Goal: Task Accomplishment & Management: Manage account settings

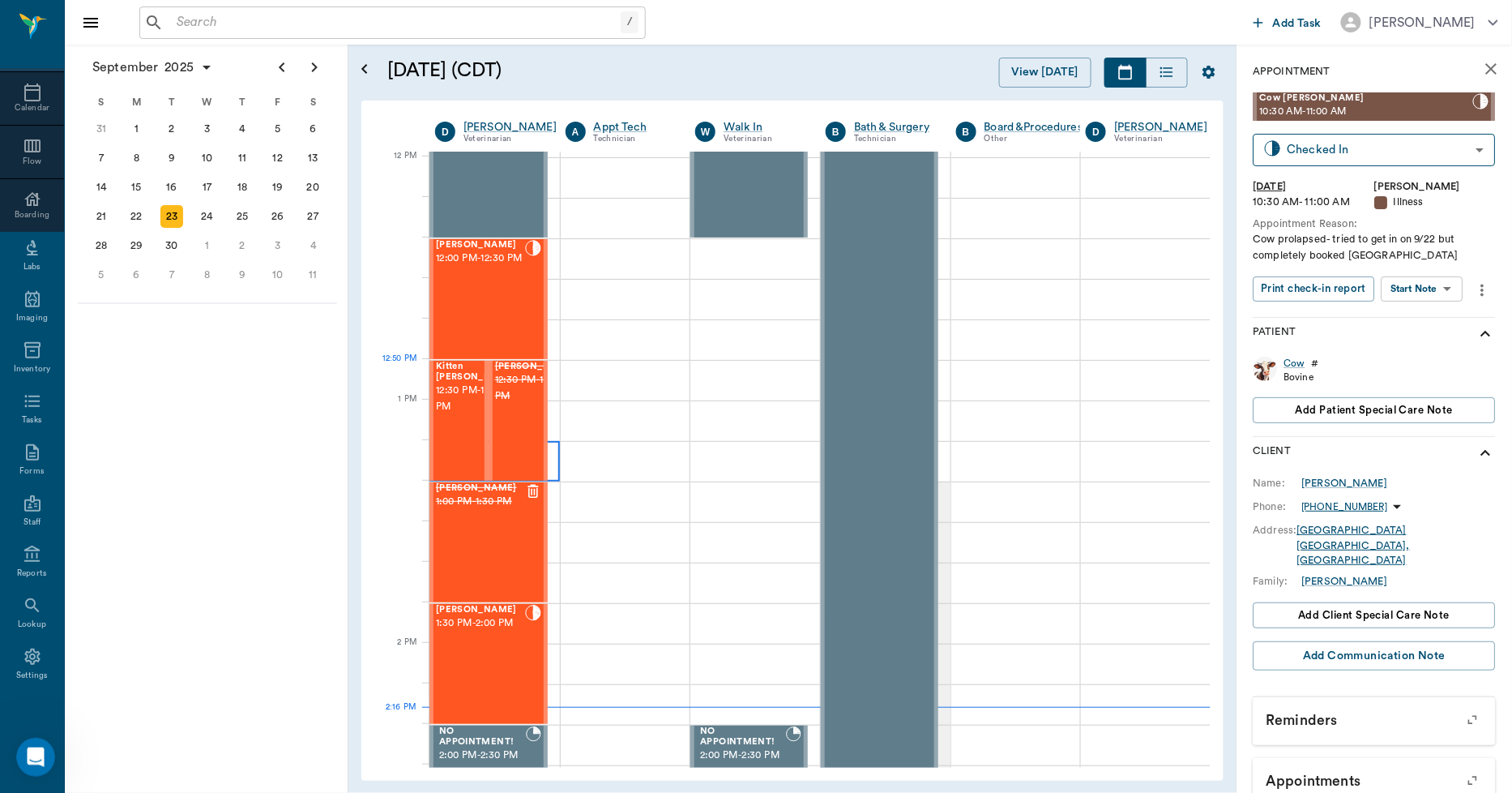
scroll to position [1001, 0]
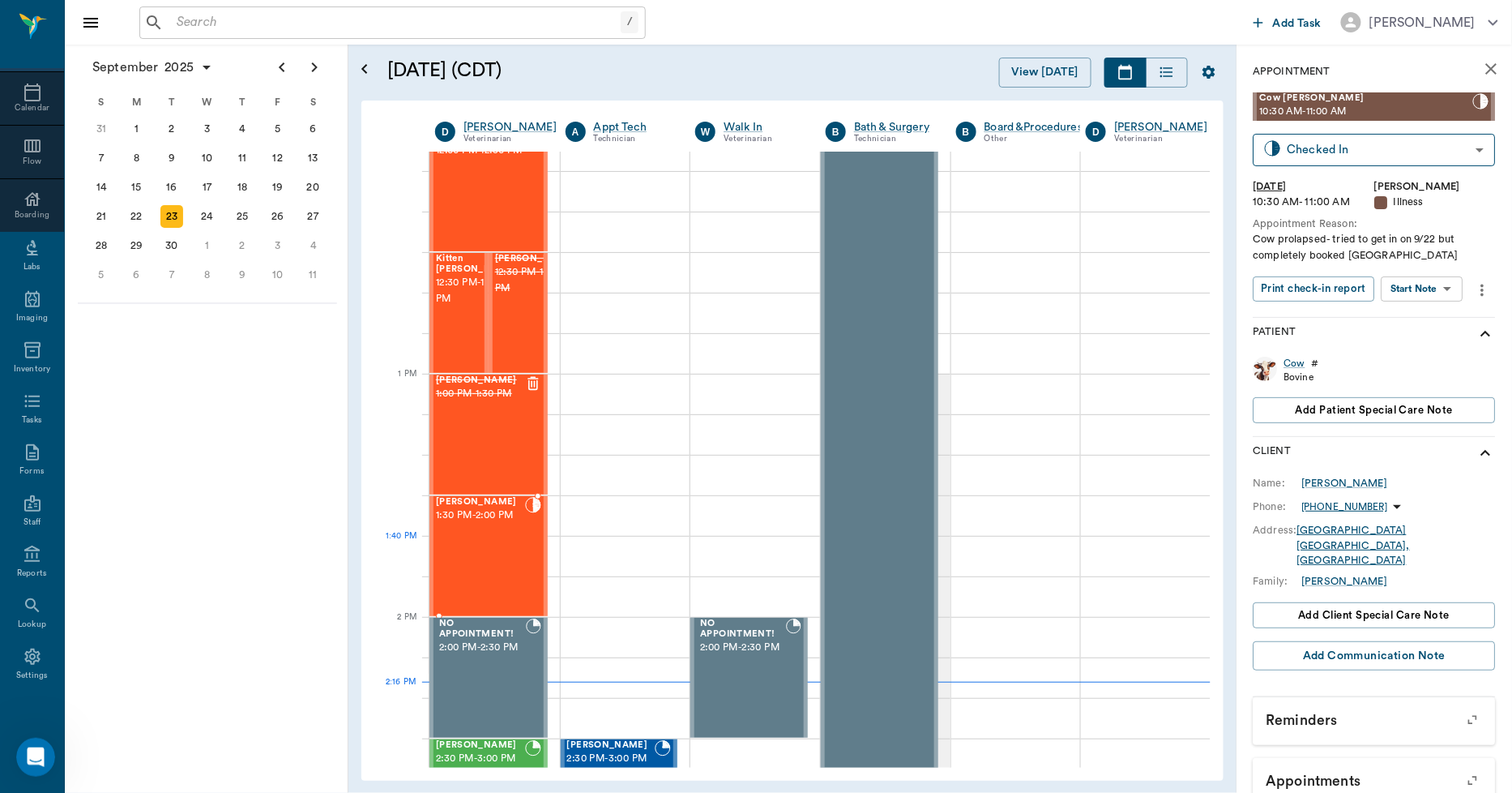
click at [506, 568] on div "Levi Perkins 1:30 PM - 2:00 PM" at bounding box center [481, 555] width 90 height 118
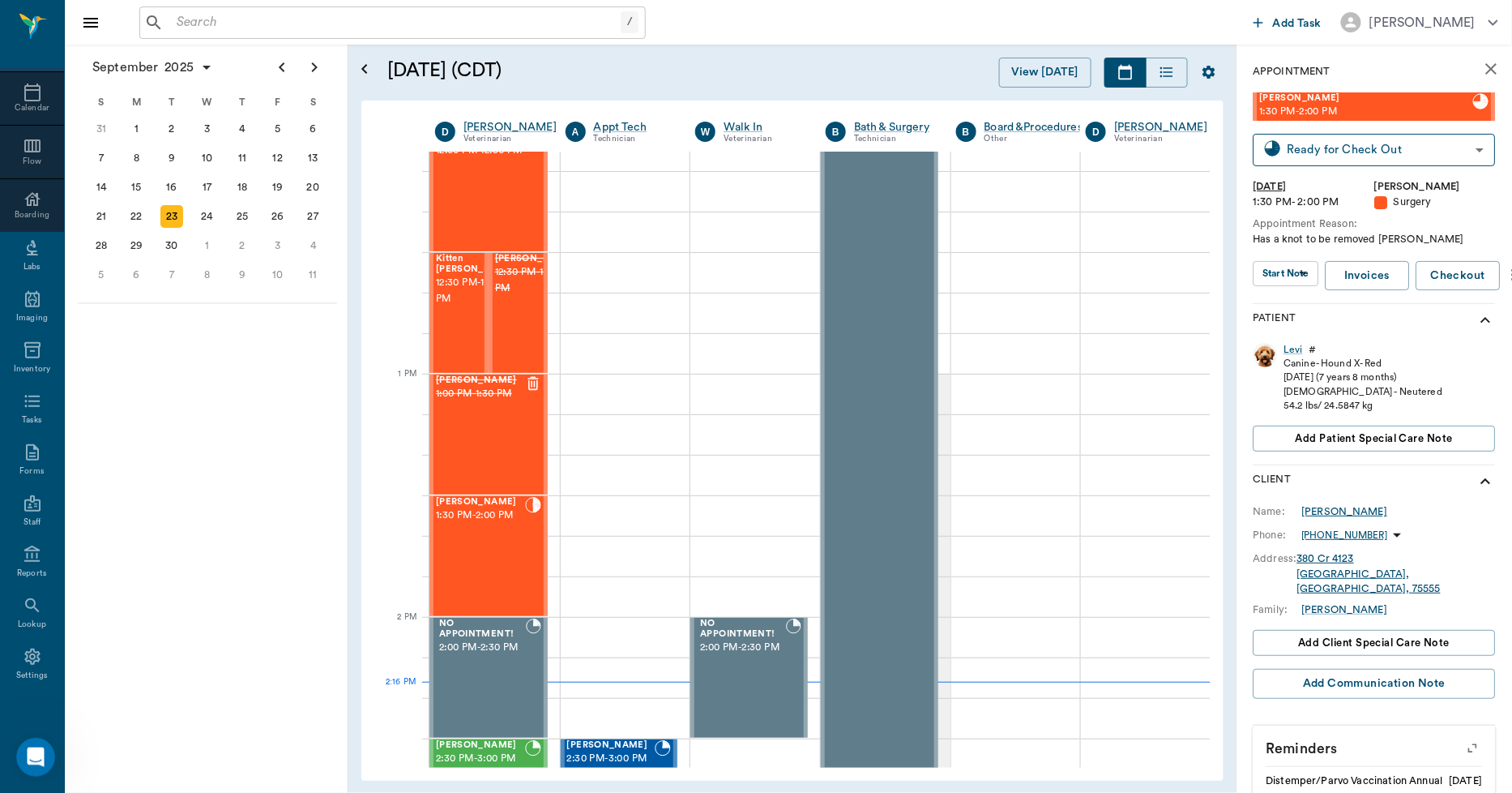
click at [1344, 509] on div "[PERSON_NAME]" at bounding box center [1346, 511] width 86 height 15
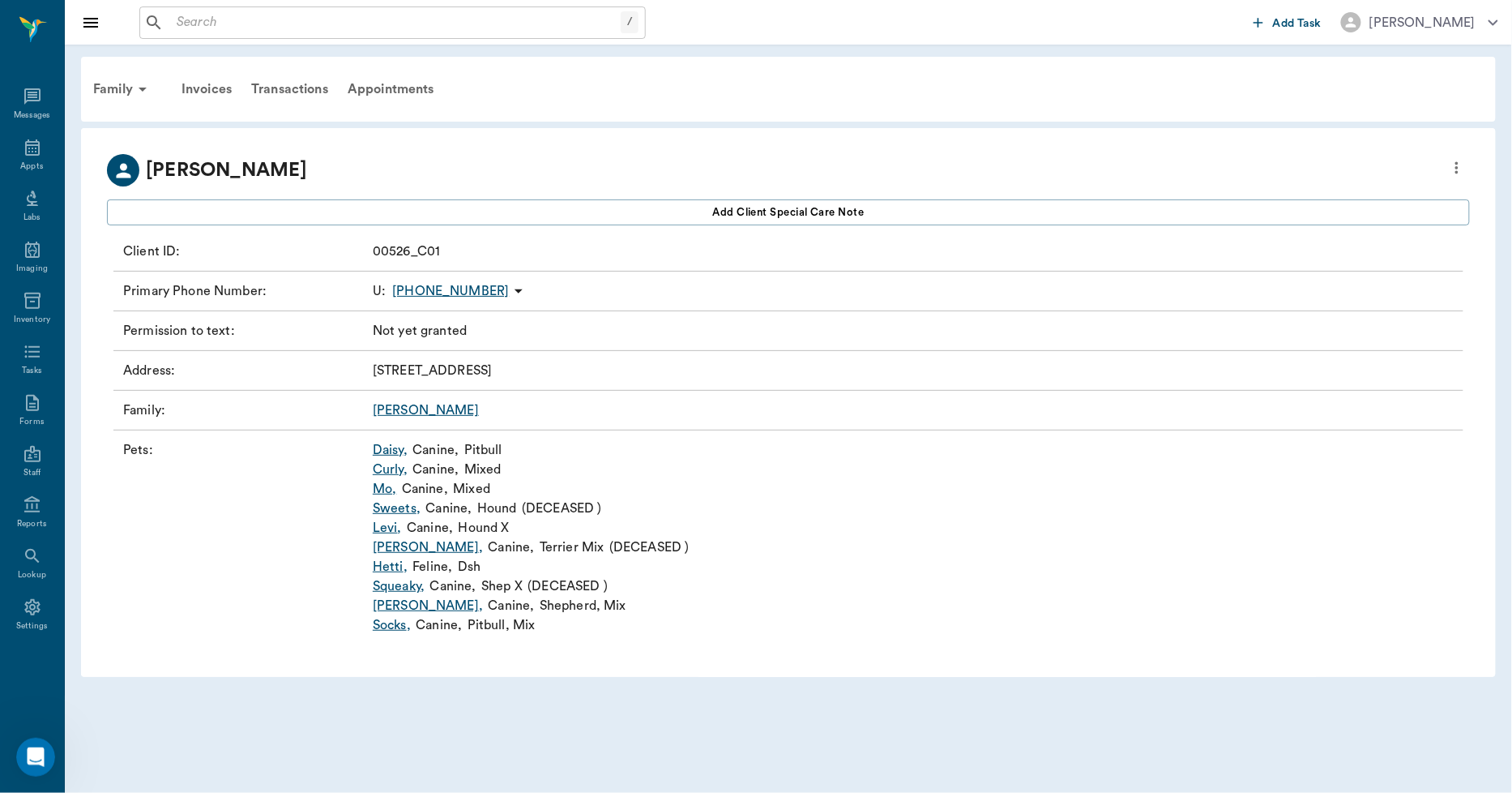
click at [311, 25] on input "text" at bounding box center [395, 22] width 451 height 23
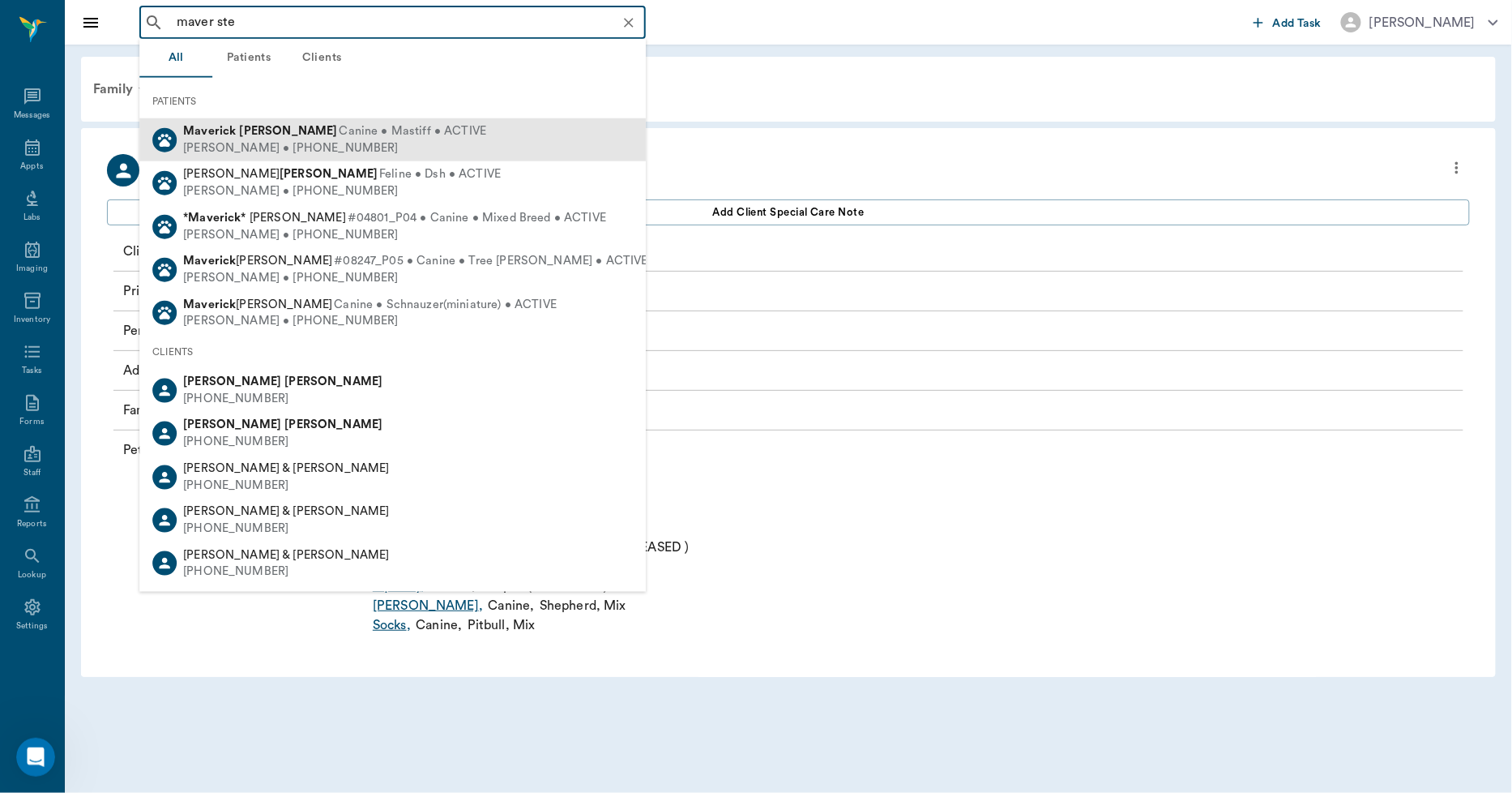
click at [263, 130] on b "Steward" at bounding box center [288, 131] width 98 height 12
type input "maver ste"
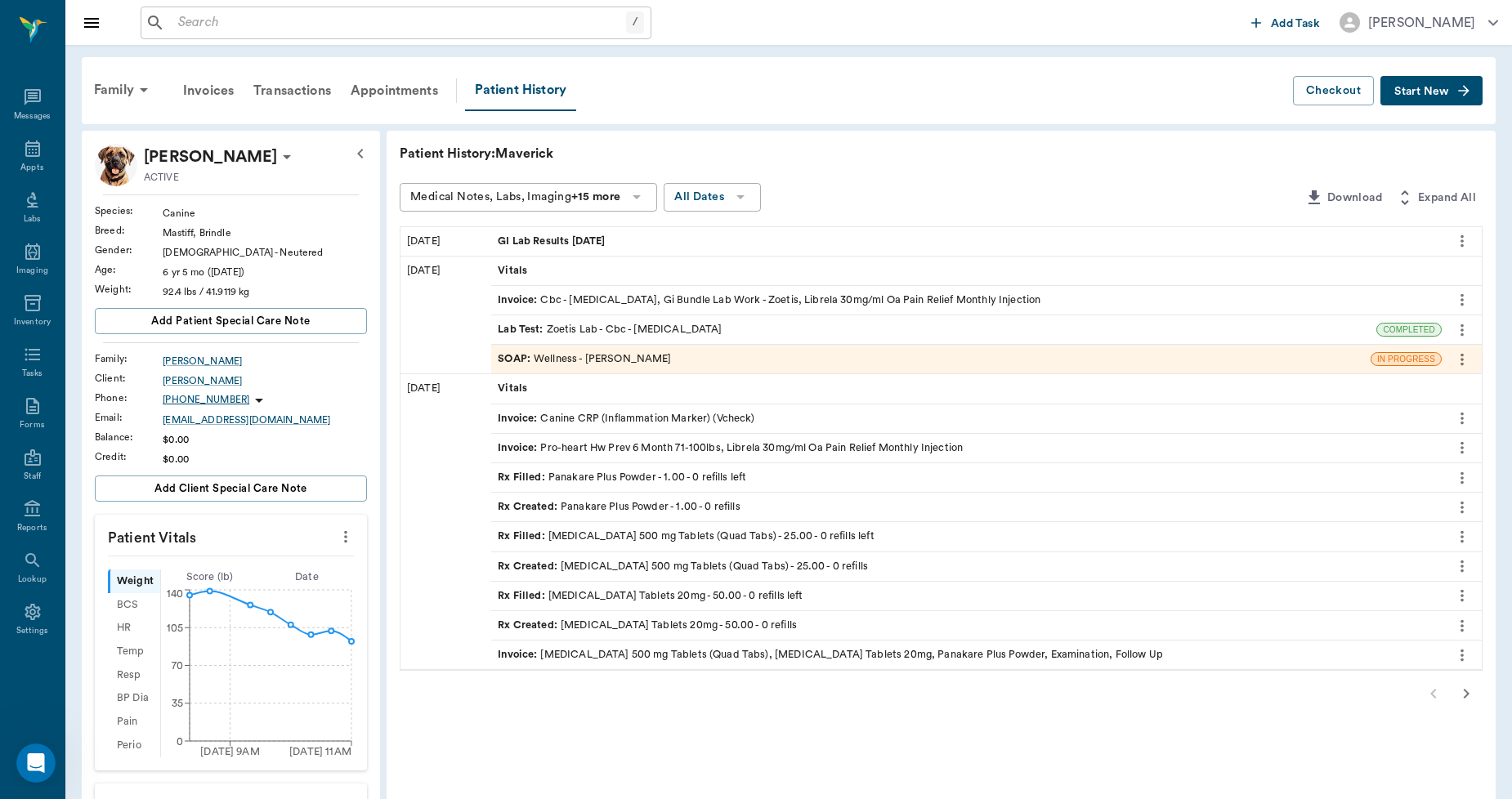
click at [529, 241] on span "GI Lab Results 9.18.25" at bounding box center [553, 241] width 111 height 16
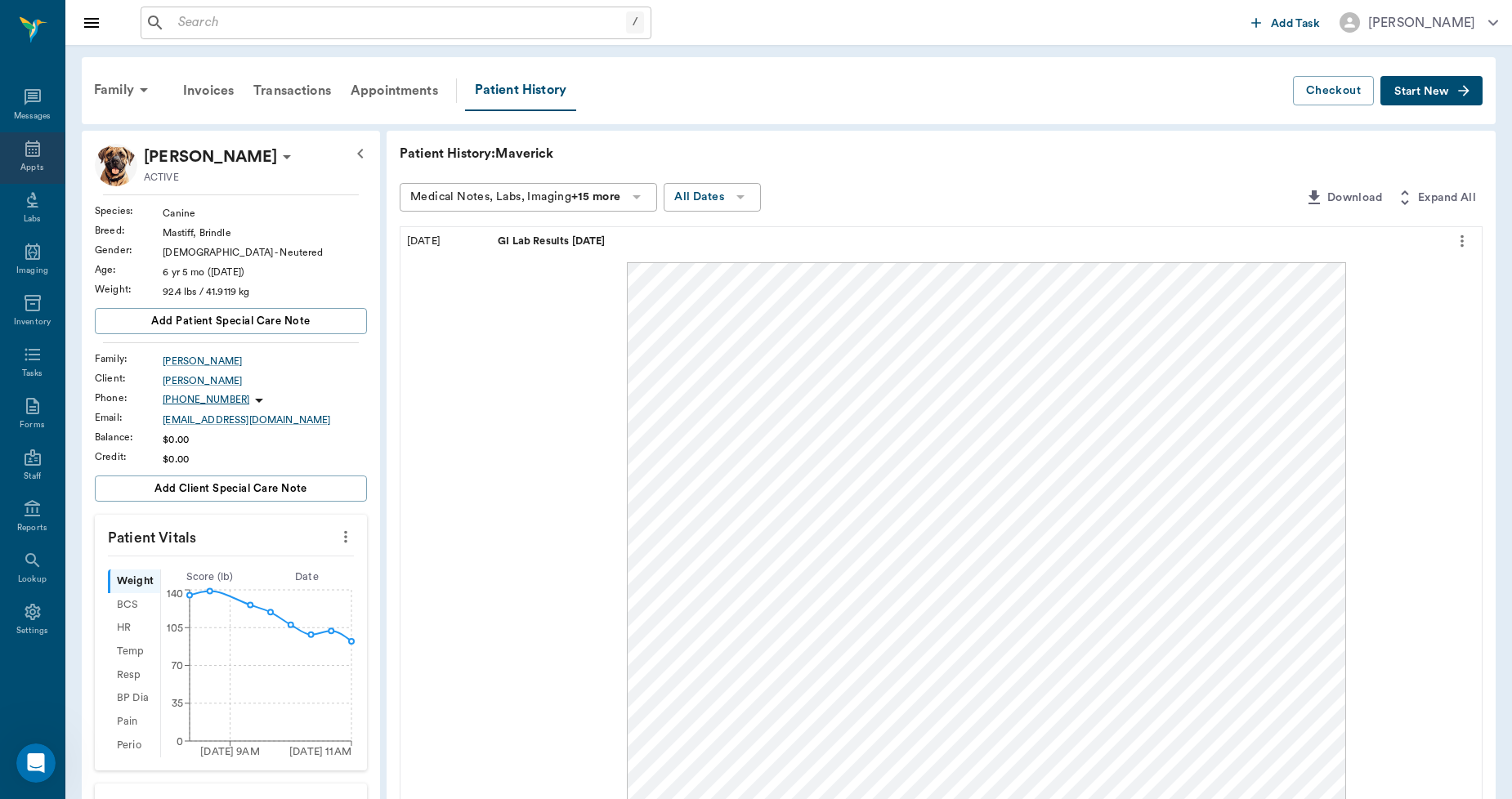
click at [23, 150] on icon at bounding box center [32, 148] width 19 height 19
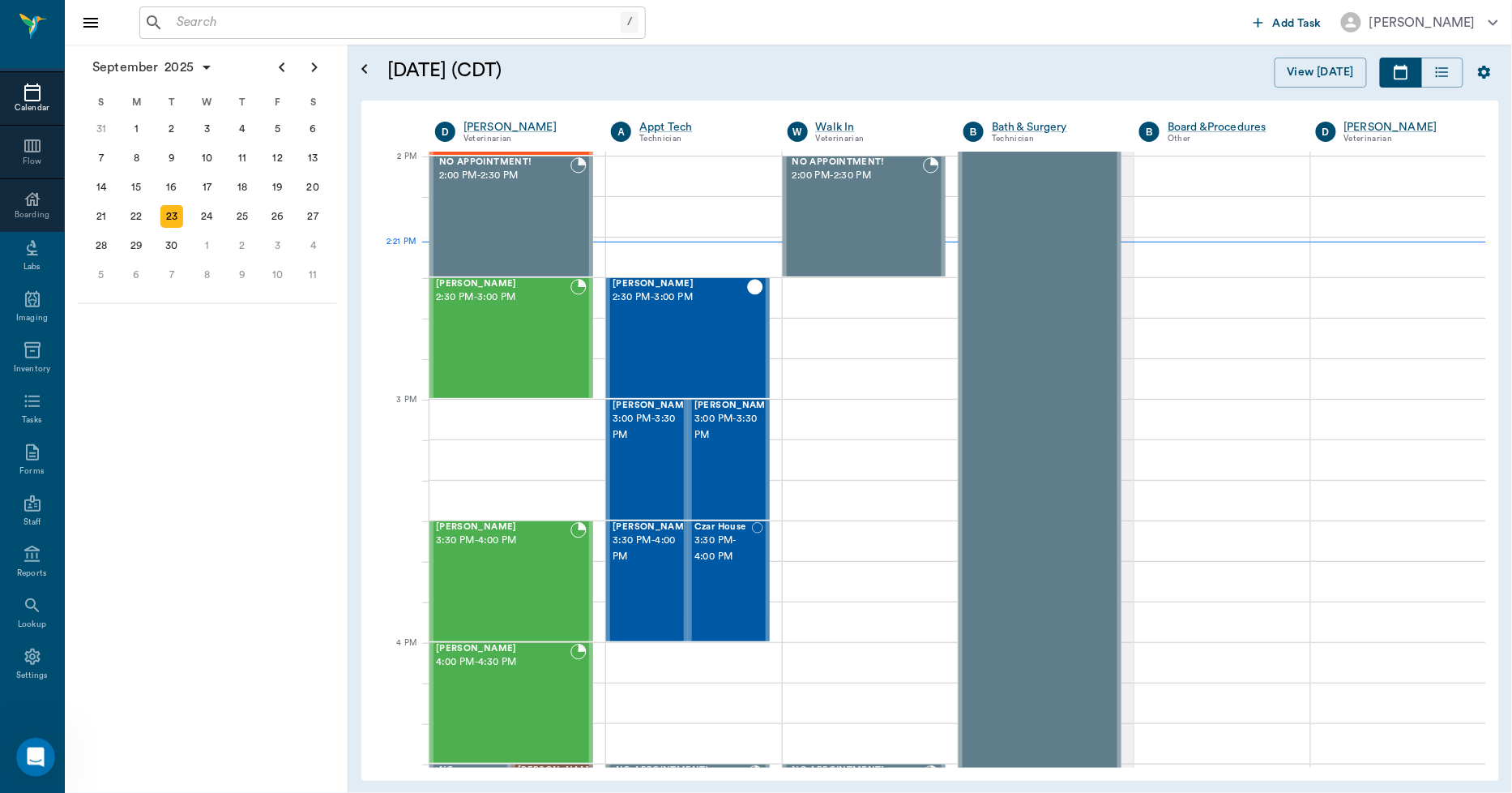
scroll to position [1462, 0]
click at [300, 31] on input "text" at bounding box center [395, 22] width 451 height 23
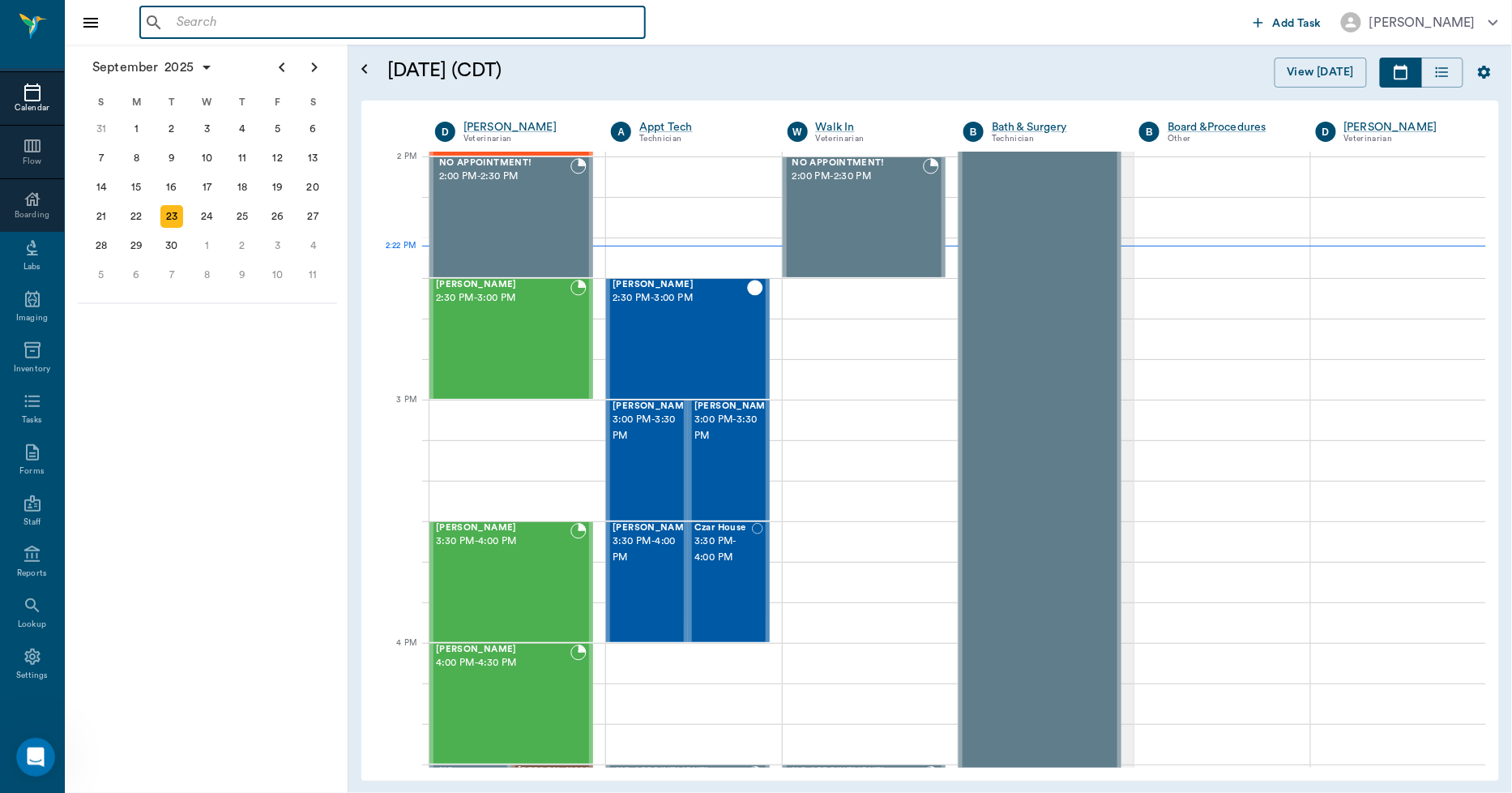
click at [298, 31] on input "text" at bounding box center [404, 22] width 468 height 23
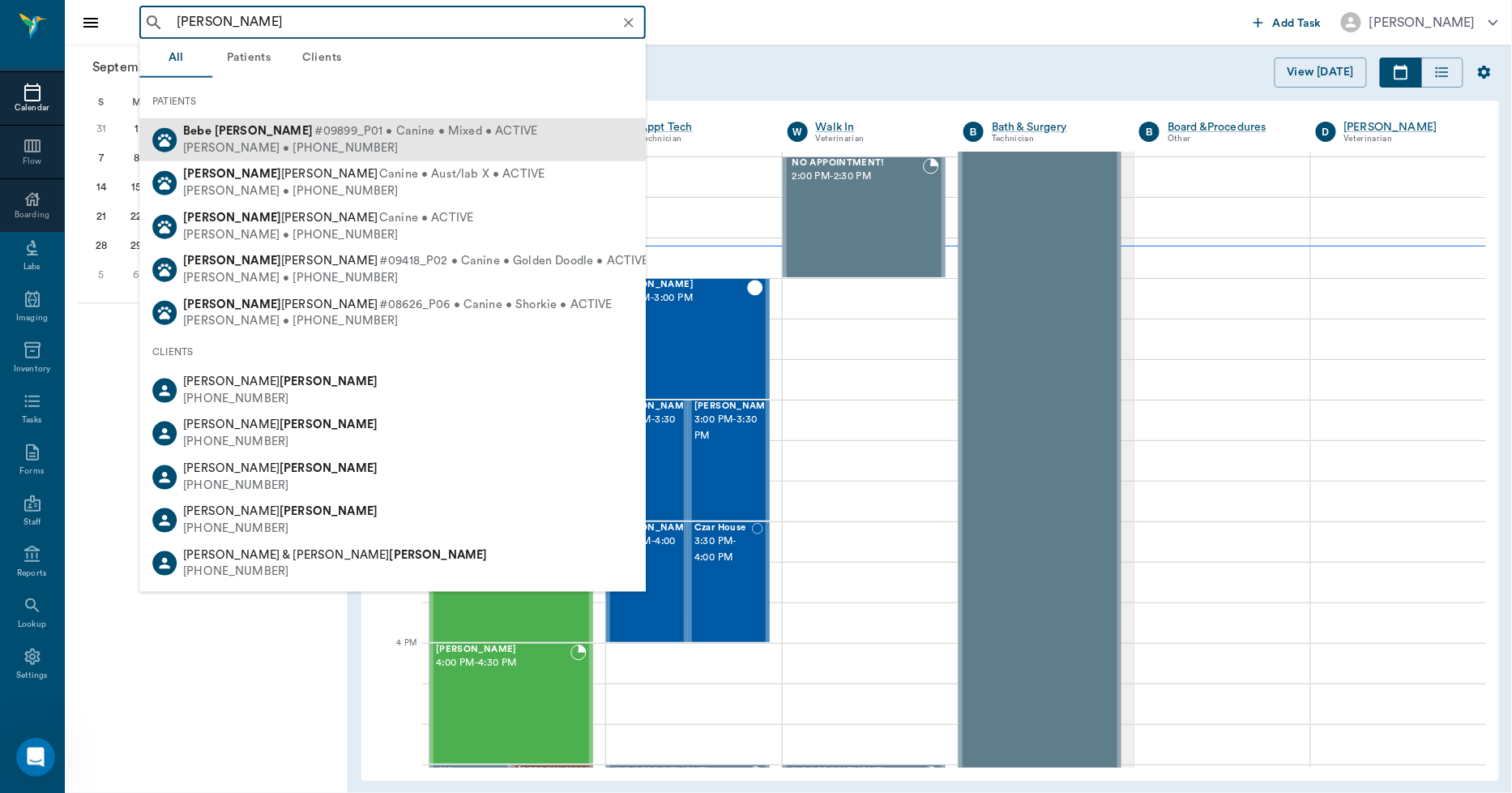
click at [247, 133] on b "Watson" at bounding box center [263, 131] width 98 height 12
type input "bebe watson"
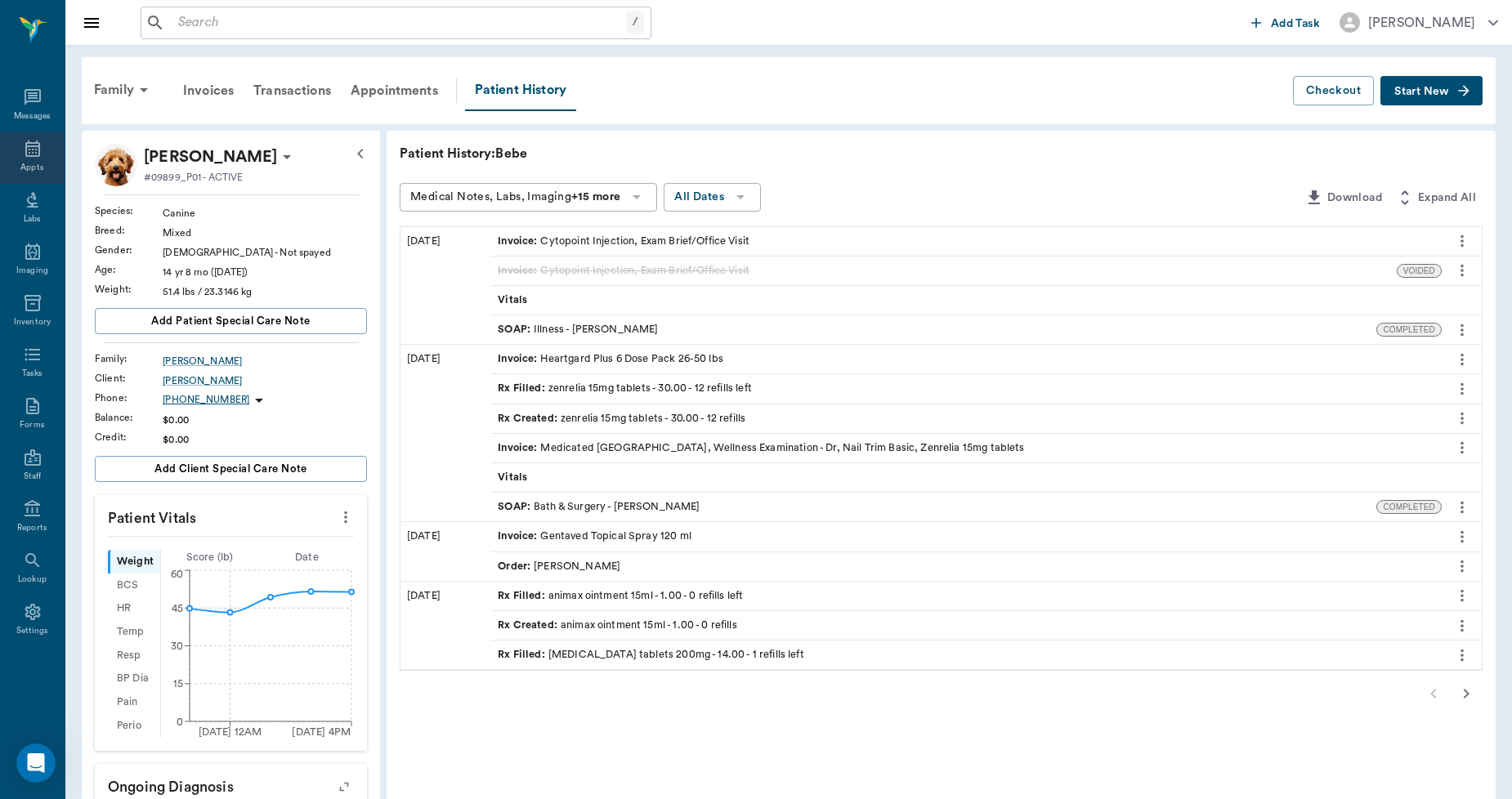
click at [31, 153] on icon at bounding box center [32, 148] width 15 height 17
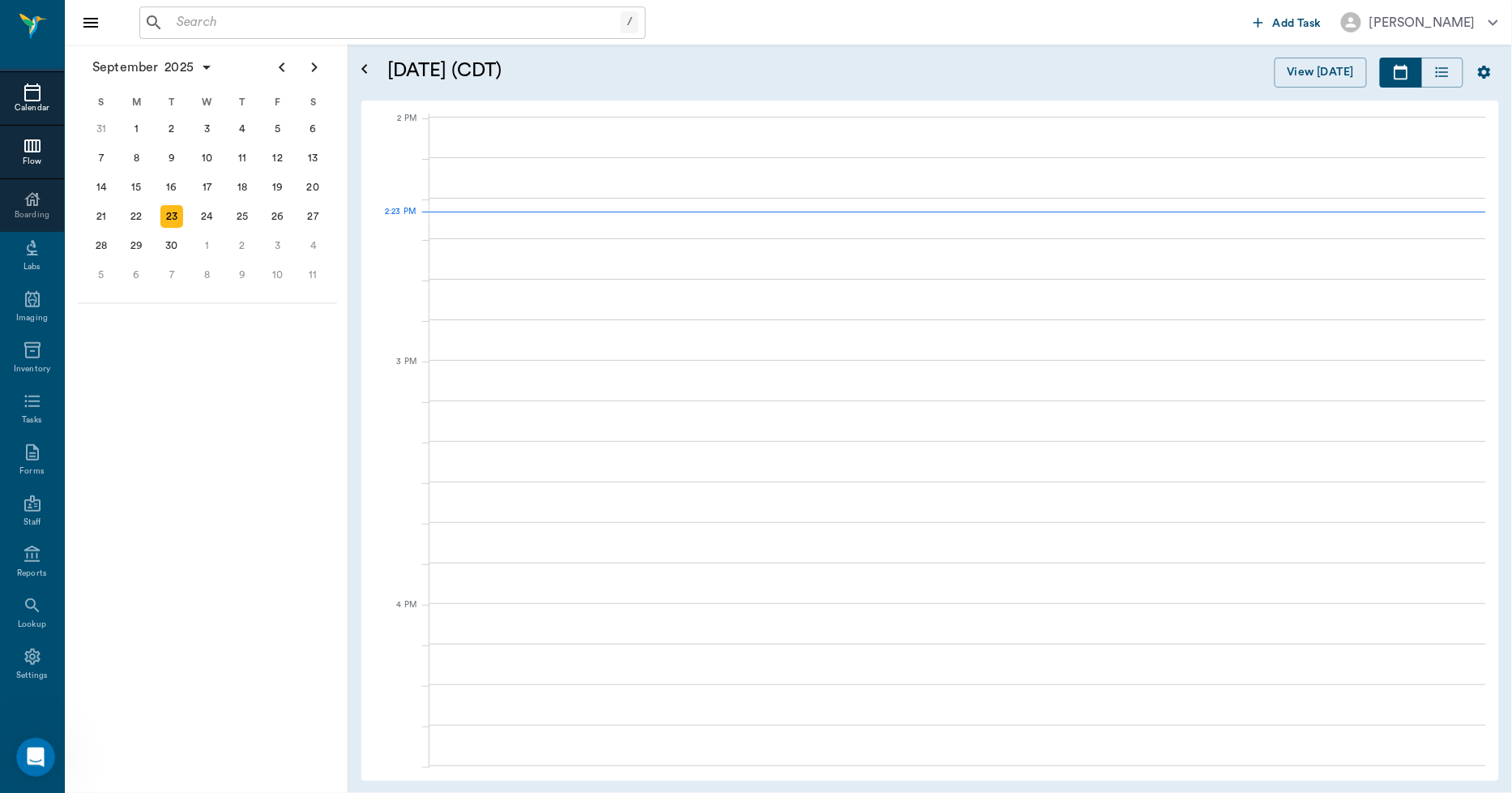
scroll to position [1461, 0]
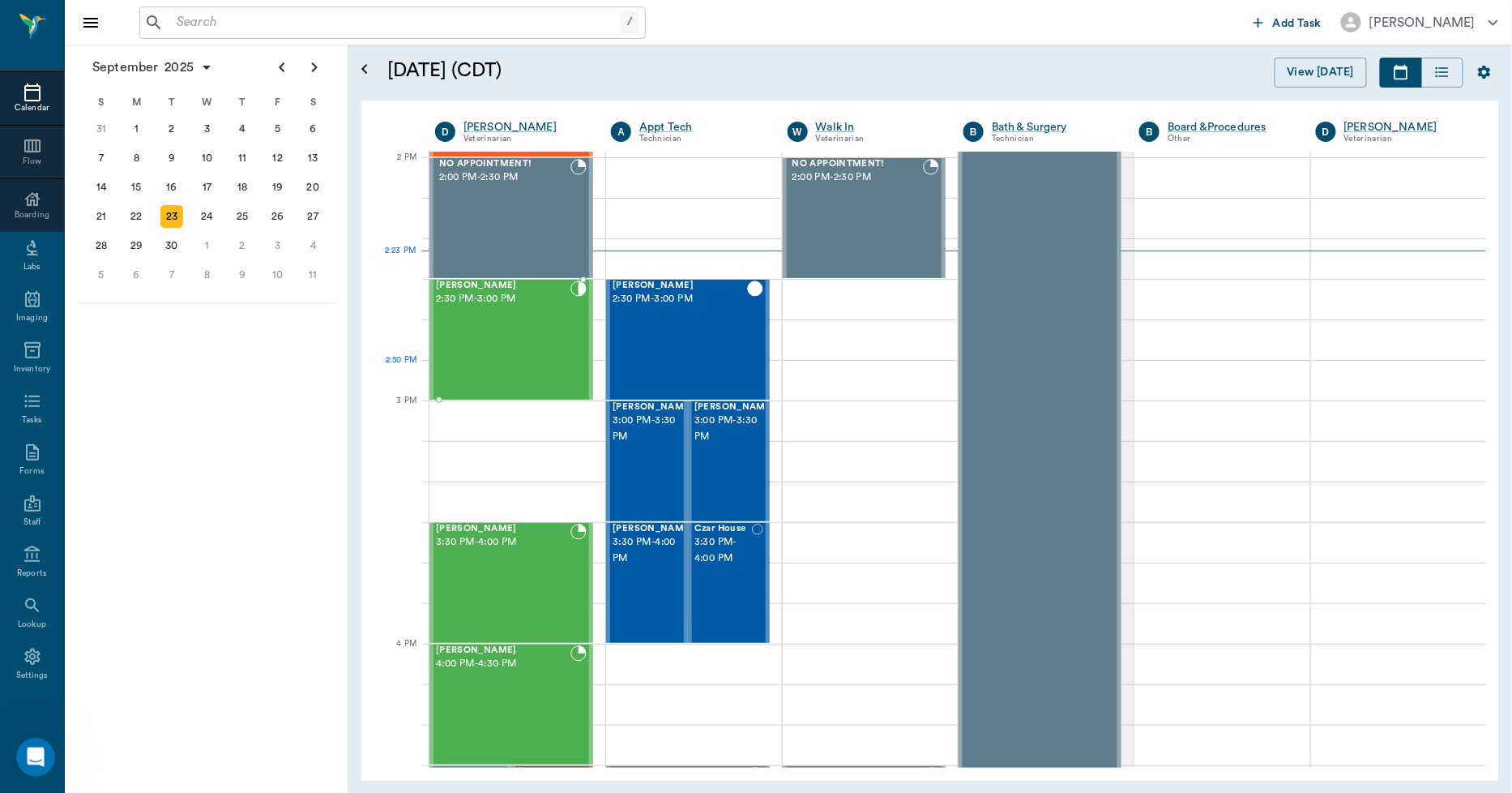
click at [520, 365] on div "Bebe Watson 2:30 PM - 3:00 PM" at bounding box center [503, 339] width 134 height 118
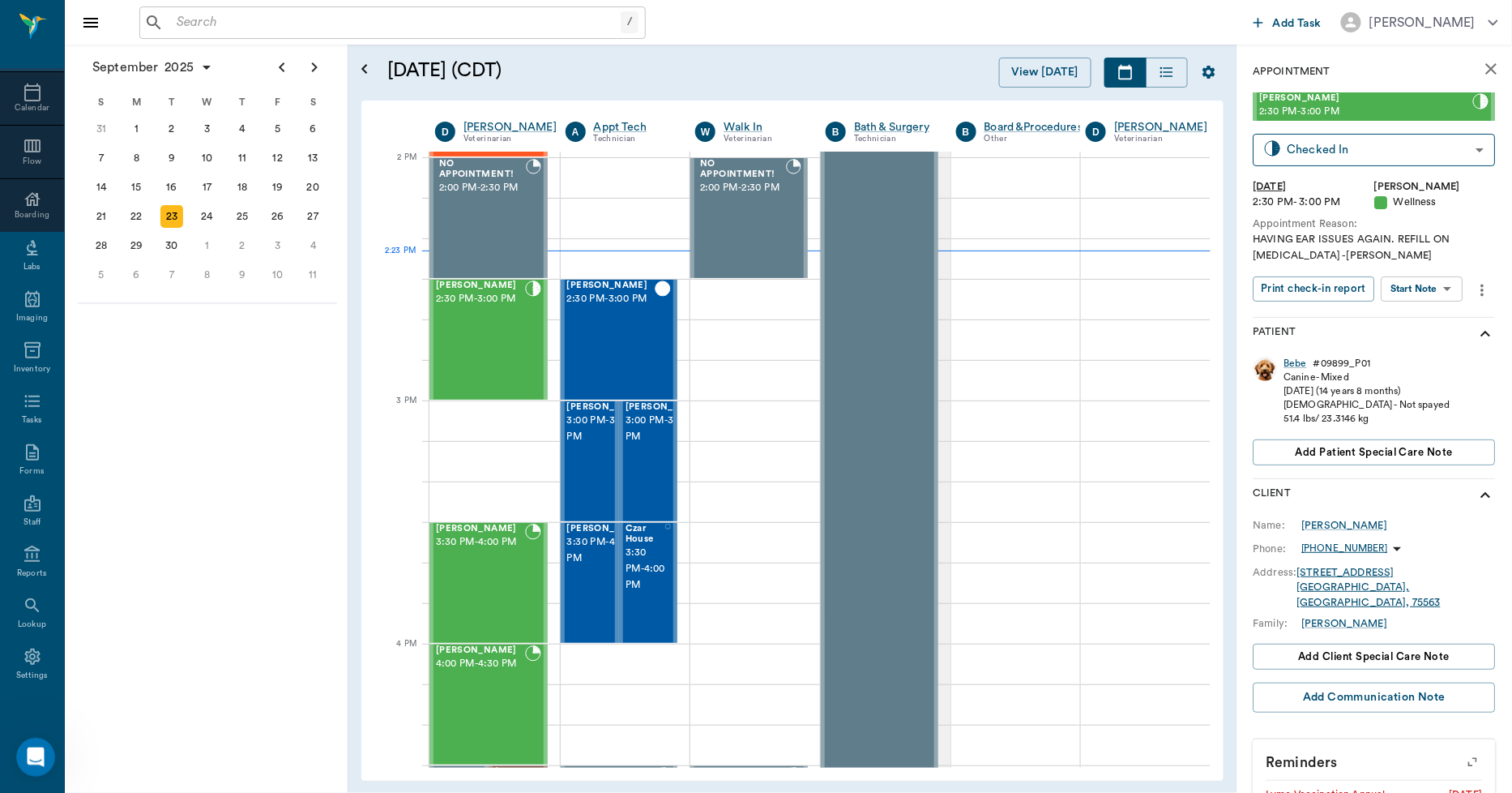
click at [548, 12] on input "text" at bounding box center [395, 22] width 451 height 23
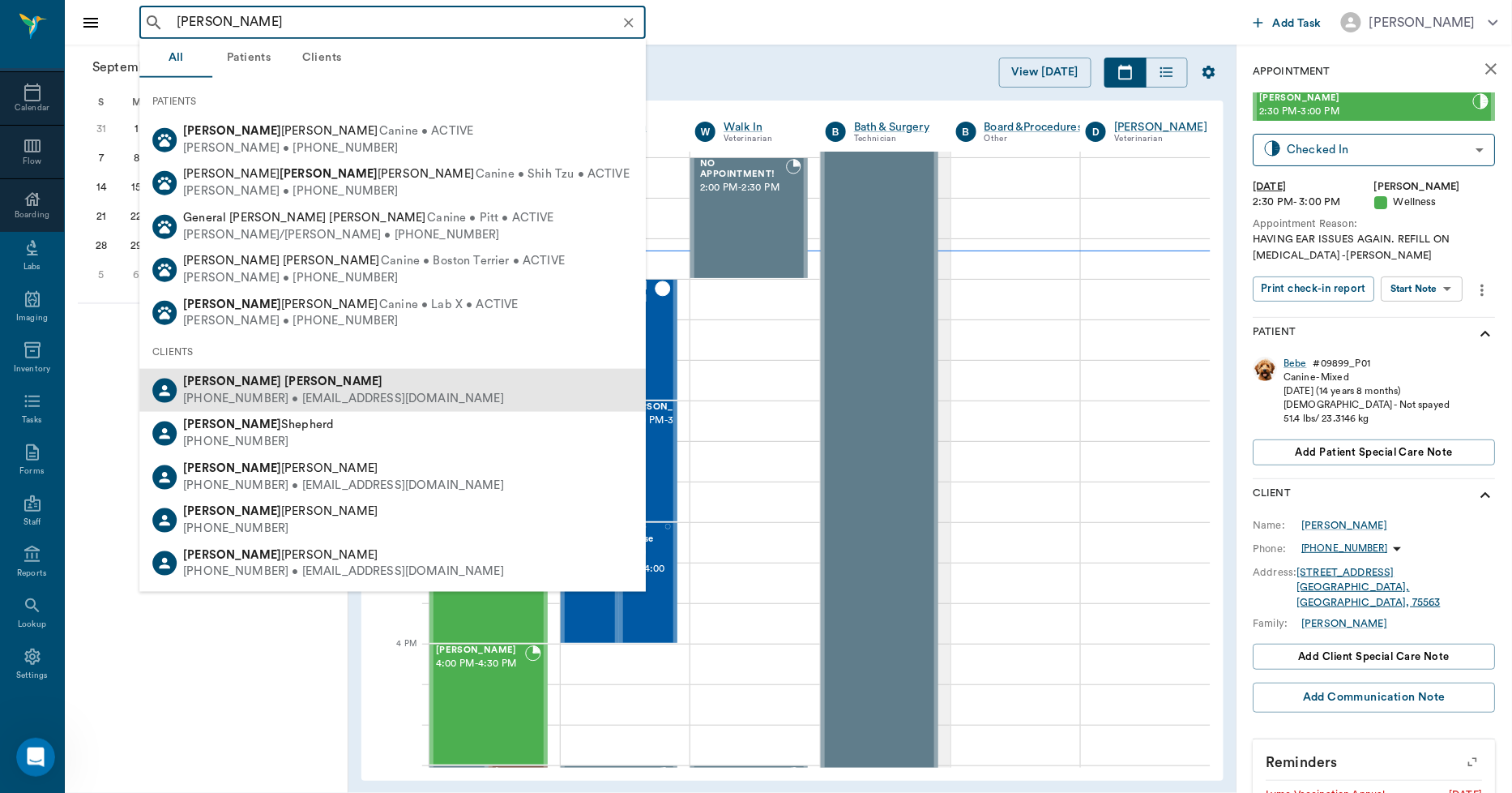
click at [282, 391] on div "(903) 277-9929 • MASON_1023@msn.com" at bounding box center [343, 399] width 321 height 17
type input "rob mason"
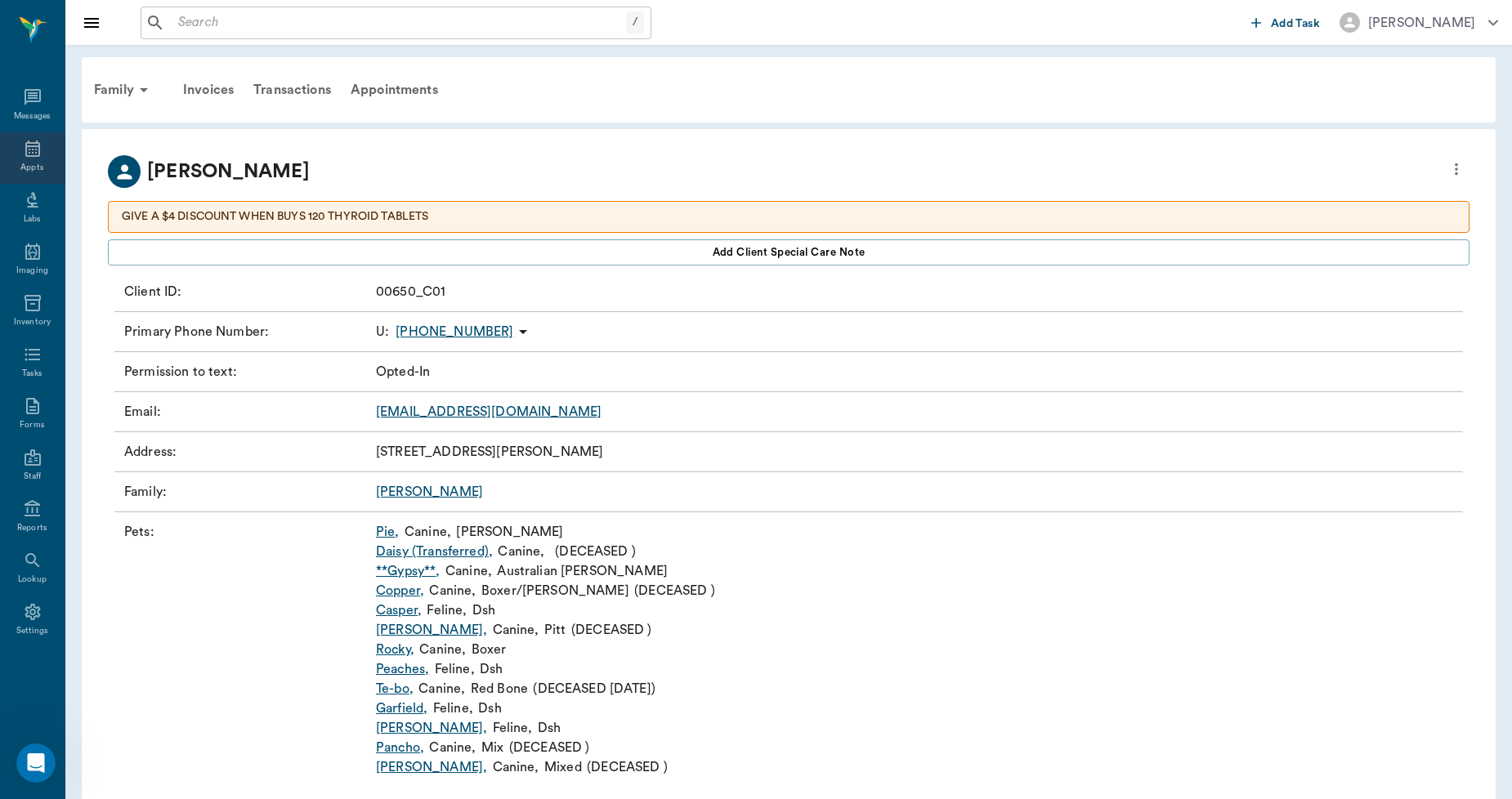
click at [27, 151] on icon at bounding box center [32, 148] width 19 height 19
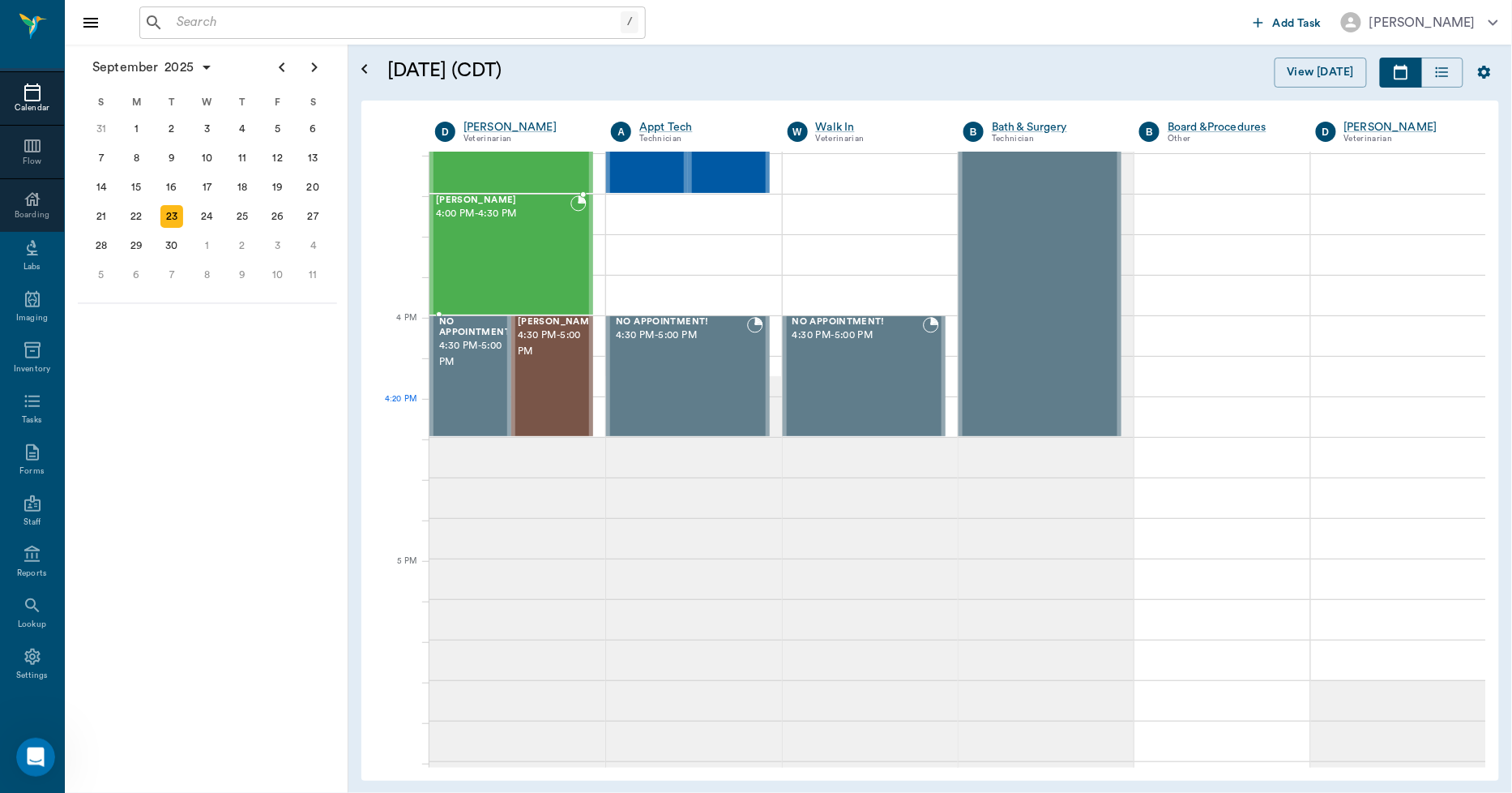
scroll to position [1731, 0]
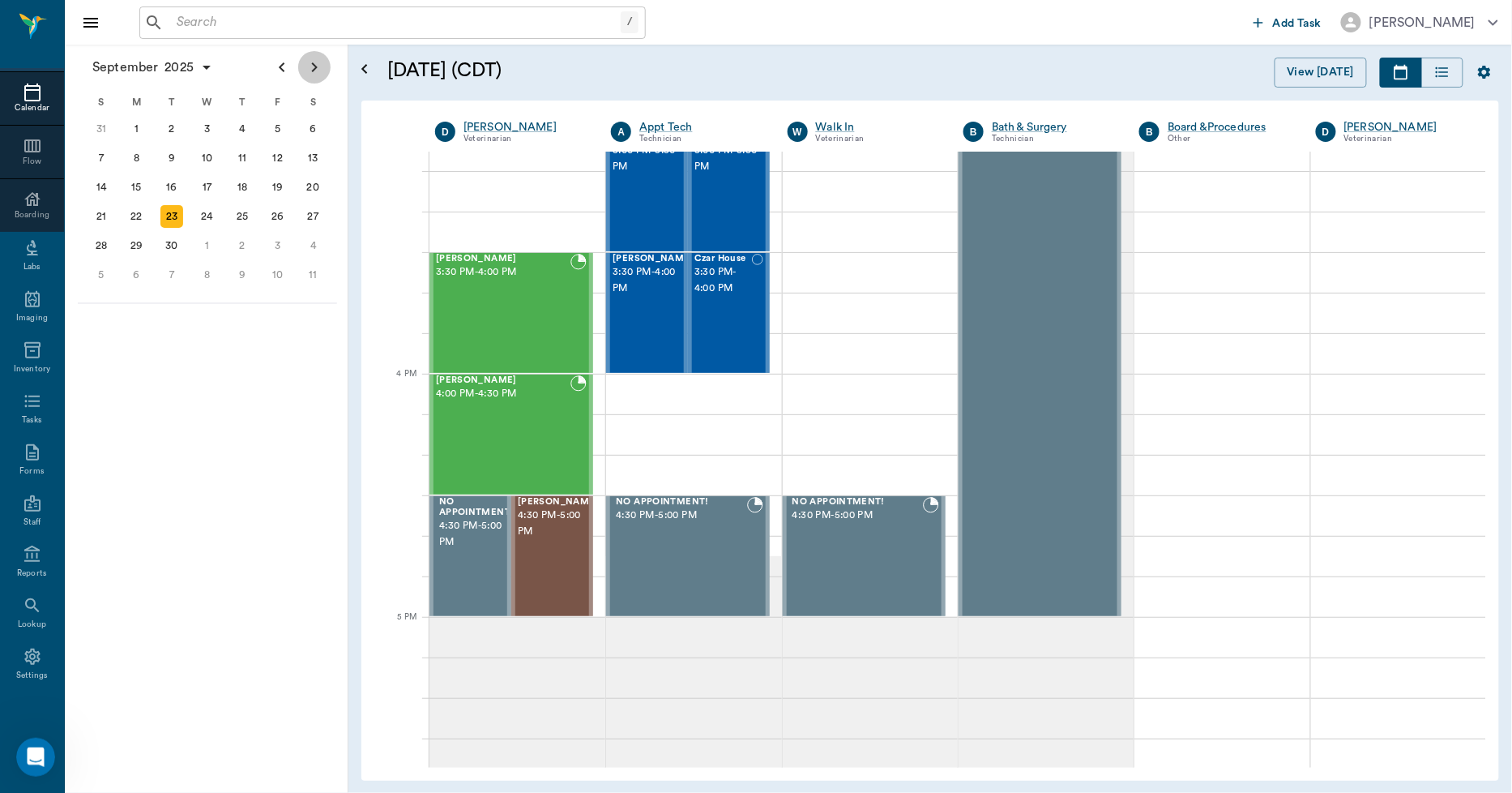
click at [308, 70] on icon "Next page" at bounding box center [314, 67] width 19 height 19
click at [280, 69] on icon "Previous page" at bounding box center [282, 67] width 19 height 19
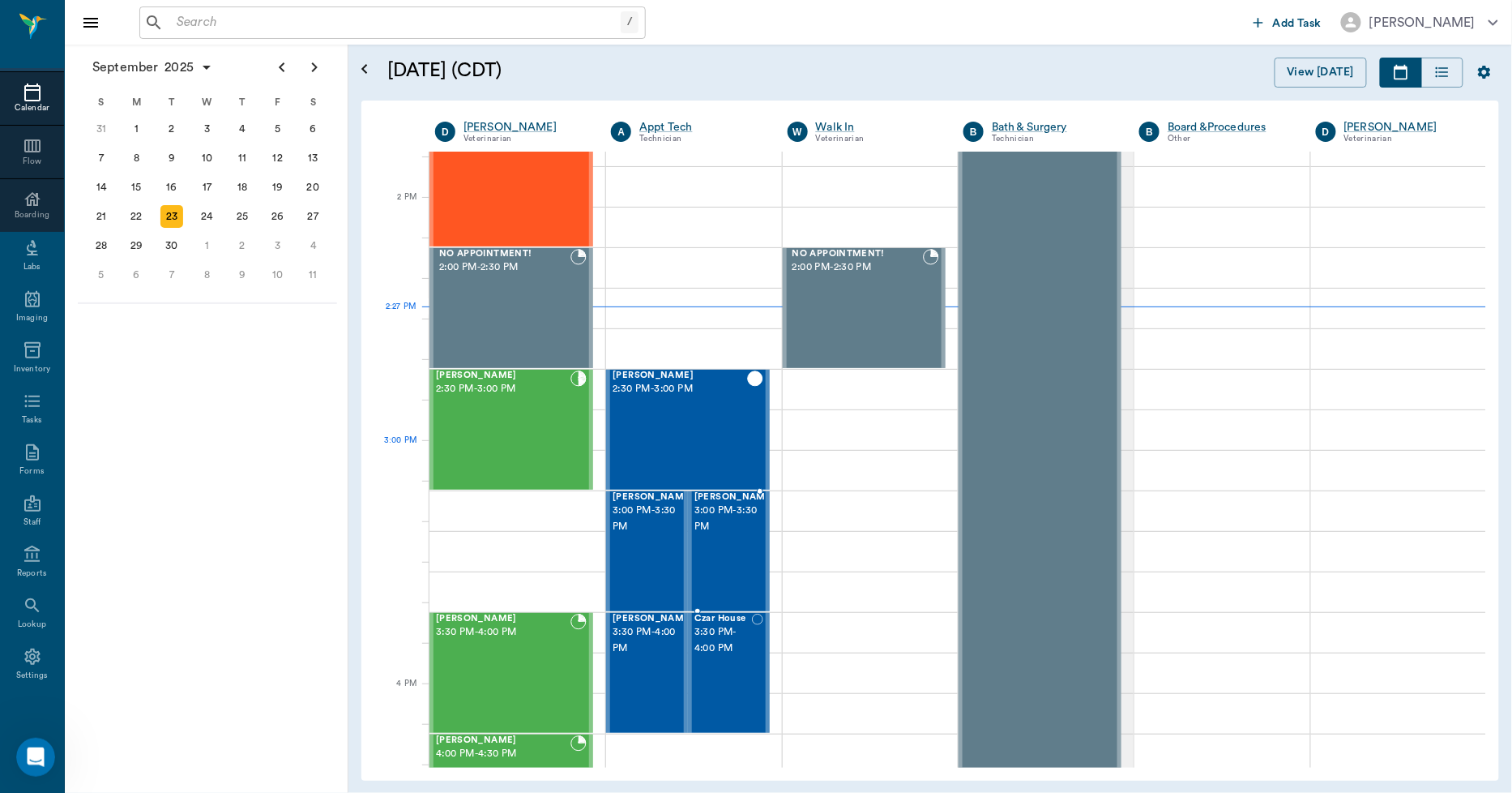
scroll to position [1550, 0]
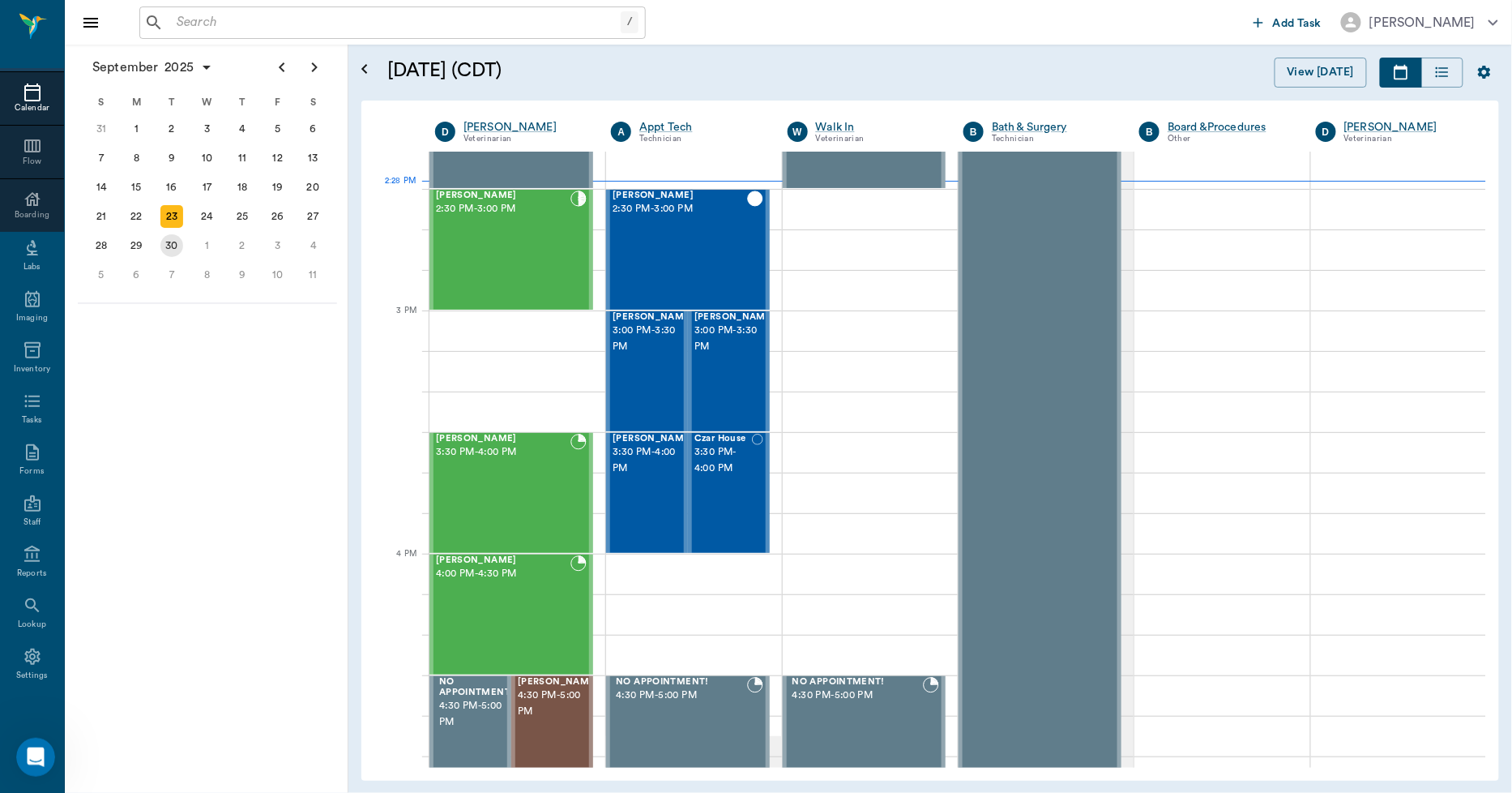
click at [172, 240] on div "30" at bounding box center [172, 245] width 23 height 23
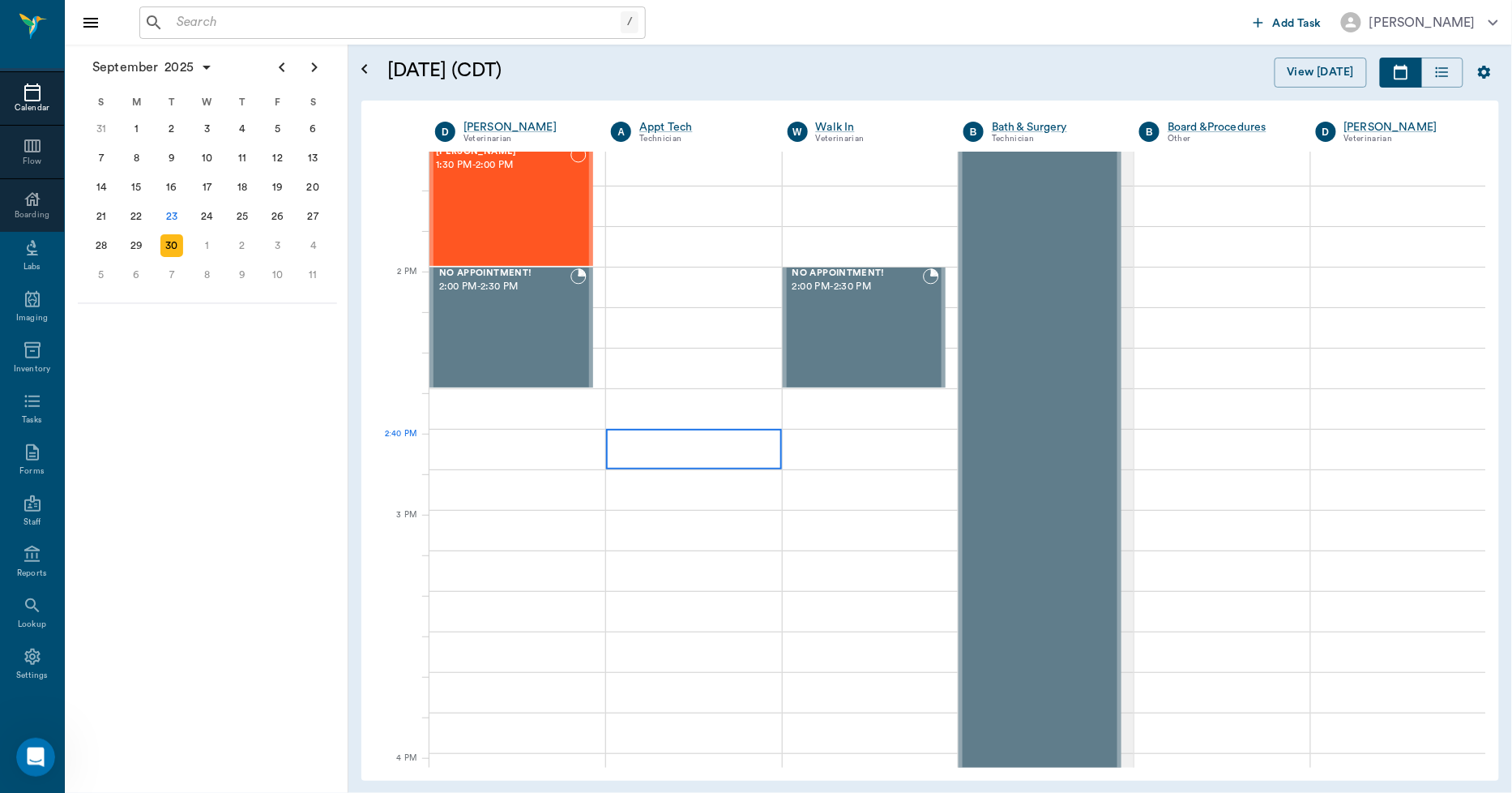
scroll to position [1261, 0]
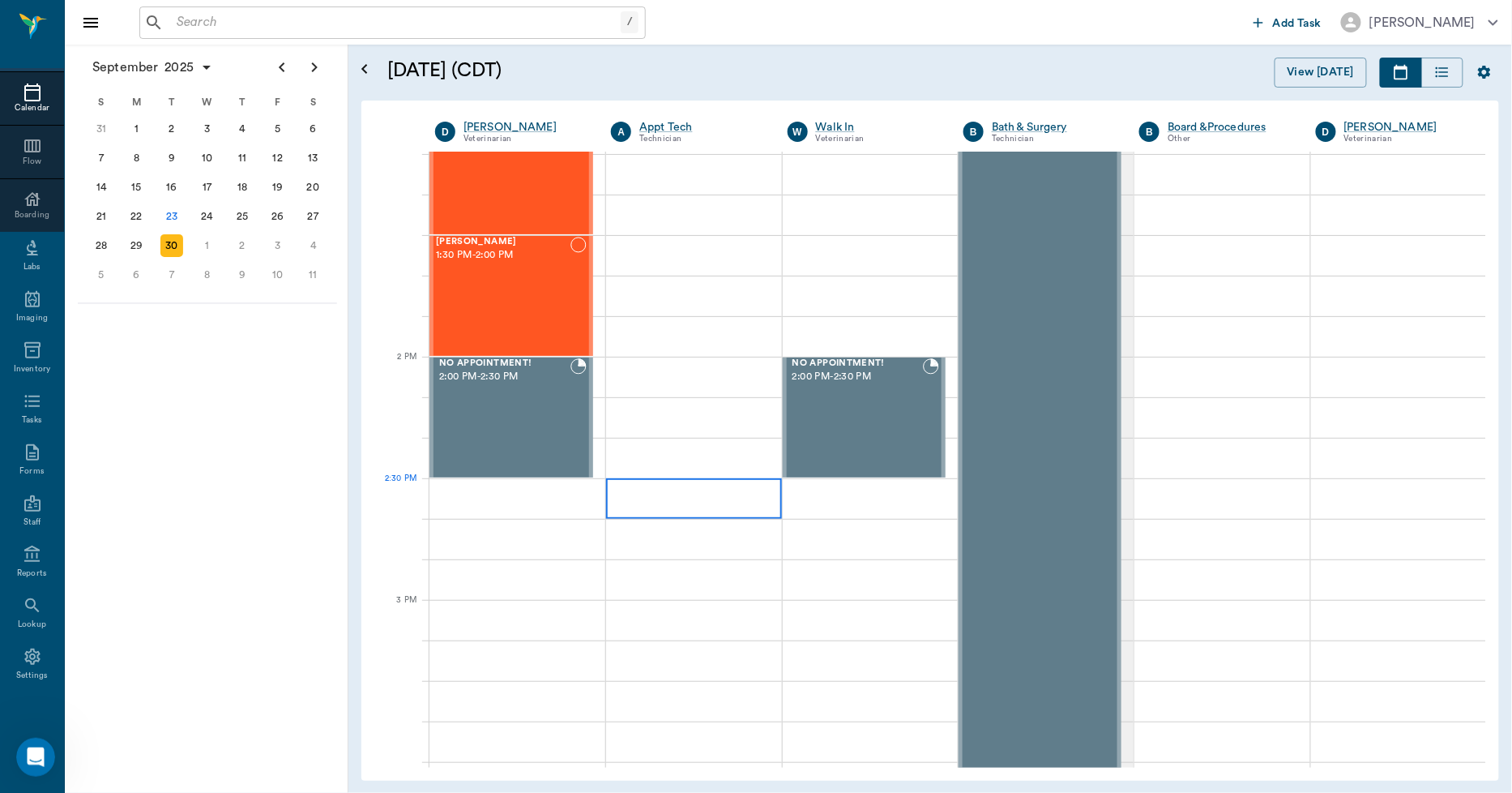
click at [644, 488] on div at bounding box center [693, 498] width 175 height 40
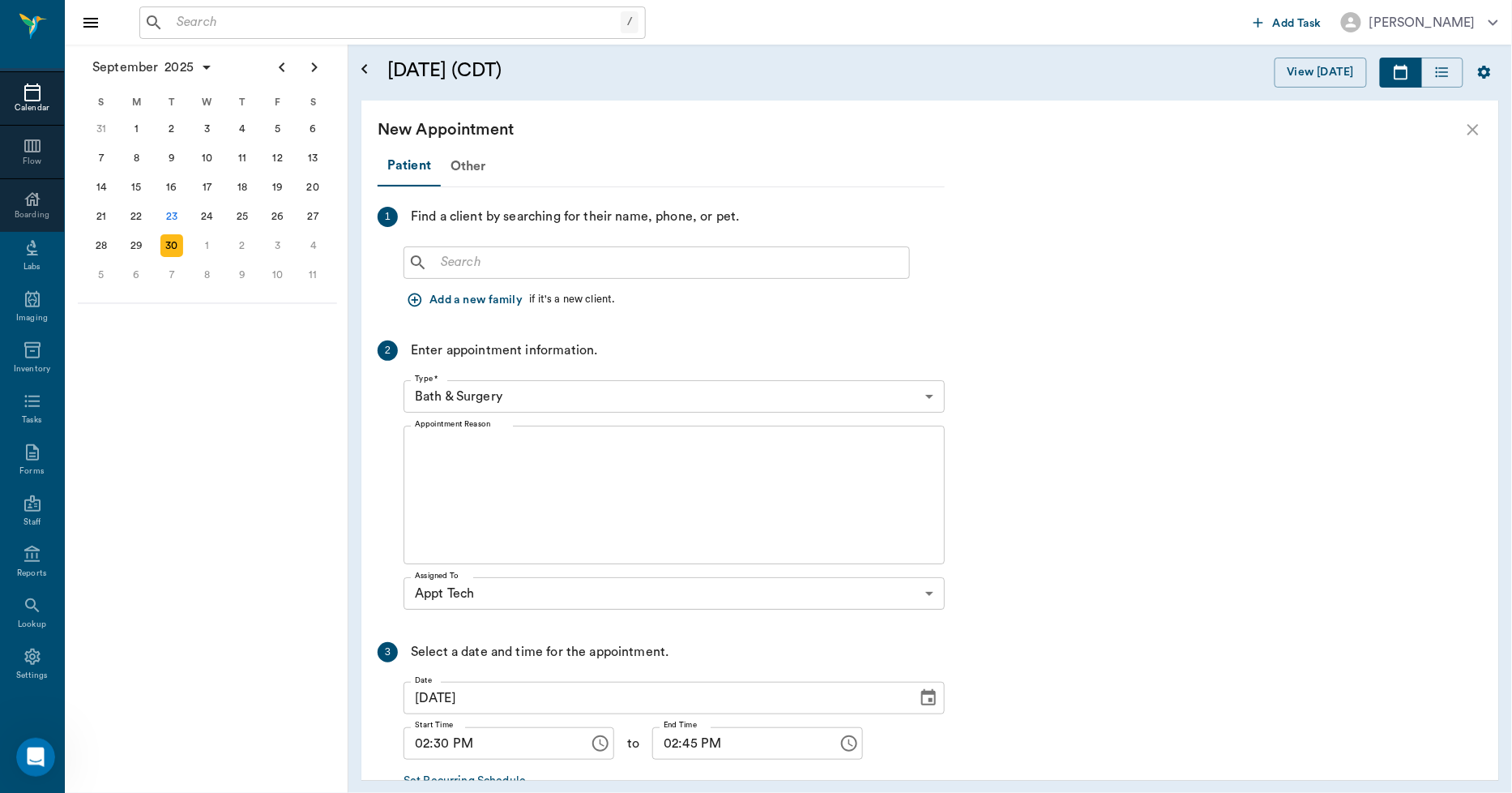
click at [504, 261] on input "text" at bounding box center [668, 263] width 468 height 23
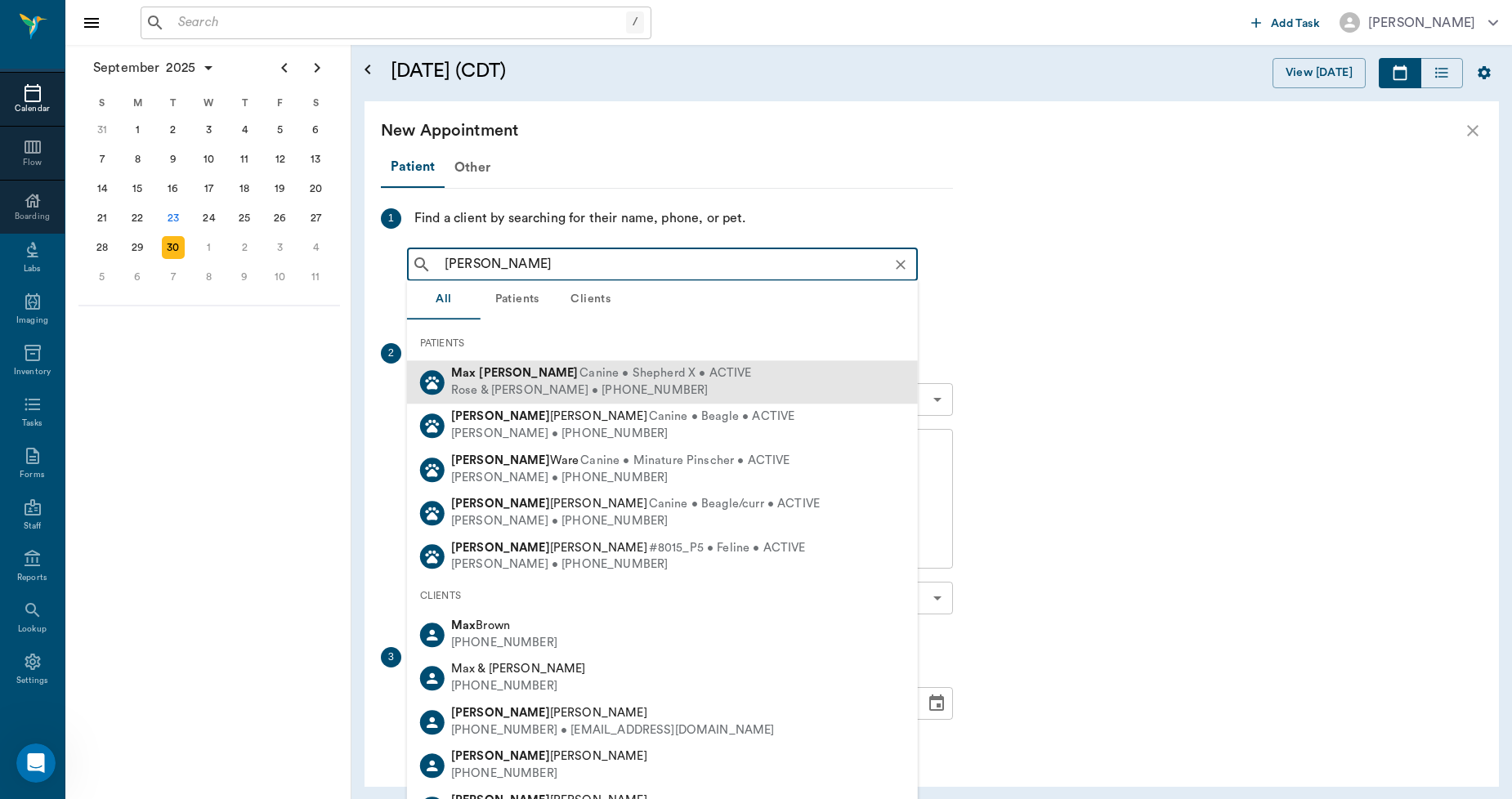
click at [580, 366] on span "Canine • Shepherd X • ACTIVE" at bounding box center [666, 373] width 171 height 18
type input "max casey"
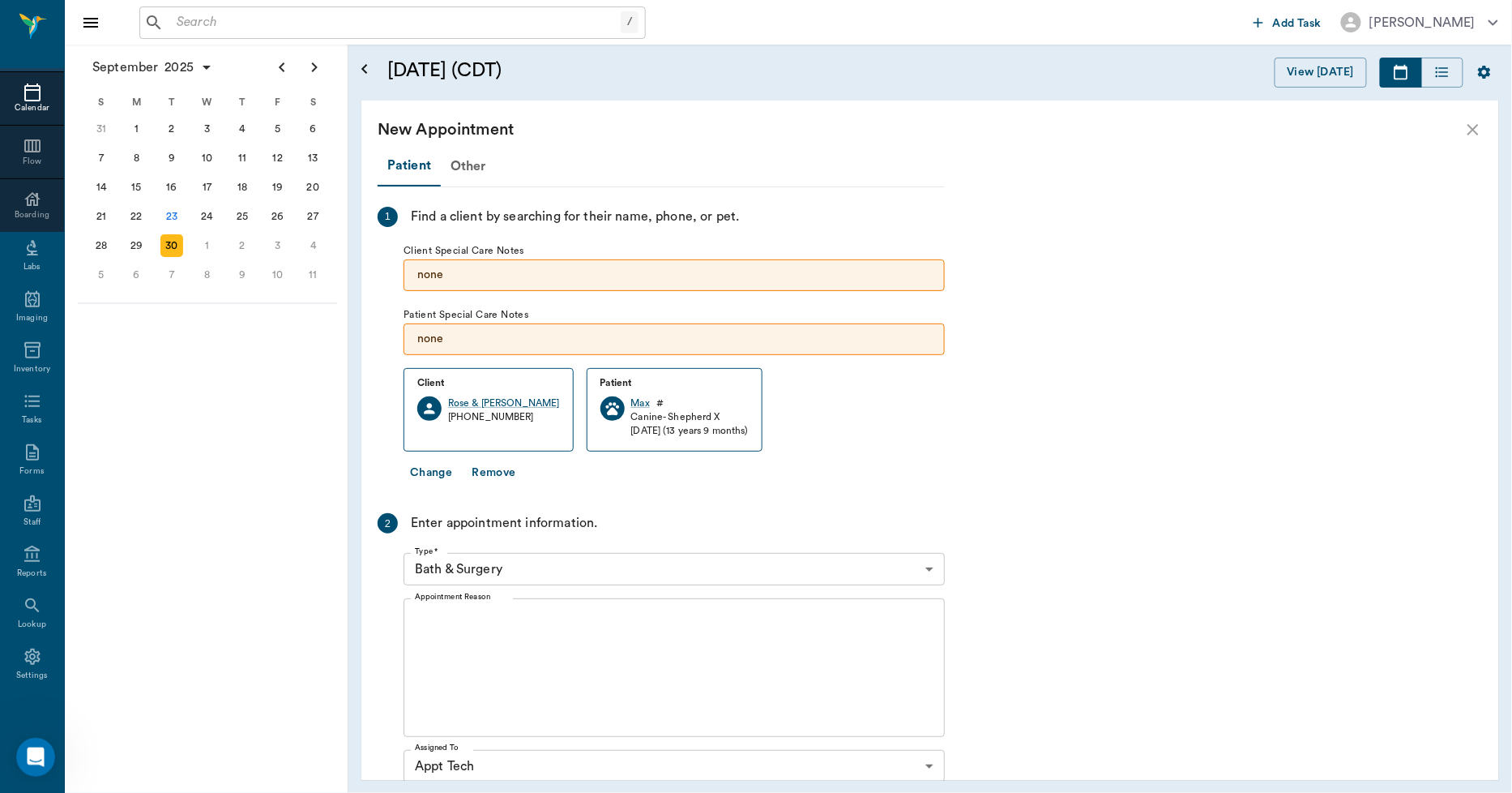
click at [525, 564] on body "/ ​ Add Task Dr. Bert Ellsworth Nectar Messages Appts Calendar Flow Boarding La…" at bounding box center [756, 396] width 1512 height 793
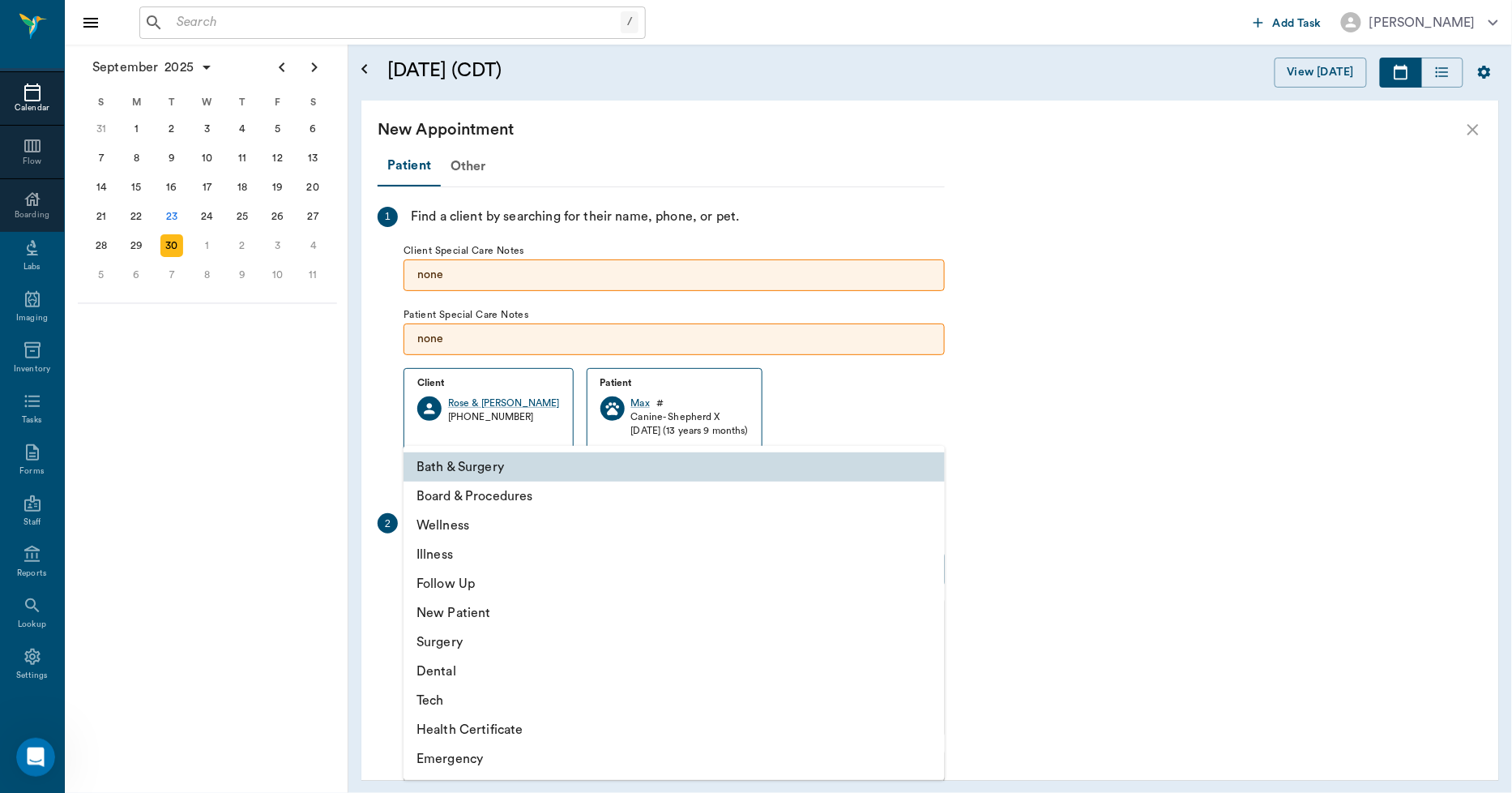
click at [459, 701] on li "Tech" at bounding box center [674, 701] width 541 height 29
type input "65d2be4f46e3a538d89b8c1a"
type input "03:00 PM"
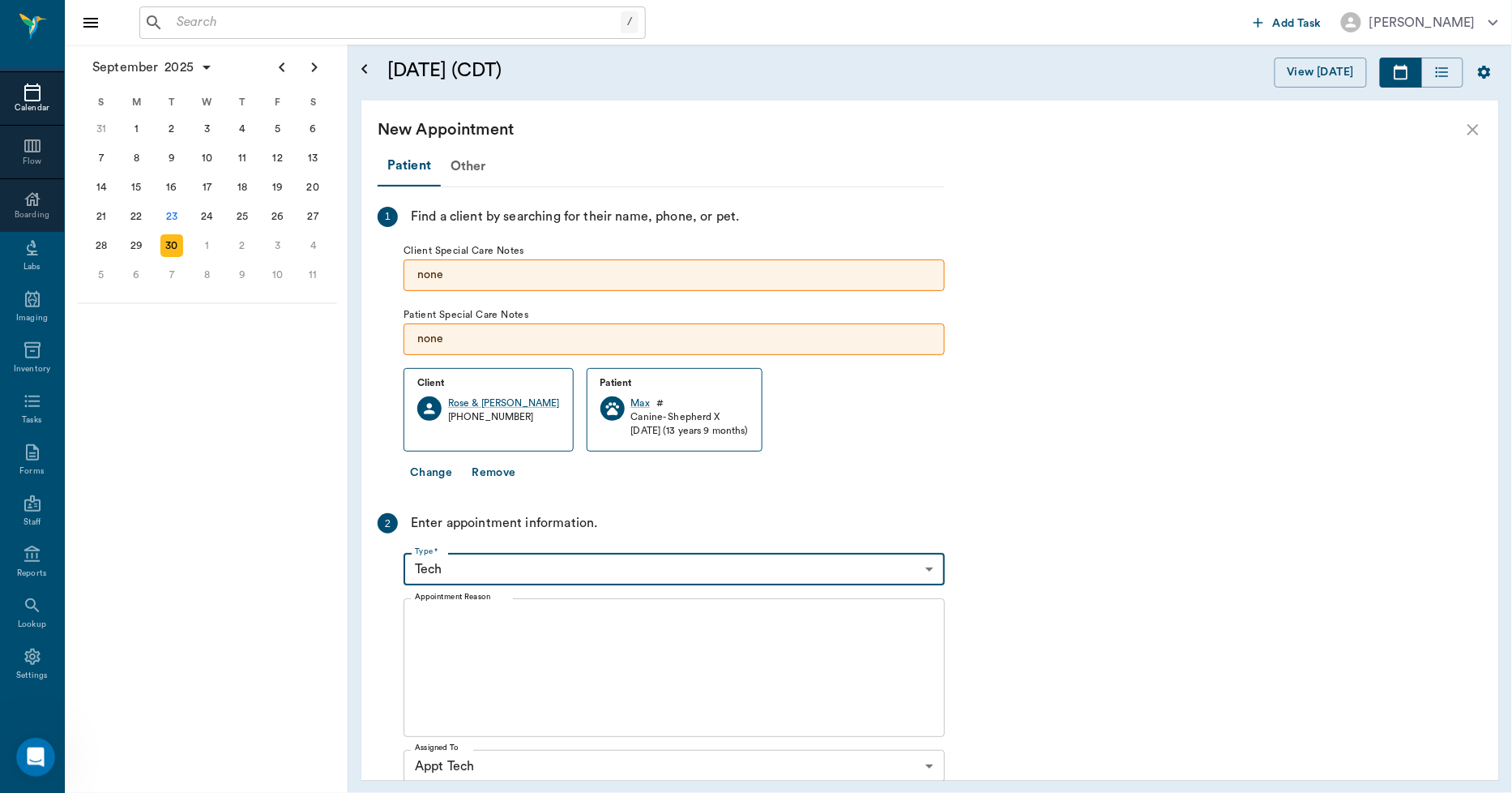
click at [476, 627] on textarea "Appointment Reason" at bounding box center [674, 668] width 518 height 112
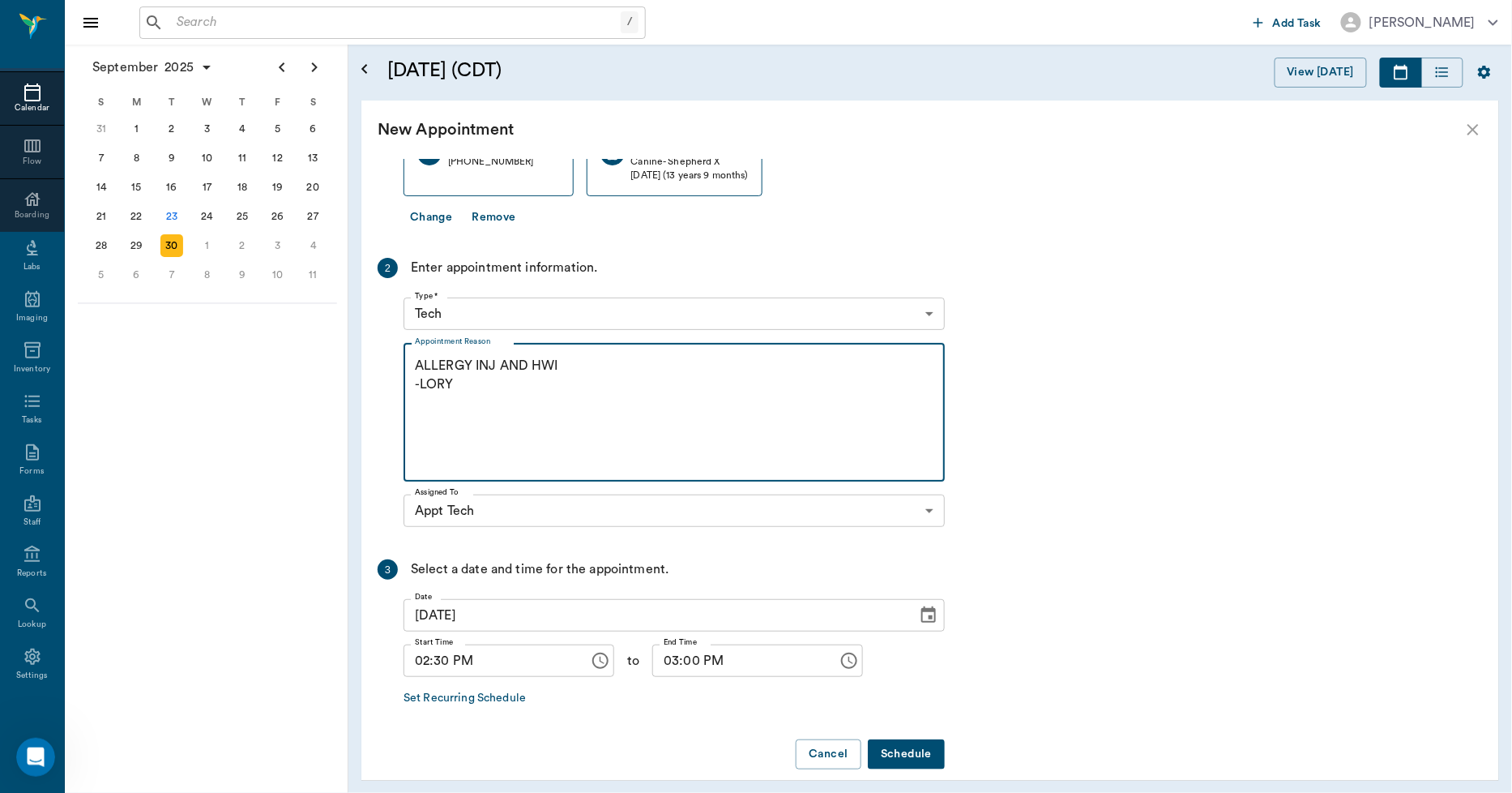
scroll to position [273, 0]
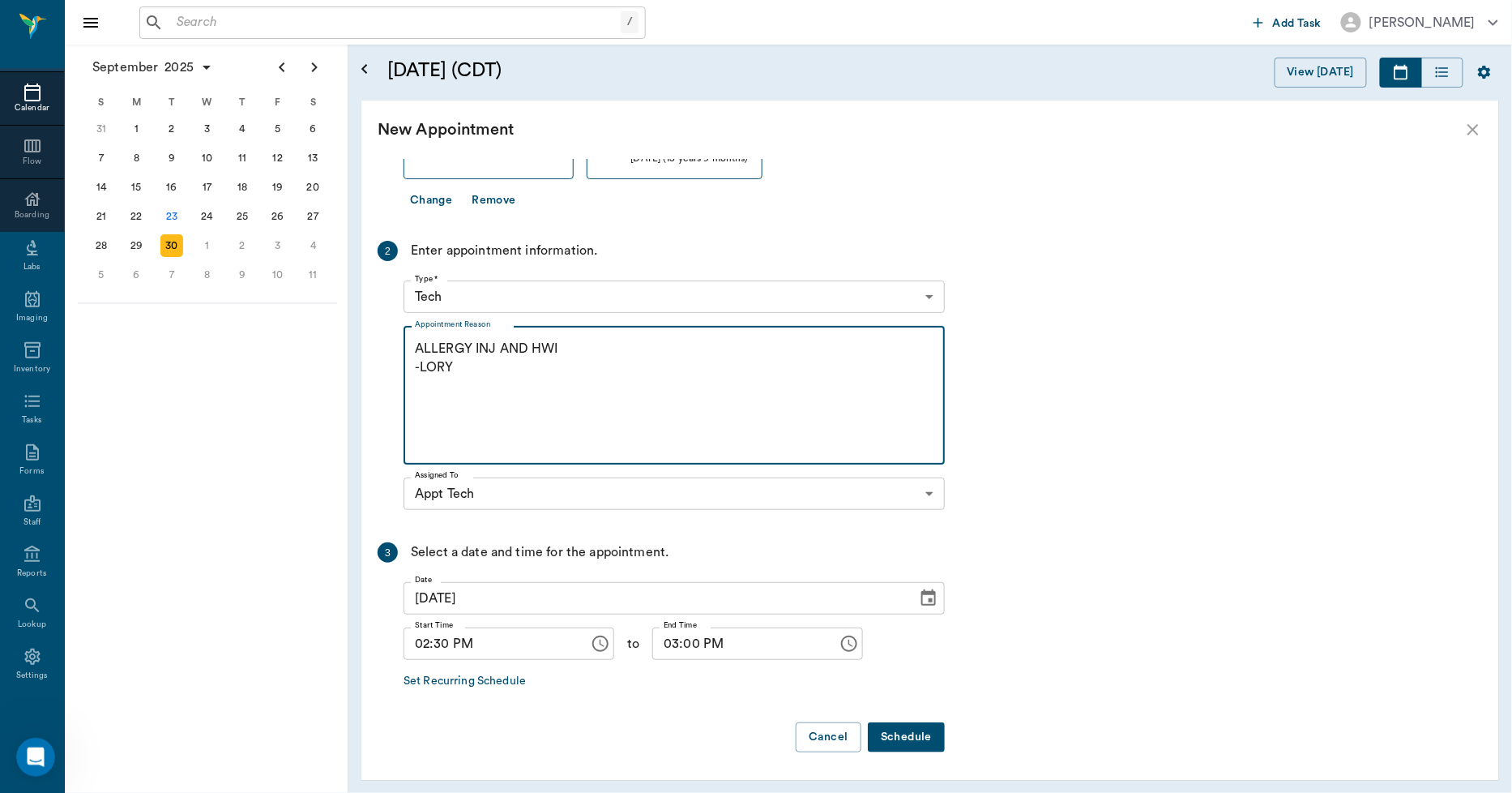
type textarea "ALLERGY INJ AND HWI -LORY"
click at [924, 734] on button "Schedule" at bounding box center [906, 737] width 77 height 30
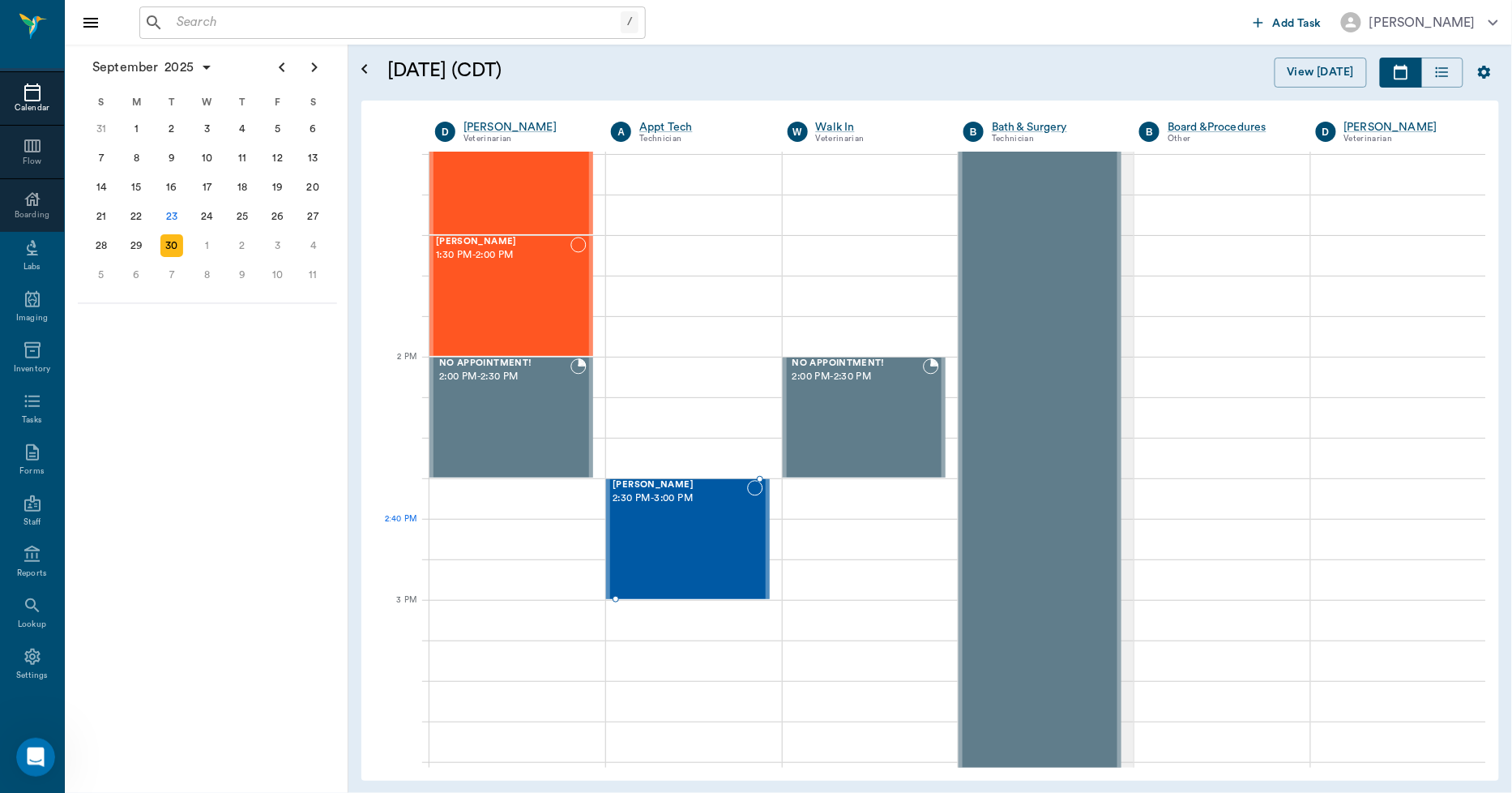
click at [685, 532] on div "Max Casey 2:30 PM - 3:00 PM" at bounding box center [679, 539] width 133 height 118
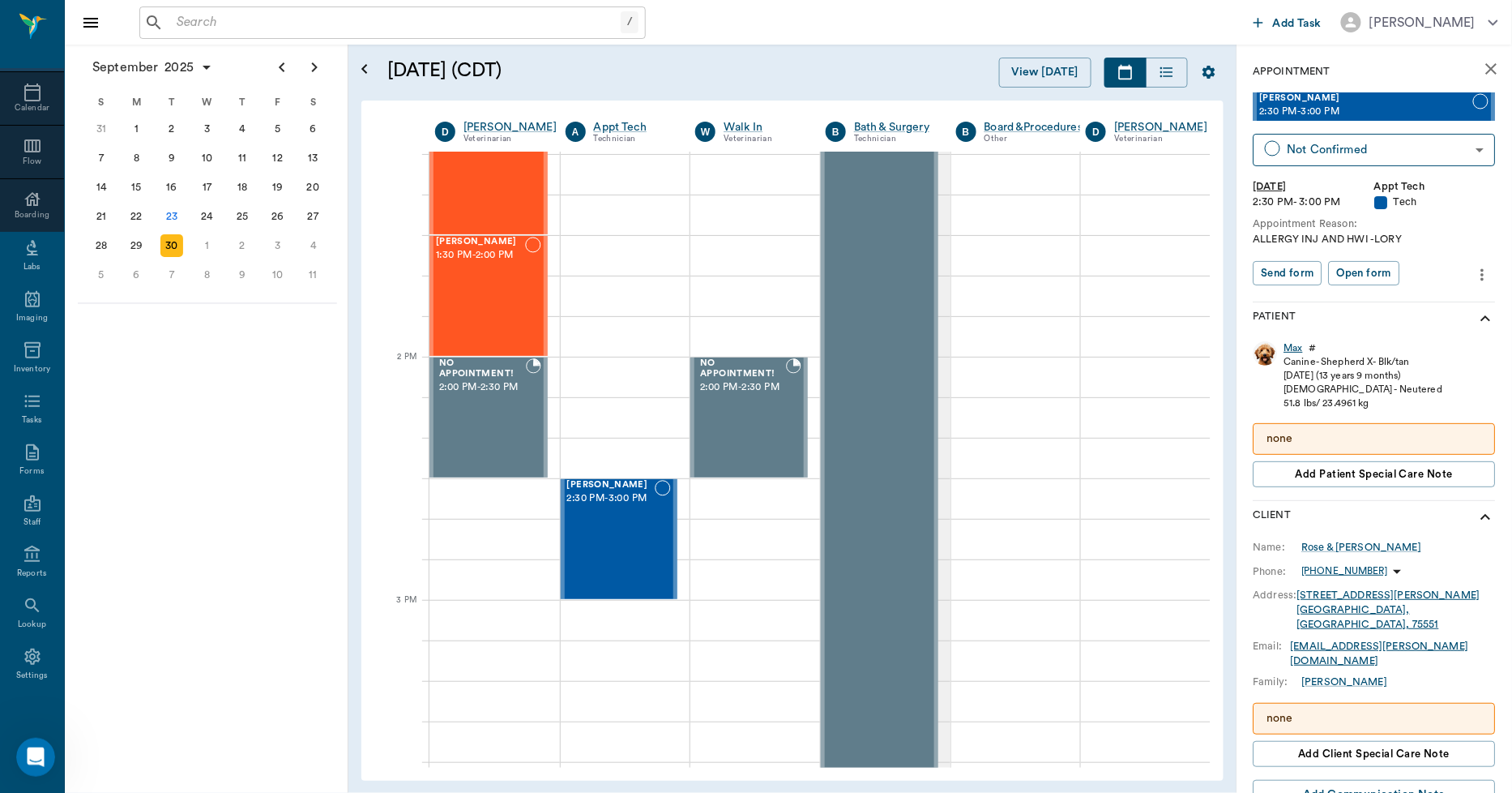
click at [1294, 346] on div "Max" at bounding box center [1294, 348] width 18 height 14
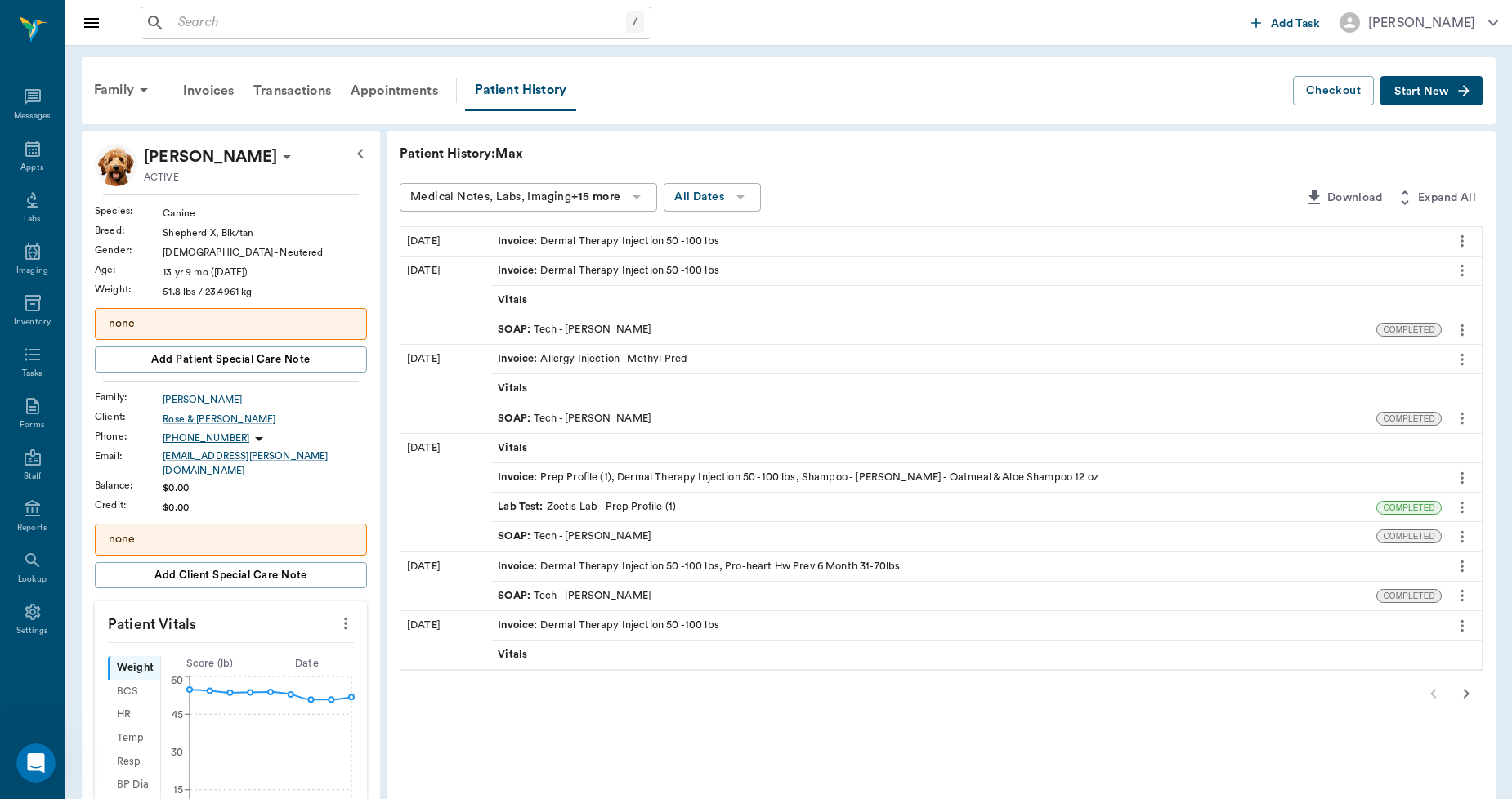
click at [200, 531] on p "none" at bounding box center [230, 539] width 244 height 18
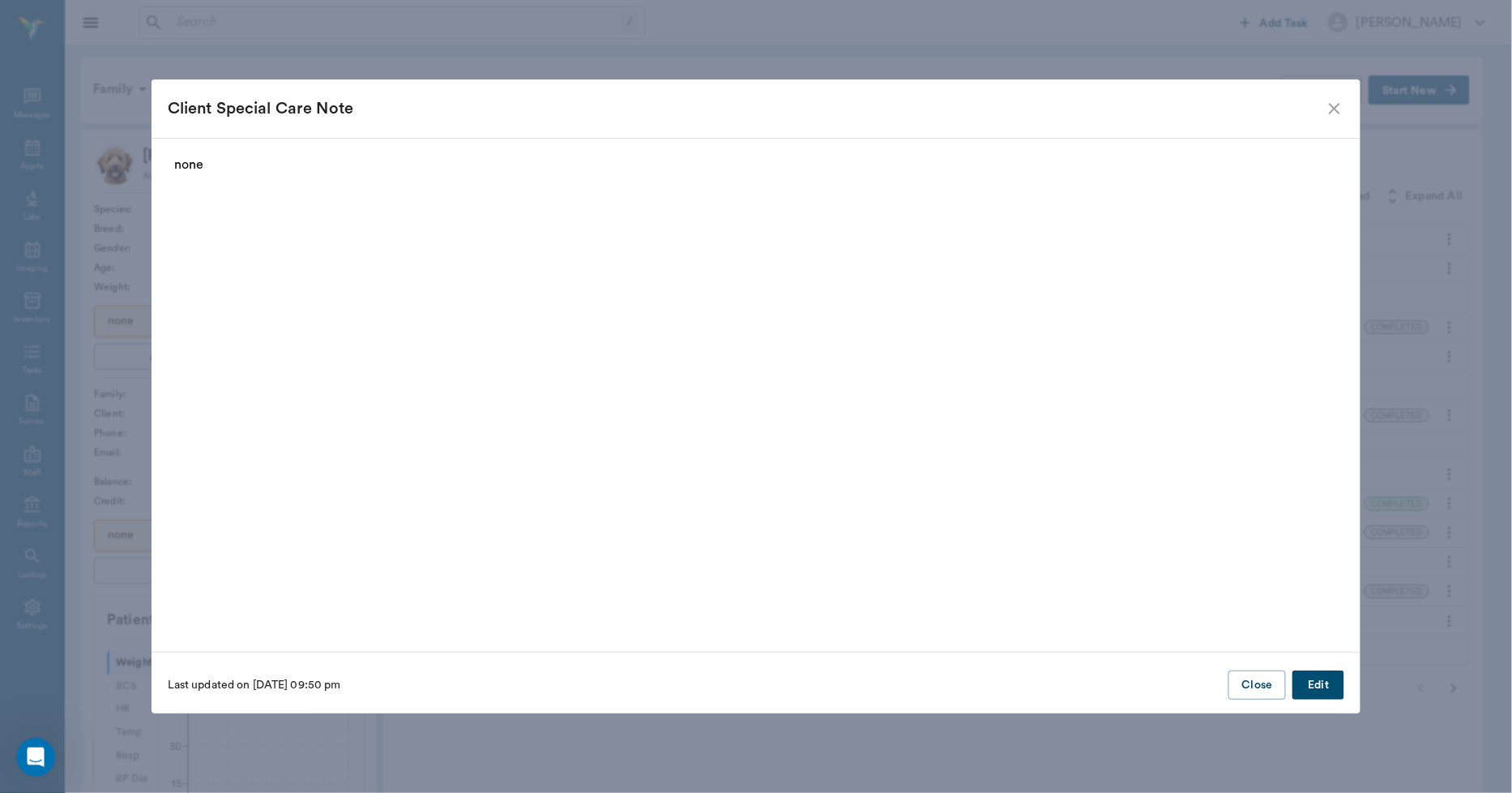
click at [1323, 690] on button "Edit" at bounding box center [1318, 685] width 52 height 30
click at [211, 690] on button "Delete" at bounding box center [199, 685] width 62 height 30
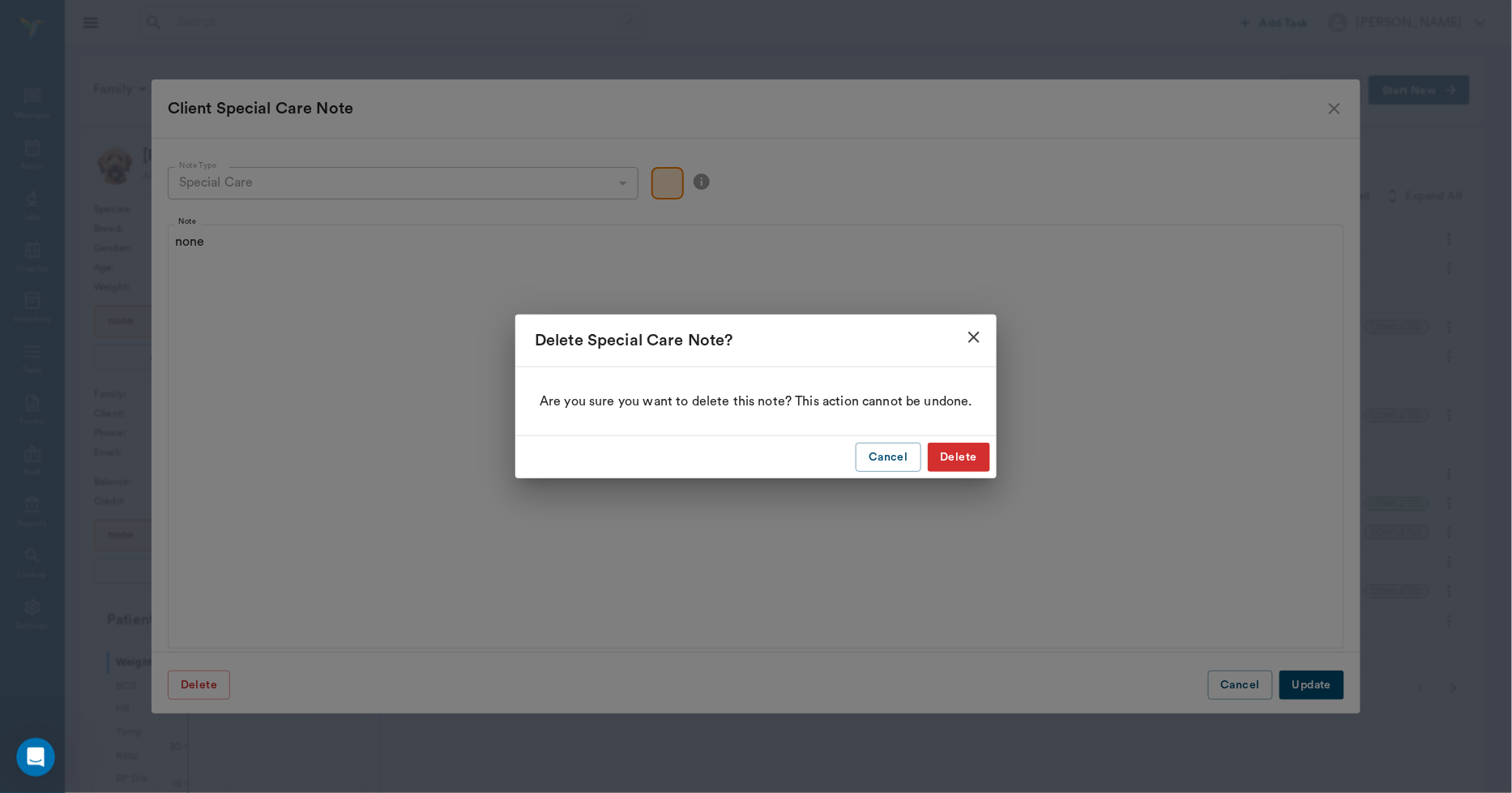
click at [958, 454] on button "Delete" at bounding box center [959, 457] width 62 height 30
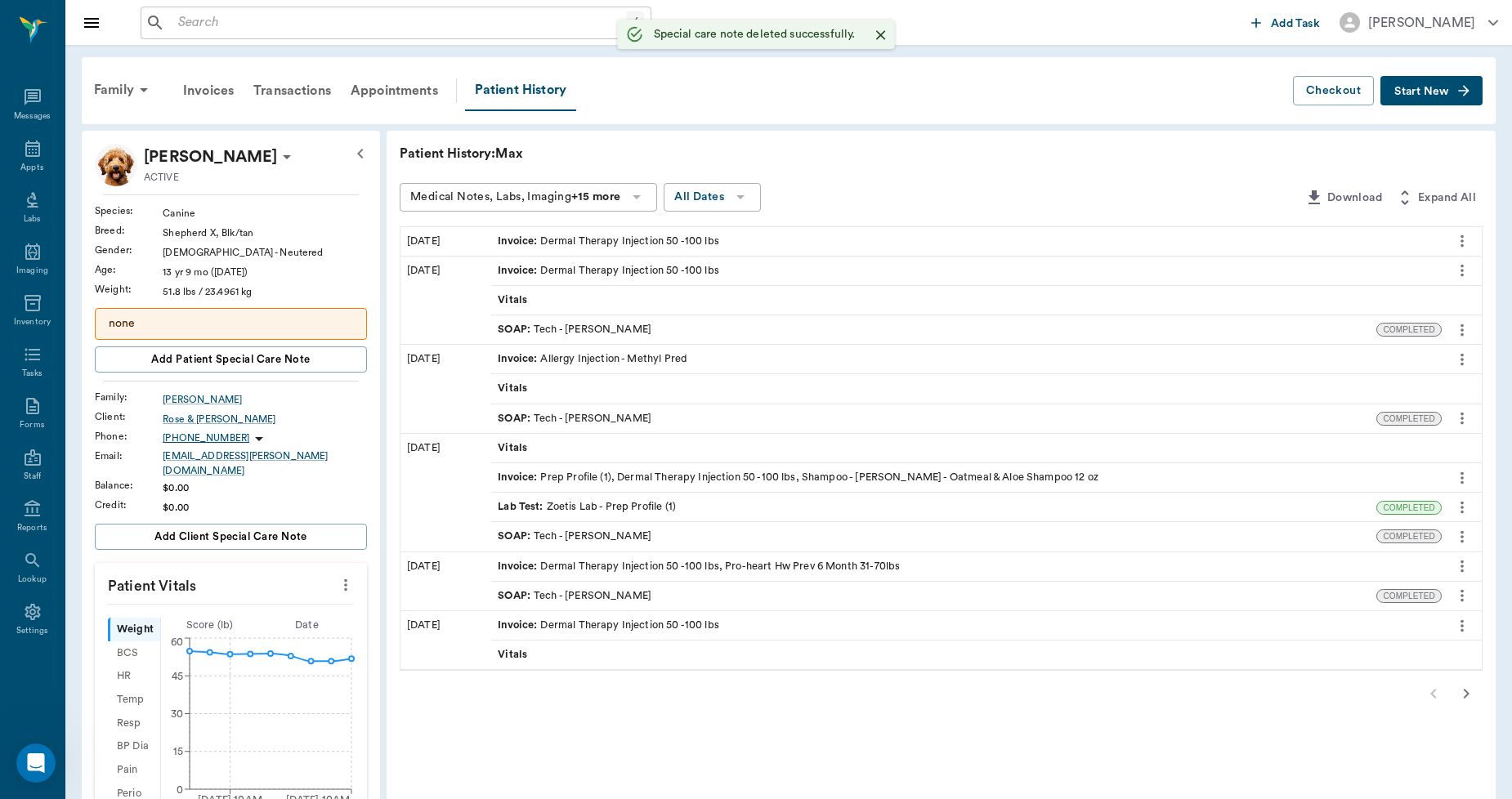
click at [278, 317] on p "none" at bounding box center [230, 323] width 244 height 18
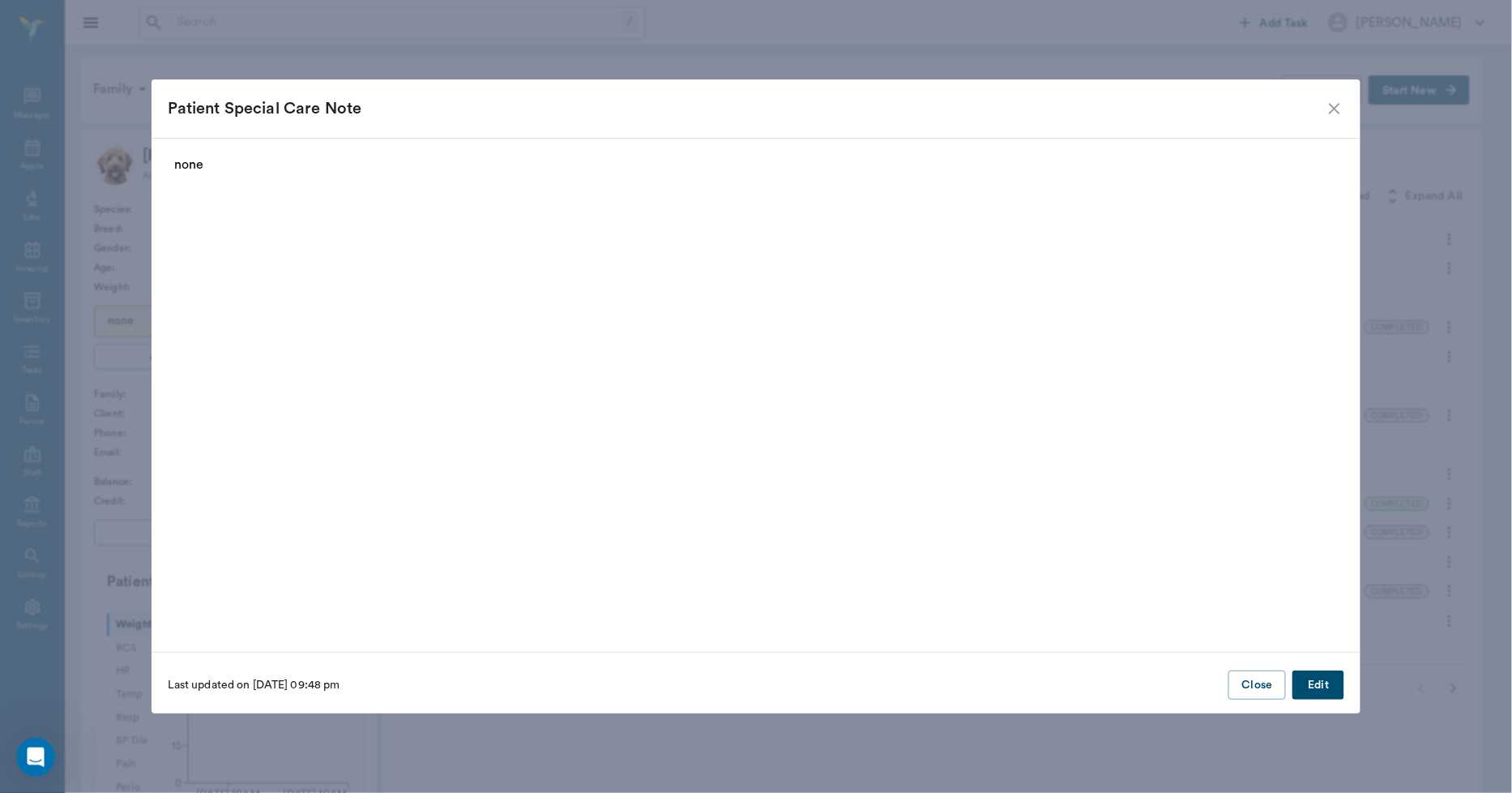
click at [1317, 691] on button "Edit" at bounding box center [1318, 685] width 52 height 30
click at [210, 682] on button "Delete" at bounding box center [199, 685] width 62 height 30
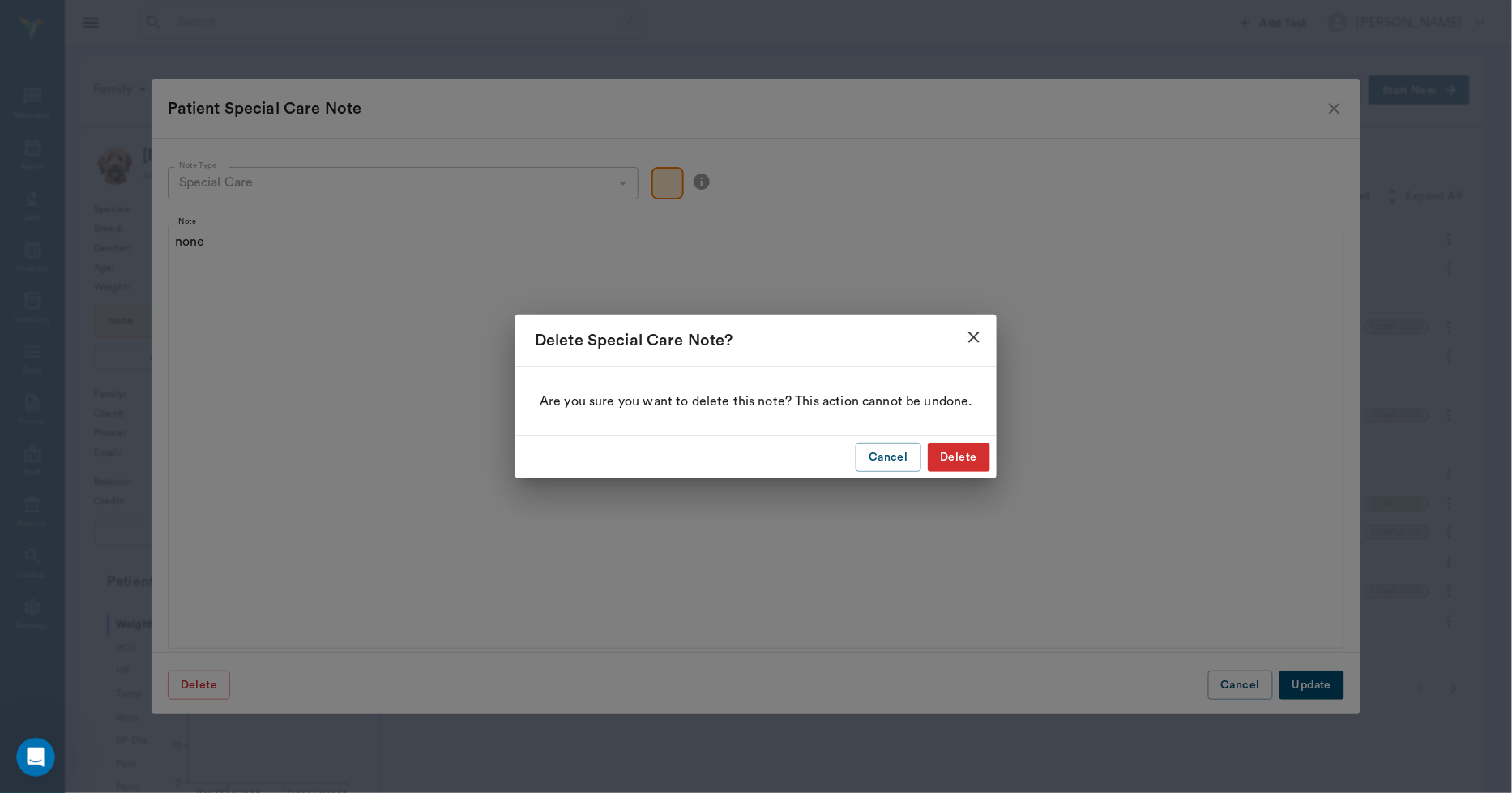
click at [961, 454] on button "Delete" at bounding box center [959, 457] width 62 height 30
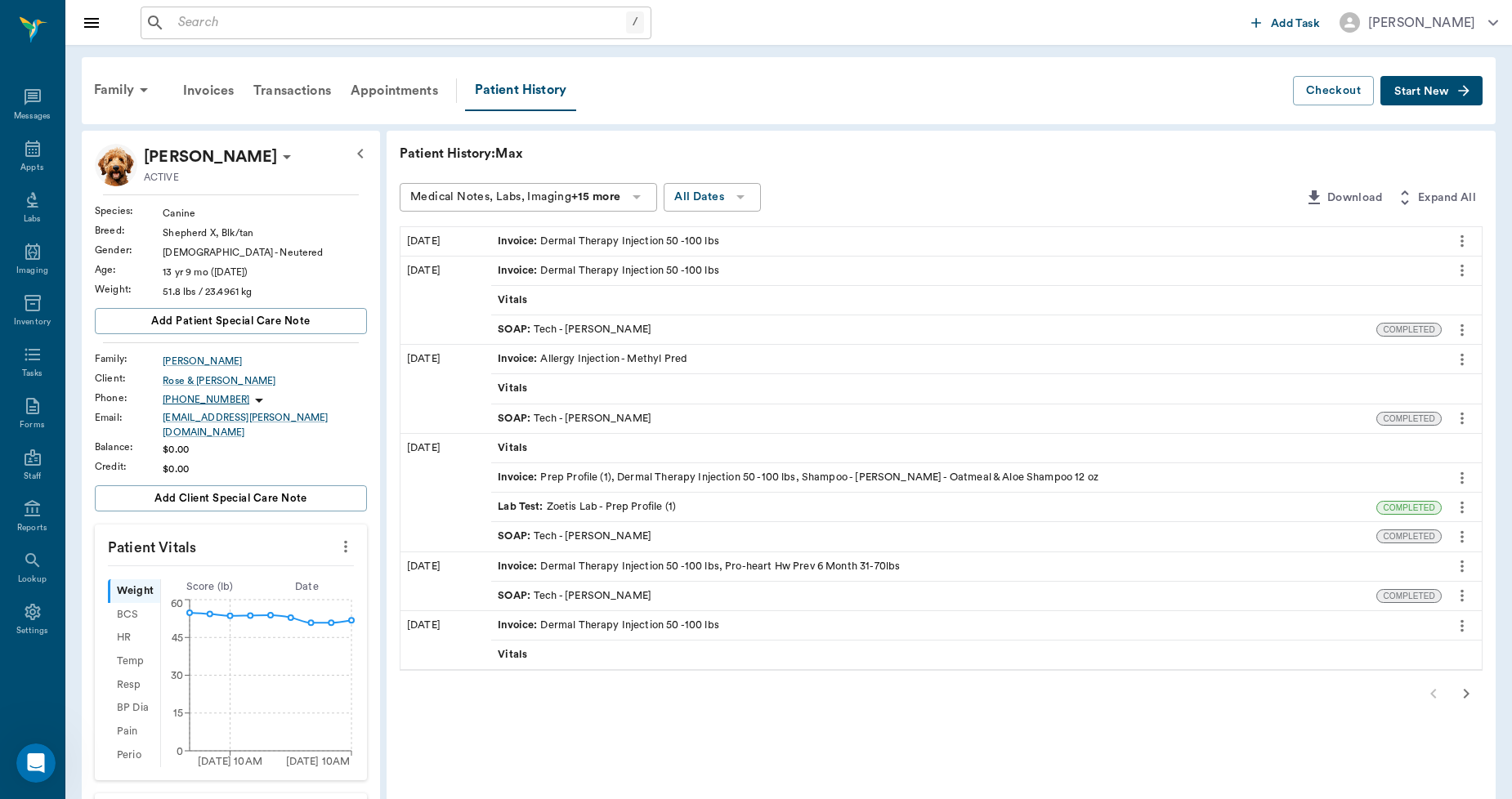
click at [1466, 321] on icon "more" at bounding box center [1462, 330] width 18 height 19
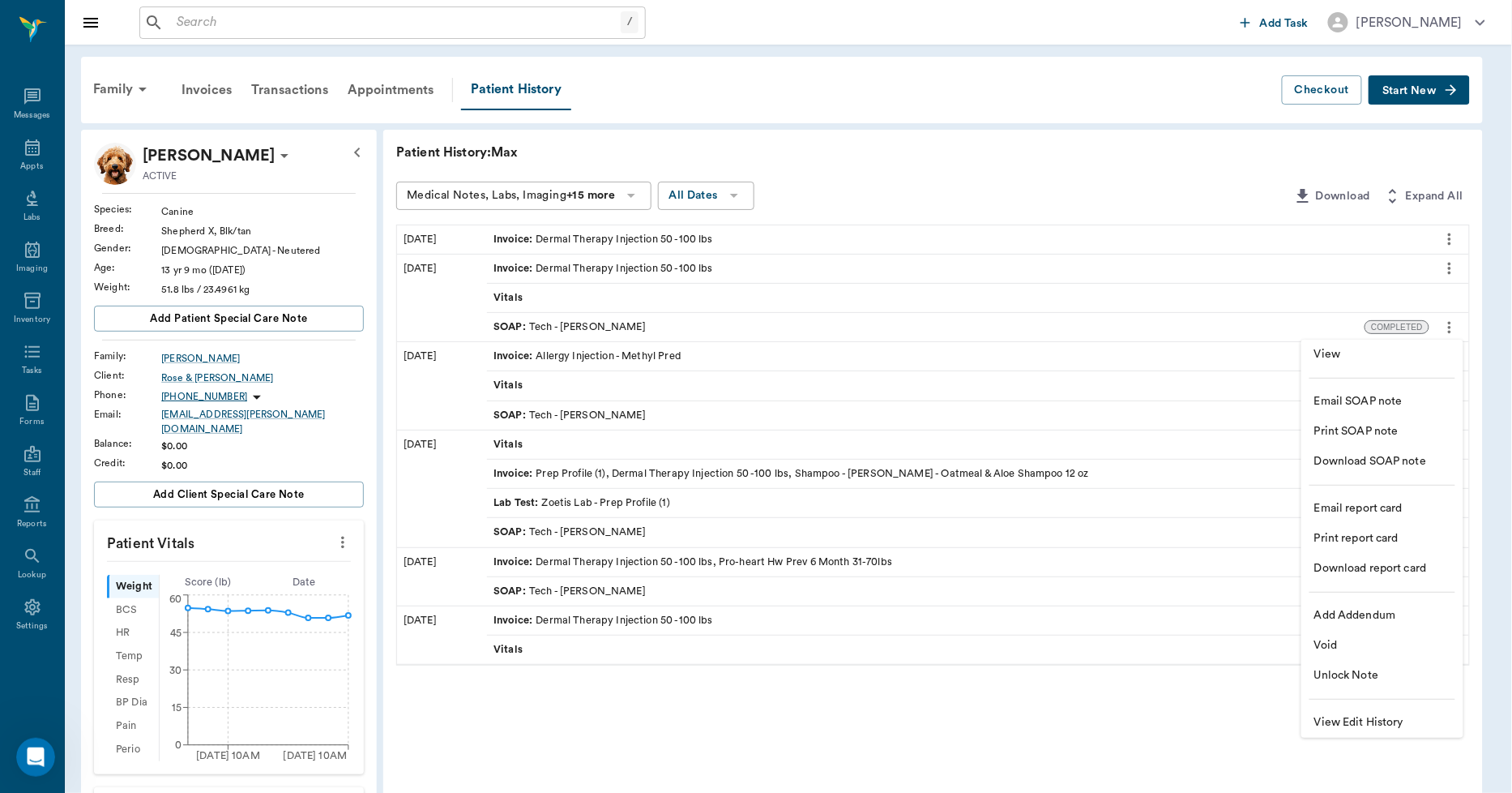
click at [1315, 347] on span "View" at bounding box center [1382, 355] width 136 height 17
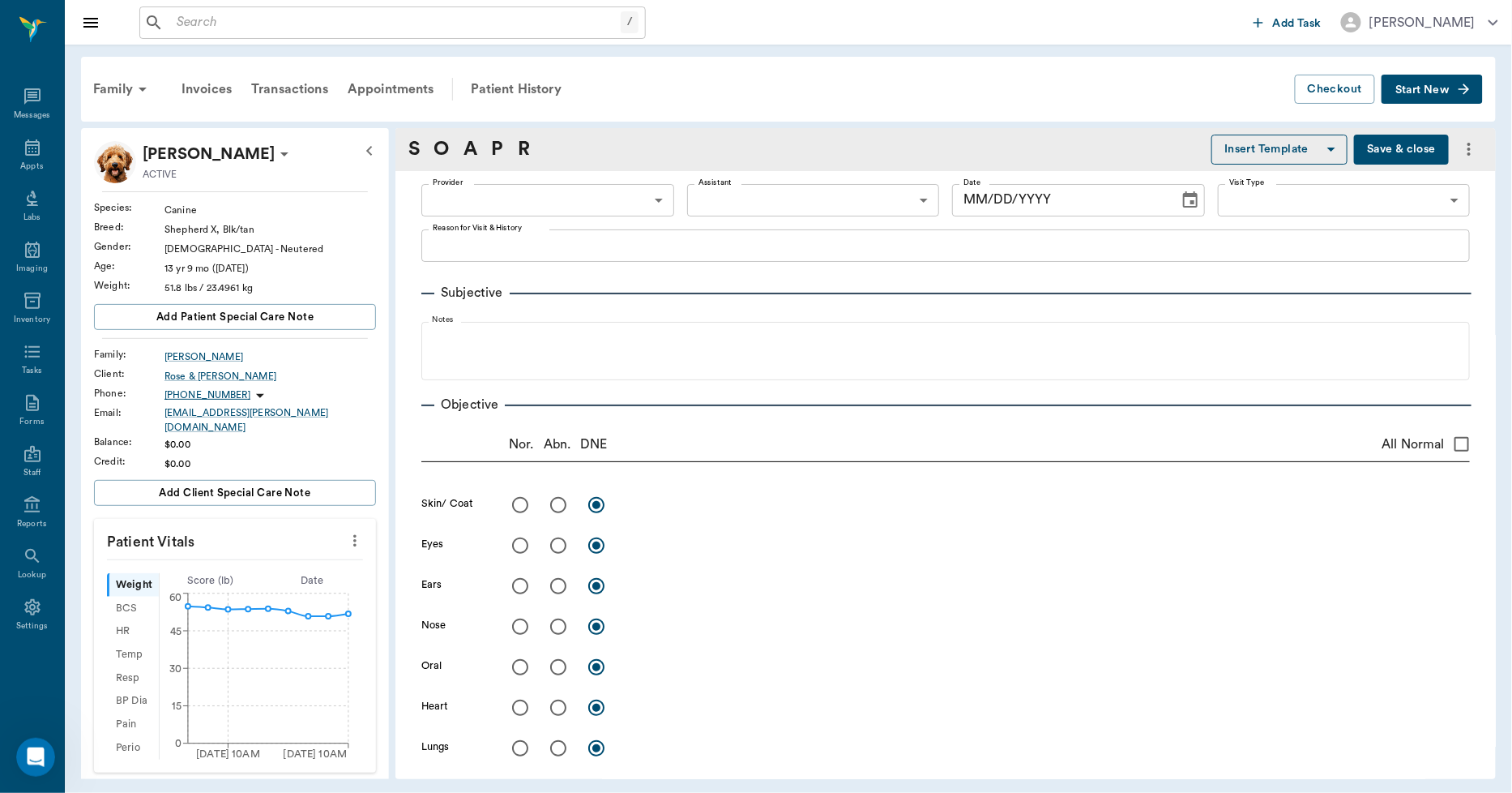
type input "682b670d8bdc6f7f8feef3db"
type input "63ec2f075fda476ae8351a4c"
type input "65d2be4f46e3a538d89b8c1a"
type textarea "allergy inj mp50/dex sp1.4 -stormy"
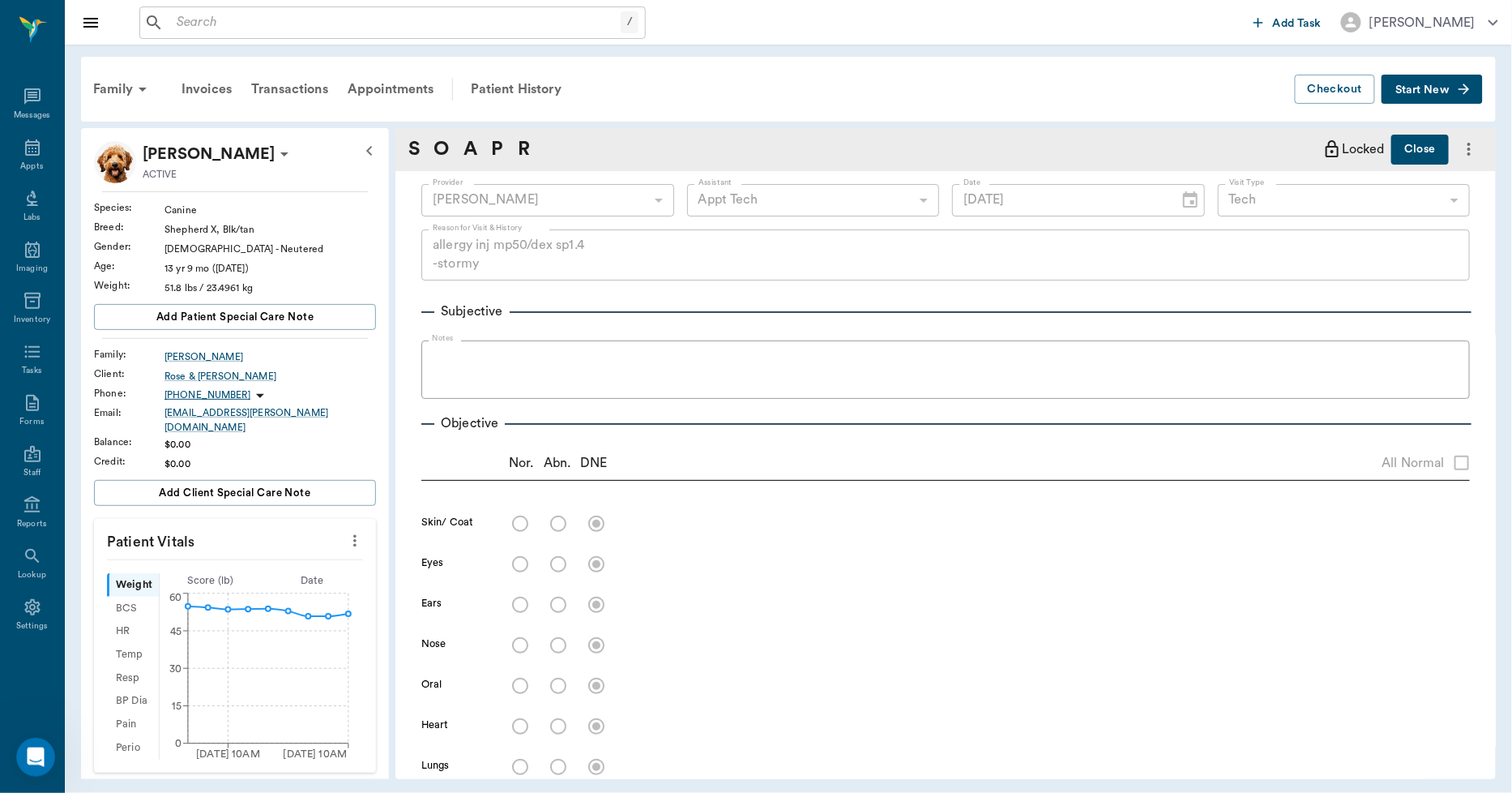
type input "08/05/2025"
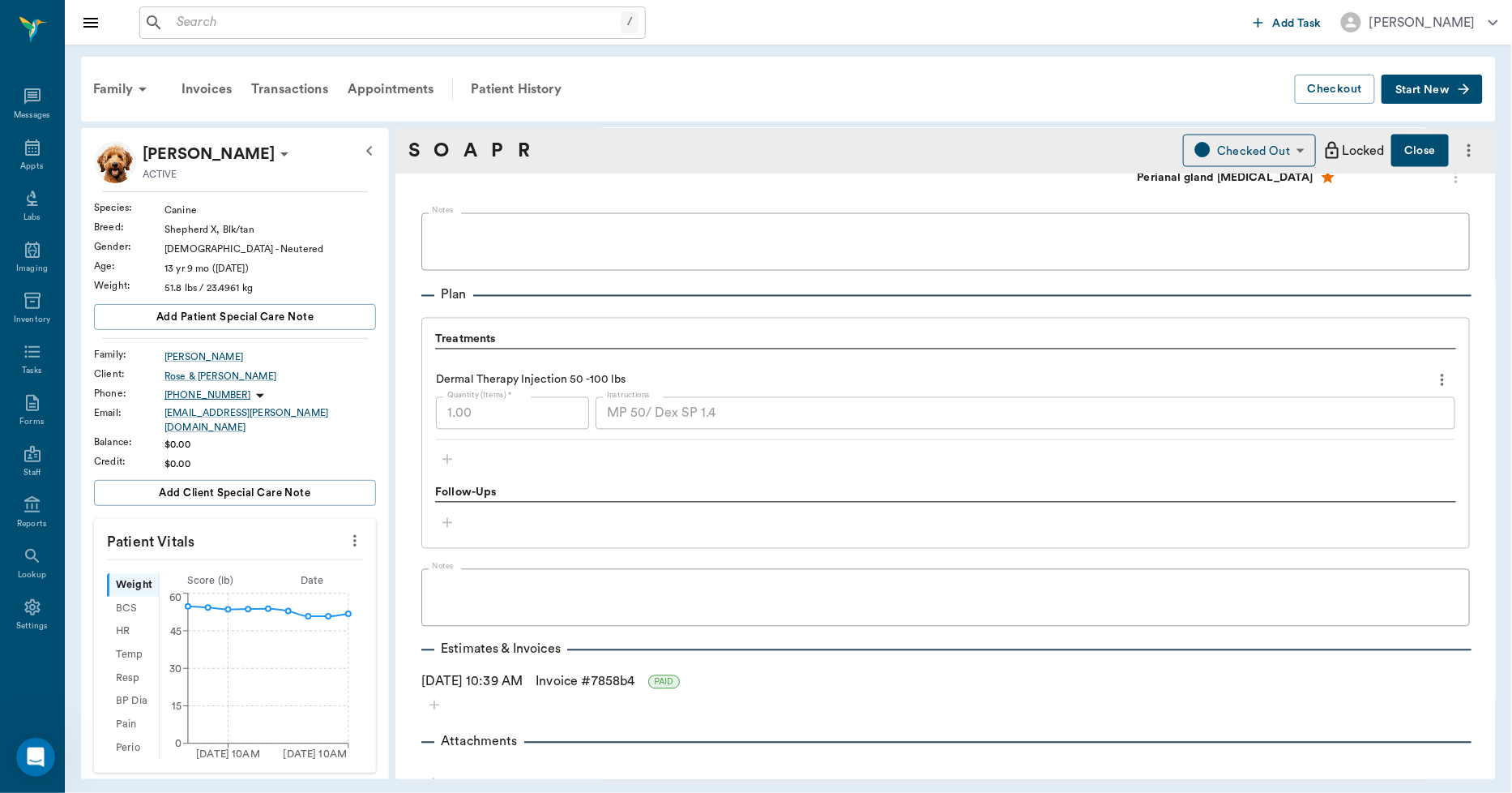
scroll to position [1098, 0]
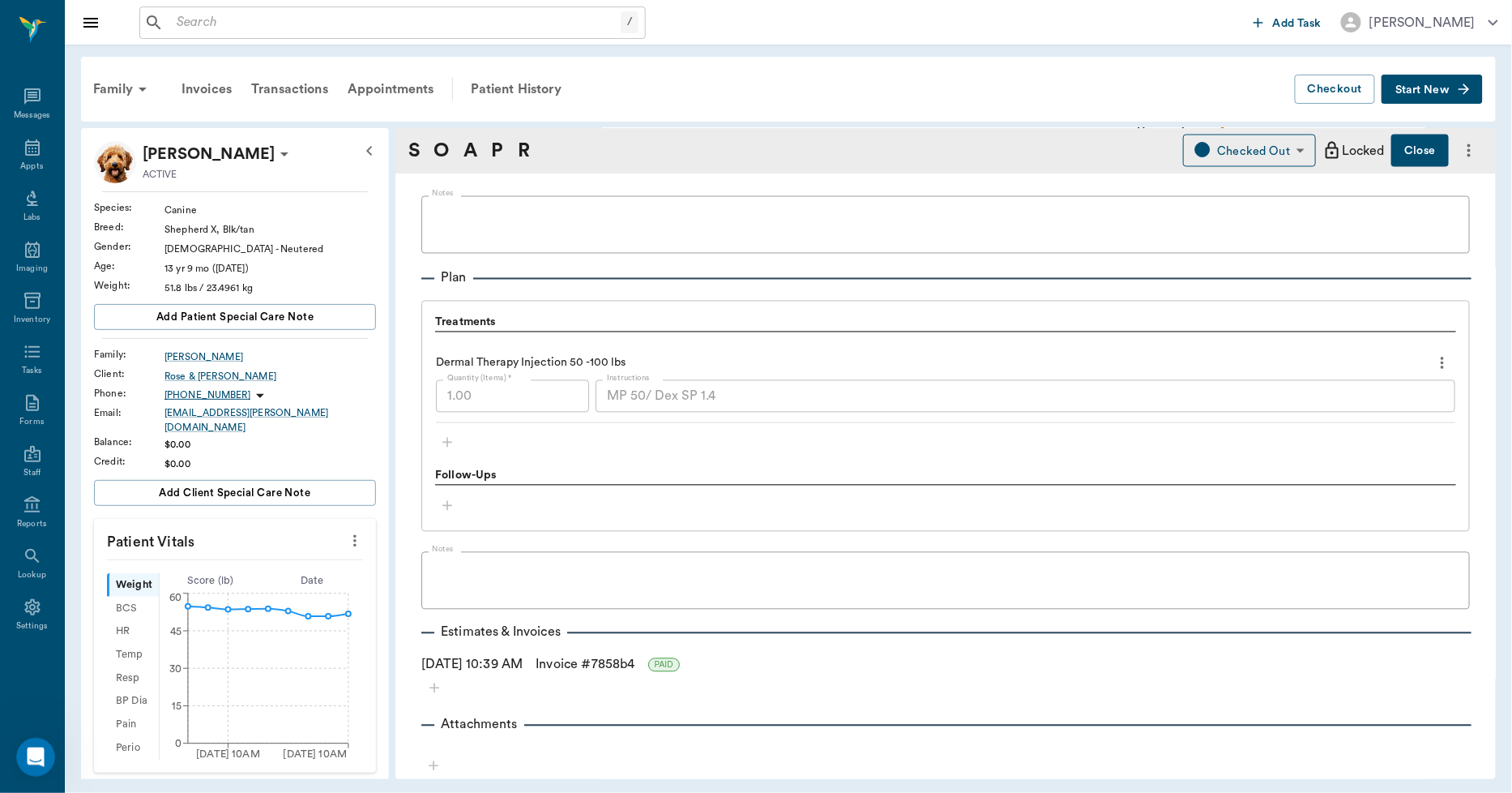
click at [596, 416] on div "Dermal Therapy Injection 50 -100 lbs Quantity (Items) * 1.00 Quantity (Items) *…" at bounding box center [945, 386] width 1019 height 74
click at [693, 352] on div "Dermal Therapy Injection 50 -100 lbs" at bounding box center [945, 363] width 1019 height 27
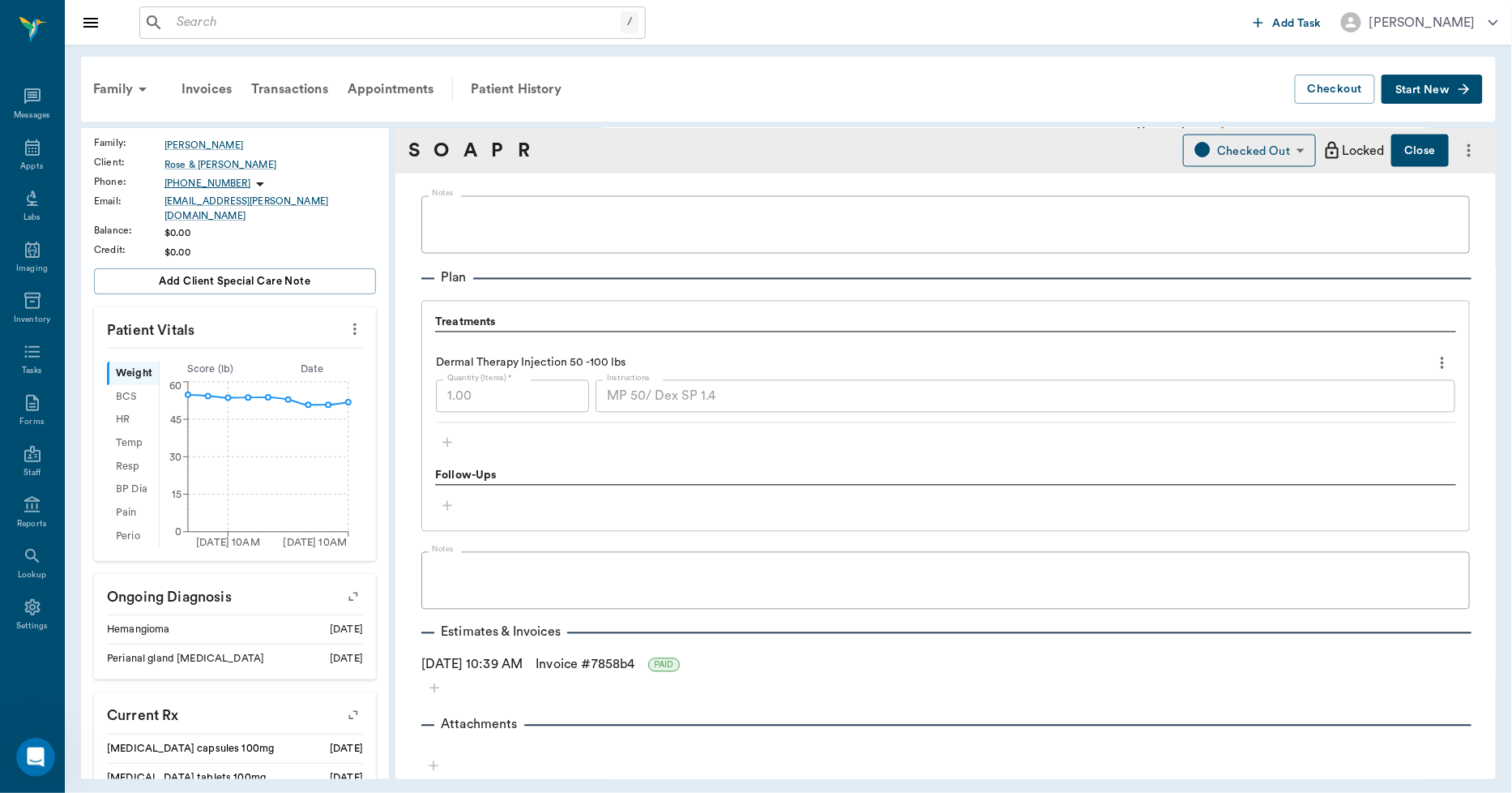
scroll to position [540, 0]
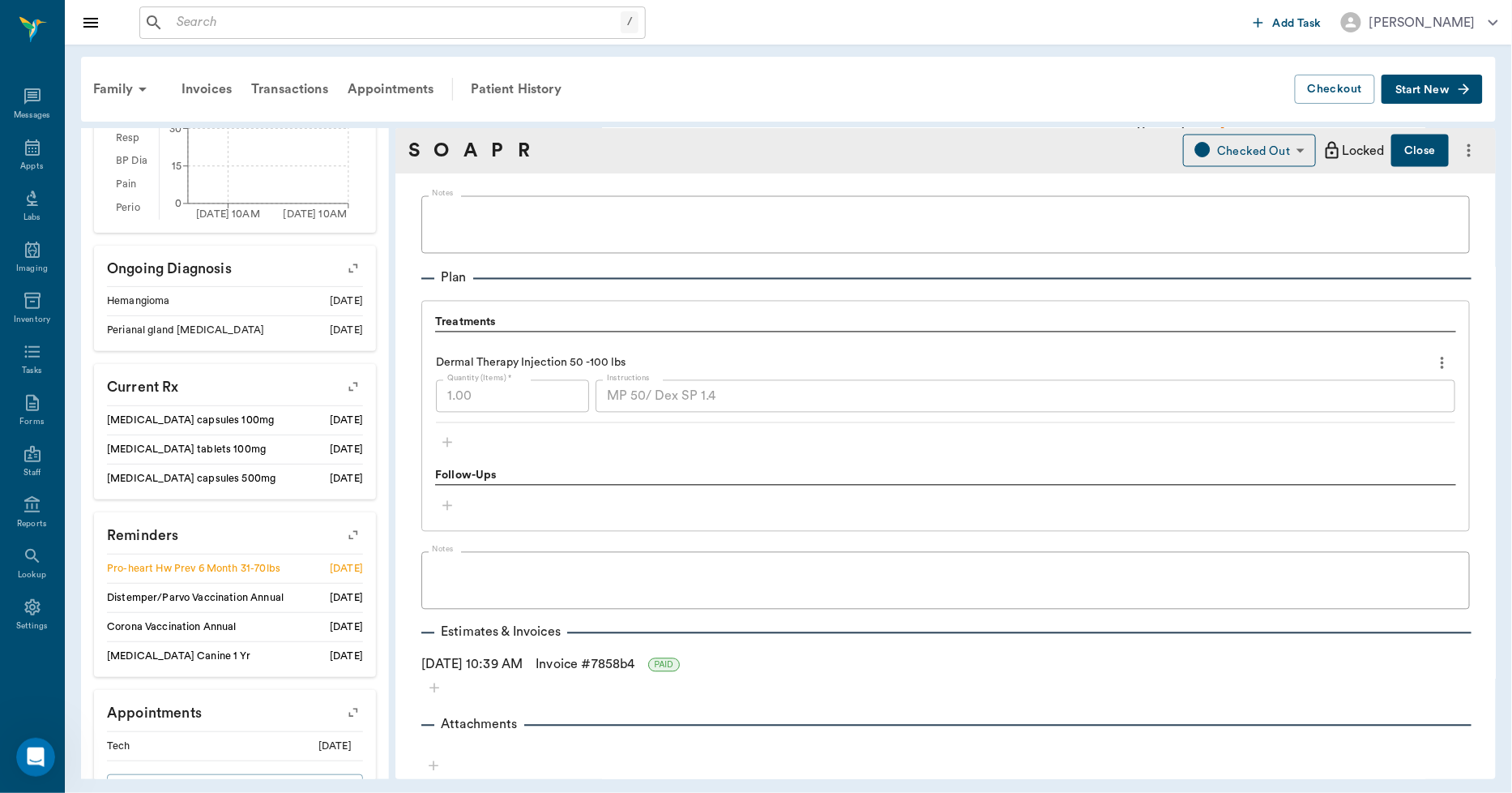
click at [342, 702] on icon "button" at bounding box center [353, 713] width 23 height 23
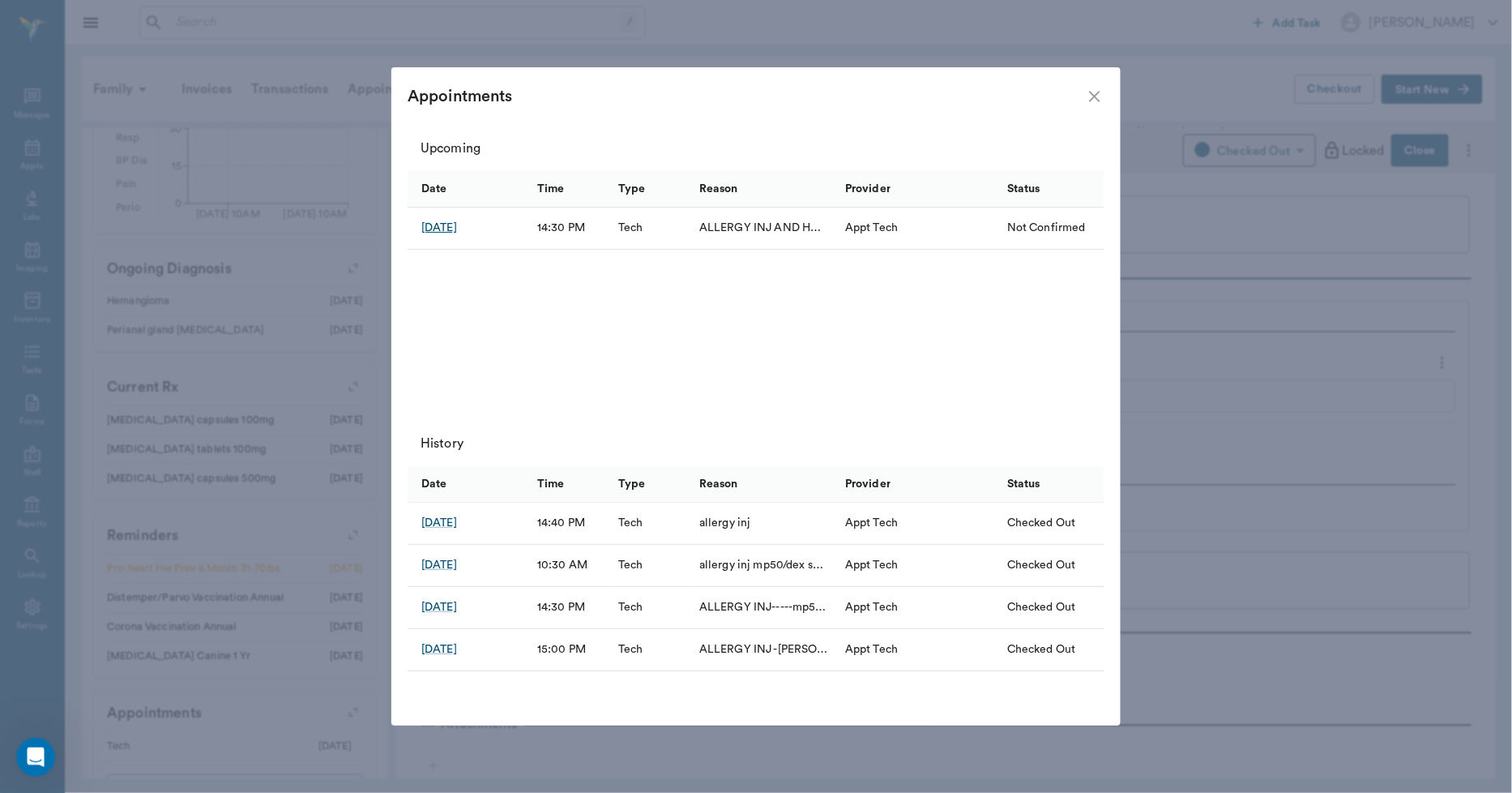
click at [457, 228] on div "Sep 30, 2025" at bounding box center [439, 228] width 36 height 16
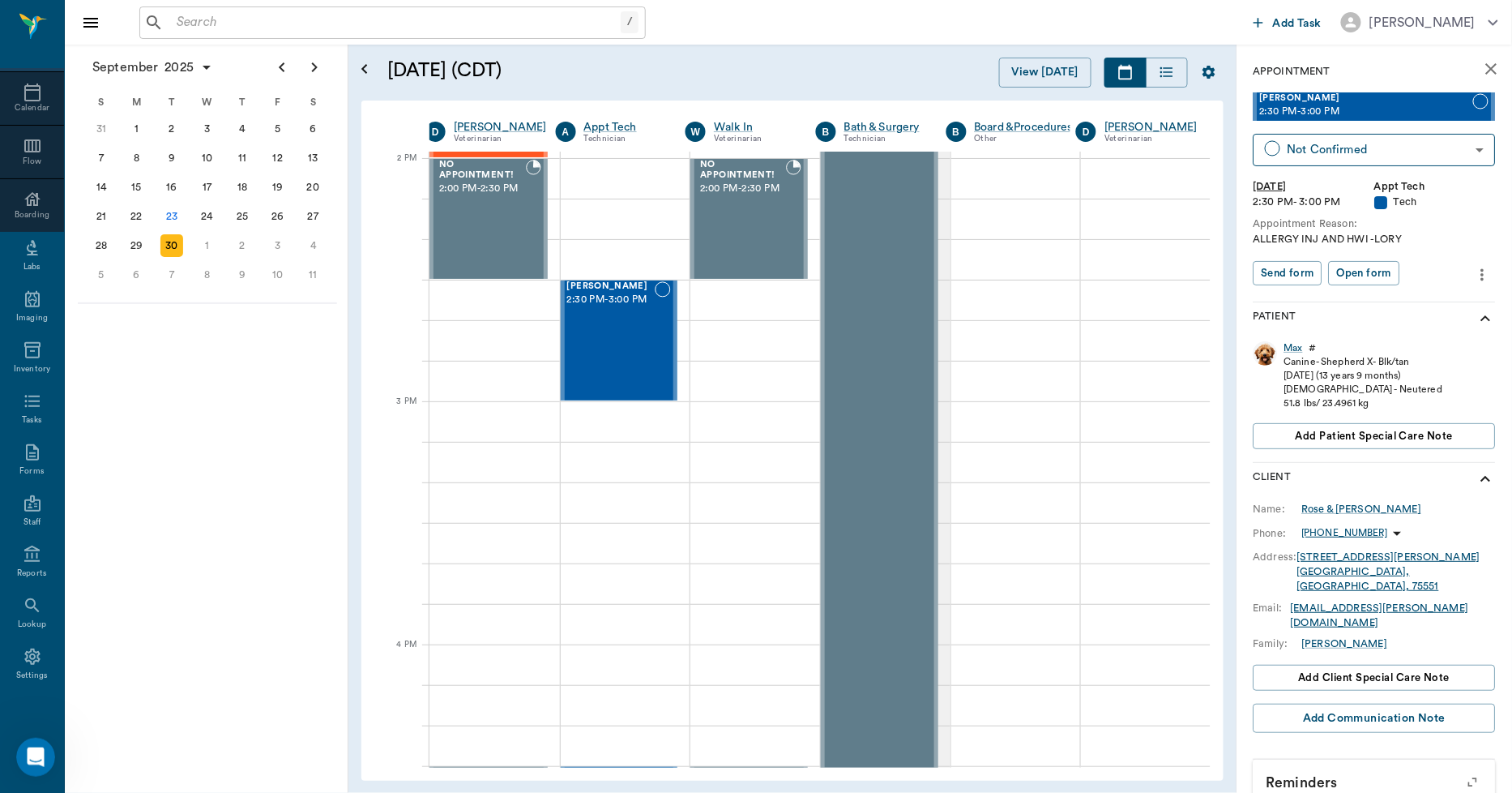
scroll to position [1460, 10]
click at [1477, 265] on icon "more" at bounding box center [1484, 274] width 18 height 19
click at [1432, 295] on span "Edit appointment" at bounding box center [1401, 302] width 136 height 17
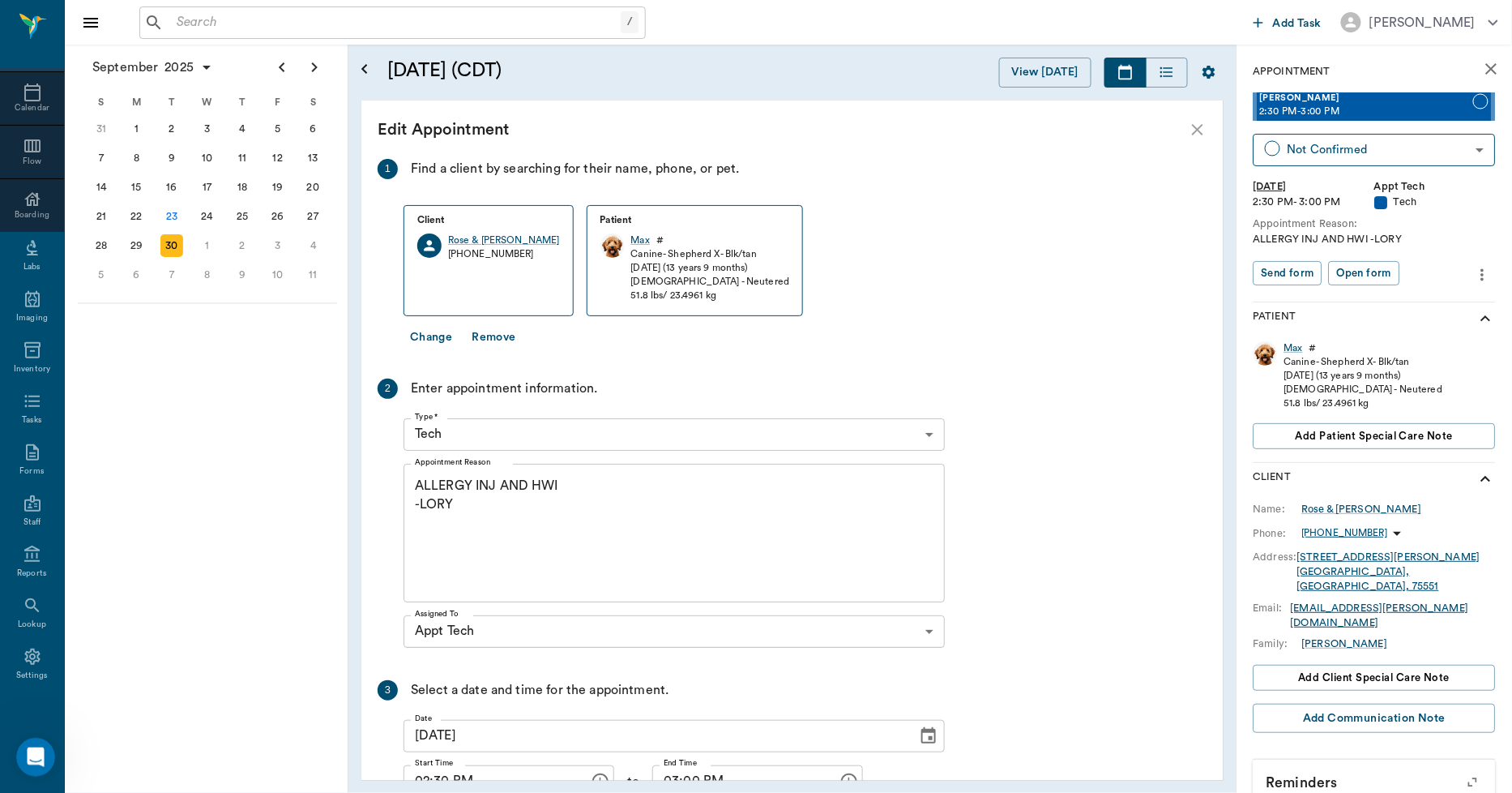
click at [497, 487] on textarea "ALLERGY INJ AND HWI -LORY" at bounding box center [674, 532] width 518 height 112
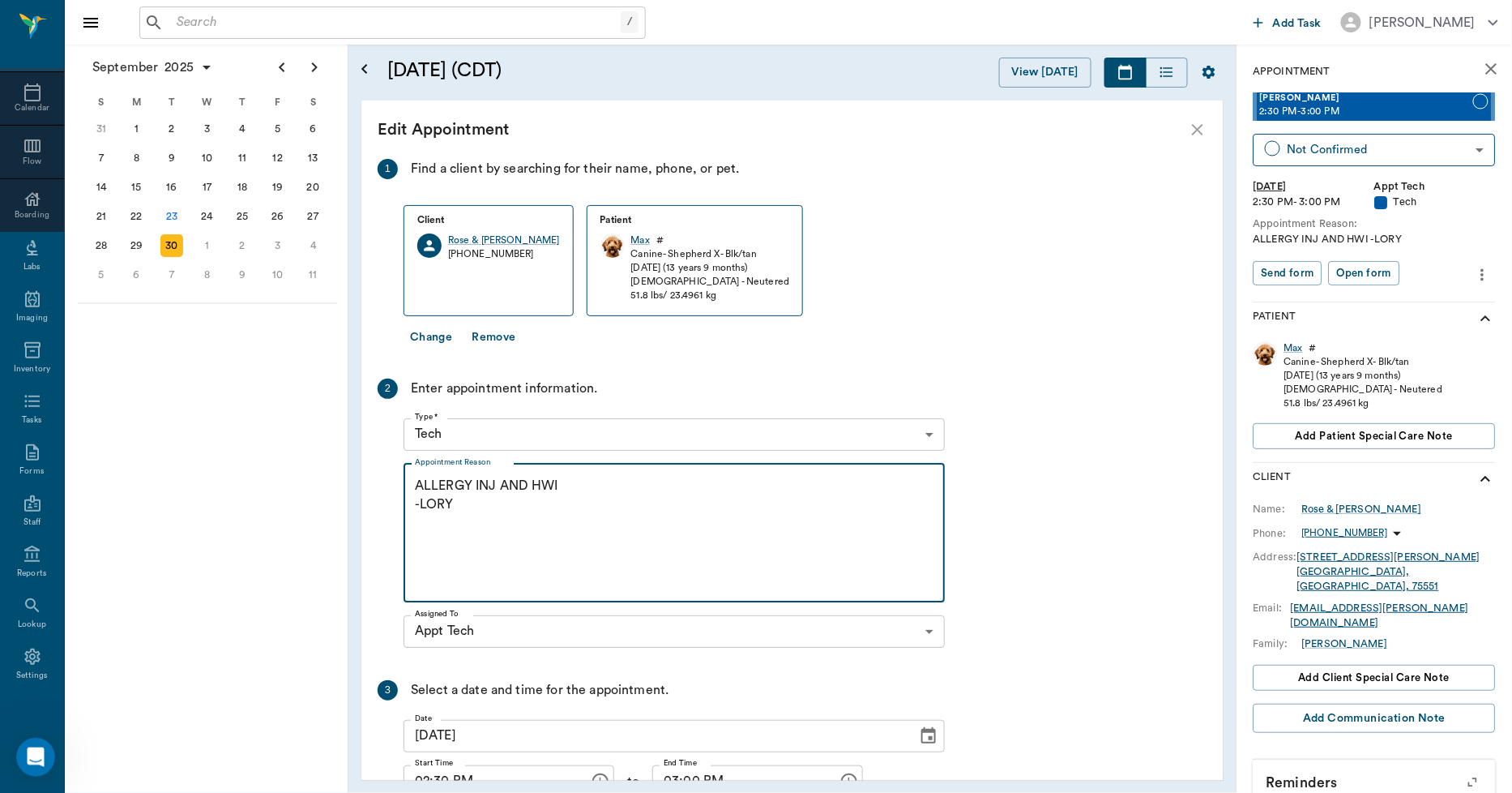
click at [495, 482] on textarea "ALLERGY INJ AND HWI -LORY" at bounding box center [674, 532] width 518 height 112
paste textarea "MP 50/ Dex SP 1.4"
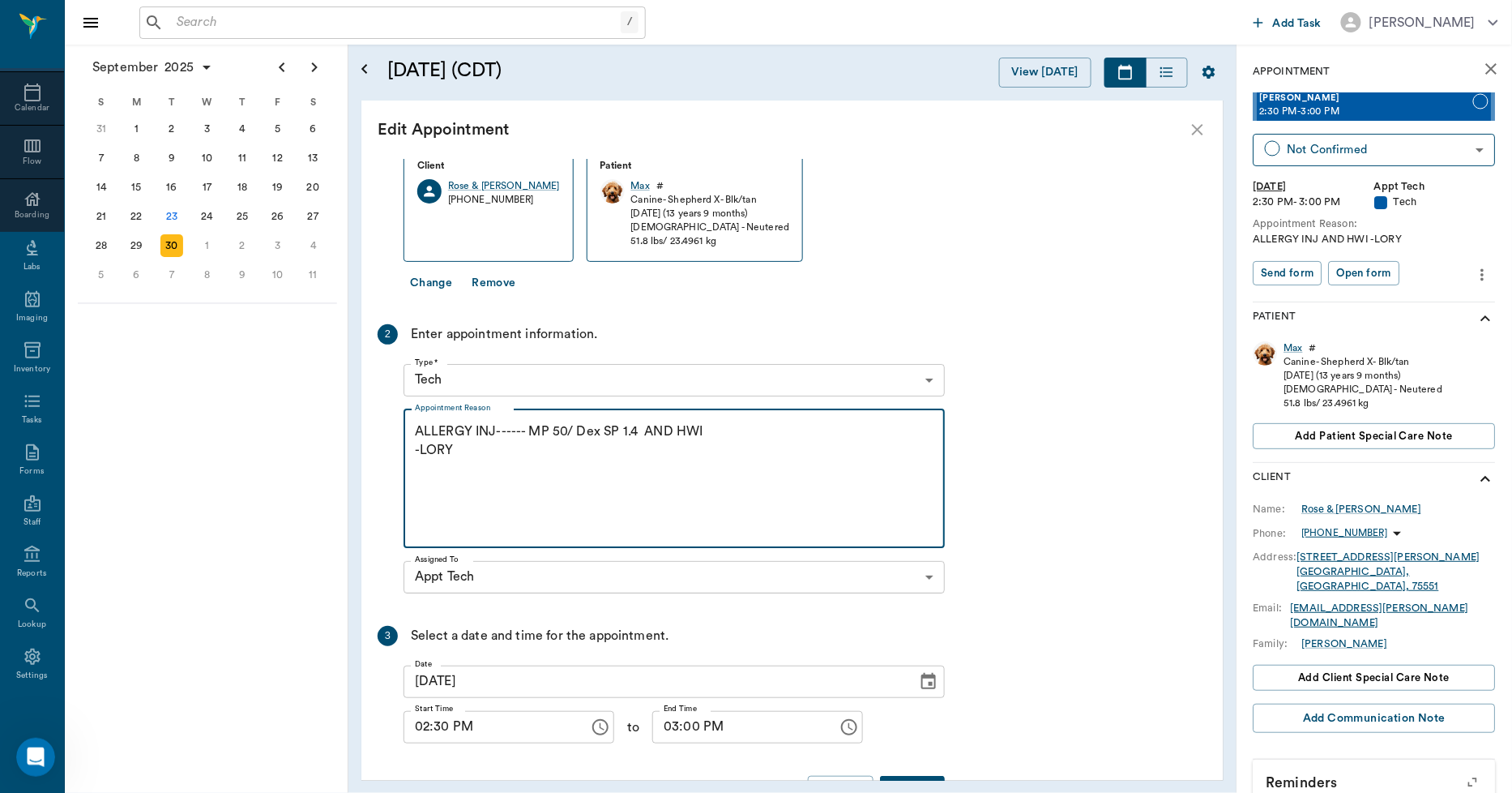
scroll to position [108, 0]
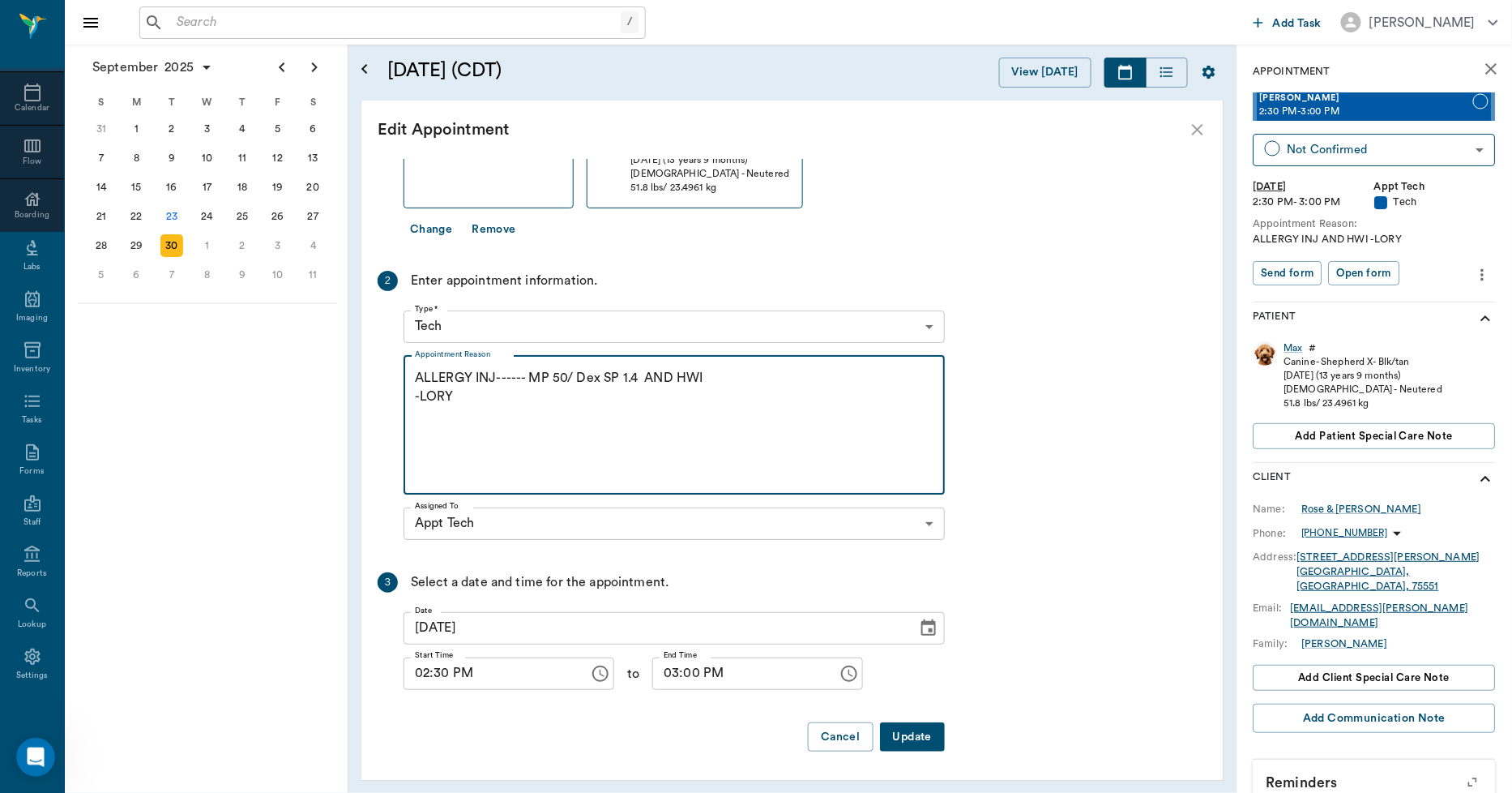
type textarea "ALLERGY INJ------ MP 50/ Dex SP 1.4 AND HWI -LORY"
click at [912, 726] on button "Update" at bounding box center [912, 737] width 65 height 30
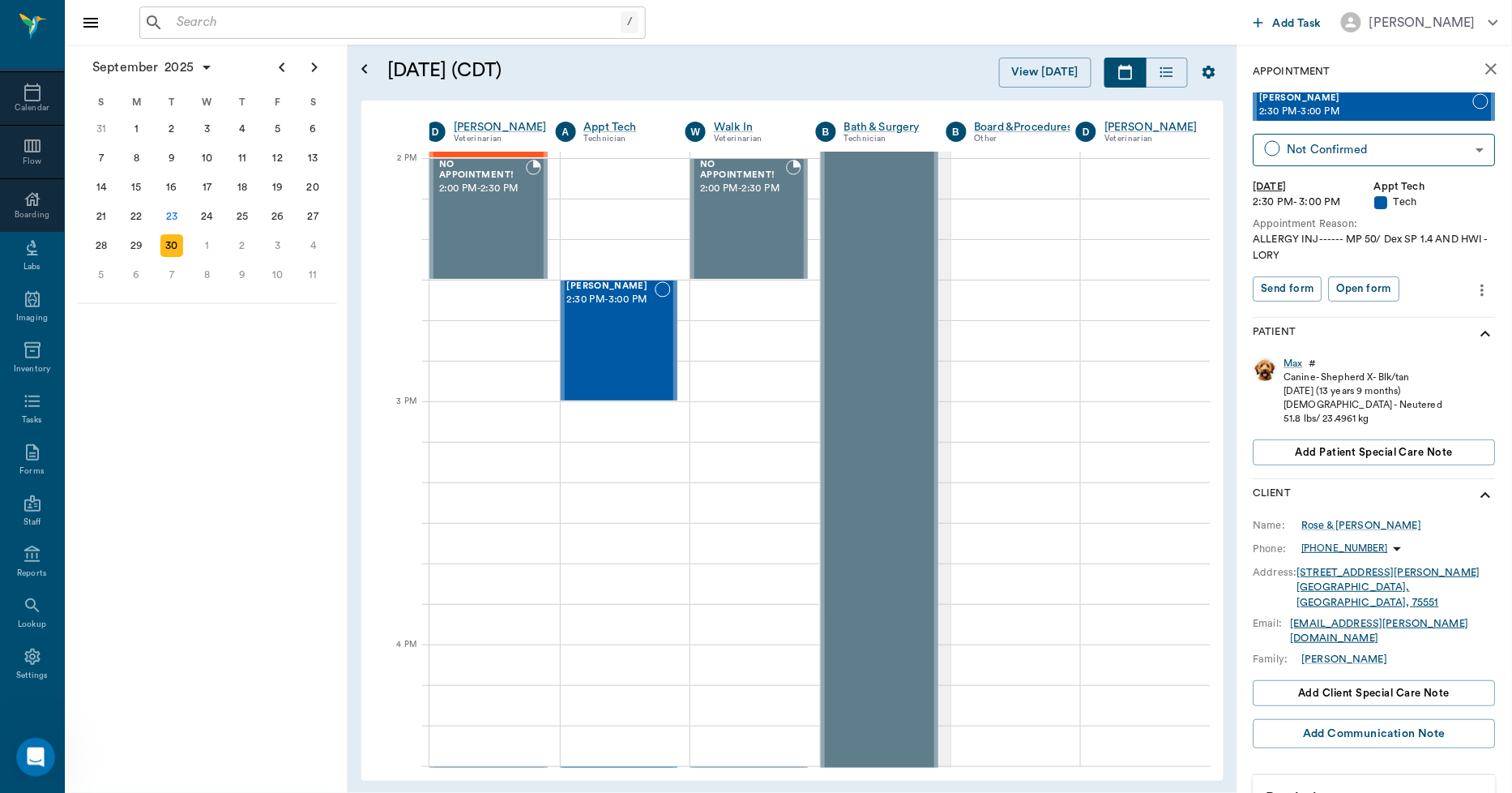
scroll to position [7424, 0]
click at [368, 18] on input "text" at bounding box center [404, 22] width 468 height 23
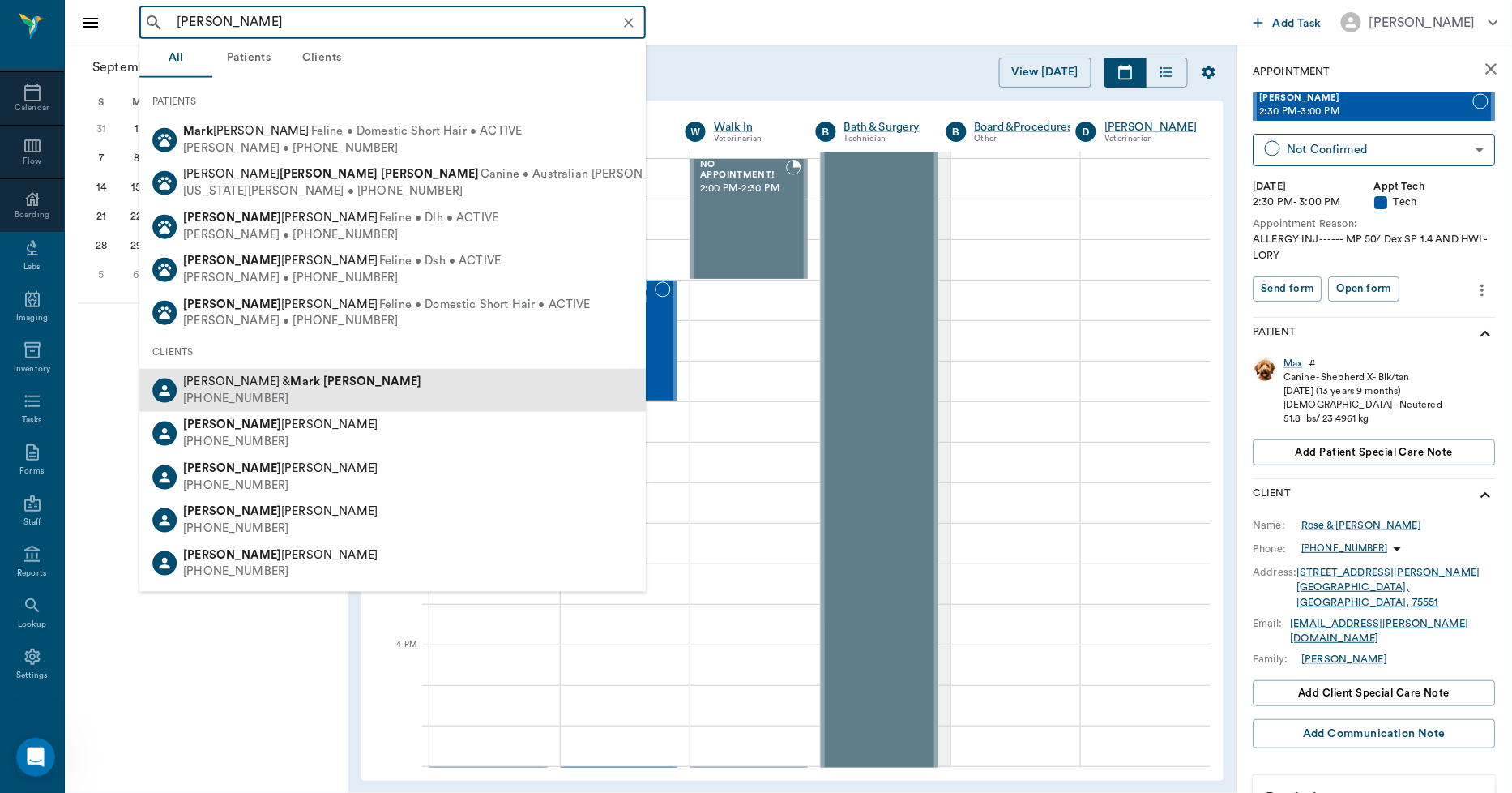
click at [271, 406] on div "(903) 799-5845" at bounding box center [302, 399] width 239 height 17
type input "MARK THOMAS"
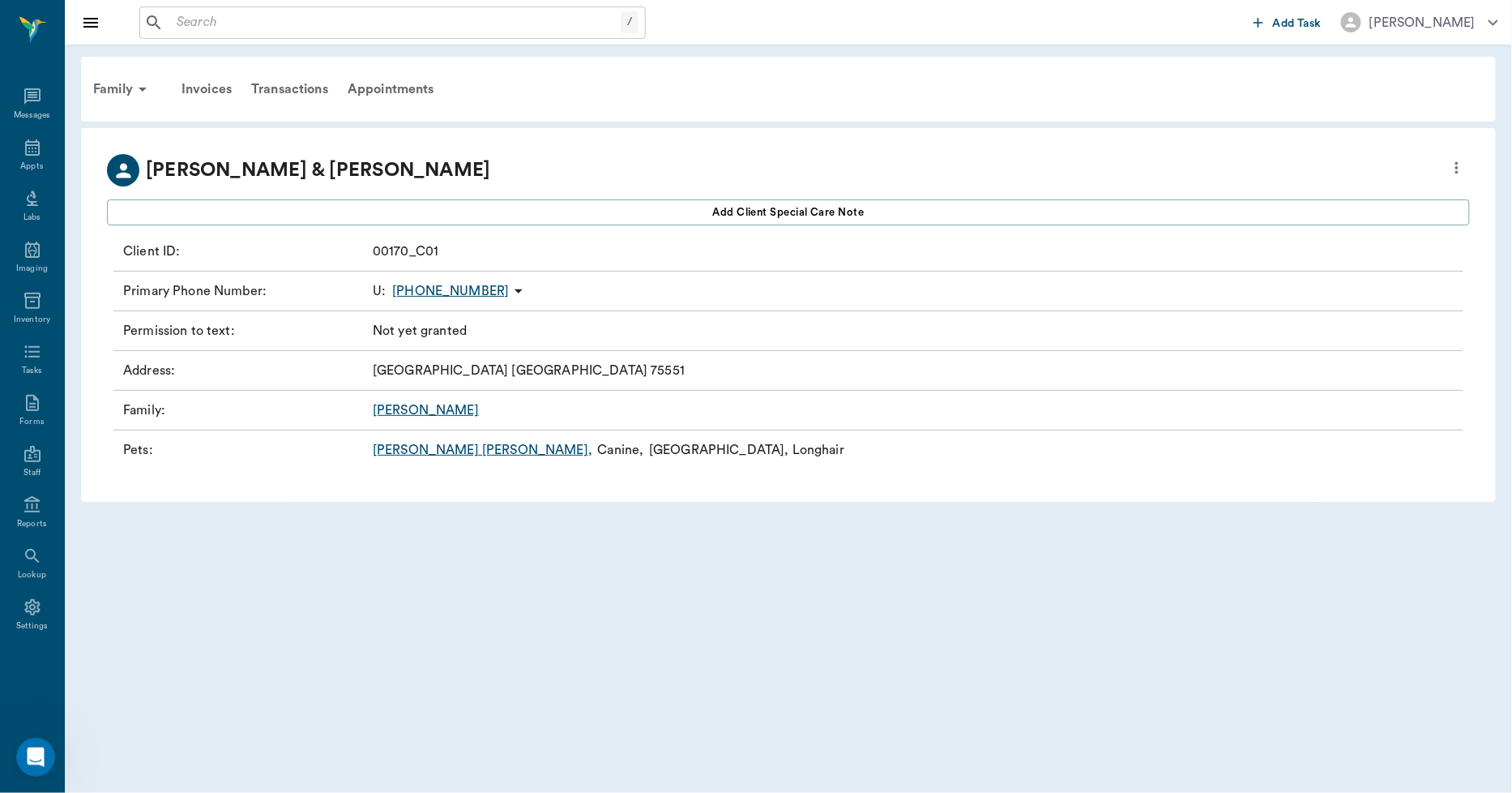
click at [421, 448] on link "Sara Louise ," at bounding box center [483, 449] width 219 height 19
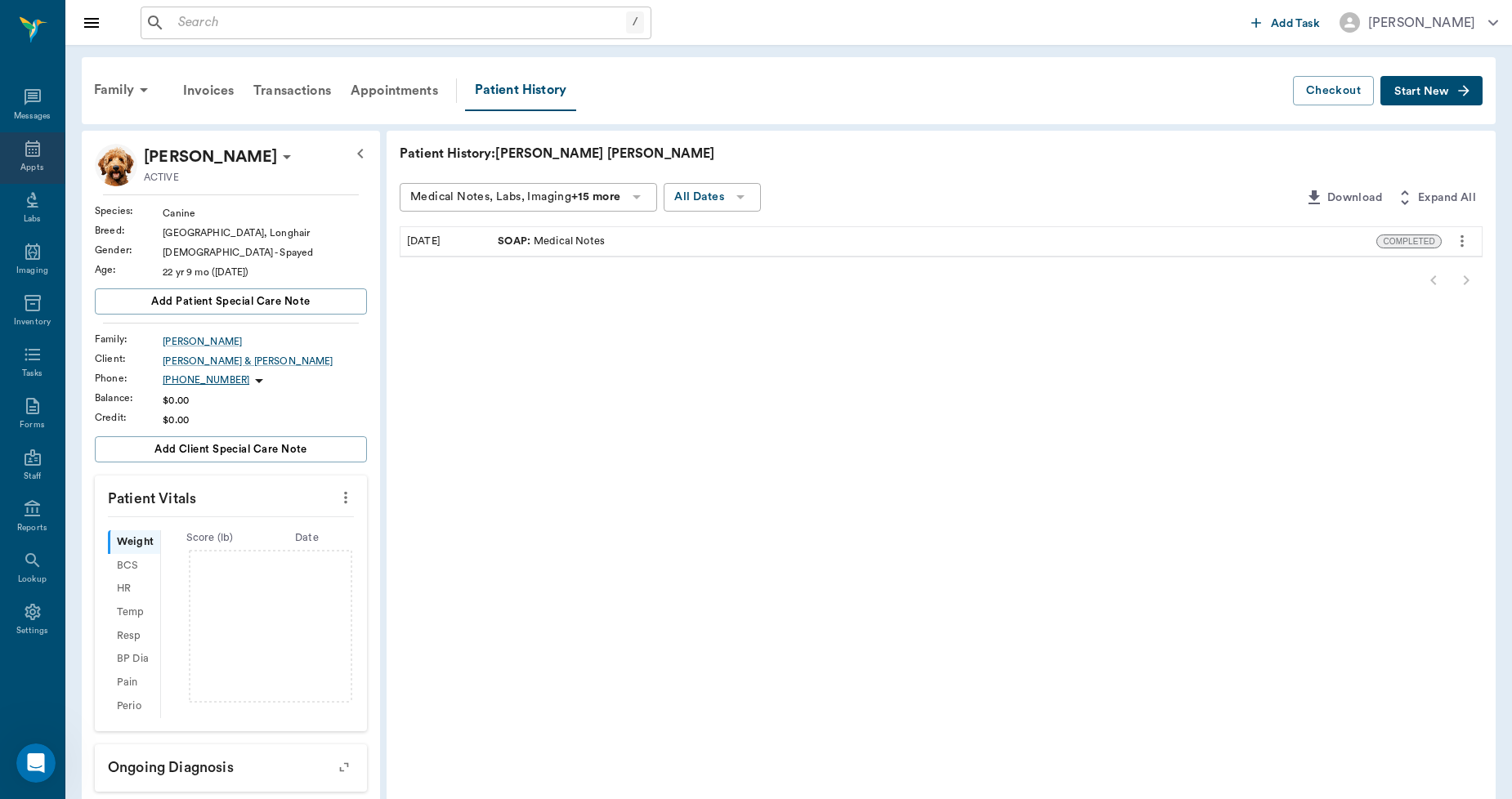
click at [25, 145] on icon at bounding box center [32, 148] width 15 height 17
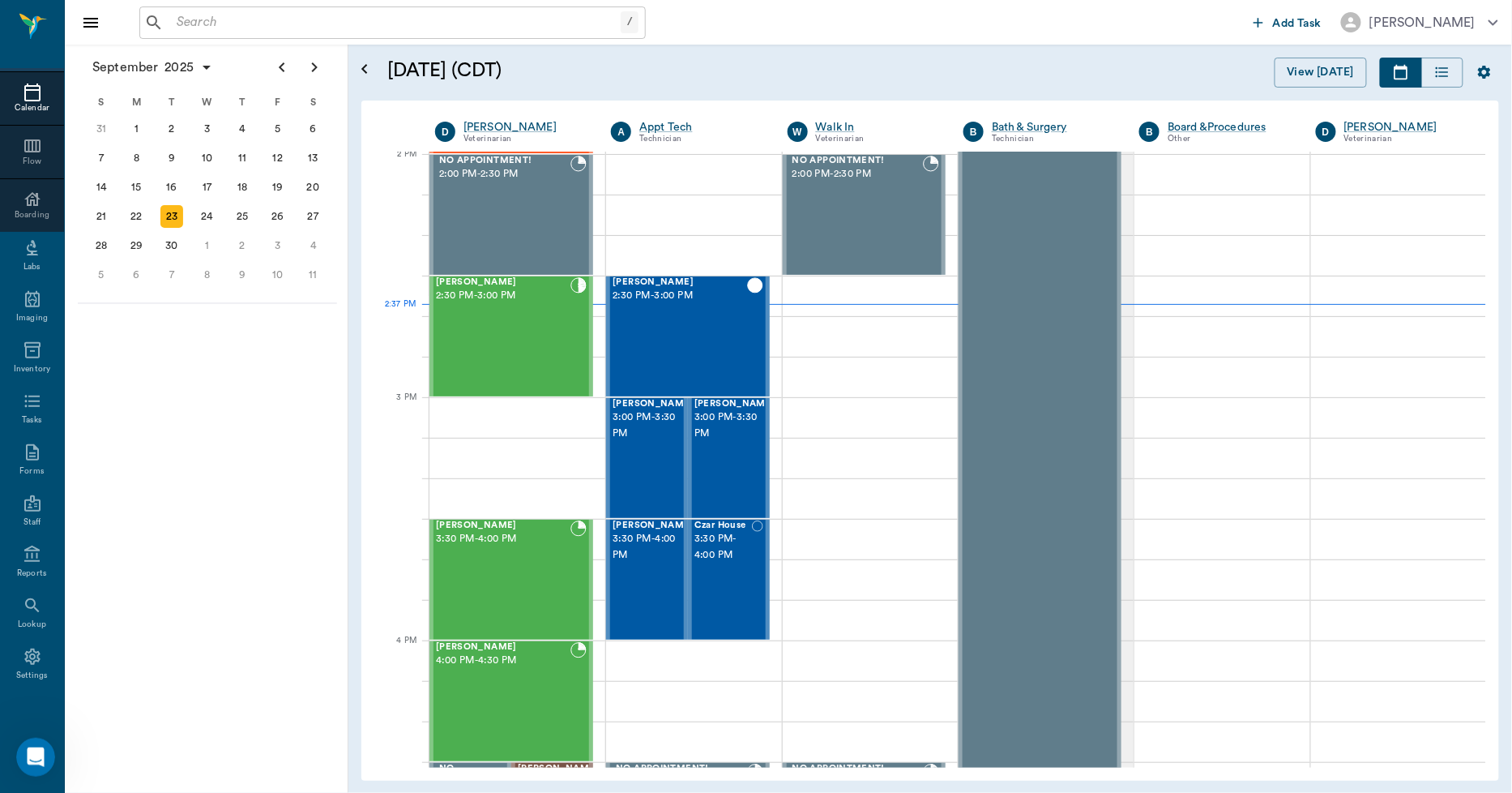
scroll to position [1463, 0]
click at [29, 754] on icon "Open Intercom Messenger" at bounding box center [33, 755] width 27 height 27
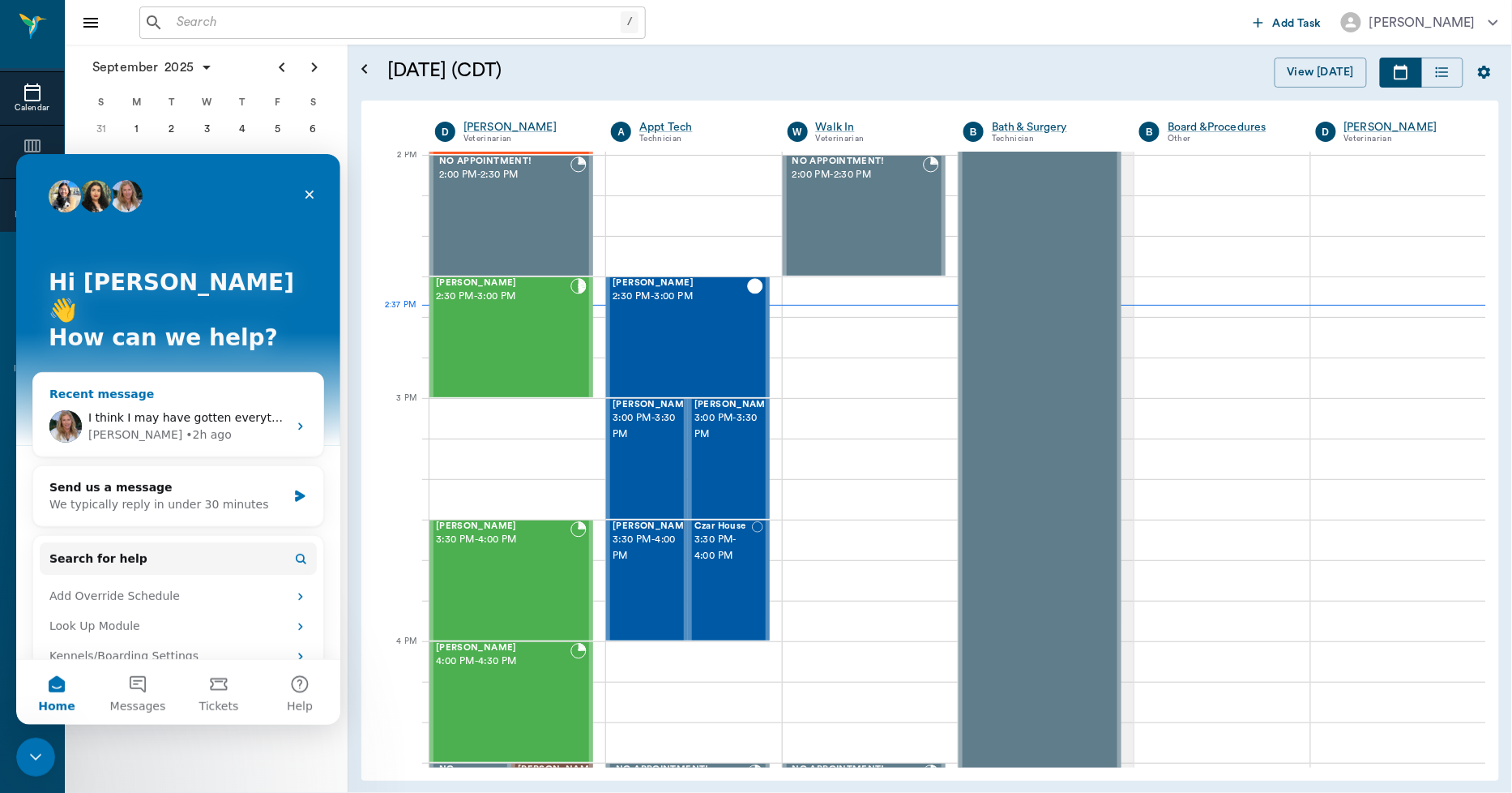
click at [176, 411] on span "I think I may have gotten everything figured out. But it is all matching now" at bounding box center [301, 417] width 425 height 13
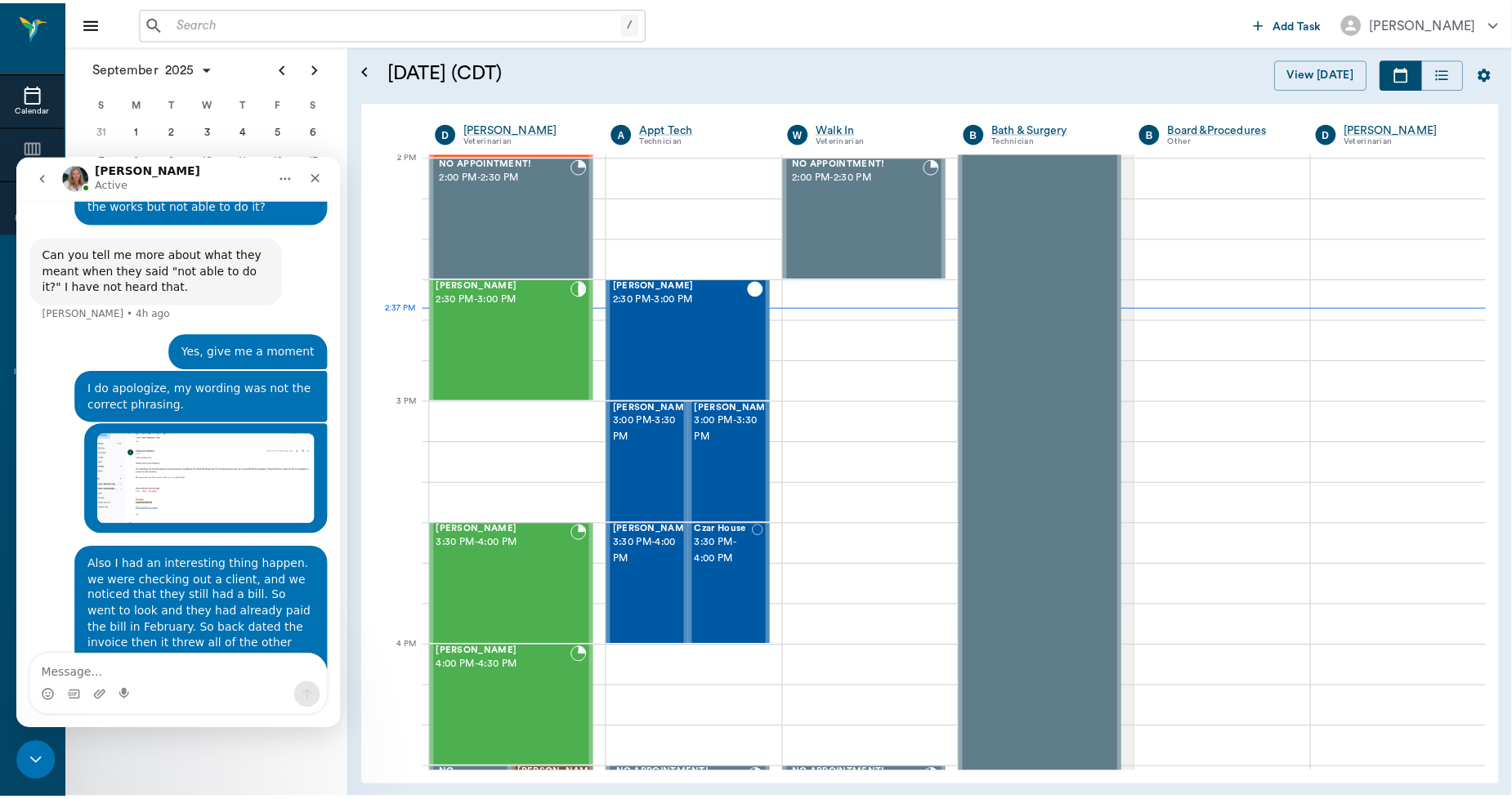
scroll to position [7480, 0]
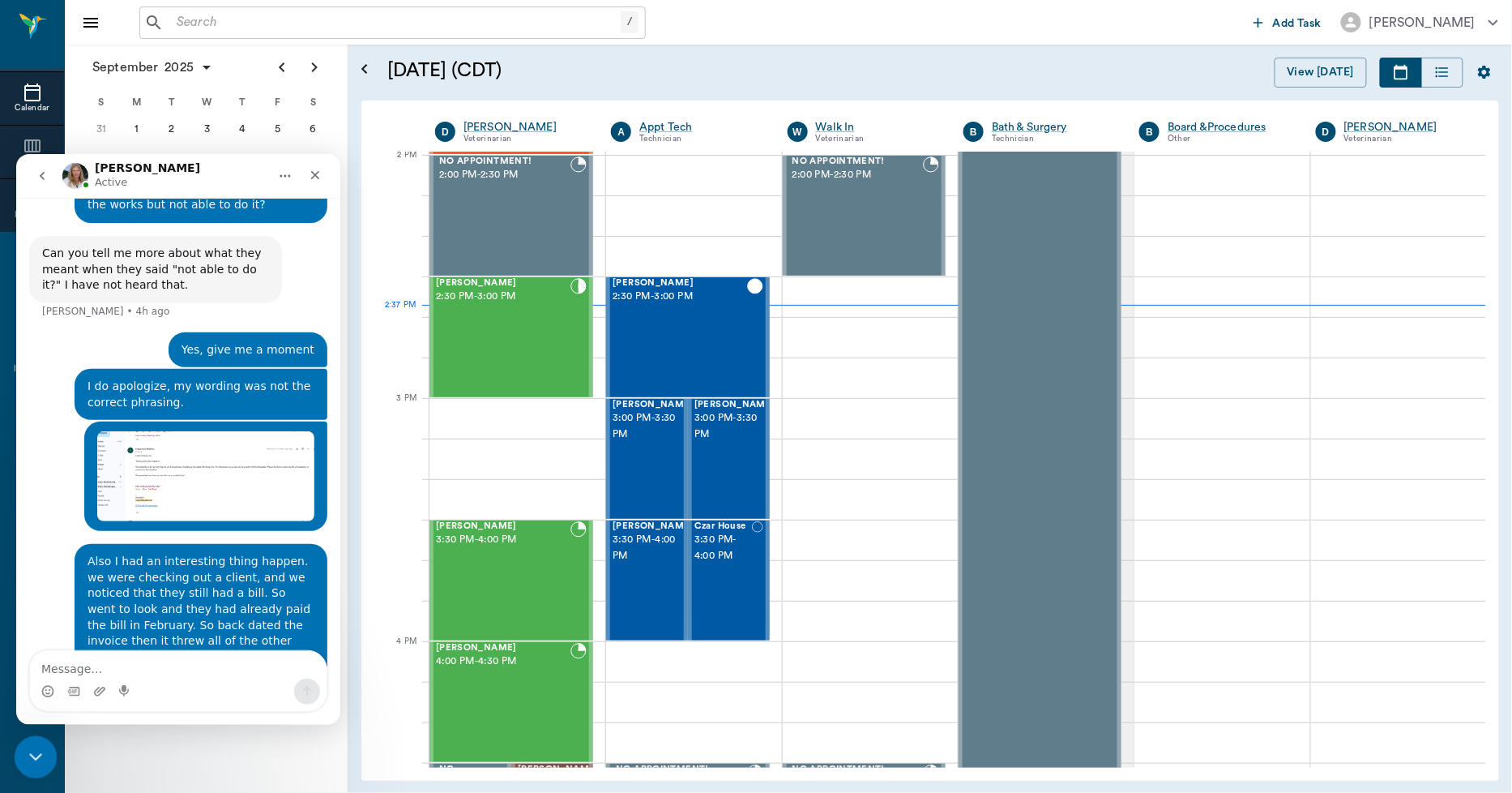
click at [47, 747] on div "Close Intercom Messenger" at bounding box center [33, 755] width 39 height 39
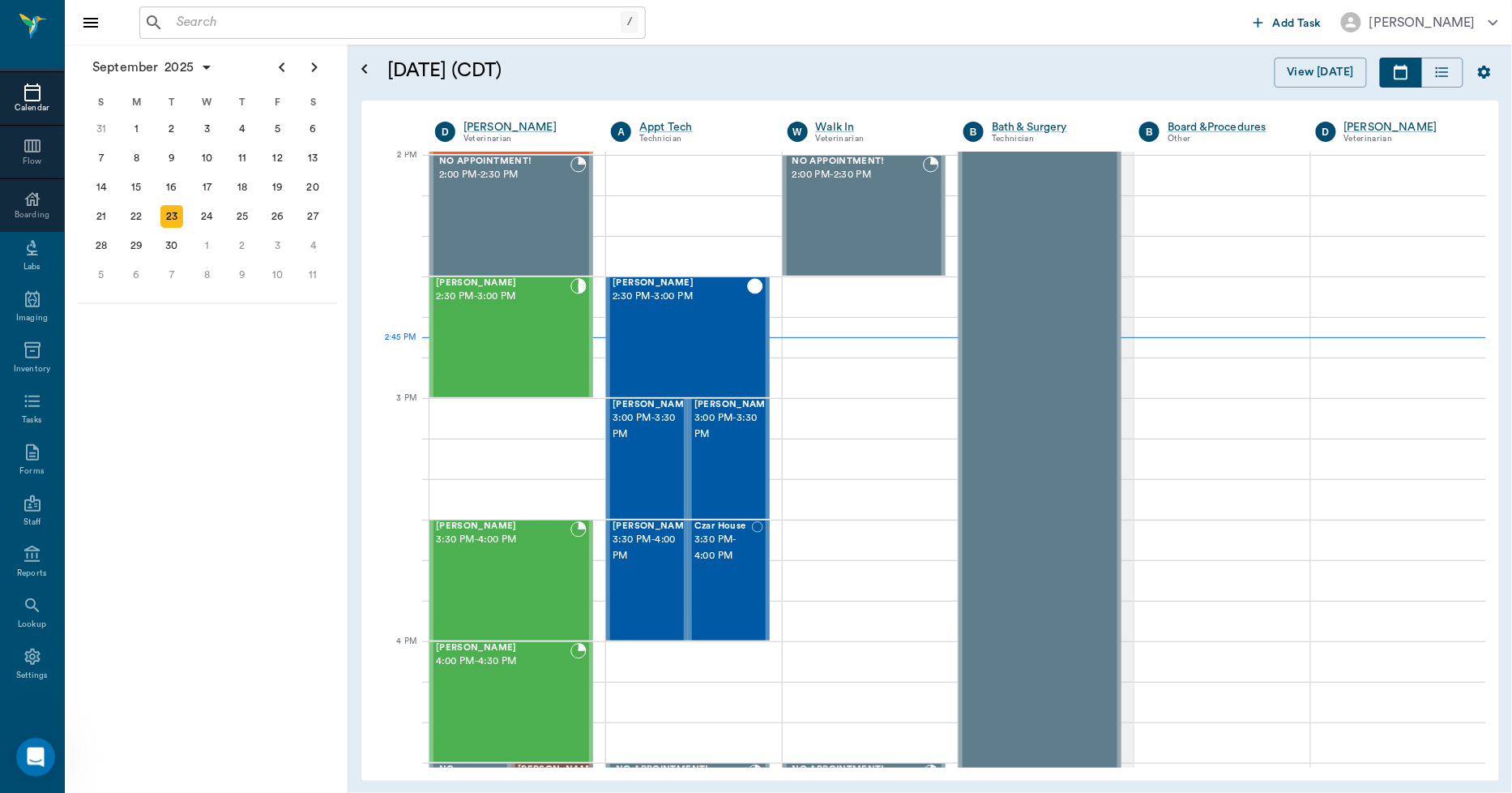
click at [225, 22] on input "text" at bounding box center [395, 22] width 451 height 23
type input "J"
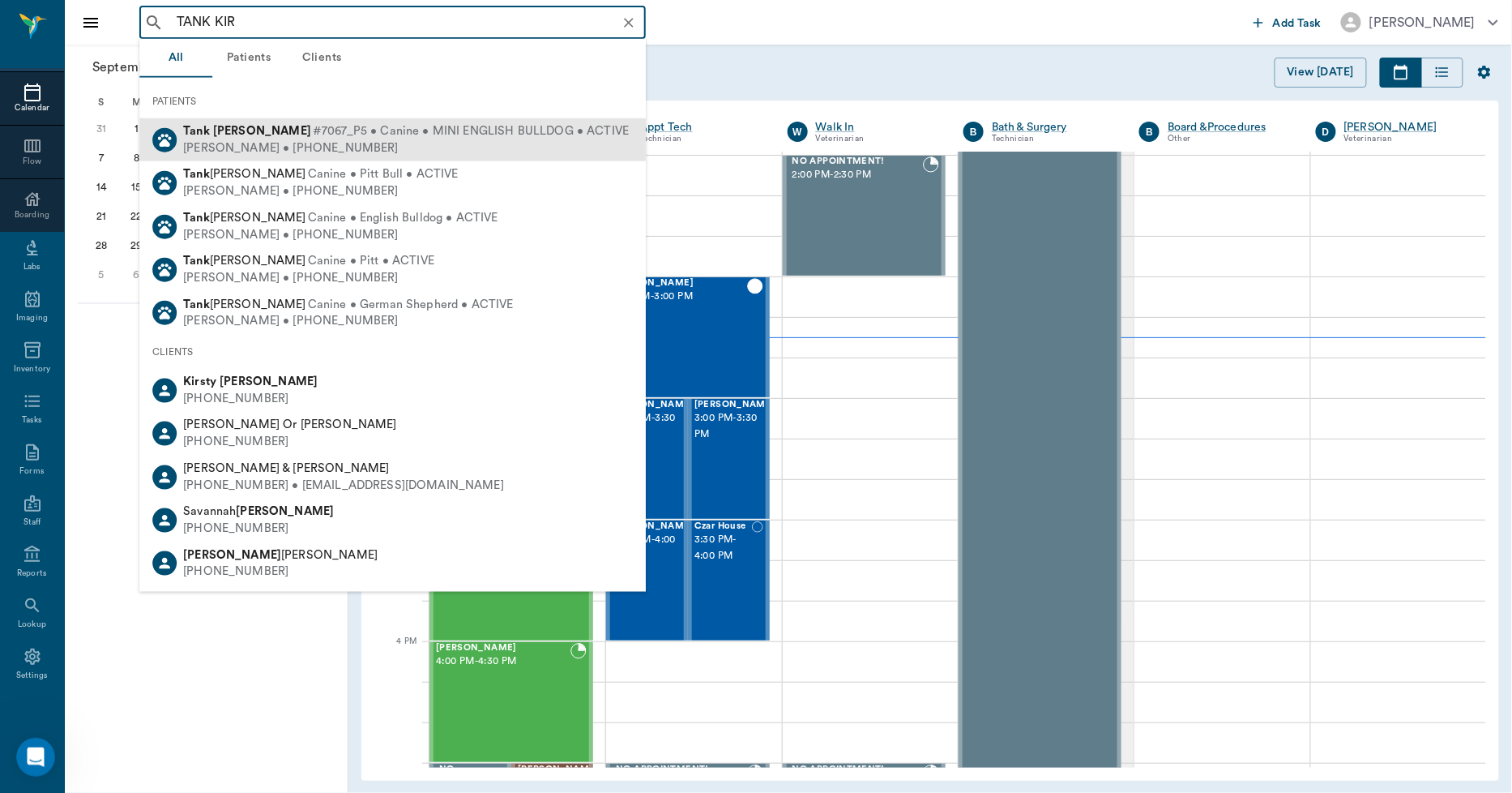
click at [217, 140] on div "Jennifer Kirtman • (830) 613-8608" at bounding box center [406, 147] width 446 height 17
type input "TANK KIR"
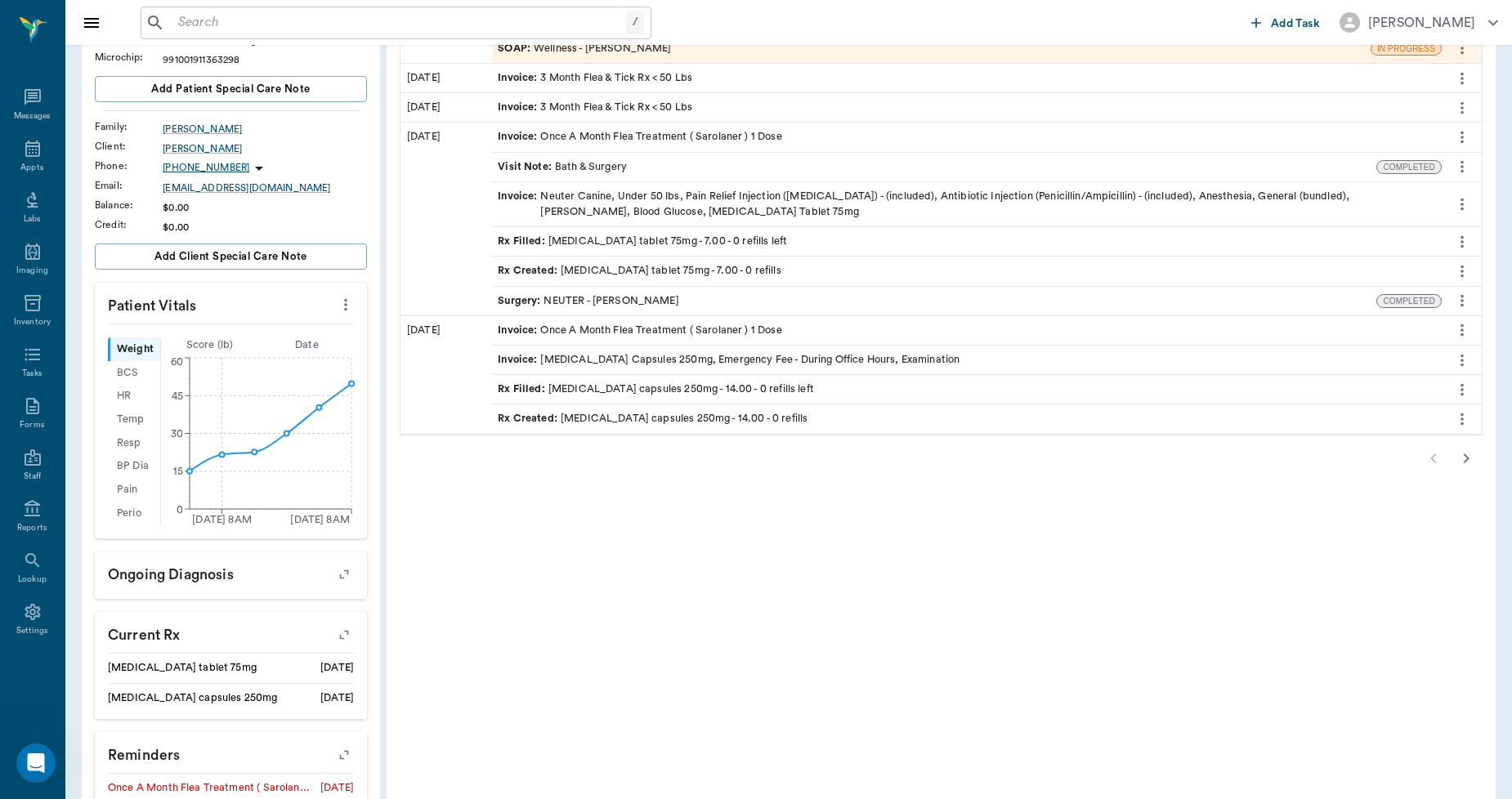
scroll to position [272, 0]
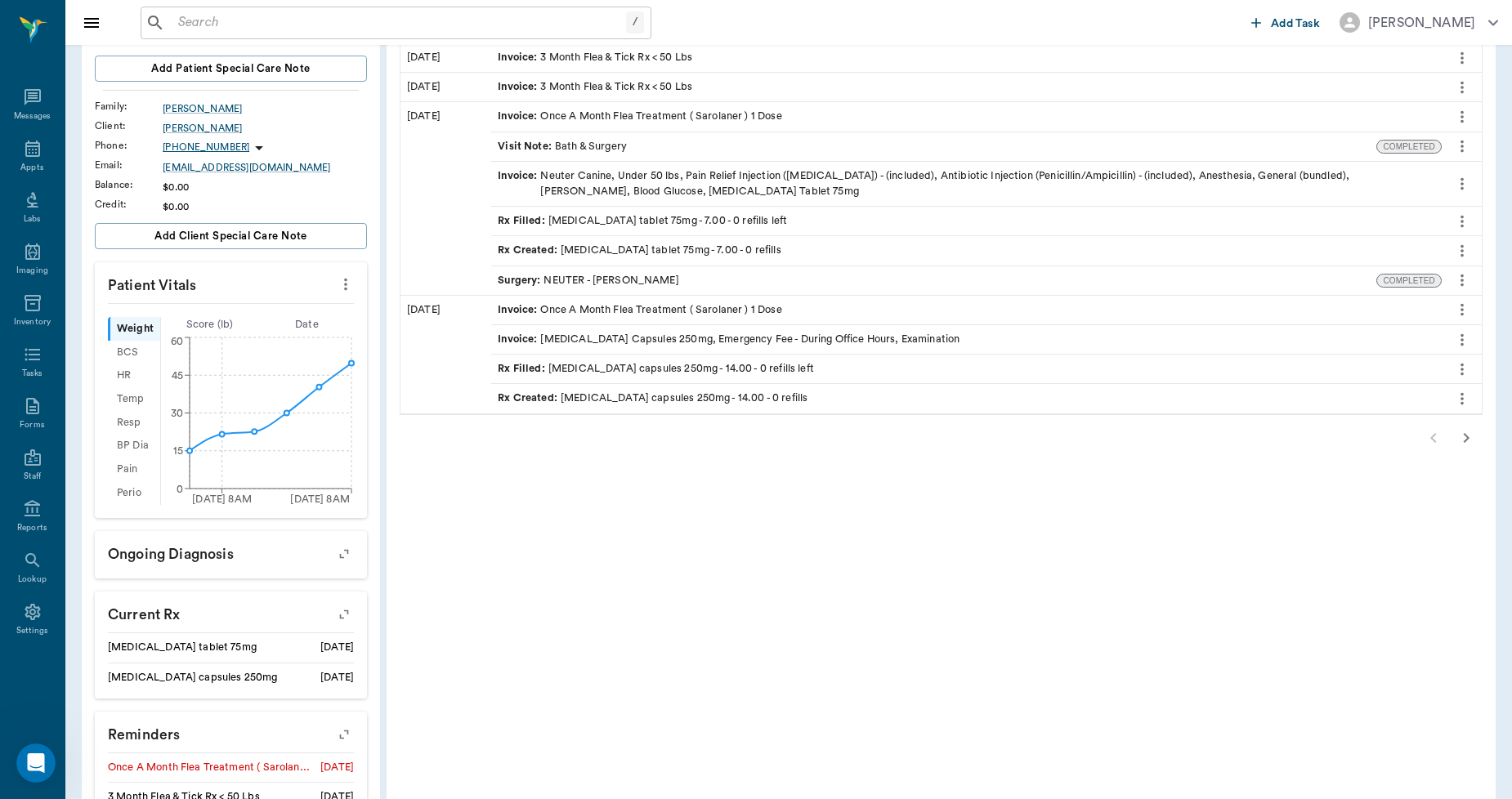
click at [1466, 438] on icon "button" at bounding box center [1467, 438] width 6 height 10
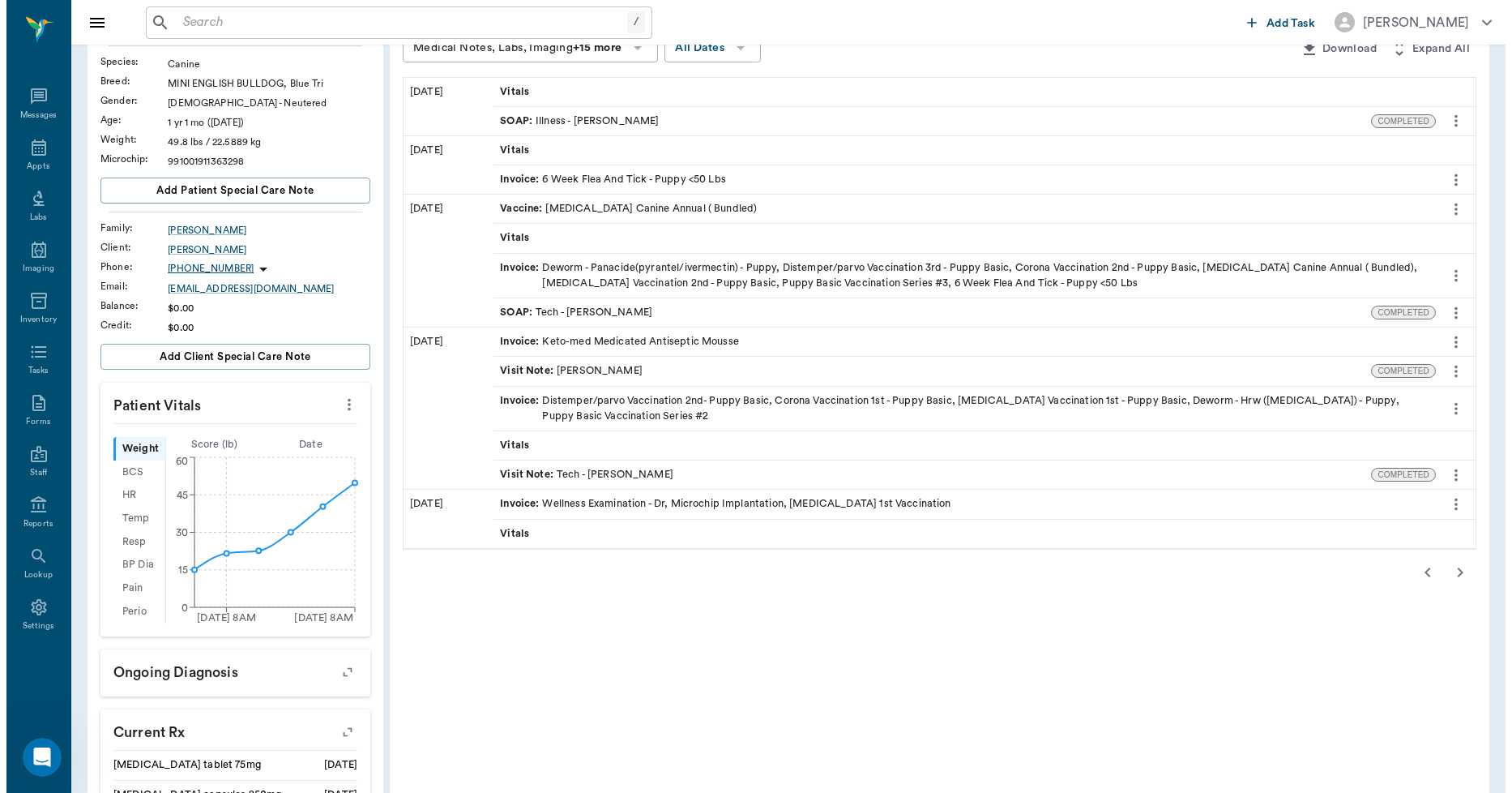
scroll to position [0, 0]
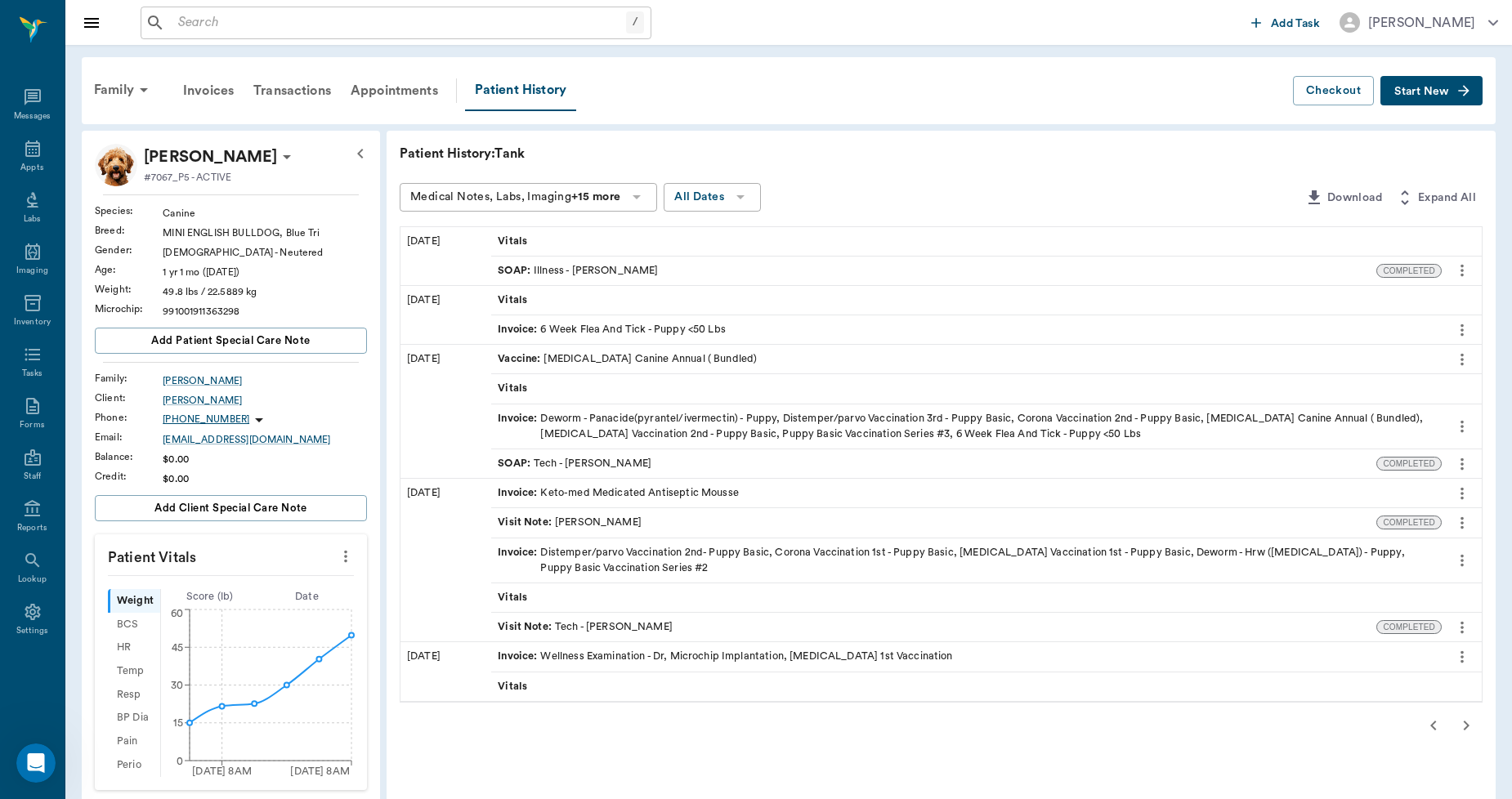
click at [680, 419] on div "Invoice : Deworm - Panacide(pyrantel/ivermectin) - Puppy, Distemper/parvo Vacci…" at bounding box center [966, 427] width 938 height 31
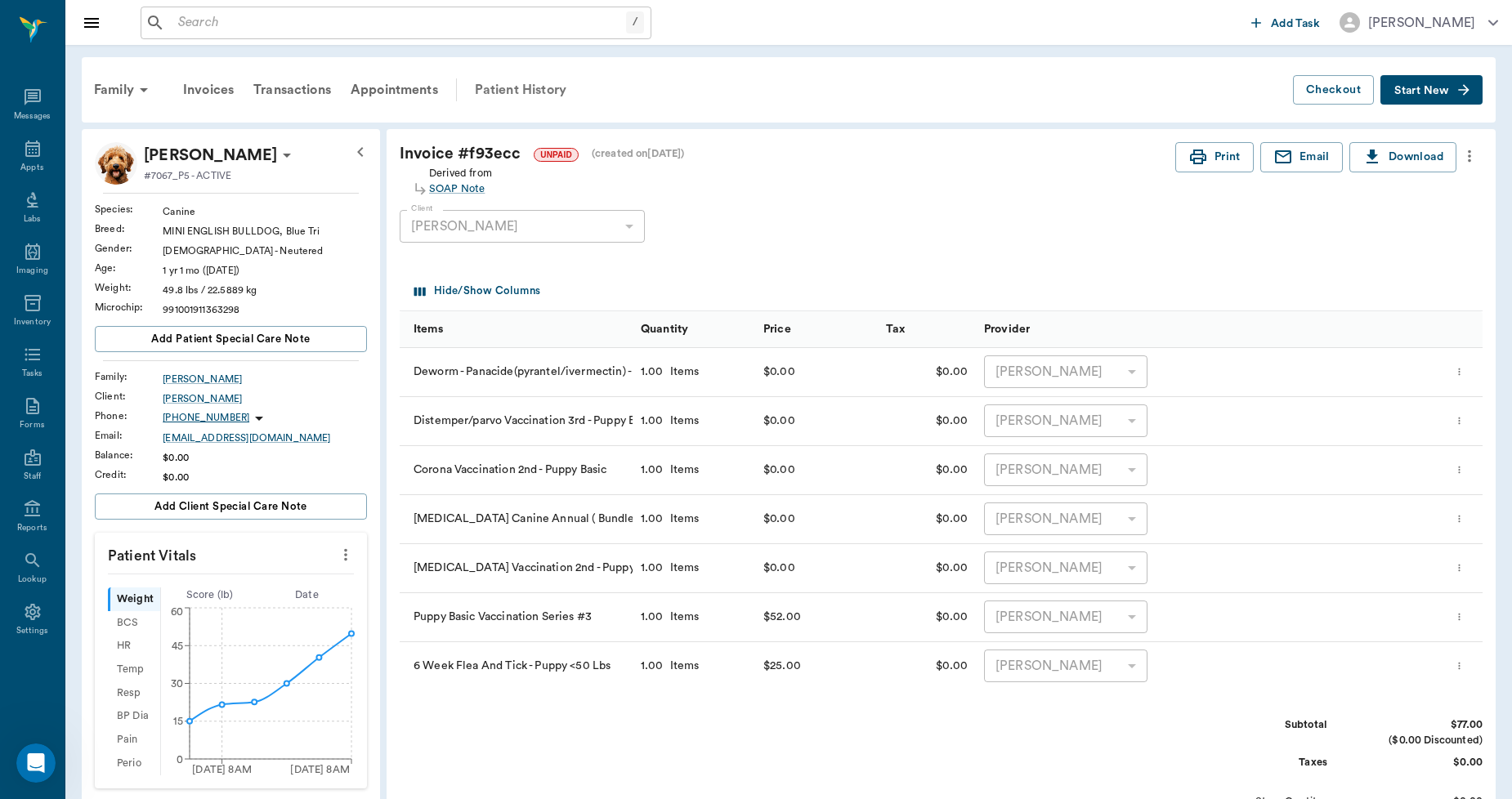
click at [511, 82] on div "Patient History" at bounding box center [520, 89] width 112 height 40
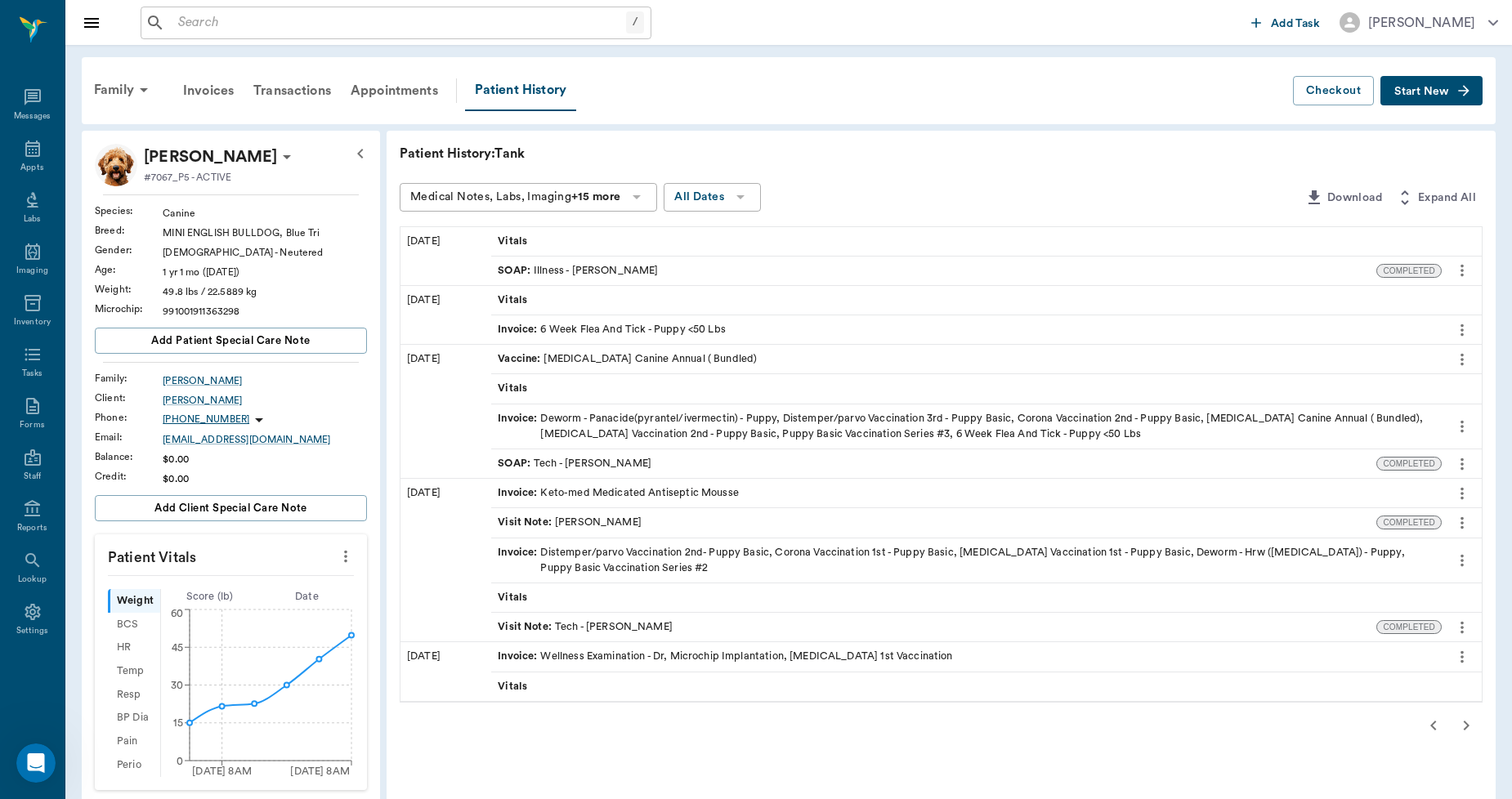
click at [1459, 355] on icon "more" at bounding box center [1462, 358] width 18 height 19
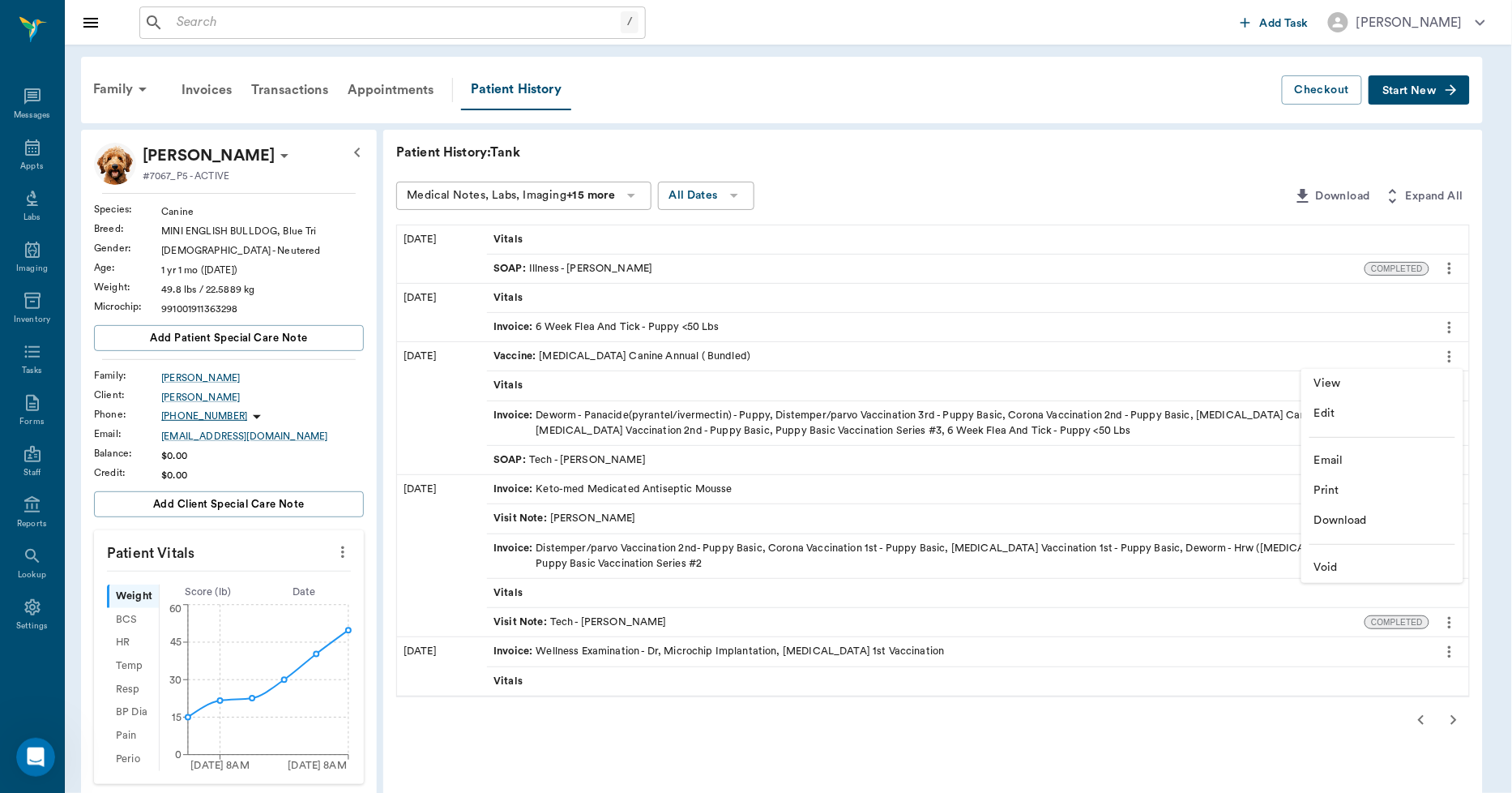
click at [1315, 378] on span "View" at bounding box center [1382, 383] width 136 height 17
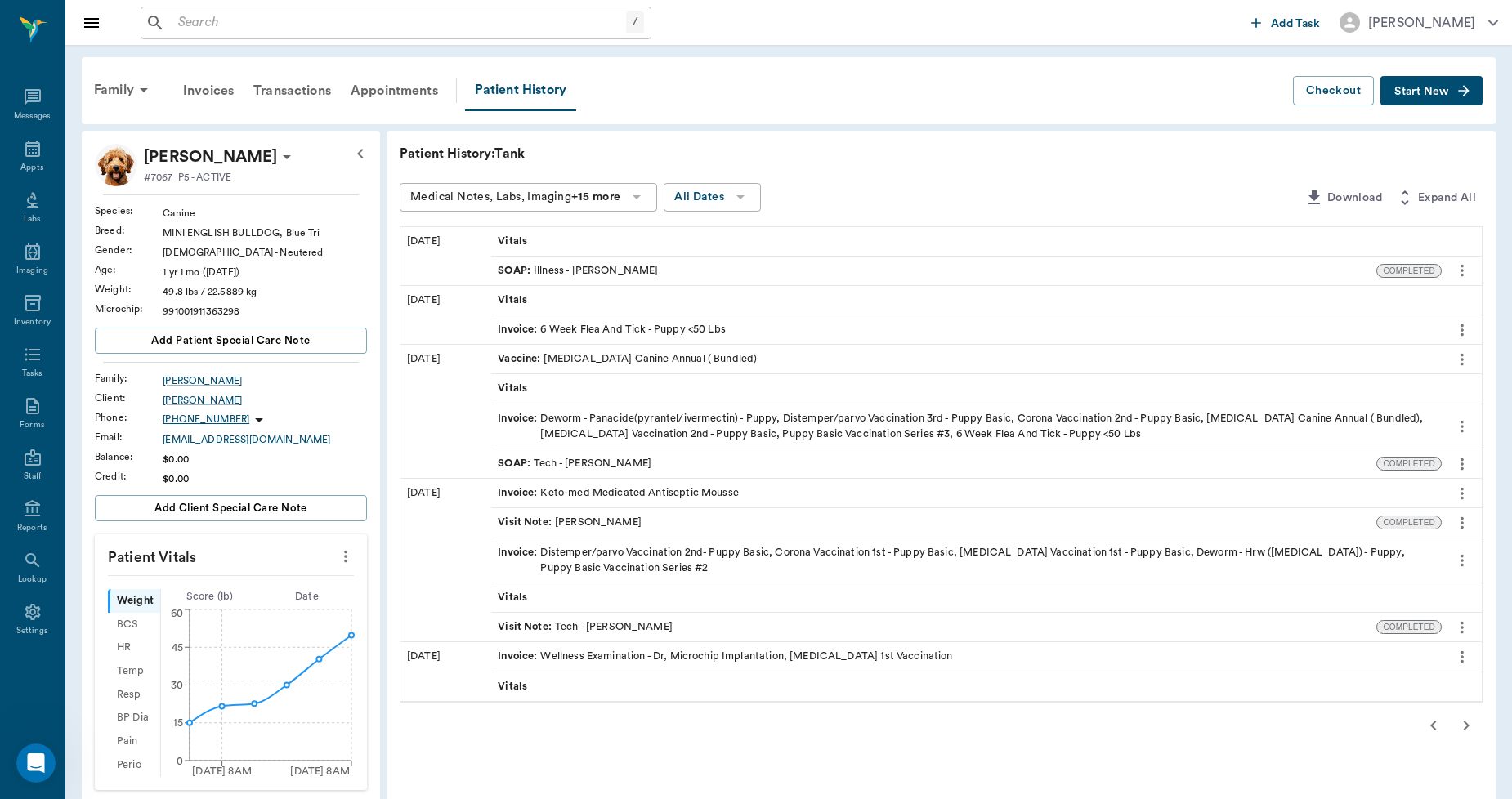
click at [1458, 361] on icon "more" at bounding box center [1462, 358] width 18 height 19
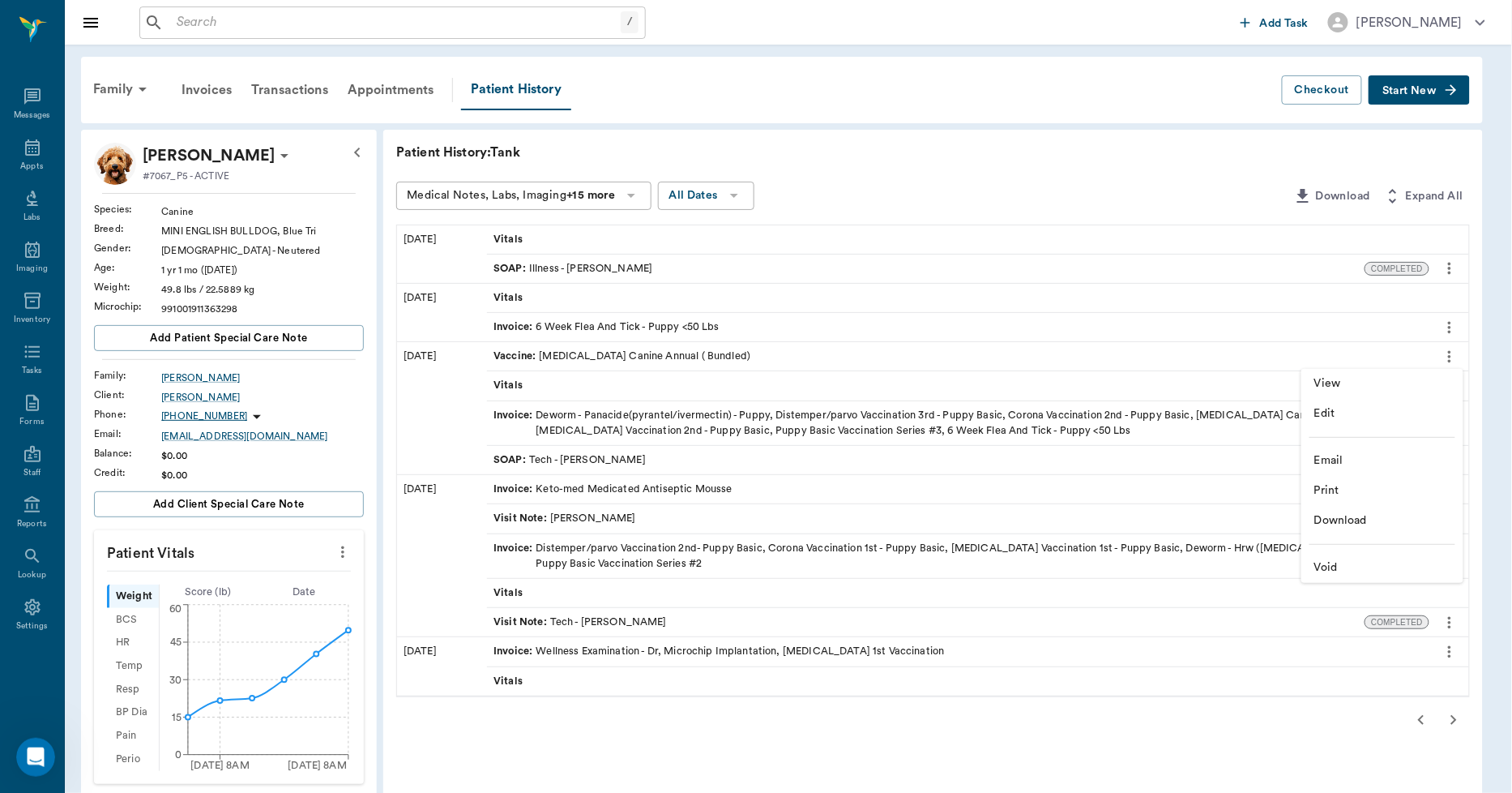
click at [1376, 378] on span "View" at bounding box center [1382, 383] width 136 height 17
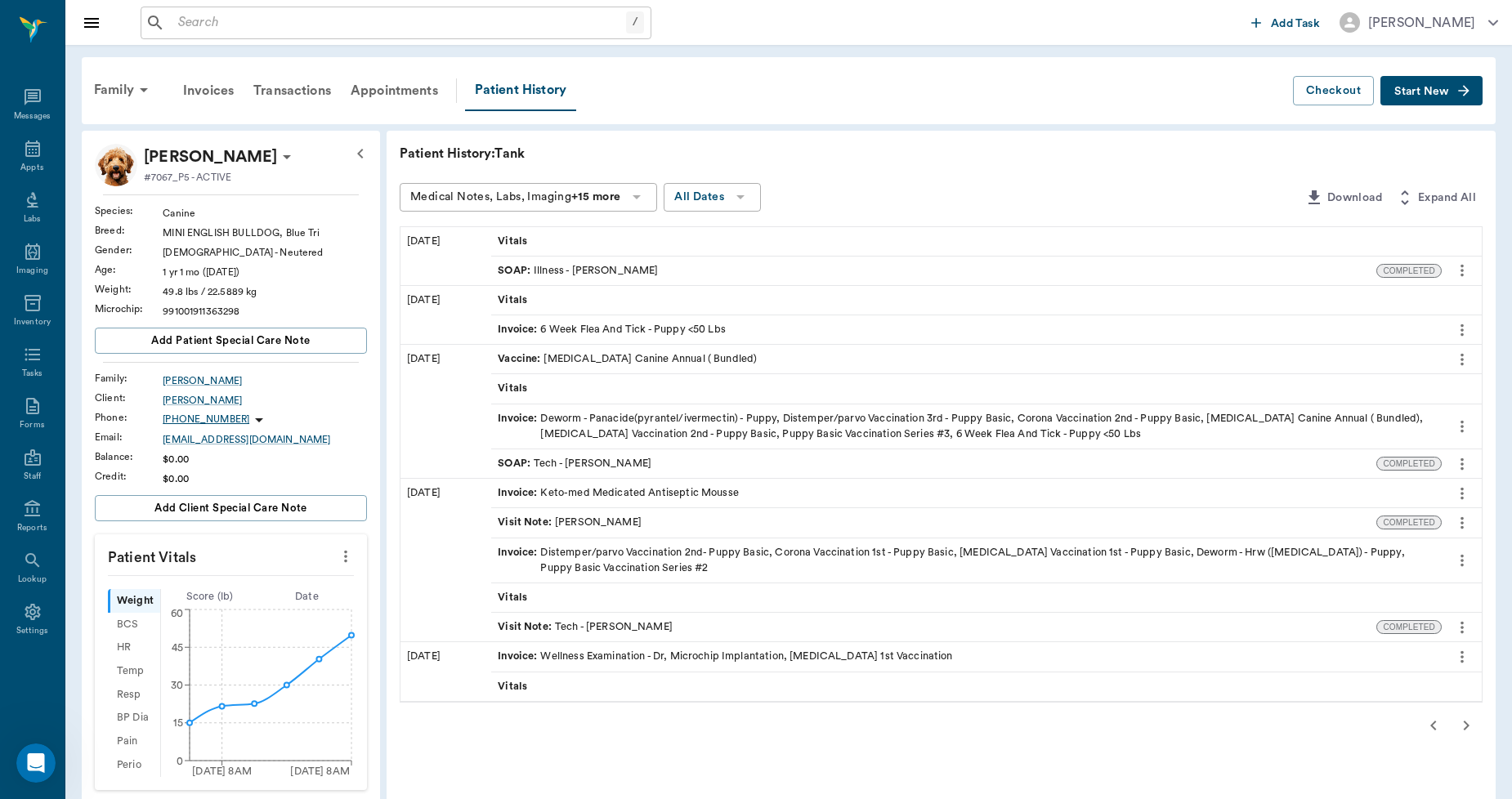
click at [1464, 358] on icon "more" at bounding box center [1462, 358] width 18 height 19
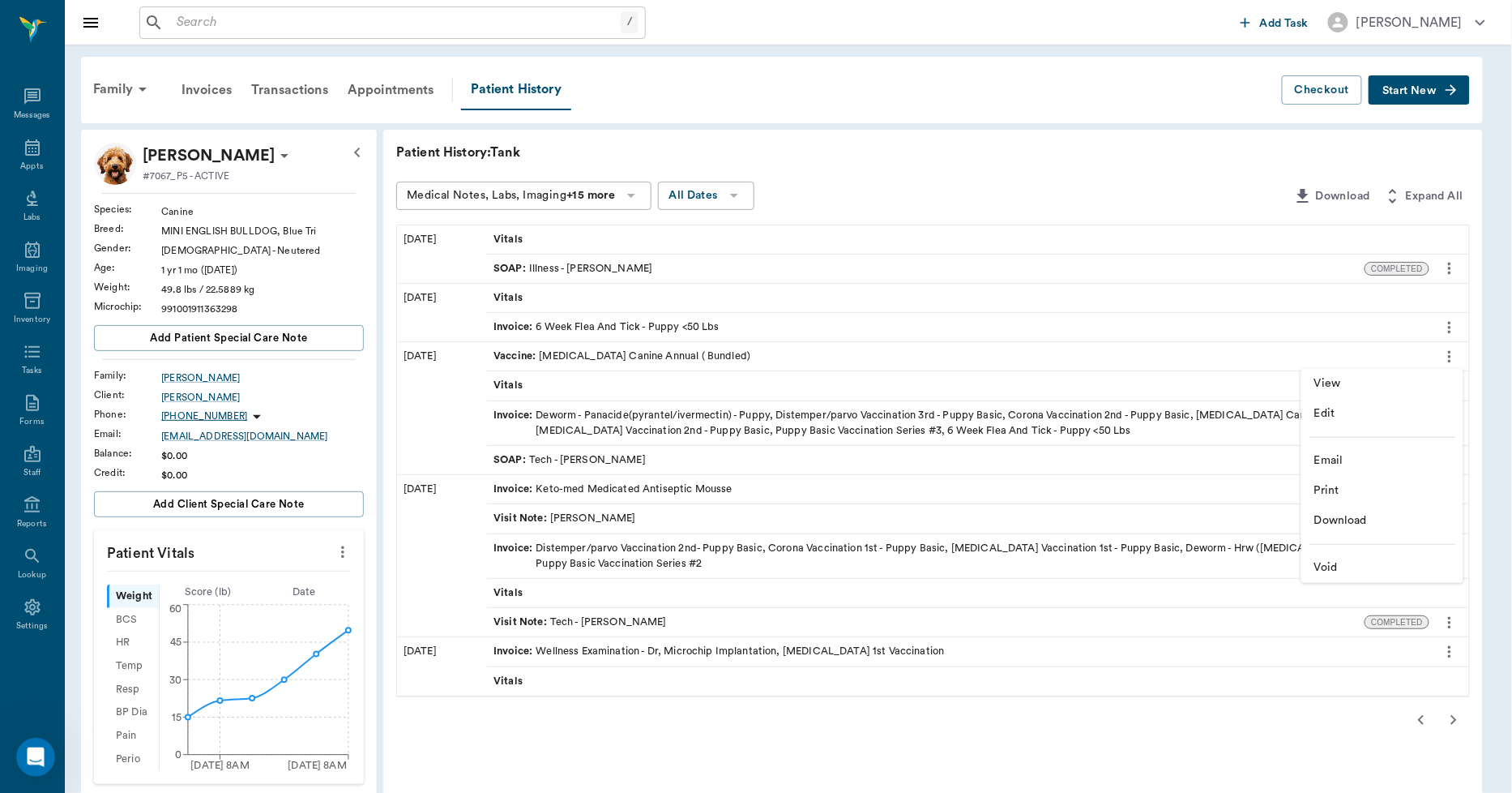
click at [1336, 568] on span "Void" at bounding box center [1382, 568] width 136 height 17
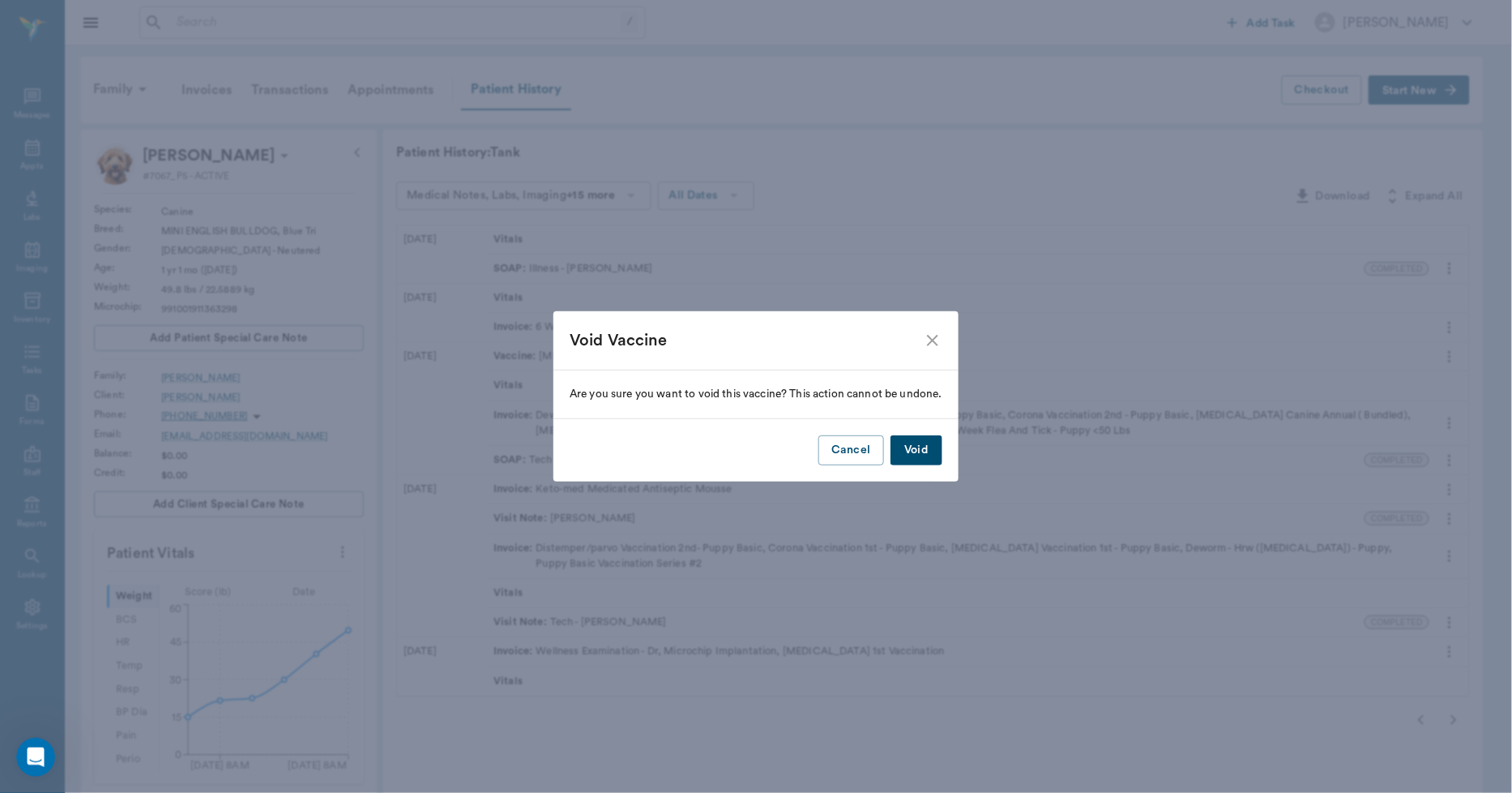
click at [928, 454] on button "Void" at bounding box center [916, 450] width 52 height 30
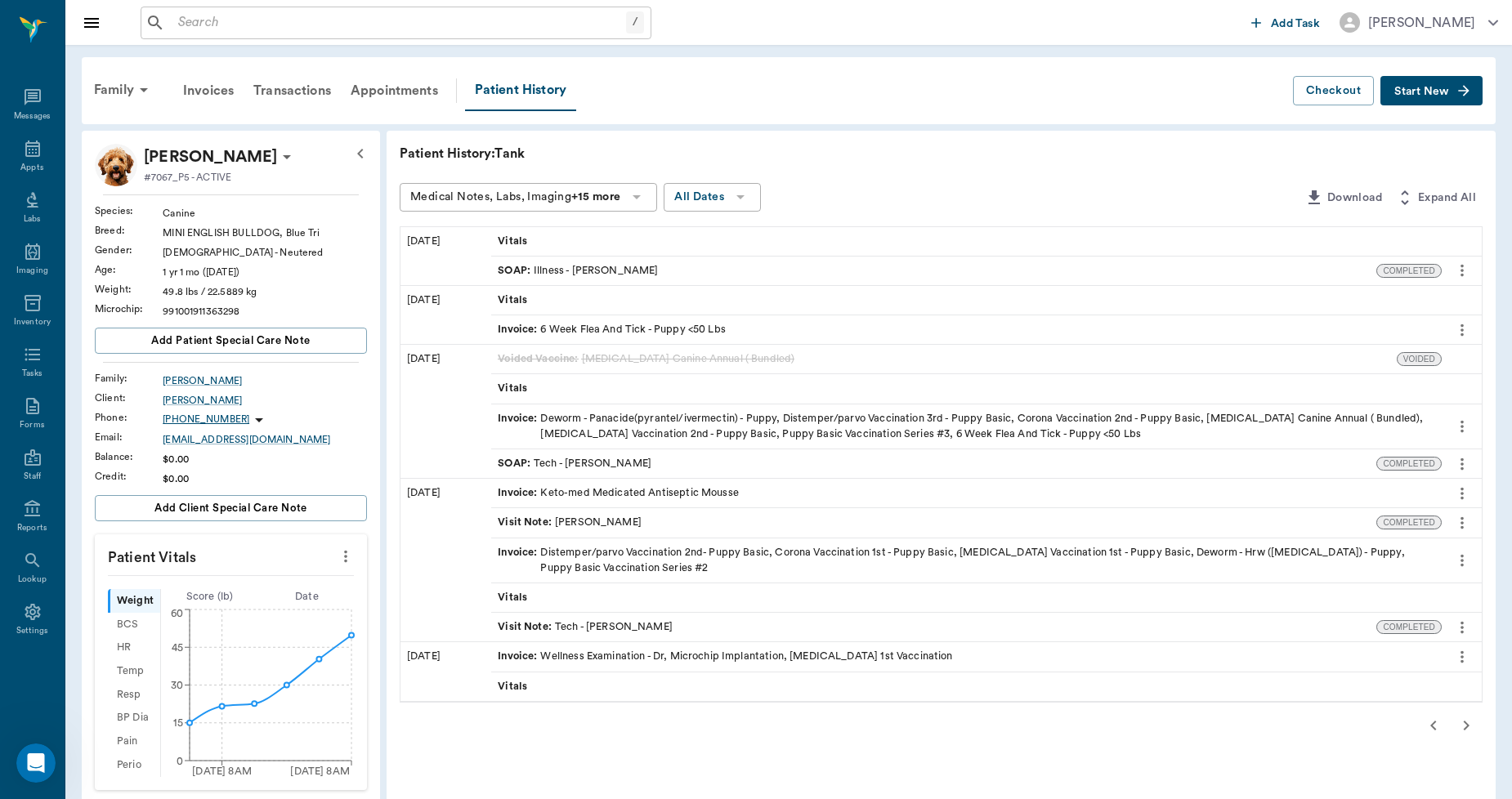
click at [1409, 91] on span "Start New" at bounding box center [1421, 91] width 54 height 0
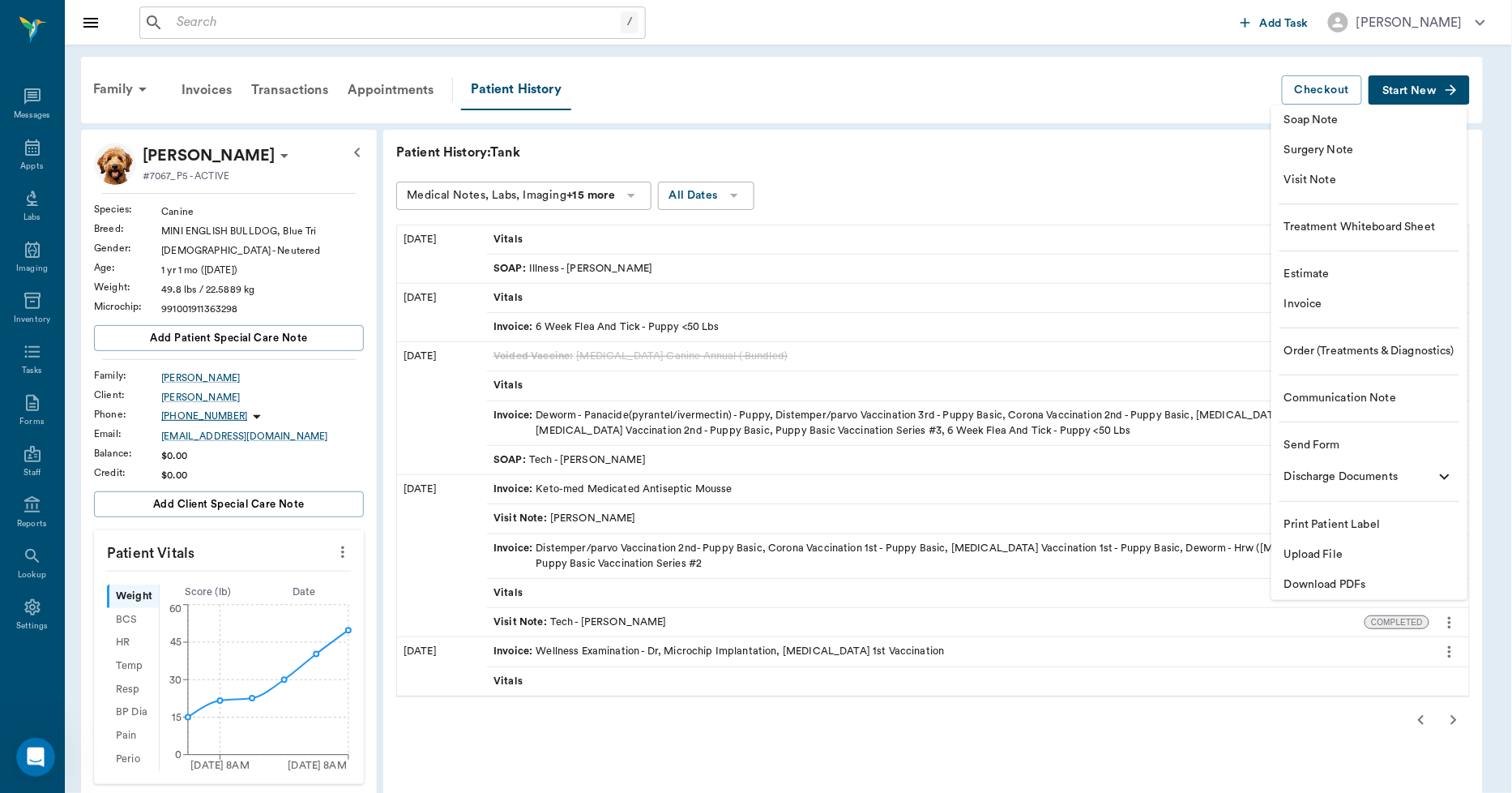
click at [1331, 175] on span "Visit Note" at bounding box center [1369, 180] width 170 height 17
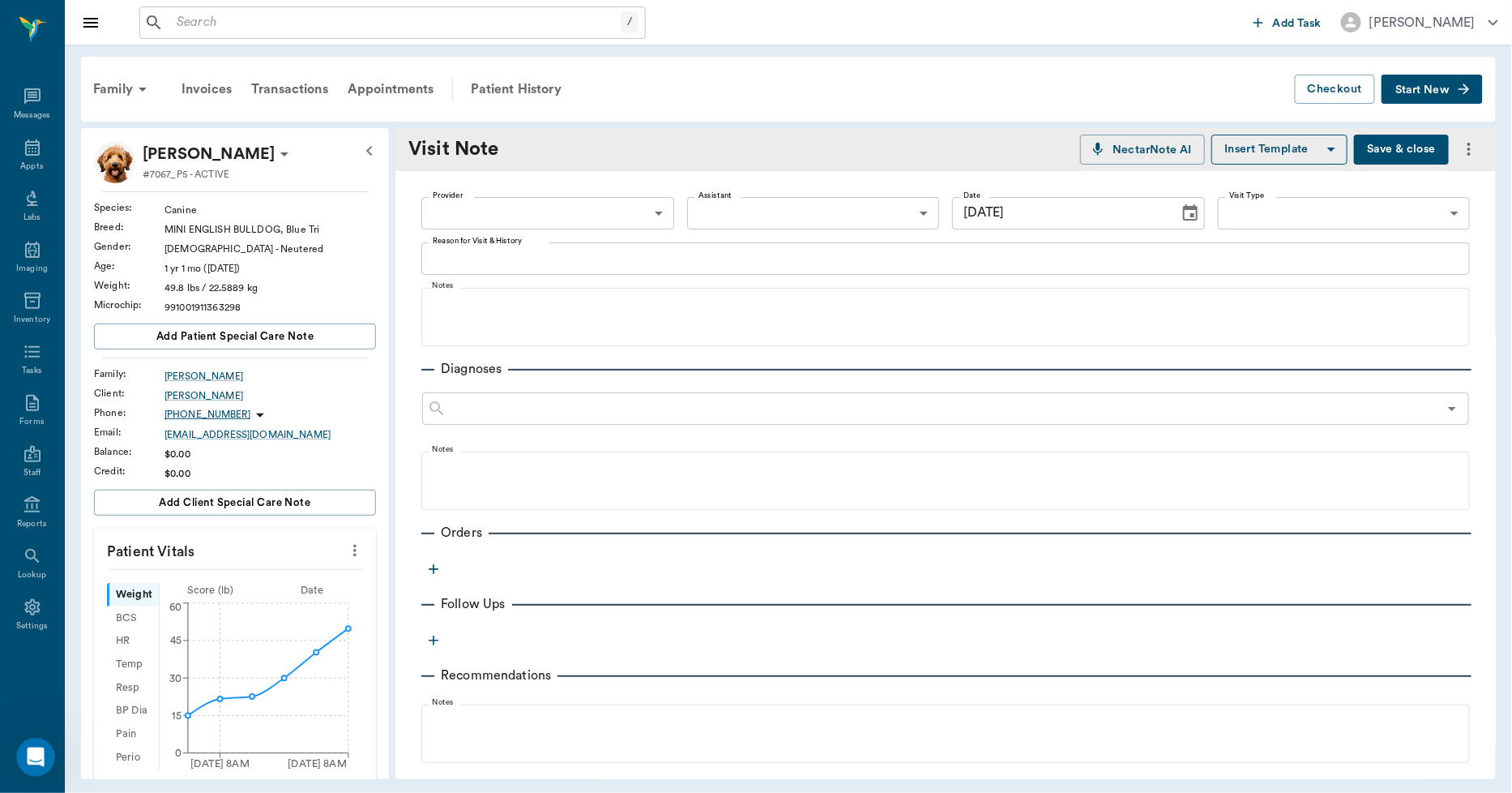
click at [632, 212] on body "/ ​ Add Task Dr. Bert Ellsworth Nectar Messages Appts Labs Imaging Inventory Ta…" at bounding box center [756, 396] width 1512 height 793
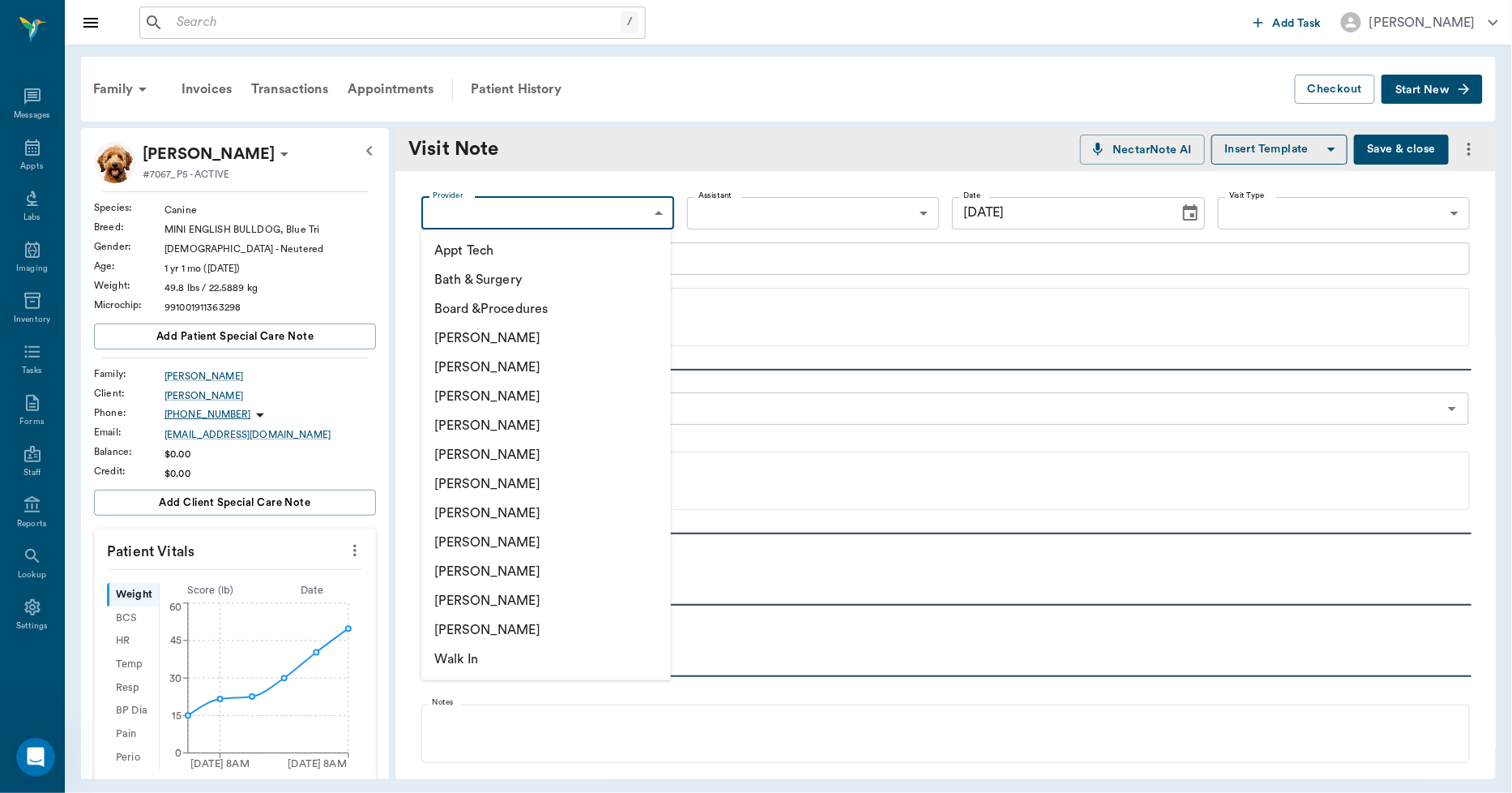
click at [489, 595] on li "Lorean Lingle" at bounding box center [546, 601] width 250 height 29
type input "63ec2ece52e12b0ba117cc90"
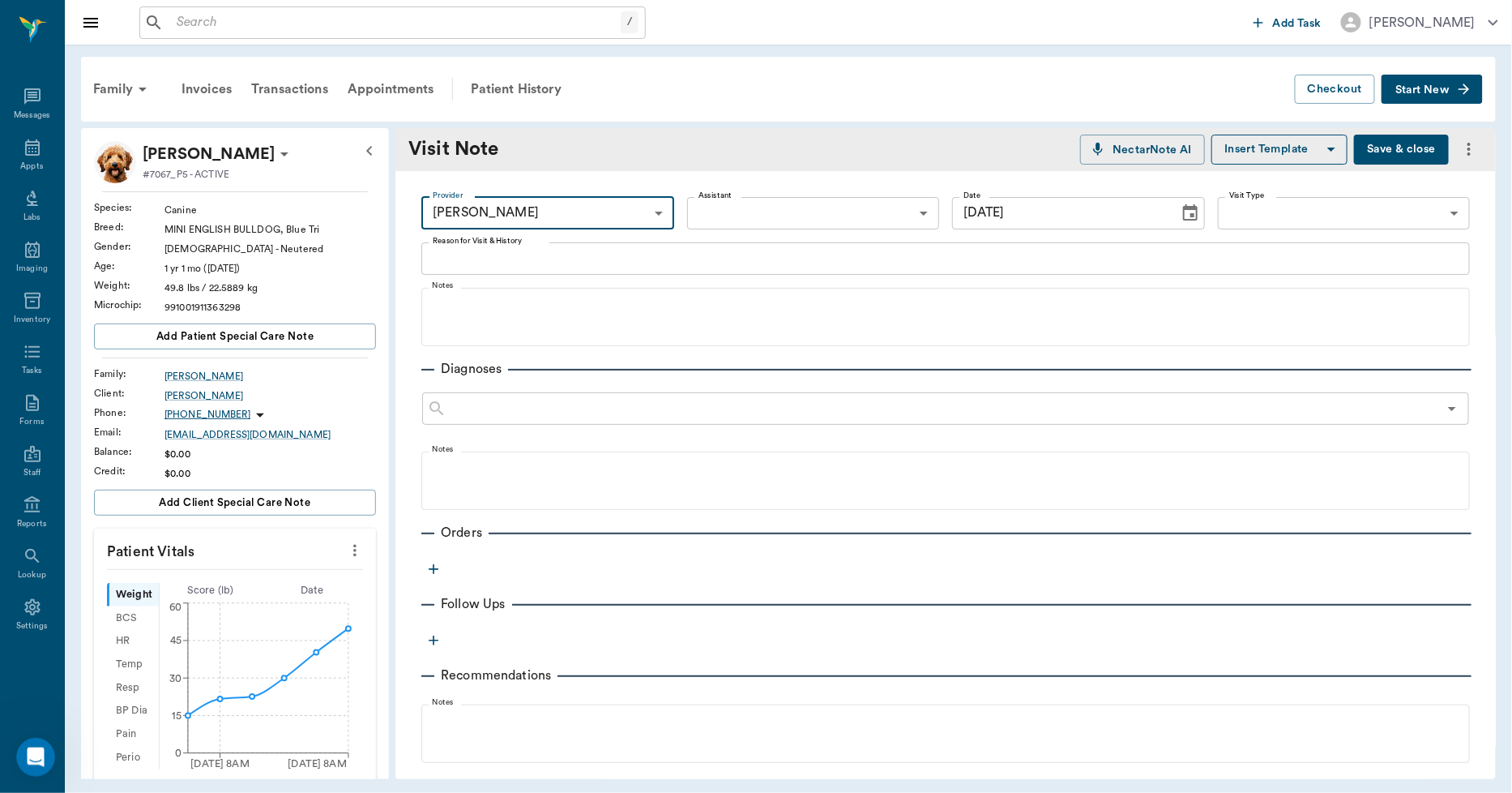
click at [612, 249] on textarea "Reason for Visit & History" at bounding box center [945, 258] width 1026 height 18
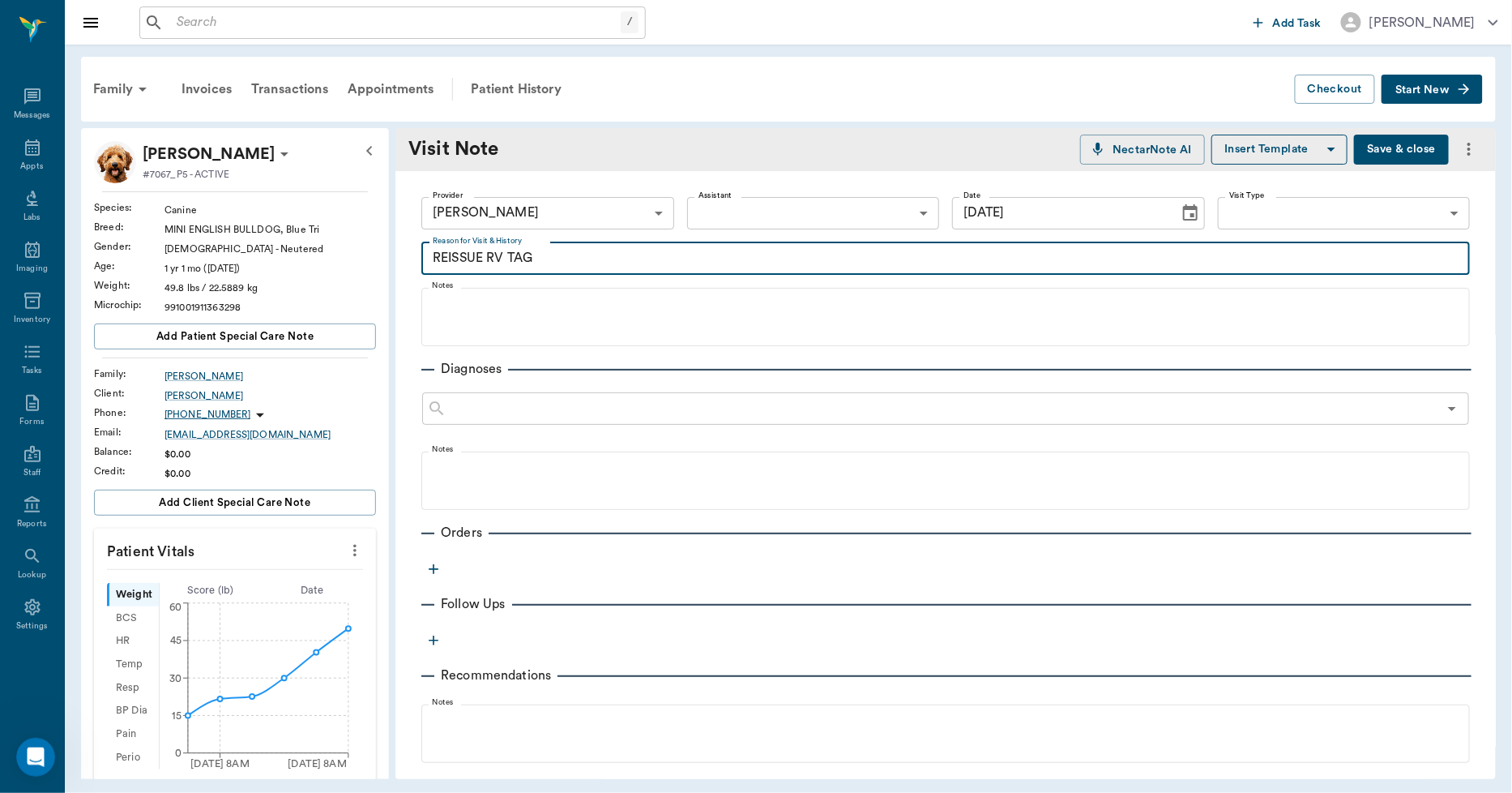
type textarea "REISSUE RV TAG"
click at [434, 571] on icon "button" at bounding box center [433, 569] width 16 height 16
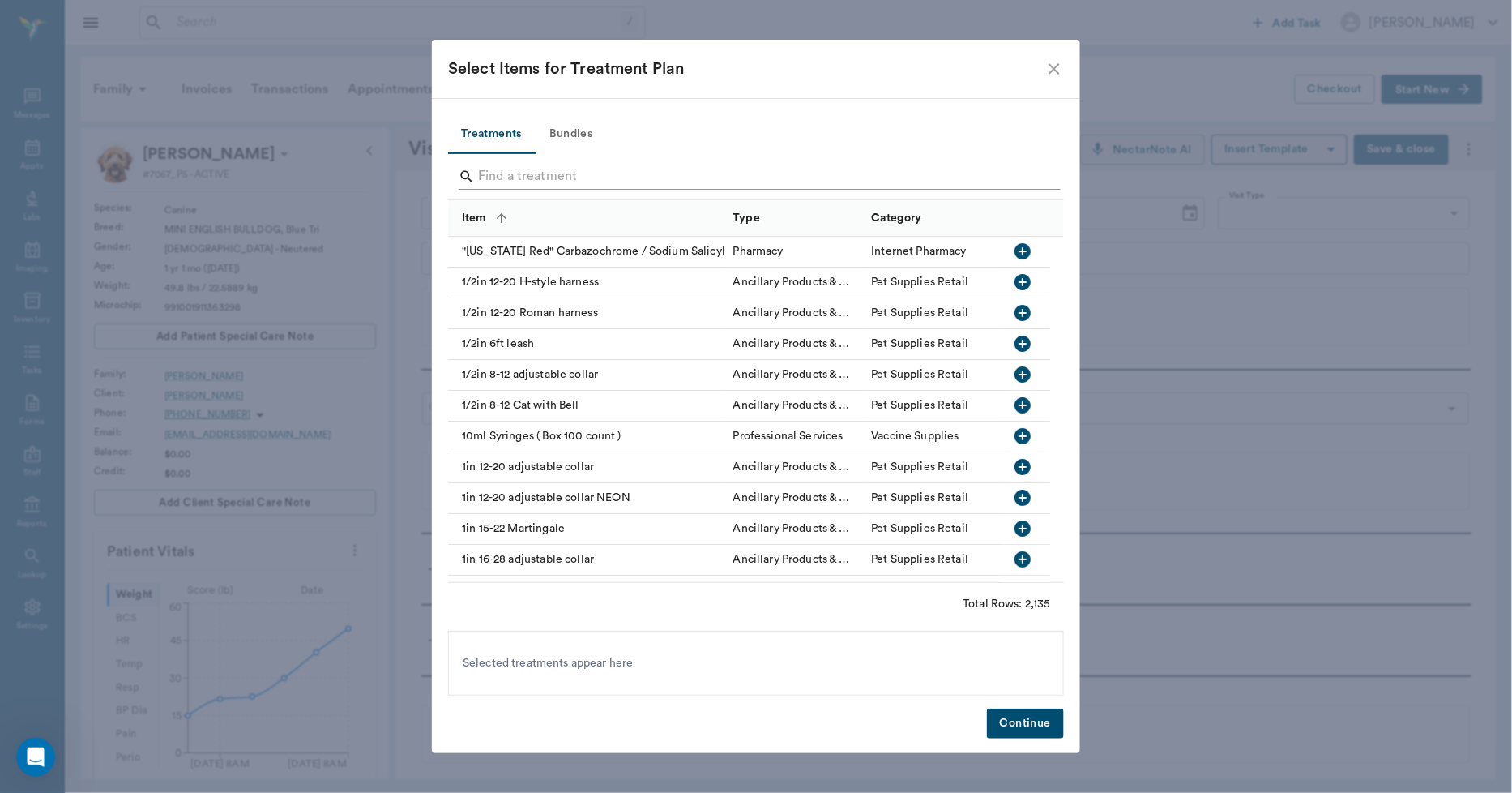
click at [564, 175] on input "Search" at bounding box center [757, 177] width 559 height 26
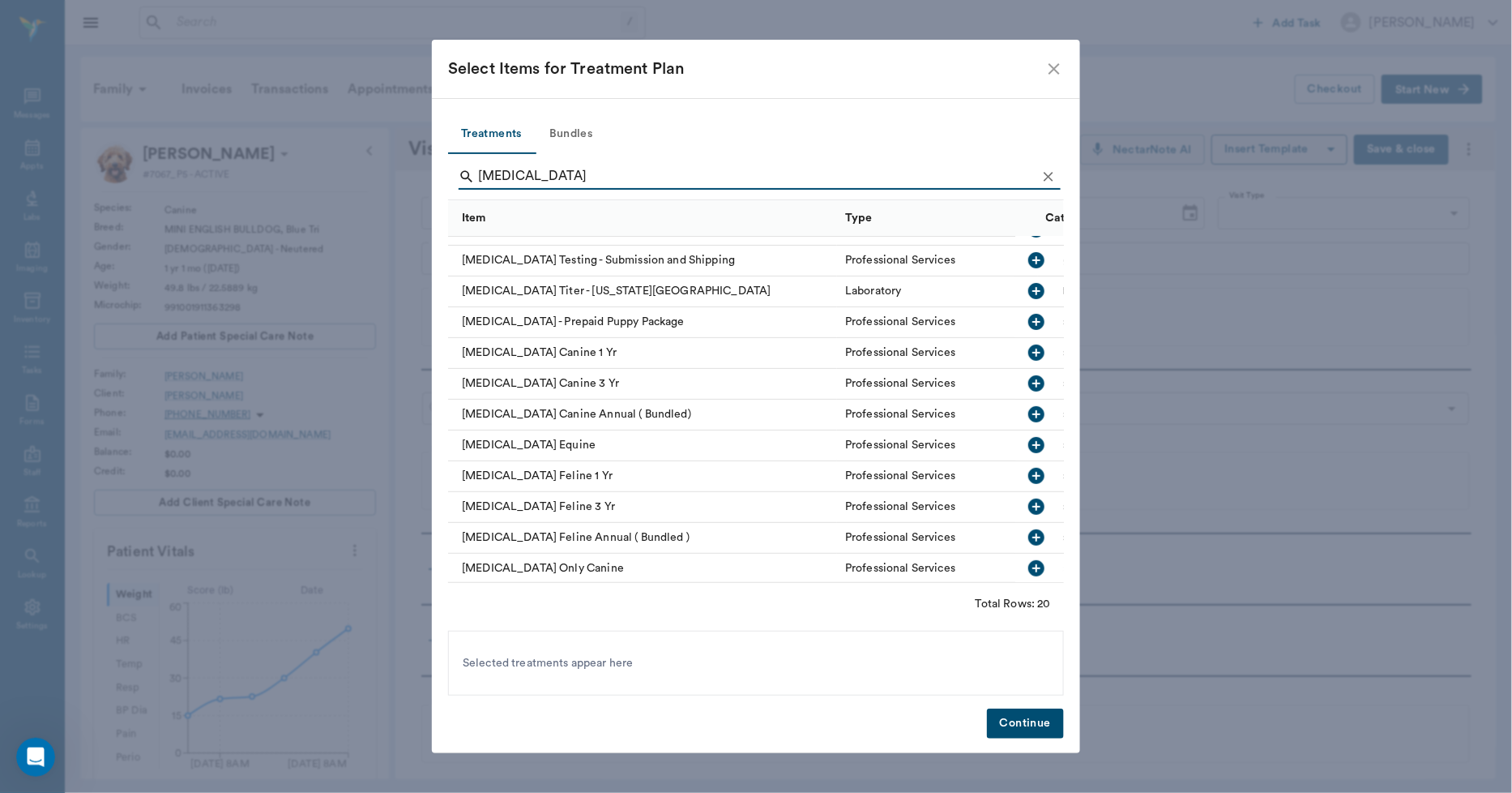
scroll to position [284, 0]
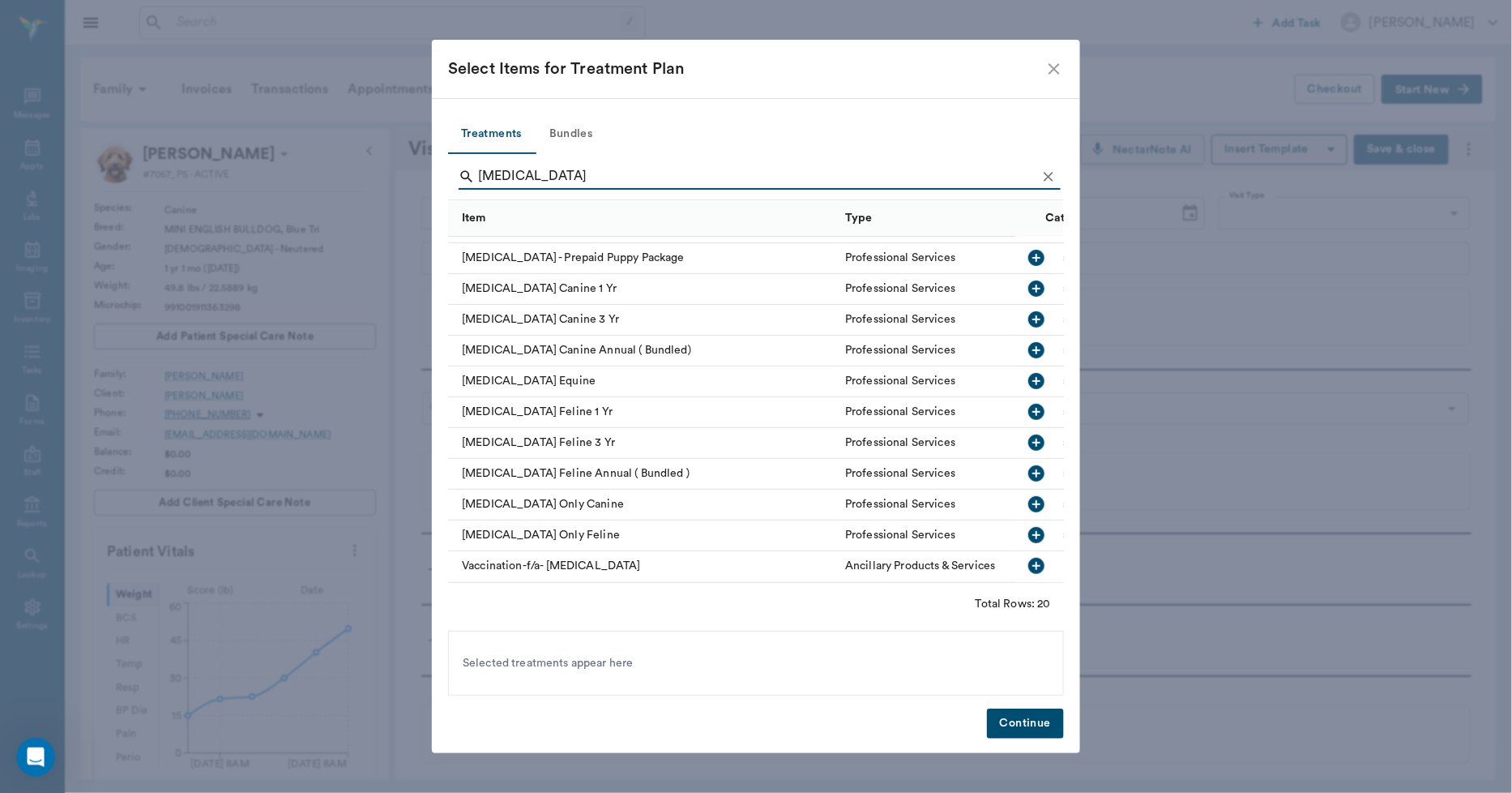
type input "RABIES"
click at [636, 336] on div "Rabies Vaccination Canine Annual ( Bundled)" at bounding box center [643, 351] width 389 height 31
click at [1017, 720] on button "Continue" at bounding box center [1026, 723] width 77 height 30
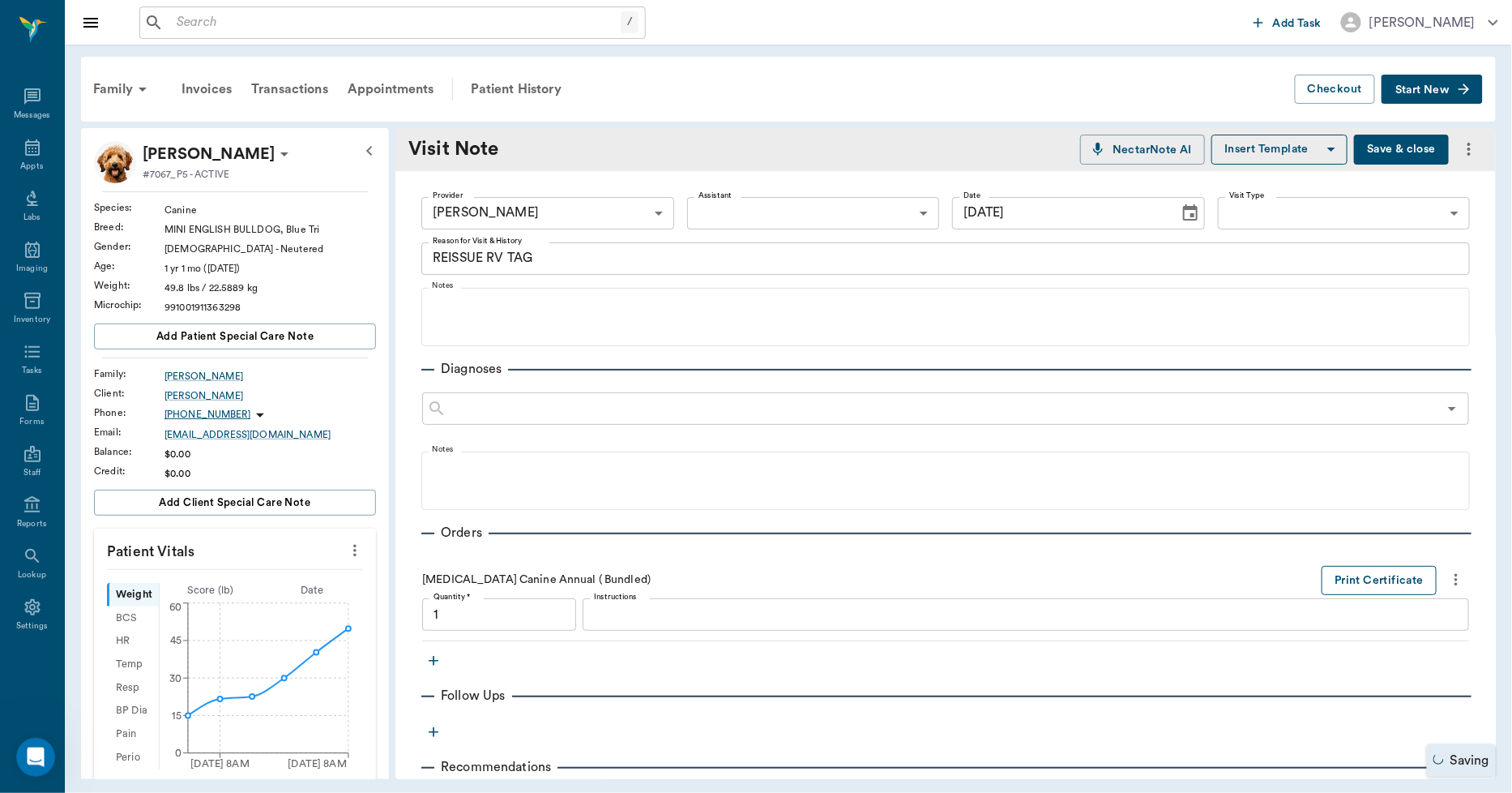
type input "1.00"
click at [1327, 574] on button "Print Certificate" at bounding box center [1379, 581] width 115 height 30
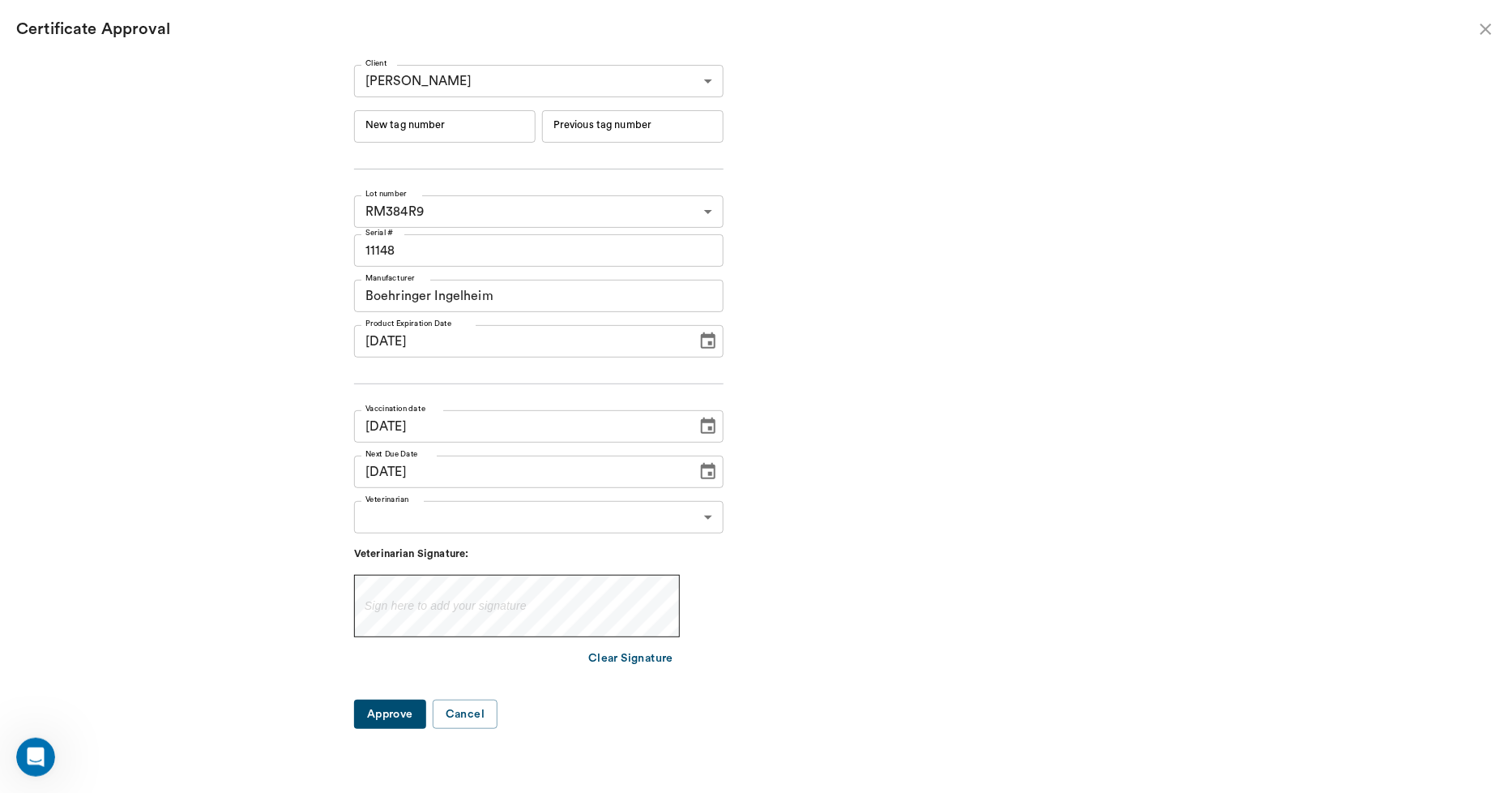
type input "06/19/2026"
type input "09/22/2026"
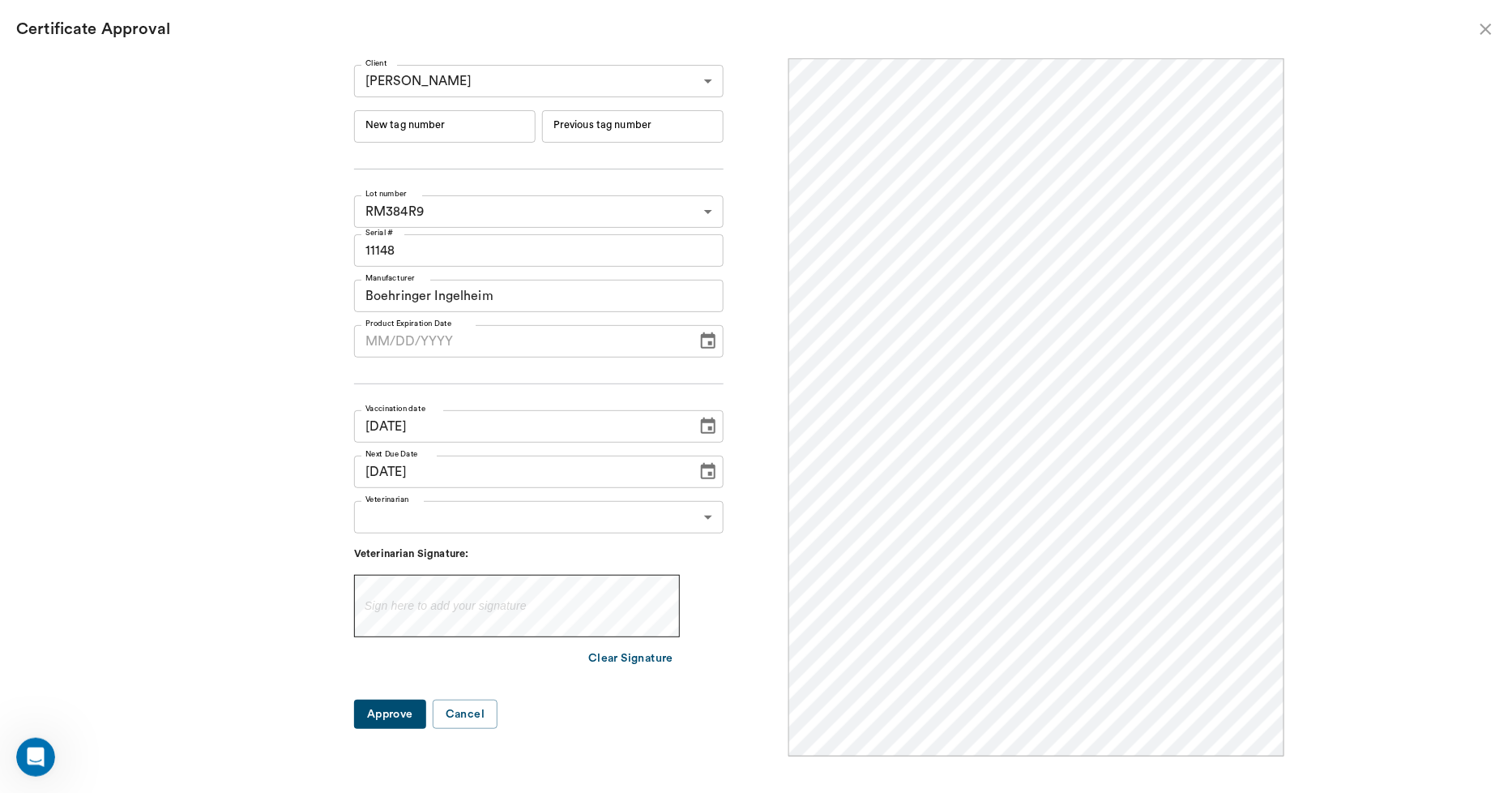
scroll to position [0, 0]
click at [442, 134] on input "New tag number" at bounding box center [444, 126] width 182 height 32
type input "246001"
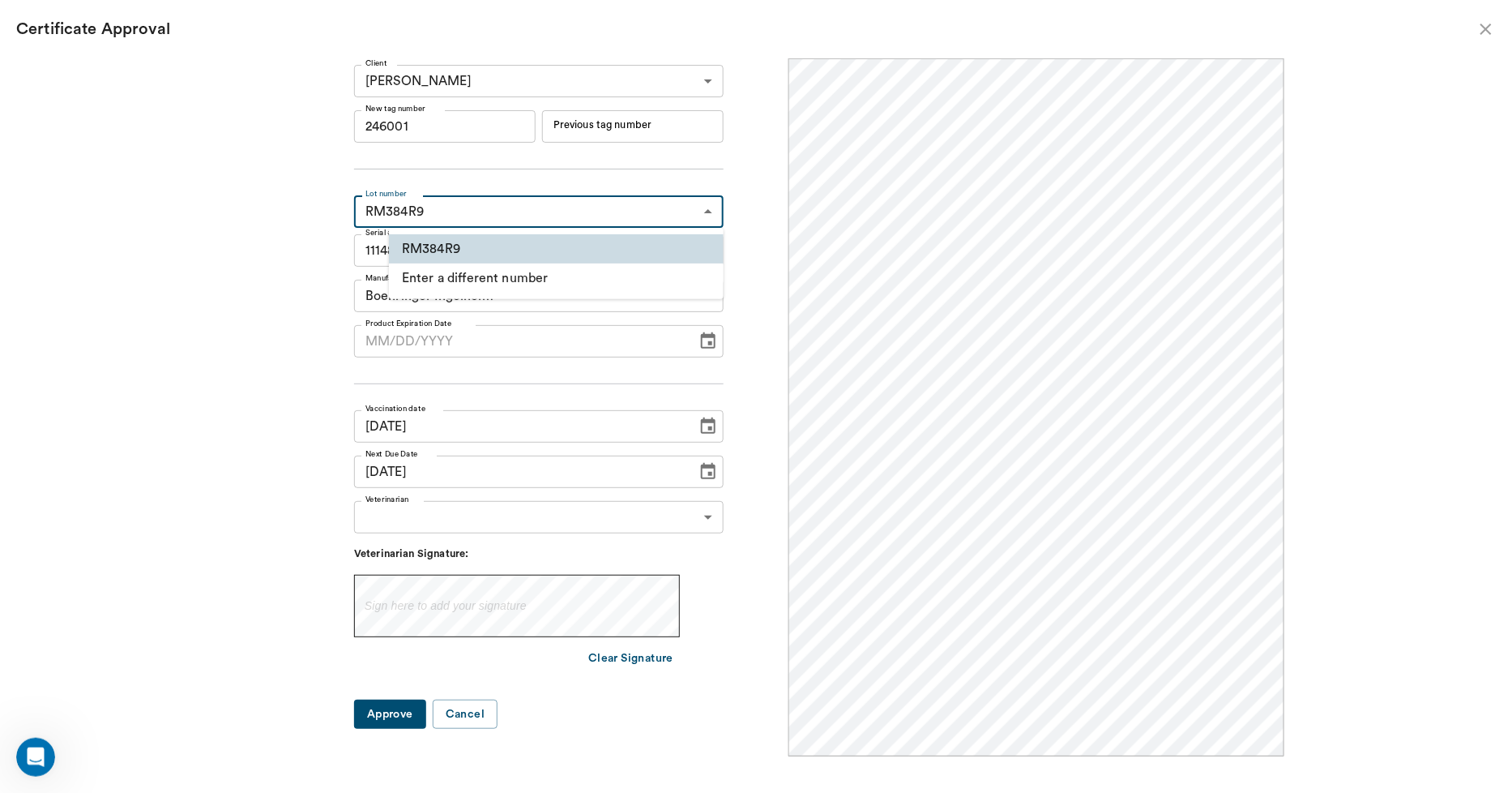
drag, startPoint x: 481, startPoint y: 199, endPoint x: 367, endPoint y: 204, distance: 114.1
click at [366, 205] on body "/ ​ Add Task Dr. Bert Ellsworth Nectar Messages Appts Labs Imaging Inventory Ta…" at bounding box center [756, 396] width 1512 height 793
click at [495, 274] on li "Enter a different number" at bounding box center [557, 278] width 335 height 29
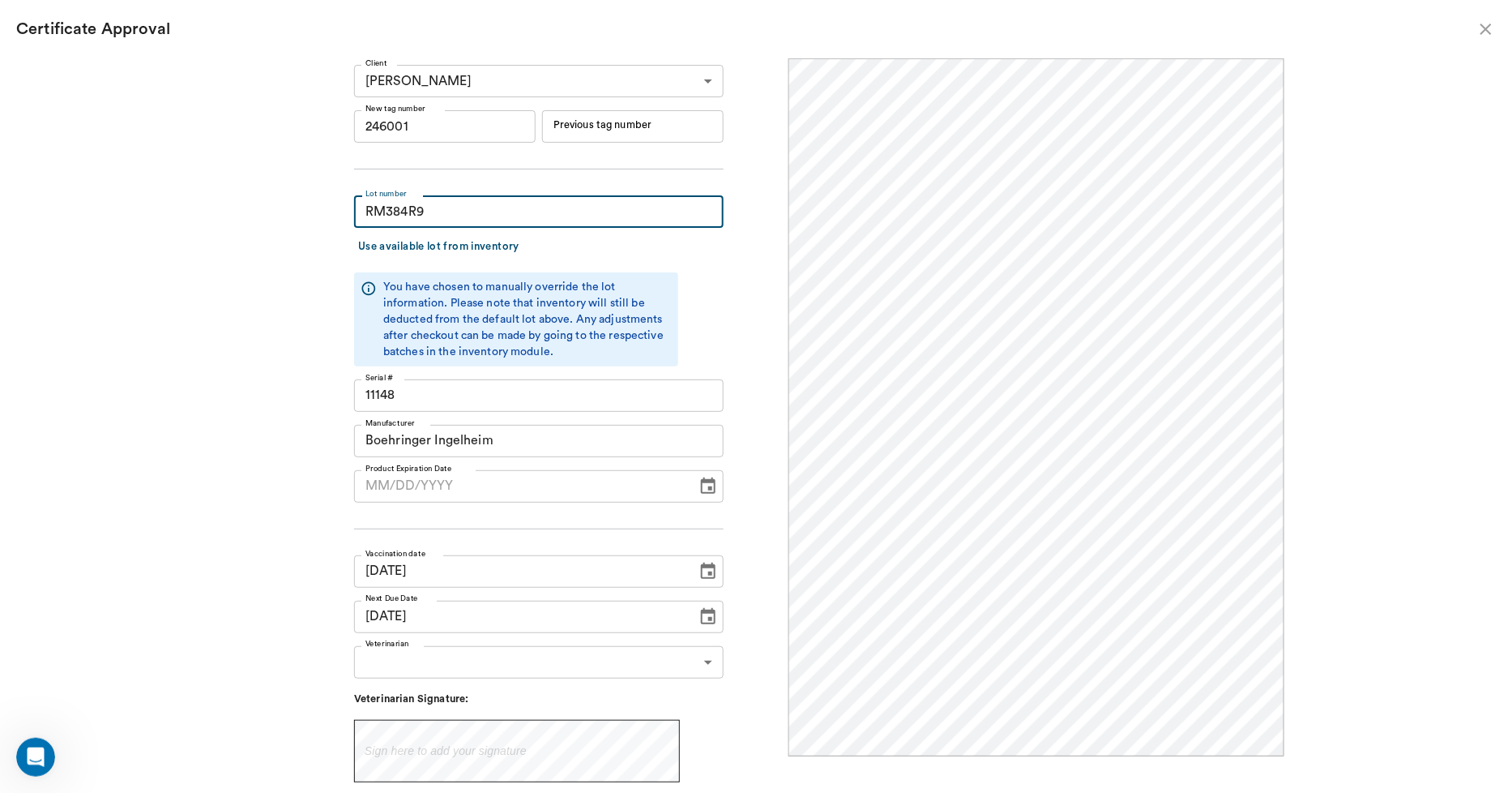
click at [499, 212] on input "RM384R9" at bounding box center [538, 211] width 369 height 32
type input "R"
type input "673992"
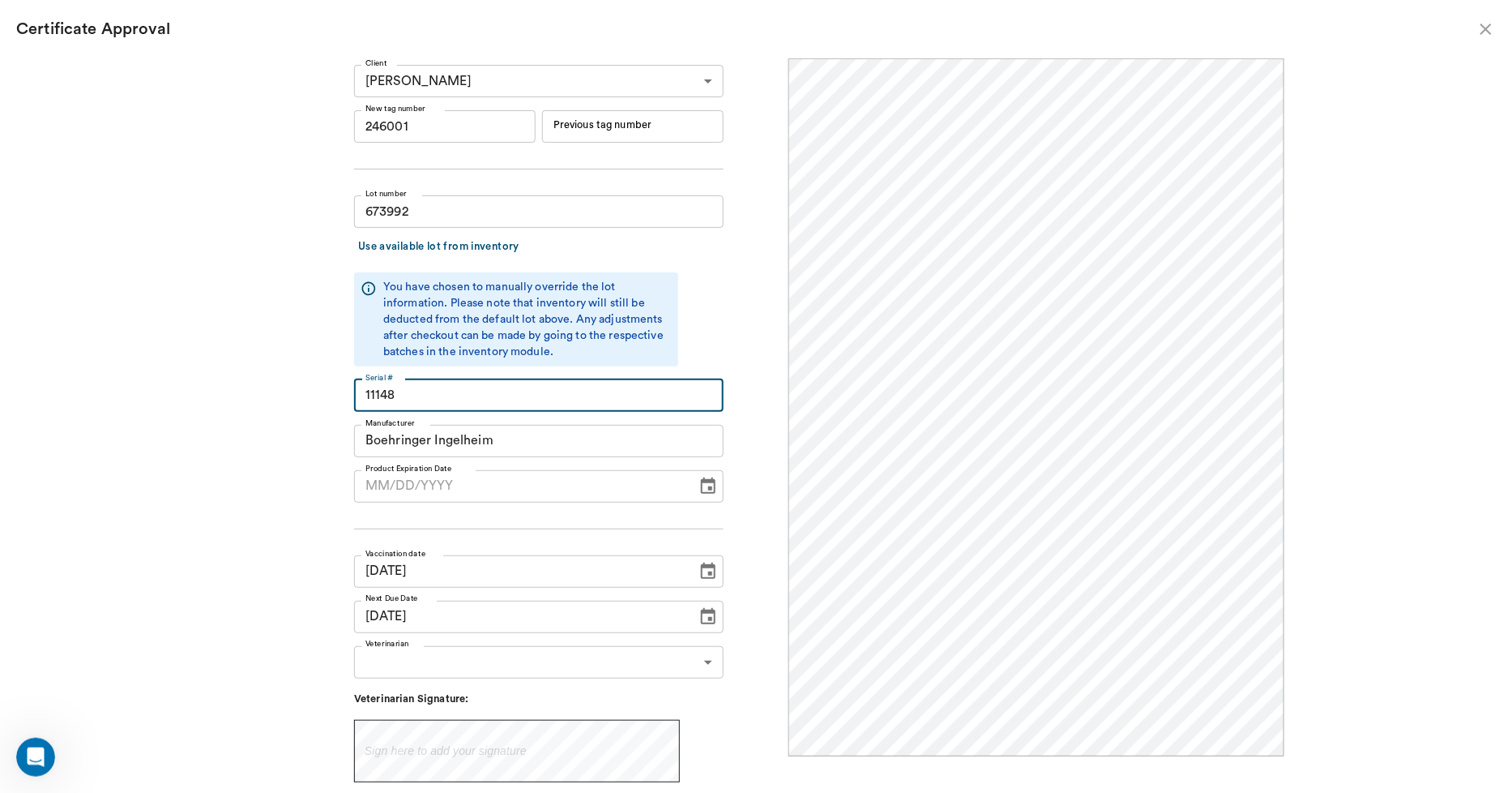
drag, startPoint x: 453, startPoint y: 401, endPoint x: 341, endPoint y: 400, distance: 112.0
click at [341, 400] on div "Client Jennifer Kirtman 63ec2e9d52e12b0ba117bc4c Client New tag number 246001 N…" at bounding box center [756, 417] width 1057 height 718
click at [554, 439] on input "Boehringer Ingelheim" at bounding box center [538, 441] width 369 height 32
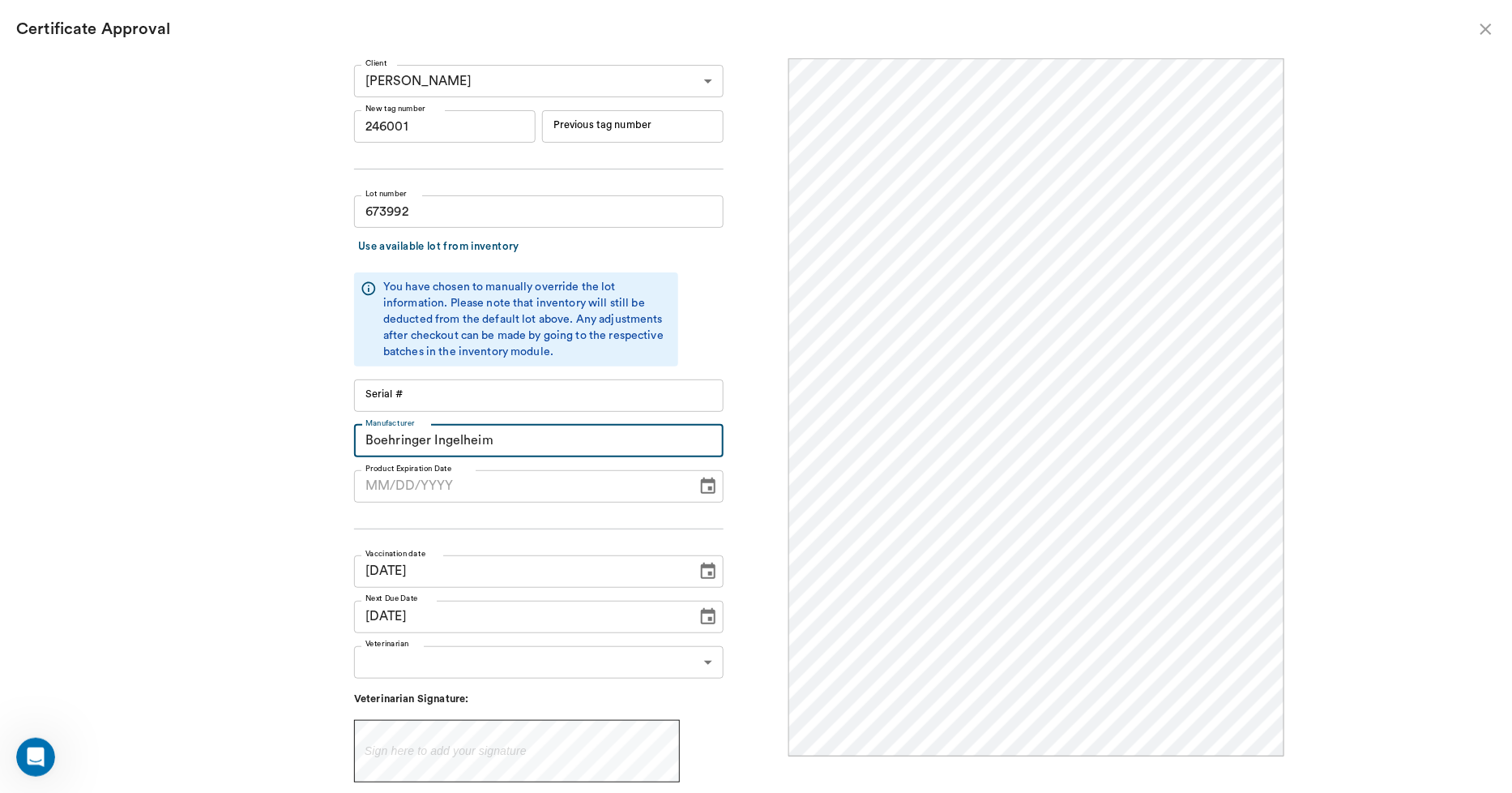
drag, startPoint x: 525, startPoint y: 439, endPoint x: 320, endPoint y: 453, distance: 205.5
click at [320, 453] on div "Client Jennifer Kirtman 63ec2e9d52e12b0ba117bc4c Client New tag number 246001 N…" at bounding box center [756, 417] width 1057 height 718
type input "m"
type input "Merck"
click at [405, 484] on input "MM/DD/YYYY" at bounding box center [519, 486] width 332 height 32
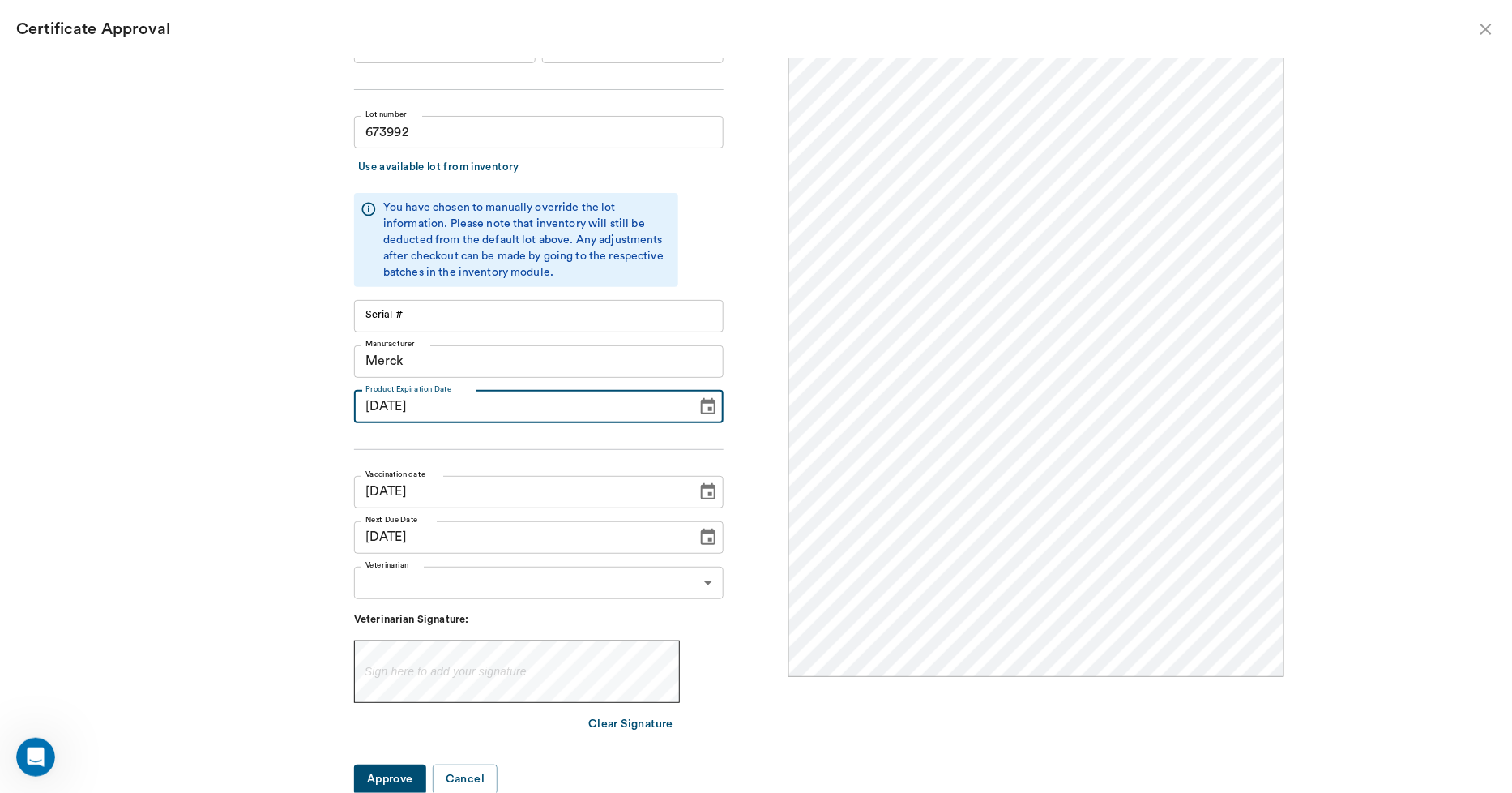
type input "08/06/2024"
click at [399, 491] on input "09/23/2025" at bounding box center [519, 491] width 332 height 32
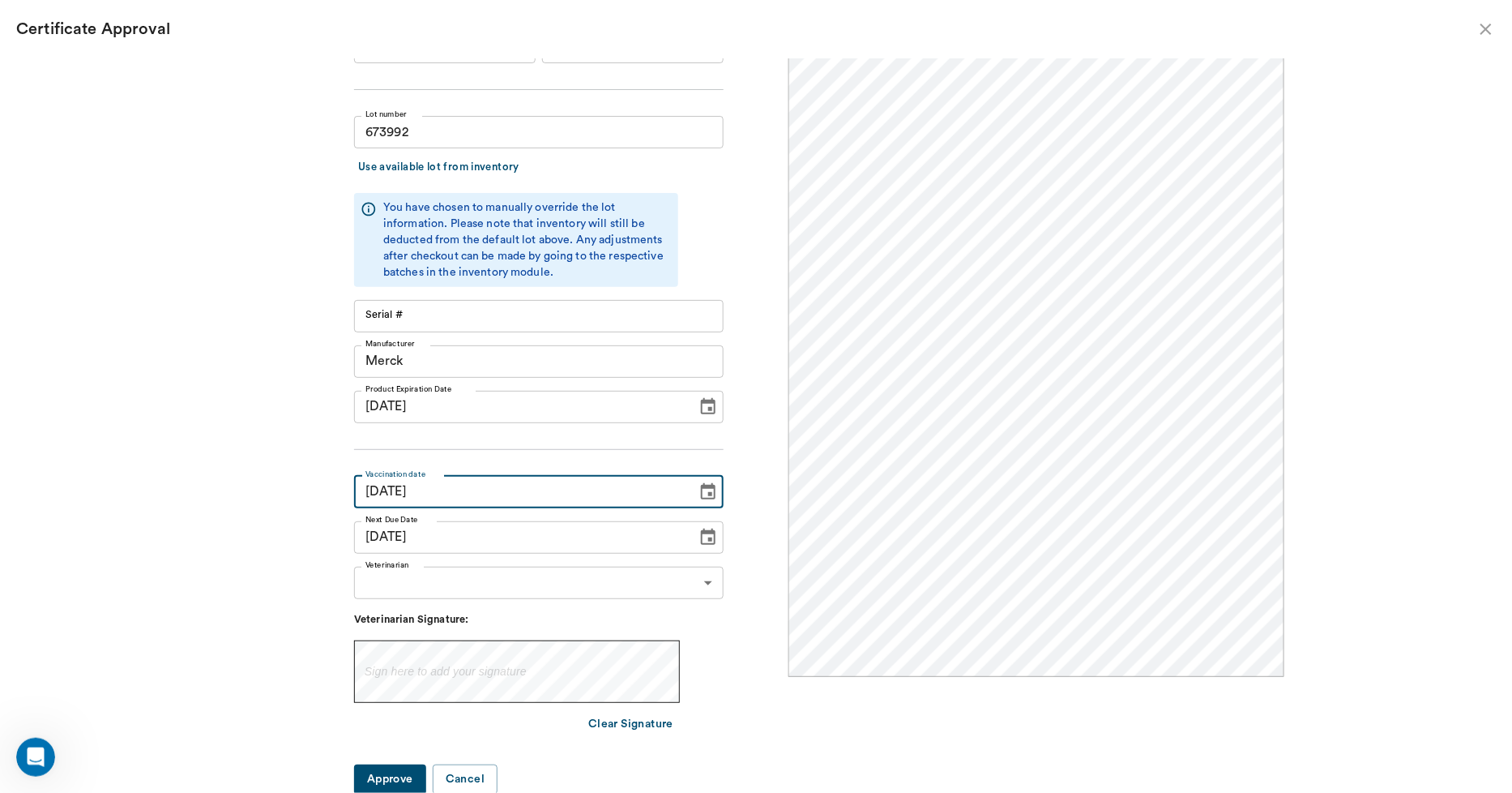
type input "12/10/2024"
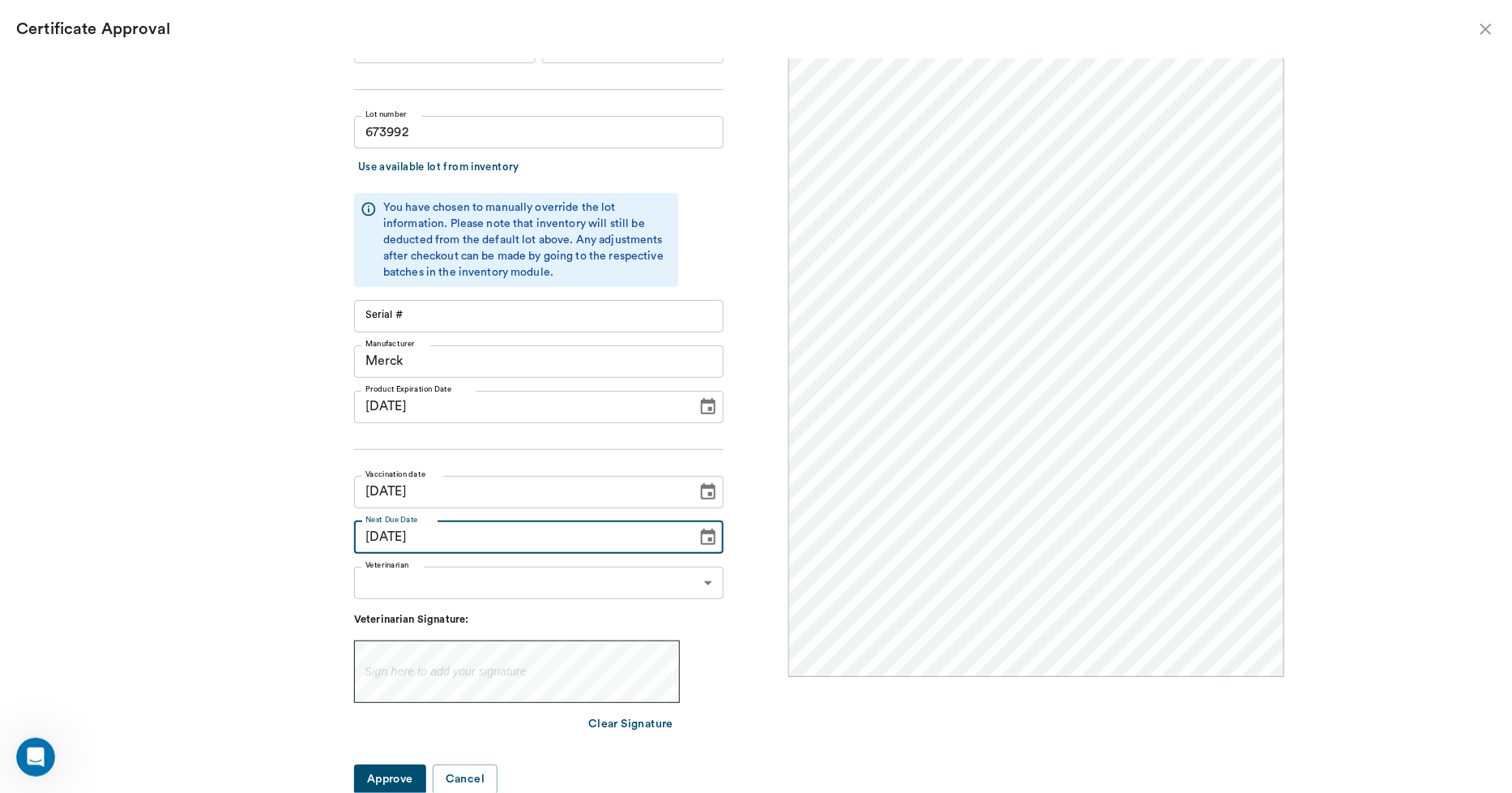
click at [406, 541] on input "09/22/2026" at bounding box center [519, 537] width 332 height 32
type input "12/10/2025"
click at [415, 582] on body "/ ​ Add Task Dr. Bert Ellsworth Nectar Messages Appts Labs Imaging Inventory Ta…" at bounding box center [756, 396] width 1512 height 793
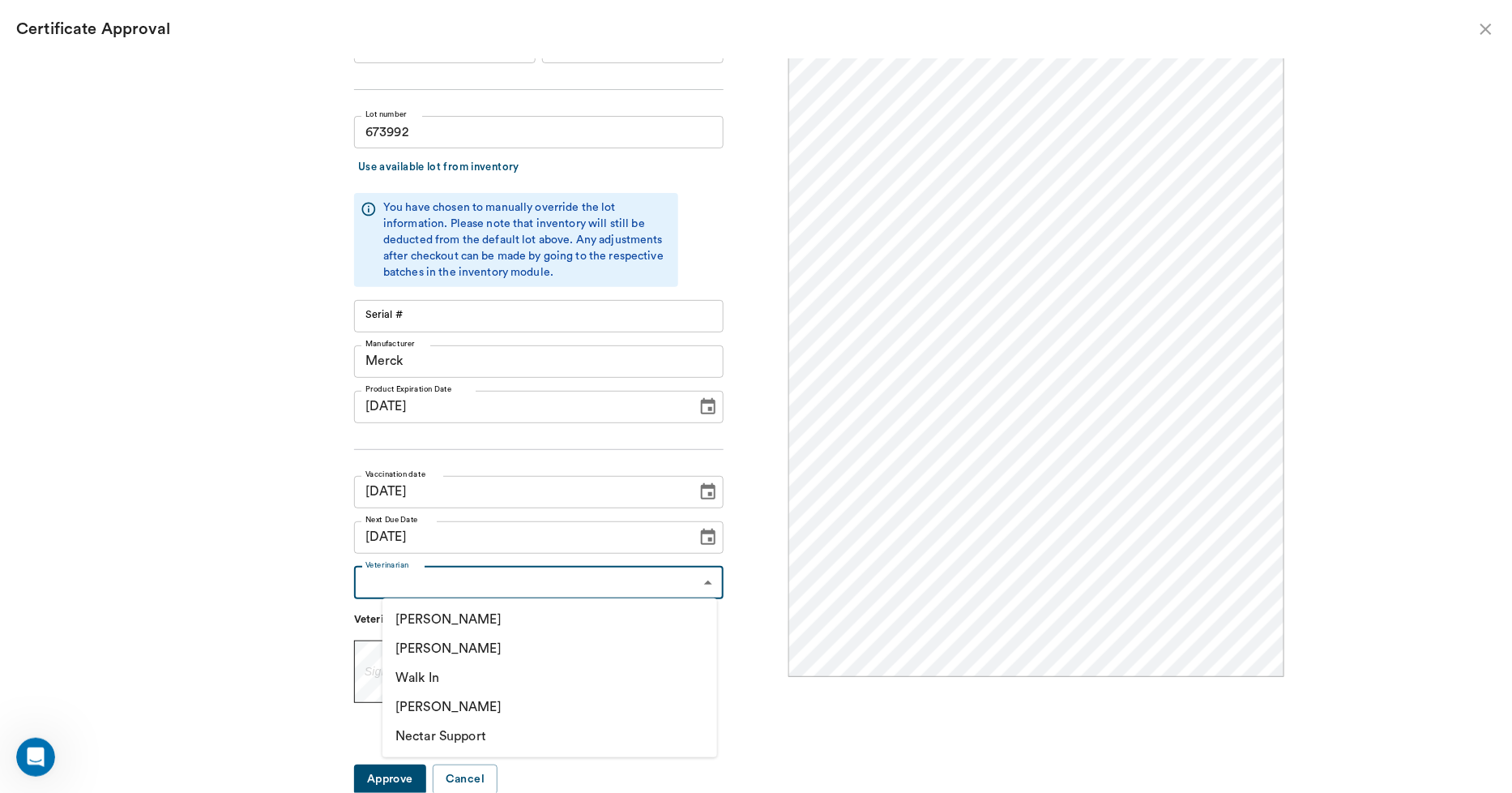
click at [432, 646] on li "[PERSON_NAME]" at bounding box center [549, 648] width 335 height 29
type input "63ec2f075fda476ae8351a4d"
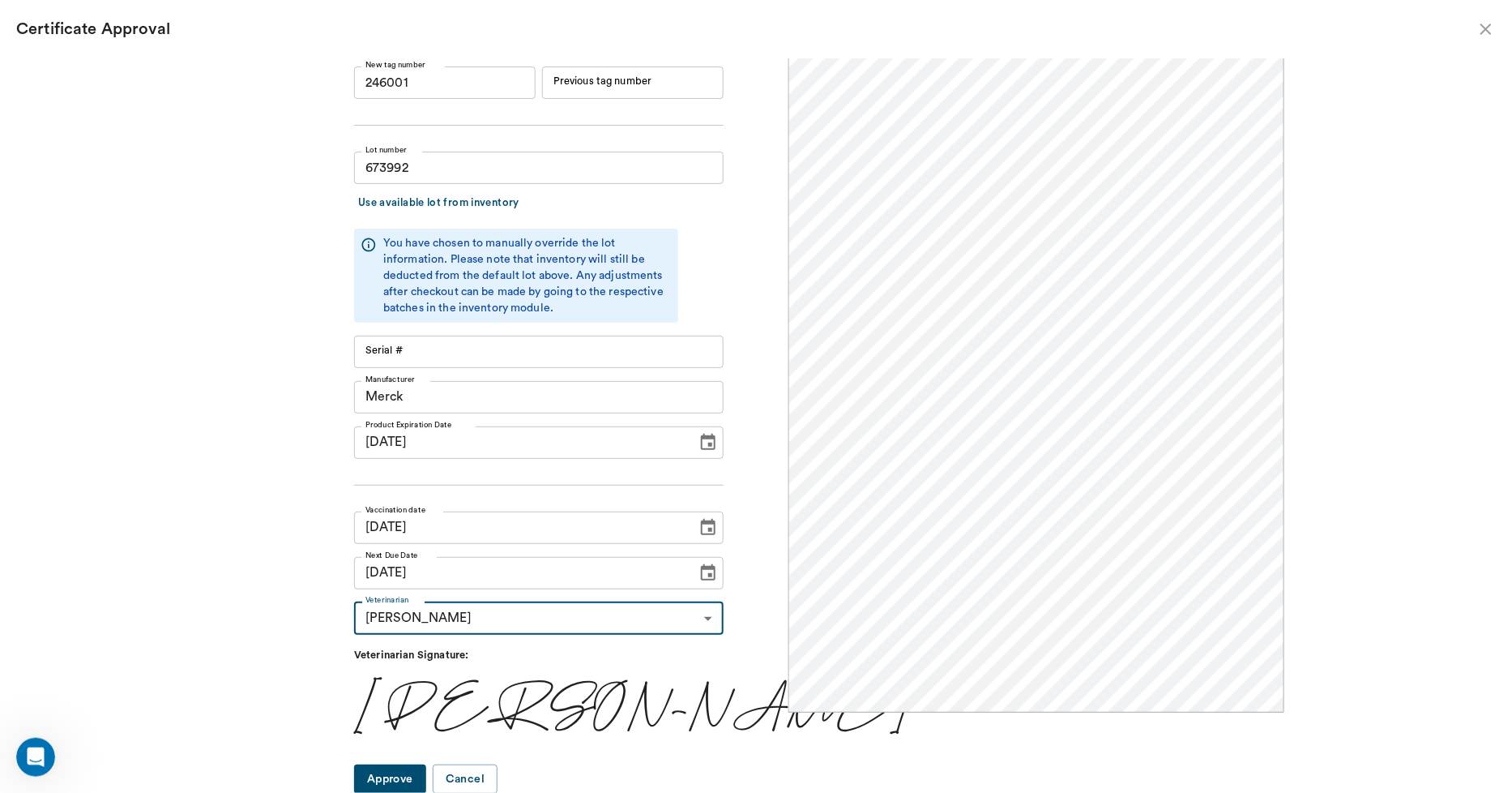
click at [408, 777] on button "Approve" at bounding box center [389, 779] width 72 height 30
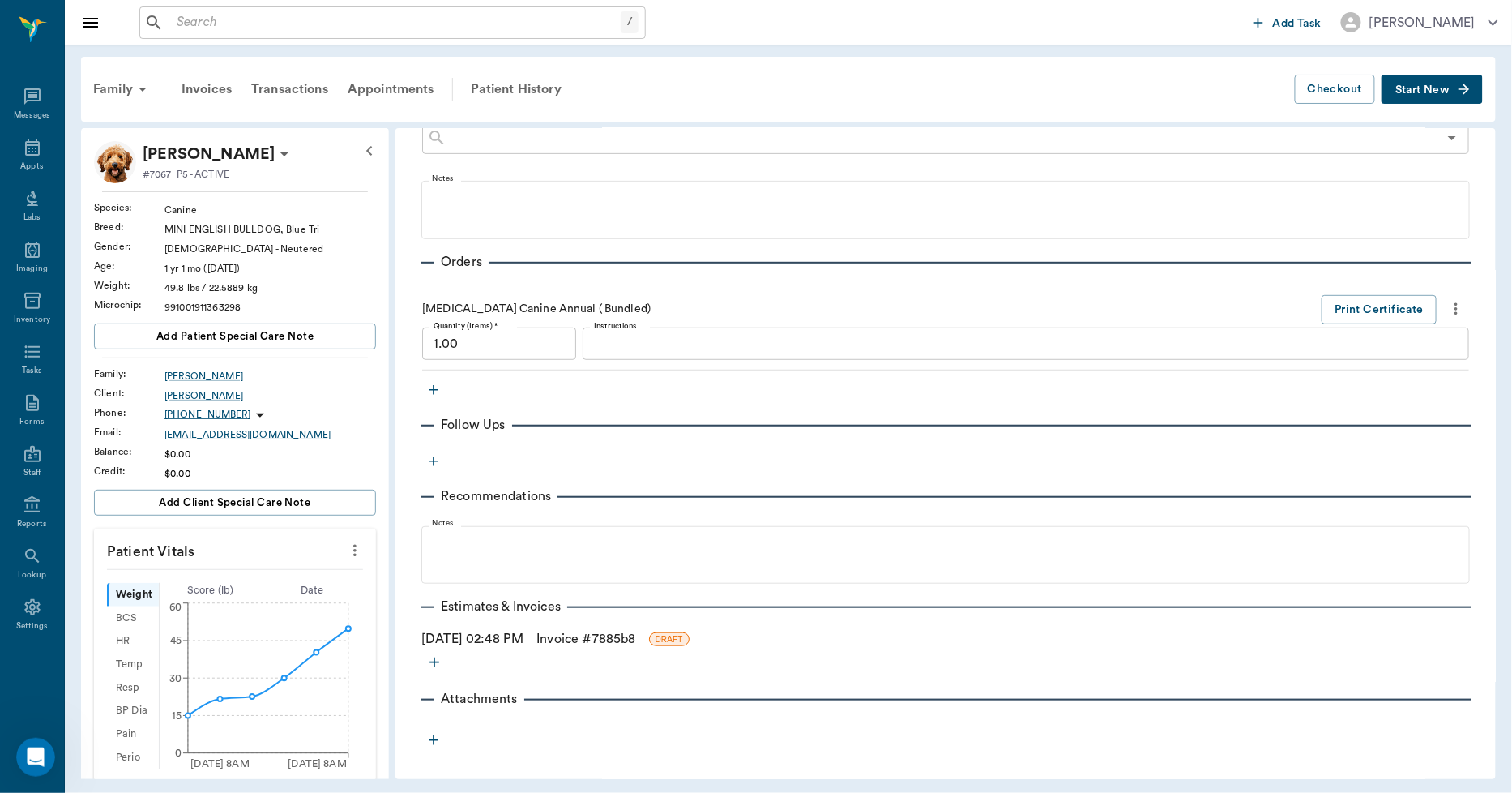
click at [602, 632] on link "Invoice # 7885b8" at bounding box center [586, 638] width 99 height 19
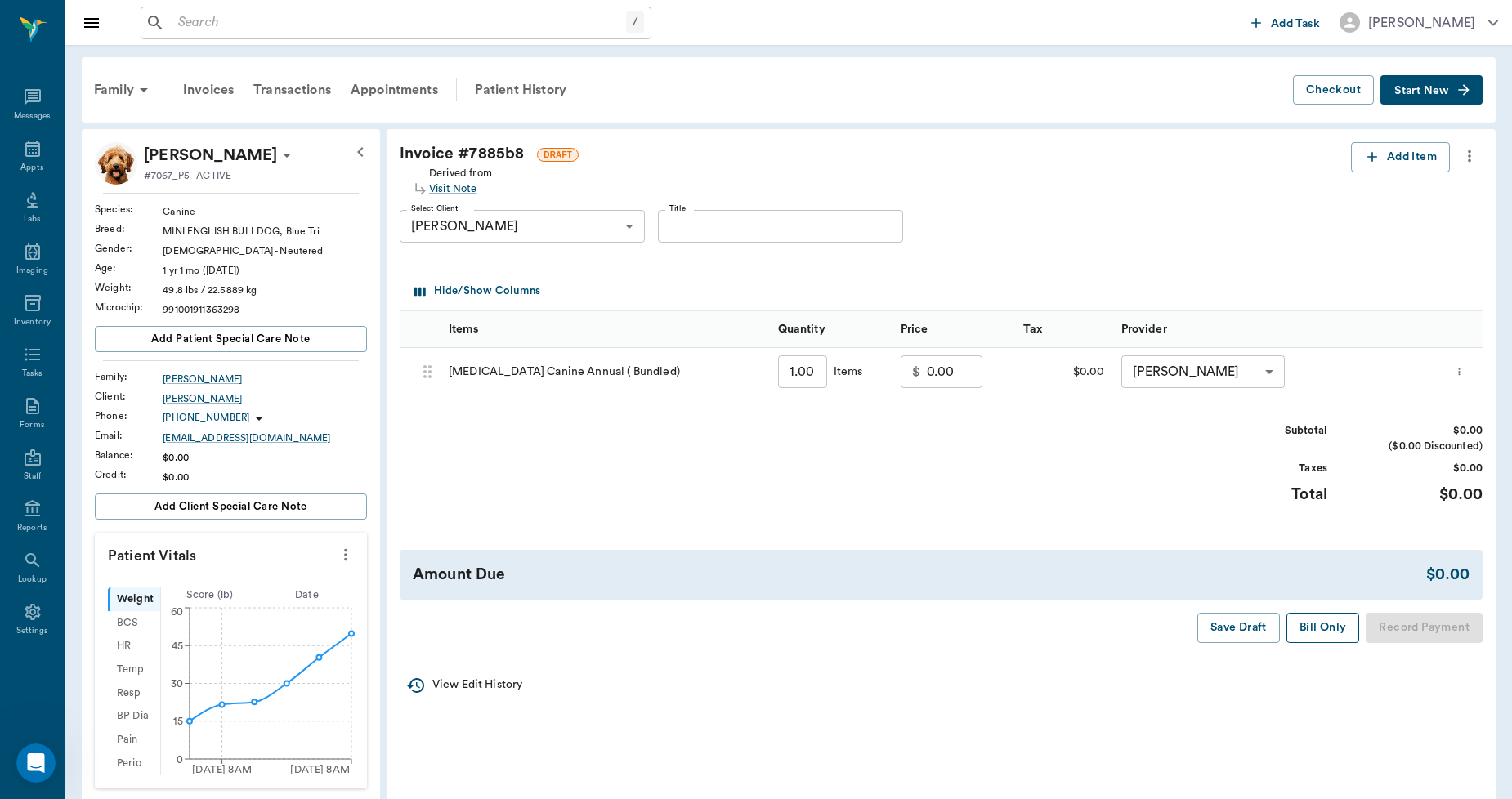
click at [1308, 623] on button "Bill Only" at bounding box center [1323, 628] width 74 height 30
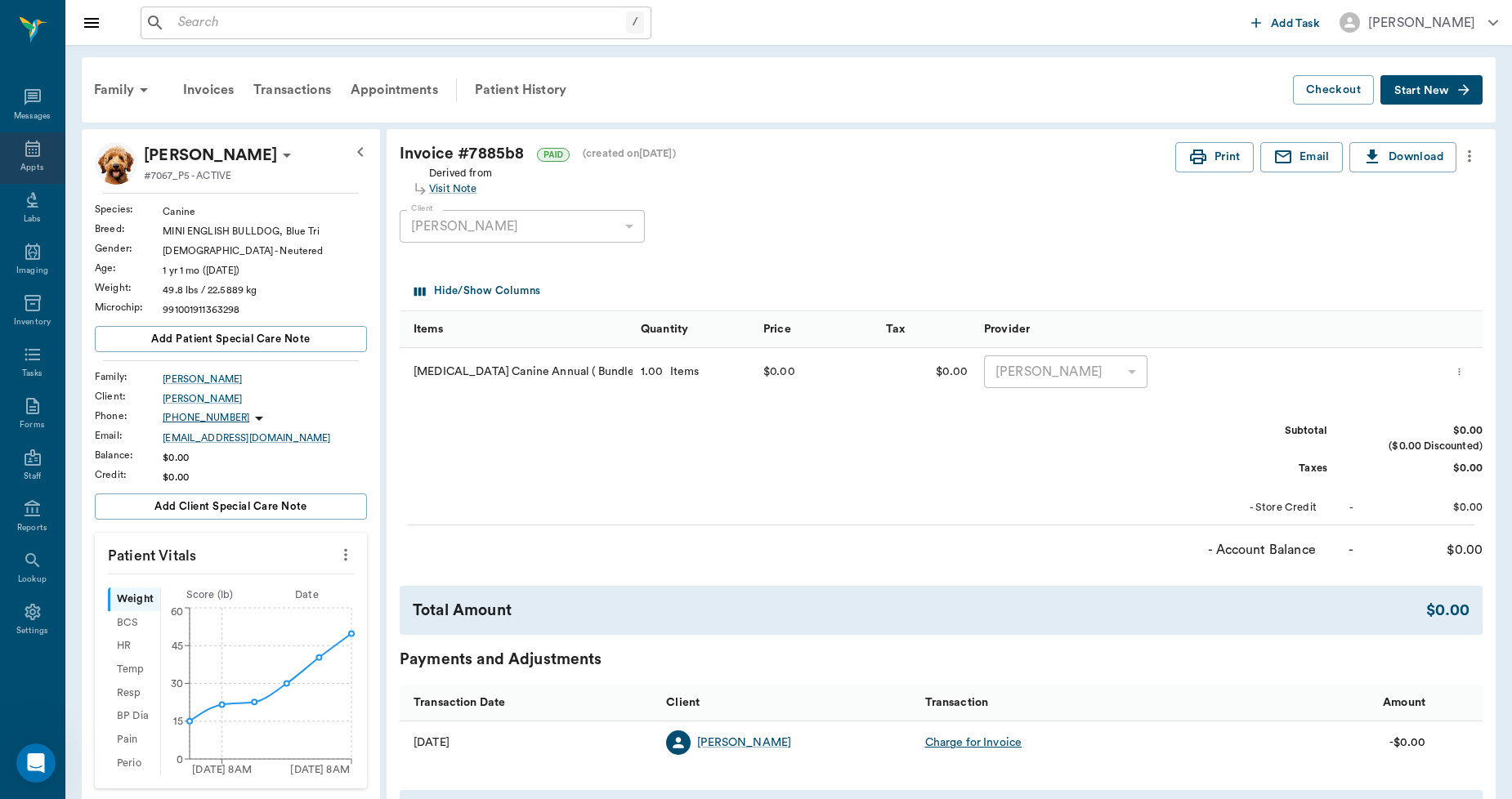
click at [43, 153] on div "Appts" at bounding box center [32, 159] width 65 height 52
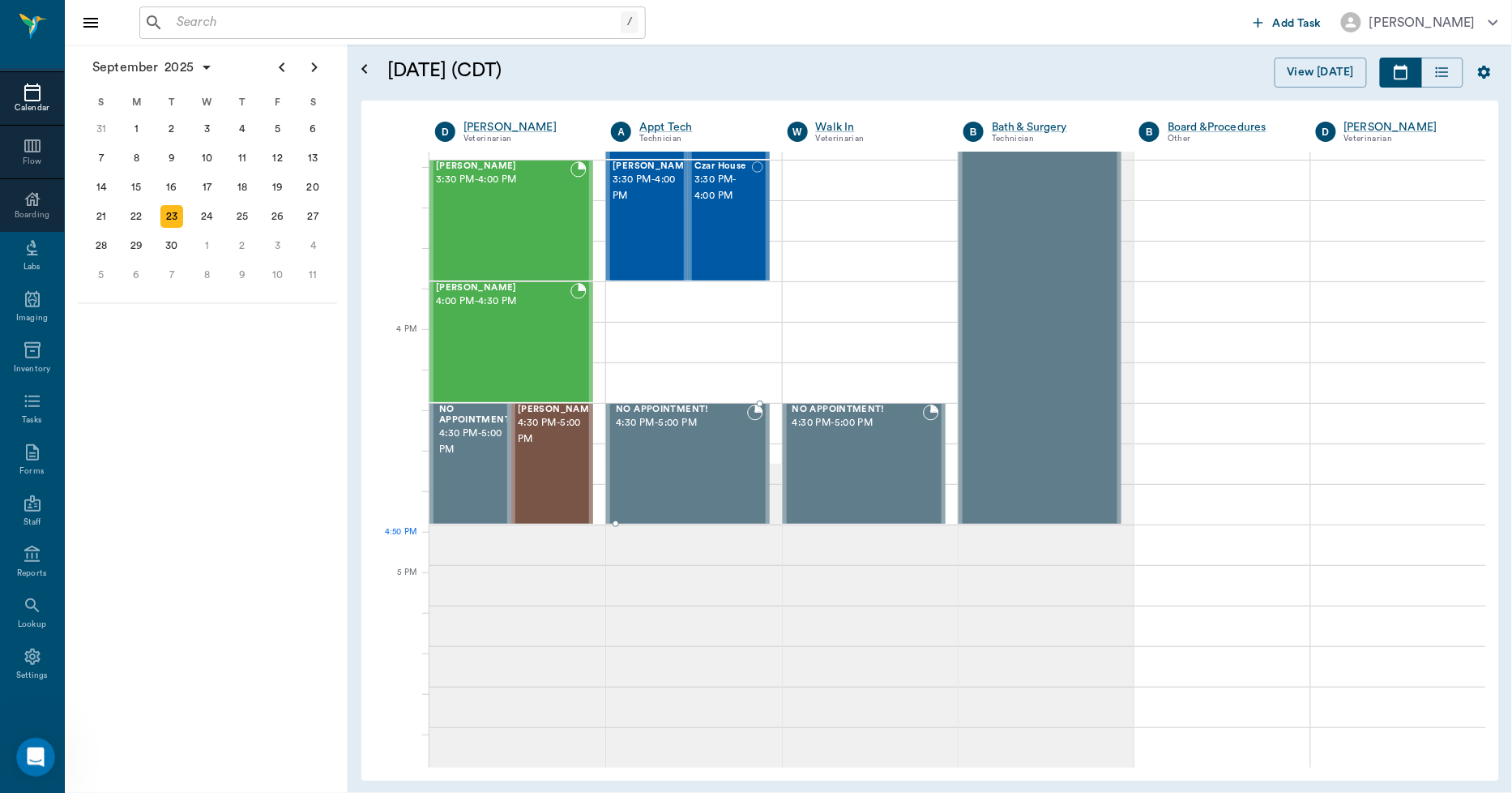
scroll to position [1463, 0]
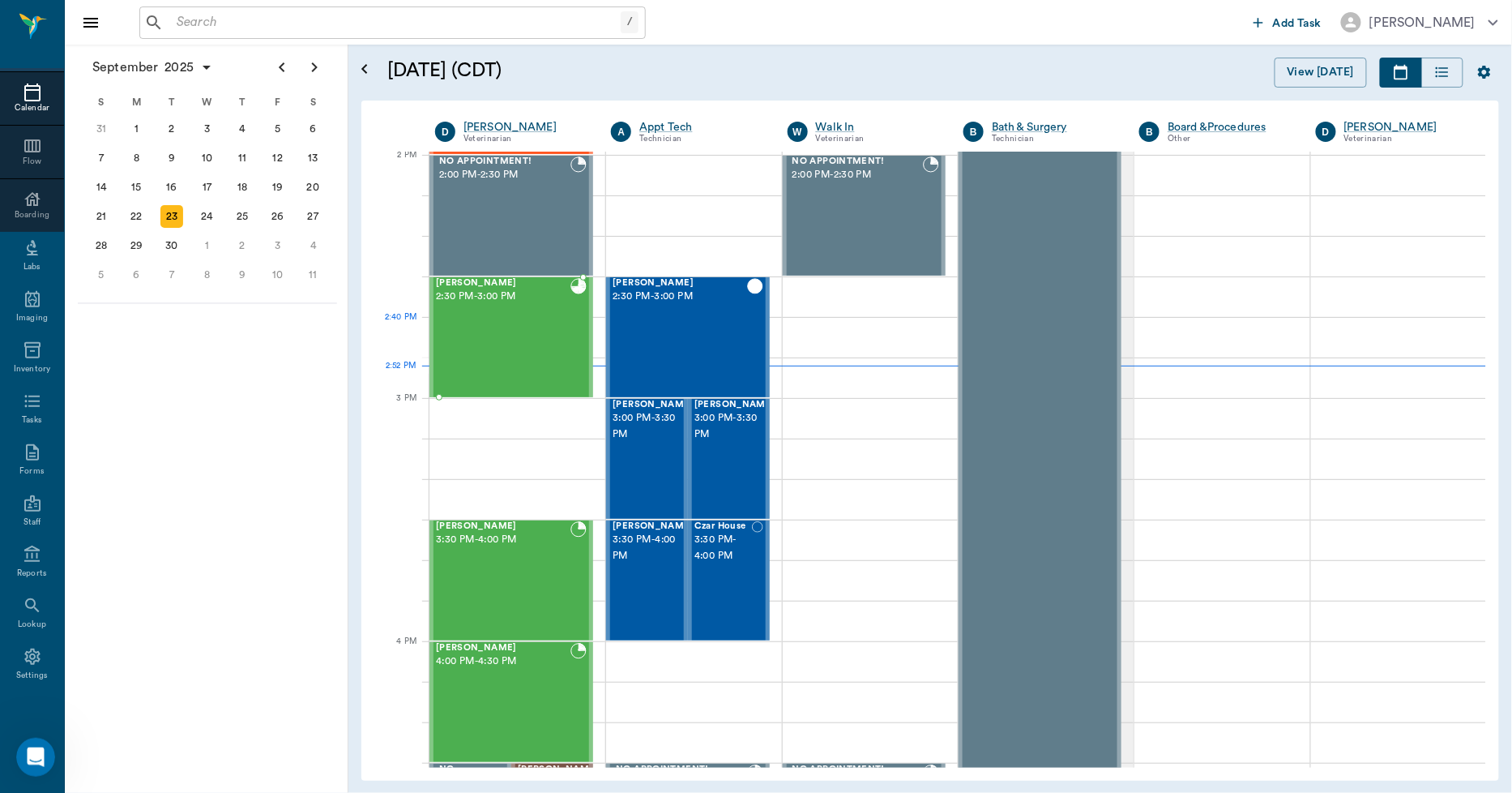
click at [548, 350] on div "Bebe Watson 2:30 PM - 3:00 PM" at bounding box center [503, 337] width 134 height 118
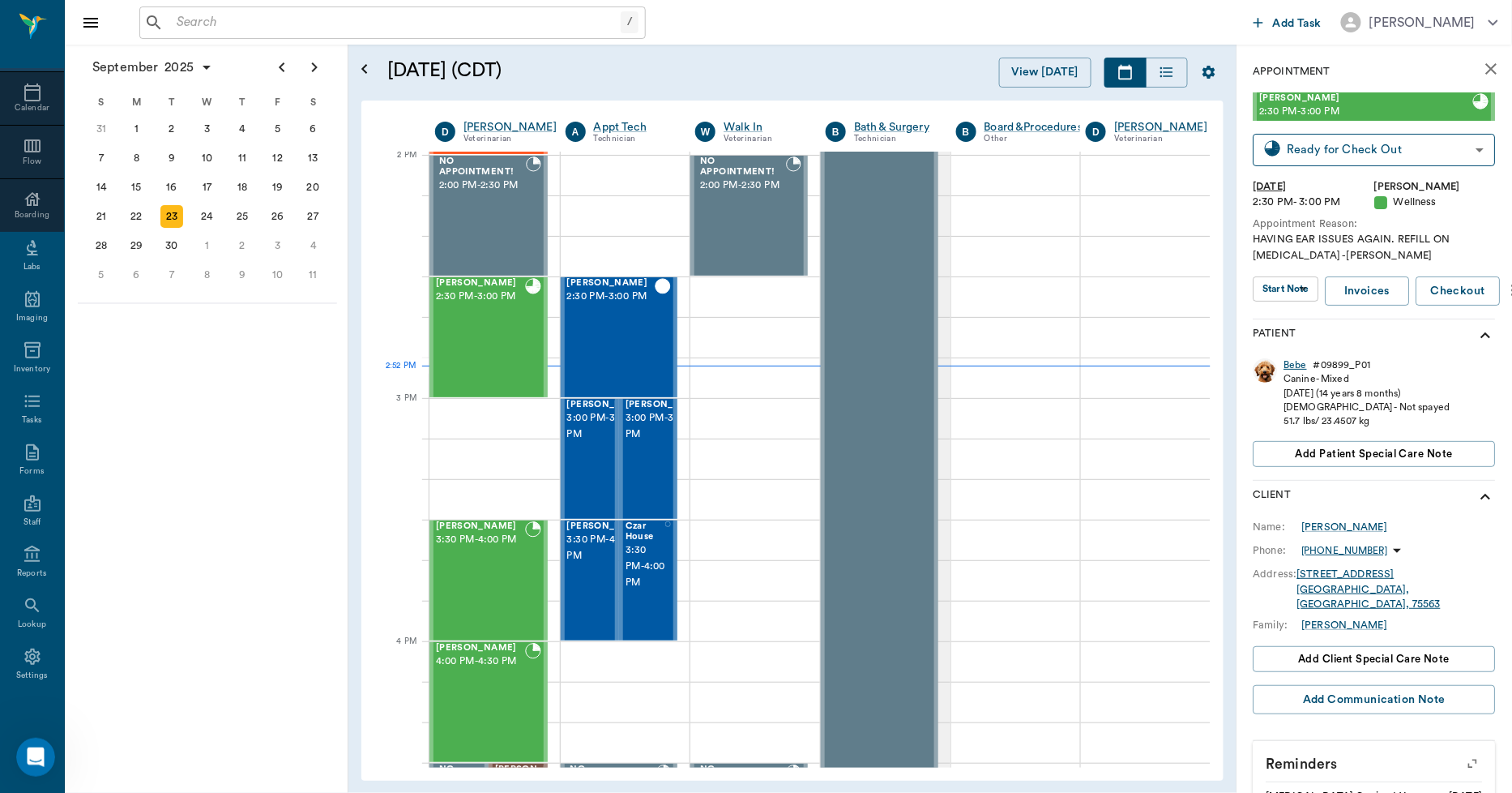
click at [1291, 365] on div "Bebe" at bounding box center [1296, 365] width 24 height 14
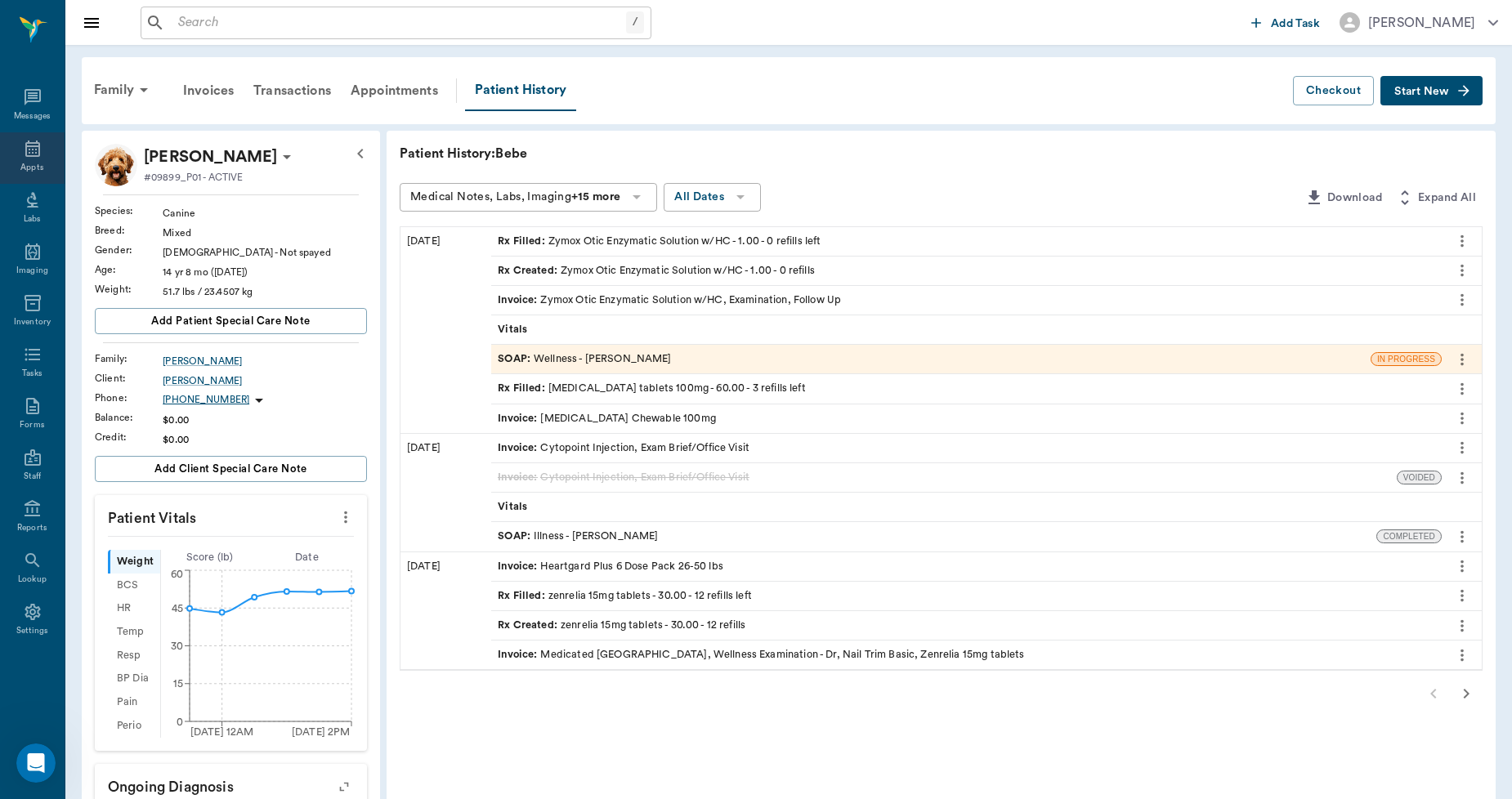
click at [36, 163] on div "Appts" at bounding box center [31, 168] width 23 height 12
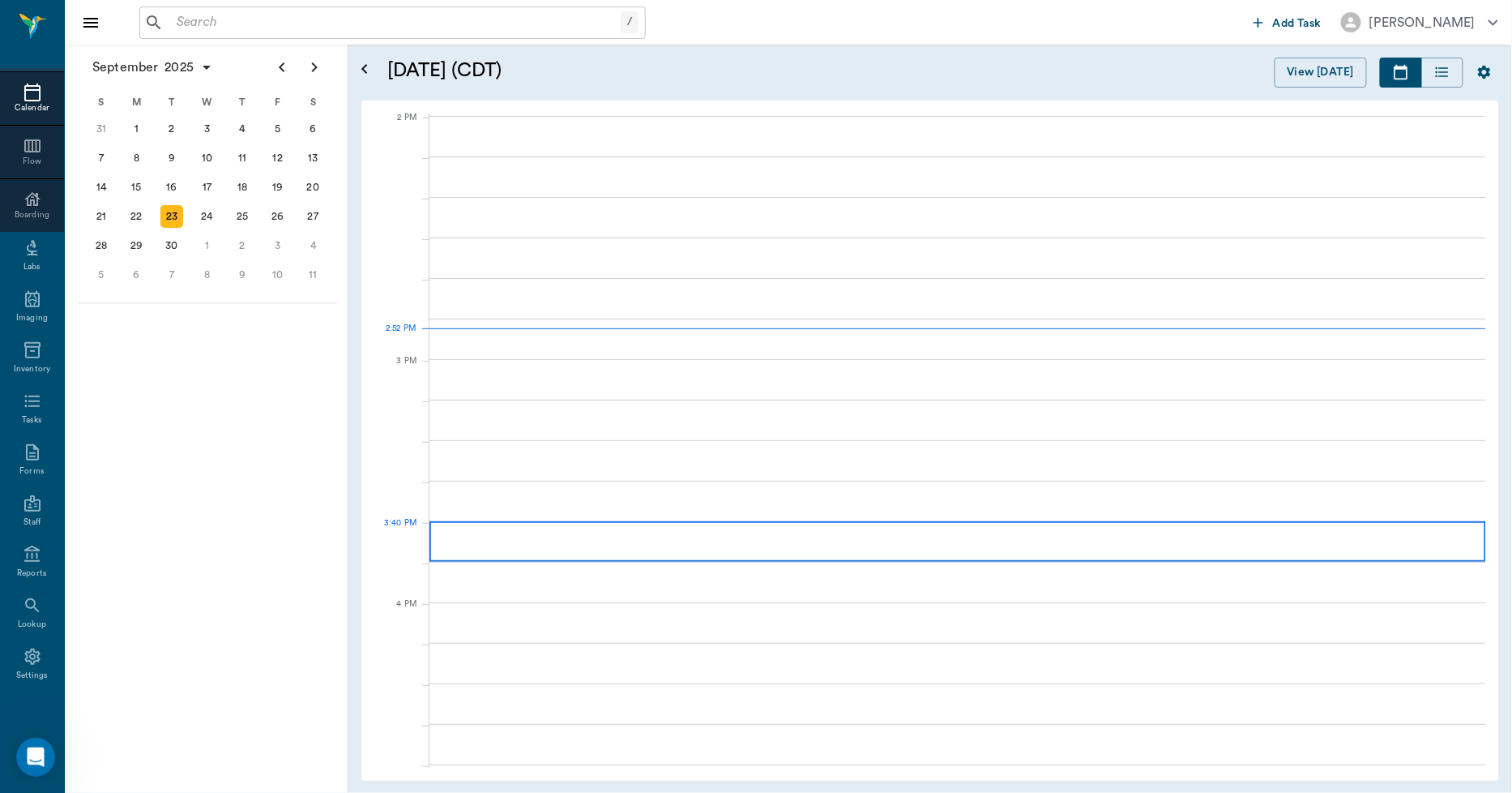
scroll to position [1462, 0]
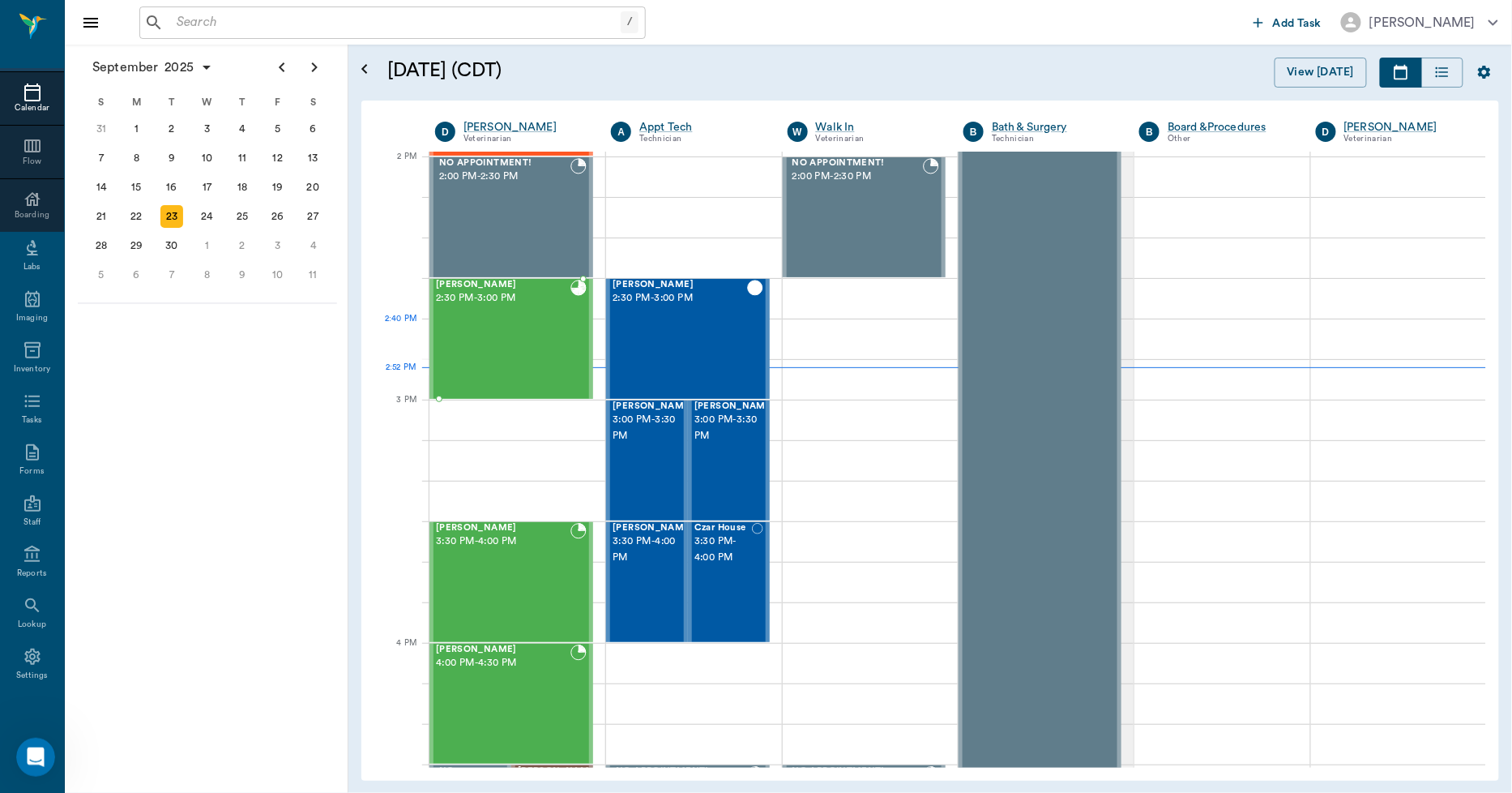
click at [548, 353] on div "Bebe Watson 2:30 PM - 3:00 PM" at bounding box center [503, 338] width 134 height 118
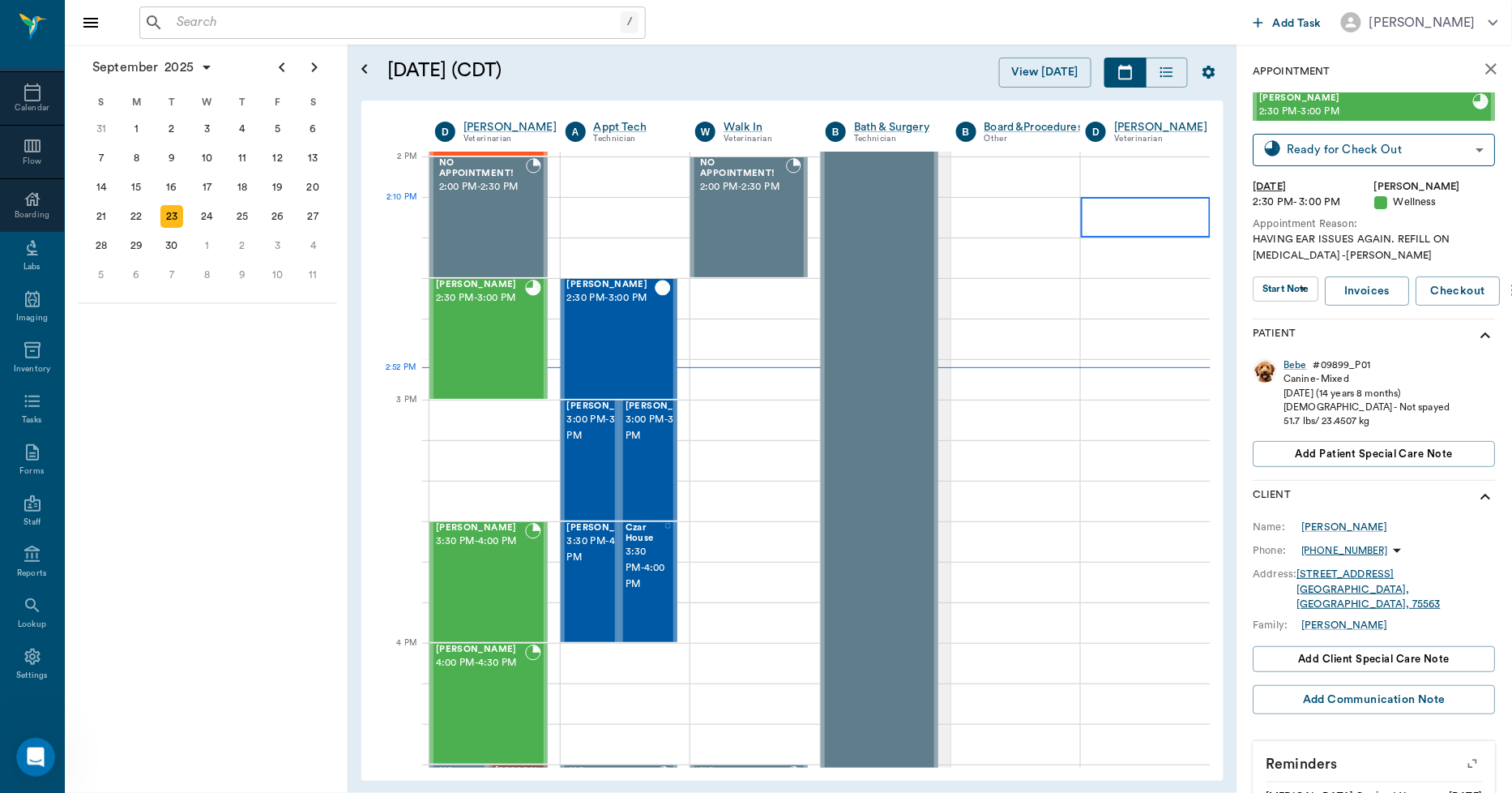
scroll to position [7424, 0]
click at [1482, 70] on icon "close" at bounding box center [1491, 69] width 19 height 19
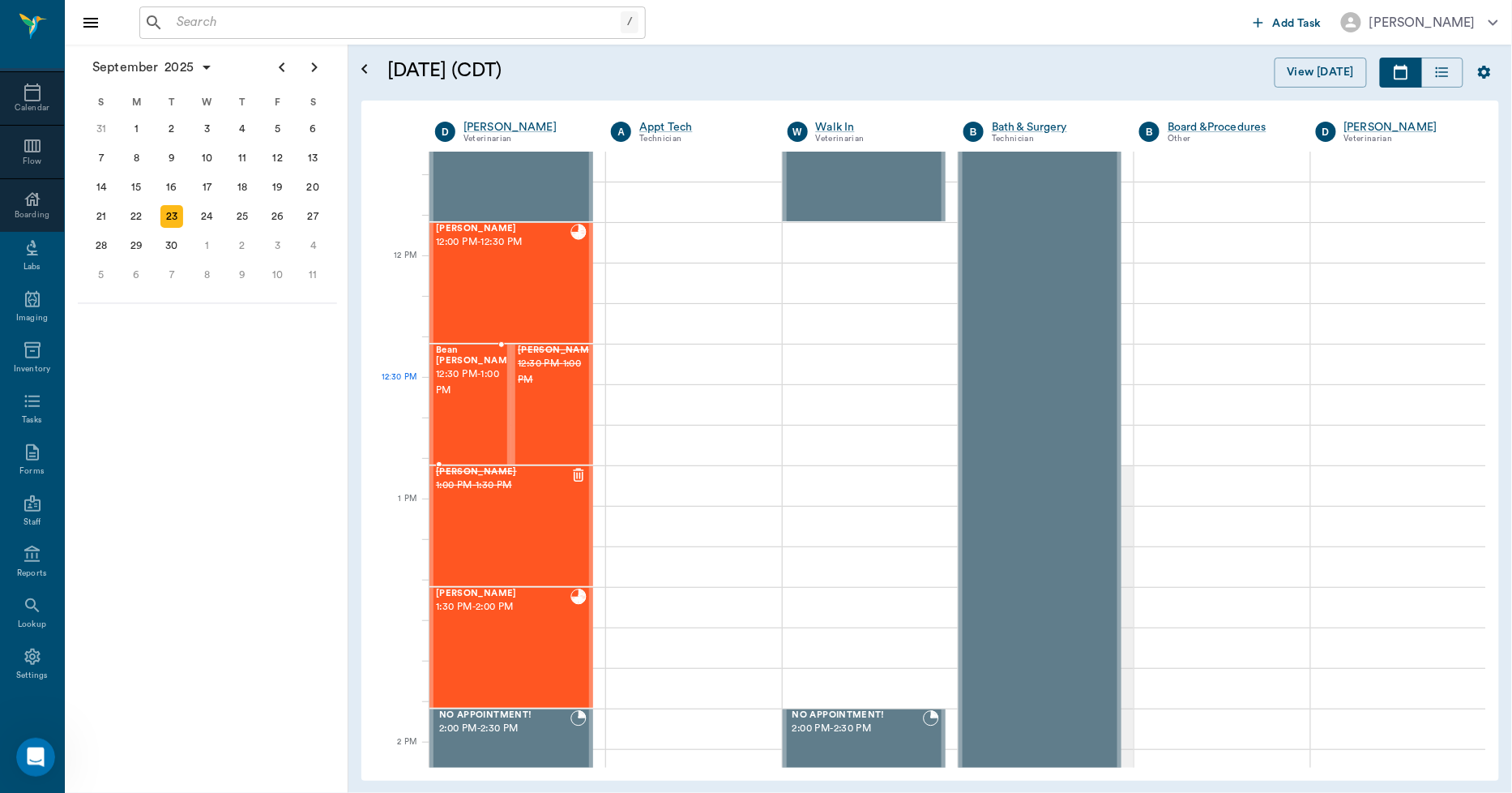
scroll to position [831, 0]
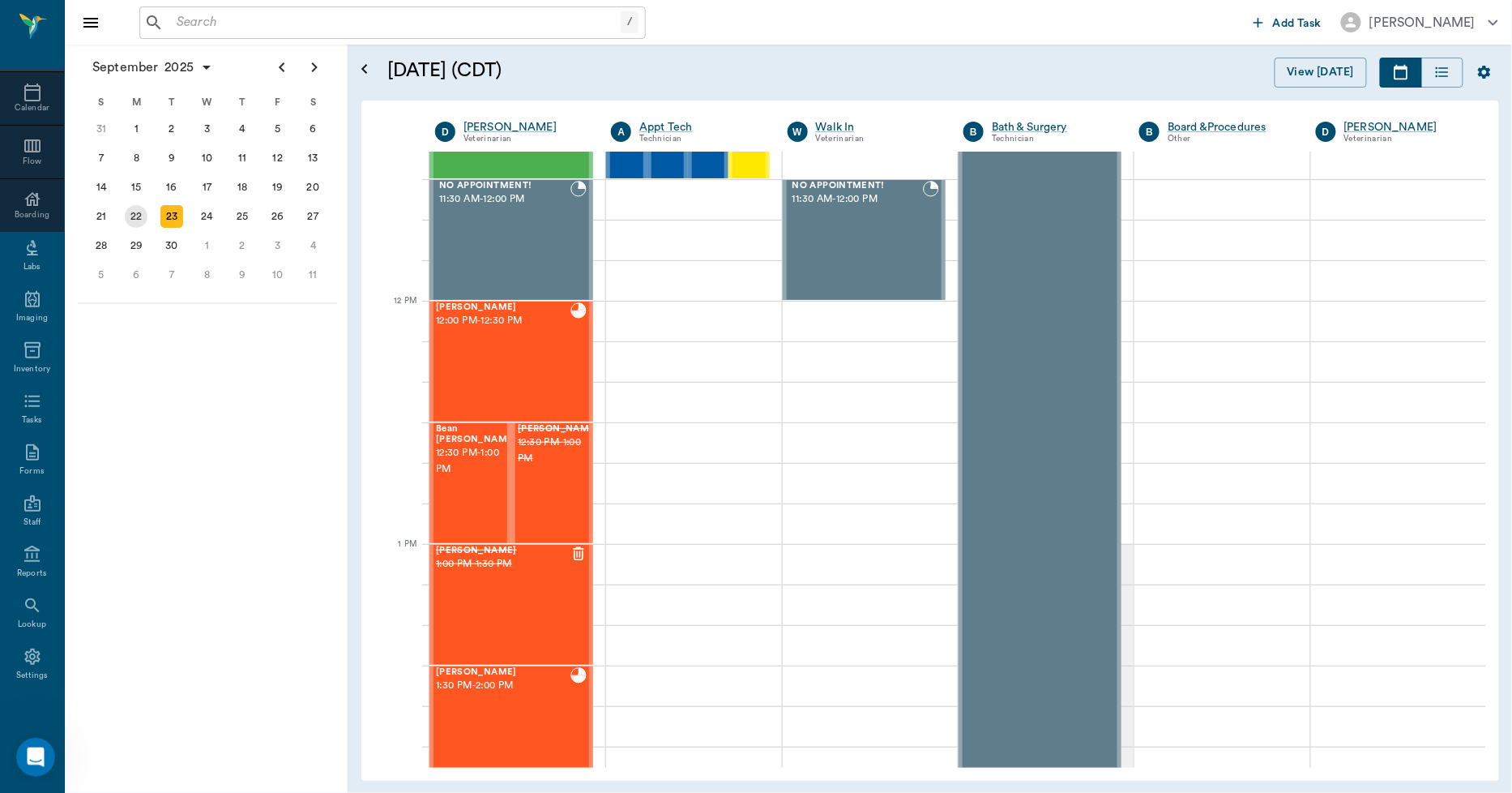
click at [136, 214] on div "22" at bounding box center [136, 216] width 23 height 23
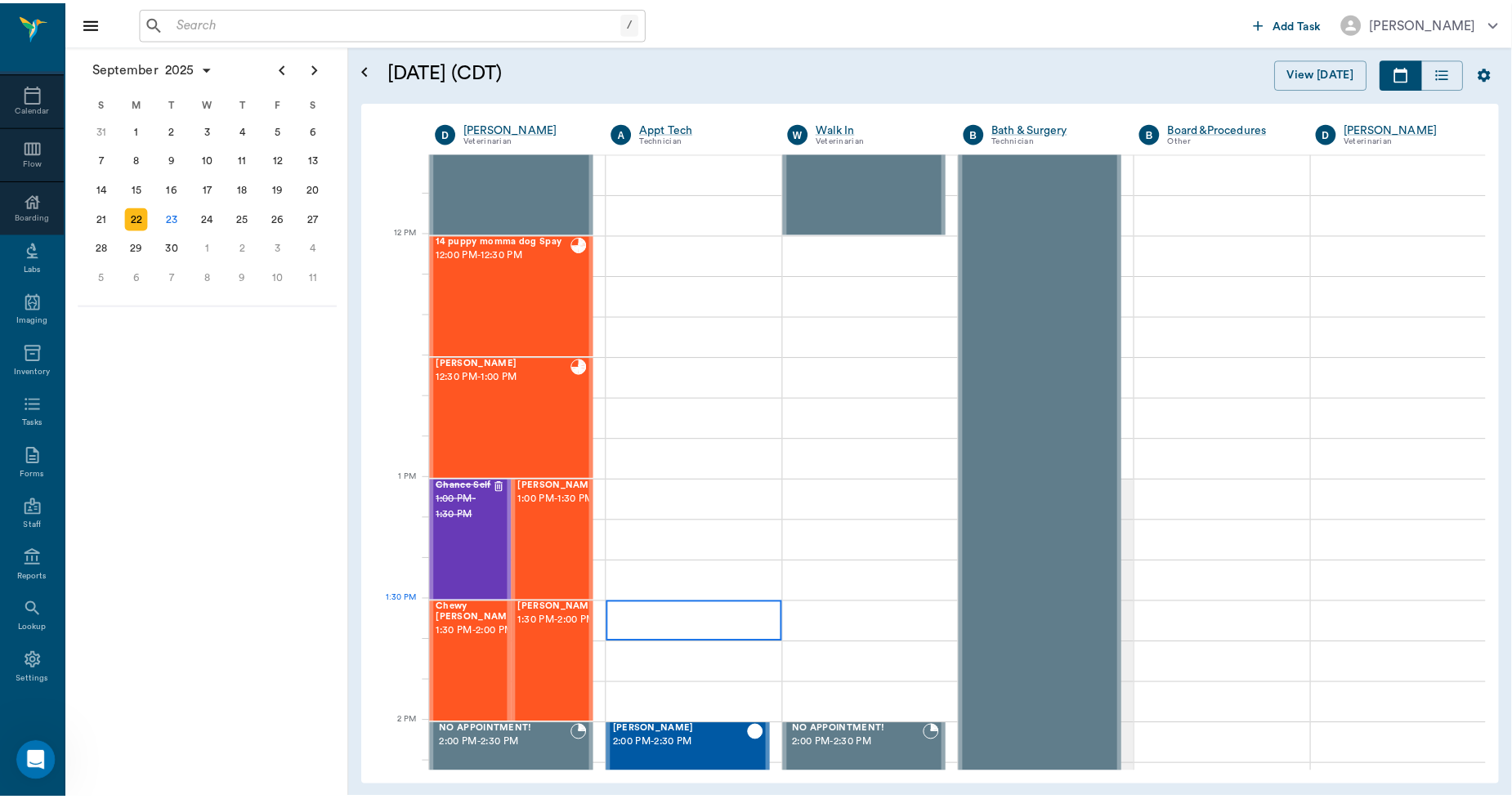
scroll to position [908, 0]
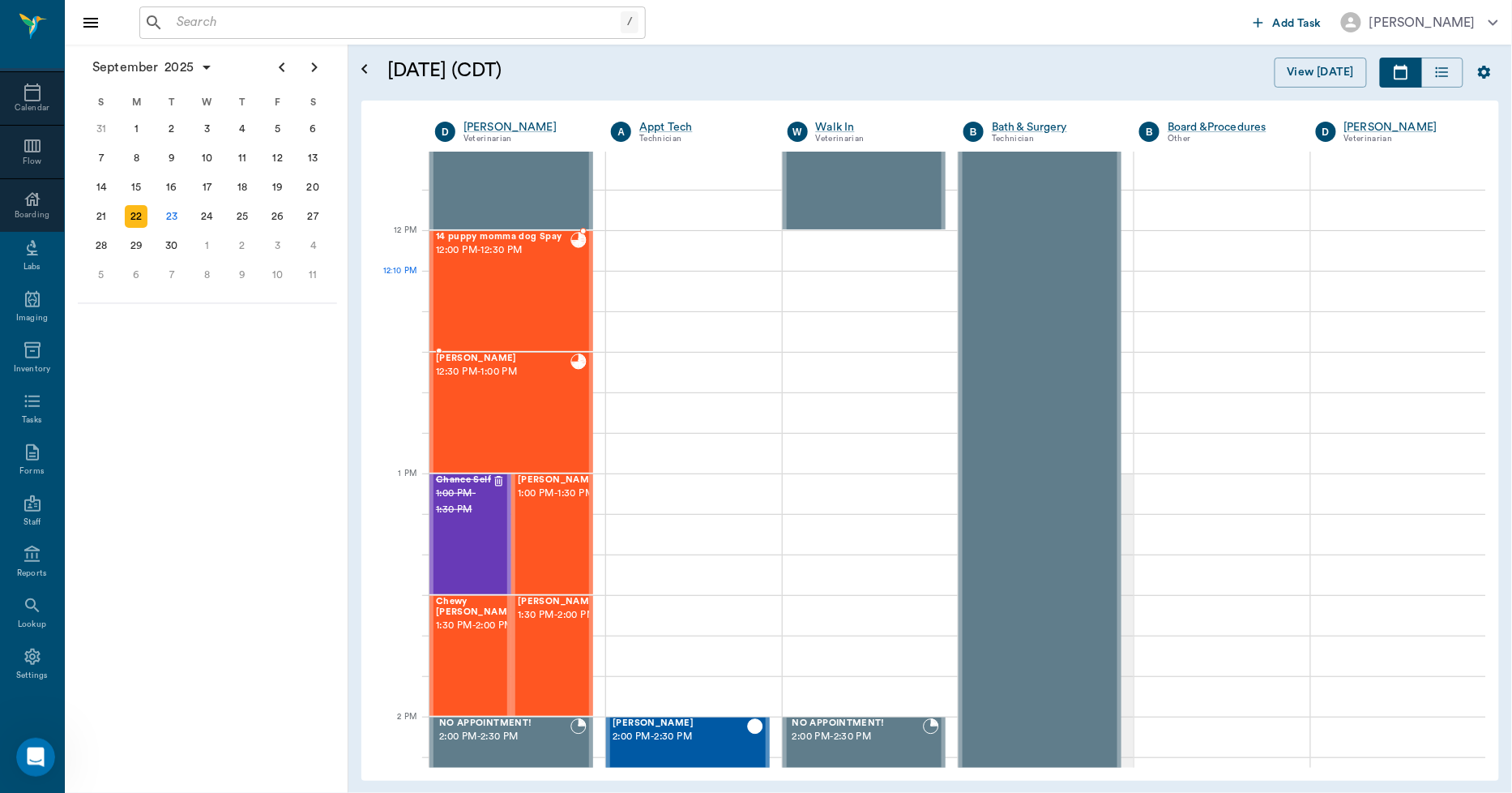
click at [491, 308] on div "14 puppy momma dog Spay 12:00 PM - 12:30 PM" at bounding box center [503, 291] width 134 height 118
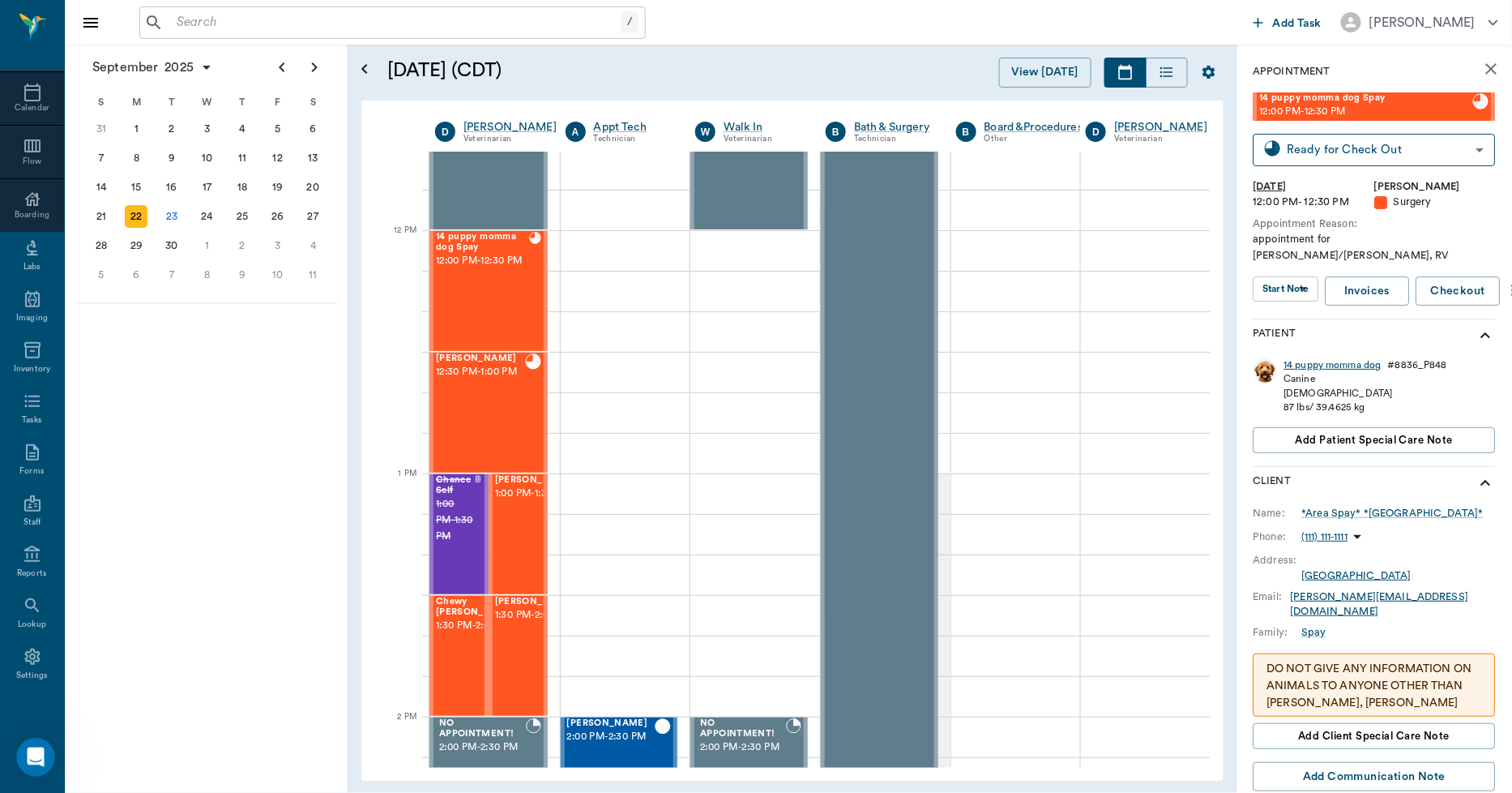
click at [1310, 359] on div "14 puppy momma dog" at bounding box center [1333, 365] width 97 height 14
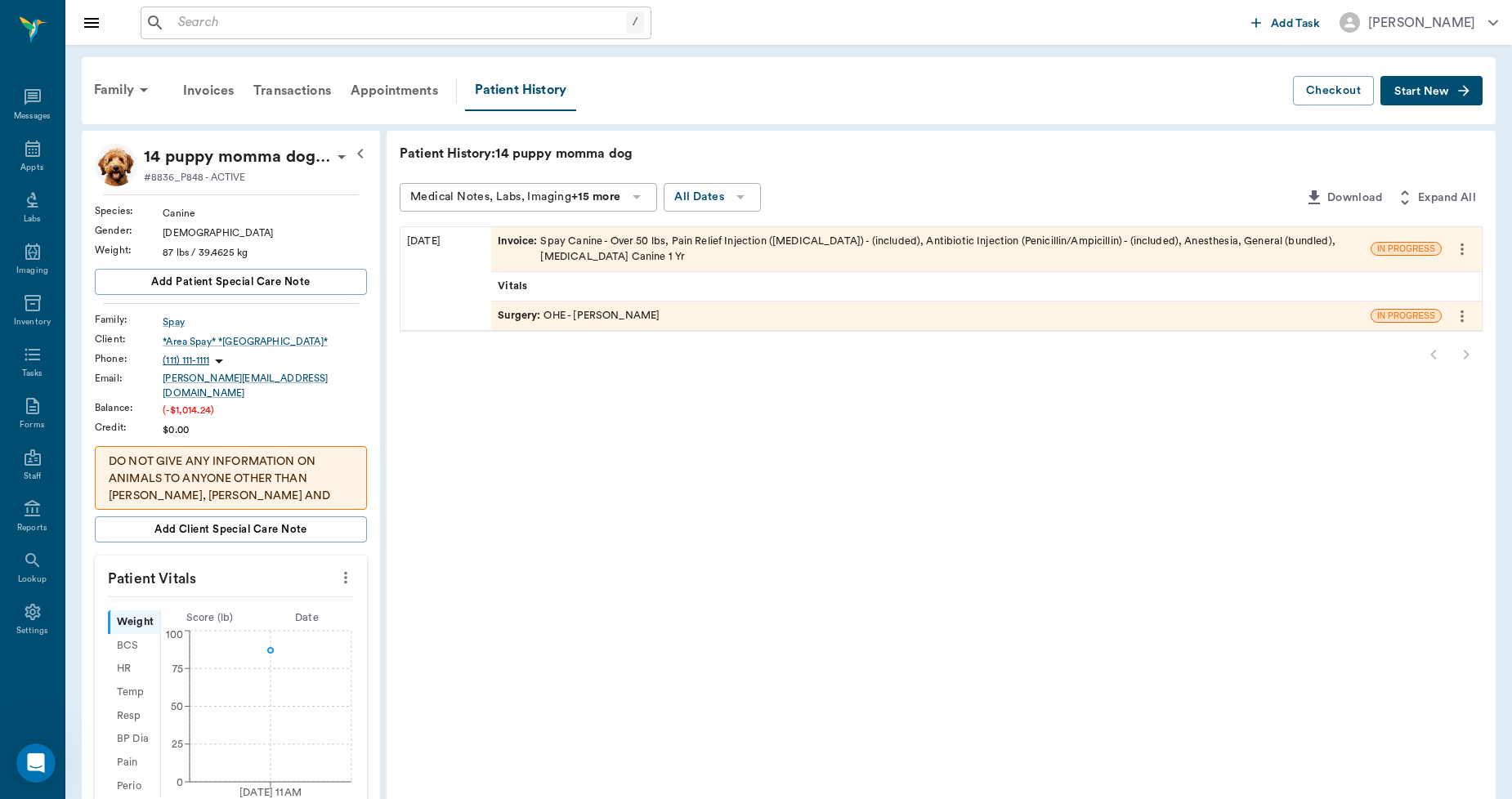
click at [658, 239] on div "Invoice : Spay Canine - Over 50 lbs, Pain Relief Injection (meloxicam) - (inclu…" at bounding box center [931, 250] width 867 height 31
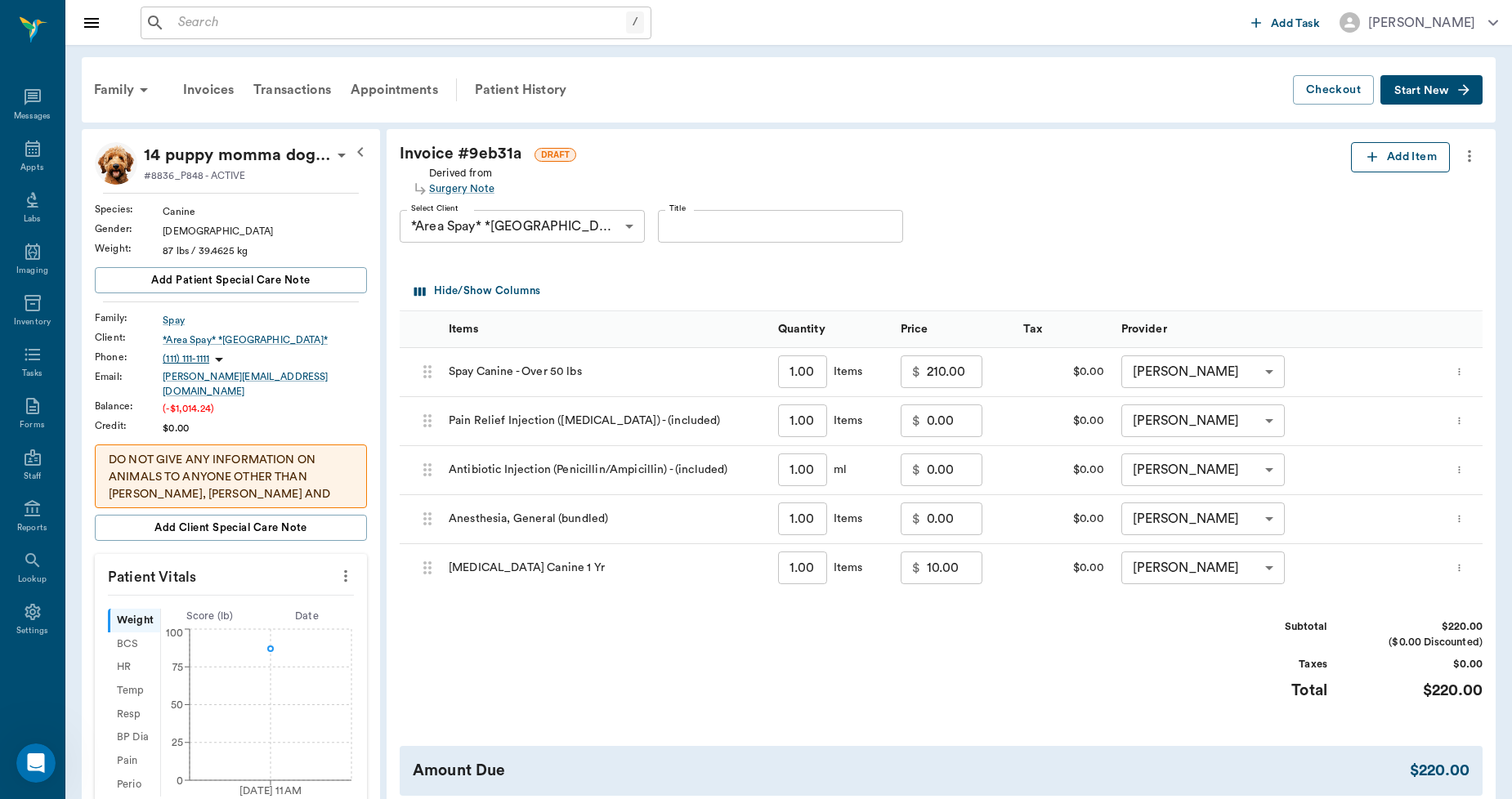
click at [1395, 159] on button "Add Item" at bounding box center [1400, 157] width 99 height 30
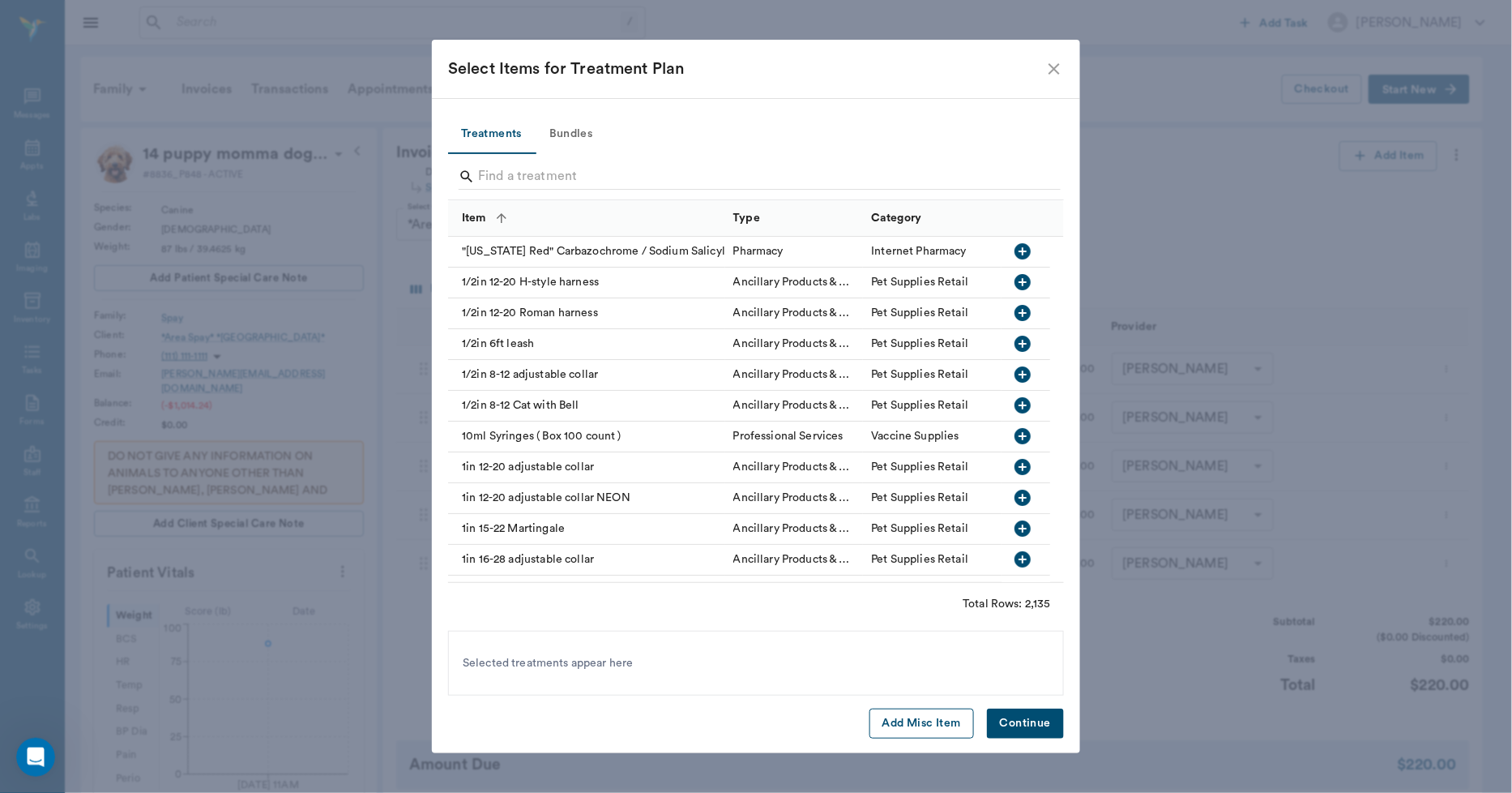
click at [894, 726] on button "Add Misc Item" at bounding box center [921, 723] width 104 height 30
click at [1028, 726] on button "Continue" at bounding box center [1026, 723] width 77 height 30
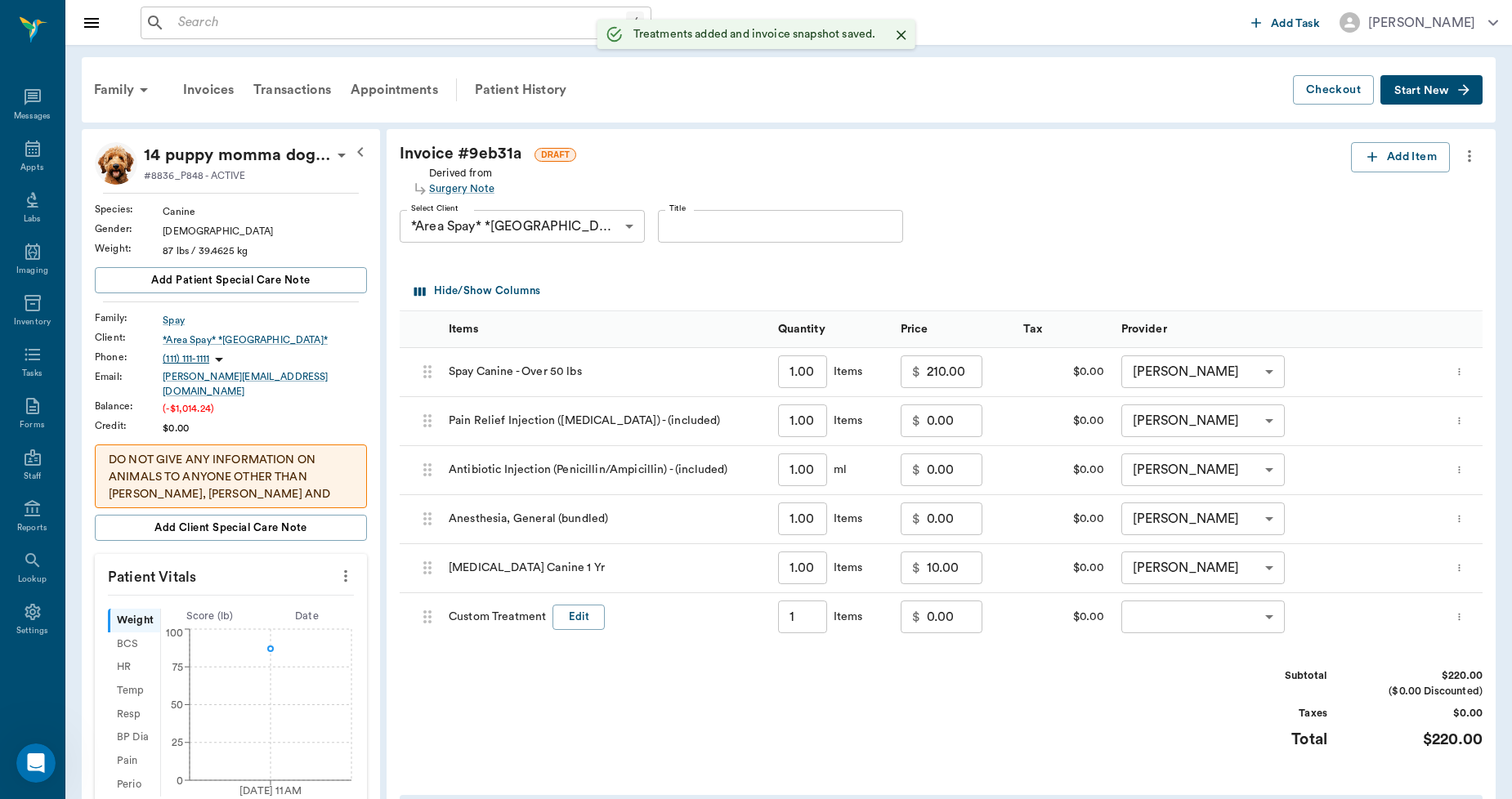
type input "1.00"
click at [959, 631] on input "0.00" at bounding box center [954, 617] width 55 height 32
type input "-44.00"
click at [1161, 611] on body "/ ​ Add Task Dr. Bert Ellsworth Nectar Messages Appts Labs Imaging Inventory Ta…" at bounding box center [756, 570] width 1512 height 1141
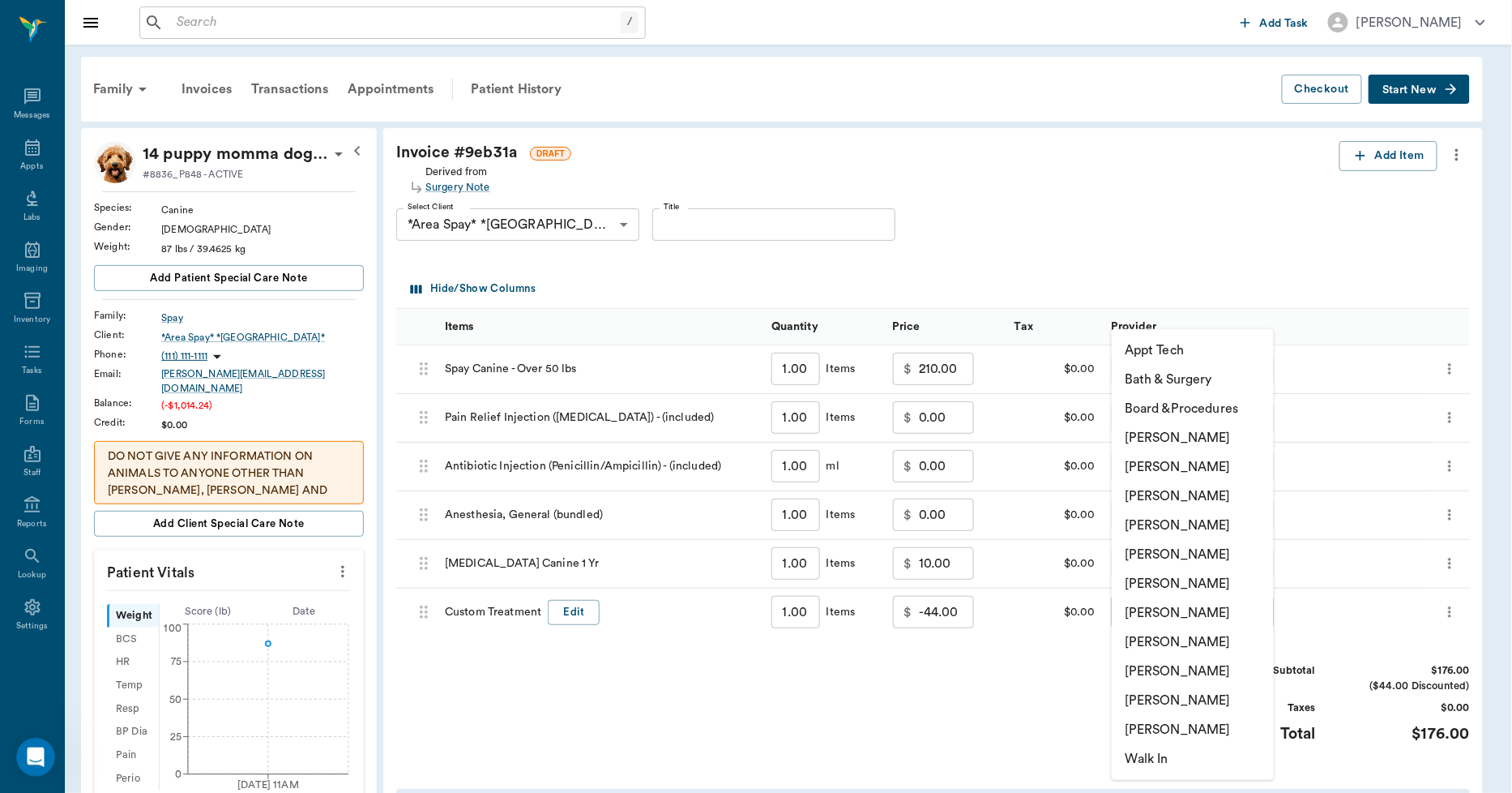
click at [1172, 697] on li "Lorean Lingle" at bounding box center [1192, 701] width 162 height 29
type input "none-63ec2ece52e12b0ba117cc90"
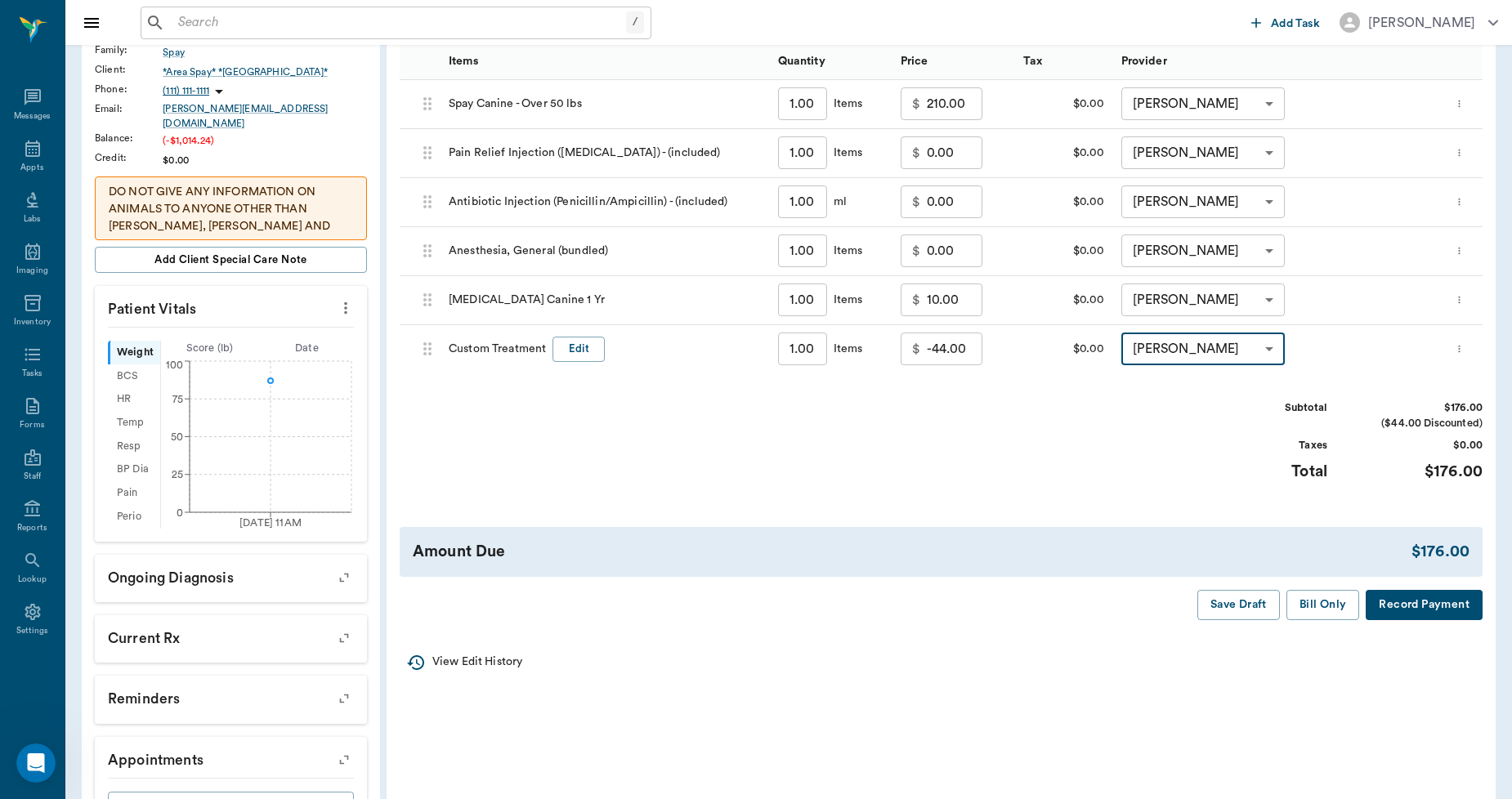
scroll to position [272, 0]
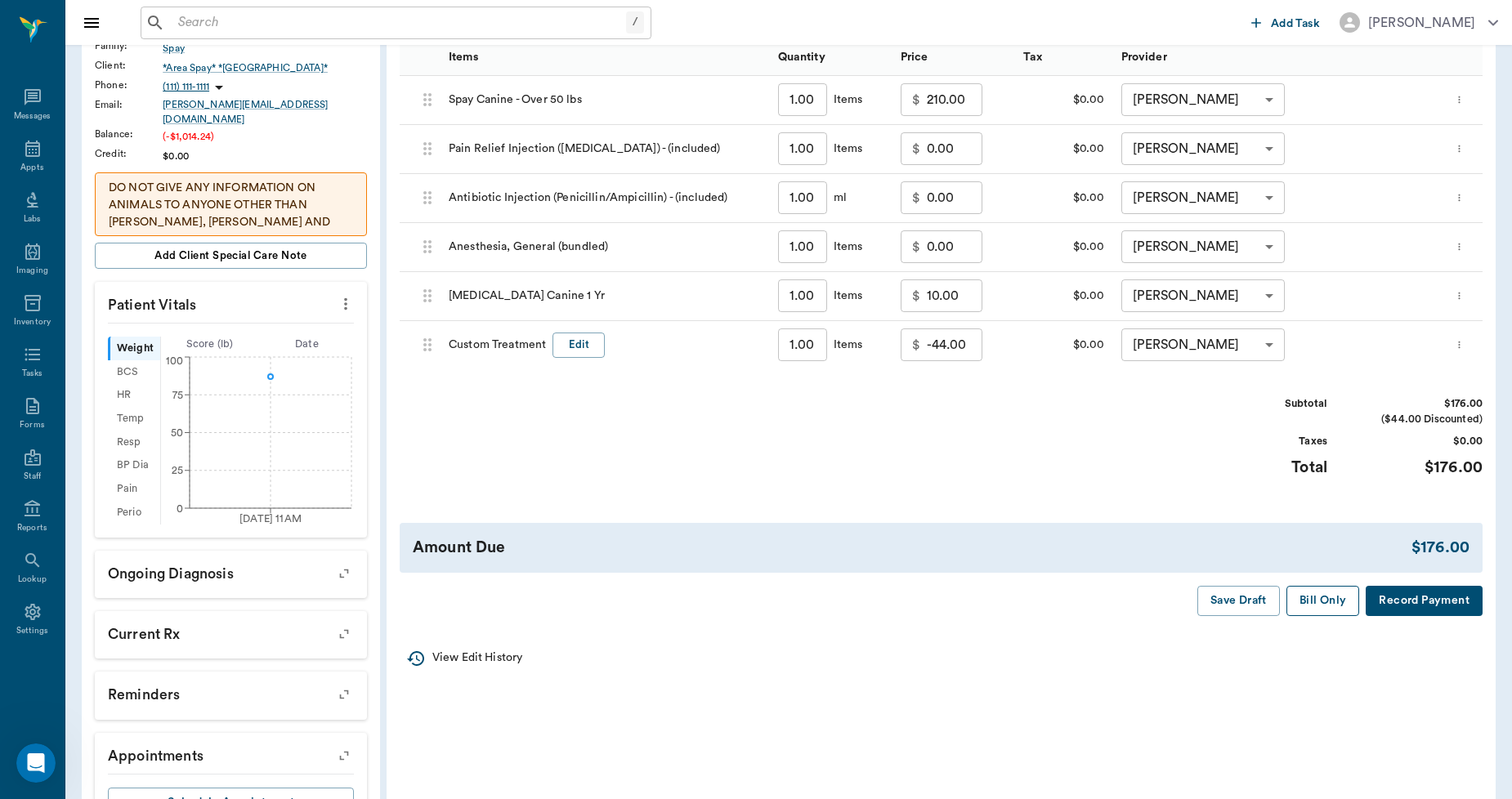
click at [1318, 602] on button "Bill Only" at bounding box center [1323, 601] width 74 height 30
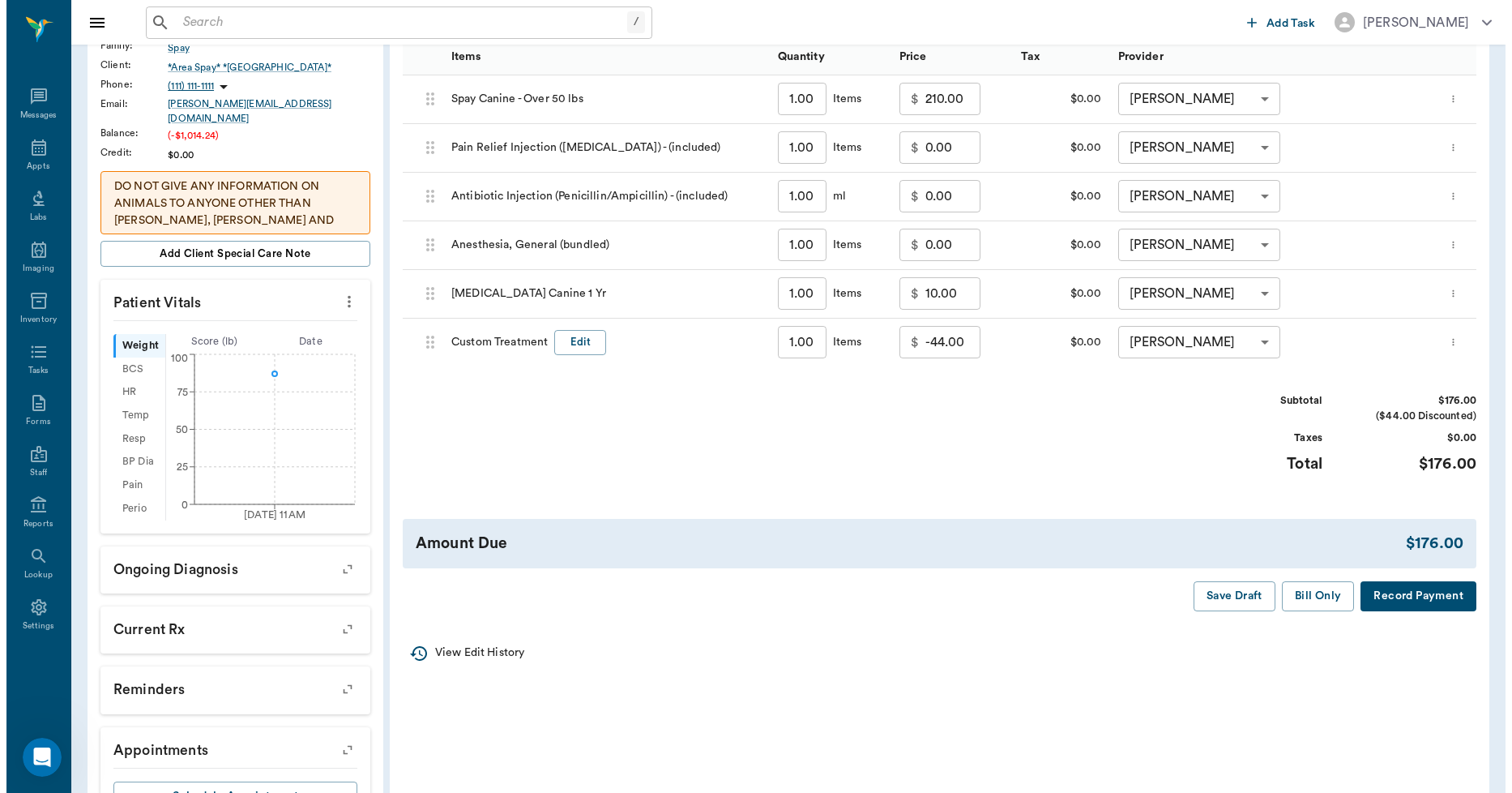
scroll to position [0, 0]
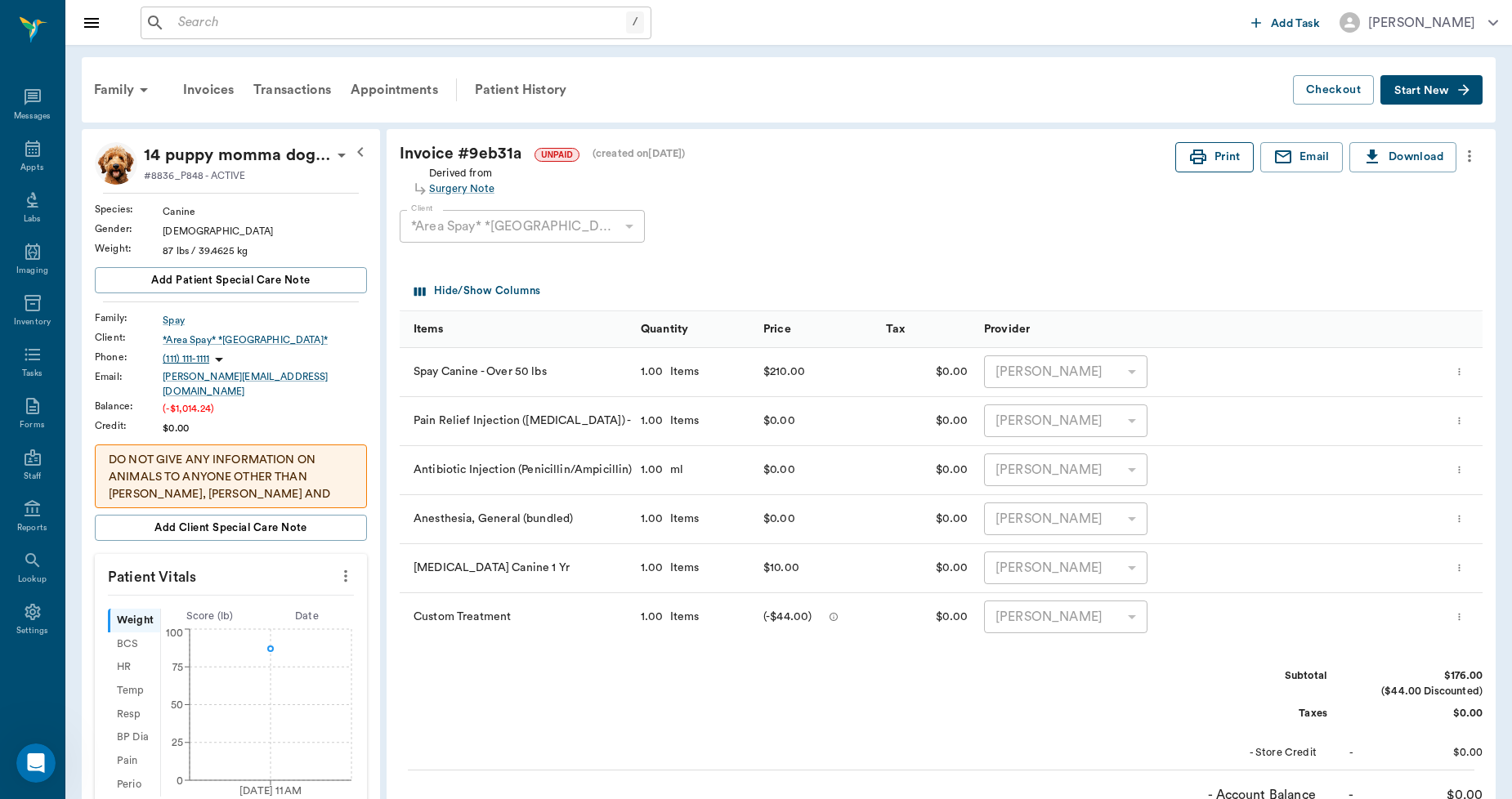
click at [1207, 160] on button "Print" at bounding box center [1214, 157] width 78 height 30
click at [43, 149] on div "Appts" at bounding box center [32, 159] width 65 height 52
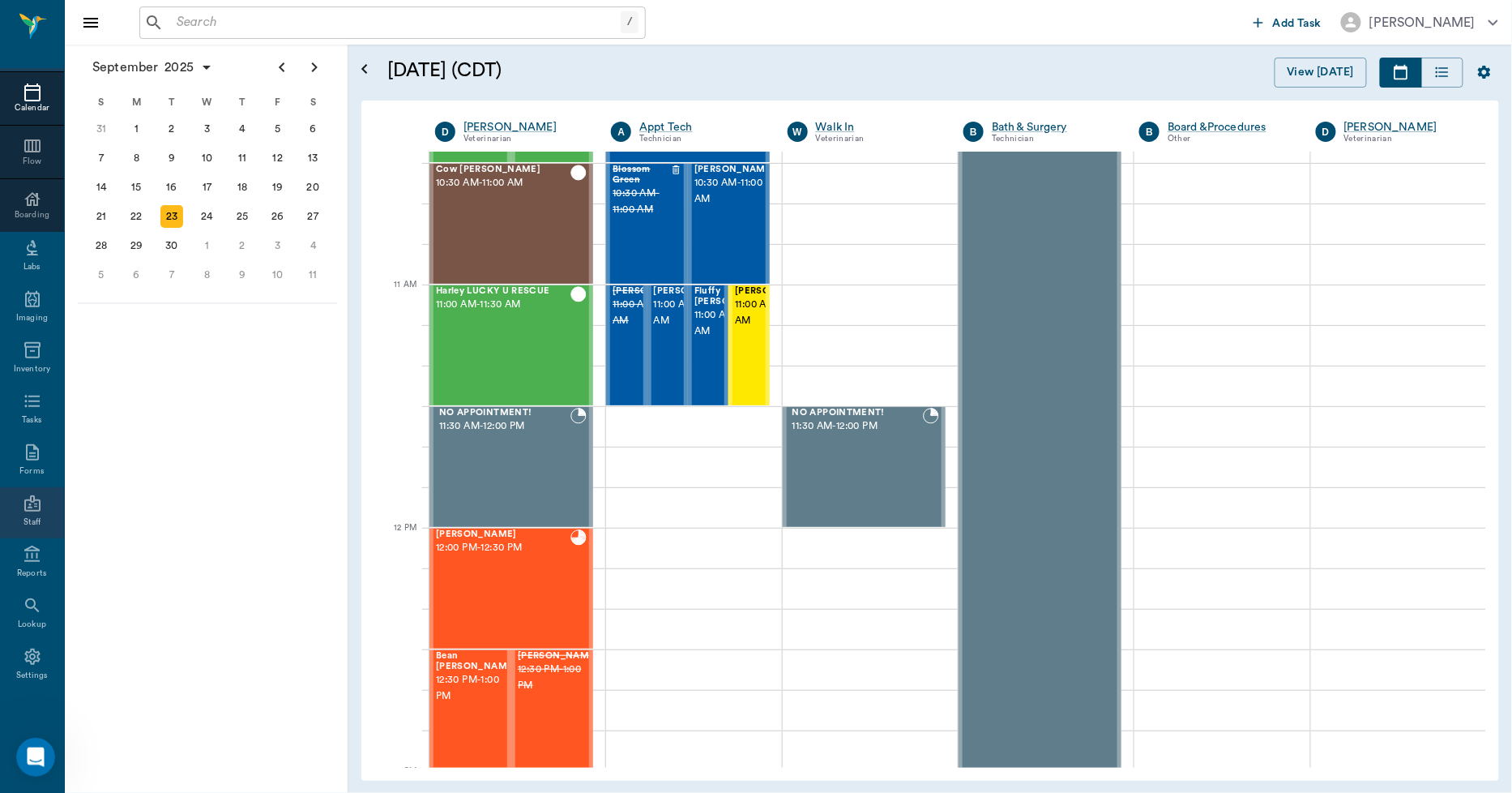
scroll to position [94, 0]
click at [26, 568] on div "Reports" at bounding box center [32, 573] width 30 height 12
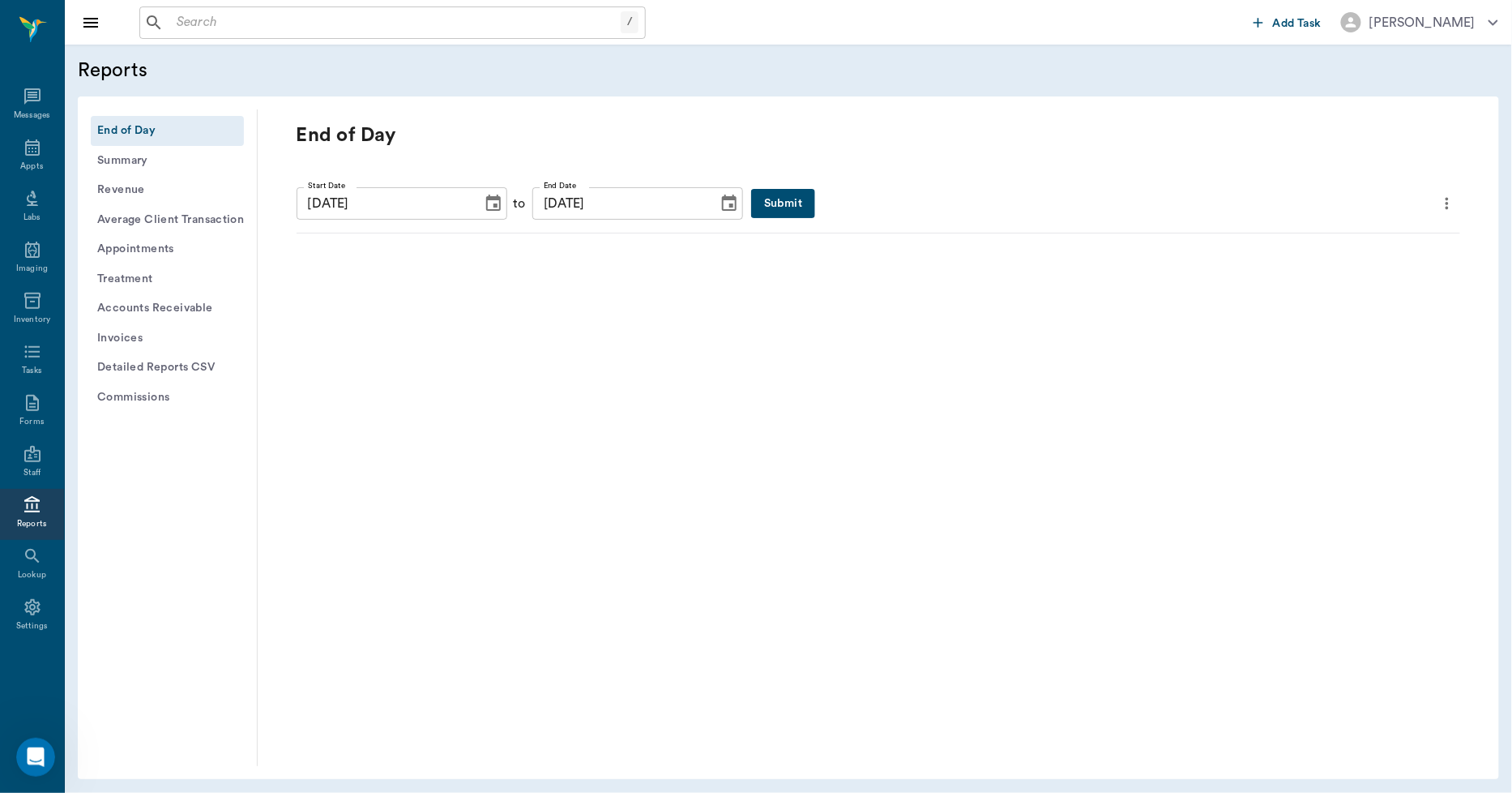
click at [751, 203] on button "Submit" at bounding box center [783, 204] width 64 height 30
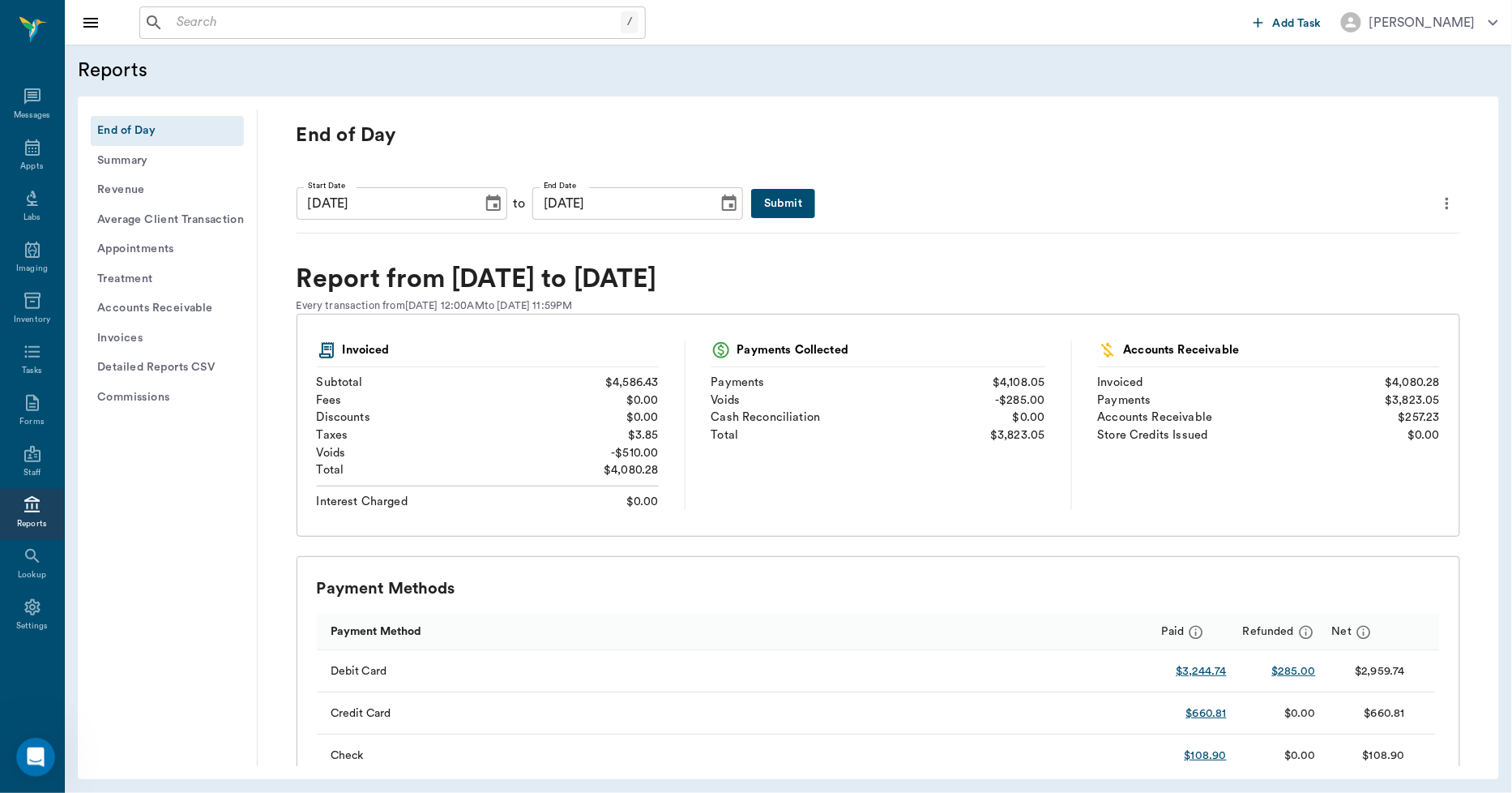
click at [130, 335] on button "Invoices" at bounding box center [167, 338] width 154 height 30
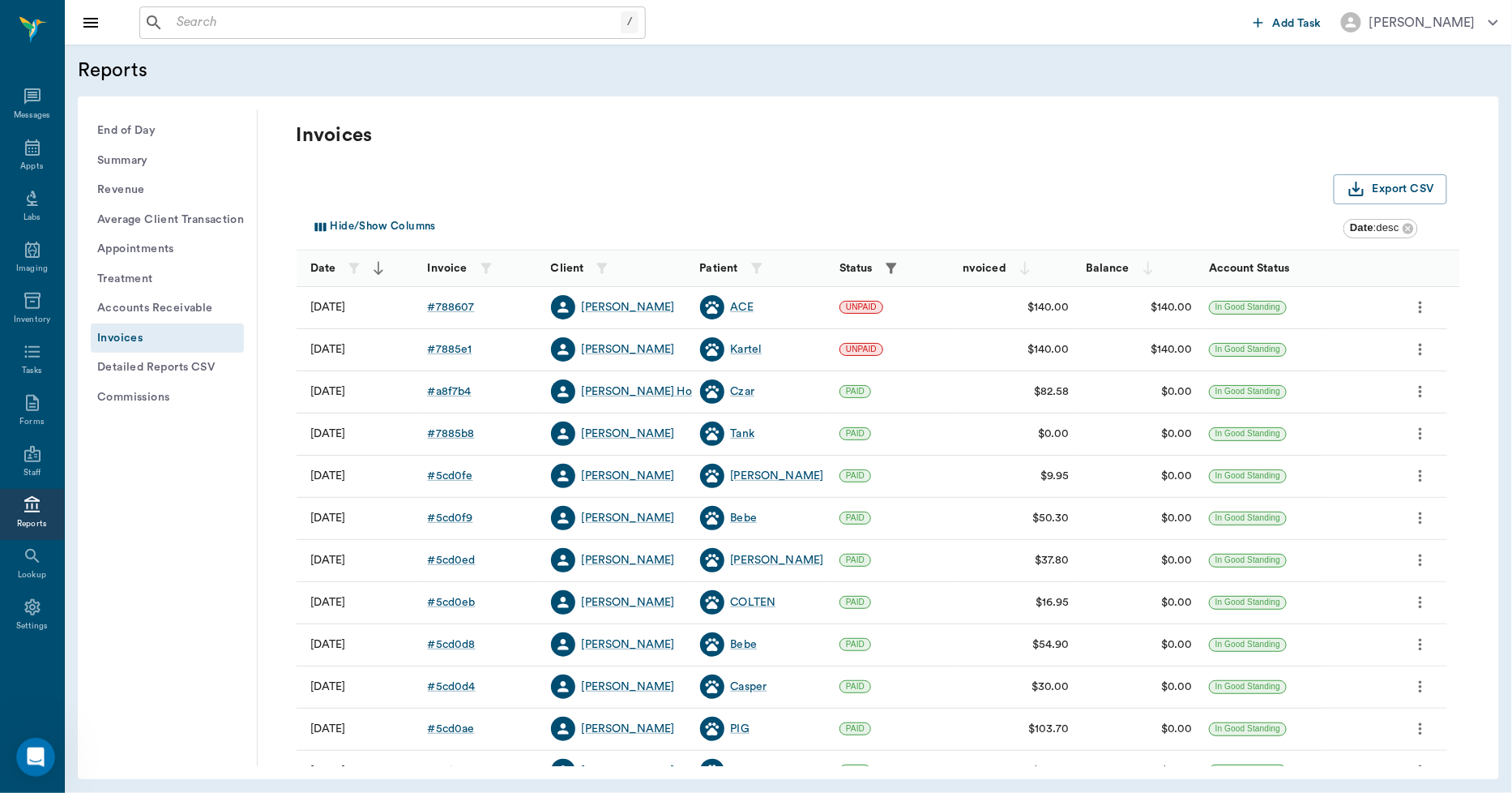
click at [892, 269] on icon "button" at bounding box center [891, 268] width 11 height 11
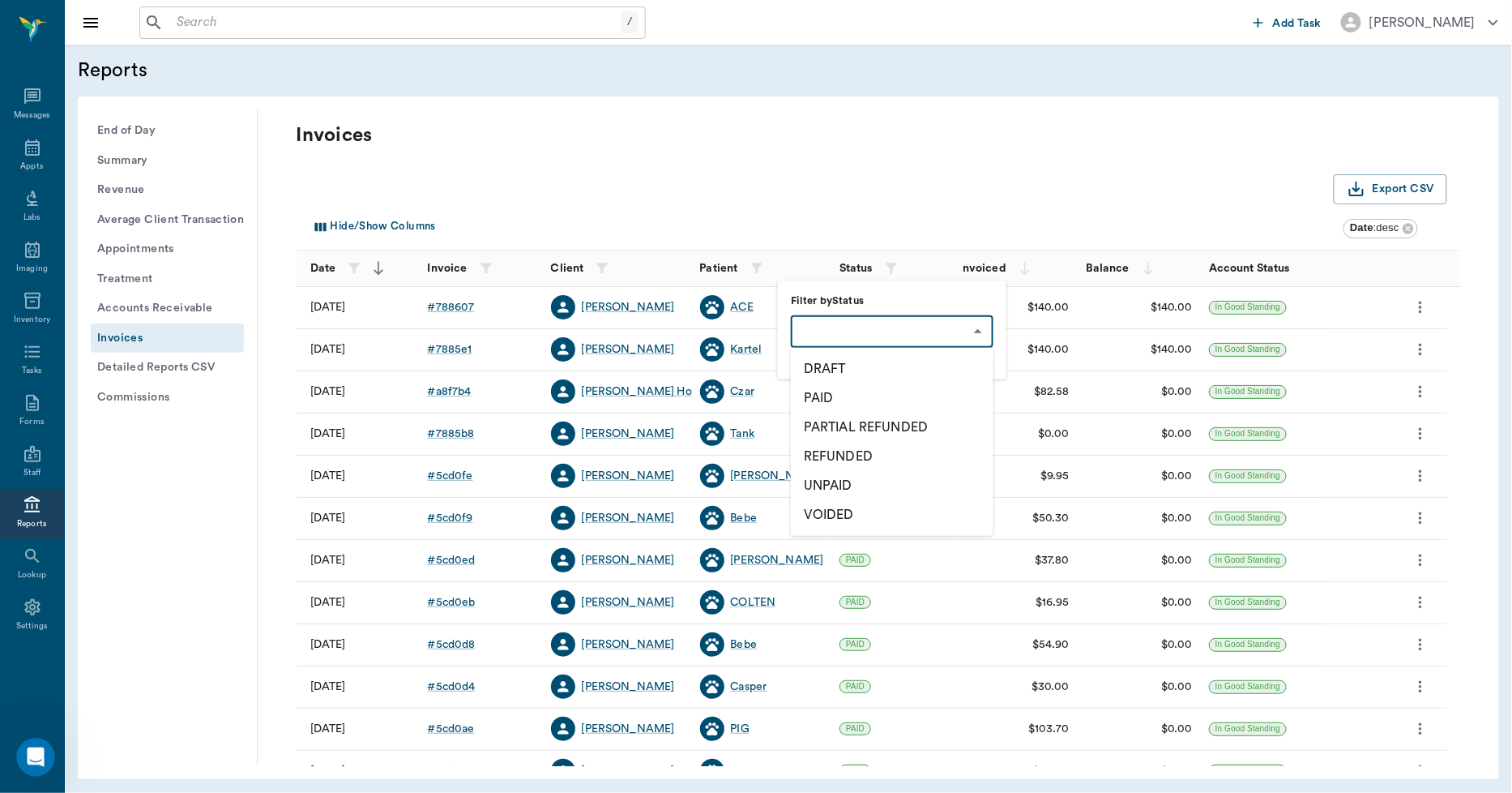
click at [869, 327] on body "/ ​ Add Task Dr. Bert Ellsworth Nectar Messages Appts Labs Imaging Inventory Ta…" at bounding box center [756, 396] width 1512 height 793
click at [840, 368] on li "DRAFT" at bounding box center [892, 369] width 203 height 29
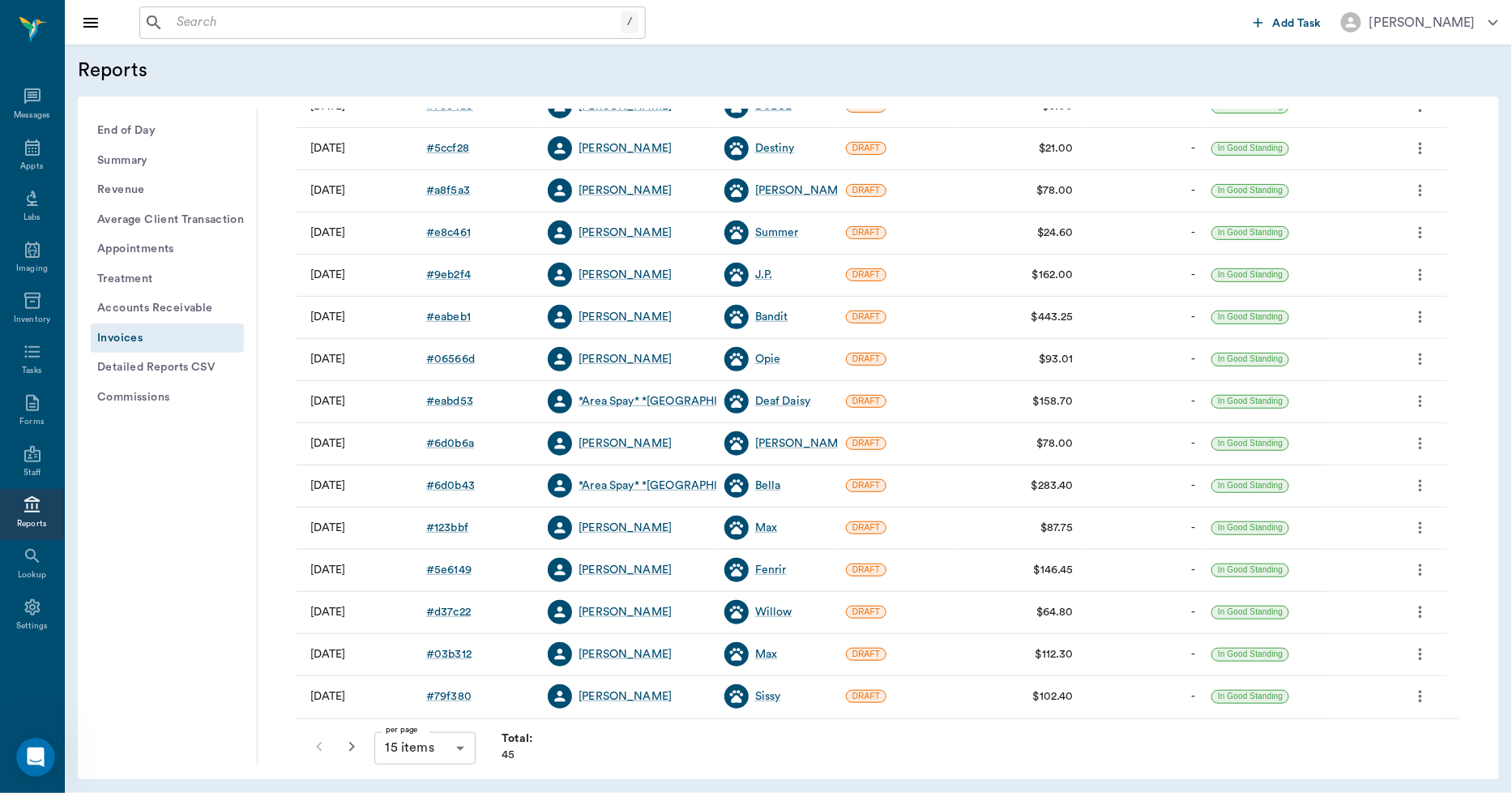
scroll to position [208, 0]
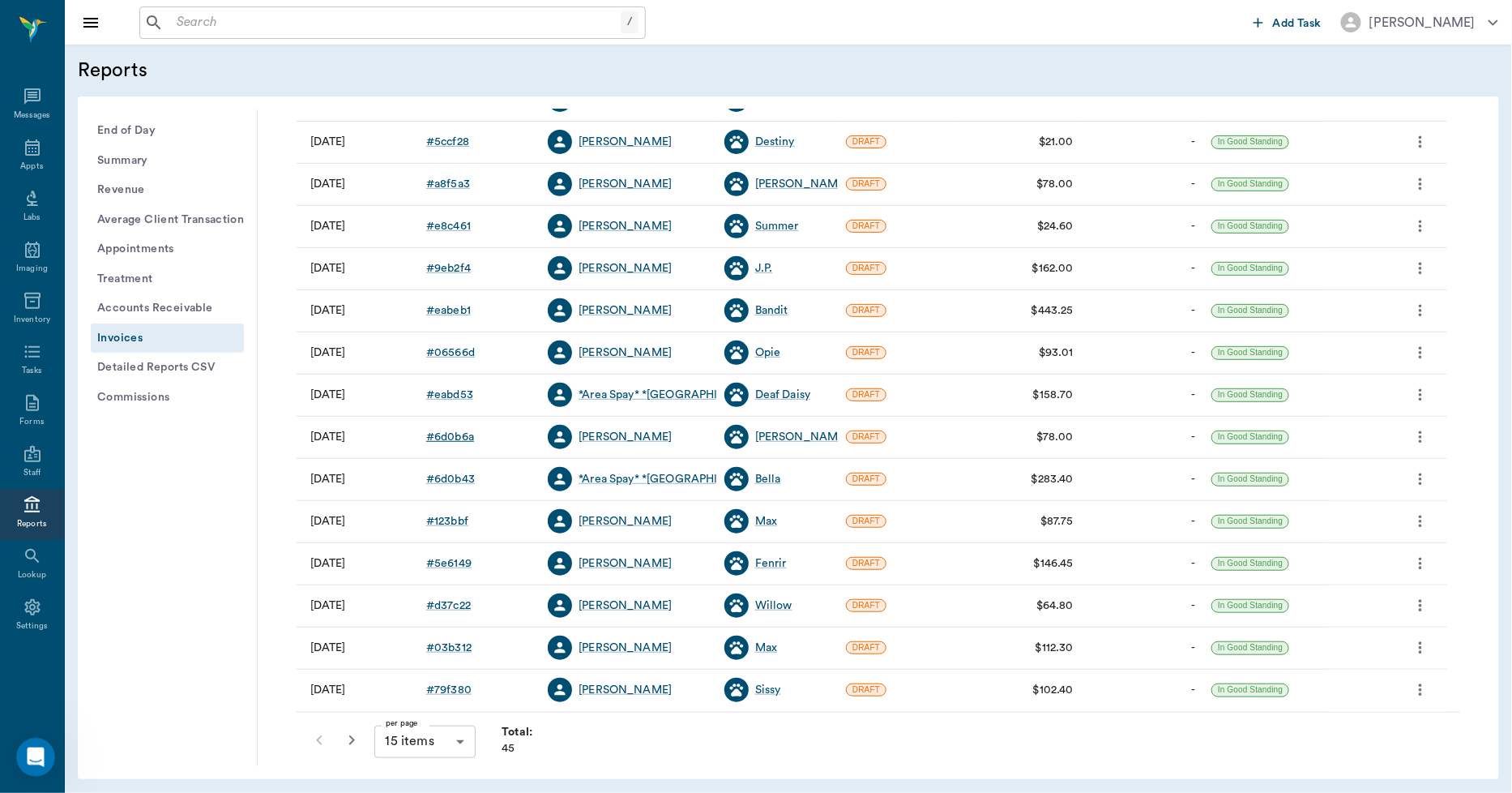
click at [466, 438] on div "# 6d0b6a" at bounding box center [450, 437] width 48 height 16
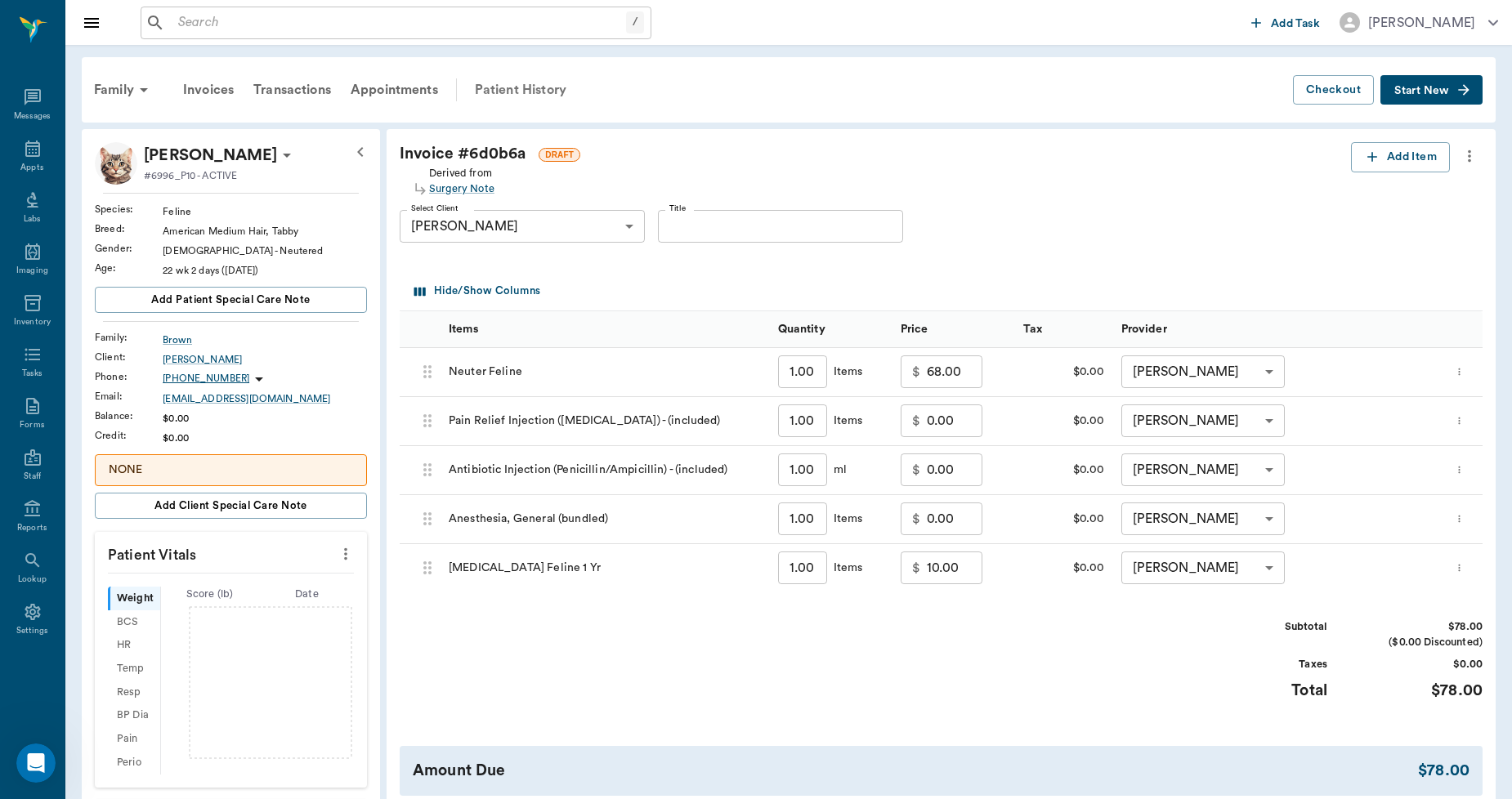
click at [524, 88] on div "Patient History" at bounding box center [520, 89] width 112 height 40
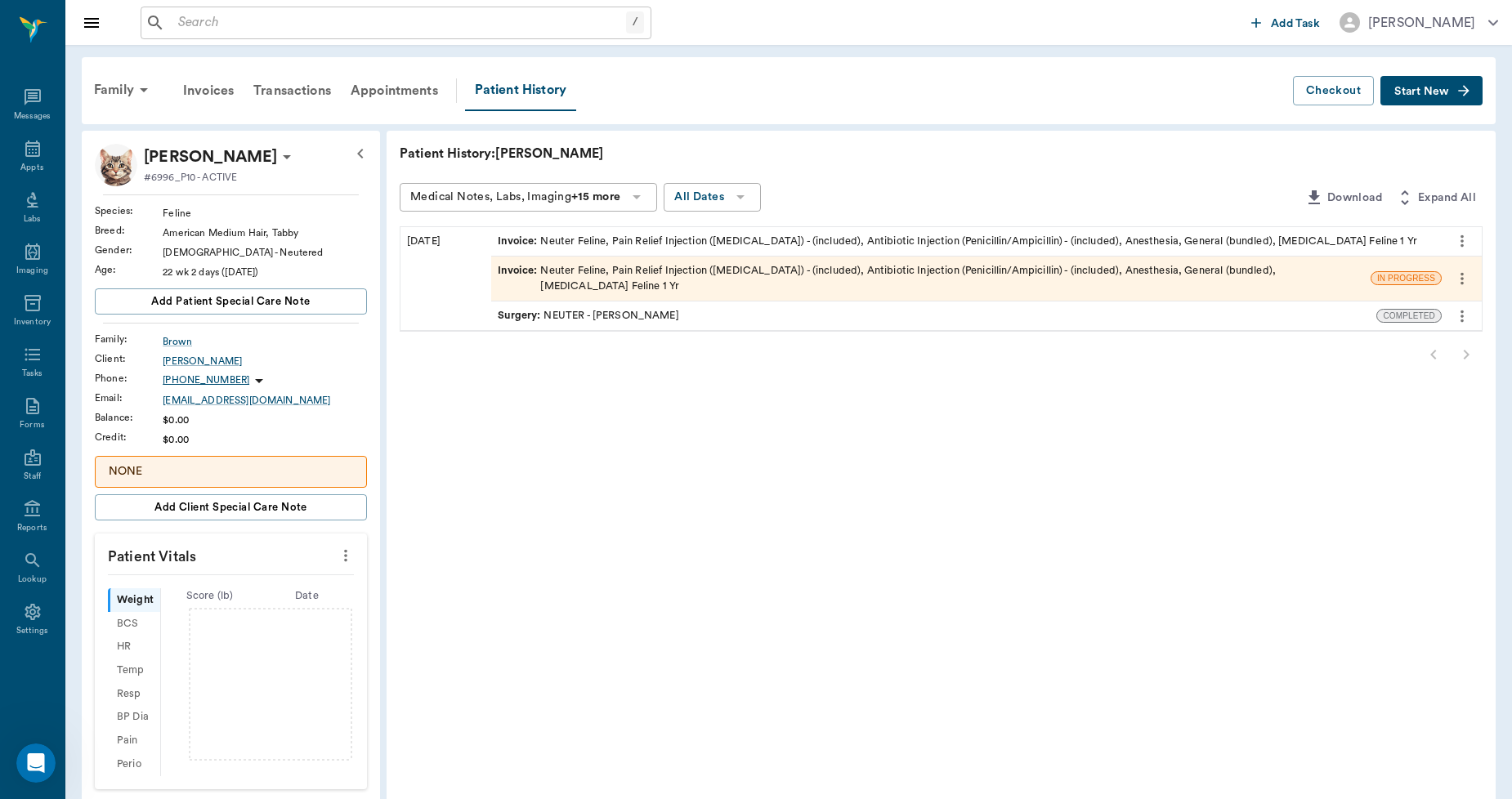
click at [671, 266] on div "Invoice : Neuter Feline, Pain Relief Injection (meloxicam) - (included), Antibi…" at bounding box center [931, 278] width 867 height 31
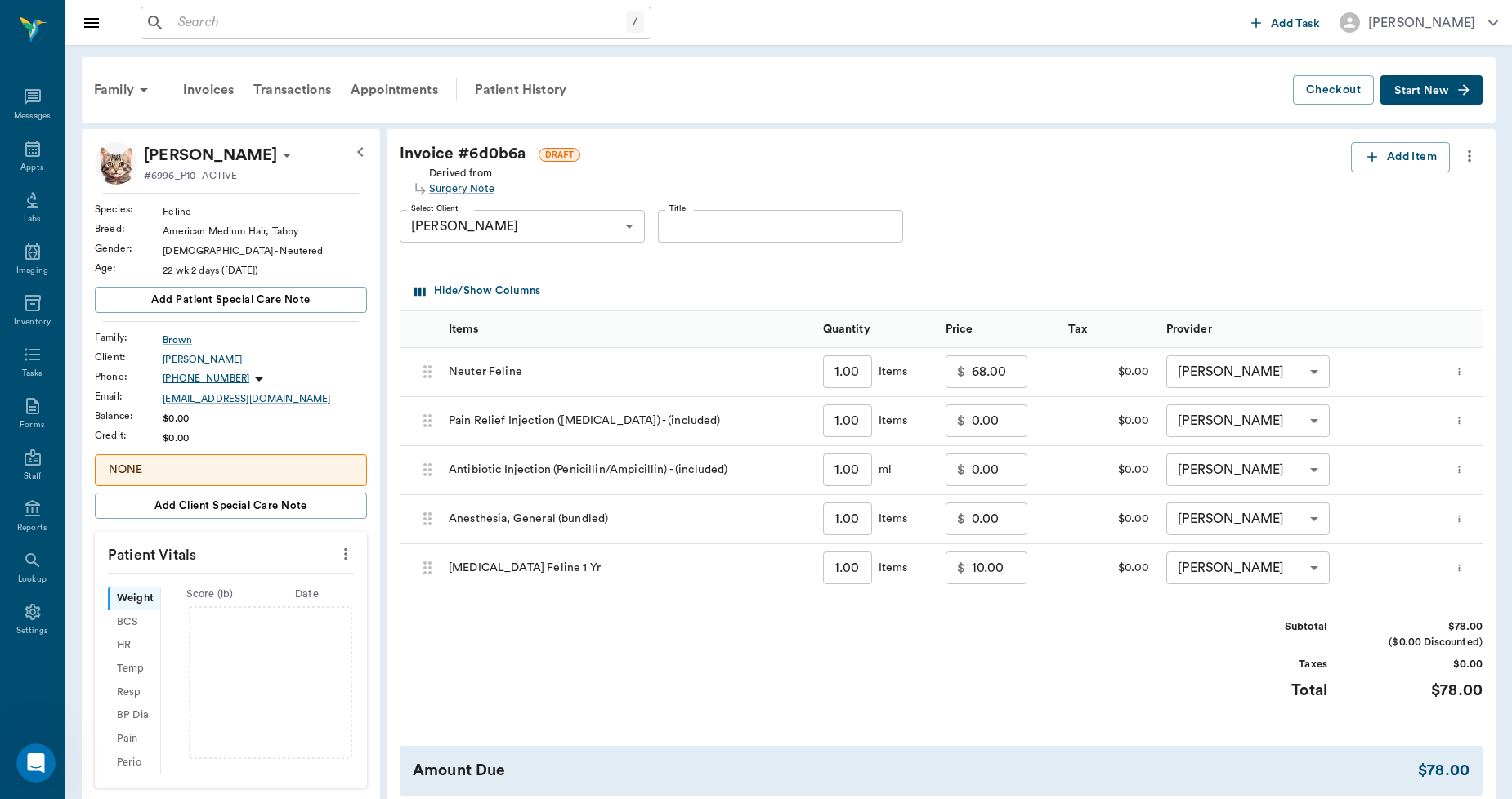
click at [1470, 151] on icon "more" at bounding box center [1470, 156] width 4 height 12
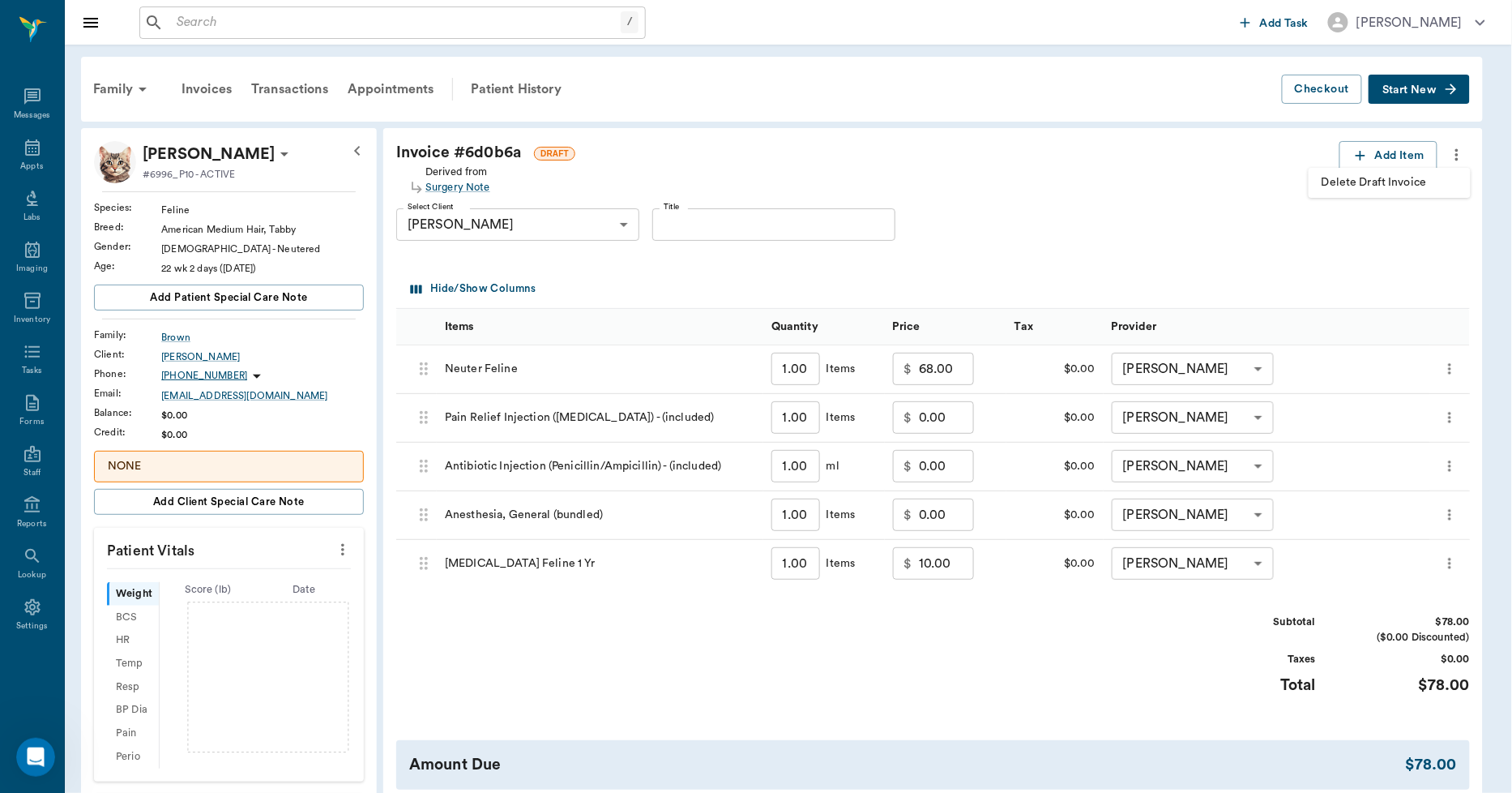
click at [1416, 178] on span "Delete Draft Invoice" at bounding box center [1390, 183] width 136 height 17
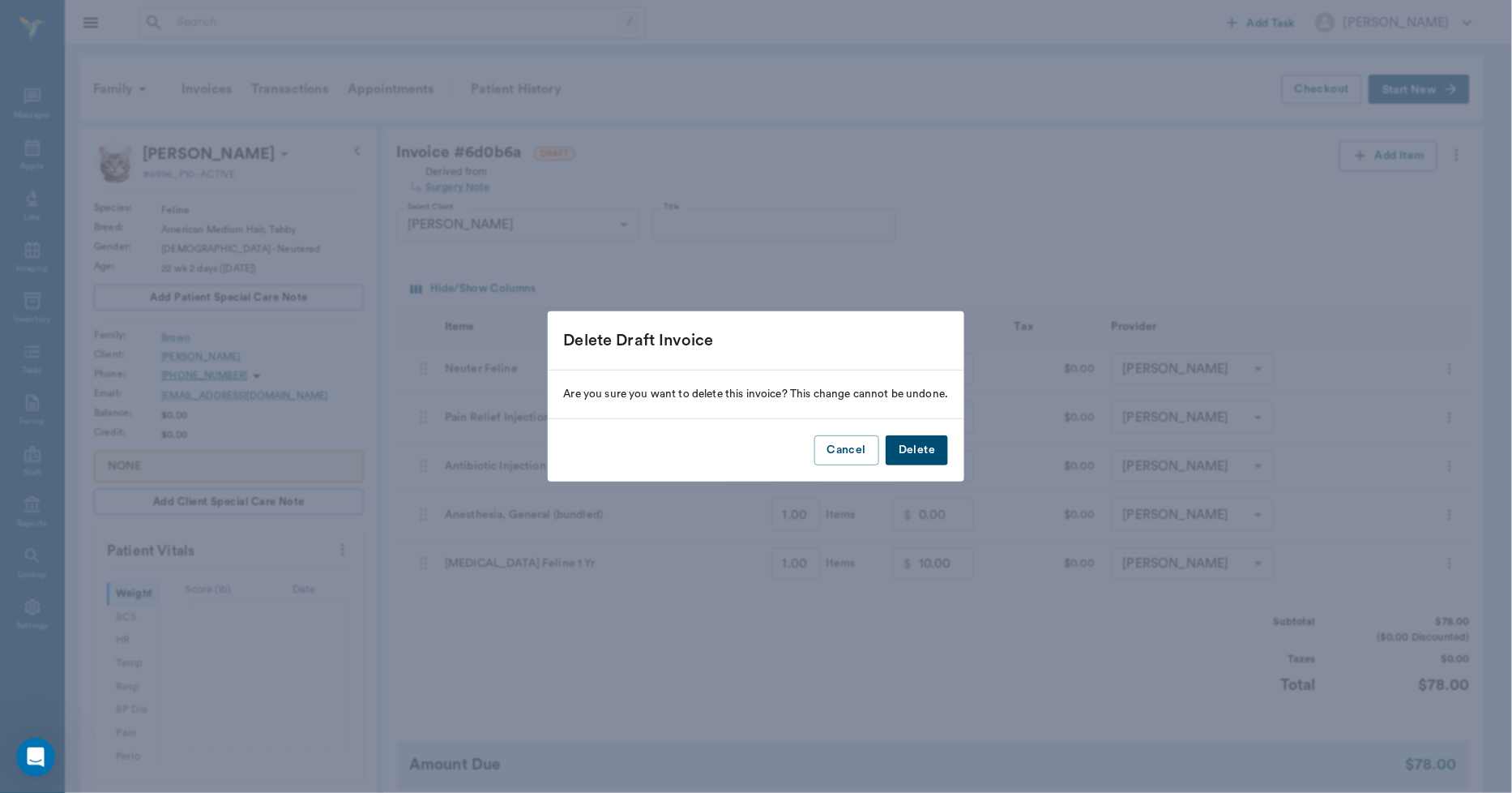
click at [922, 452] on button "Delete" at bounding box center [917, 450] width 62 height 30
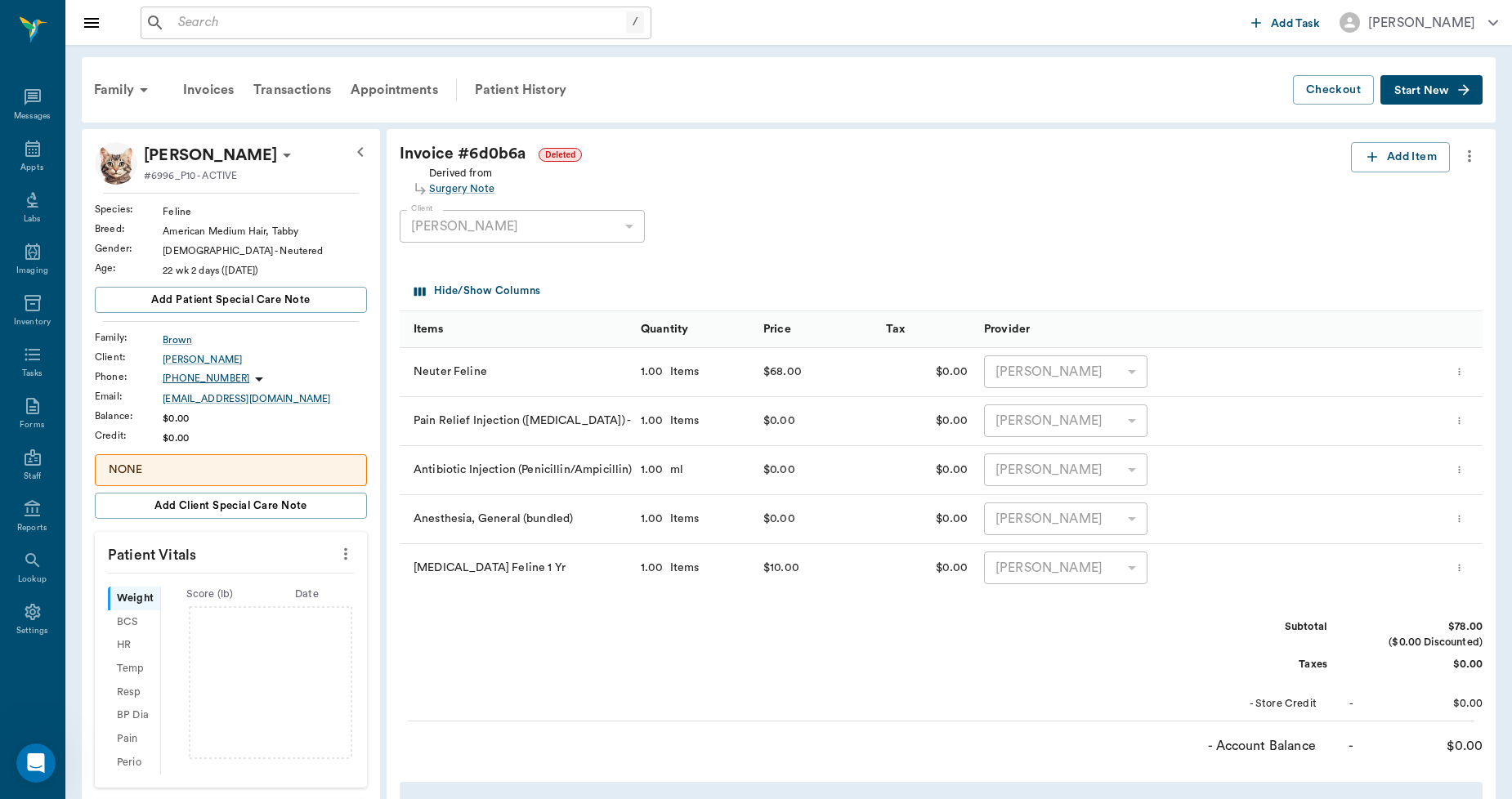
click at [242, 463] on p "NONE" at bounding box center [230, 470] width 244 height 18
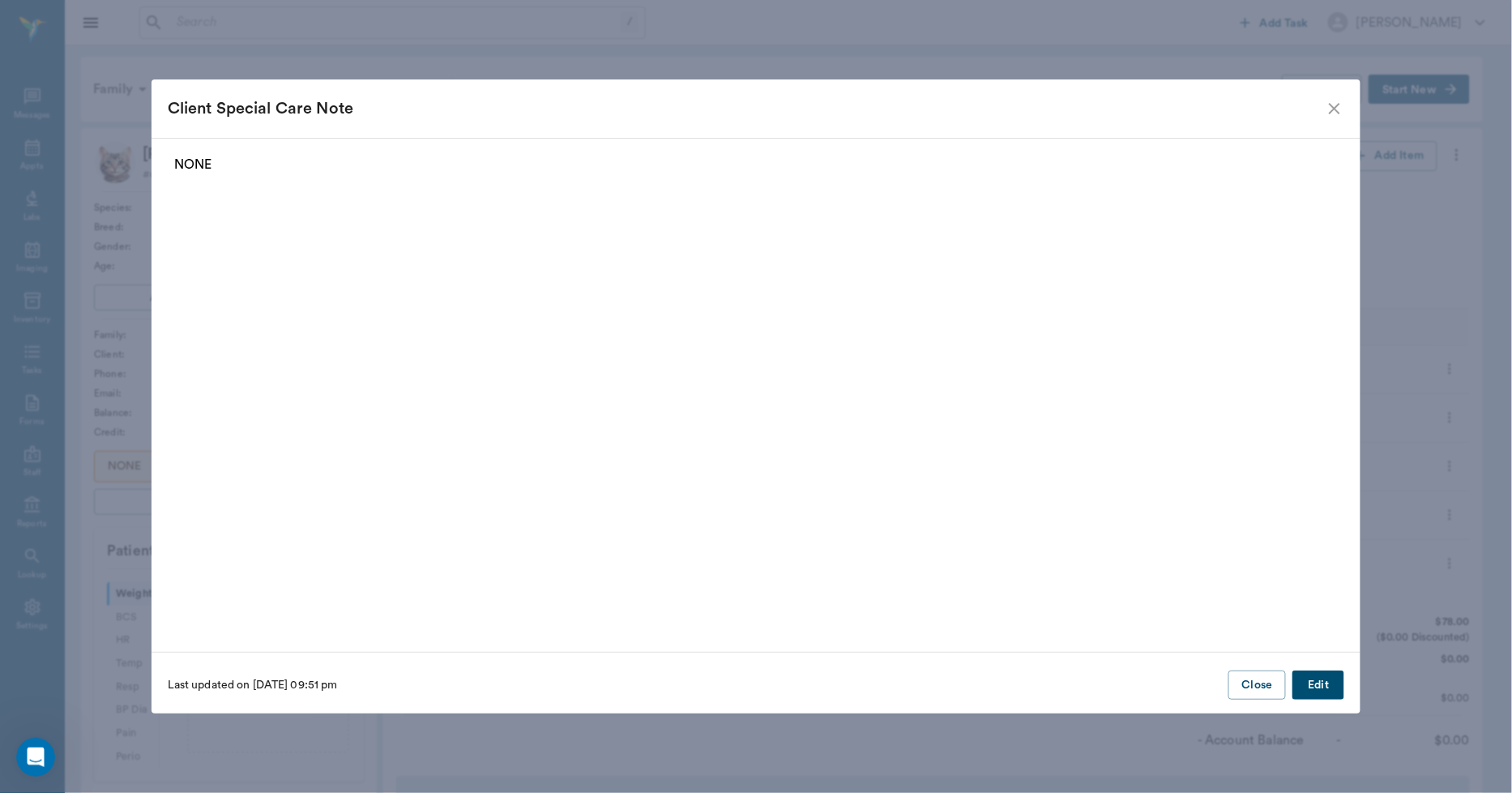
click at [1338, 690] on button "Edit" at bounding box center [1318, 685] width 52 height 30
click at [203, 683] on button "Delete" at bounding box center [199, 685] width 62 height 30
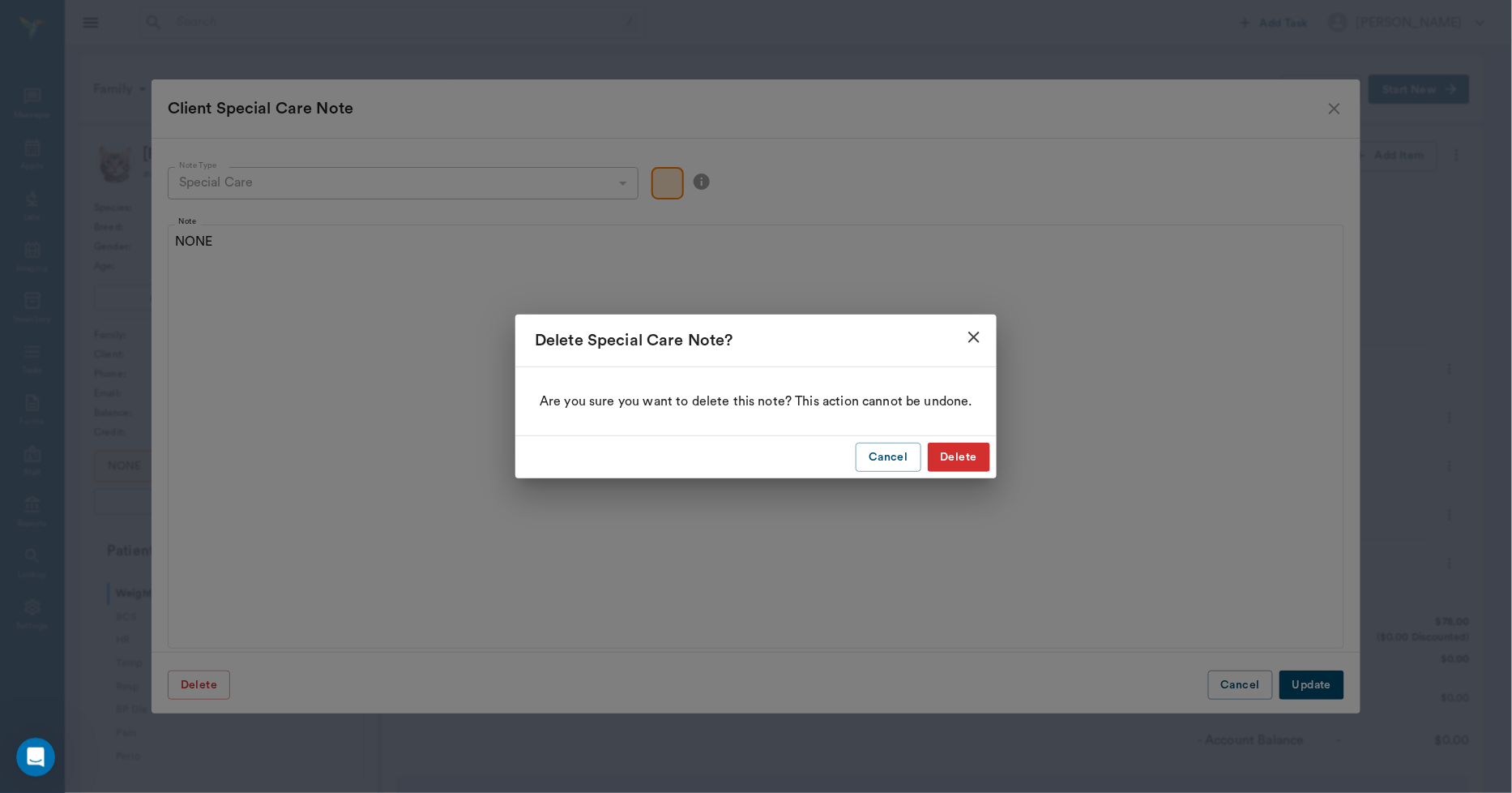
click at [948, 458] on button "Delete" at bounding box center [959, 457] width 62 height 30
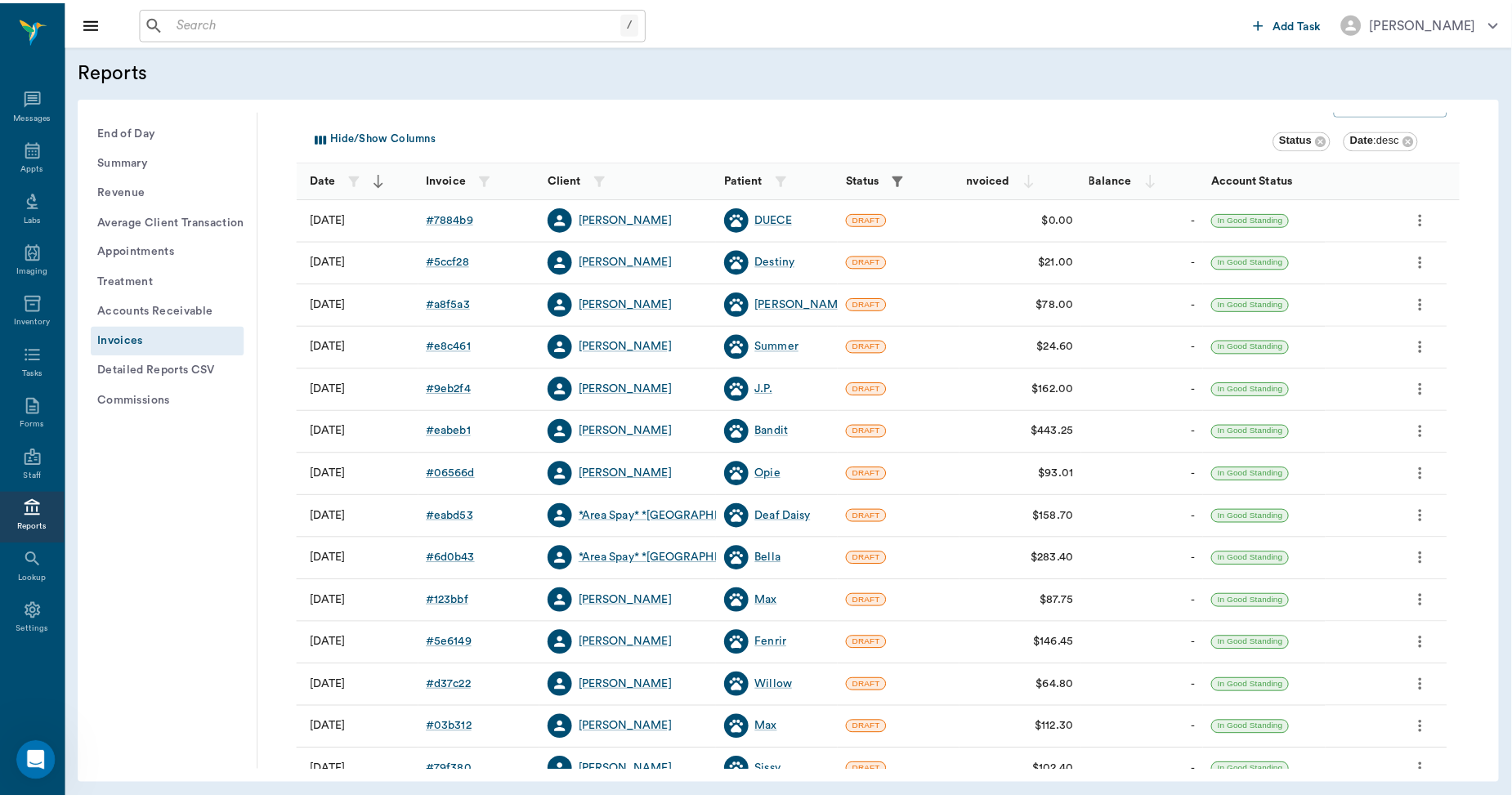
scroll to position [182, 0]
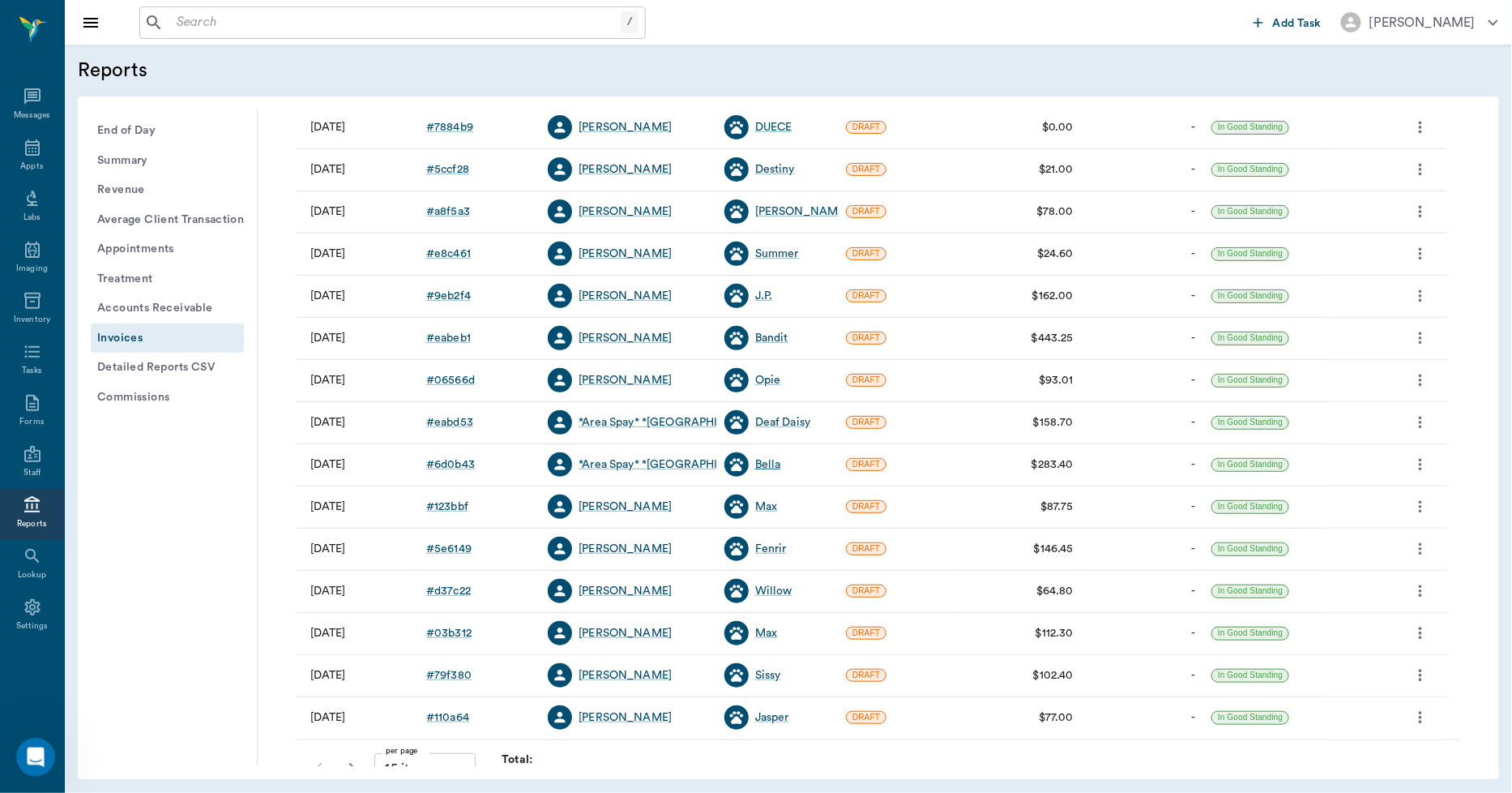
click at [768, 462] on div "Bella" at bounding box center [768, 465] width 26 height 16
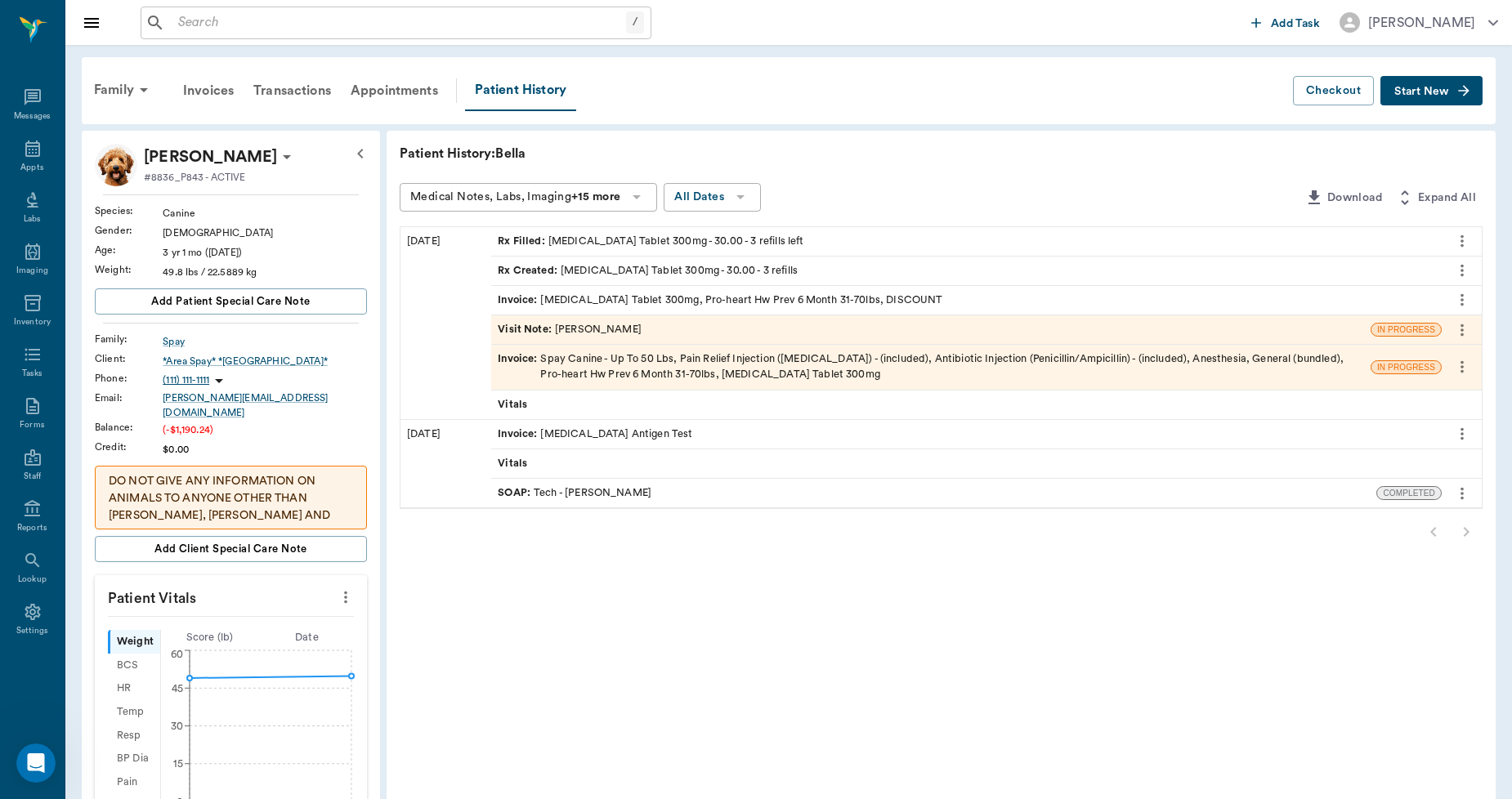
click at [683, 368] on div "Invoice : Spay Canine - Up To 50 Lbs, Pain Relief Injection (meloxicam) - (incl…" at bounding box center [931, 367] width 867 height 31
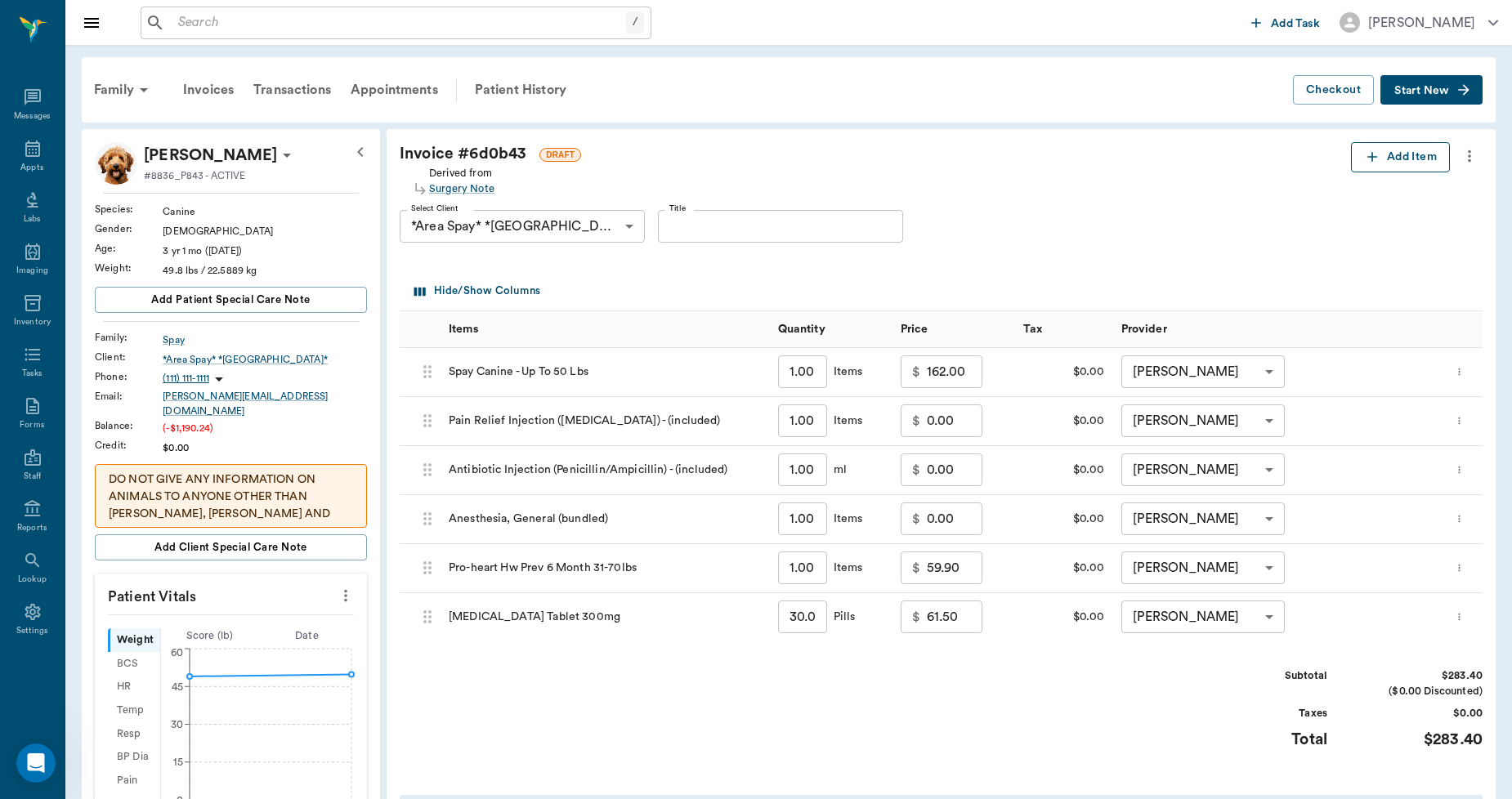
click at [1394, 147] on button "Add Item" at bounding box center [1400, 157] width 99 height 30
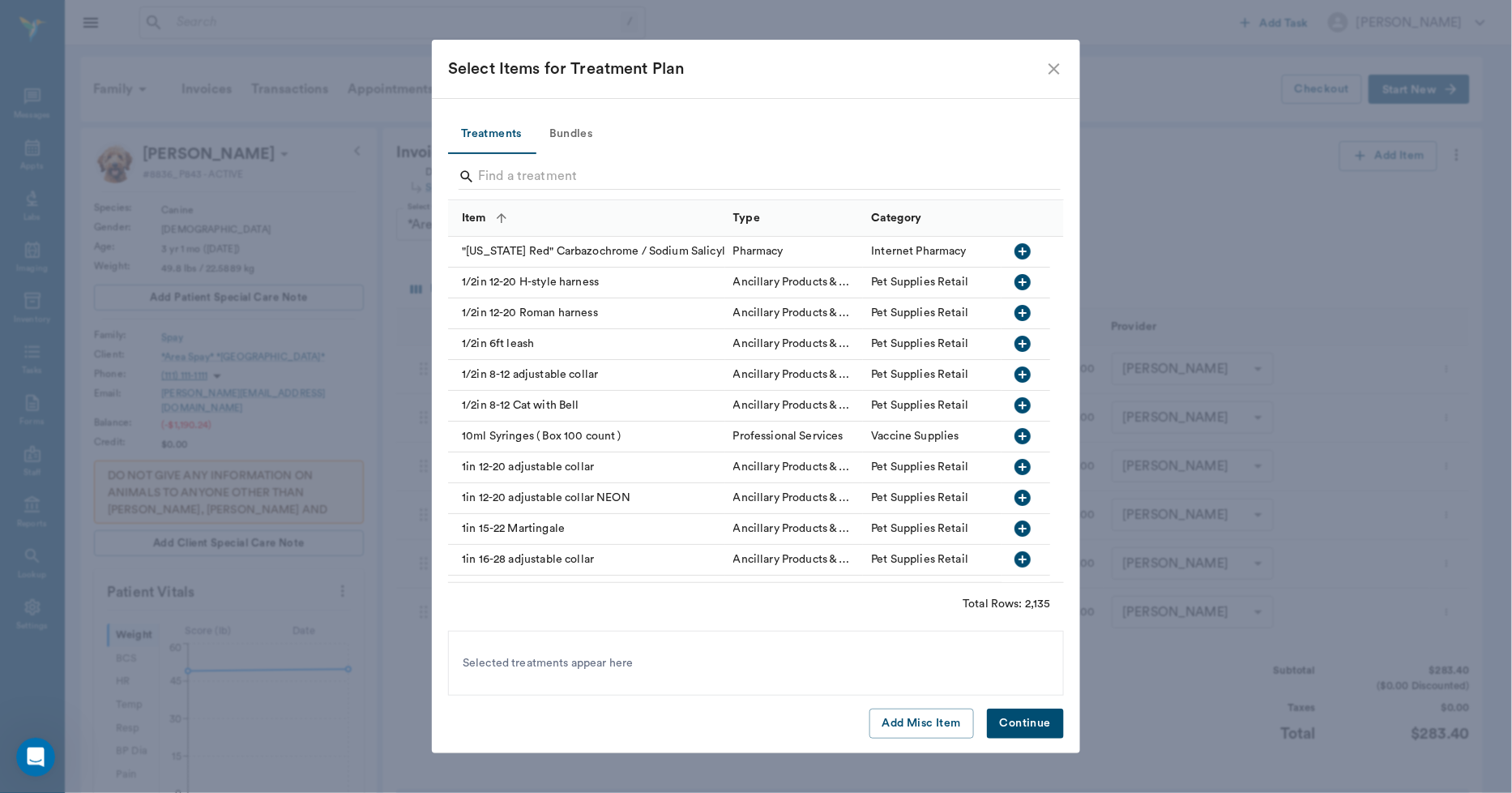
click at [886, 718] on button "Add Misc Item" at bounding box center [921, 723] width 104 height 30
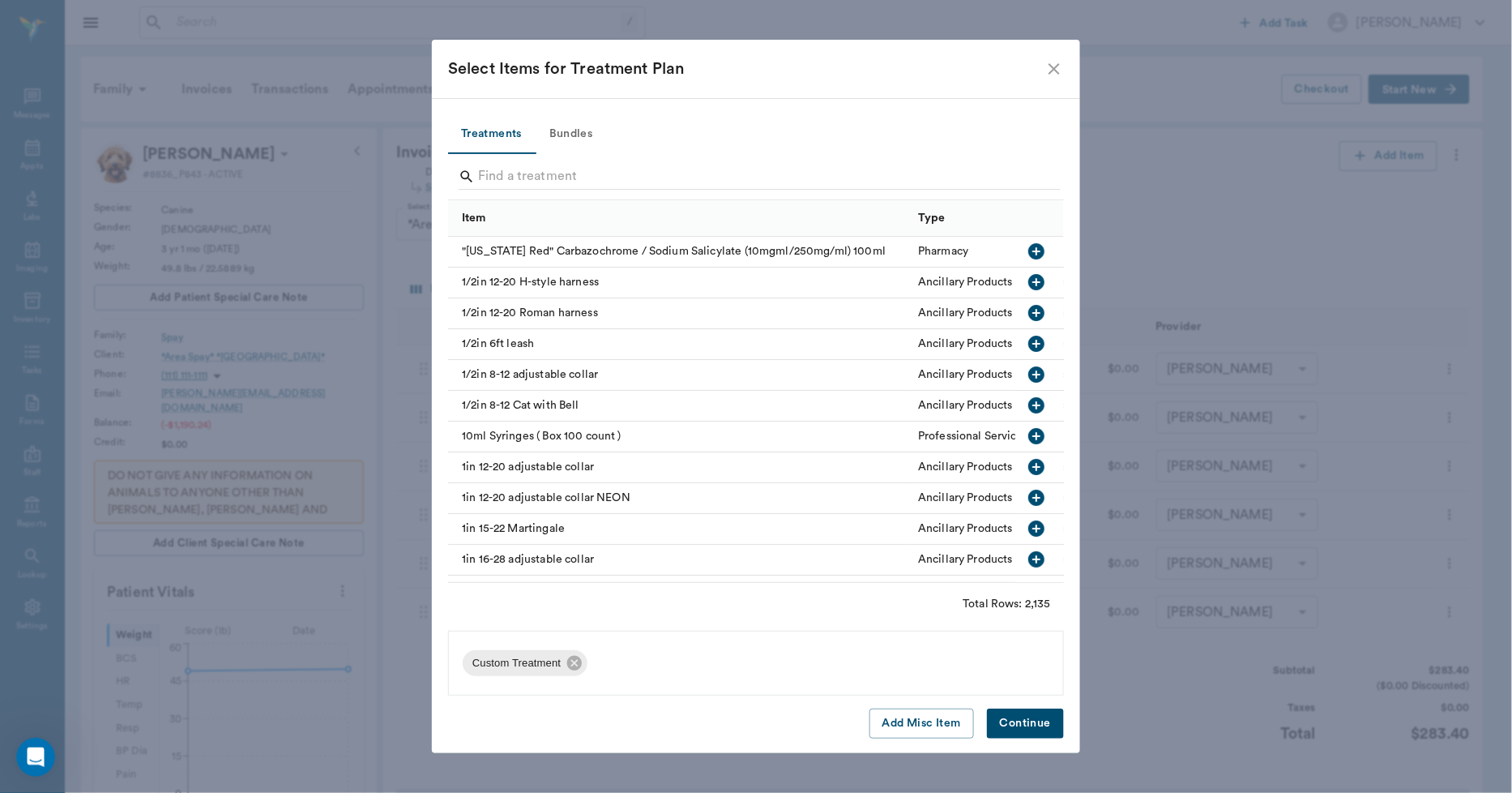
click at [1022, 722] on button "Continue" at bounding box center [1026, 723] width 77 height 30
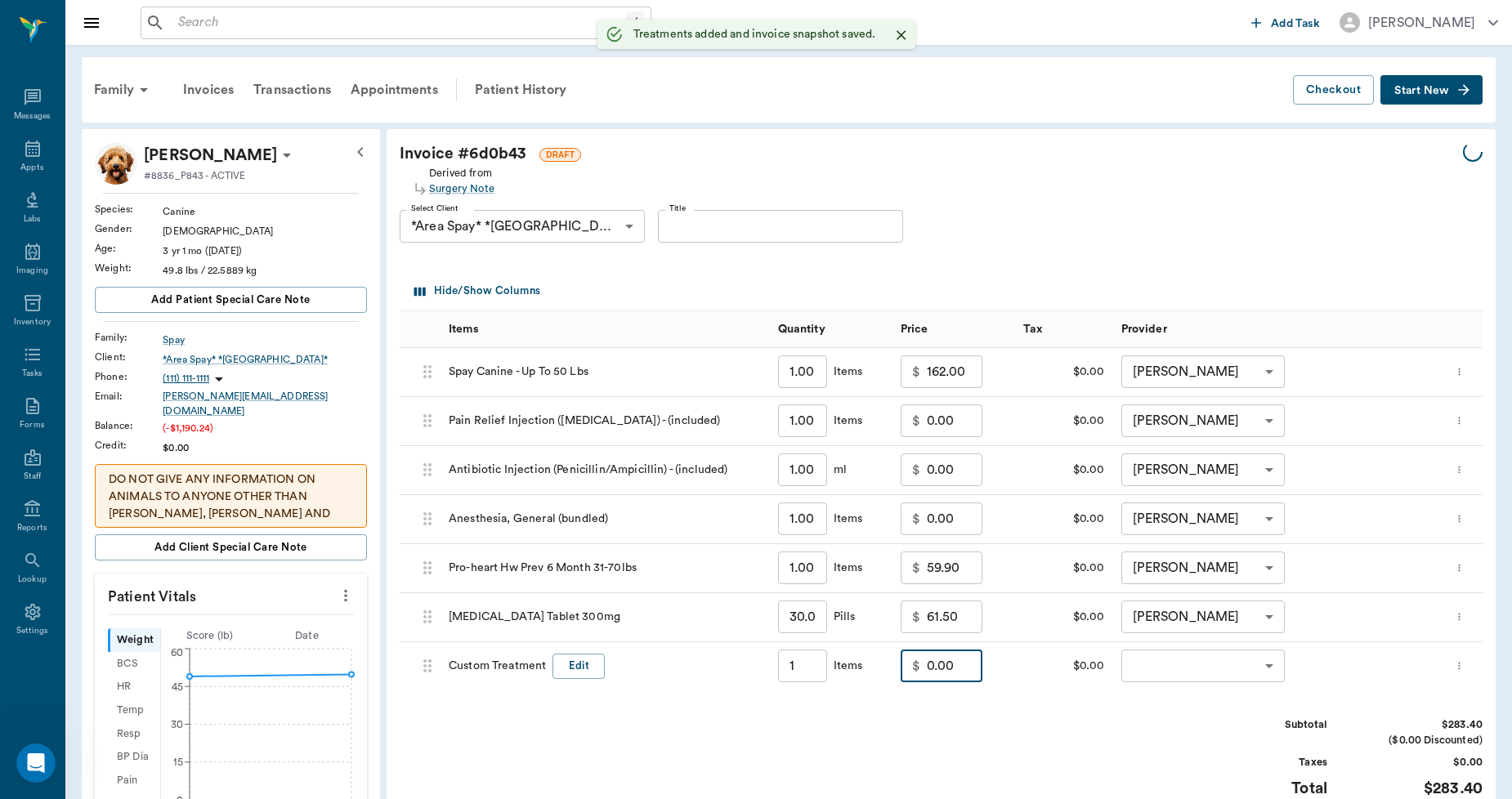
click at [975, 672] on input "0.00" at bounding box center [954, 665] width 55 height 32
type input "0.00"
type input "1.00"
type input "0"
type input "-56.68"
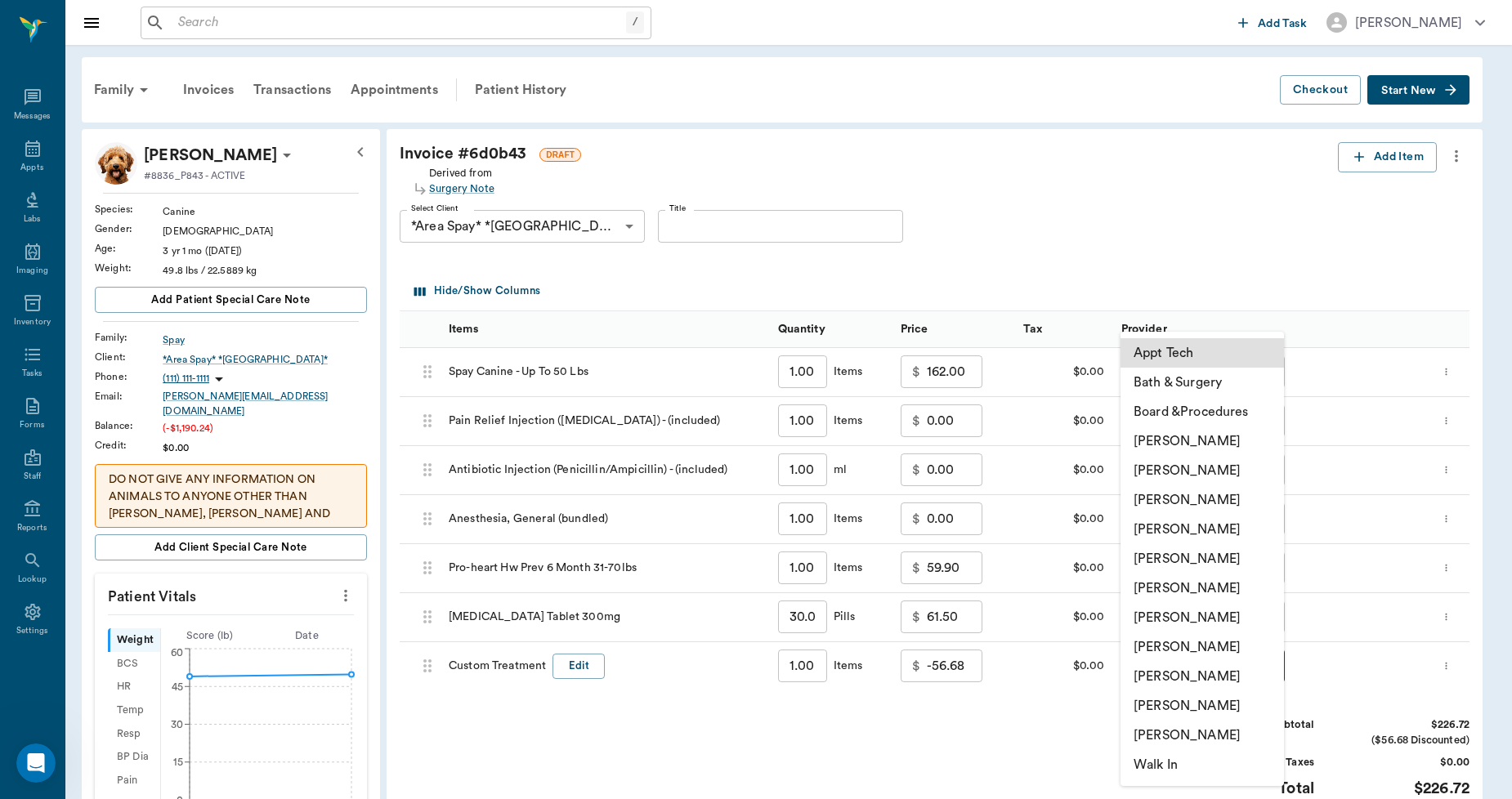
click at [1187, 671] on body "/ ​ Add Task Dr. Bert Ellsworth Nectar Messages Appts Labs Imaging Inventory Ta…" at bounding box center [756, 625] width 1512 height 1250
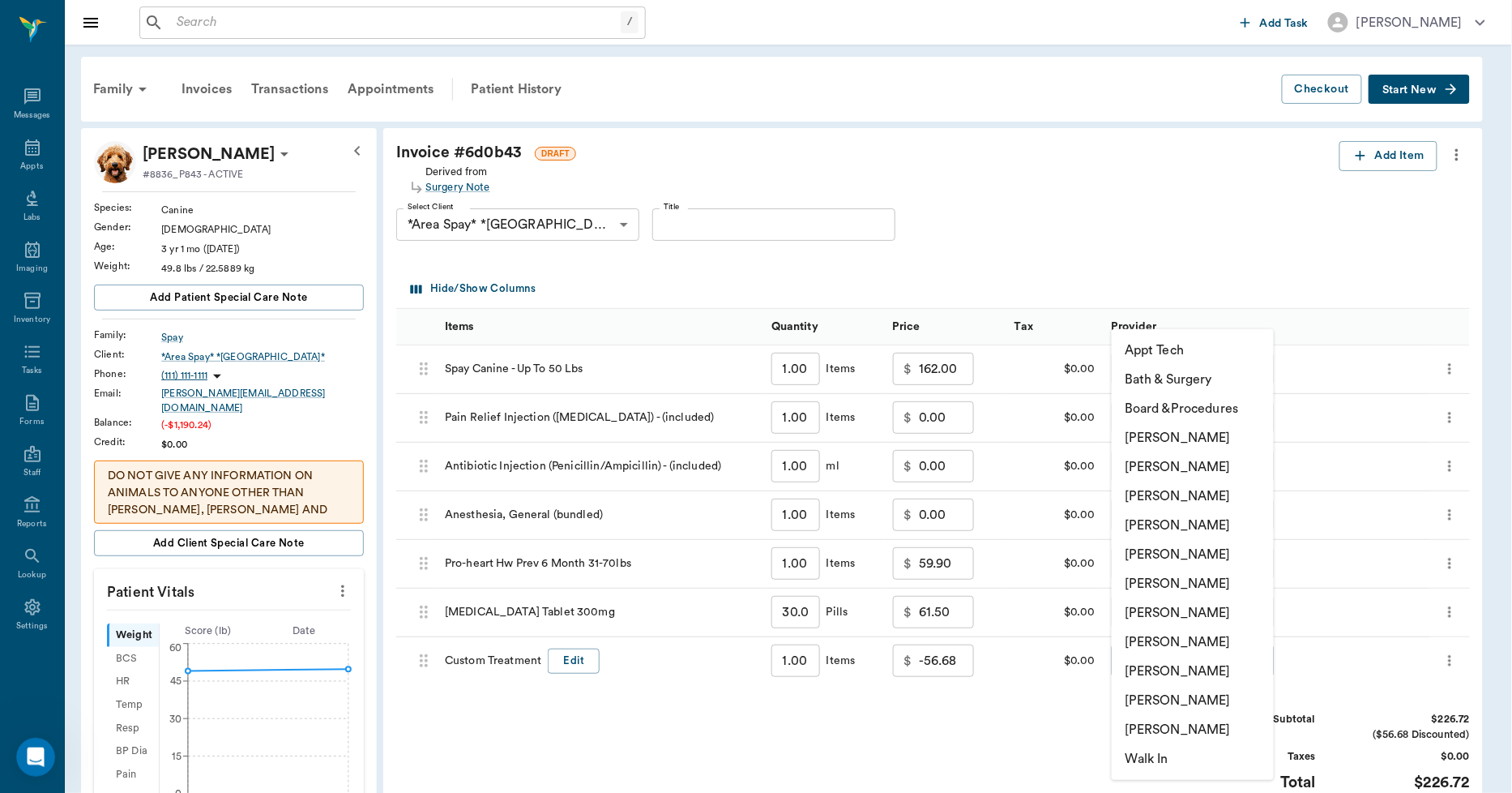
click at [1184, 694] on li "Lorean Lingle" at bounding box center [1192, 701] width 162 height 29
type input "none-63ec2ece52e12b0ba117cc90"
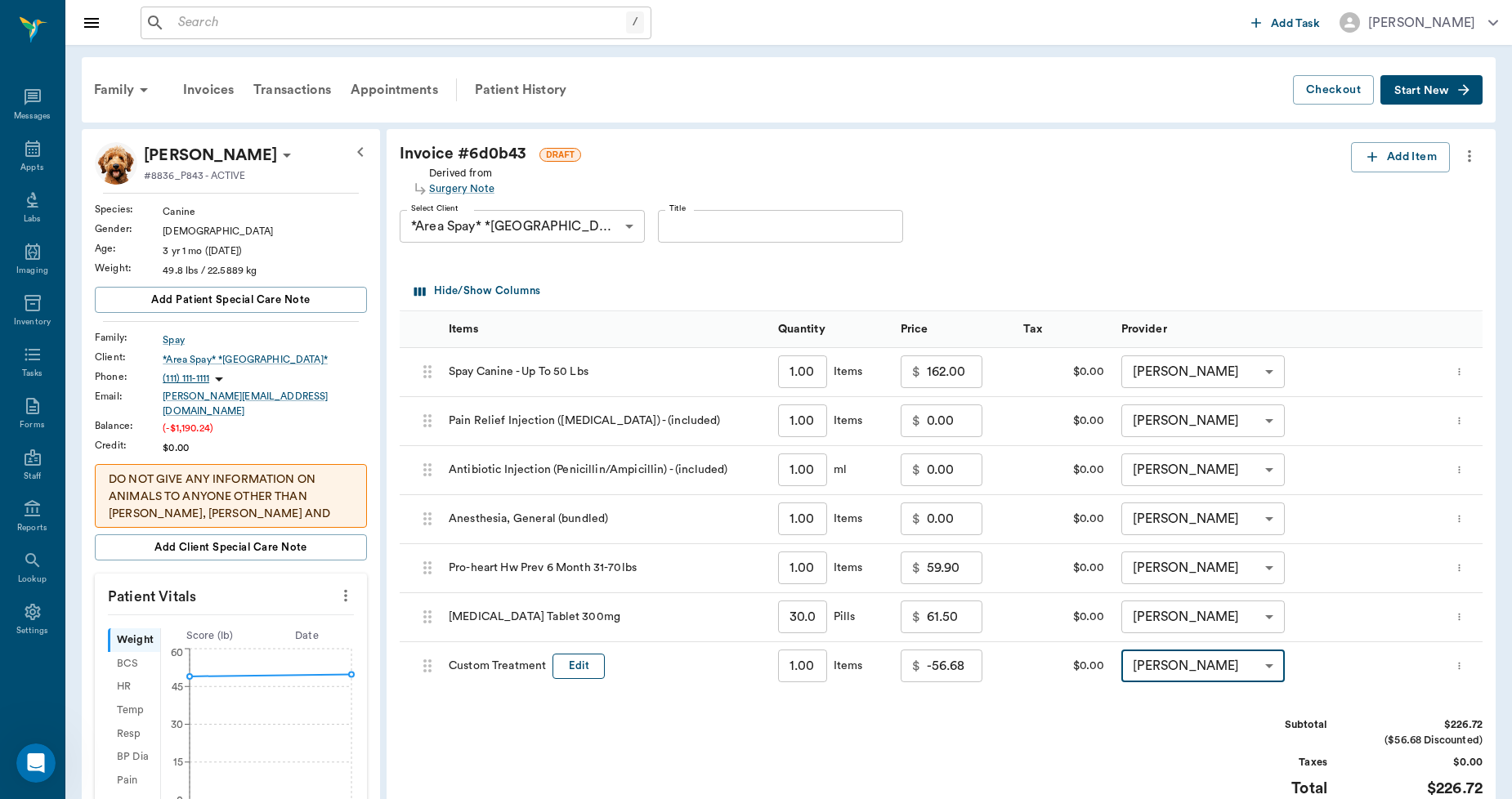
click at [585, 670] on button "Edit" at bounding box center [578, 665] width 53 height 25
type input "C"
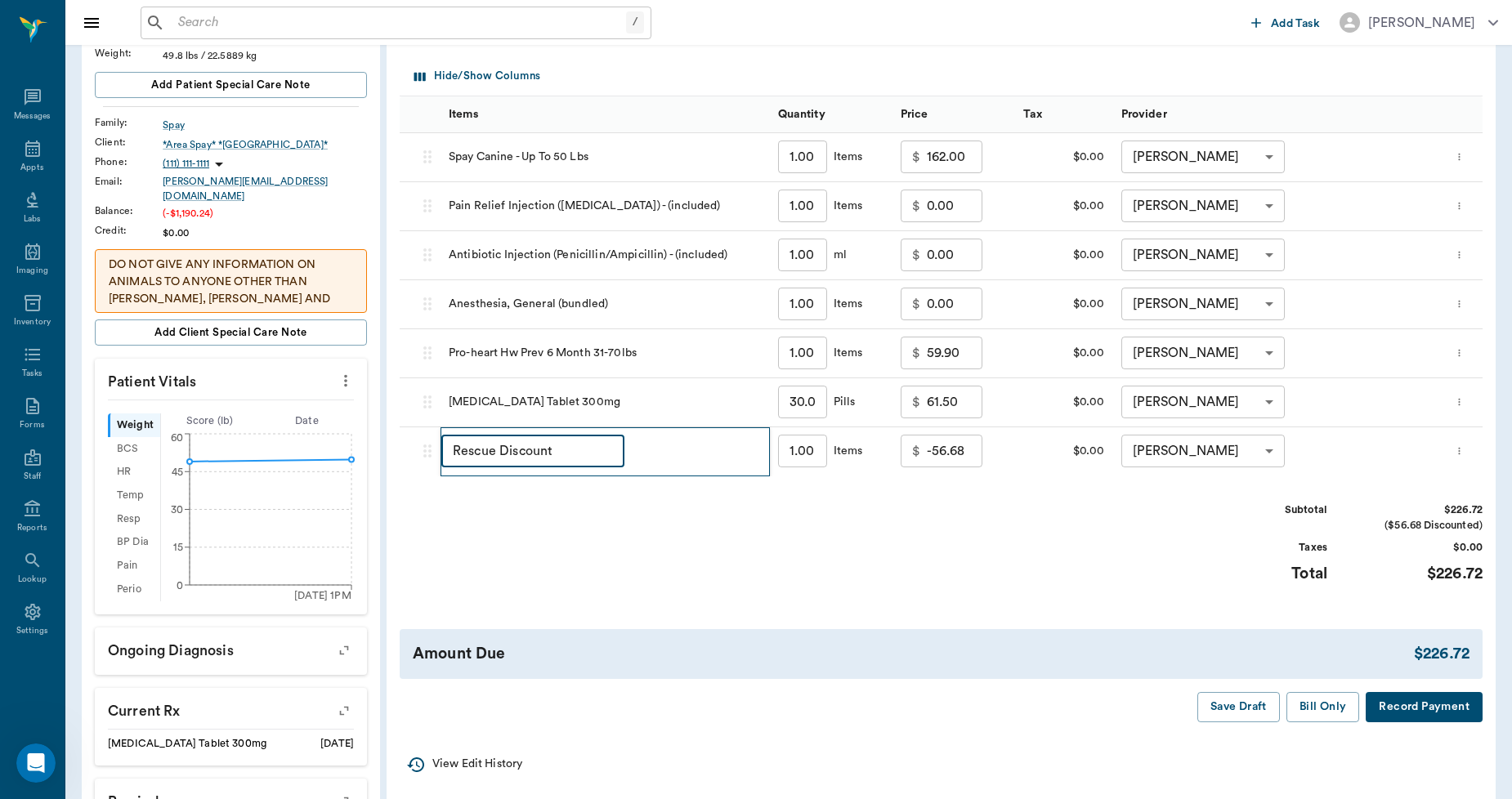
scroll to position [272, 0]
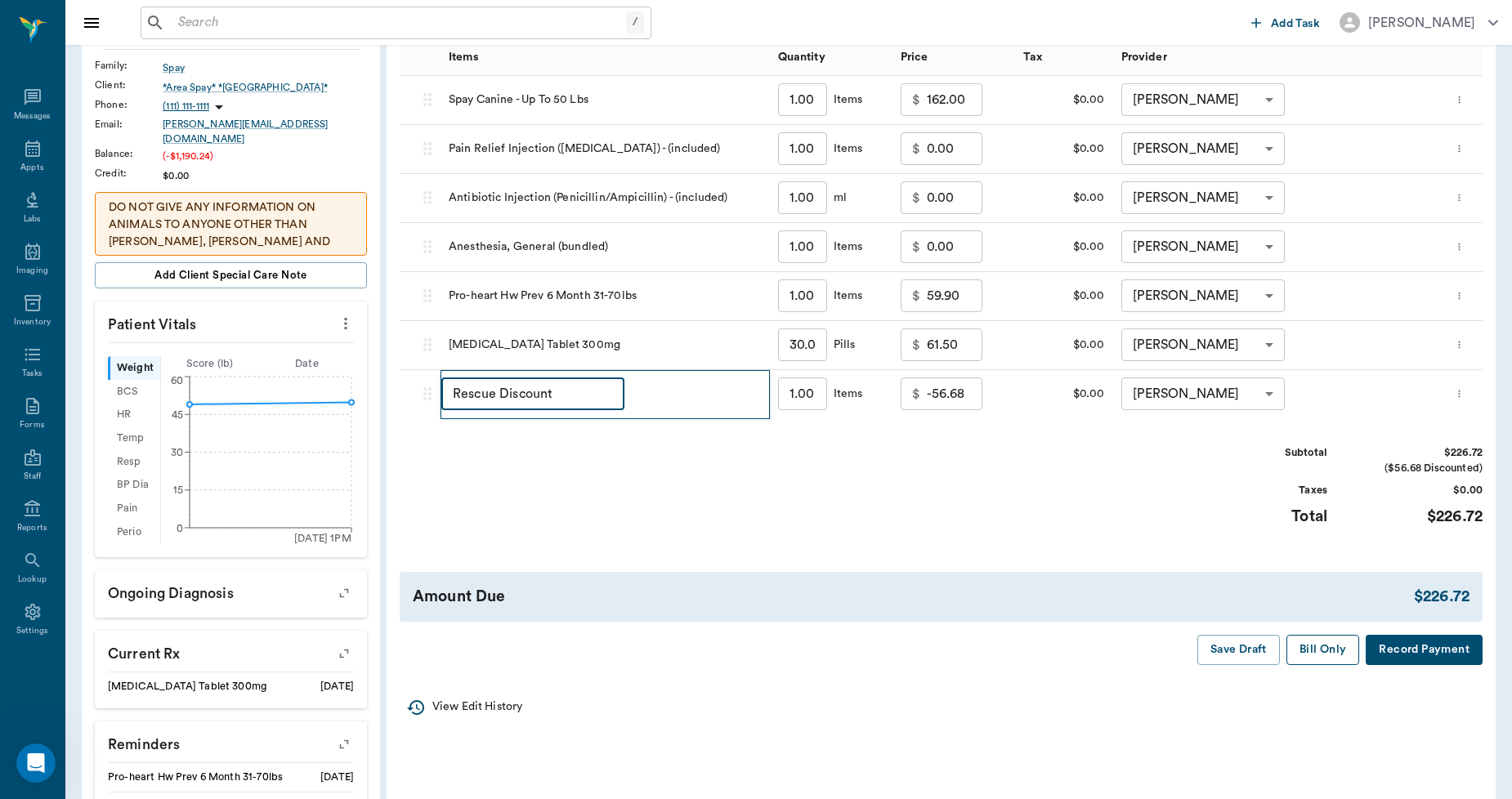
type input "Rescue Discount"
click at [1306, 652] on button "Bill Only" at bounding box center [1323, 650] width 74 height 30
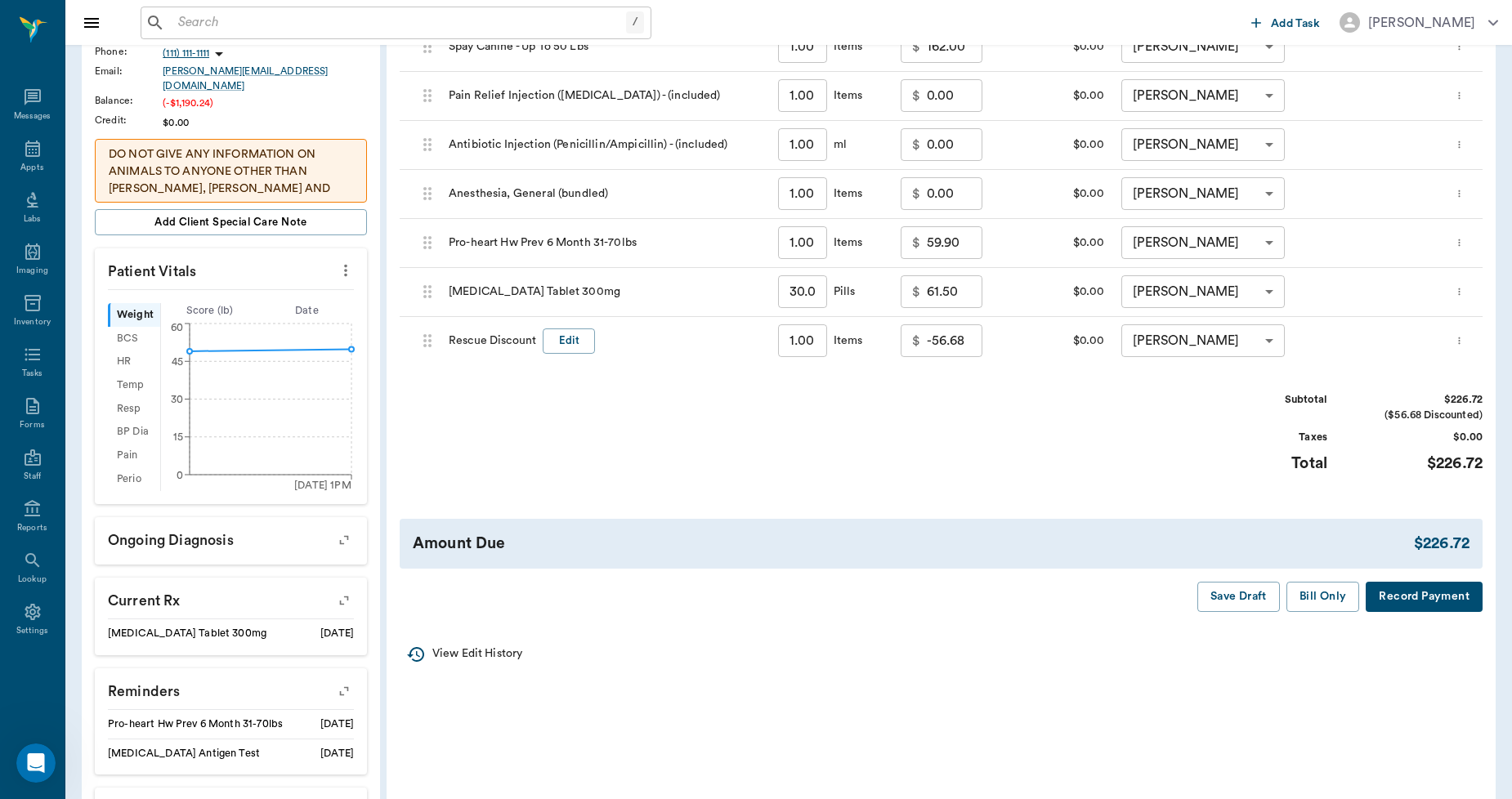
scroll to position [363, 0]
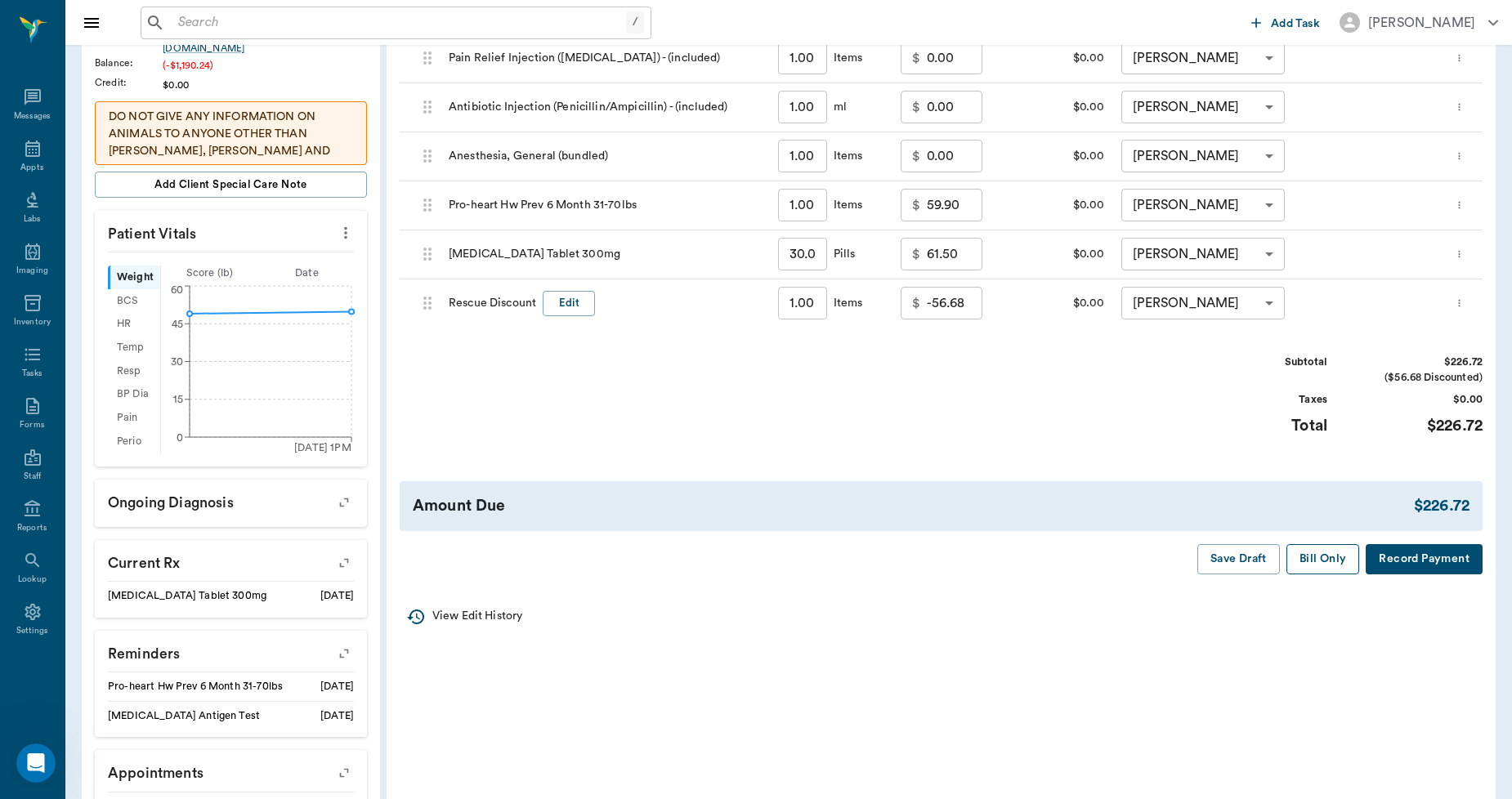
click at [1322, 557] on button "Bill Only" at bounding box center [1323, 558] width 74 height 30
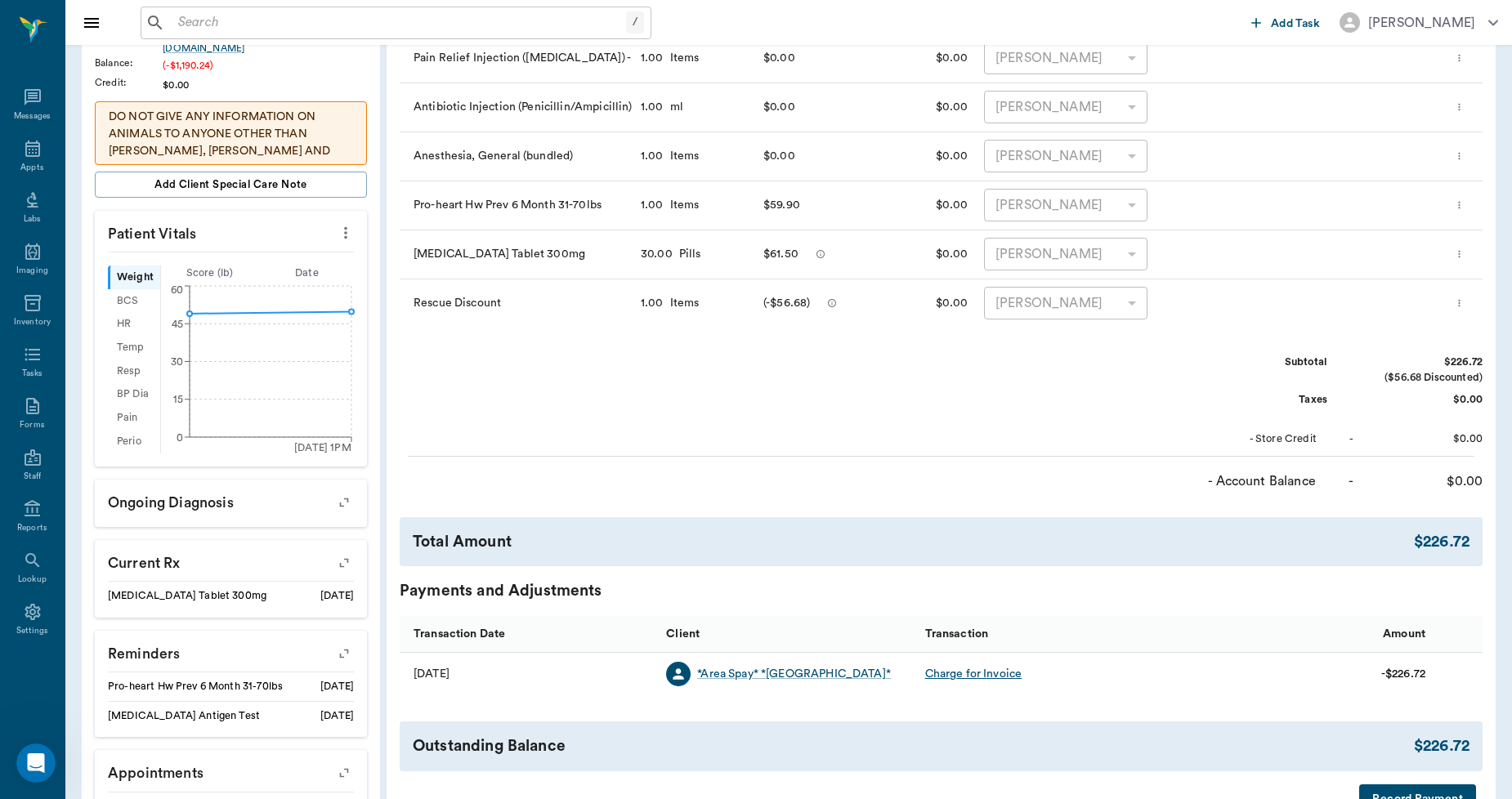
scroll to position [90, 0]
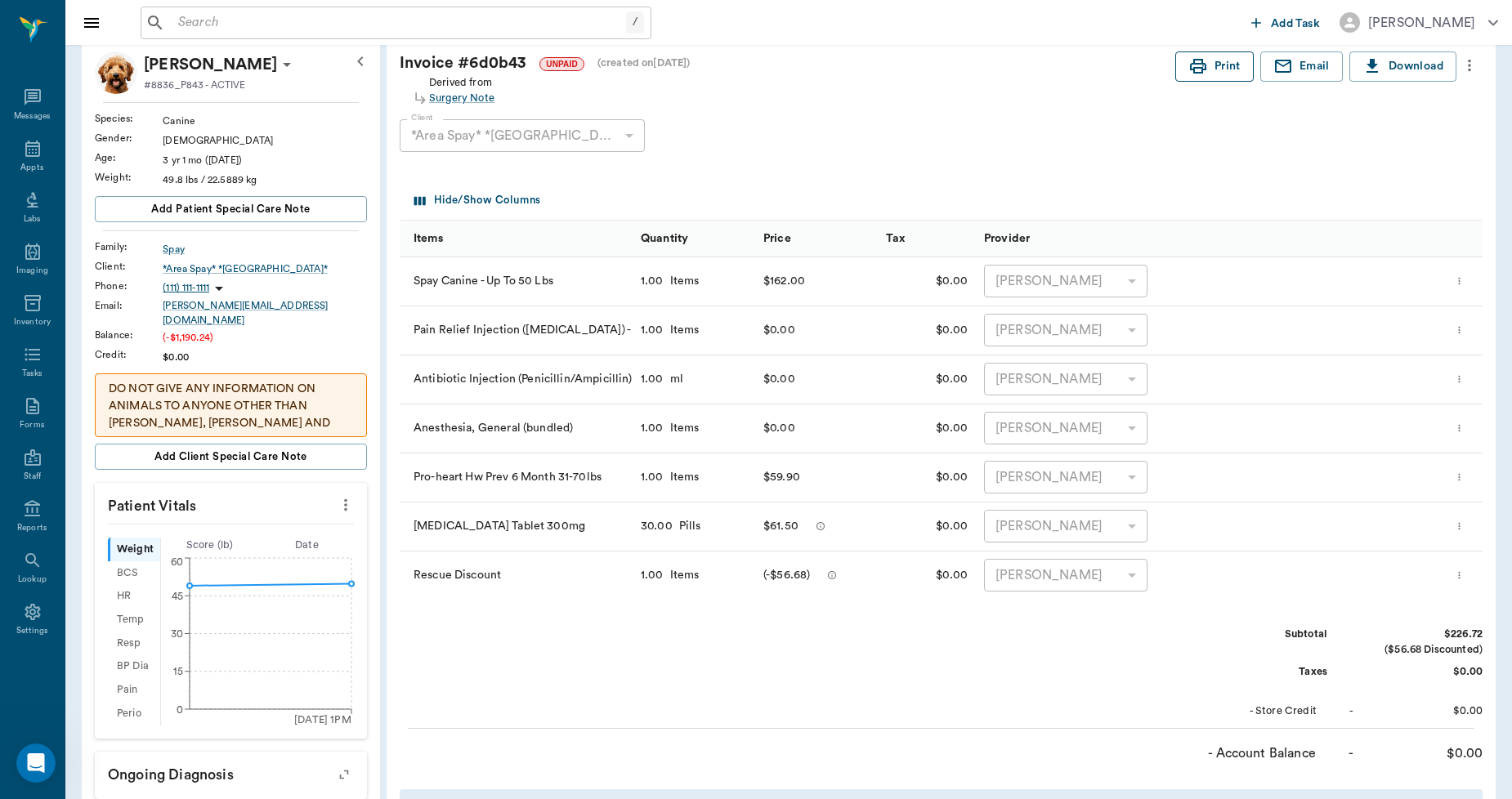
click at [1221, 68] on button "Print" at bounding box center [1214, 66] width 78 height 30
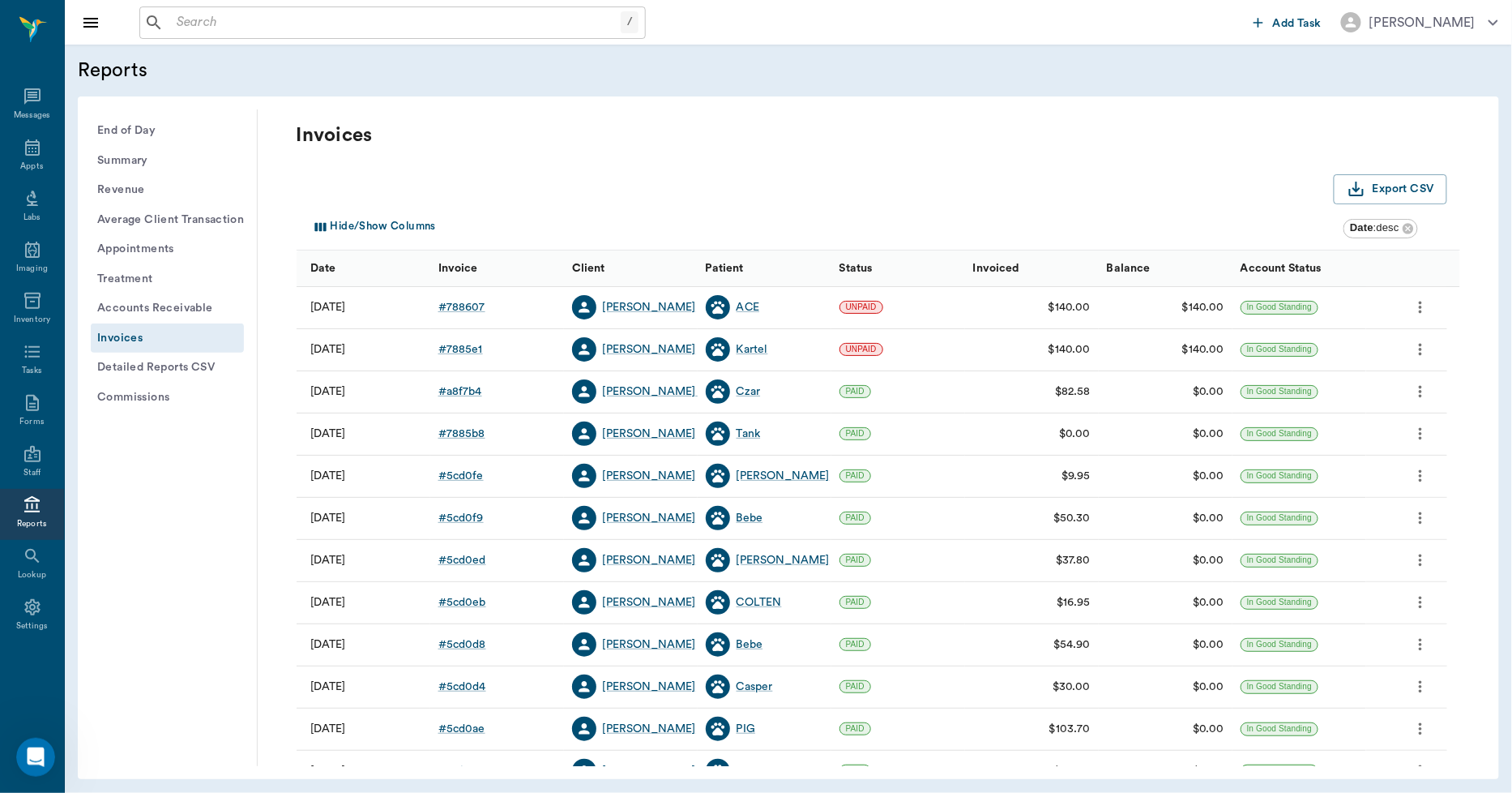
scroll to position [7425, 0]
click at [877, 270] on div "Status" at bounding box center [885, 269] width 91 height 46
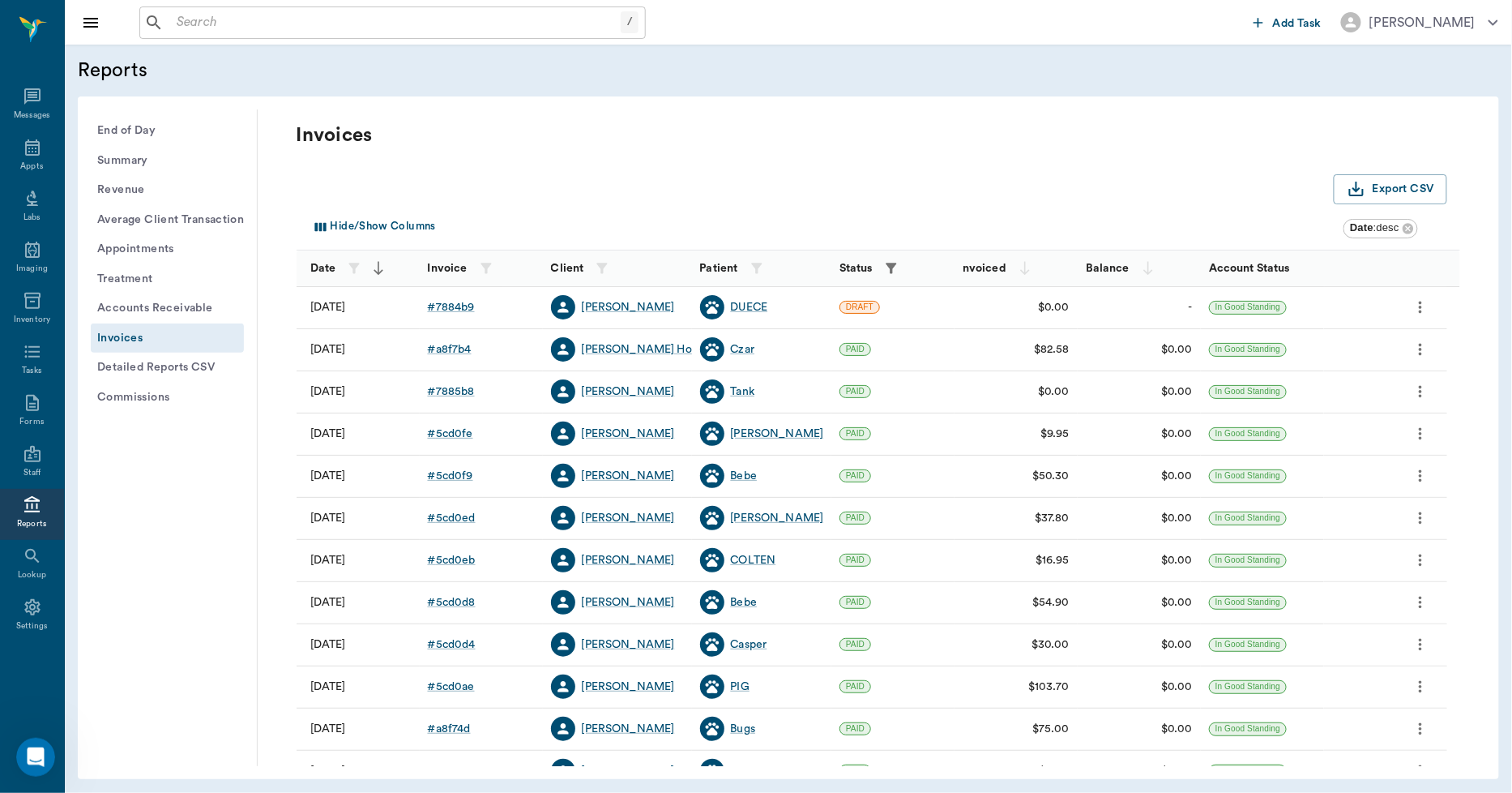
click at [893, 269] on icon "button" at bounding box center [891, 268] width 11 height 11
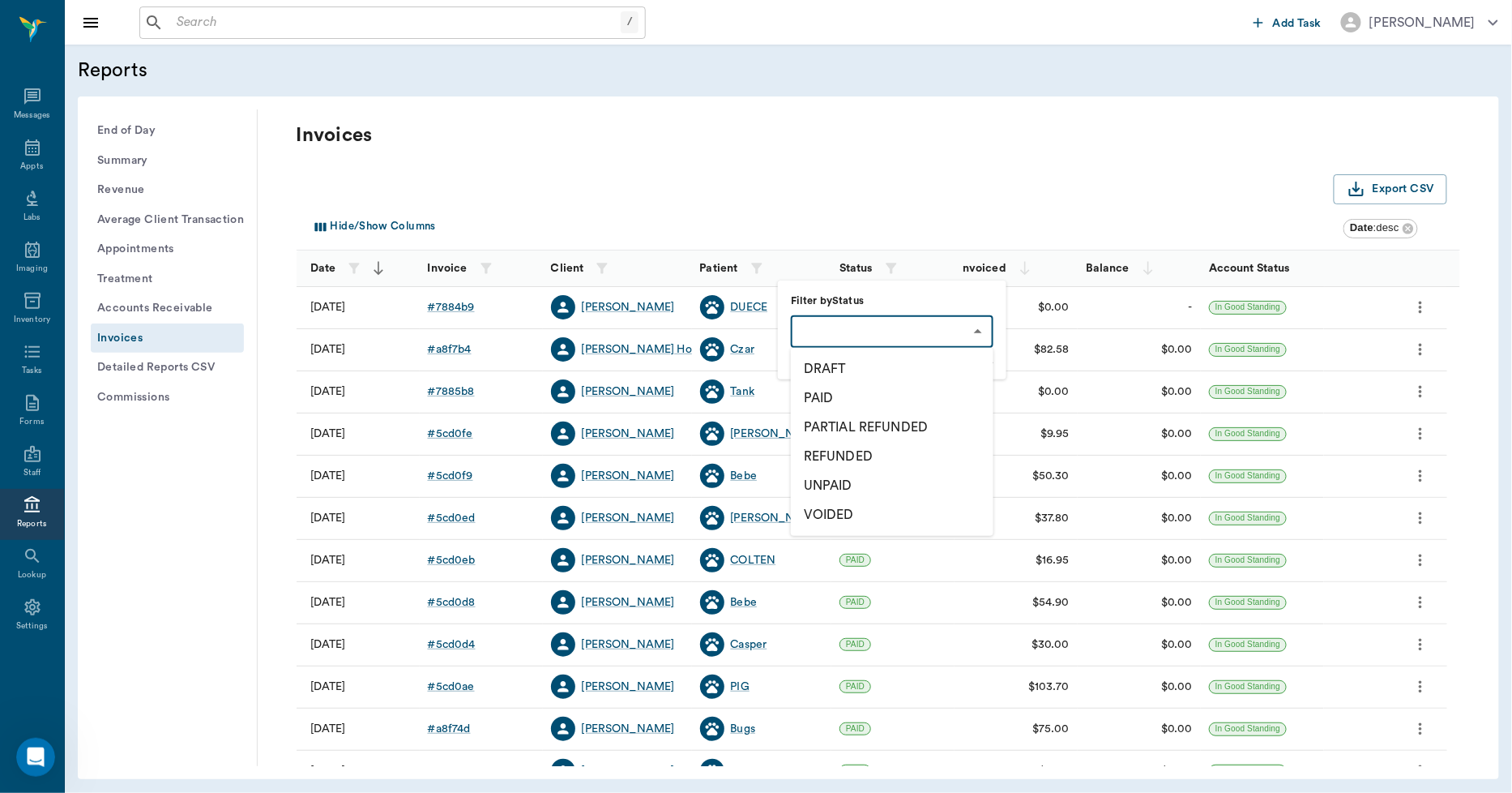
click at [882, 326] on body "/ ​ Add Task Dr. Bert Ellsworth Nectar Messages Appts Labs Imaging Inventory Ta…" at bounding box center [756, 396] width 1512 height 793
click at [855, 362] on li "DRAFT" at bounding box center [892, 369] width 203 height 29
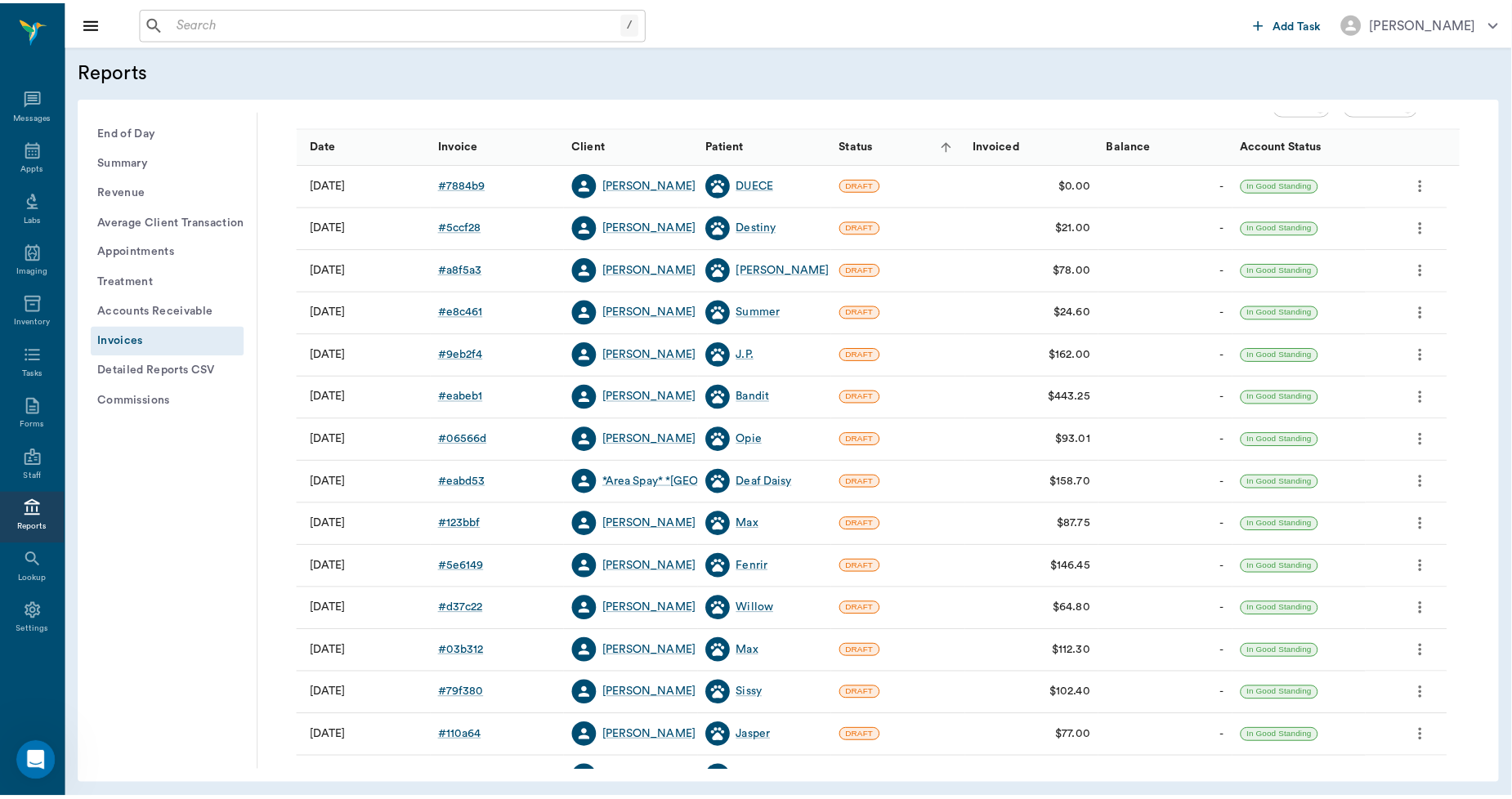
scroll to position [182, 0]
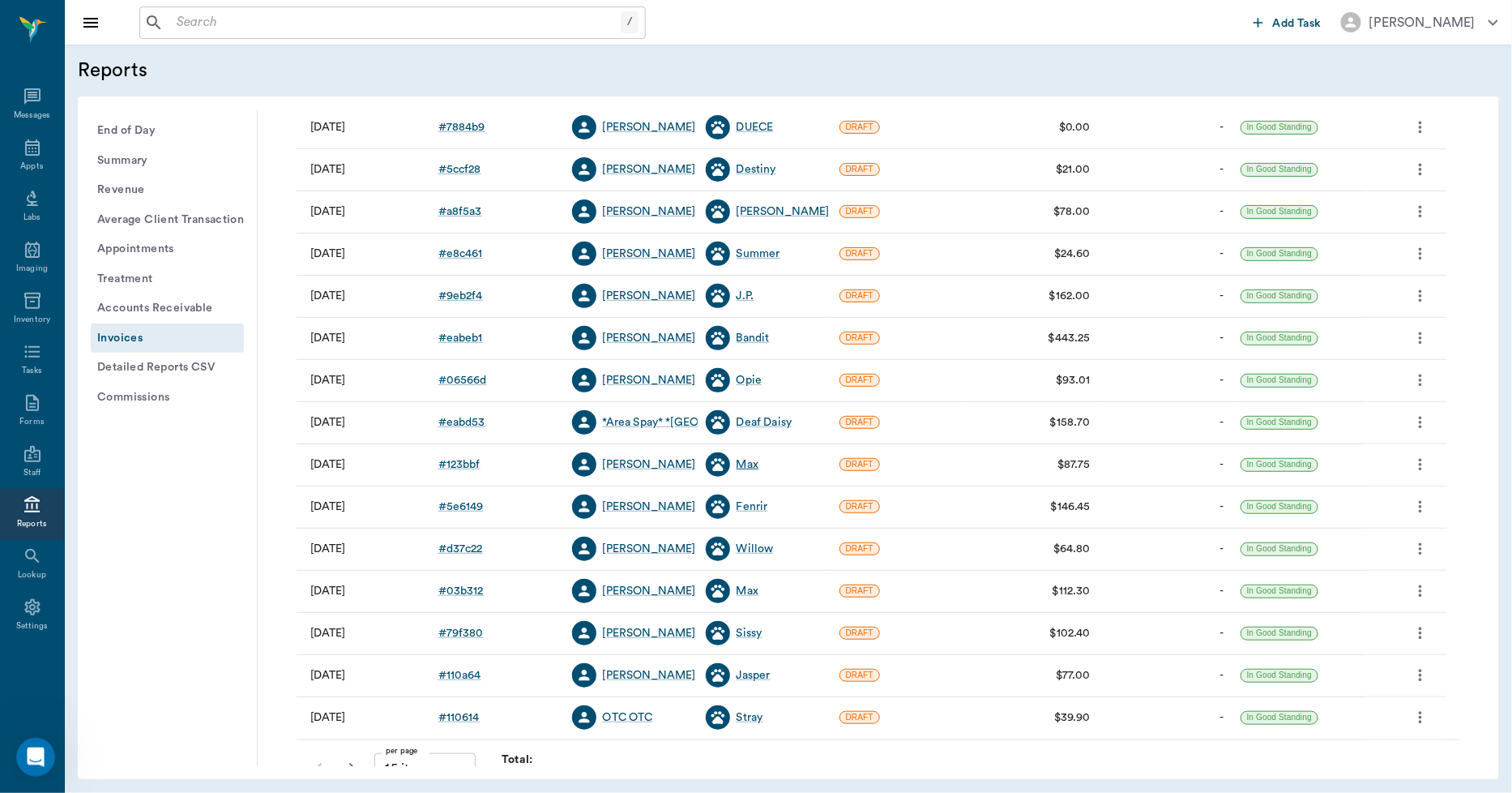
click at [739, 465] on div "Max" at bounding box center [748, 465] width 22 height 16
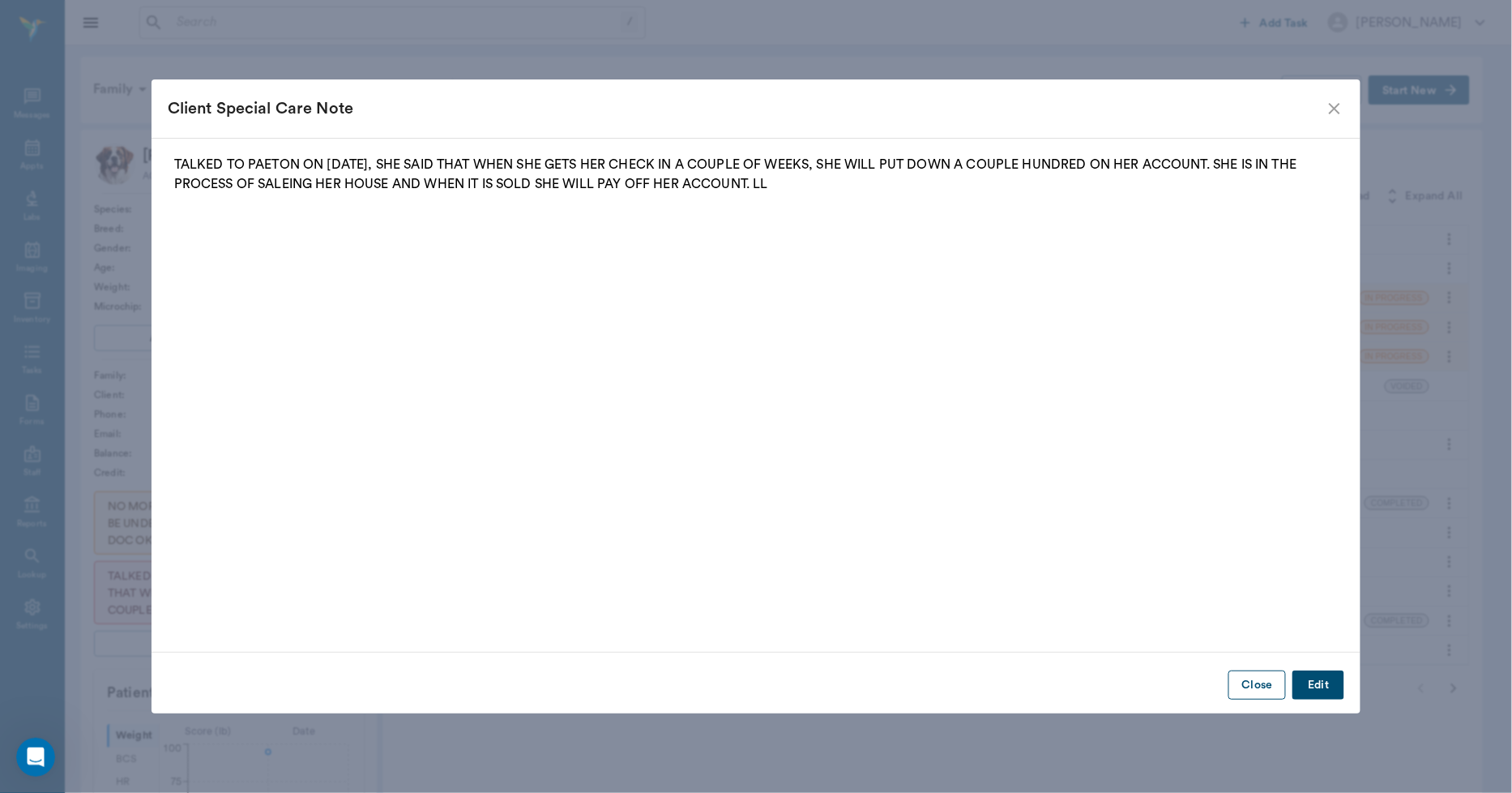
click at [1261, 683] on button "Close" at bounding box center [1257, 685] width 58 height 30
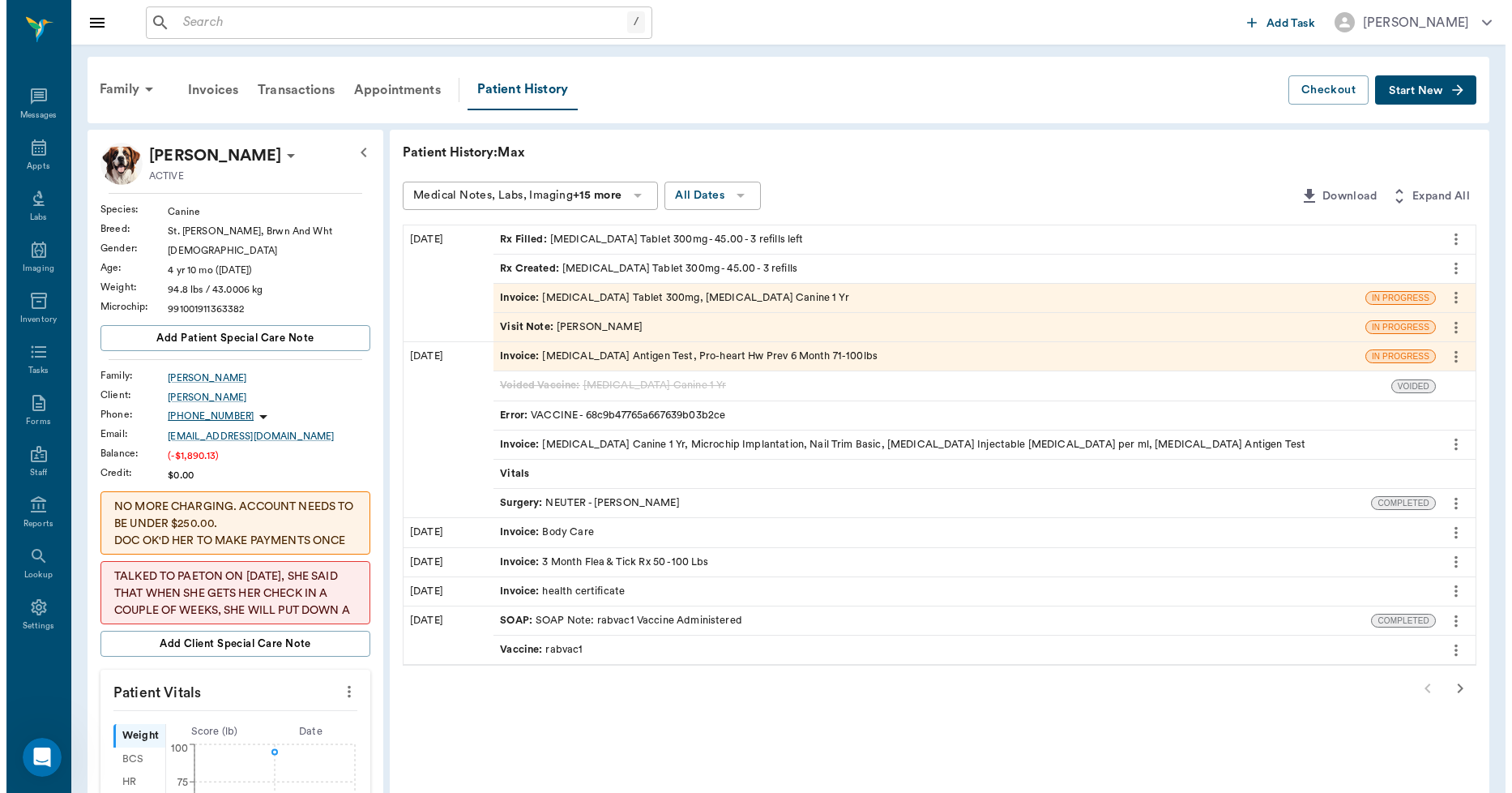
scroll to position [7425, 0]
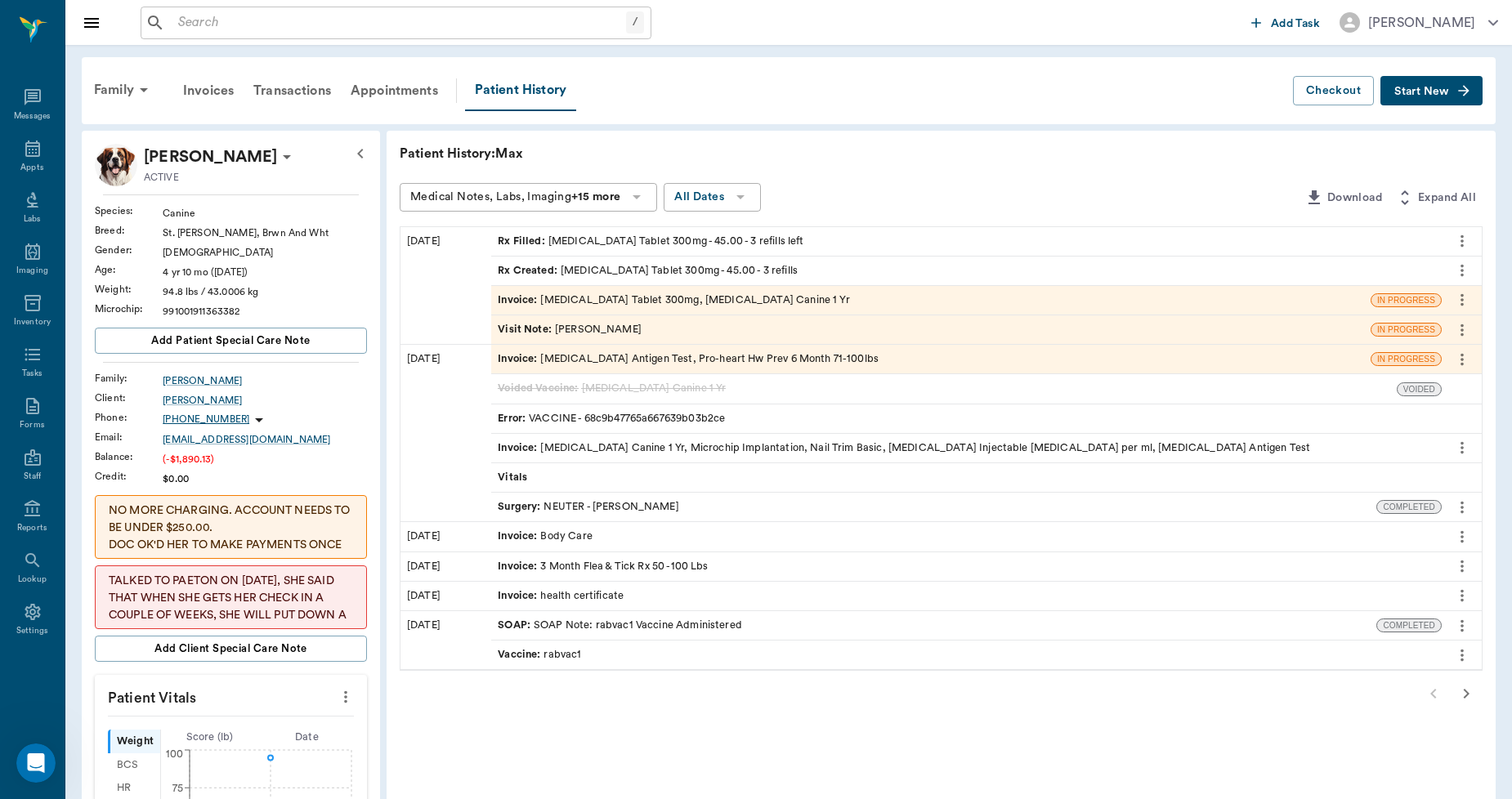
click at [595, 325] on div "Visit Note : Daniel Virnala" at bounding box center [570, 329] width 144 height 16
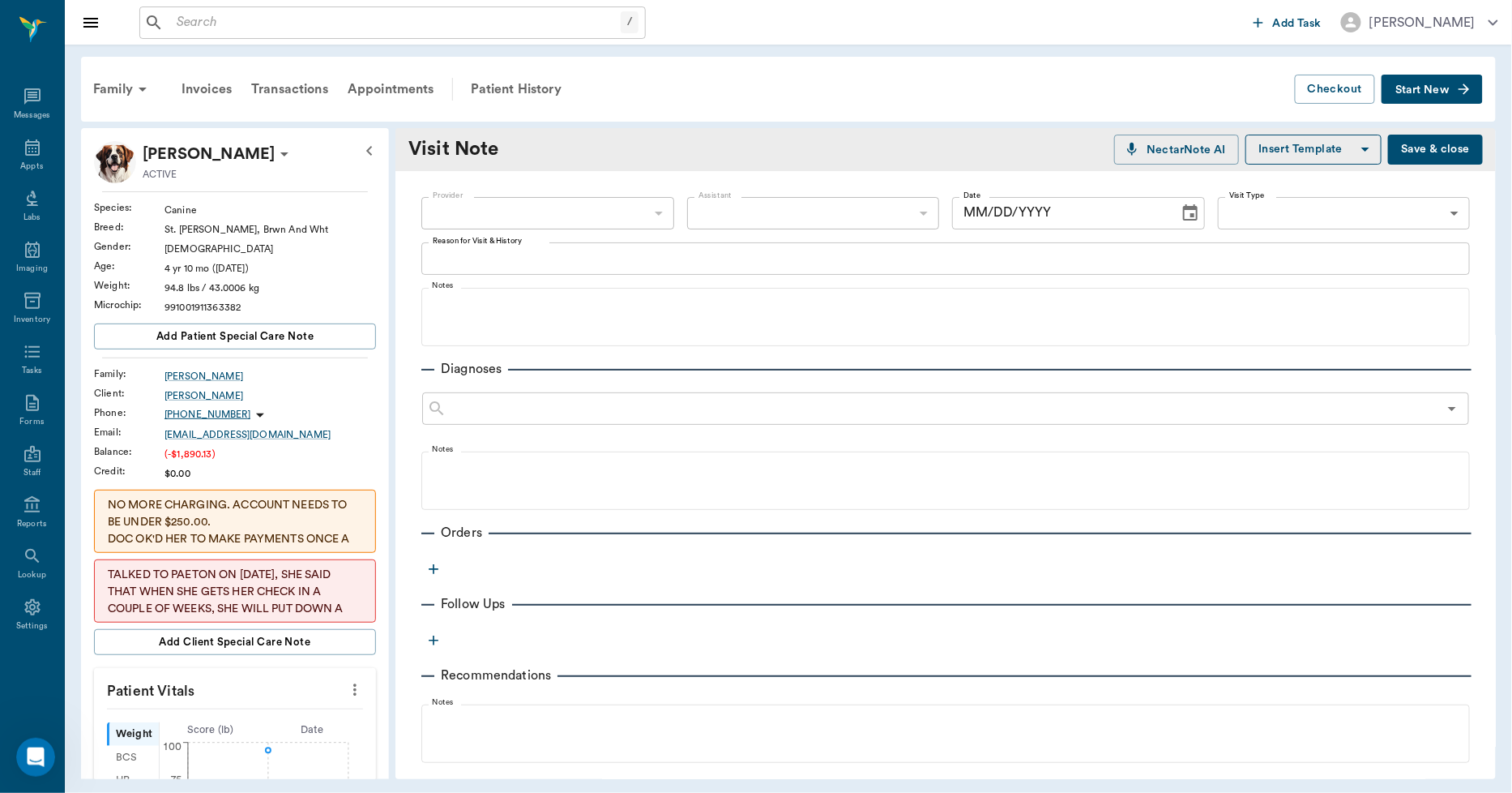
type input "642ef10e332a41444de2bad1"
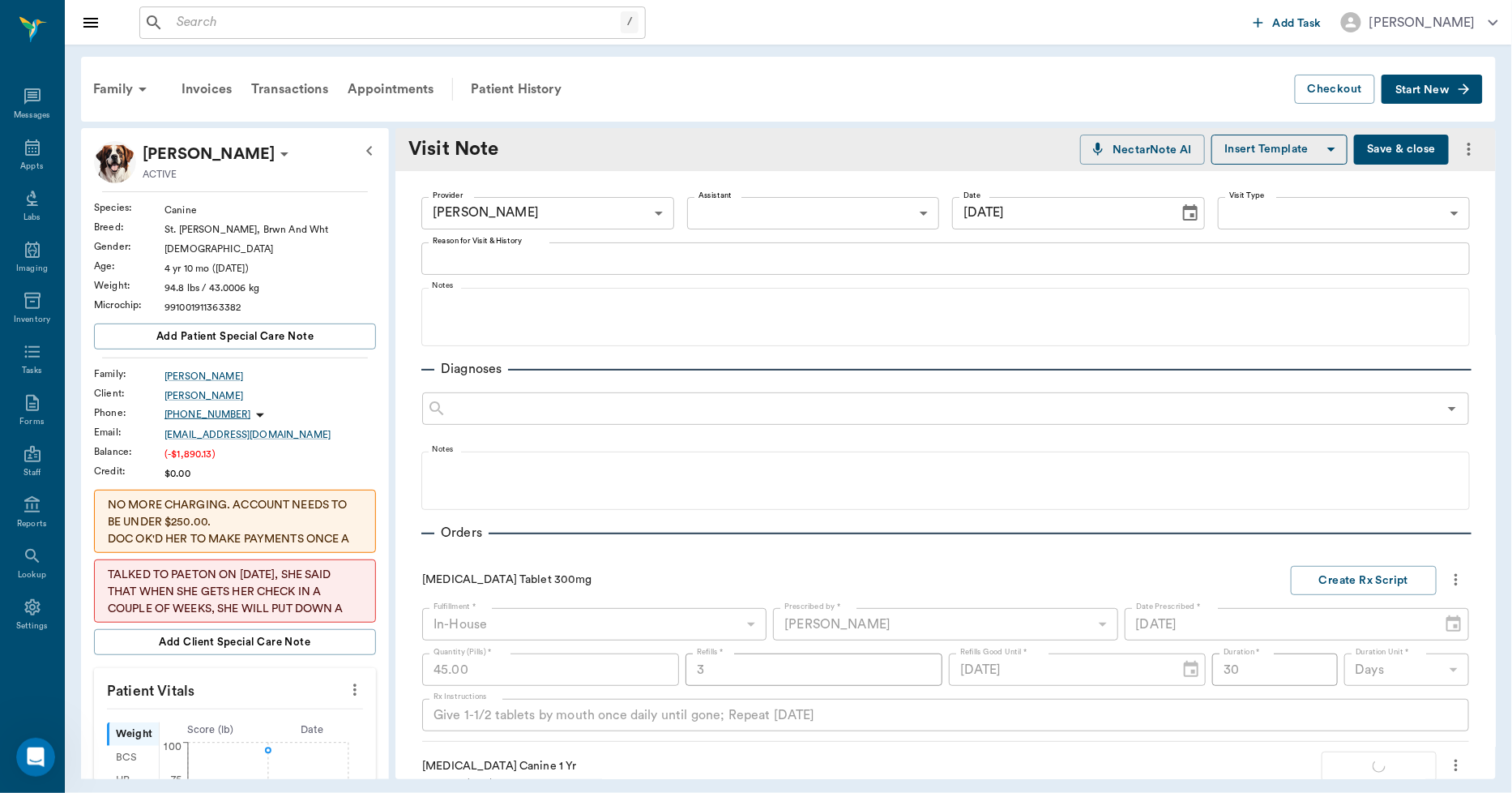
type input "09/19/2025"
click at [480, 87] on div "Patient History" at bounding box center [516, 89] width 111 height 39
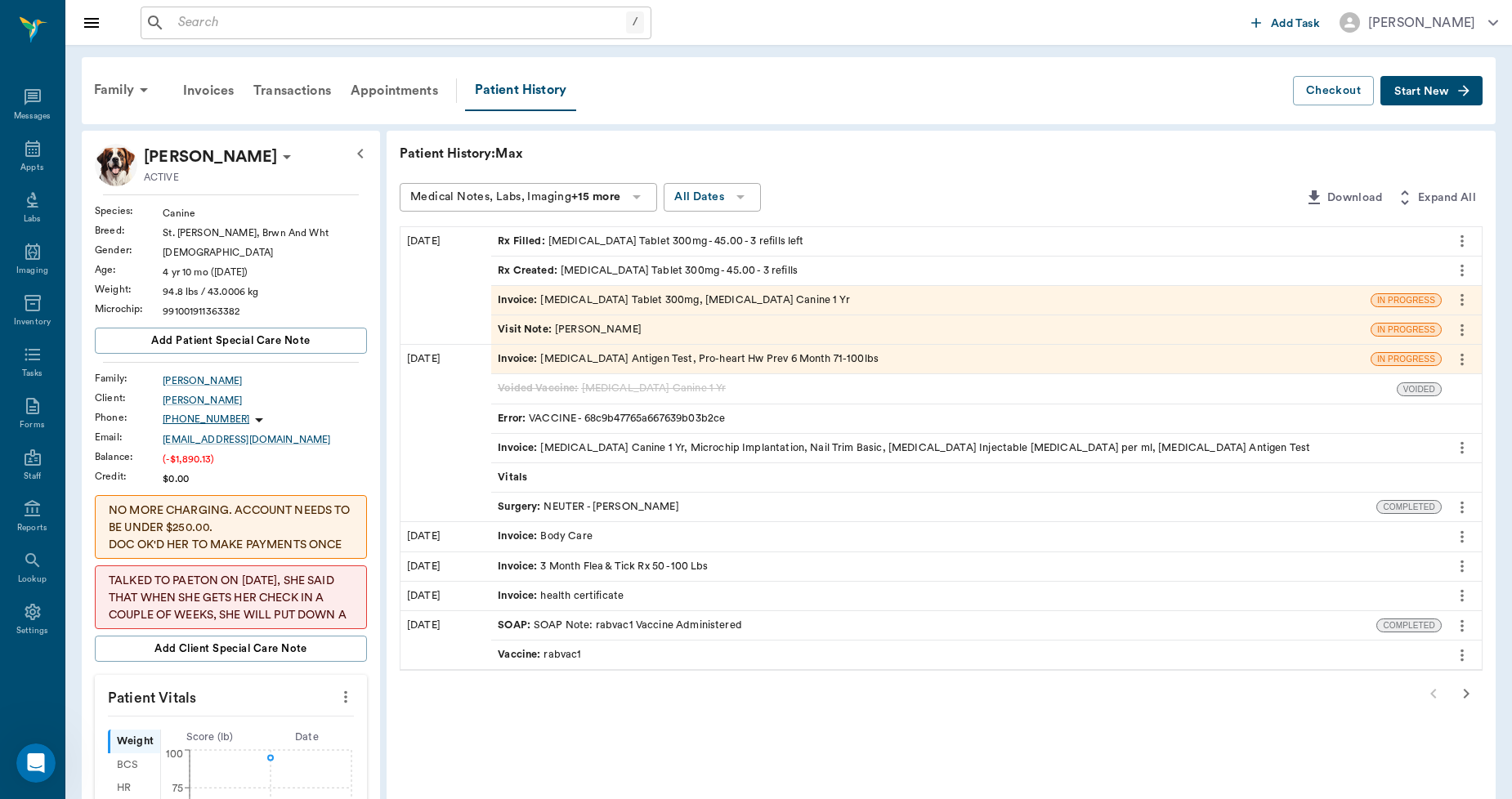
click at [640, 505] on div "Surgery : NEUTER - Dr. Bert Ellsworth" at bounding box center [588, 507] width 182 height 16
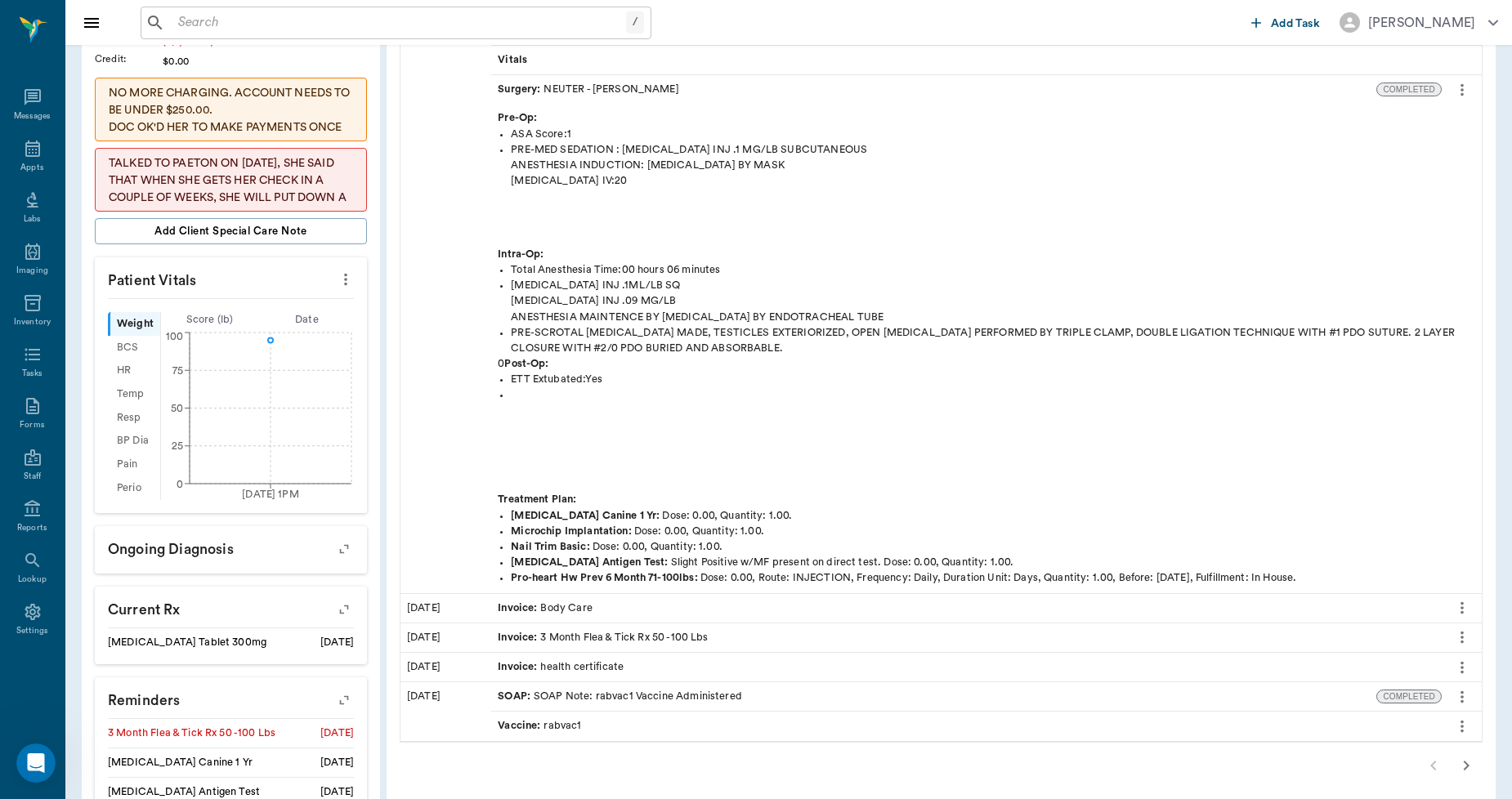
scroll to position [90, 0]
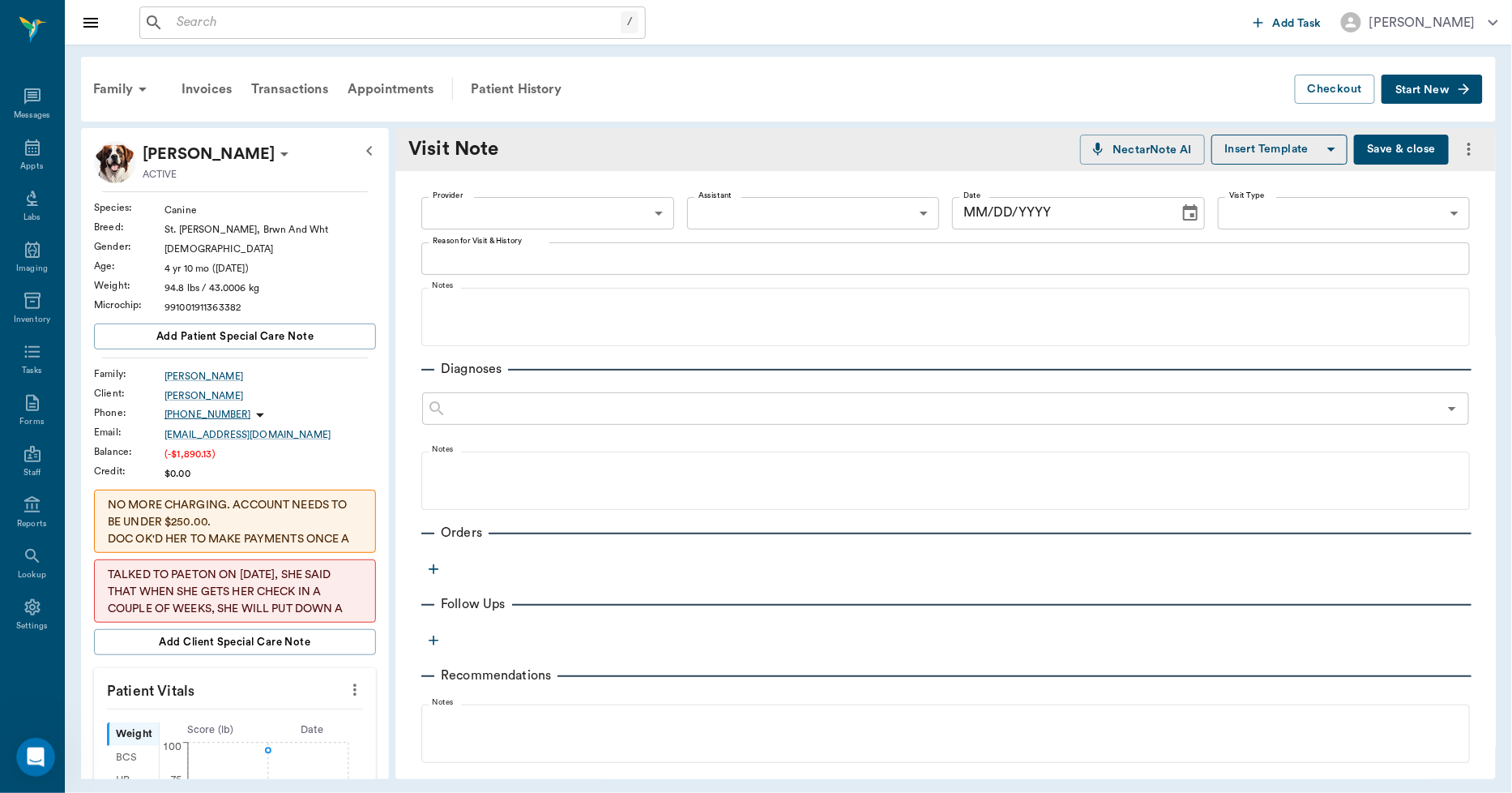
type input "642ef10e332a41444de2bad1"
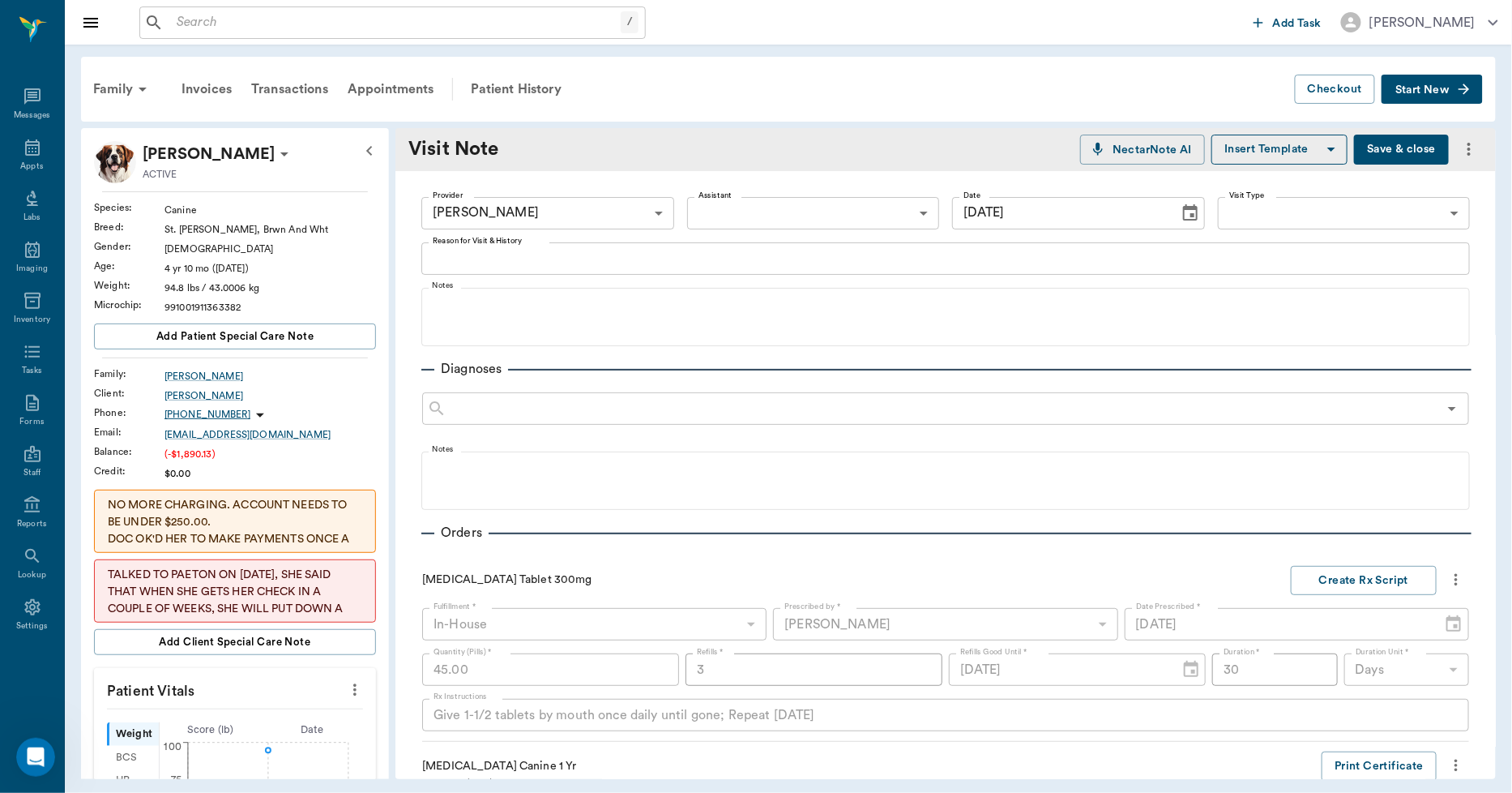
type input "09/19/2025"
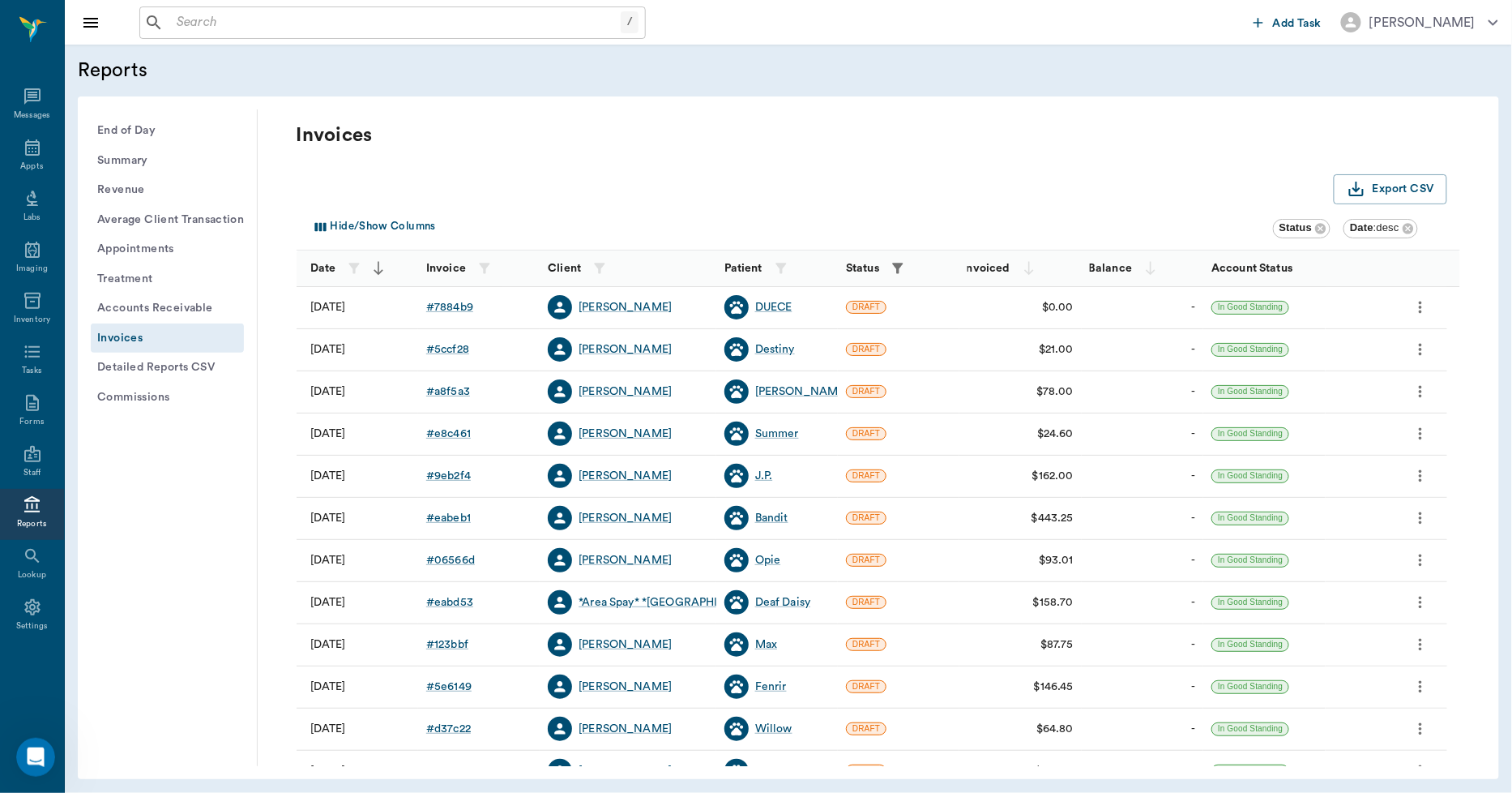
scroll to position [90, 0]
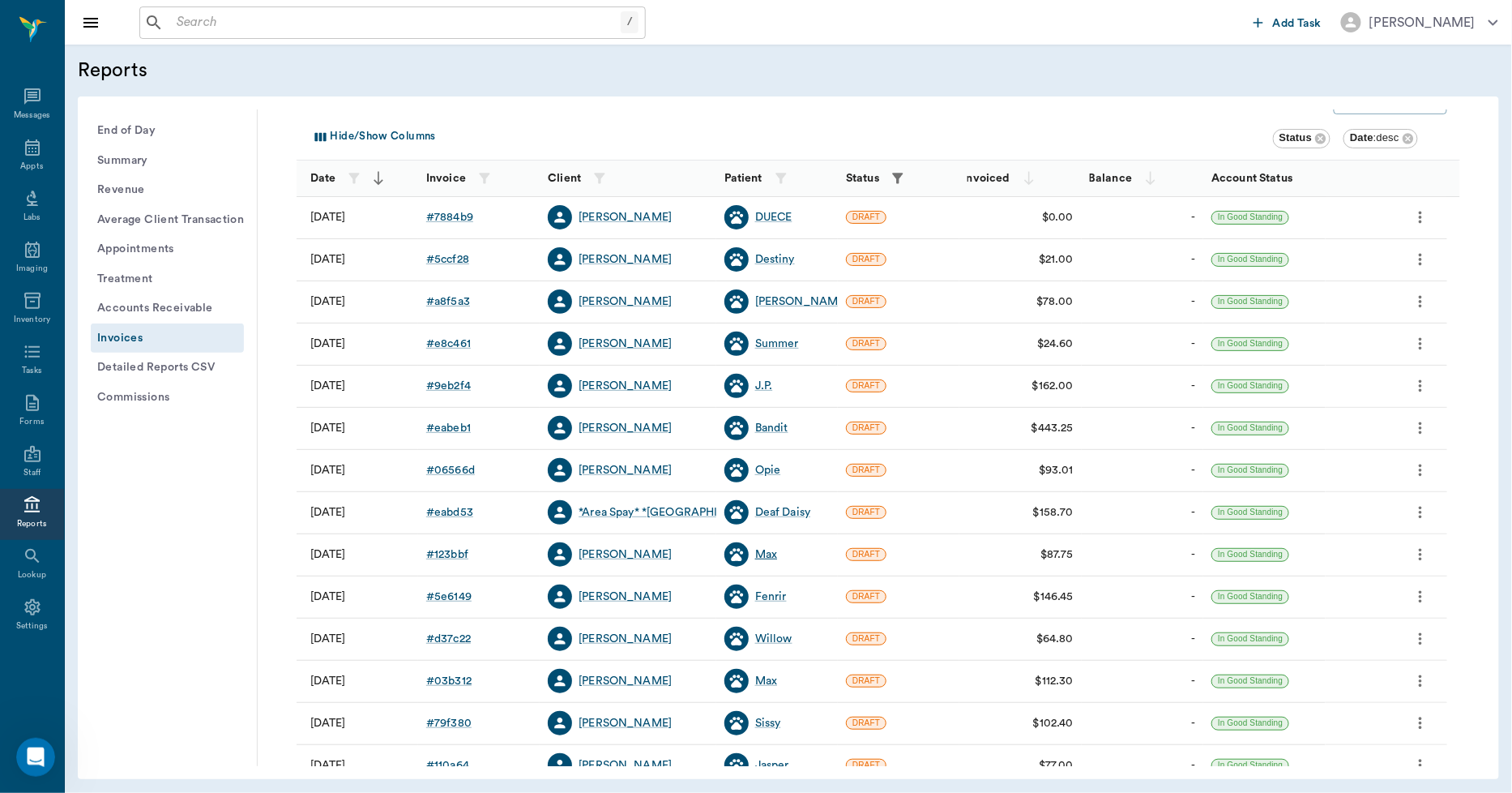
click at [762, 557] on div "Max" at bounding box center [766, 555] width 22 height 16
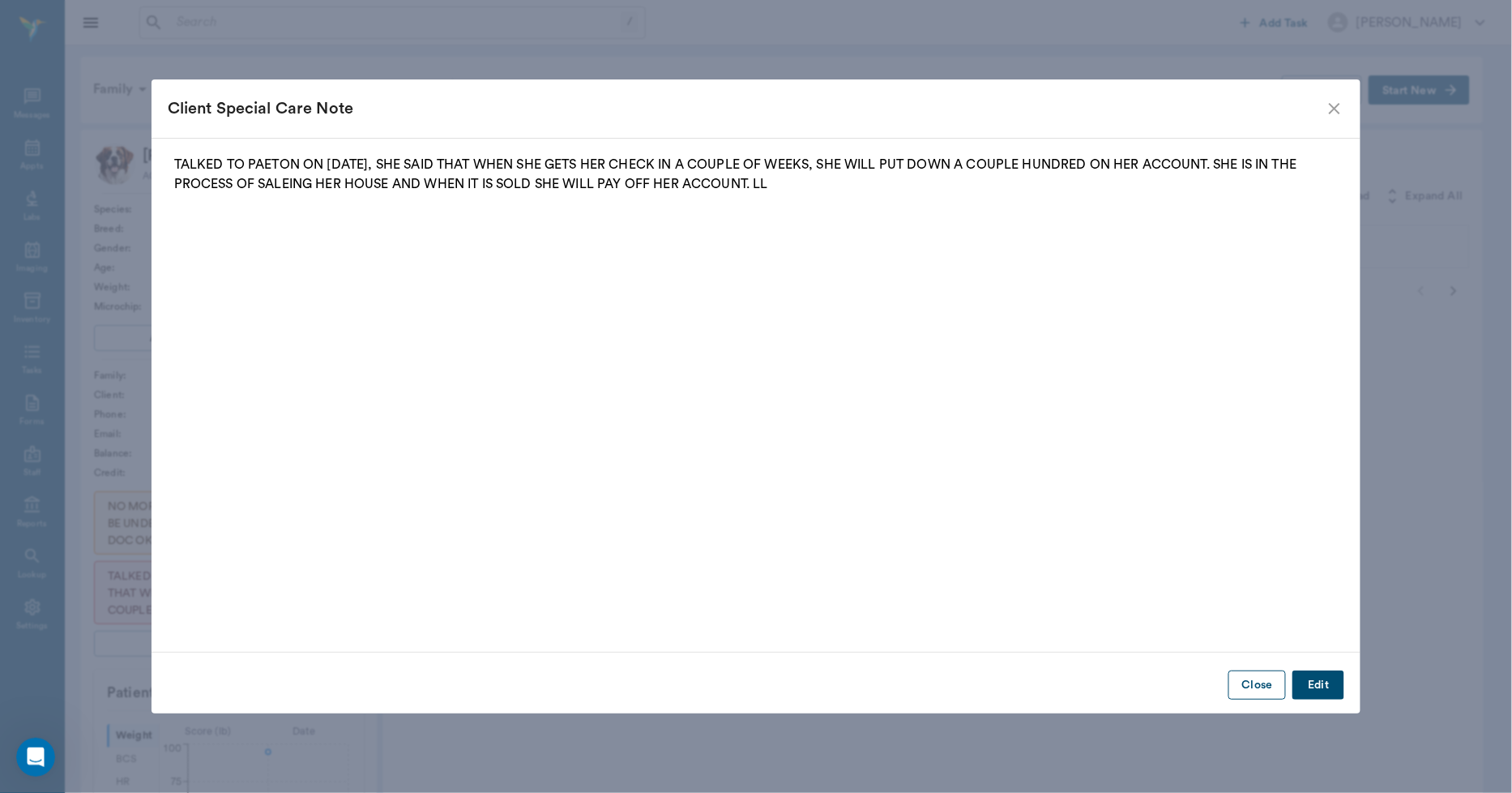
click at [1268, 688] on button "Close" at bounding box center [1257, 685] width 58 height 30
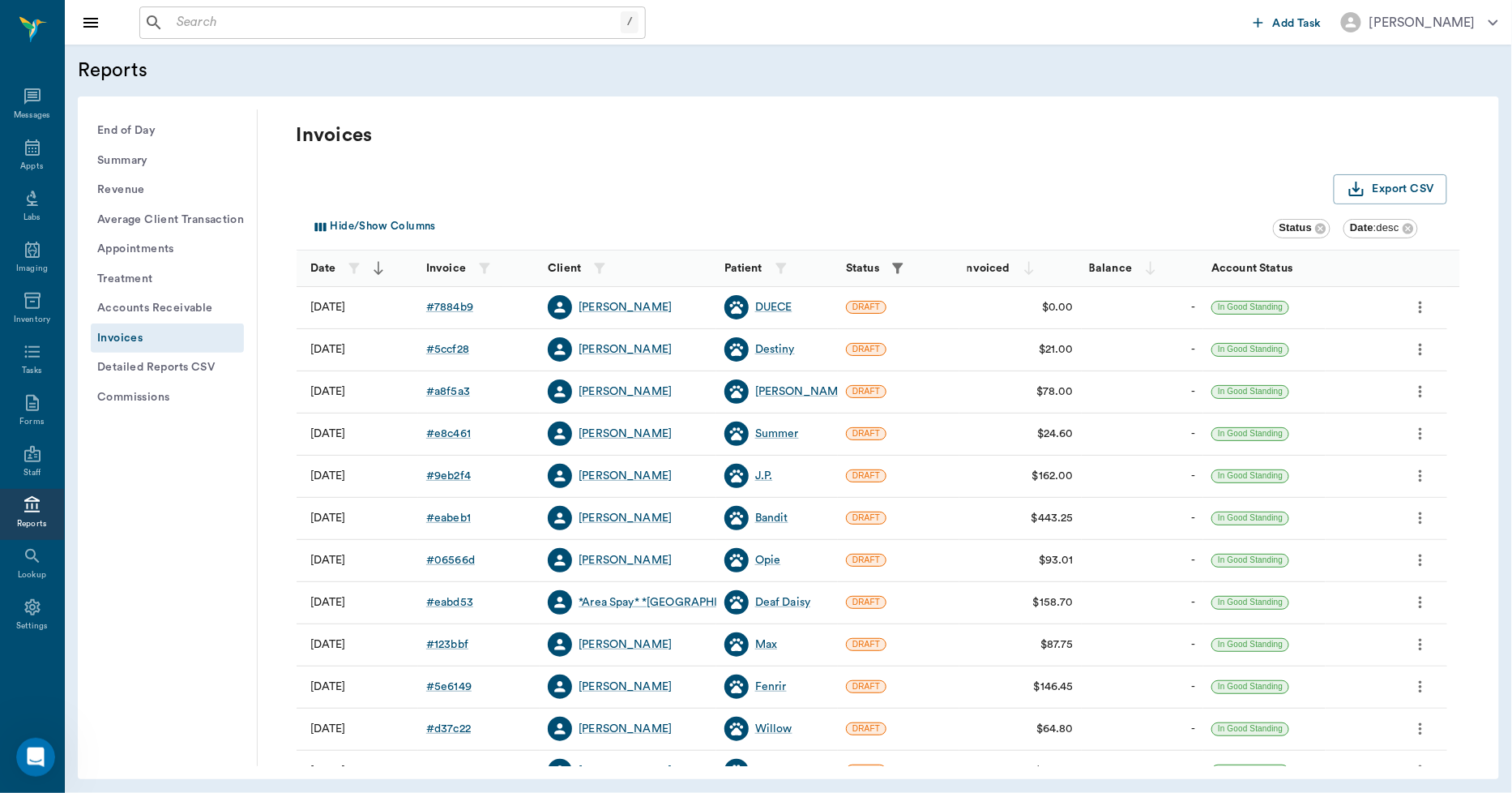
scroll to position [180, 0]
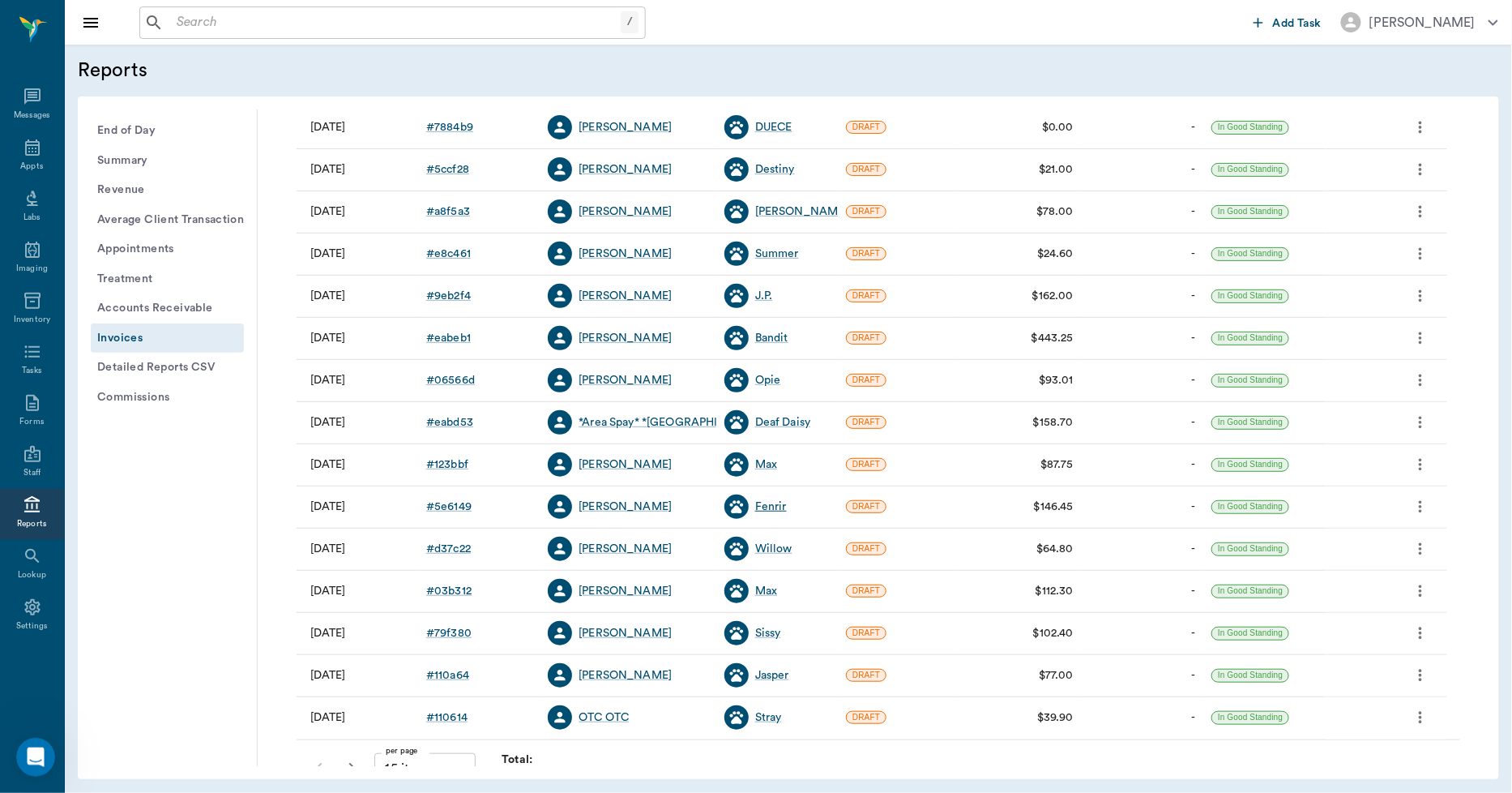
click at [772, 506] on div "Fenrir" at bounding box center [771, 507] width 32 height 16
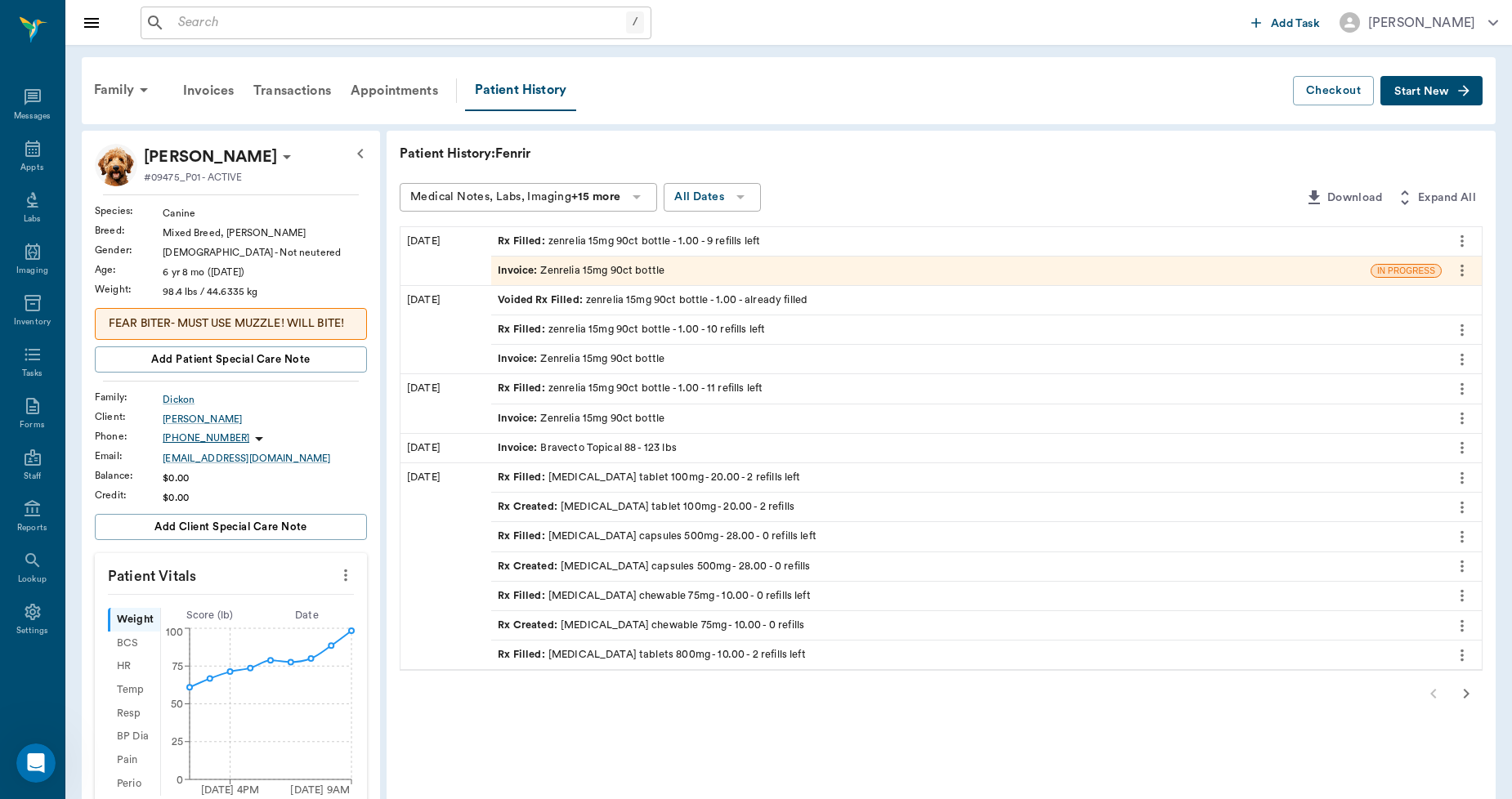
click at [1433, 98] on button "Start New" at bounding box center [1431, 90] width 102 height 30
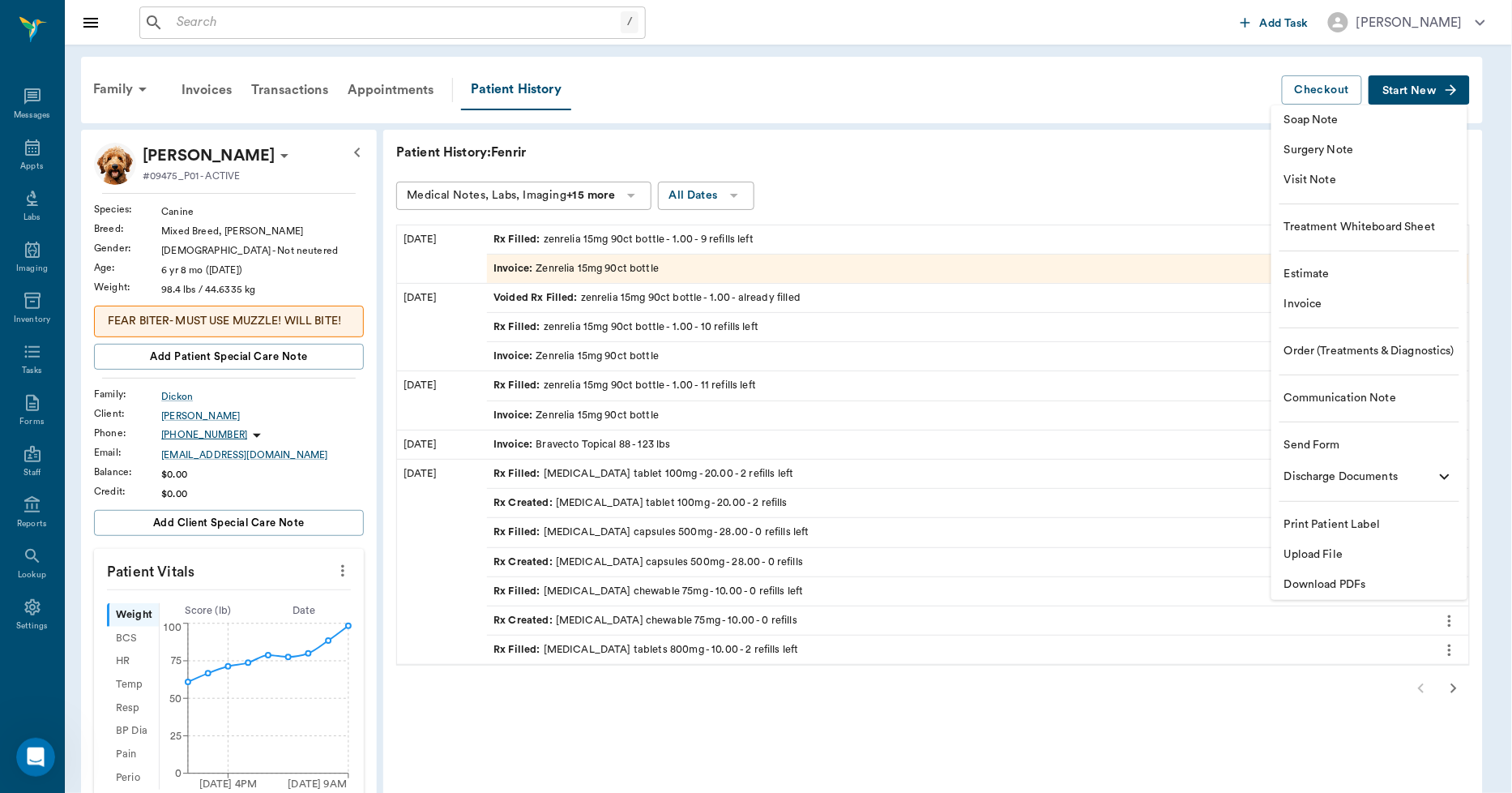
click at [1358, 399] on span "Communication Note" at bounding box center [1369, 398] width 170 height 17
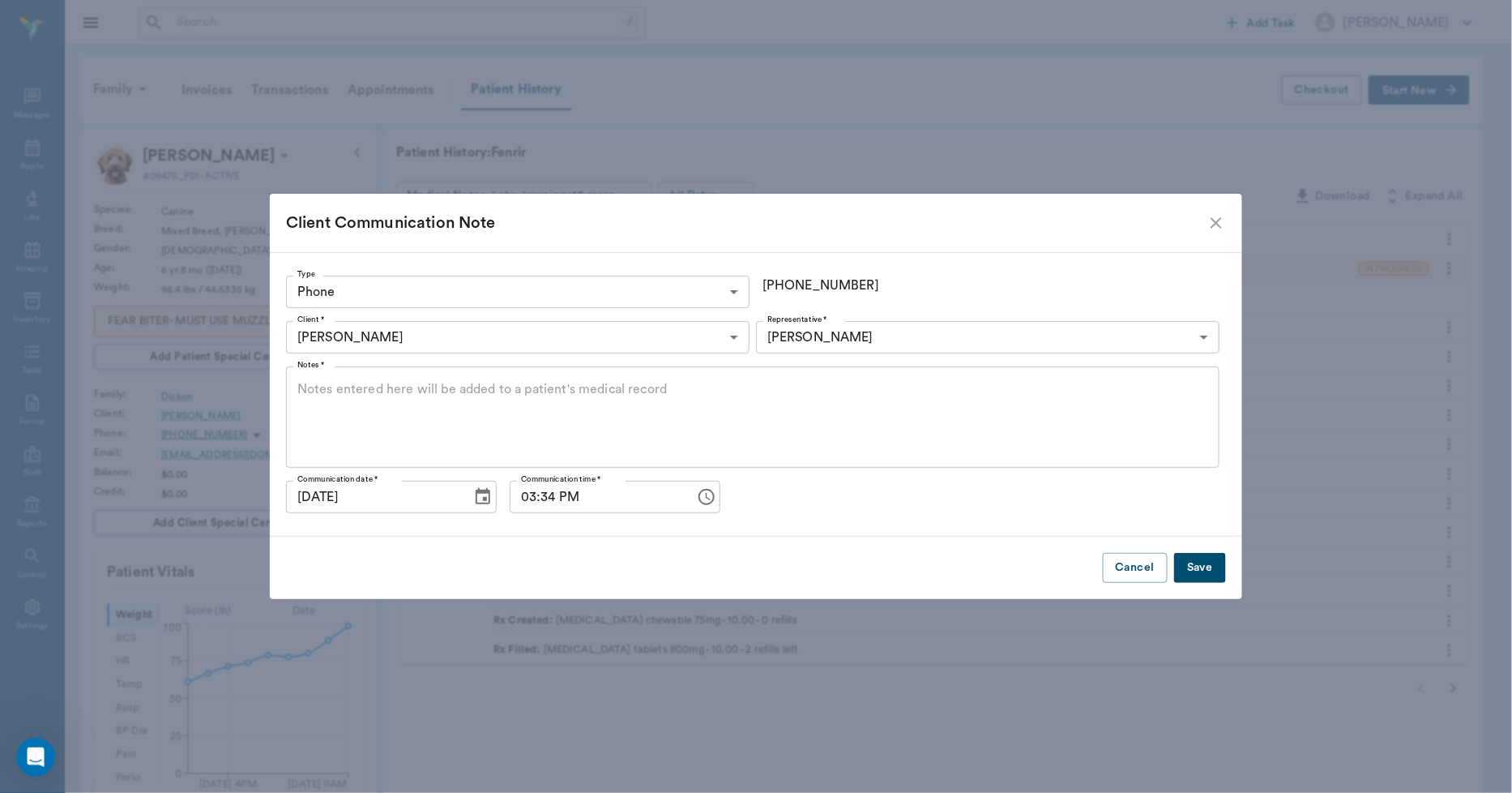
click at [574, 294] on body "/ ​ Add Task Dr. Bert Ellsworth Nectar Messages Appts Labs Imaging Inventory Ta…" at bounding box center [756, 654] width 1512 height 1308
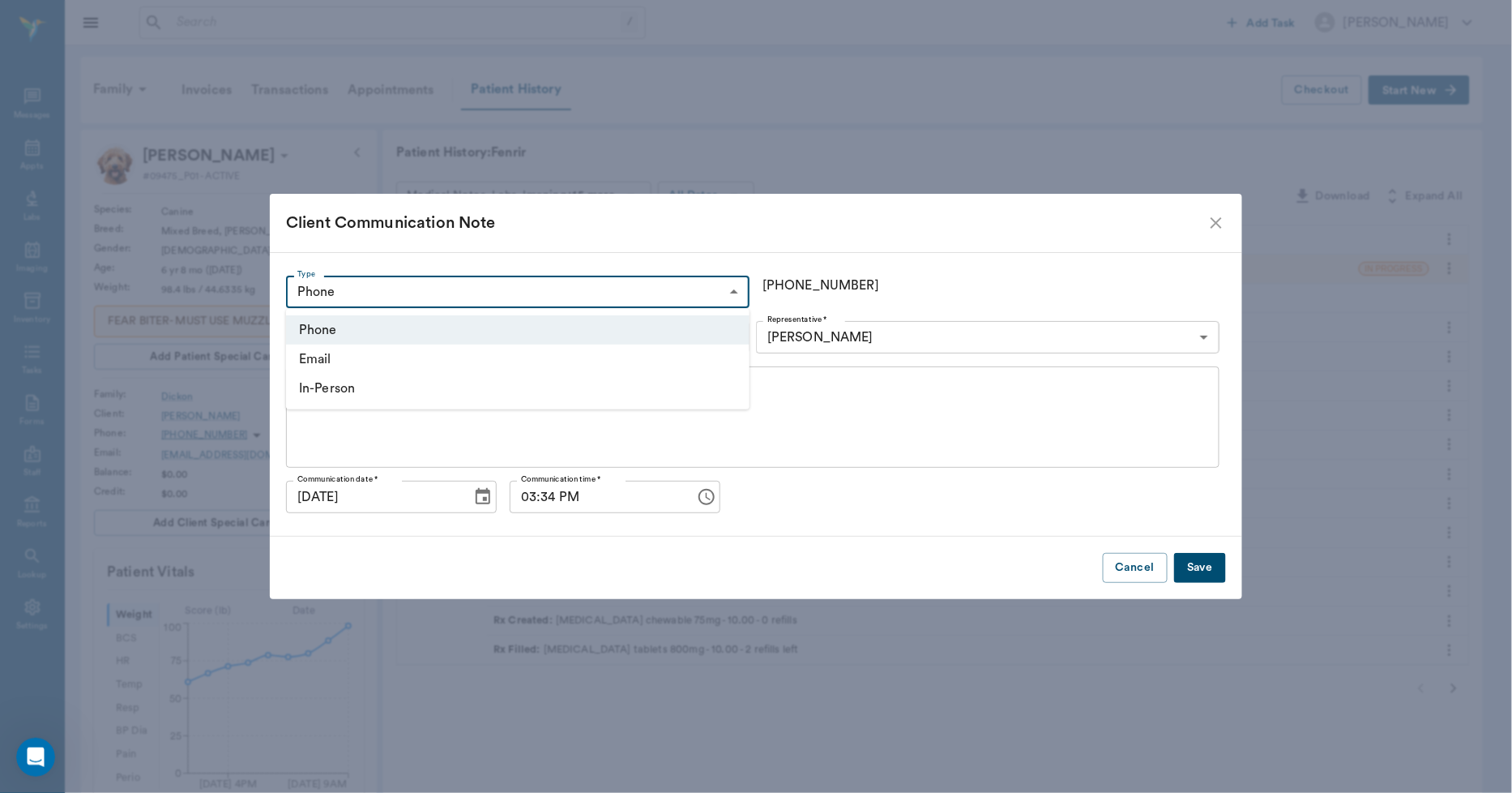
drag, startPoint x: 525, startPoint y: 320, endPoint x: 516, endPoint y: 325, distance: 10.3
click at [525, 321] on li "Phone" at bounding box center [517, 330] width 463 height 29
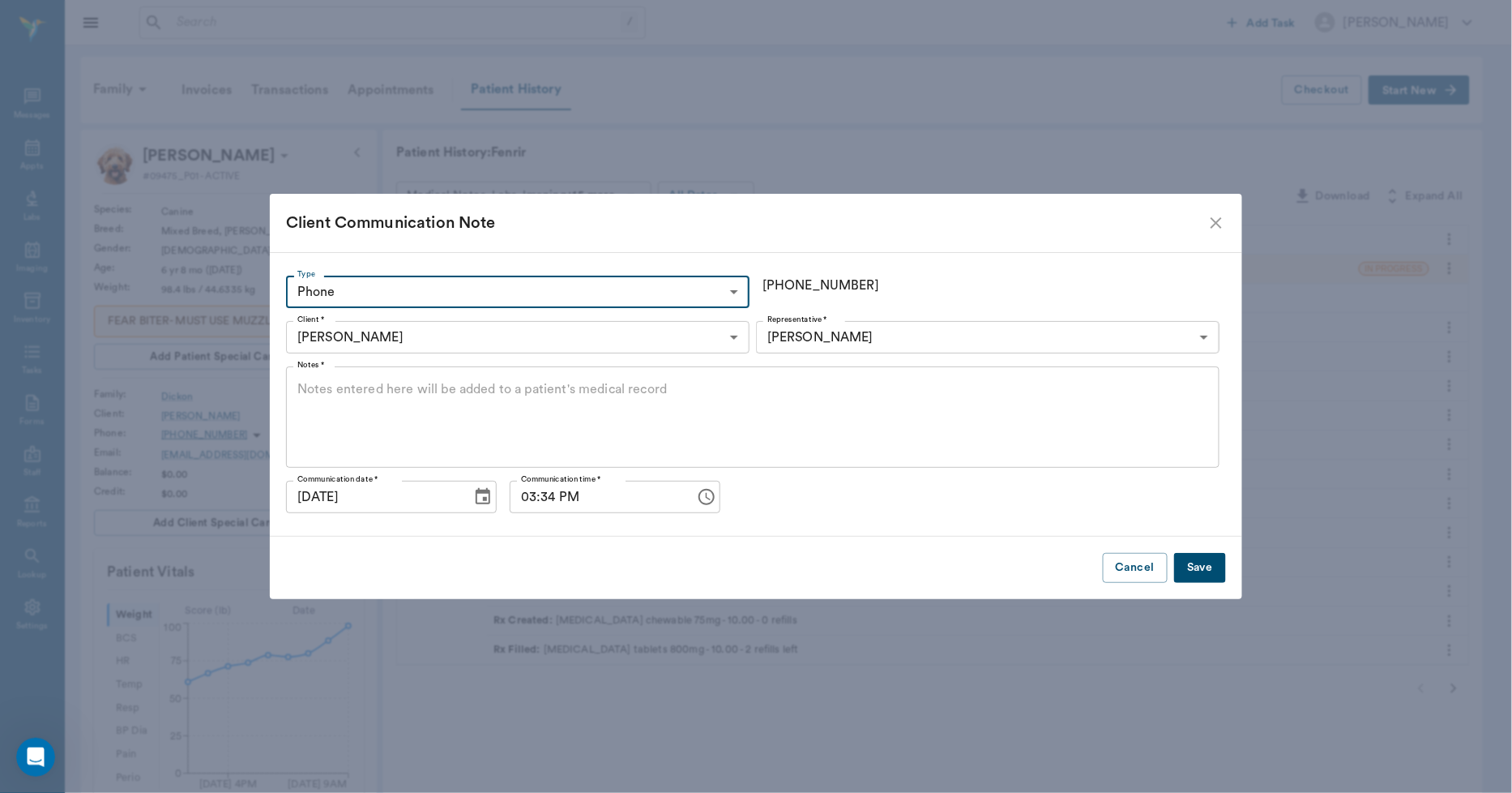
click at [846, 333] on body "/ ​ Add Task Dr. Bert Ellsworth Nectar Messages Appts Labs Imaging Inventory Ta…" at bounding box center [756, 654] width 1512 height 1308
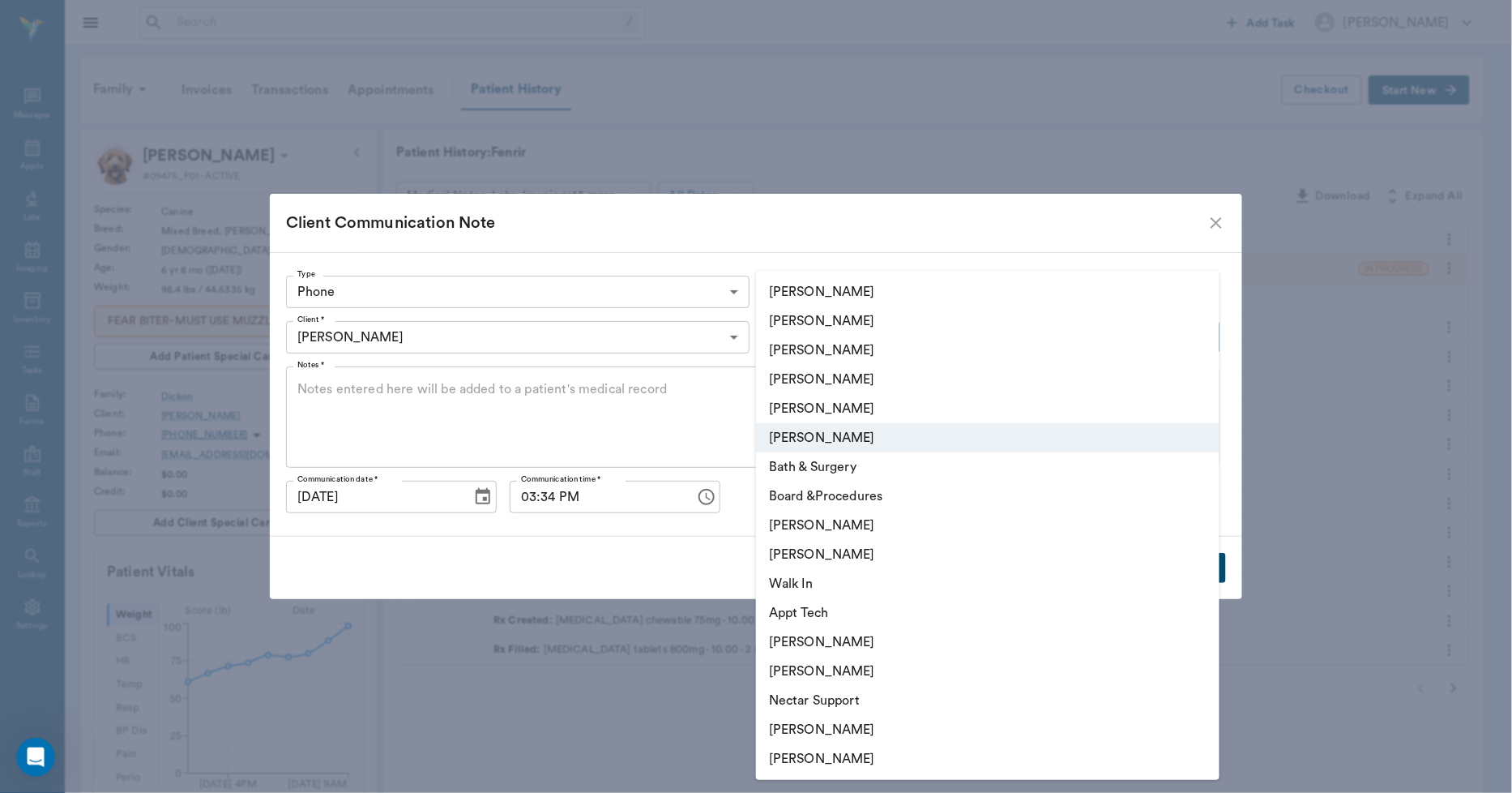
click at [800, 405] on li "Lorean Lingle" at bounding box center [987, 409] width 463 height 29
type input "63ec2ece52e12b0ba117cc90"
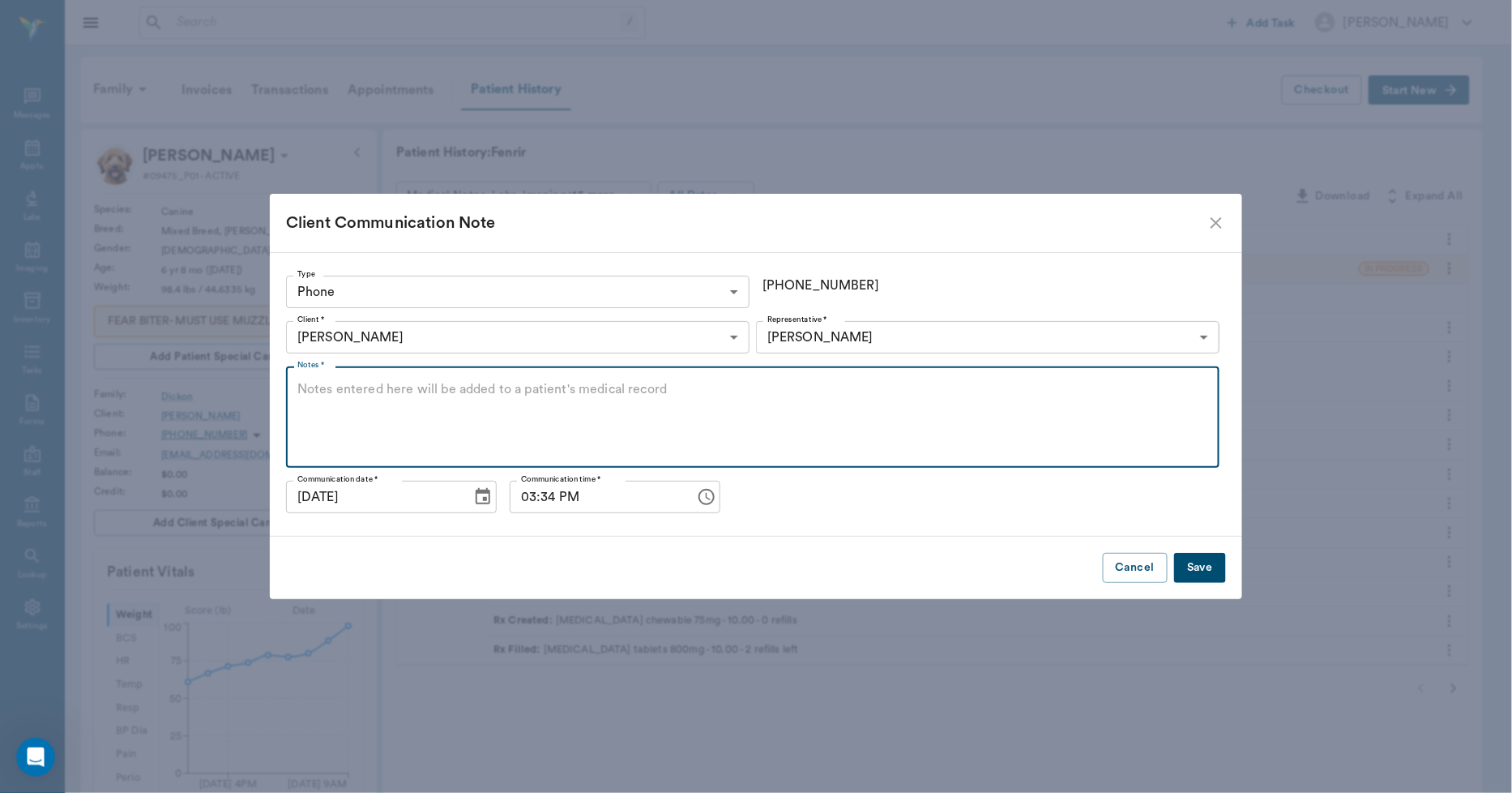
click at [613, 411] on textarea "Notes *" at bounding box center [752, 418] width 910 height 75
type textarea "GOING TO PICK THIS UP WHEN SHE GETS HER CHECK. MEDS IN IN MED PICK UP AREA"
click at [1197, 570] on button "Save" at bounding box center [1200, 568] width 52 height 30
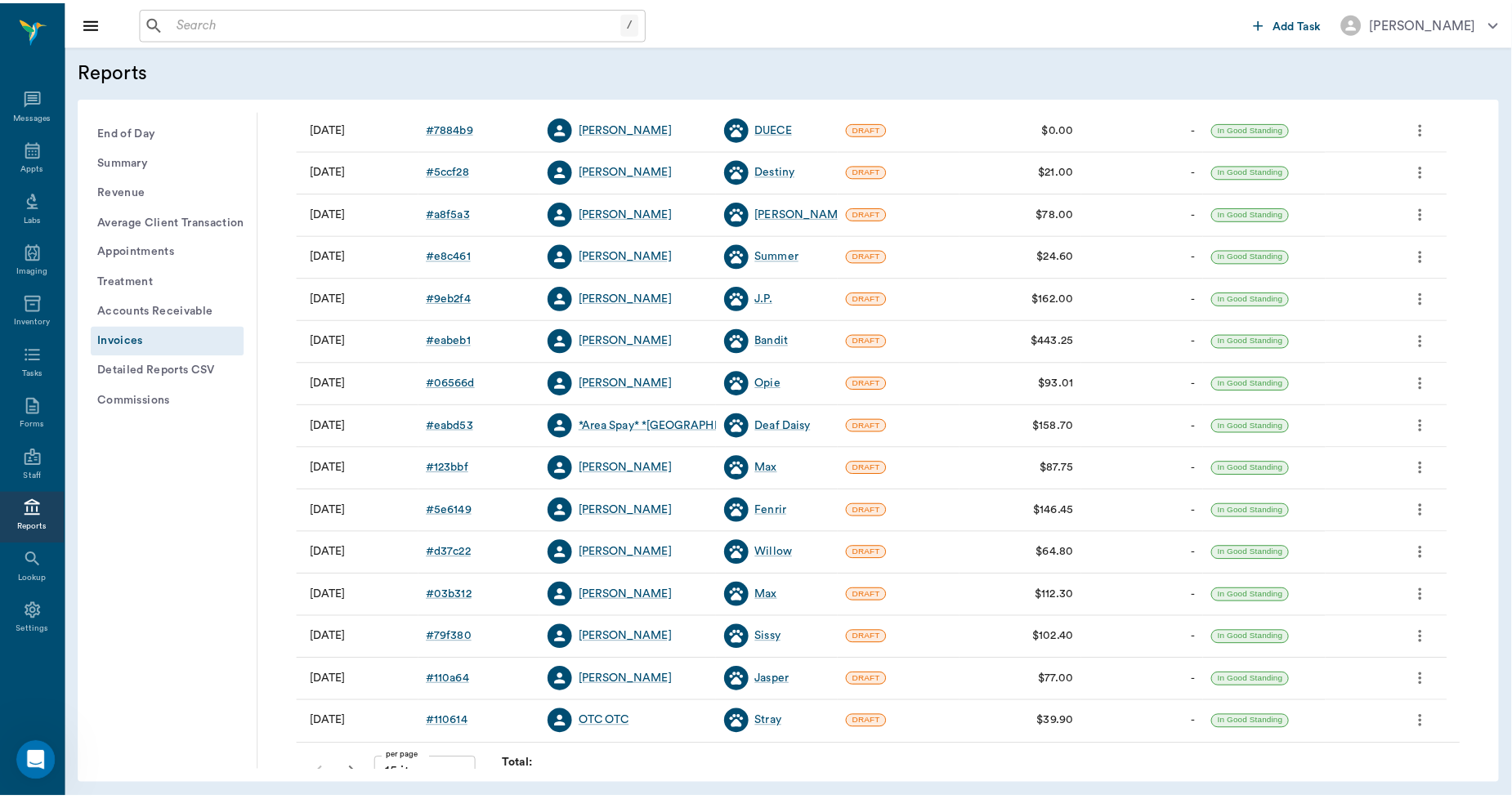
scroll to position [7523, 0]
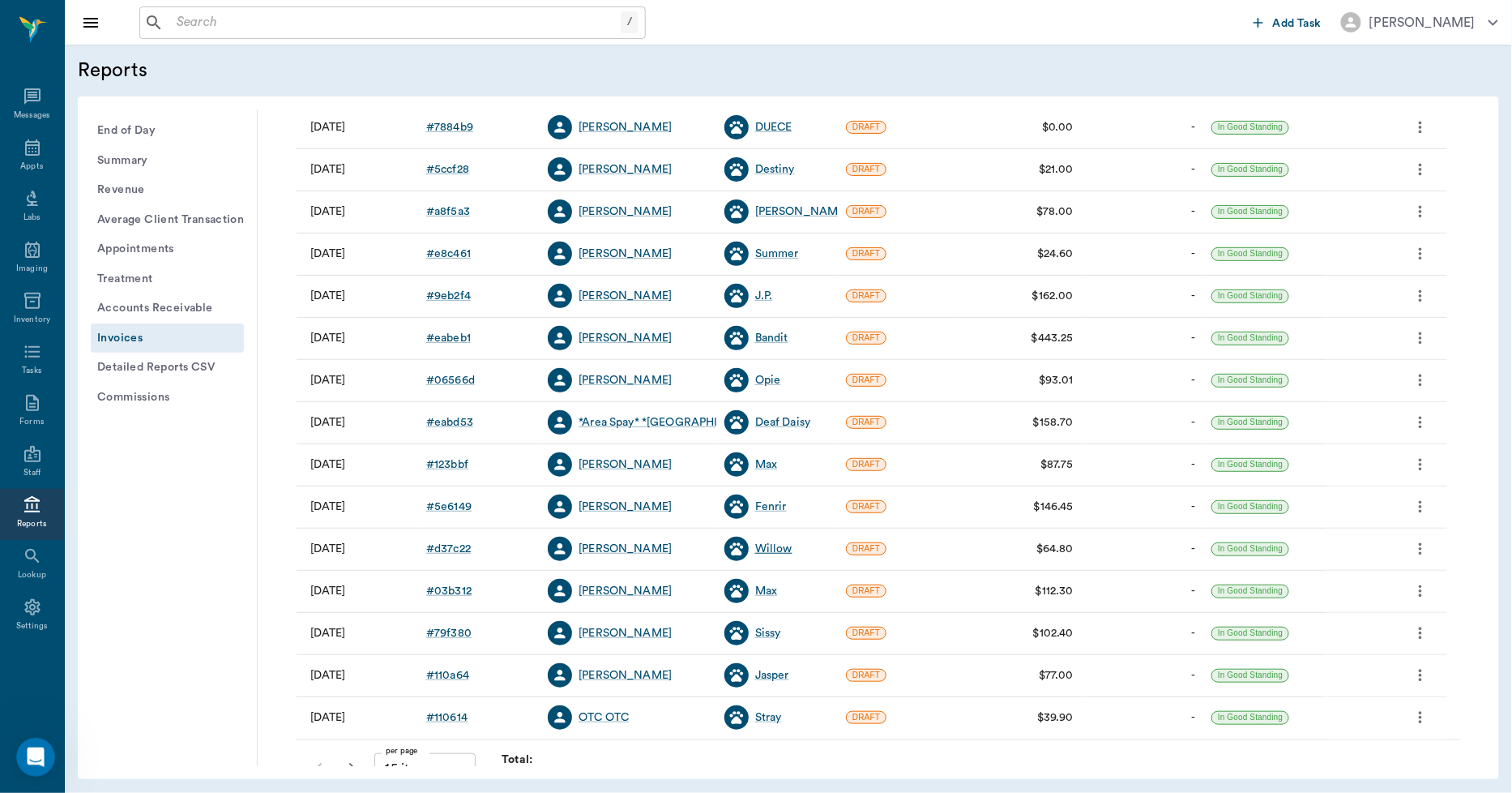
click at [772, 545] on div "Willow" at bounding box center [773, 549] width 37 height 16
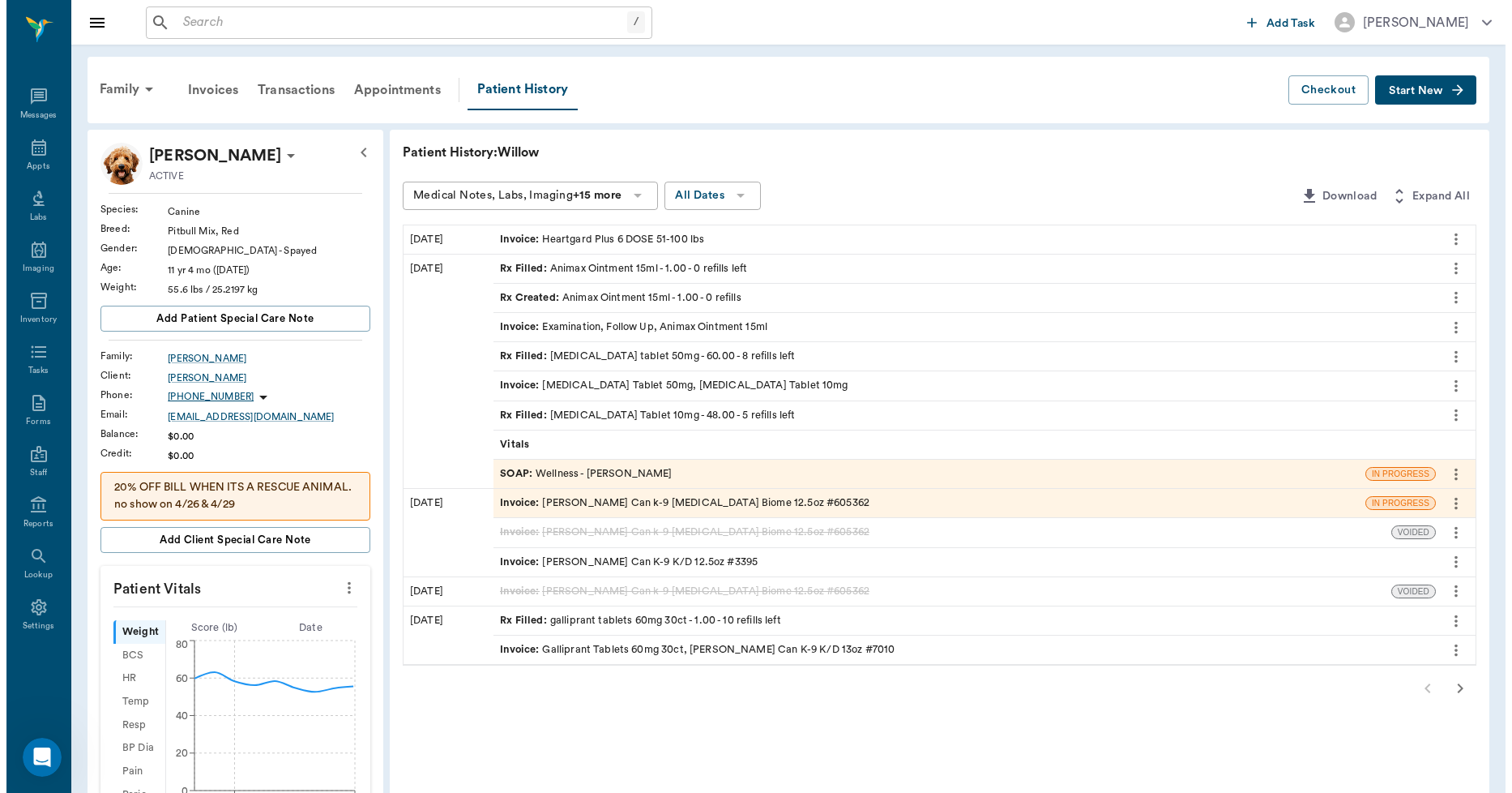
scroll to position [7425, 0]
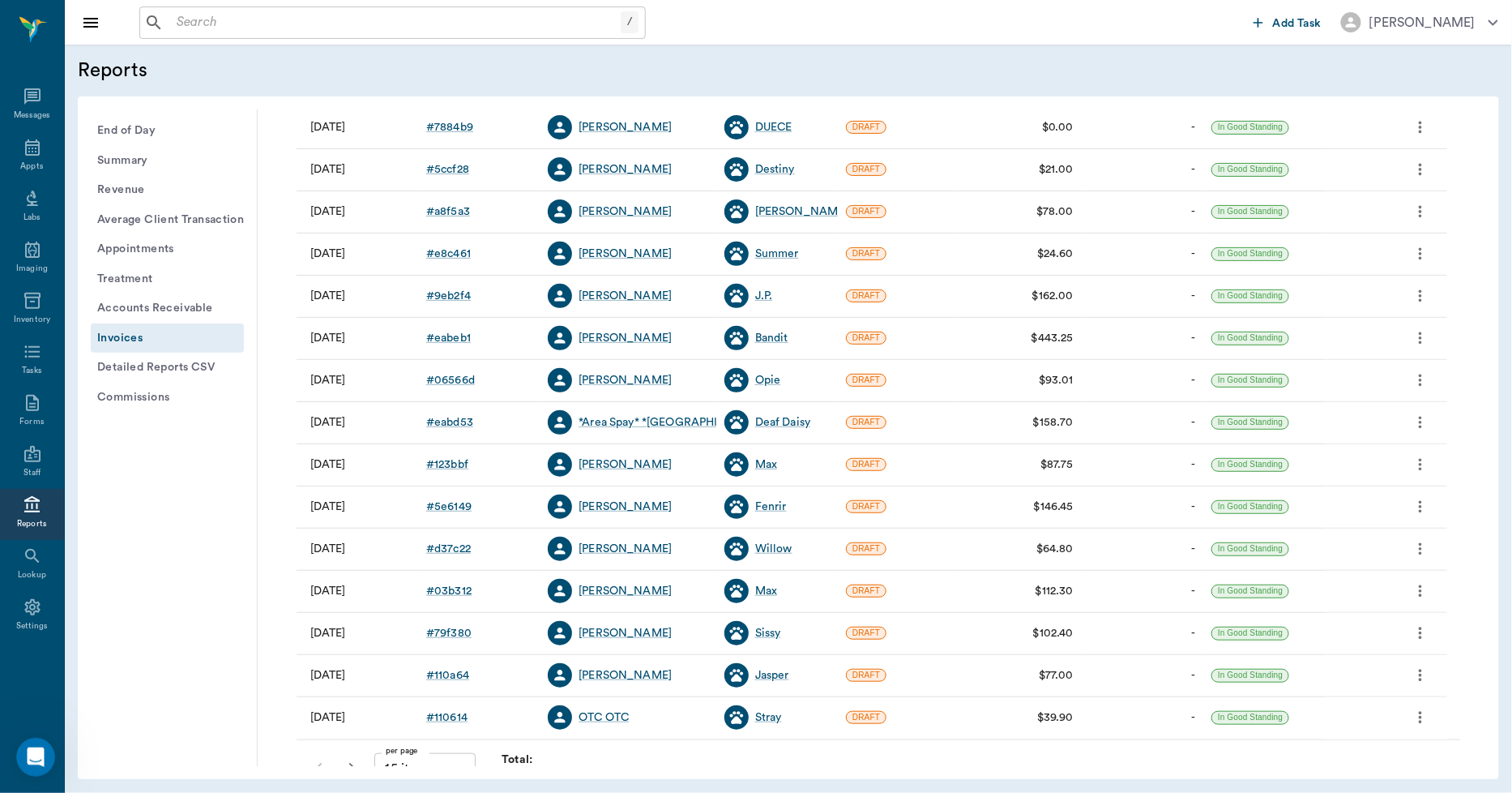
scroll to position [208, 0]
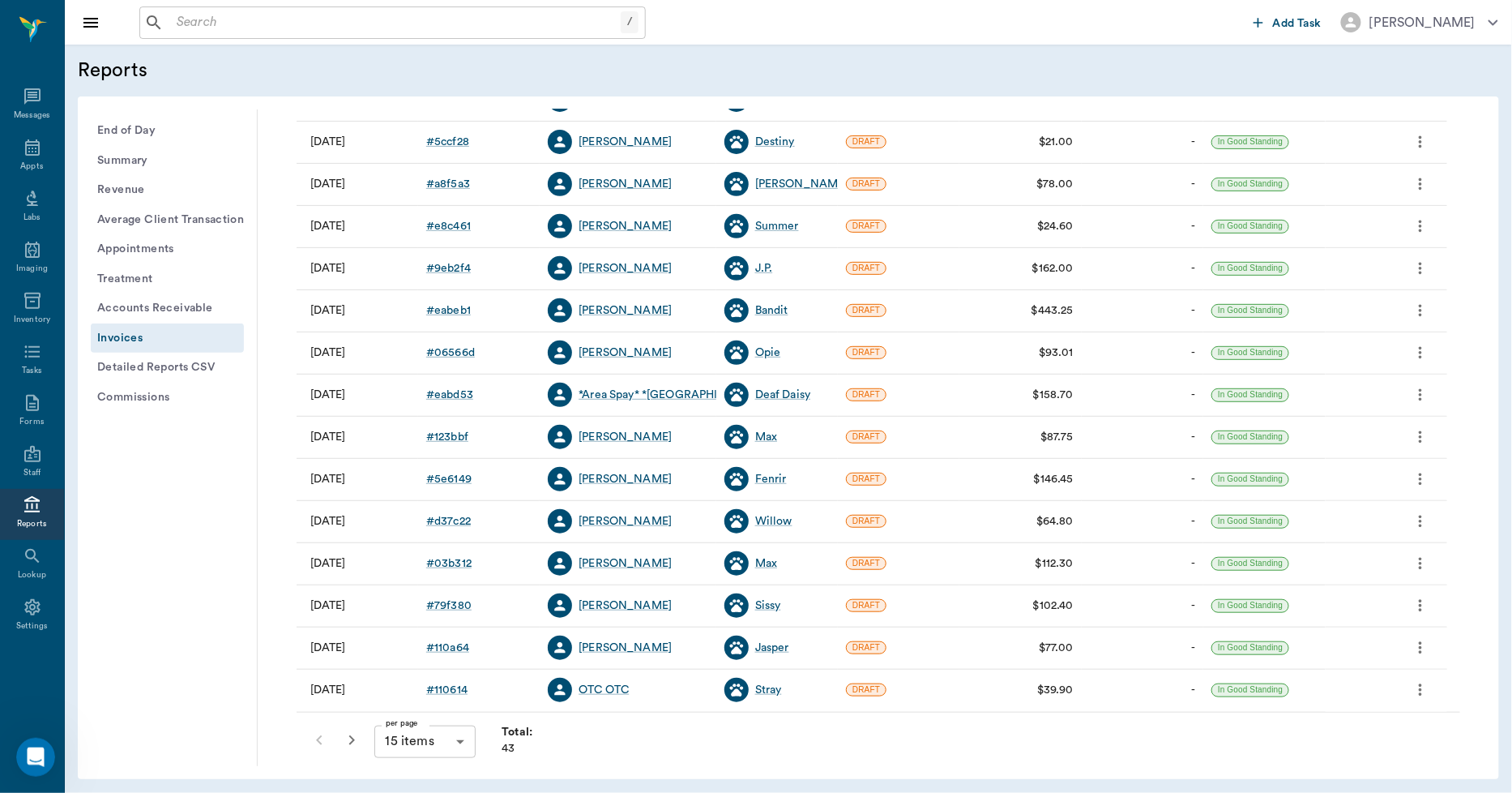
click at [409, 736] on body "/ ​ Add Task Dr. Bert Ellsworth Nectar Messages Appts Labs Imaging Inventory Ta…" at bounding box center [756, 396] width 1512 height 793
click at [405, 758] on li "100 items" at bounding box center [424, 759] width 101 height 29
type input "100"
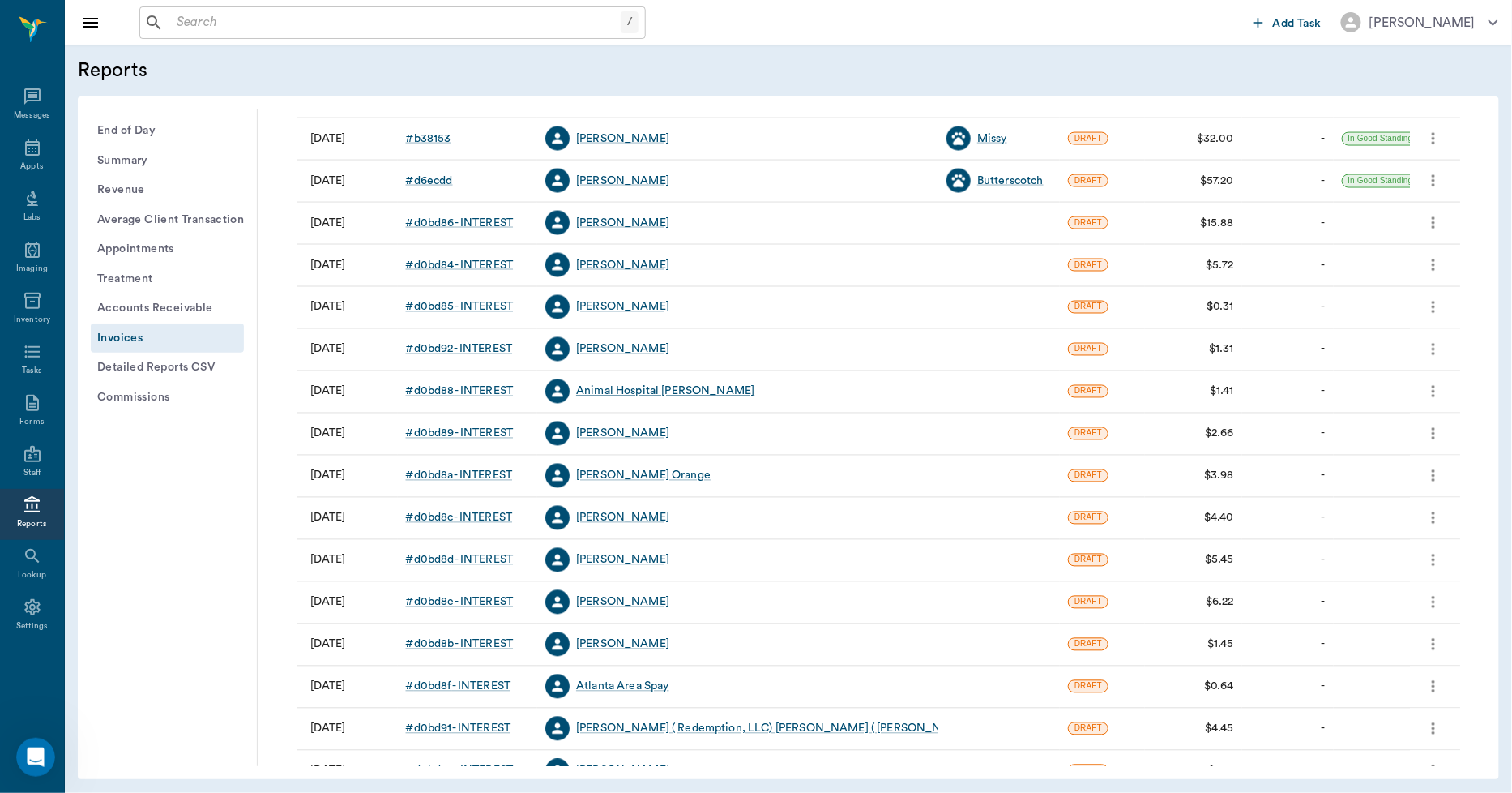
scroll to position [1018, 0]
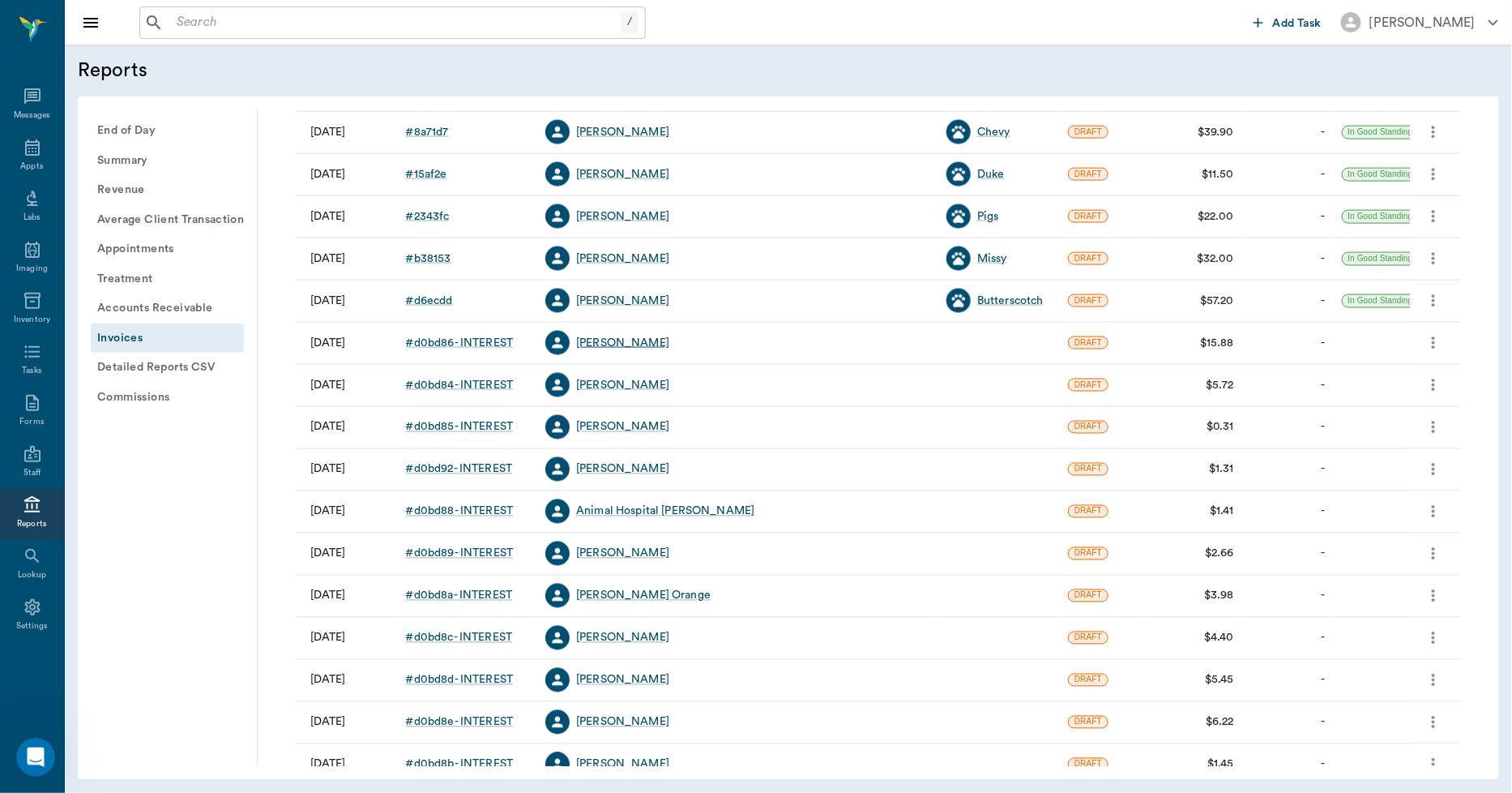
click at [618, 338] on div "David Smith" at bounding box center [623, 343] width 93 height 16
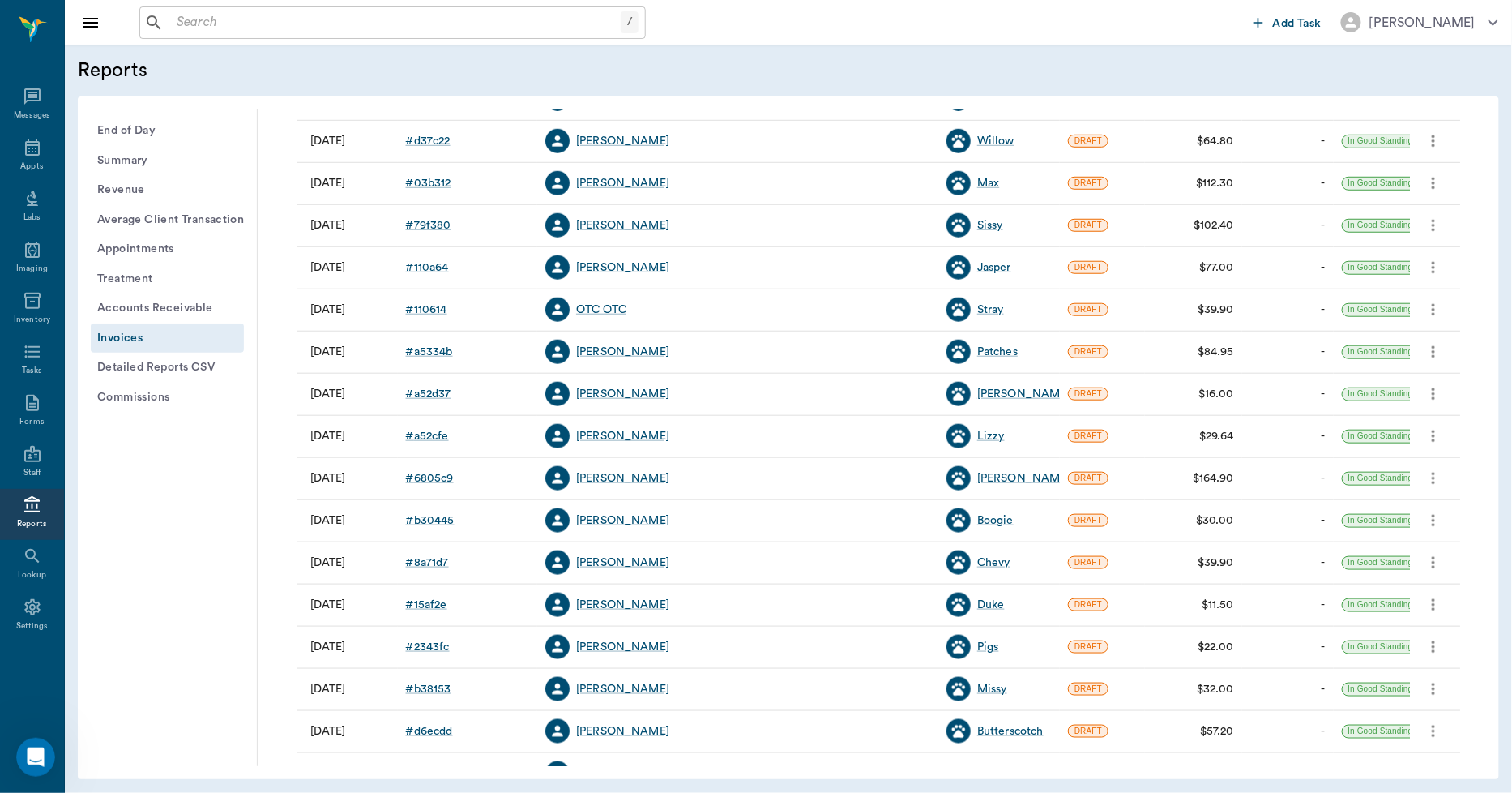
scroll to position [811, 0]
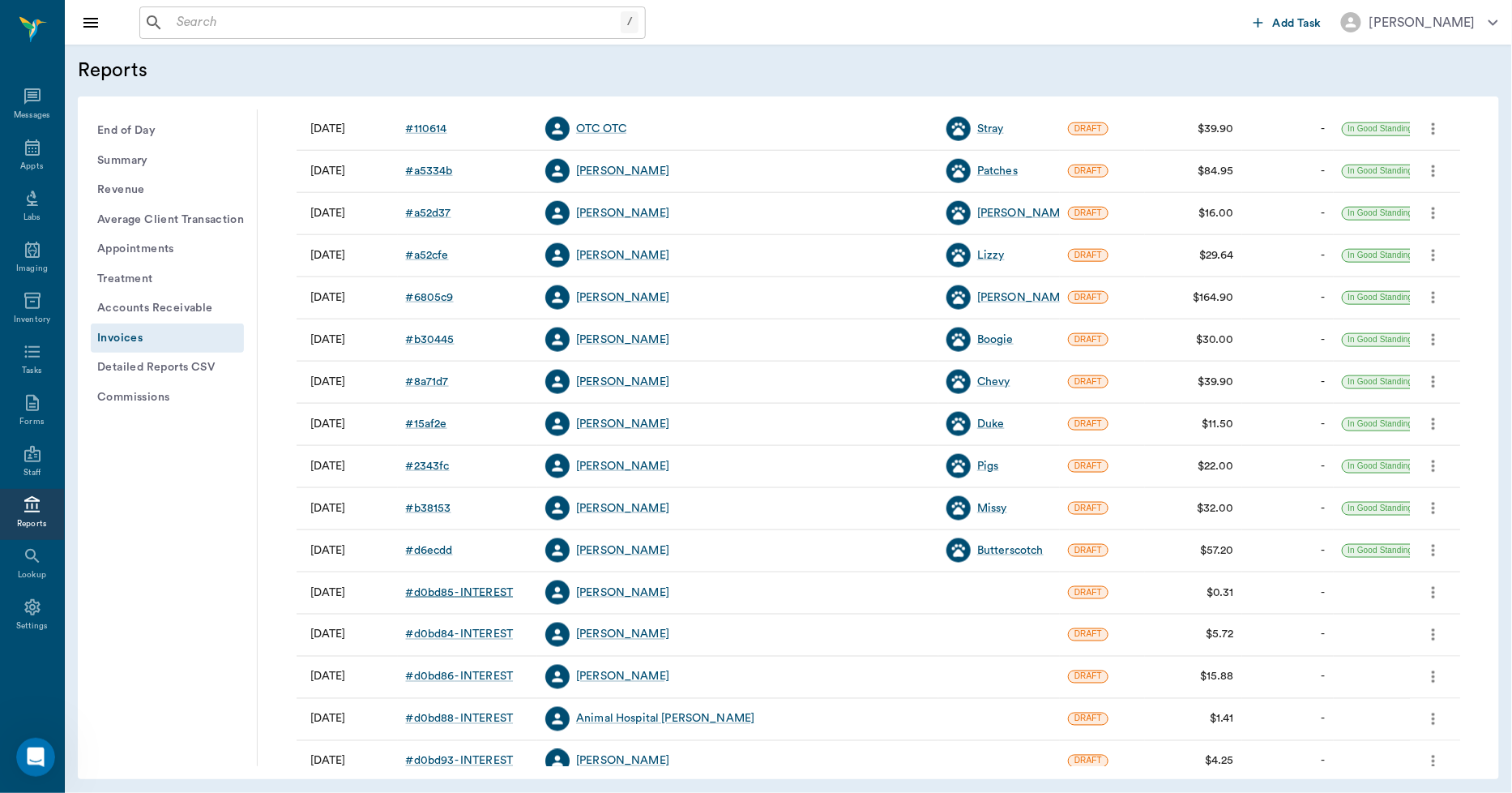
click at [464, 600] on div "# d0bd85 - INTEREST" at bounding box center [460, 593] width 108 height 16
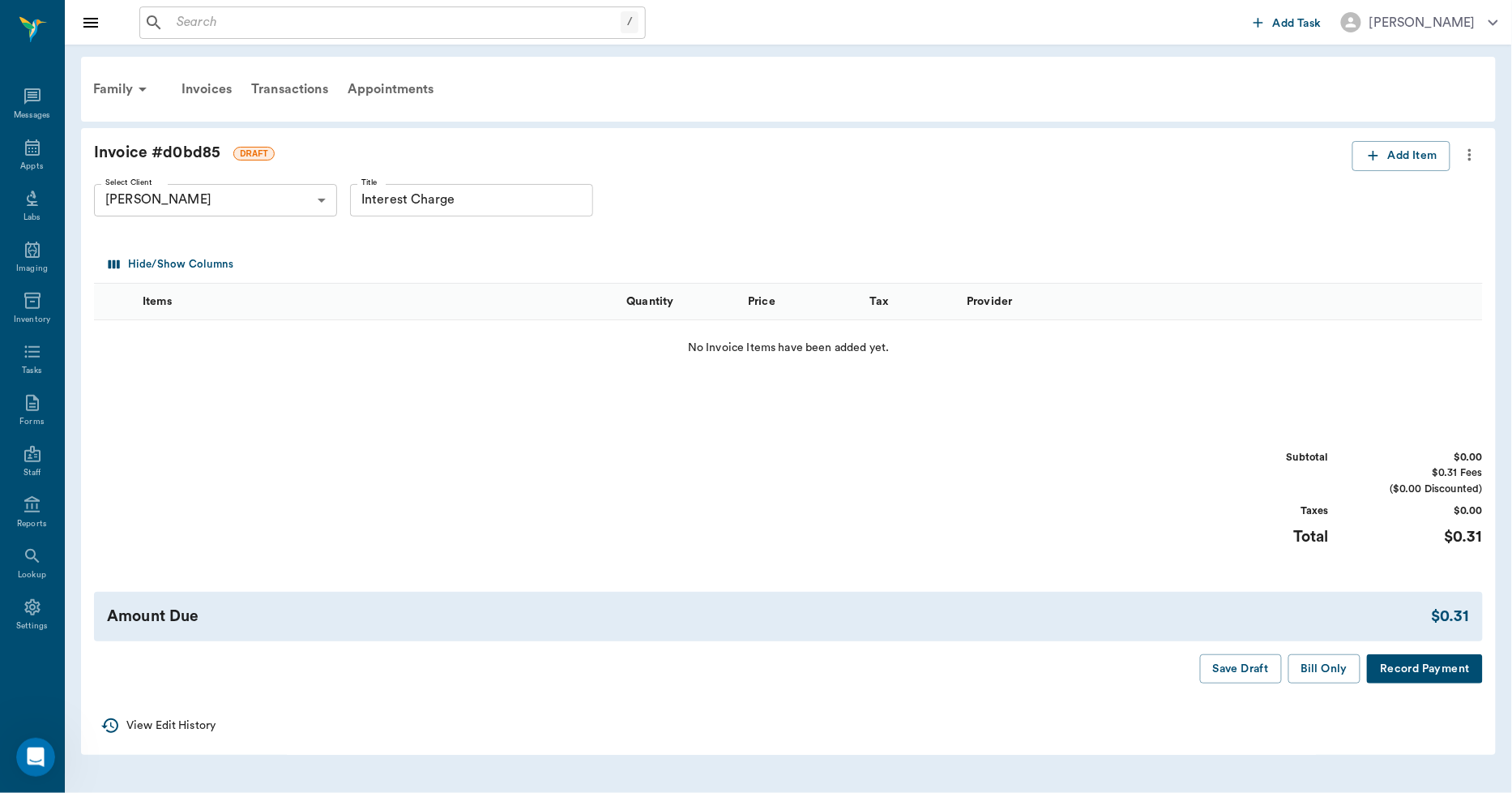
click at [1470, 155] on icon "more" at bounding box center [1470, 155] width 4 height 12
click at [1448, 171] on li "Delete Draft Invoice" at bounding box center [1402, 183] width 162 height 30
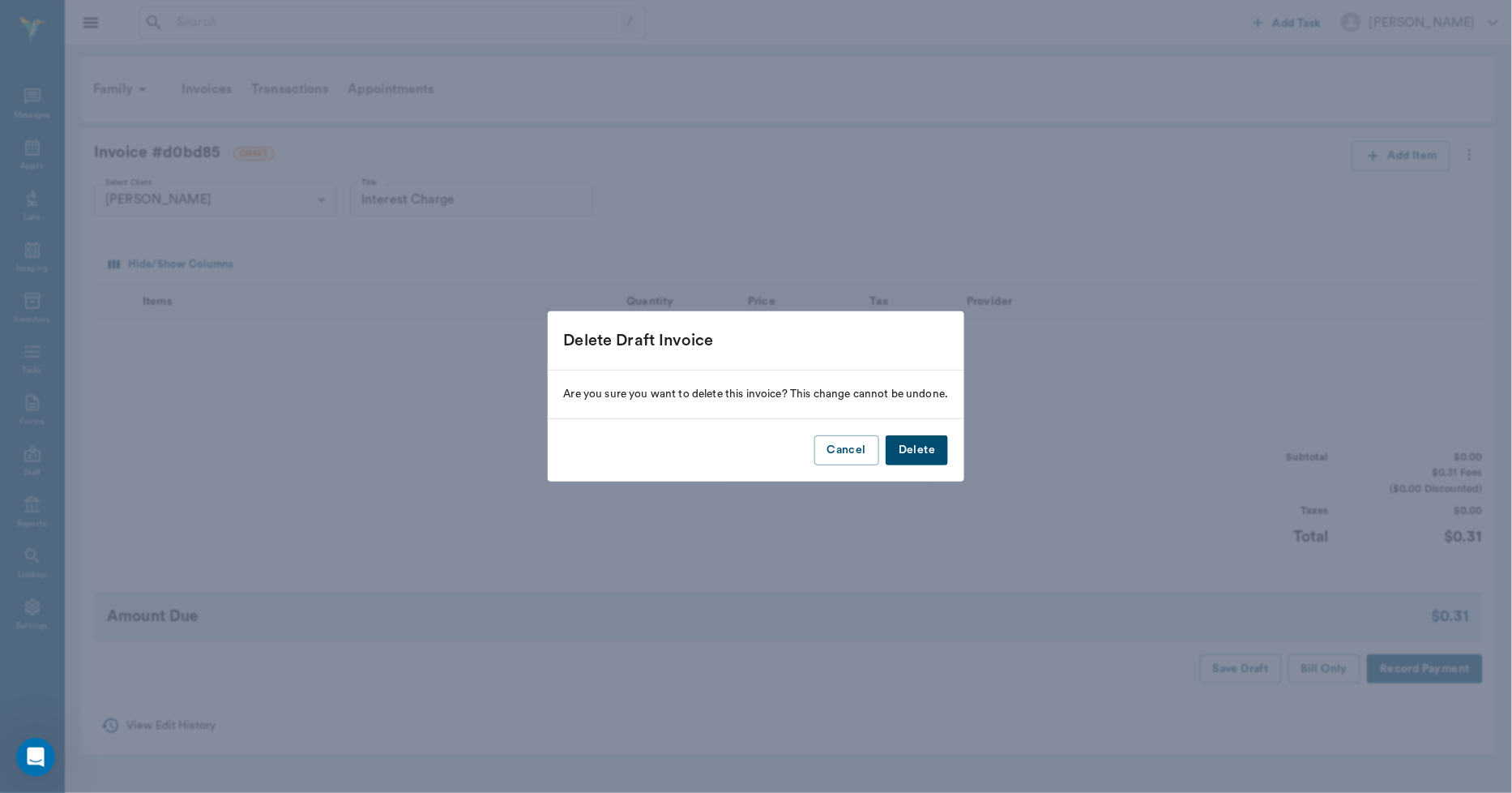
click at [930, 446] on button "Delete" at bounding box center [917, 450] width 62 height 30
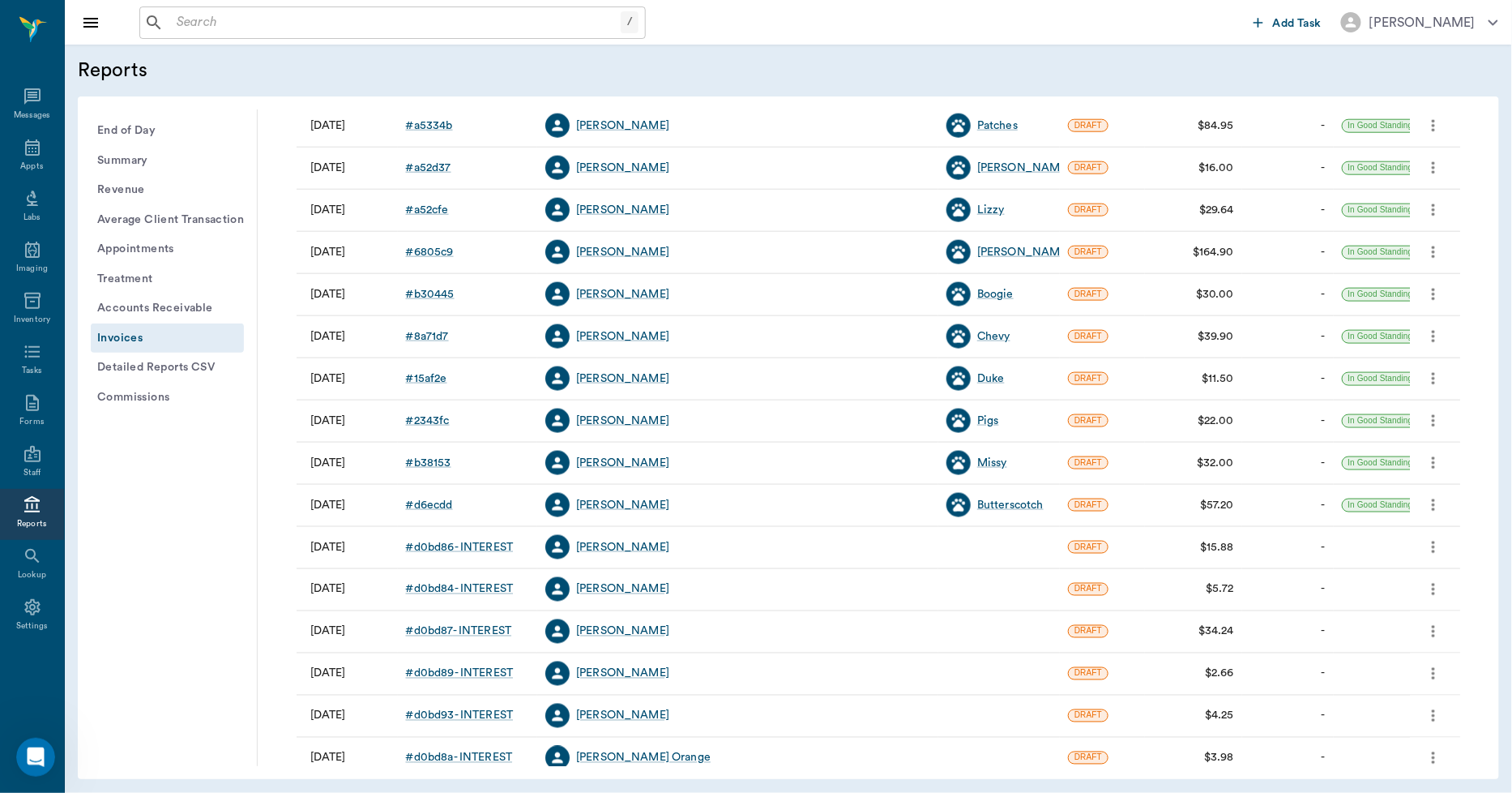
scroll to position [901, 0]
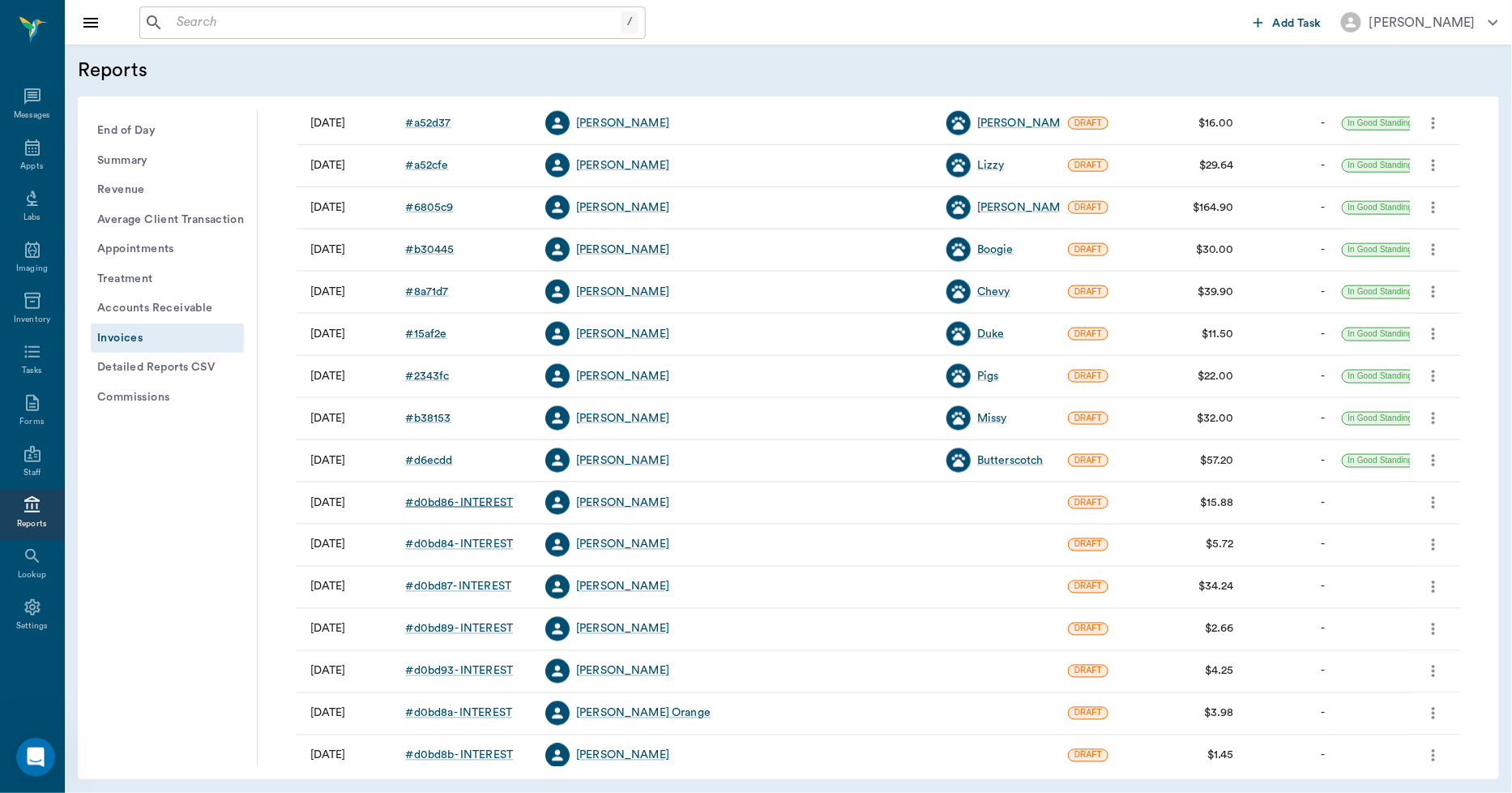
click at [460, 504] on div "# d0bd86 - INTEREST" at bounding box center [460, 503] width 108 height 16
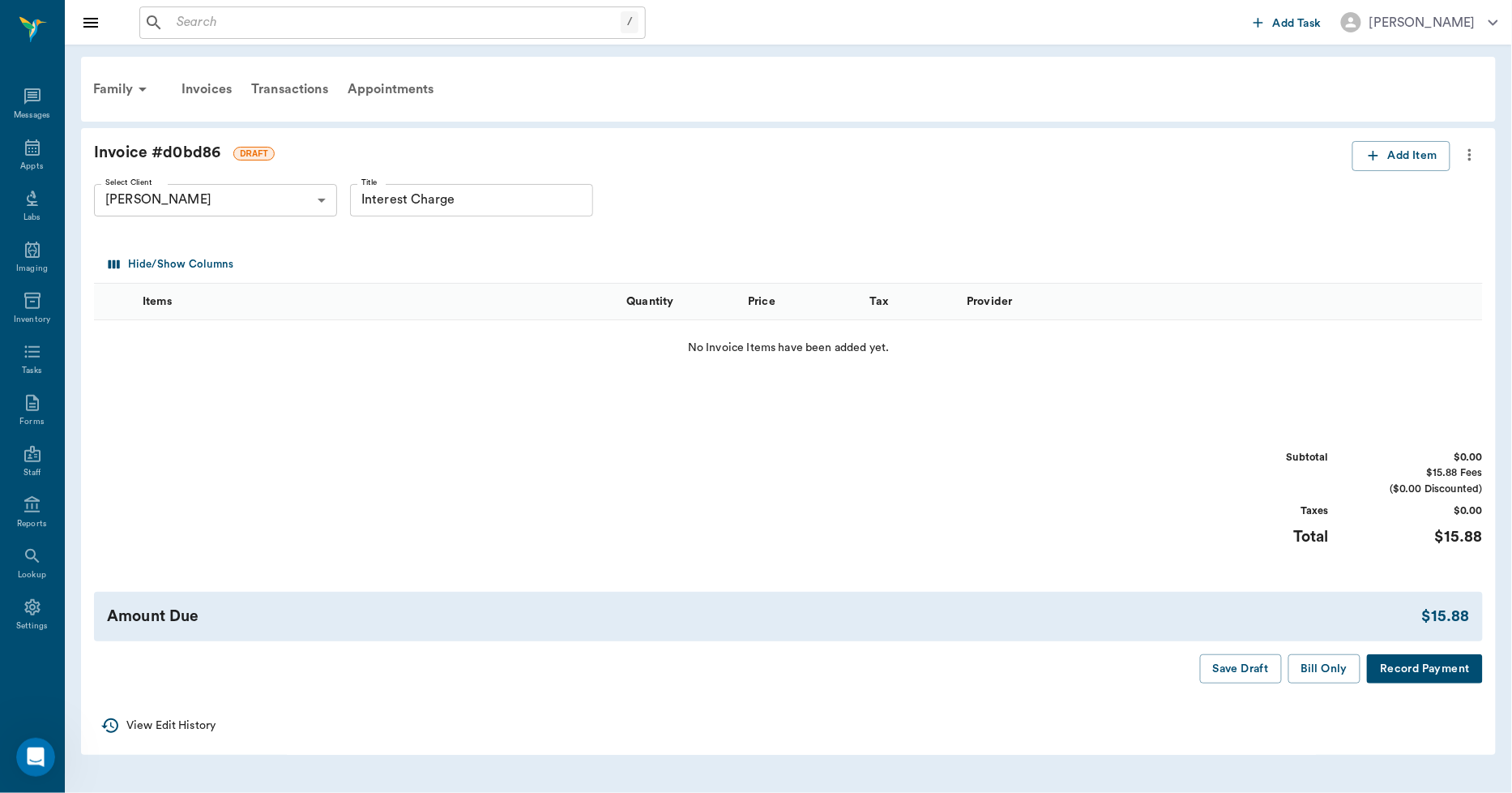
click at [1472, 157] on icon "more" at bounding box center [1470, 155] width 18 height 19
click at [1402, 189] on span "Delete Draft Invoice" at bounding box center [1402, 183] width 136 height 17
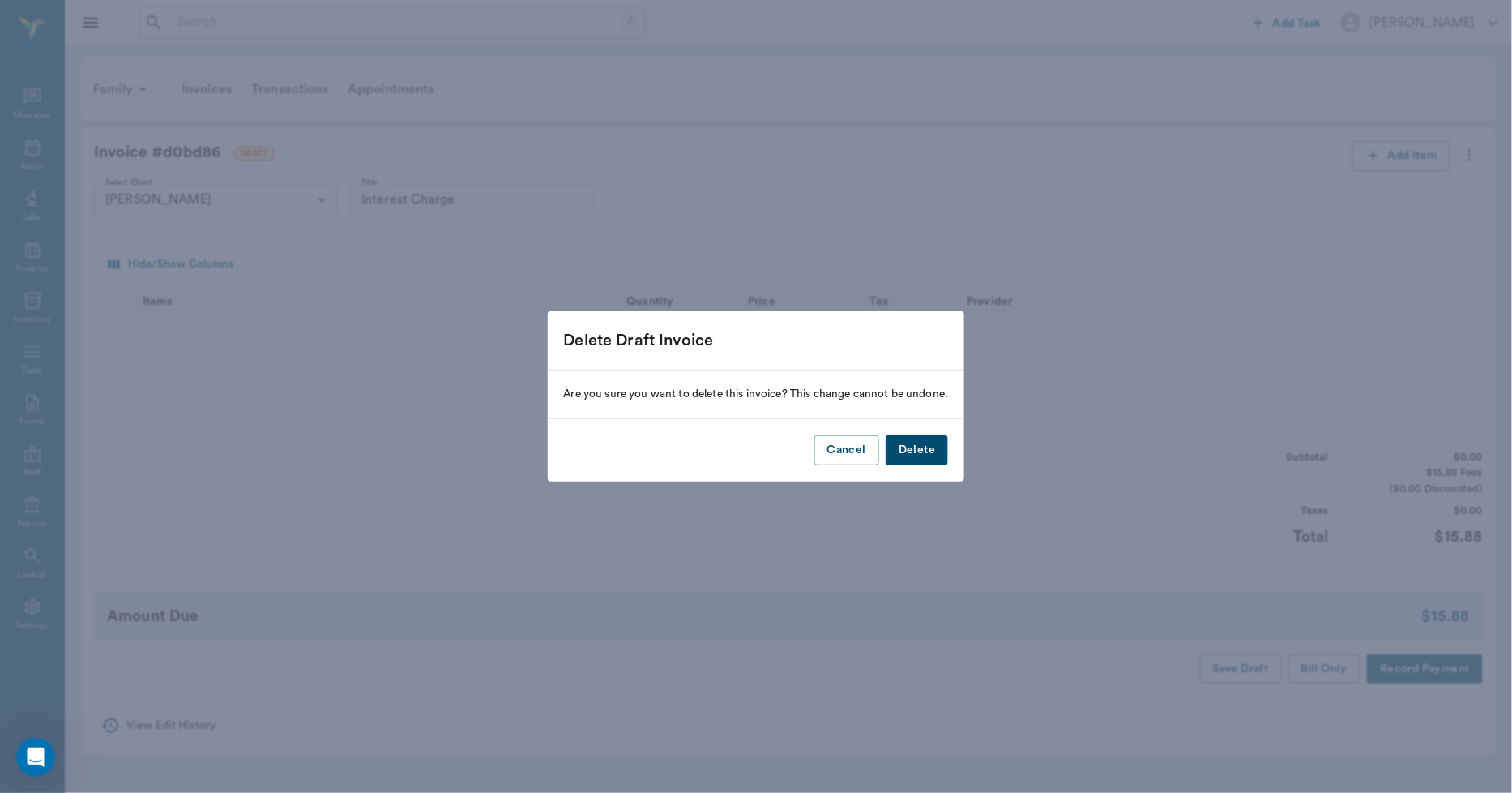
click at [922, 446] on button "Delete" at bounding box center [917, 450] width 62 height 30
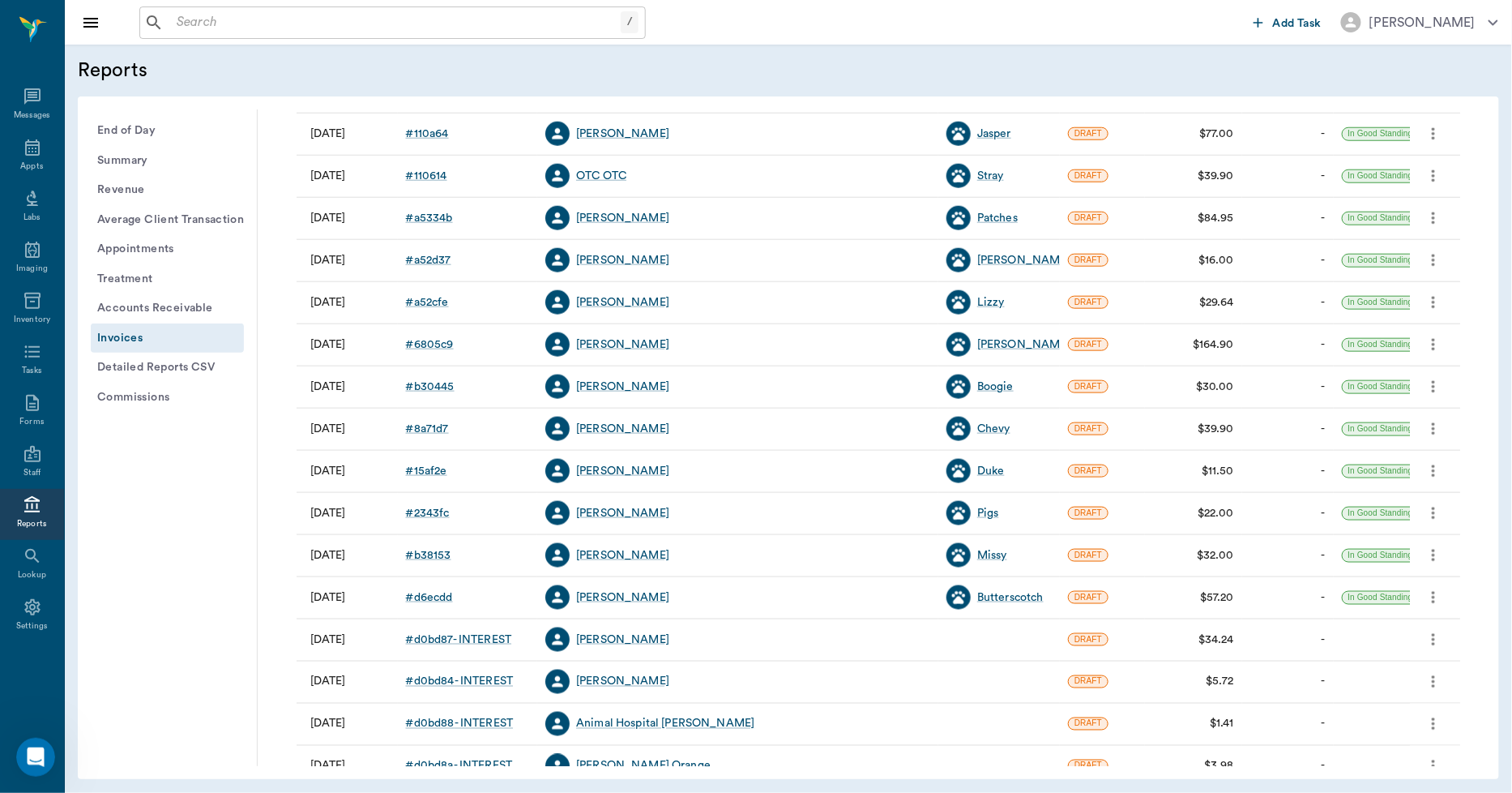
scroll to position [811, 0]
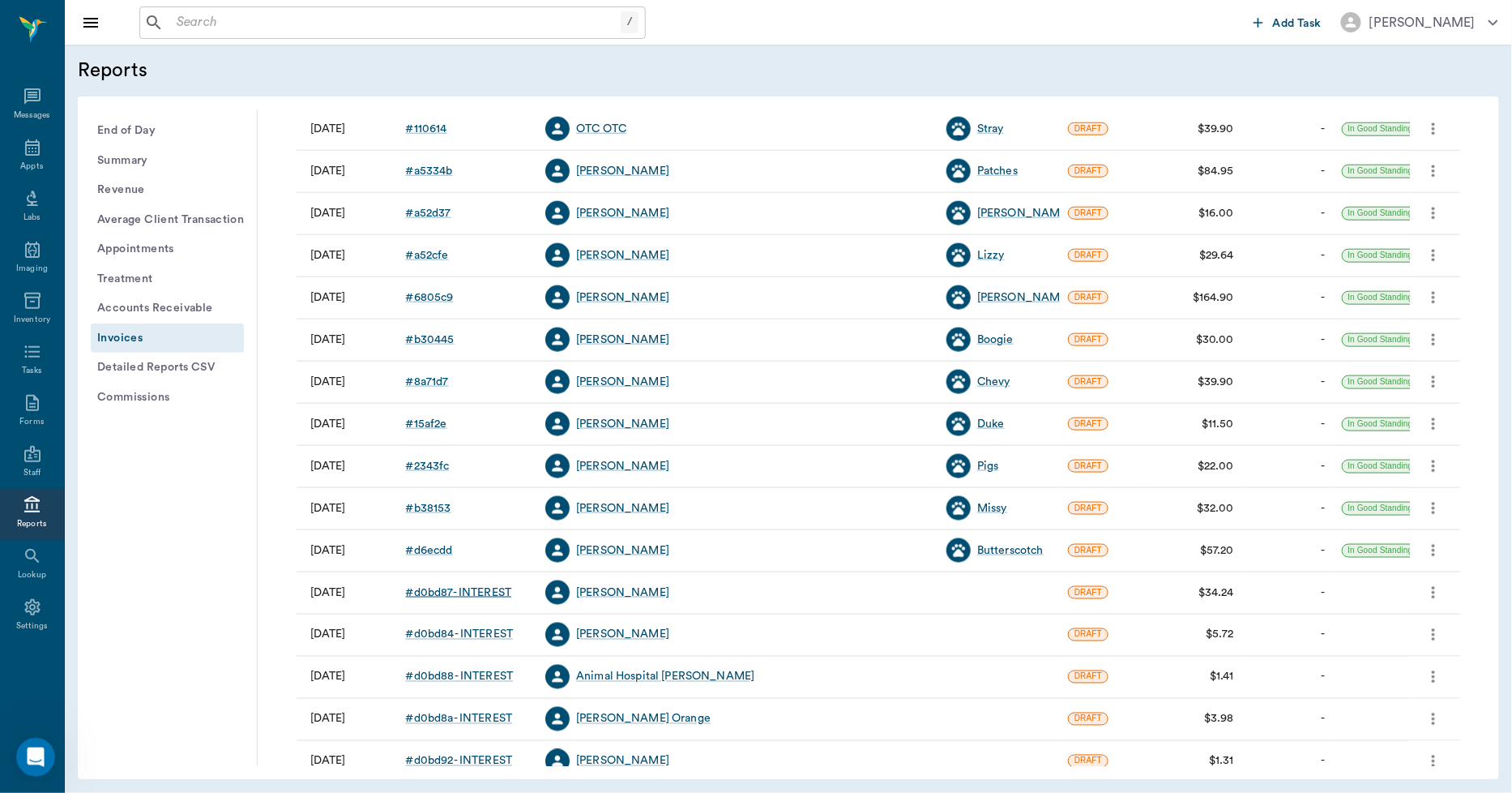
click at [484, 594] on div "# d0bd87 - INTEREST" at bounding box center [459, 593] width 106 height 16
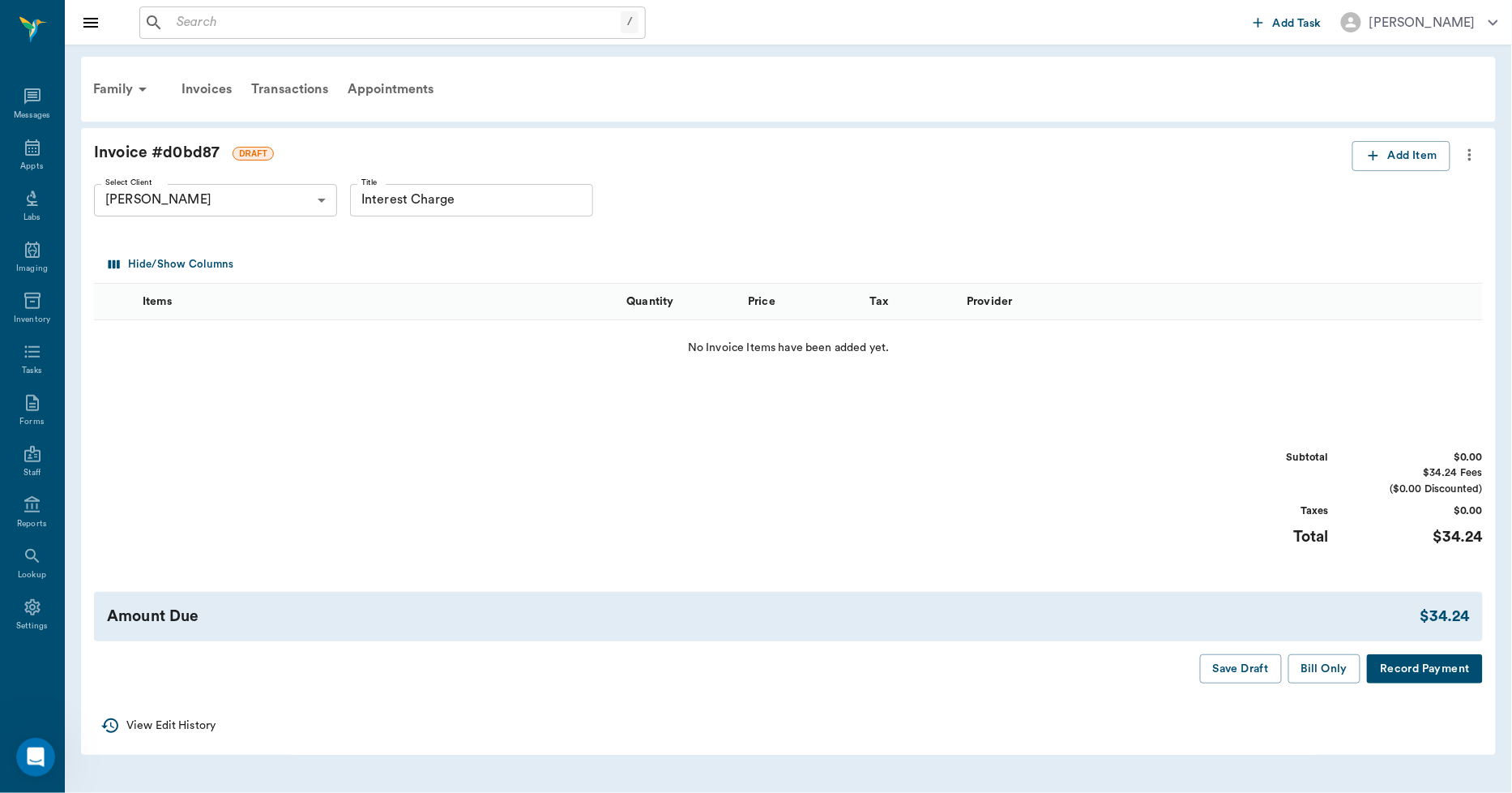
click at [1473, 148] on icon "more" at bounding box center [1470, 155] width 18 height 19
click at [1443, 175] on span "Delete Draft Invoice" at bounding box center [1402, 183] width 136 height 17
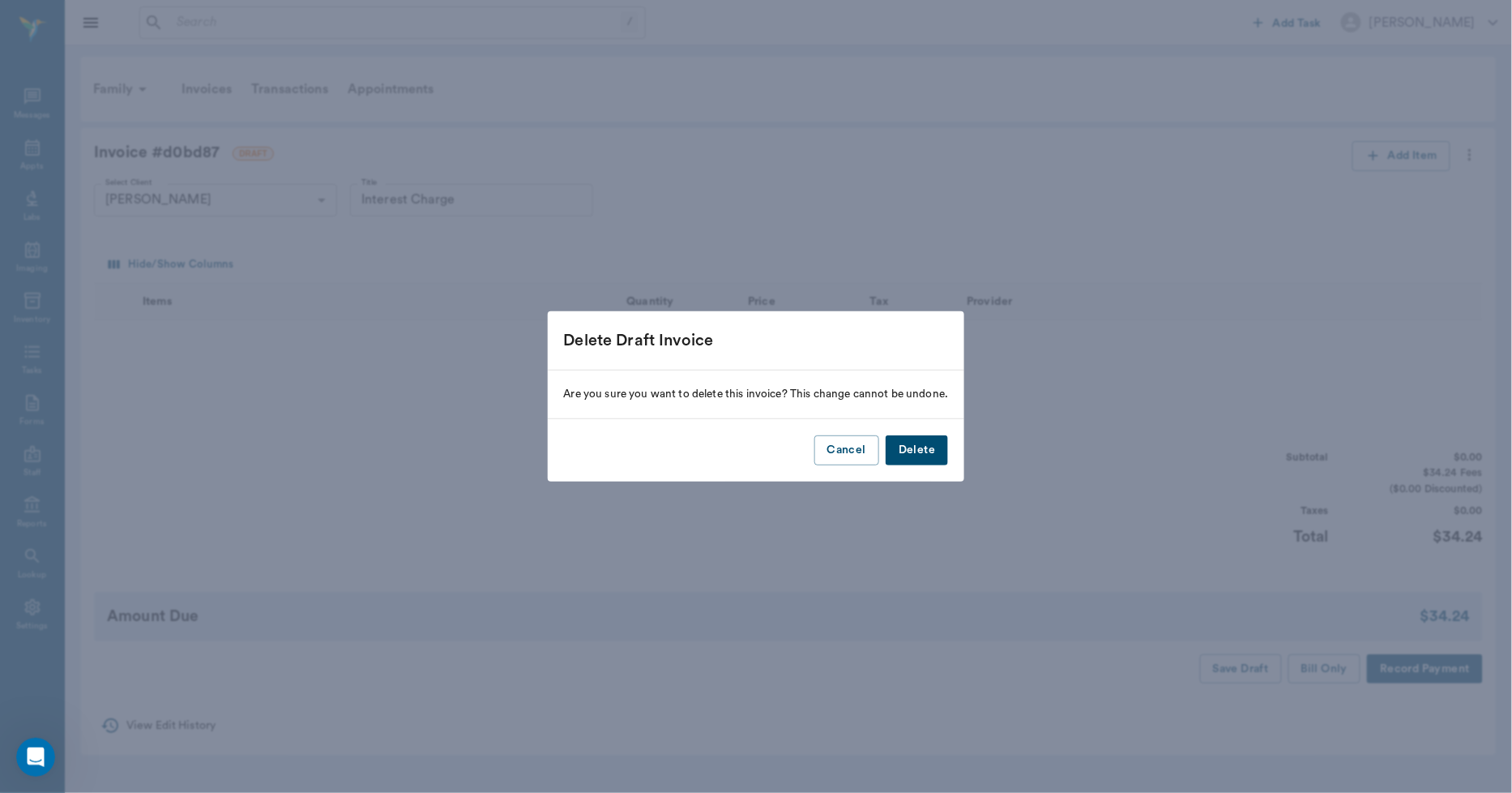
click at [928, 445] on button "Delete" at bounding box center [917, 450] width 62 height 30
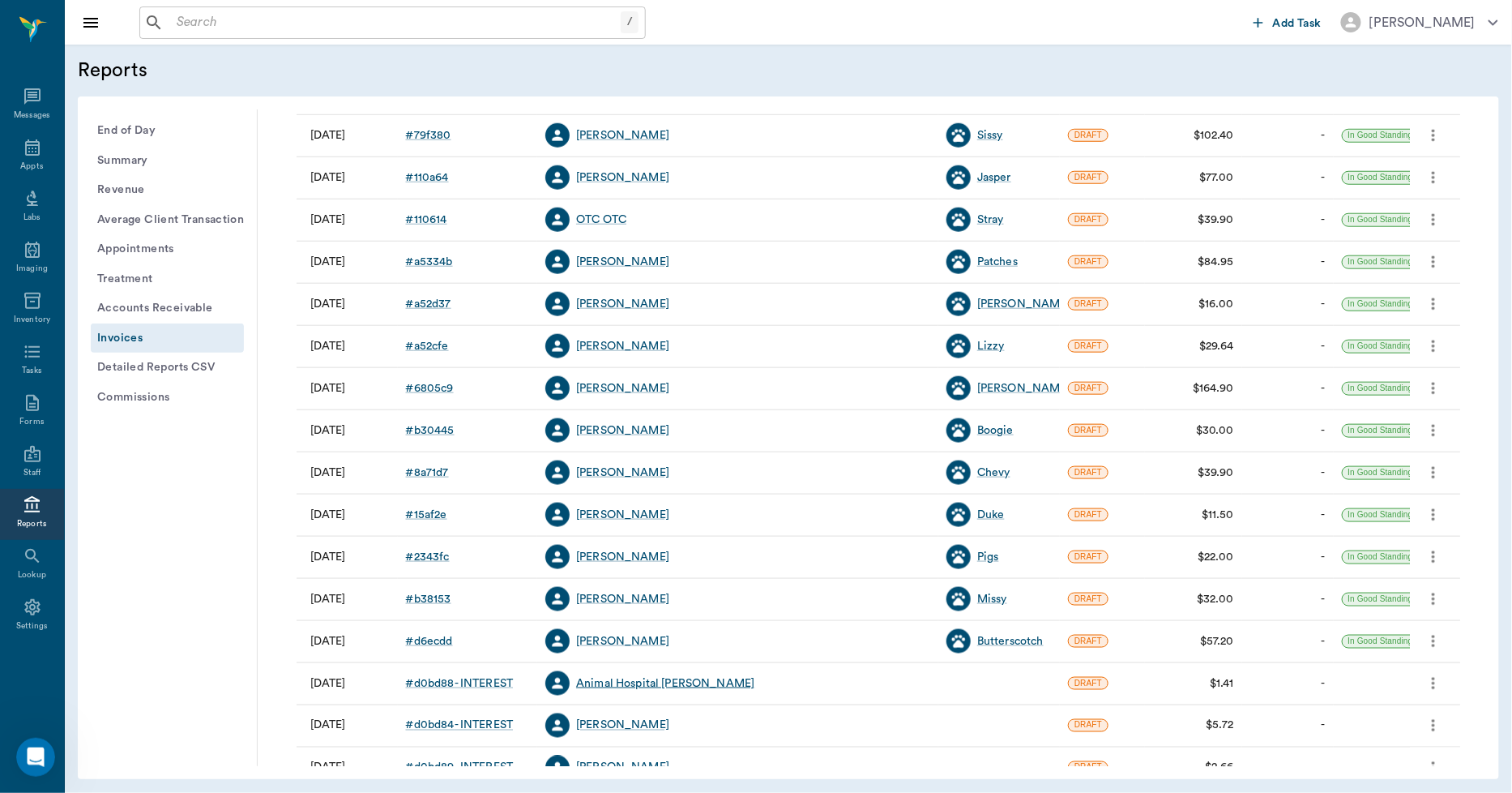
scroll to position [901, 0]
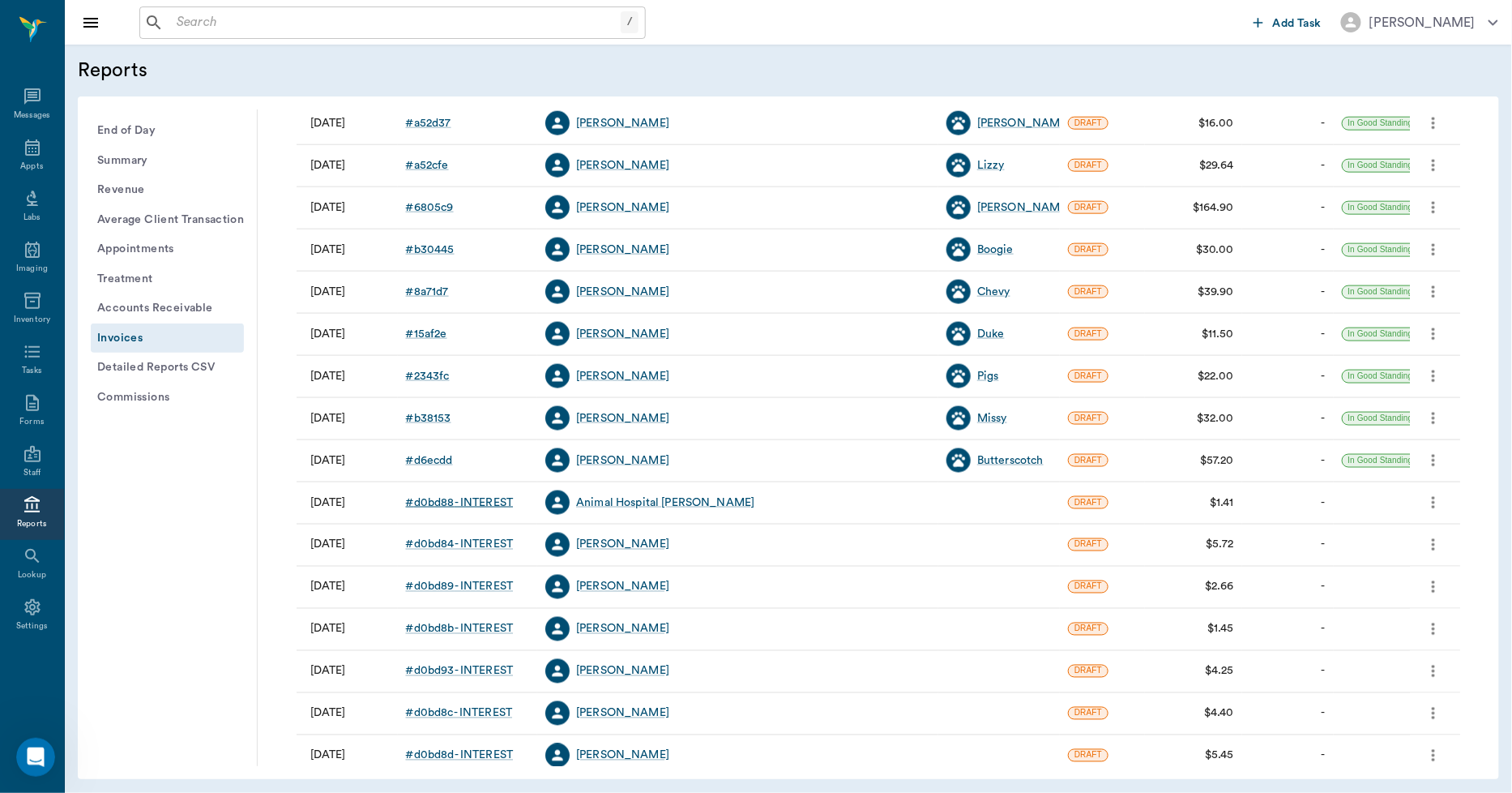
click at [436, 501] on div "# d0bd88 - INTEREST" at bounding box center [460, 503] width 108 height 16
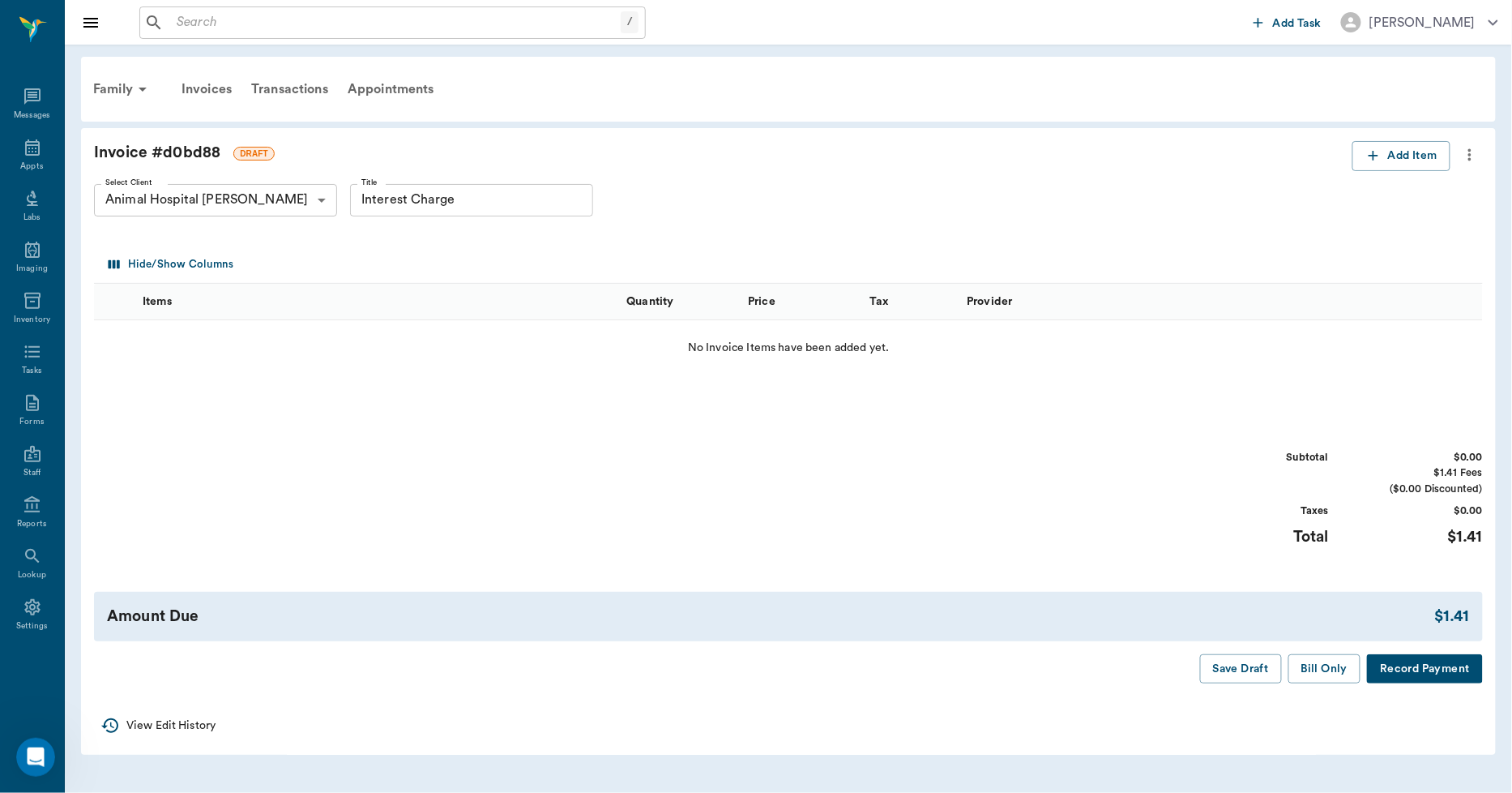
click at [1475, 156] on icon "more" at bounding box center [1470, 155] width 18 height 19
click at [1446, 178] on span "Delete Draft Invoice" at bounding box center [1402, 183] width 136 height 17
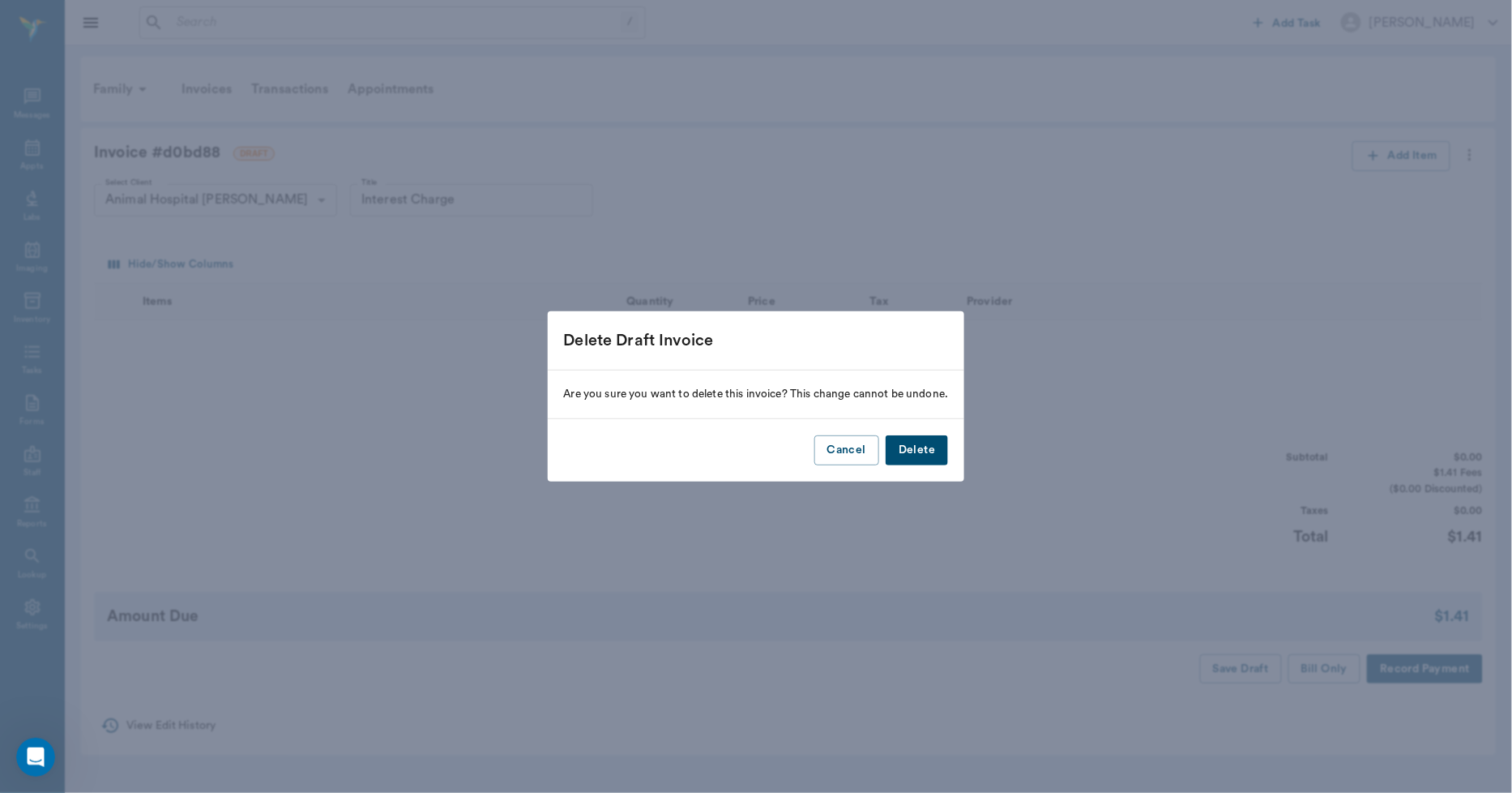
click at [925, 443] on button "Delete" at bounding box center [917, 450] width 62 height 30
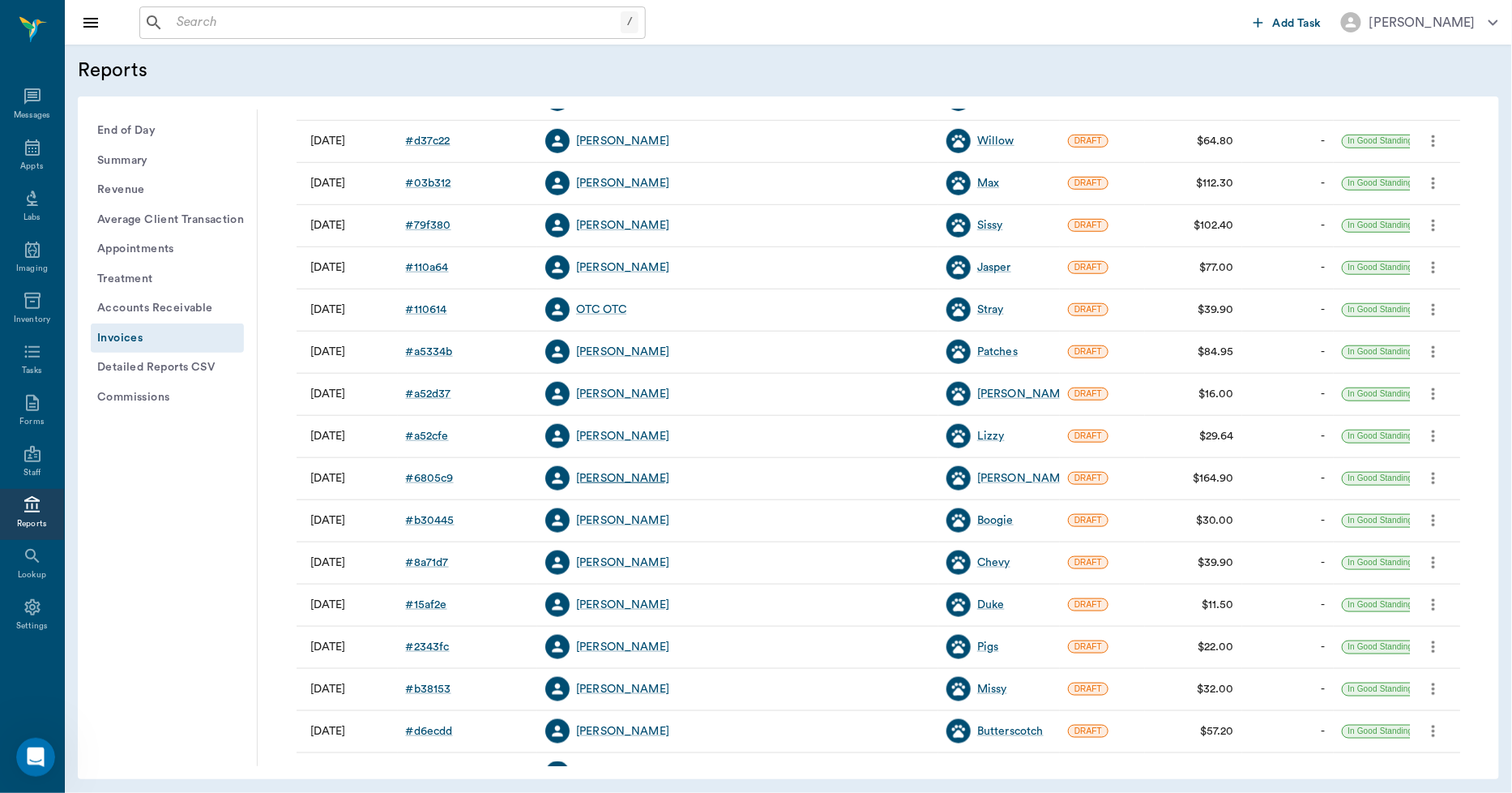
scroll to position [901, 0]
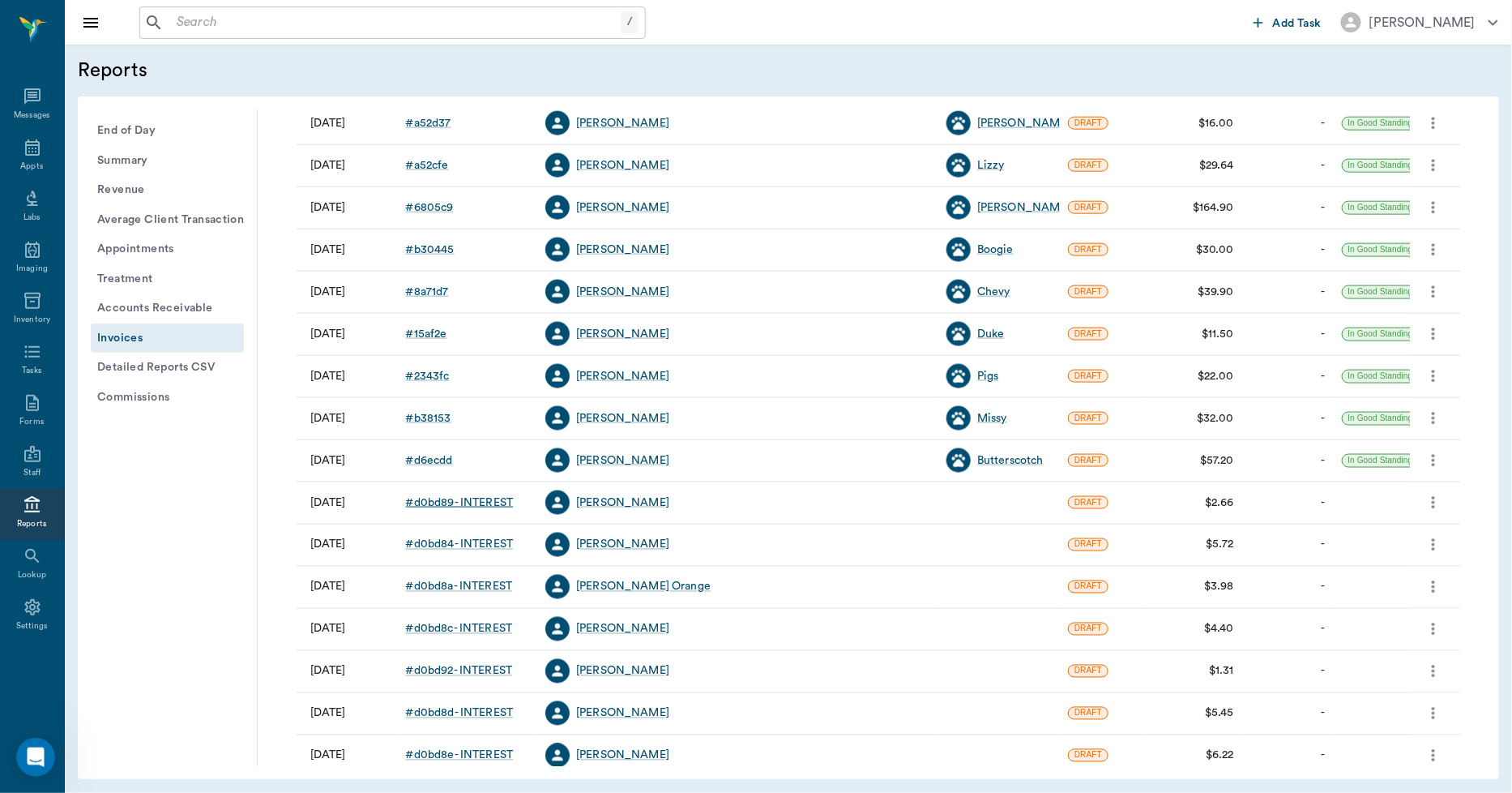
click at [514, 505] on div "# d0bd89 - INTEREST" at bounding box center [460, 503] width 108 height 16
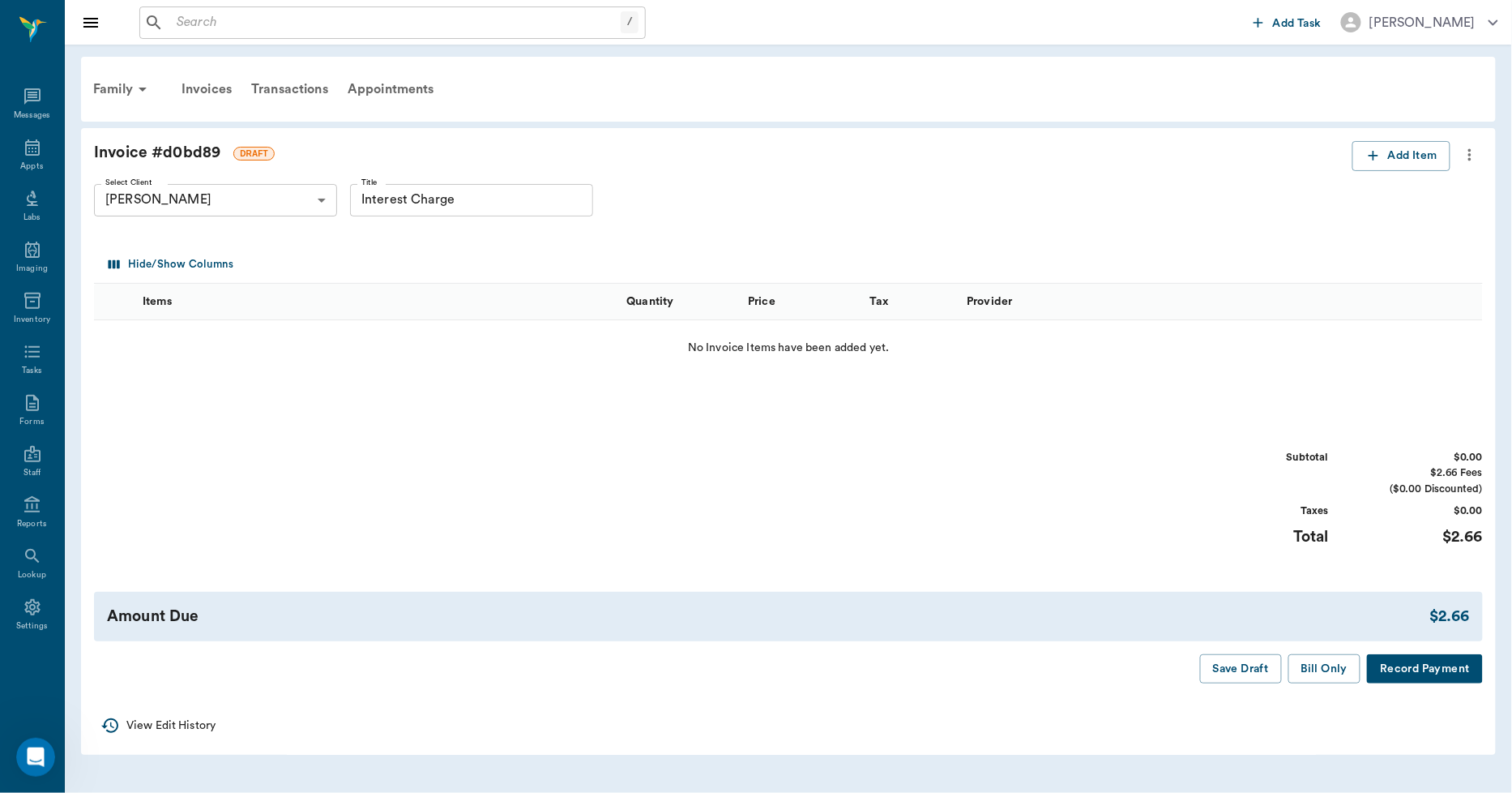
click at [1470, 146] on icon "more" at bounding box center [1470, 155] width 18 height 19
click at [1417, 175] on span "Delete Draft Invoice" at bounding box center [1402, 183] width 136 height 17
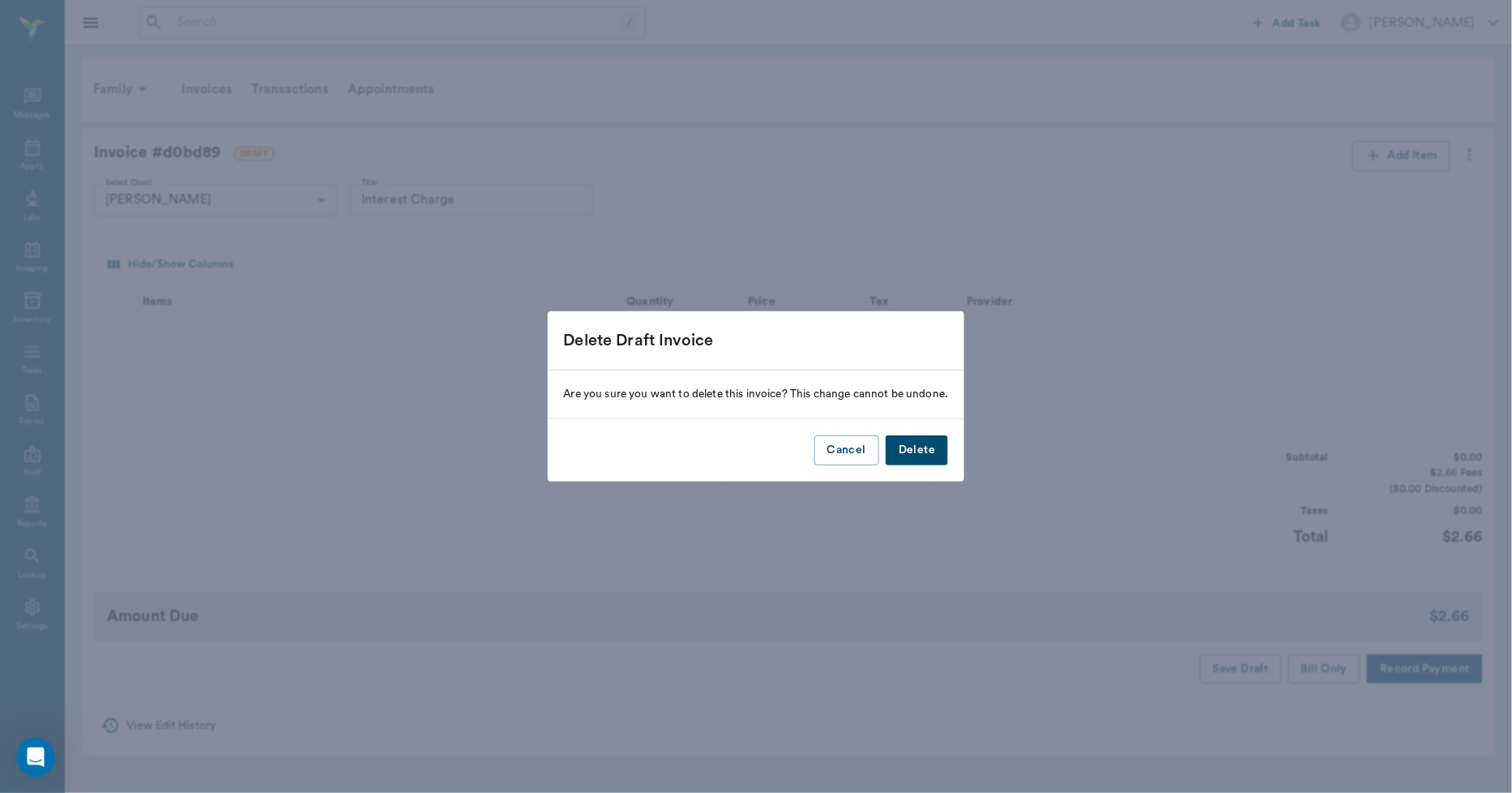
click at [900, 444] on button "Delete" at bounding box center [917, 450] width 62 height 30
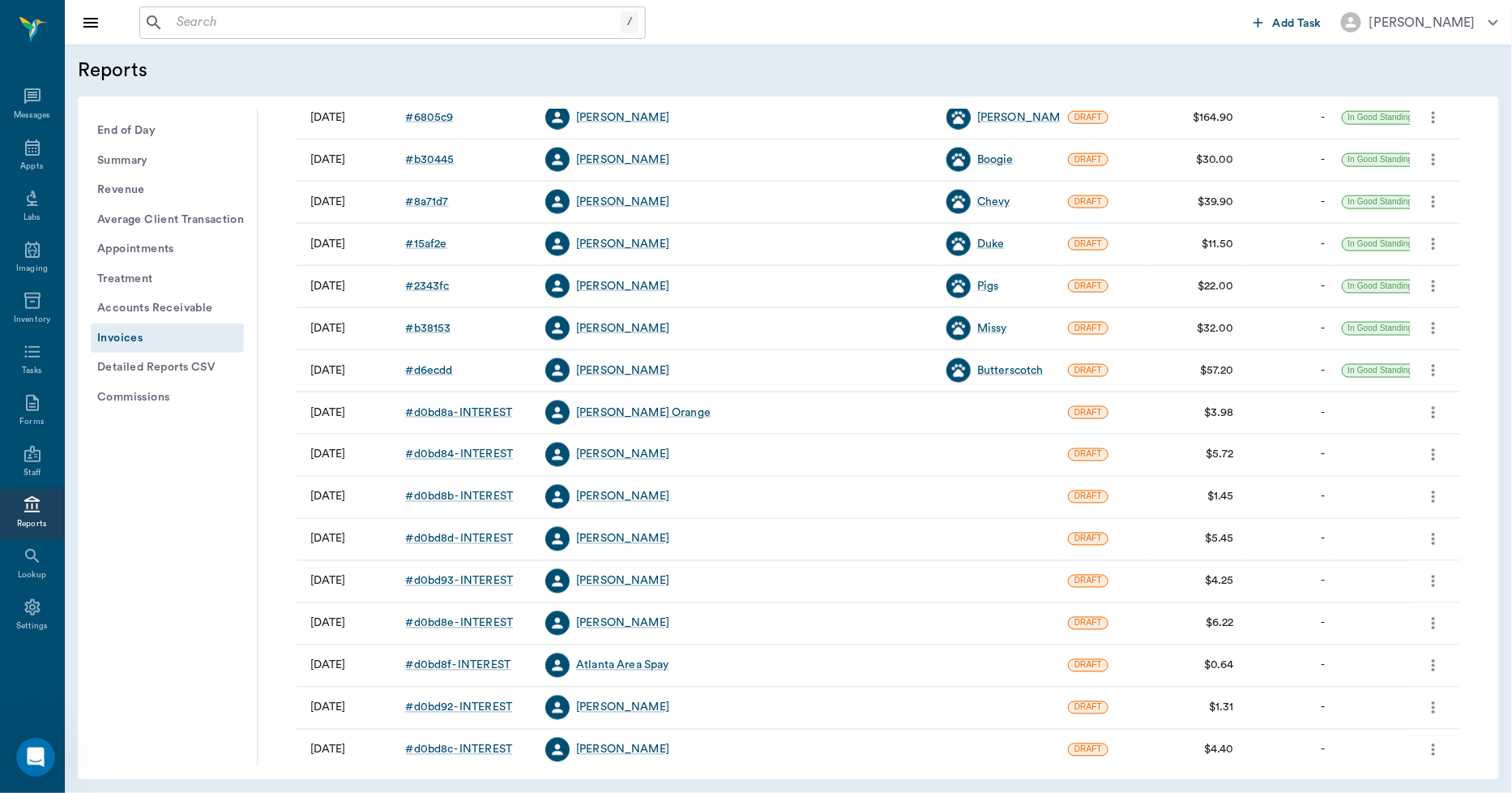
scroll to position [1081, 0]
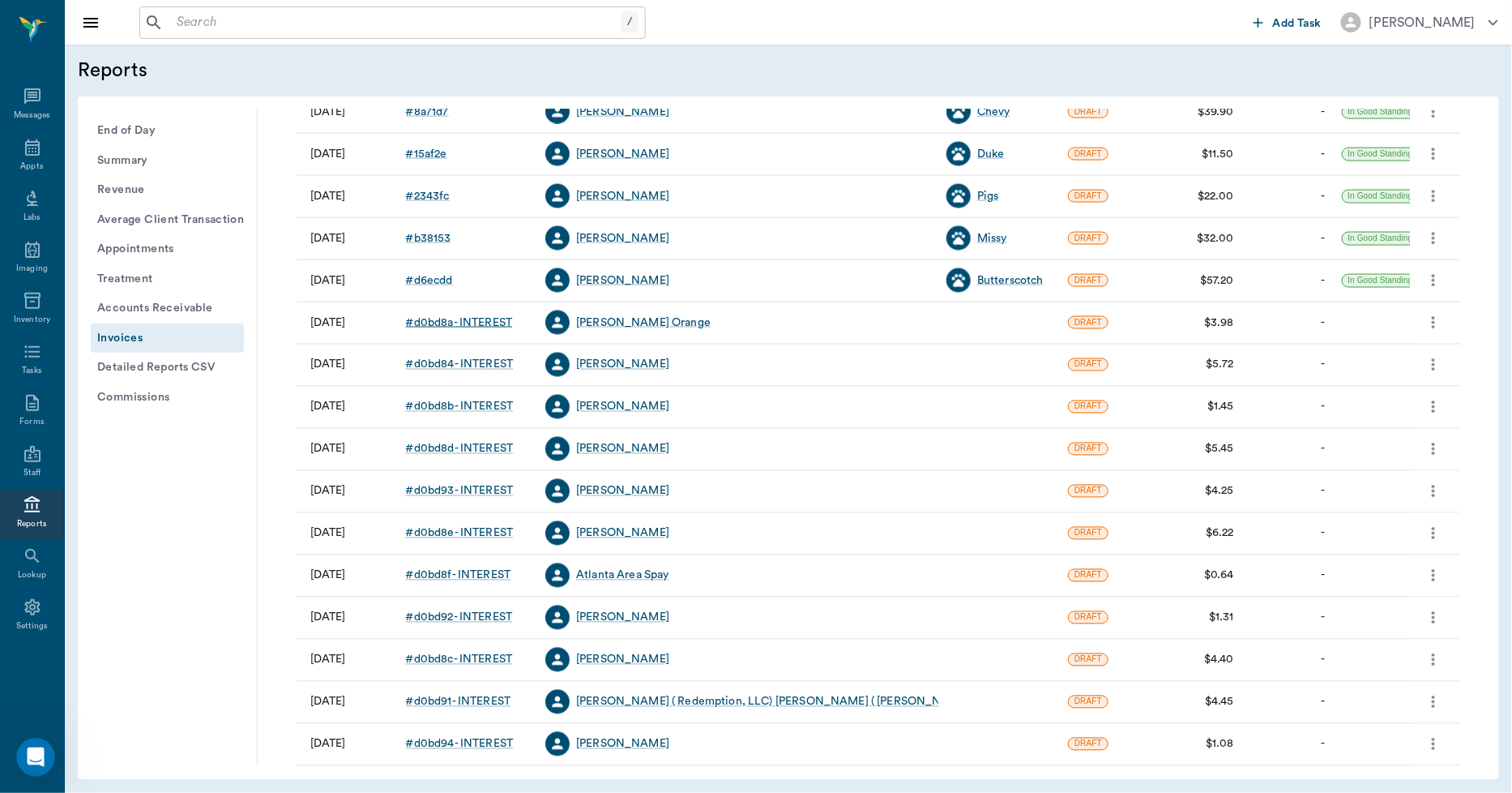
click at [496, 323] on div "# d0bd8a - INTEREST" at bounding box center [459, 323] width 107 height 16
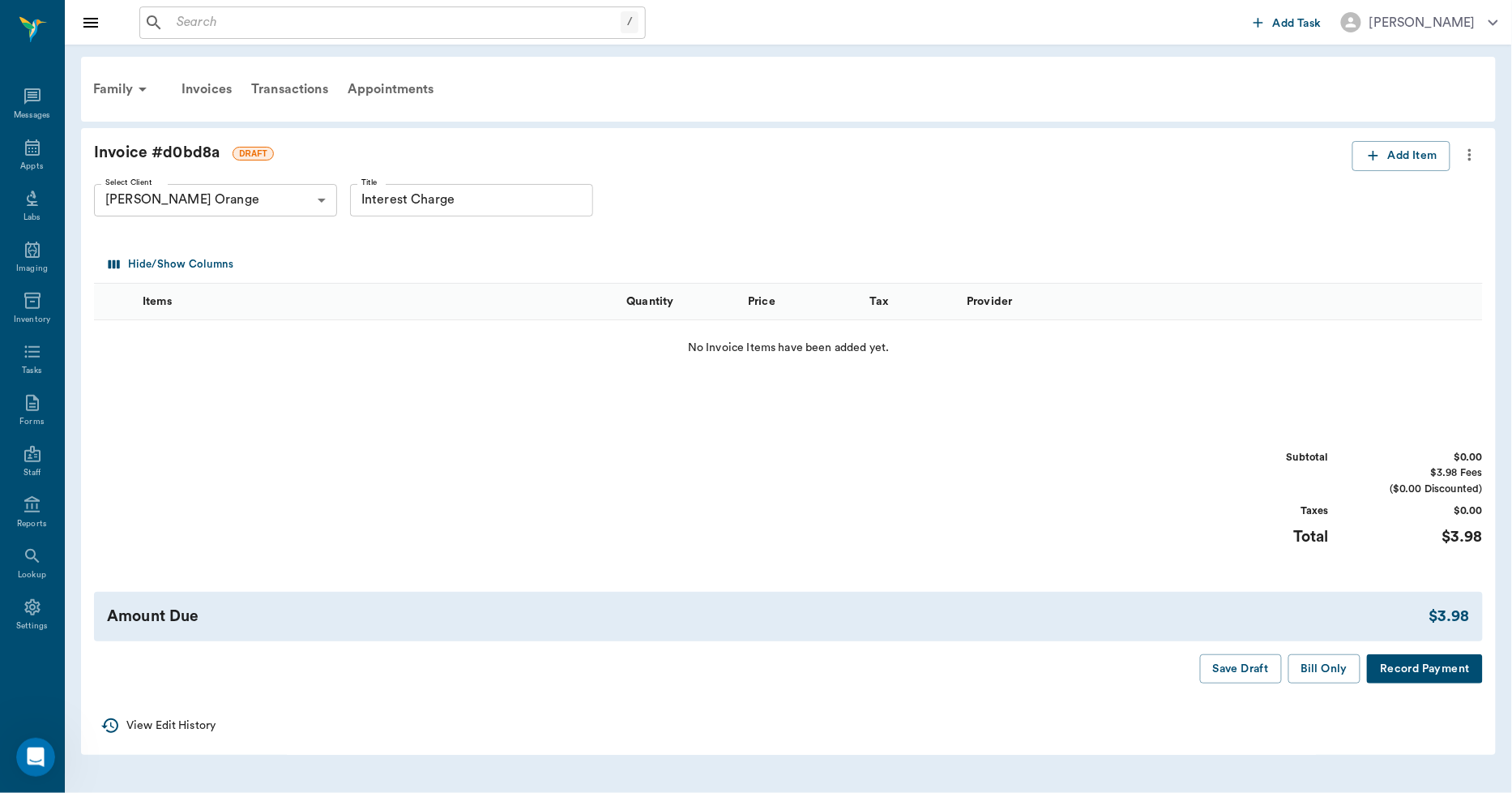
click at [1479, 148] on icon "more" at bounding box center [1470, 155] width 18 height 19
click at [1347, 184] on span "Delete Draft Invoice" at bounding box center [1402, 183] width 136 height 17
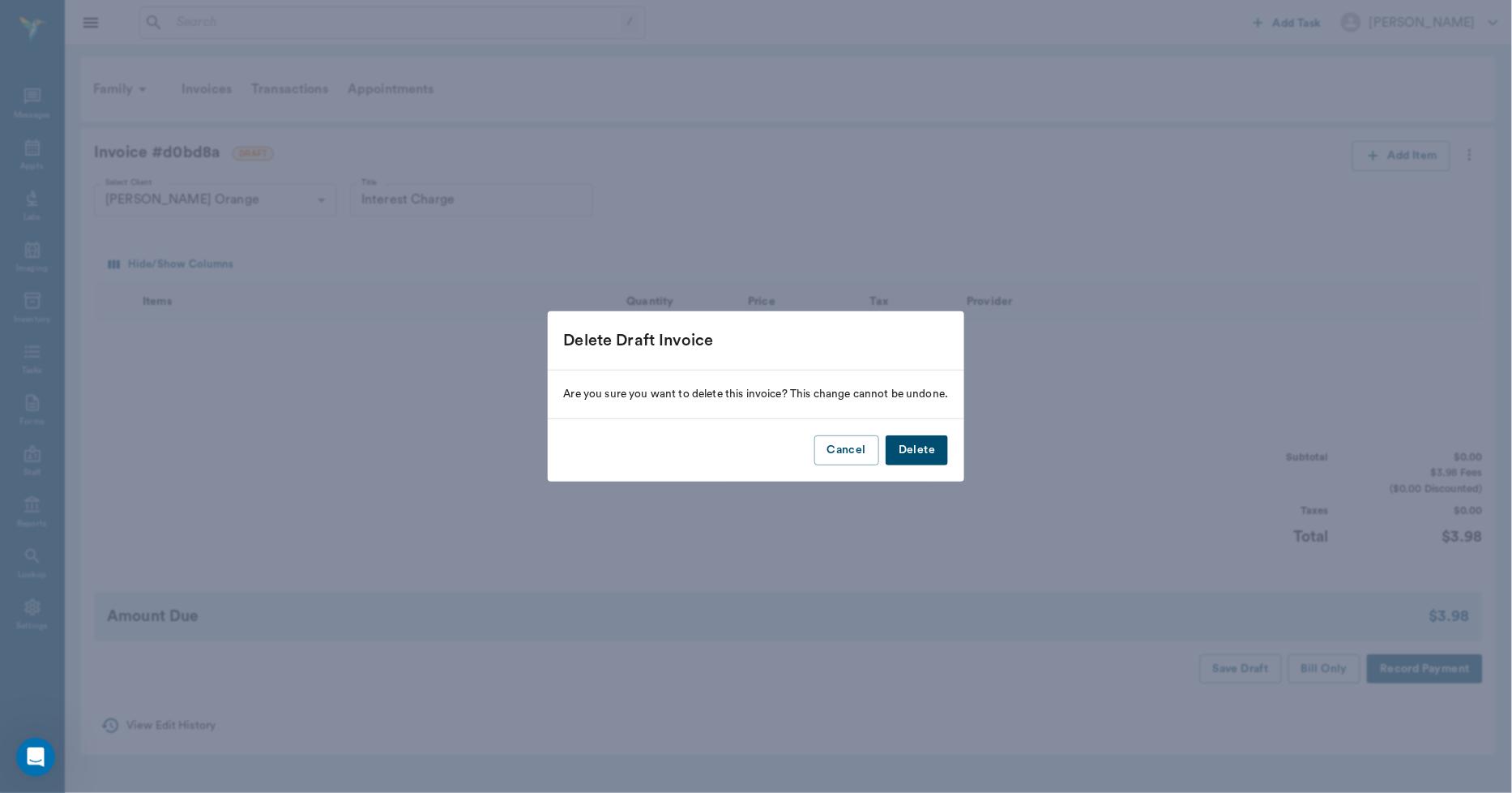
click at [924, 452] on button "Delete" at bounding box center [917, 450] width 62 height 30
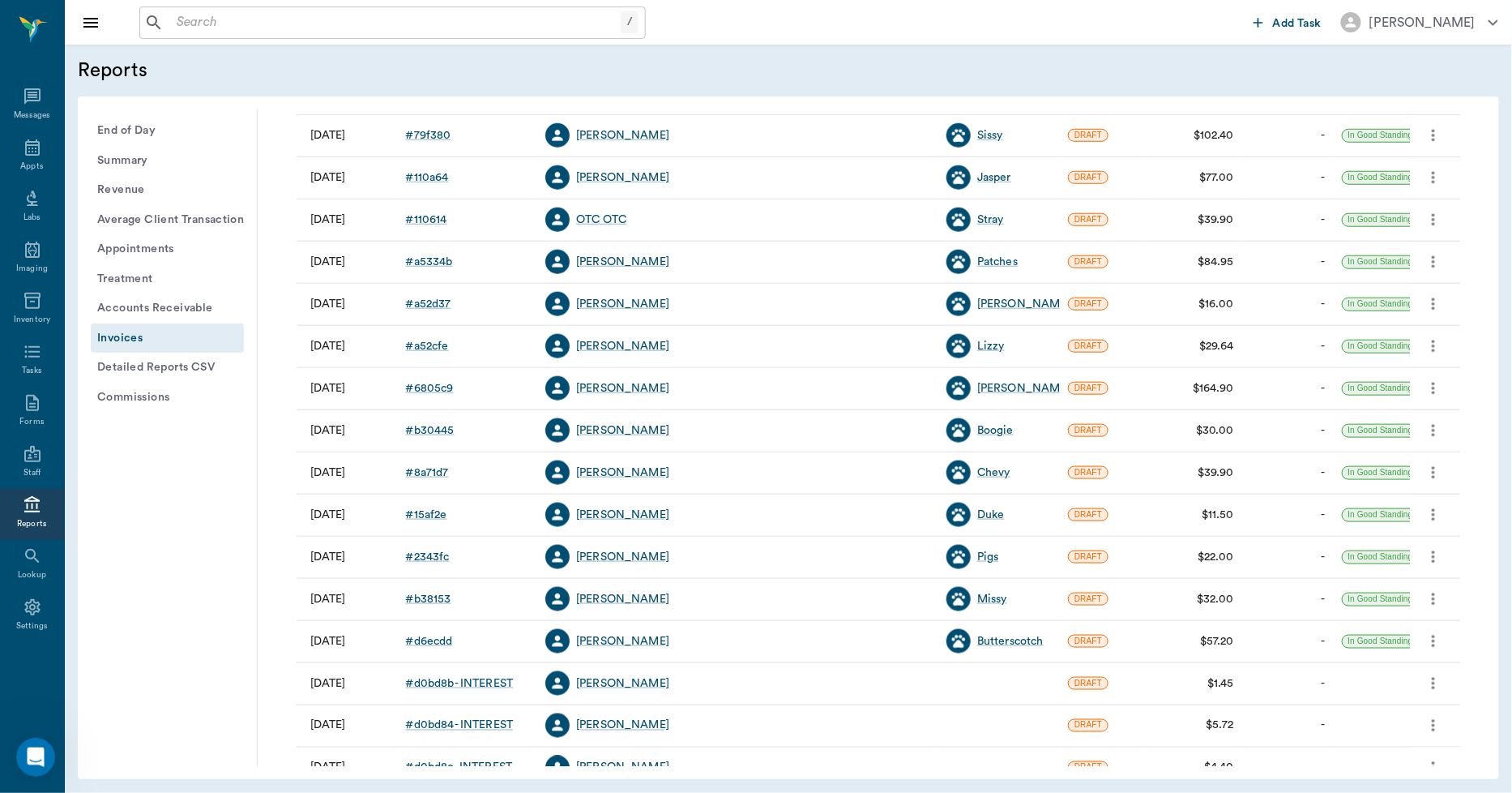
scroll to position [7425, 0]
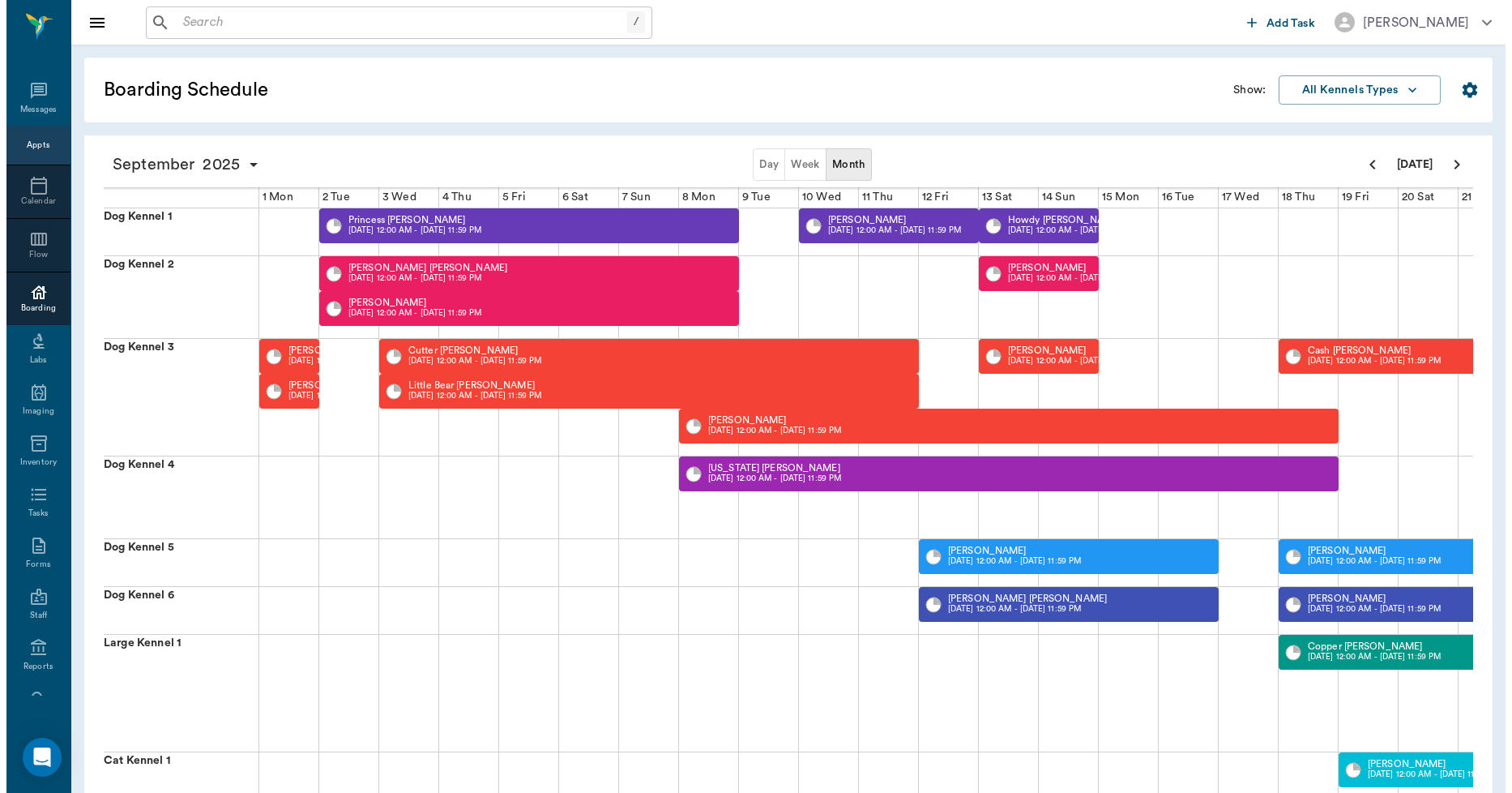
scroll to position [0, 416]
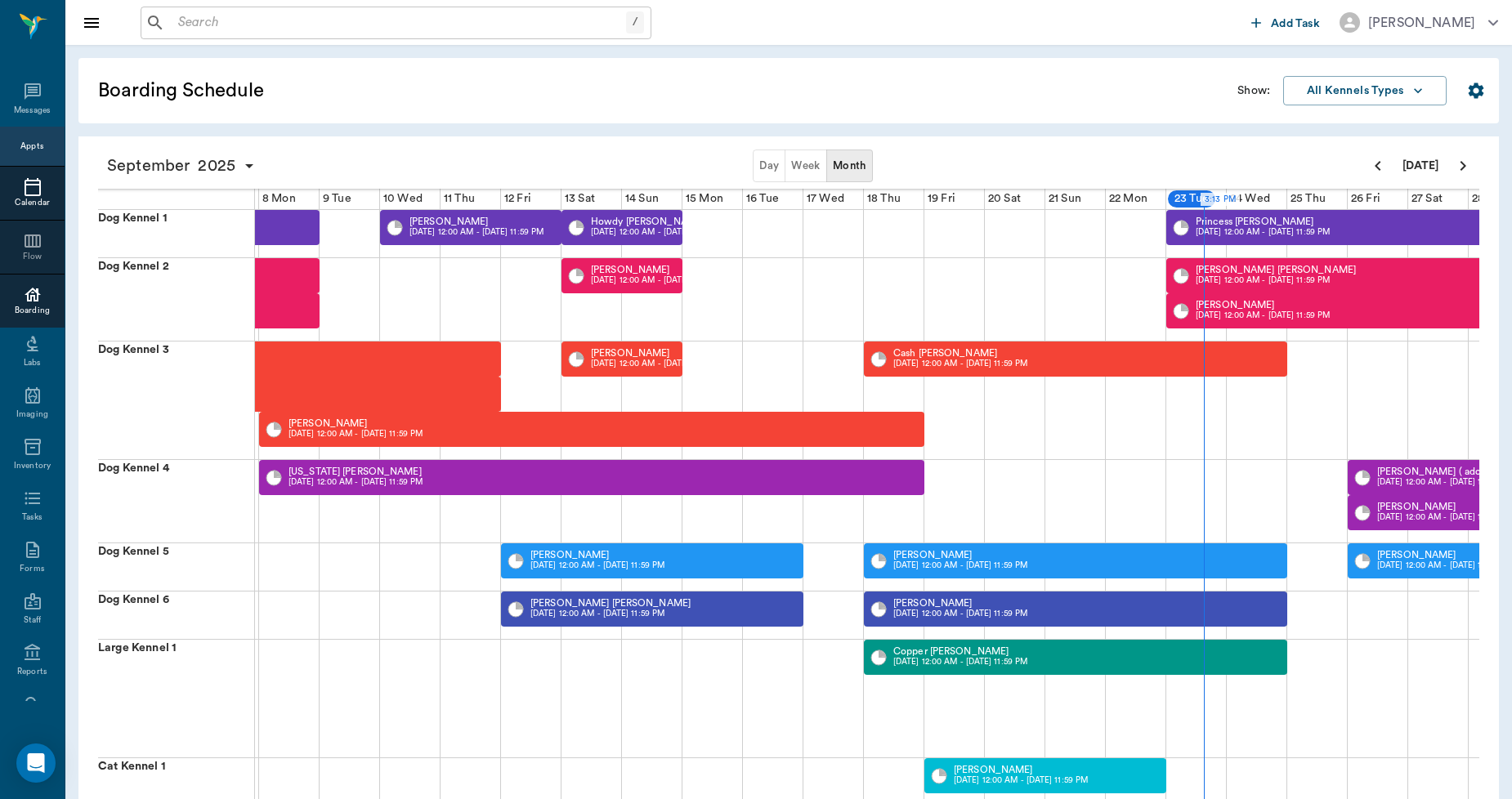
click at [33, 189] on icon at bounding box center [32, 186] width 19 height 19
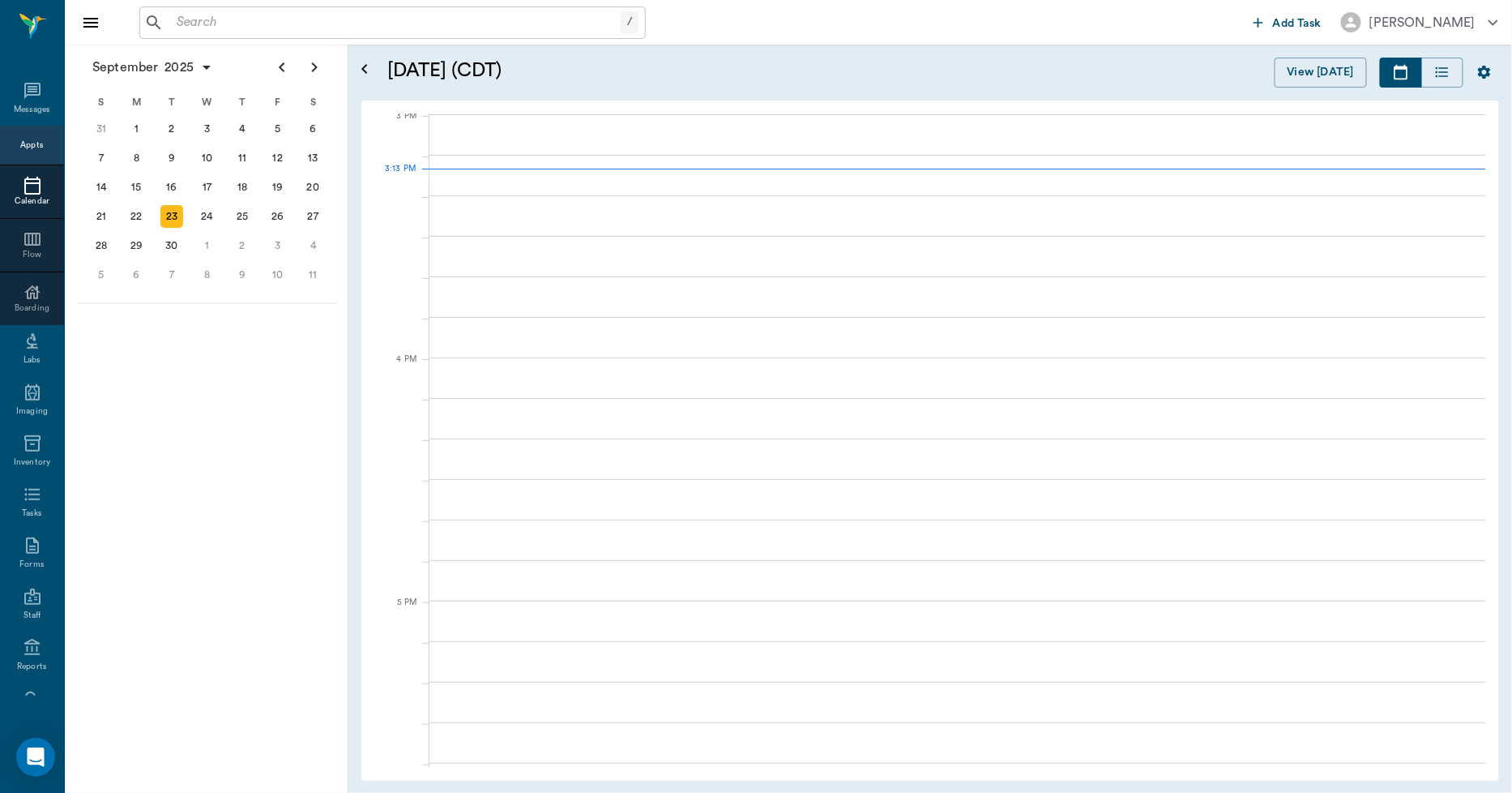
scroll to position [1706, 0]
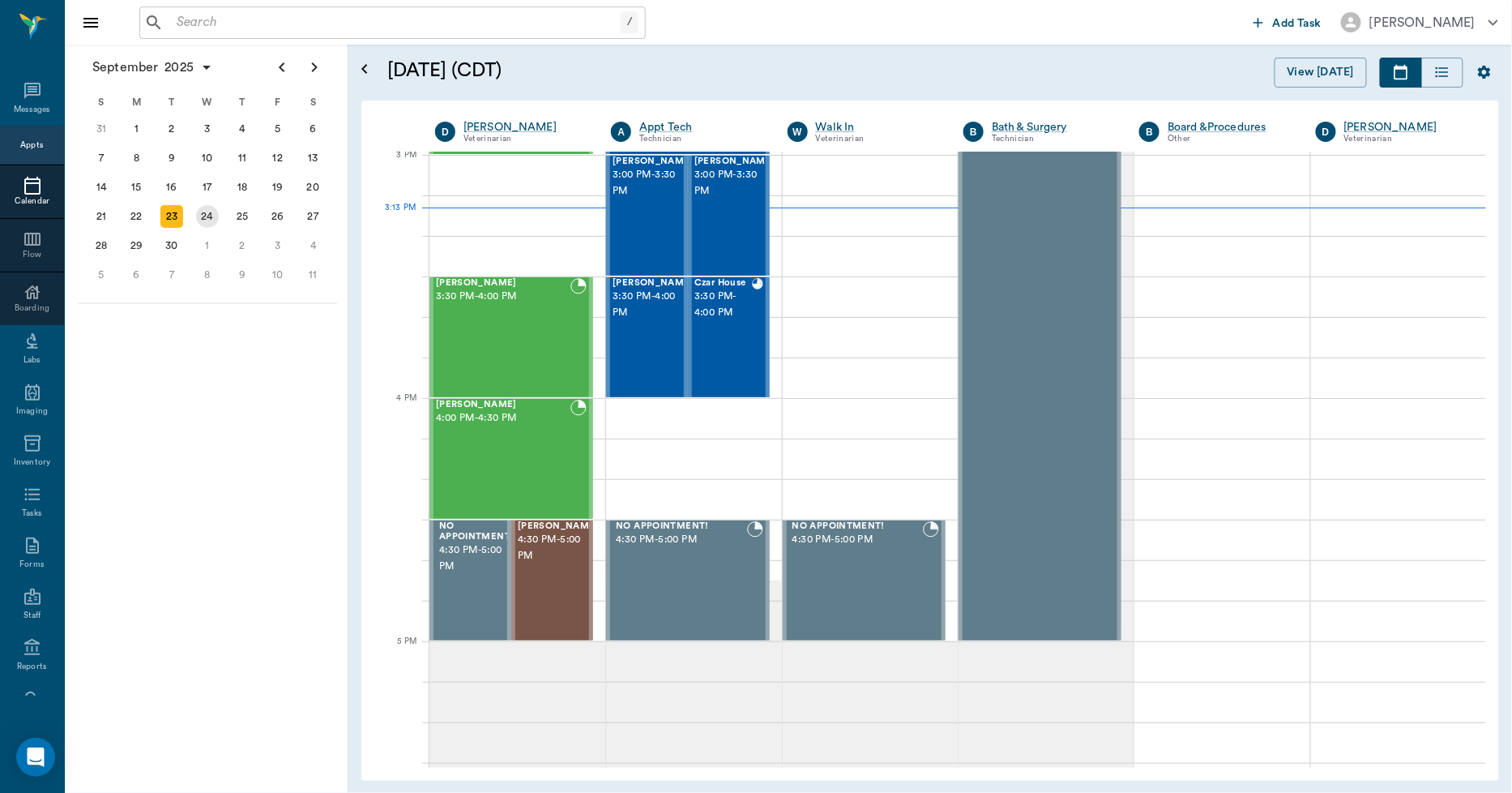
click at [208, 205] on div "24" at bounding box center [208, 216] width 23 height 23
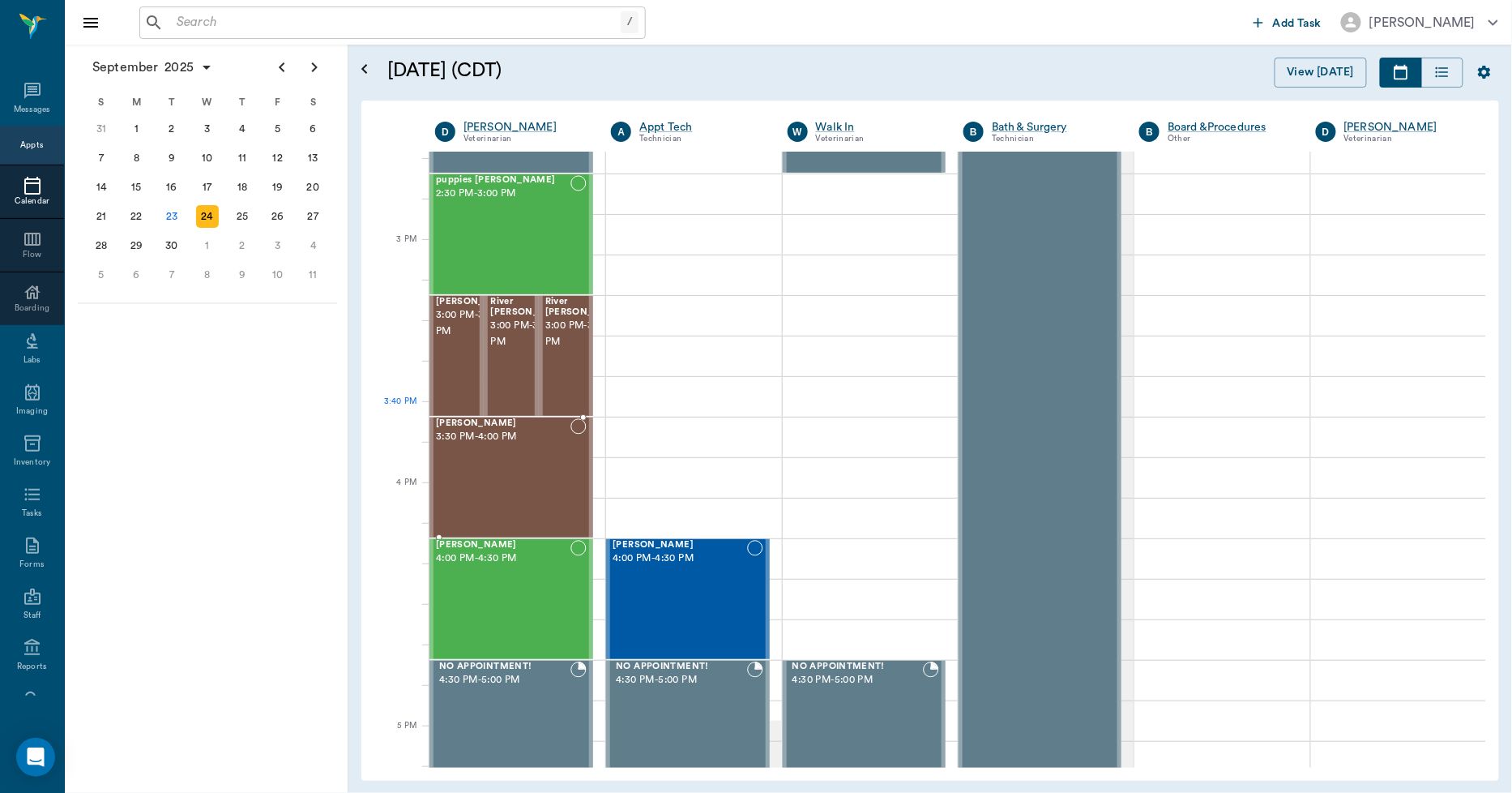
scroll to position [1622, 0]
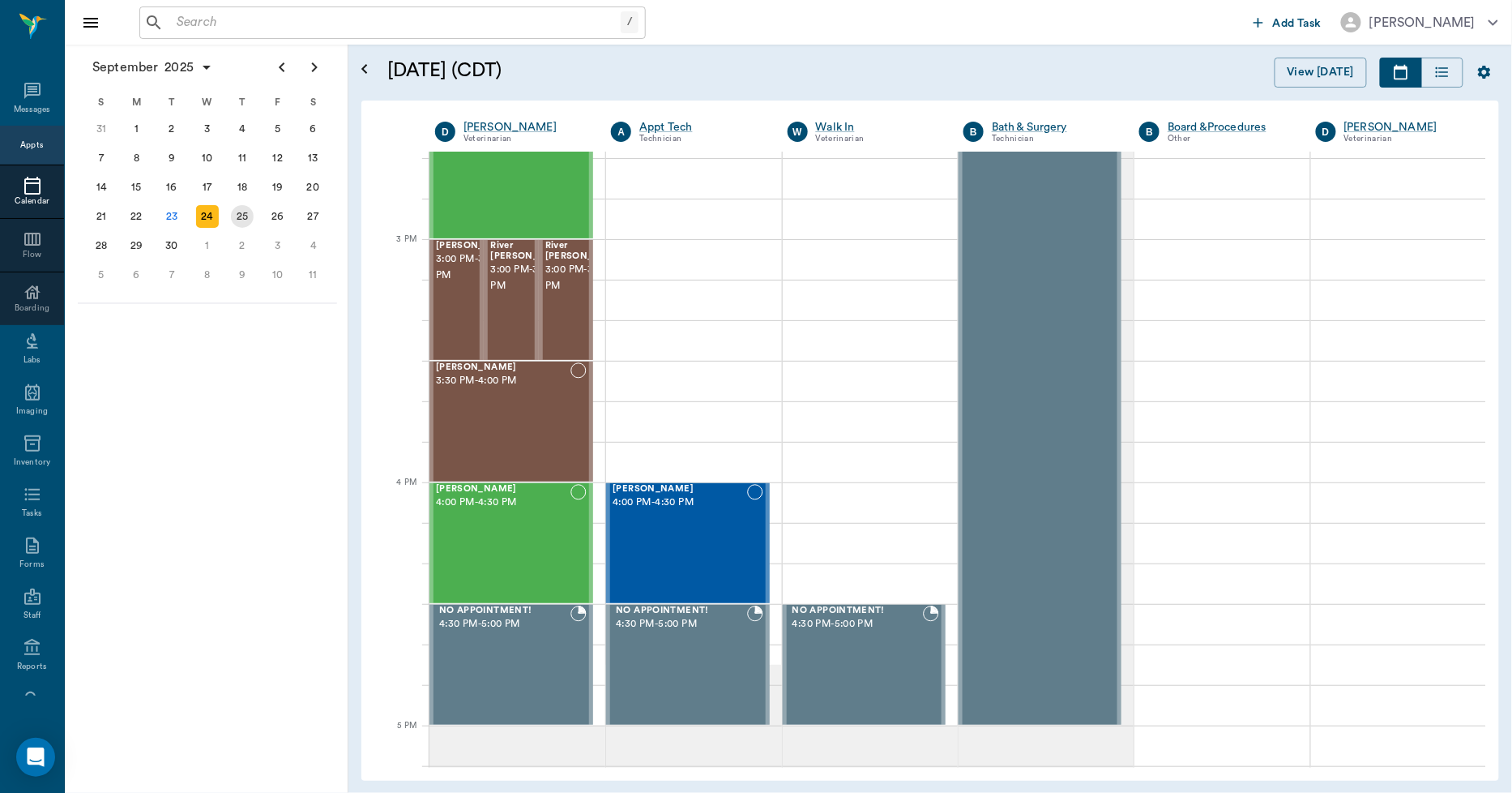
click at [237, 209] on div "25" at bounding box center [242, 216] width 23 height 23
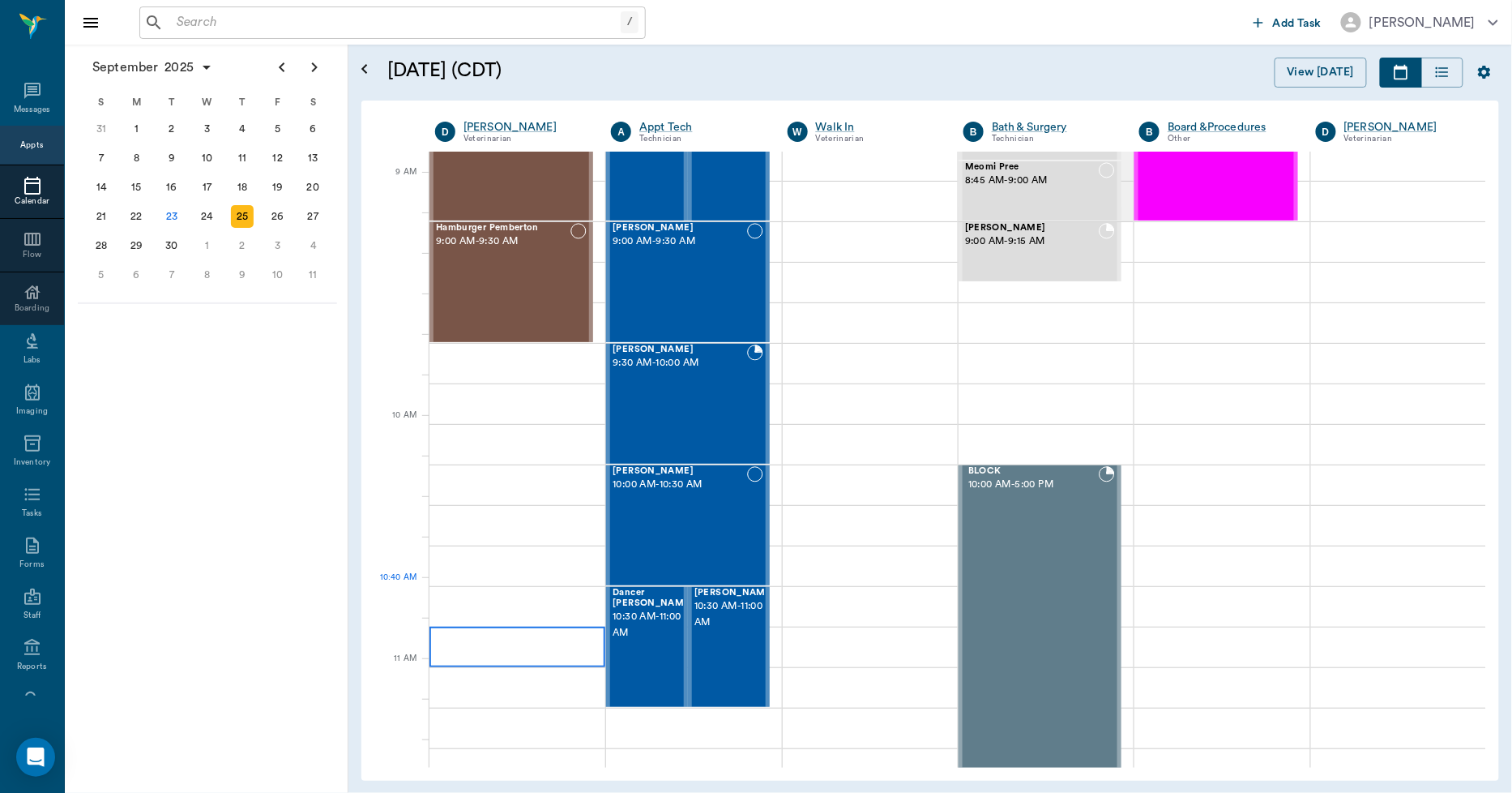
scroll to position [270, 0]
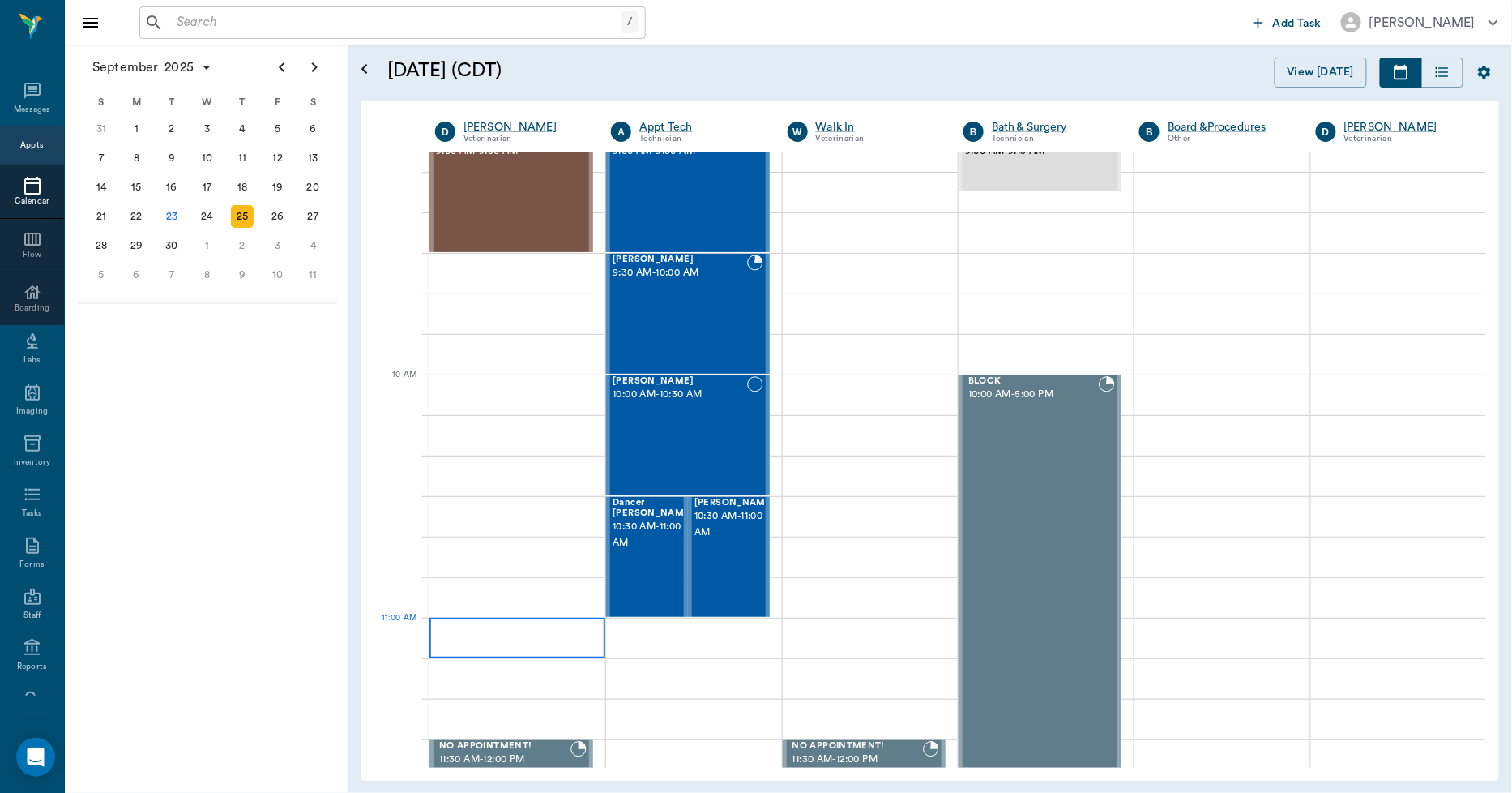
click at [541, 627] on div at bounding box center [517, 638] width 176 height 40
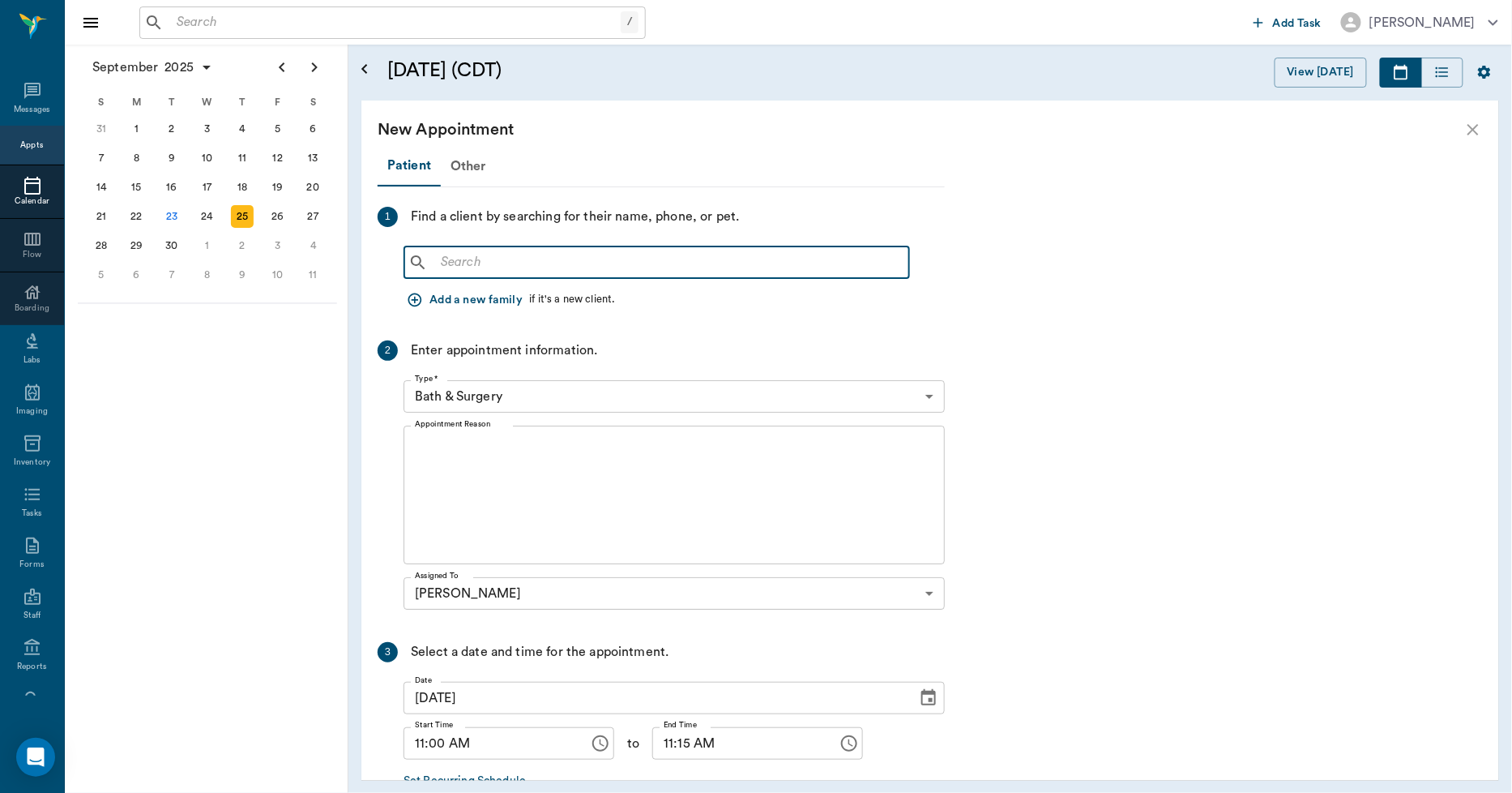
click at [449, 261] on input "text" at bounding box center [668, 263] width 468 height 23
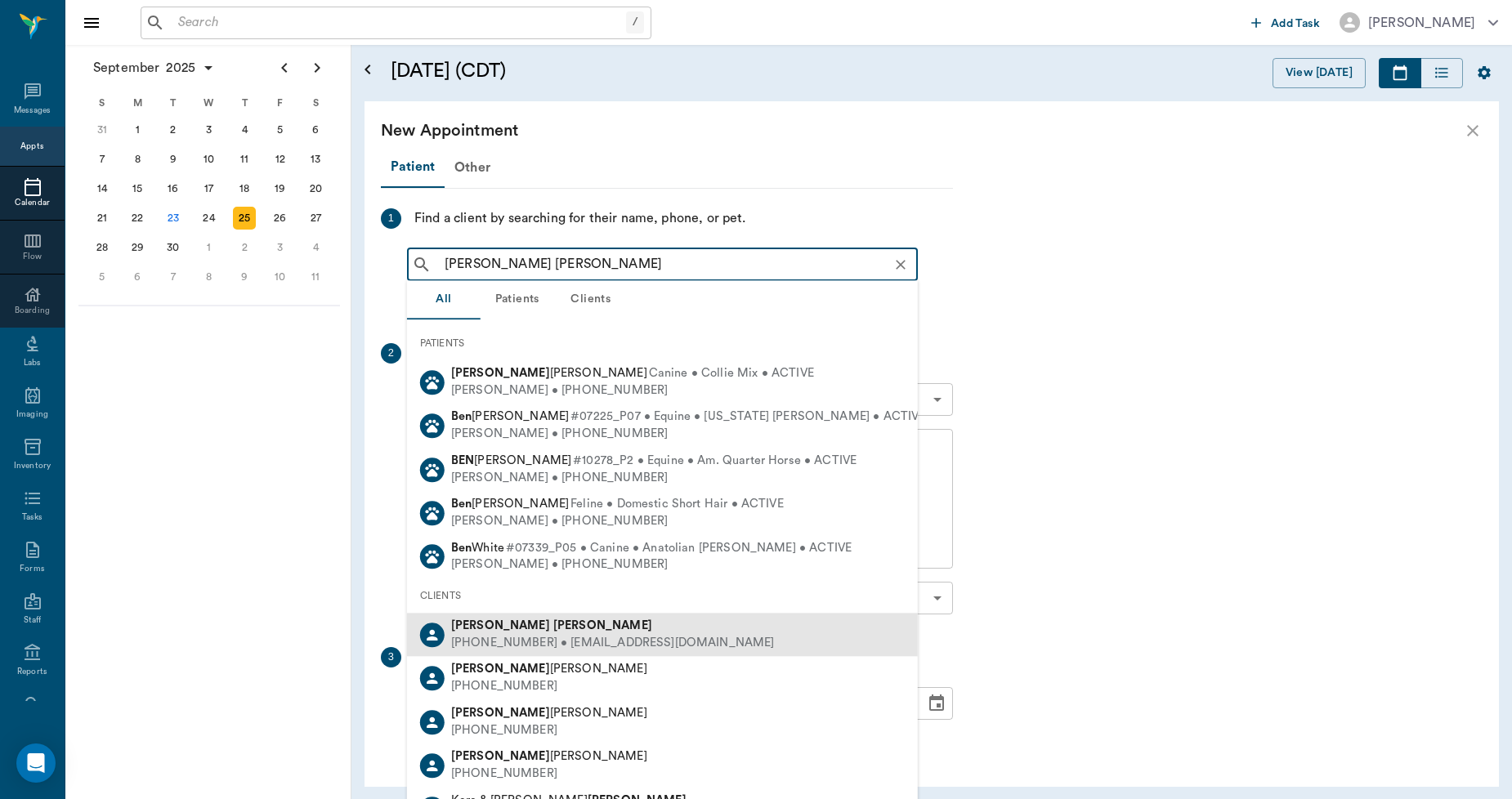
click at [553, 622] on b "Bennett" at bounding box center [602, 625] width 99 height 12
type input "kara ben"
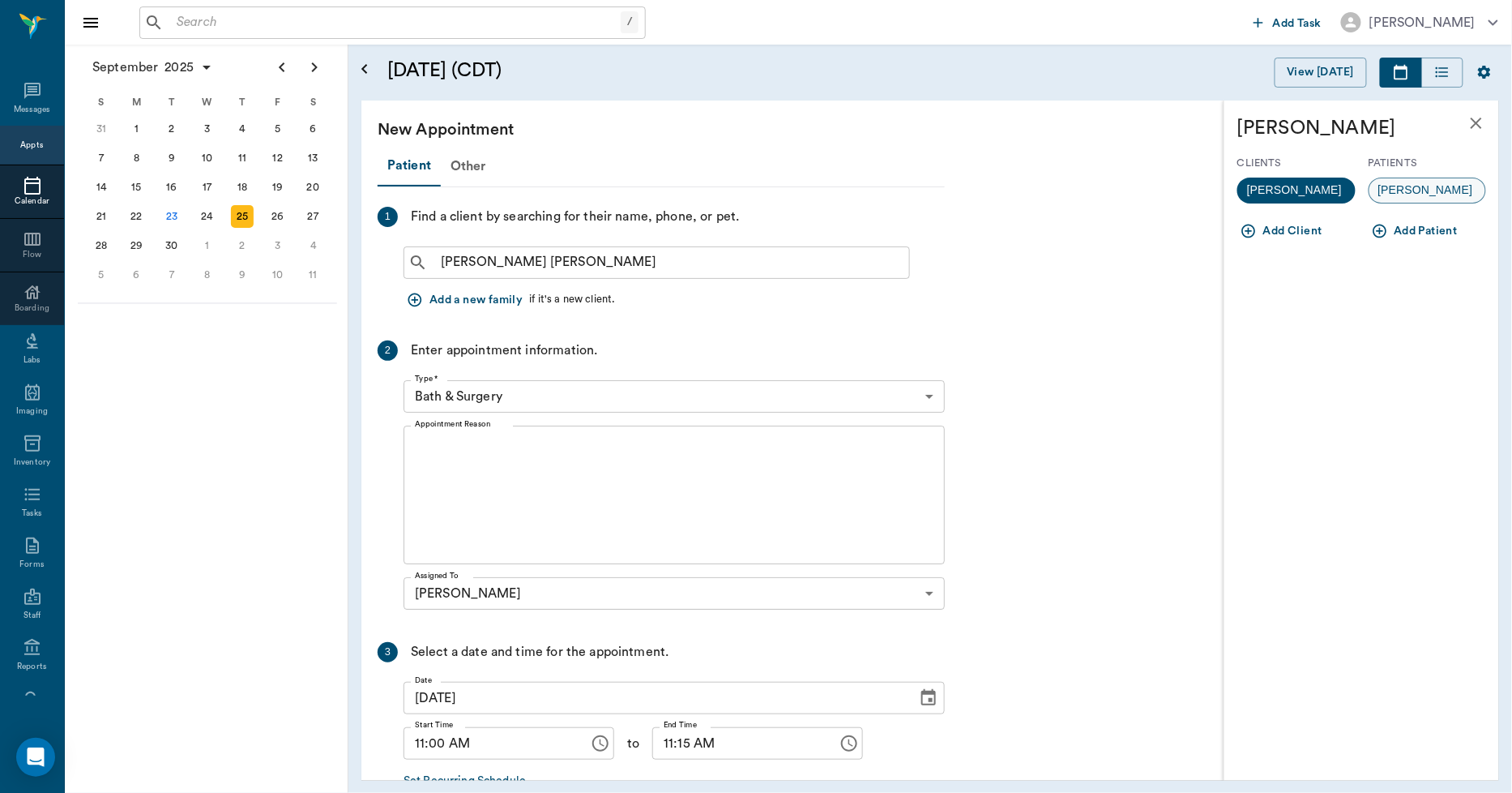
click at [1412, 185] on span "Kane" at bounding box center [1425, 190] width 112 height 17
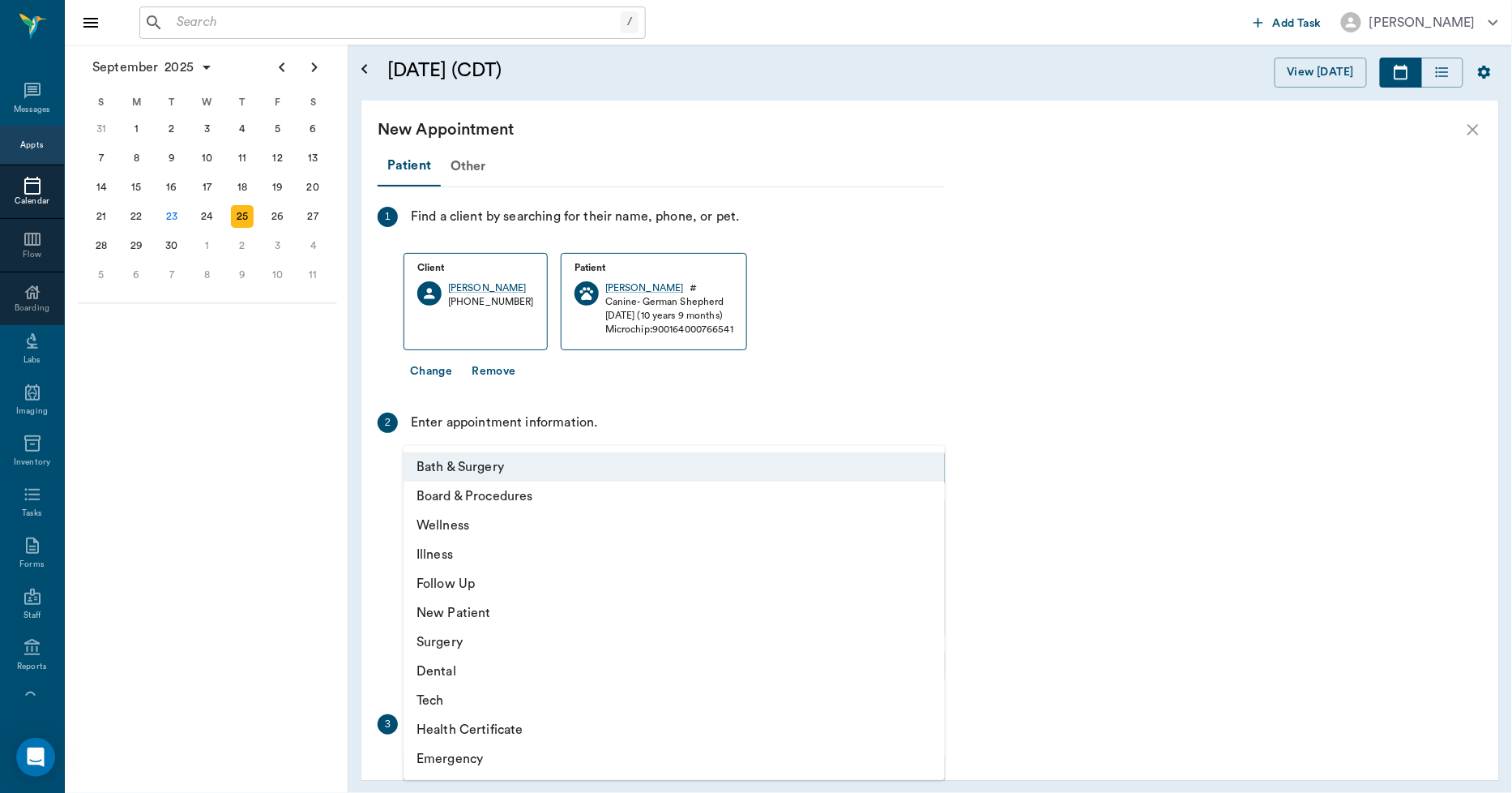
click at [527, 454] on body "/ ​ Add Task Dr. Bert Ellsworth Nectar Messages Appts Calendar Flow Boarding La…" at bounding box center [756, 396] width 1512 height 793
click at [442, 552] on li "Illness" at bounding box center [674, 554] width 541 height 29
type input "65d2be4f46e3a538d89b8c15"
type input "11:30 AM"
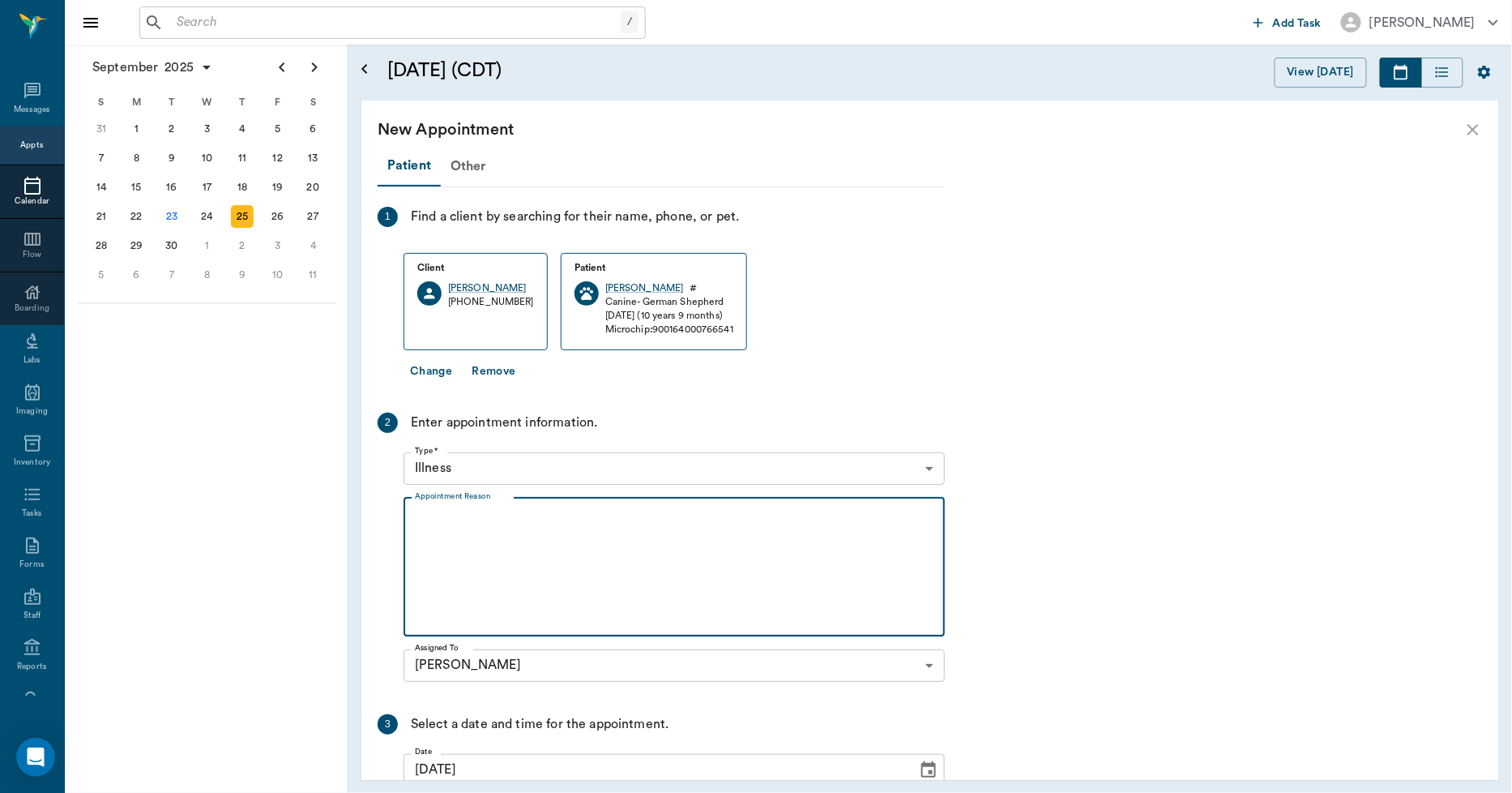
click at [468, 518] on textarea "Appointment Reason" at bounding box center [674, 567] width 518 height 112
type textarea "Y"
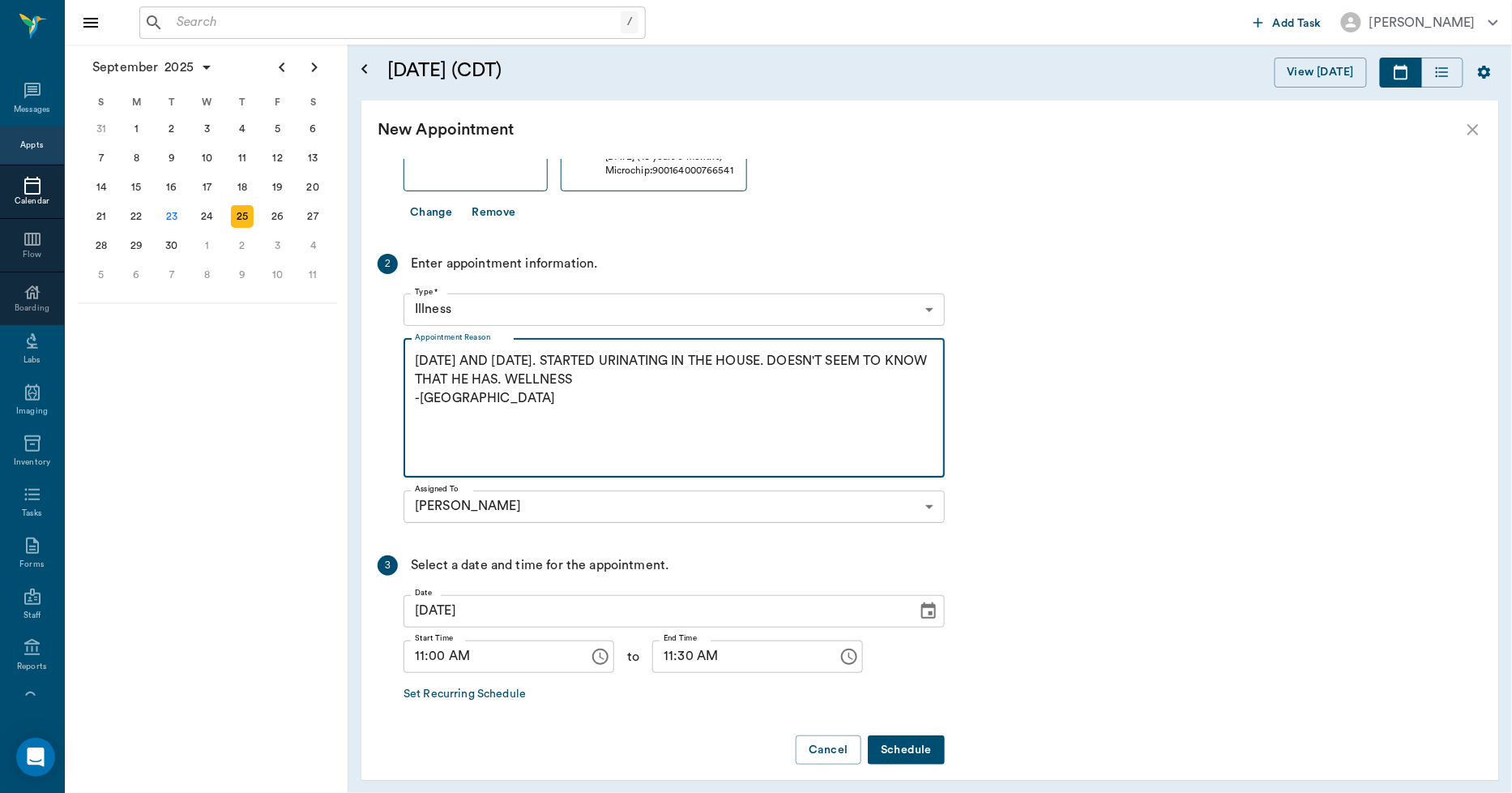
scroll to position [171, 0]
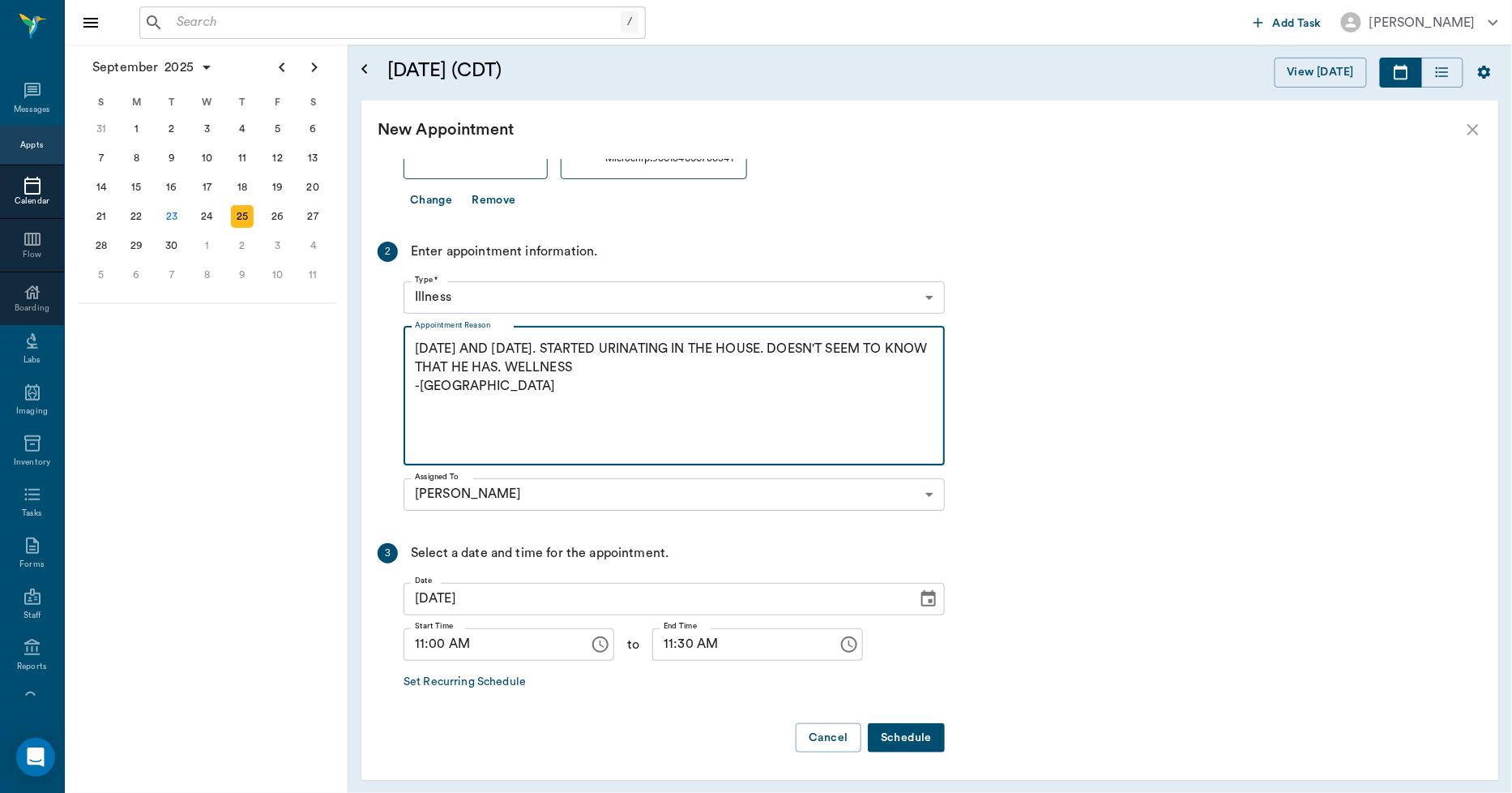
type textarea "9.22.25 AND 9.23.25. STARTED URINATING IN THE HOUSE. DOESN'T SEEM TO KNOW THAT …"
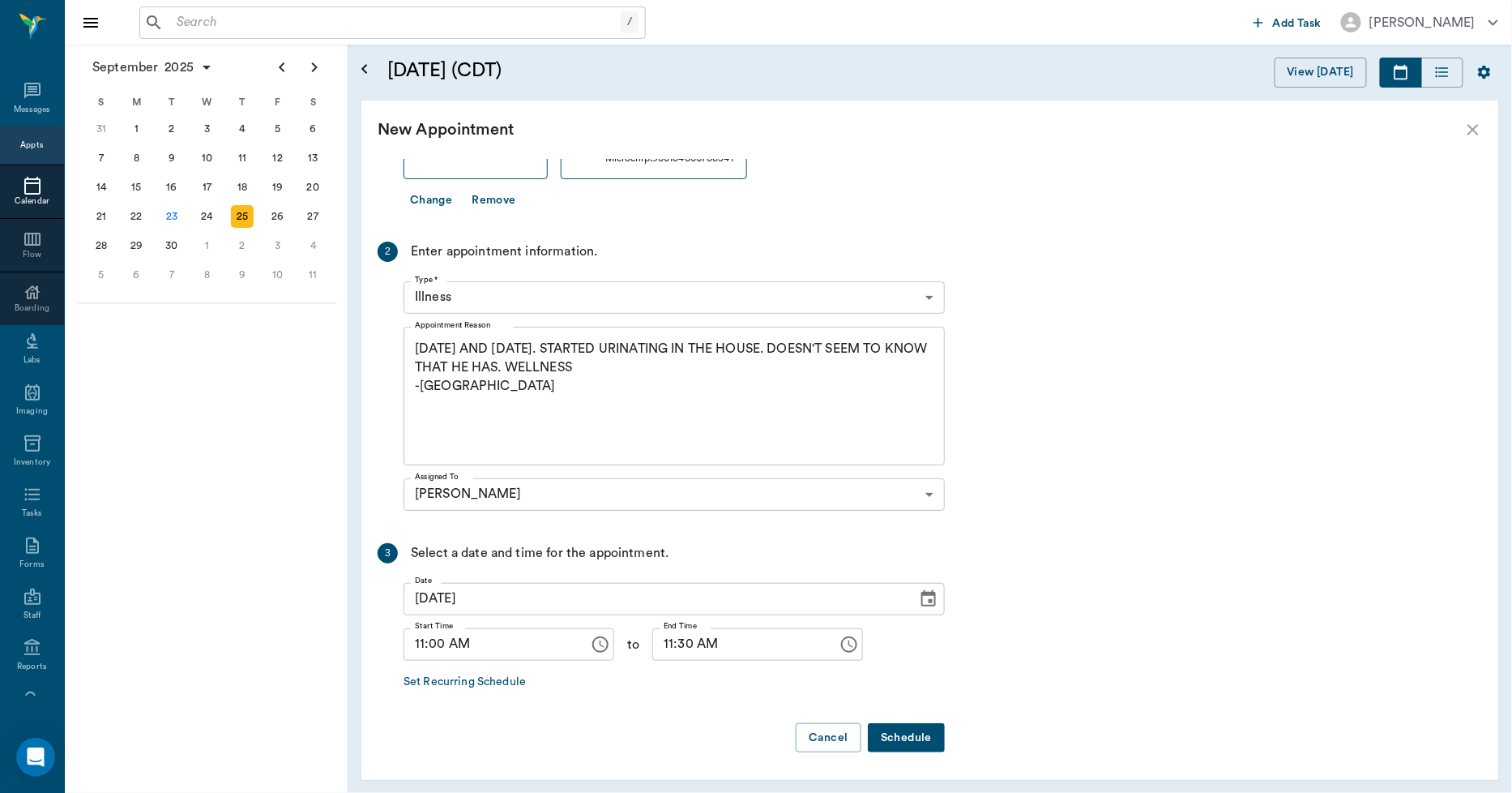
click at [893, 734] on button "Schedule" at bounding box center [906, 738] width 77 height 30
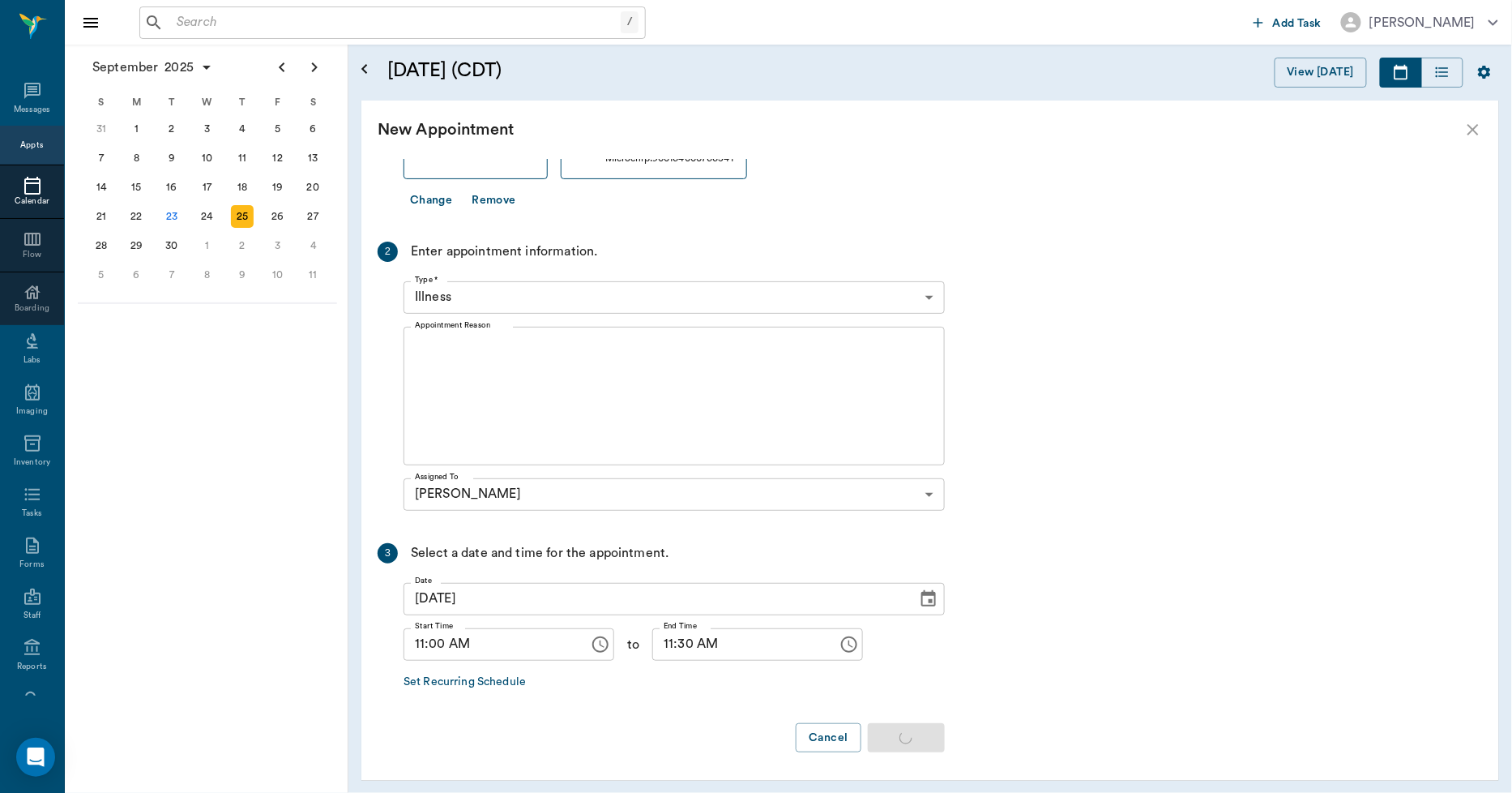
scroll to position [0, 0]
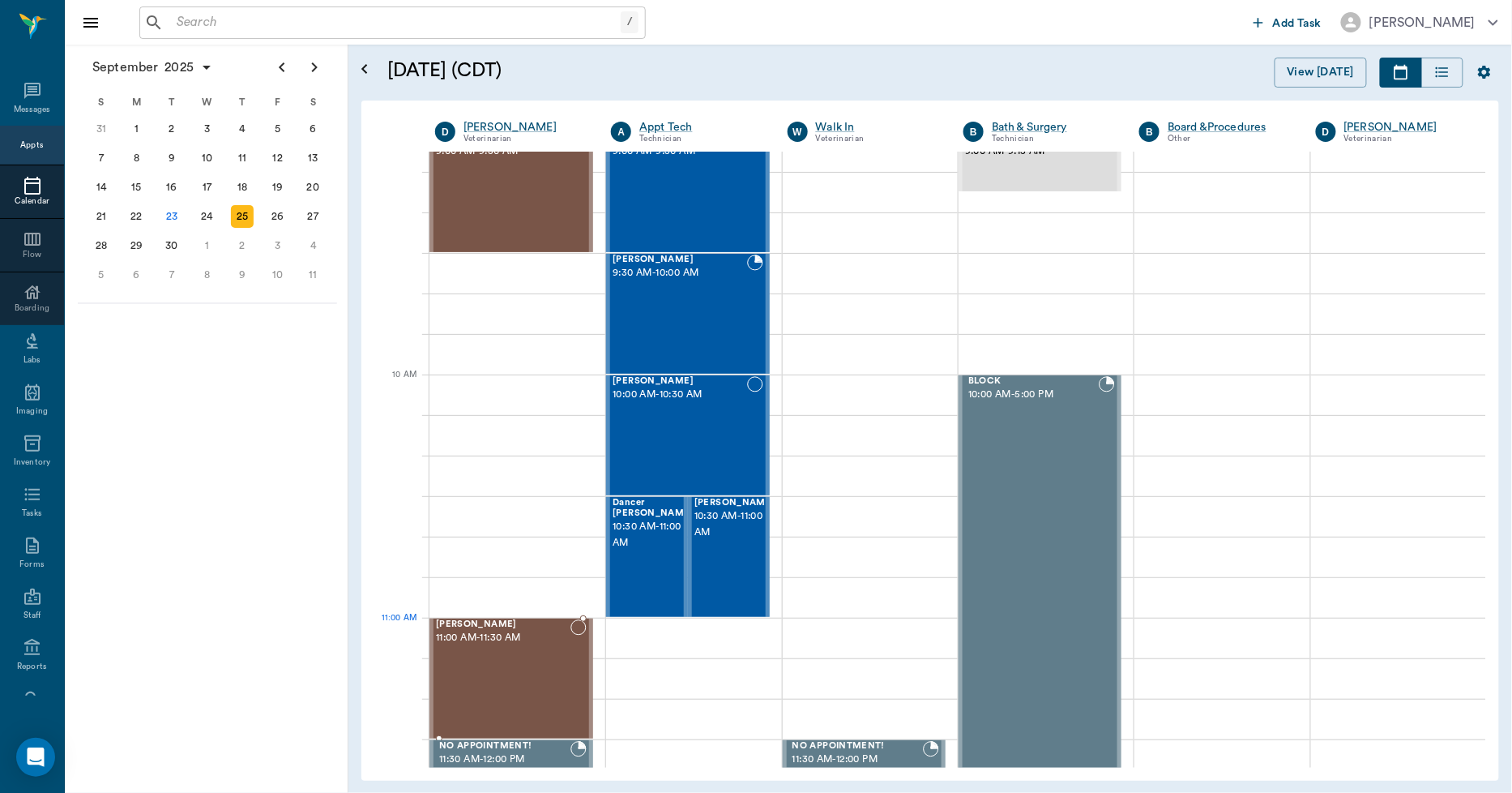
click at [478, 657] on div "Kane Bennett 11:00 AM - 11:30 AM" at bounding box center [503, 678] width 134 height 118
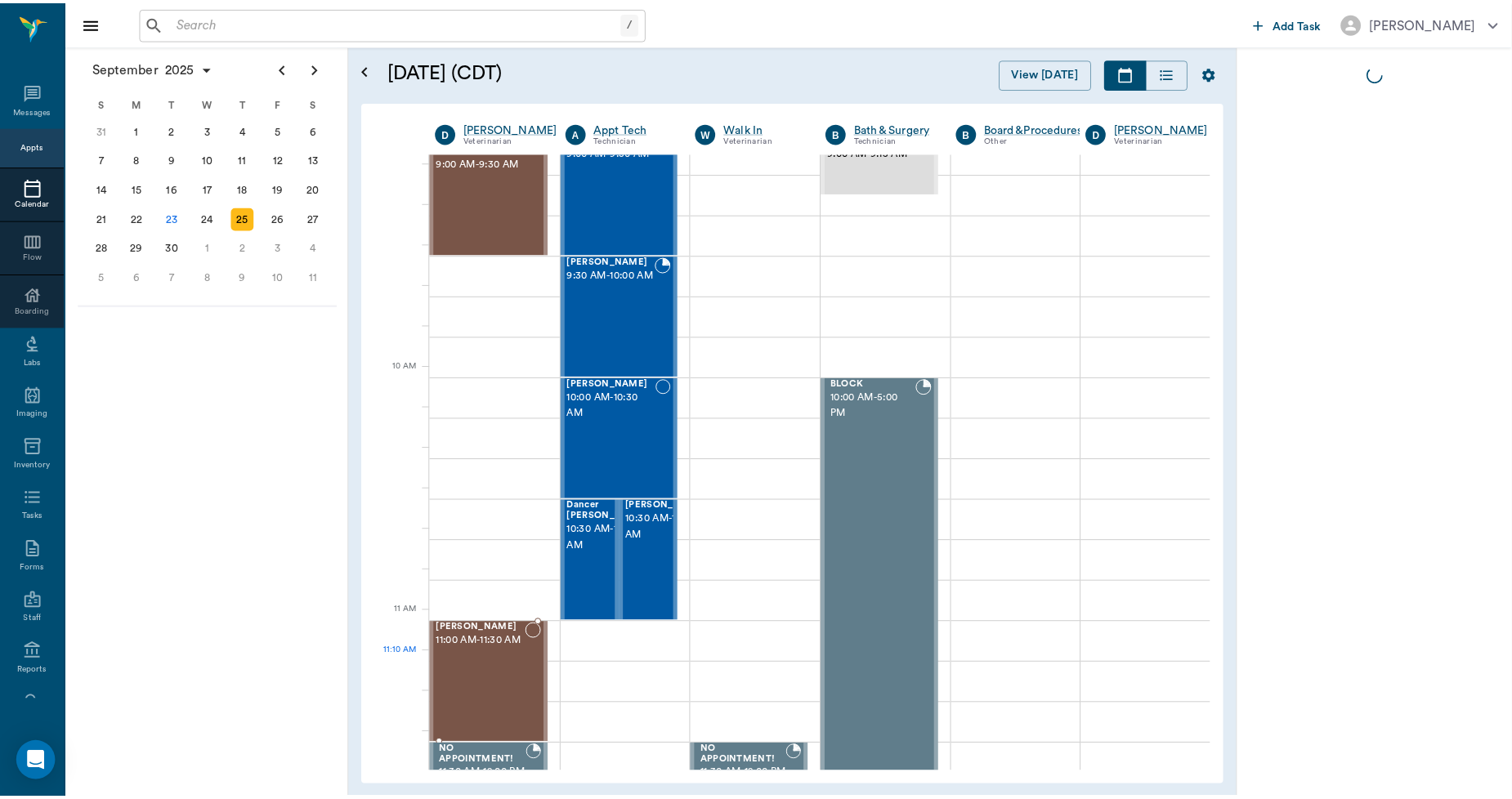
scroll to position [283, 0]
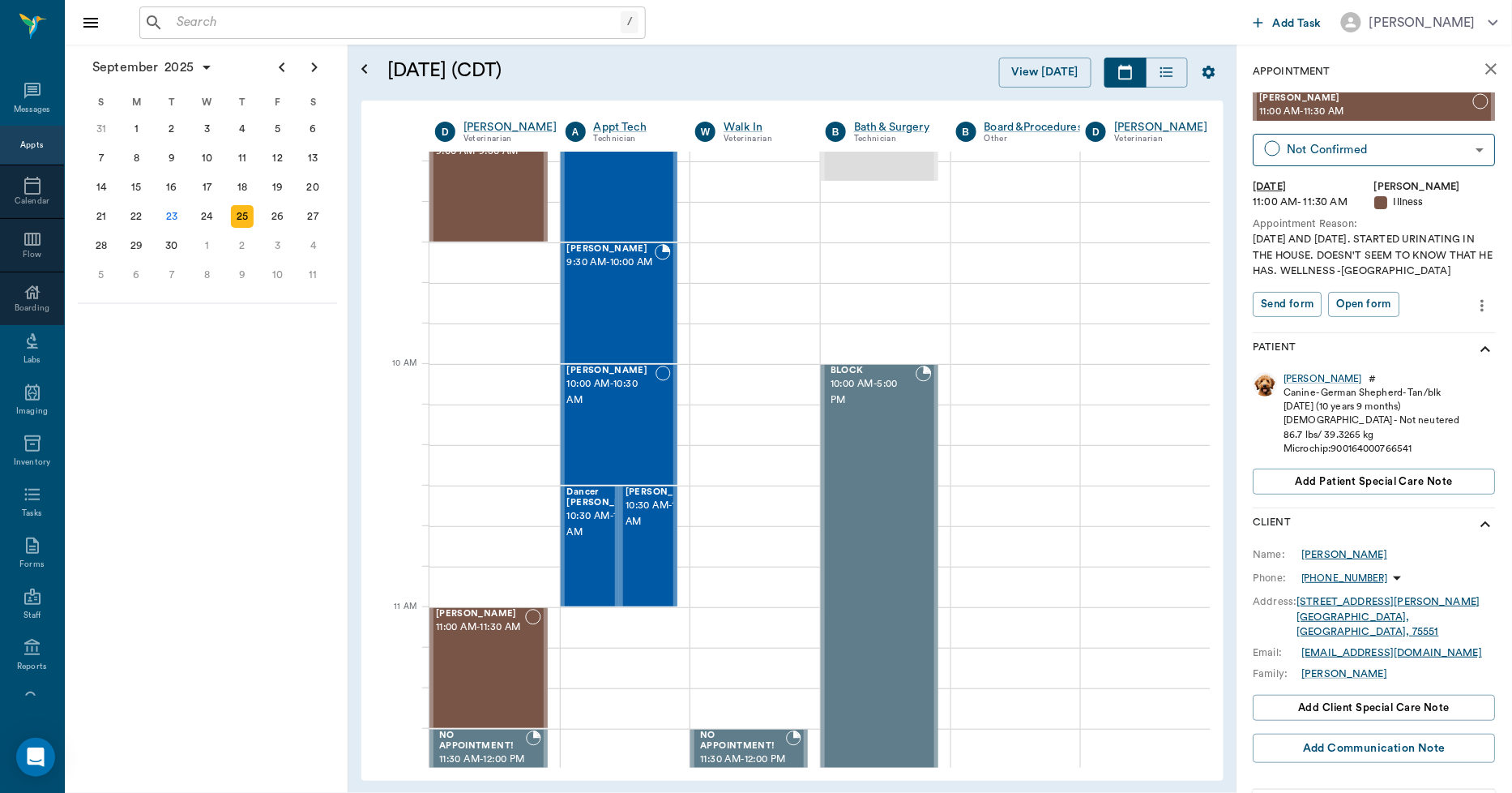
click at [1329, 553] on div "Kara Bennett" at bounding box center [1346, 554] width 86 height 15
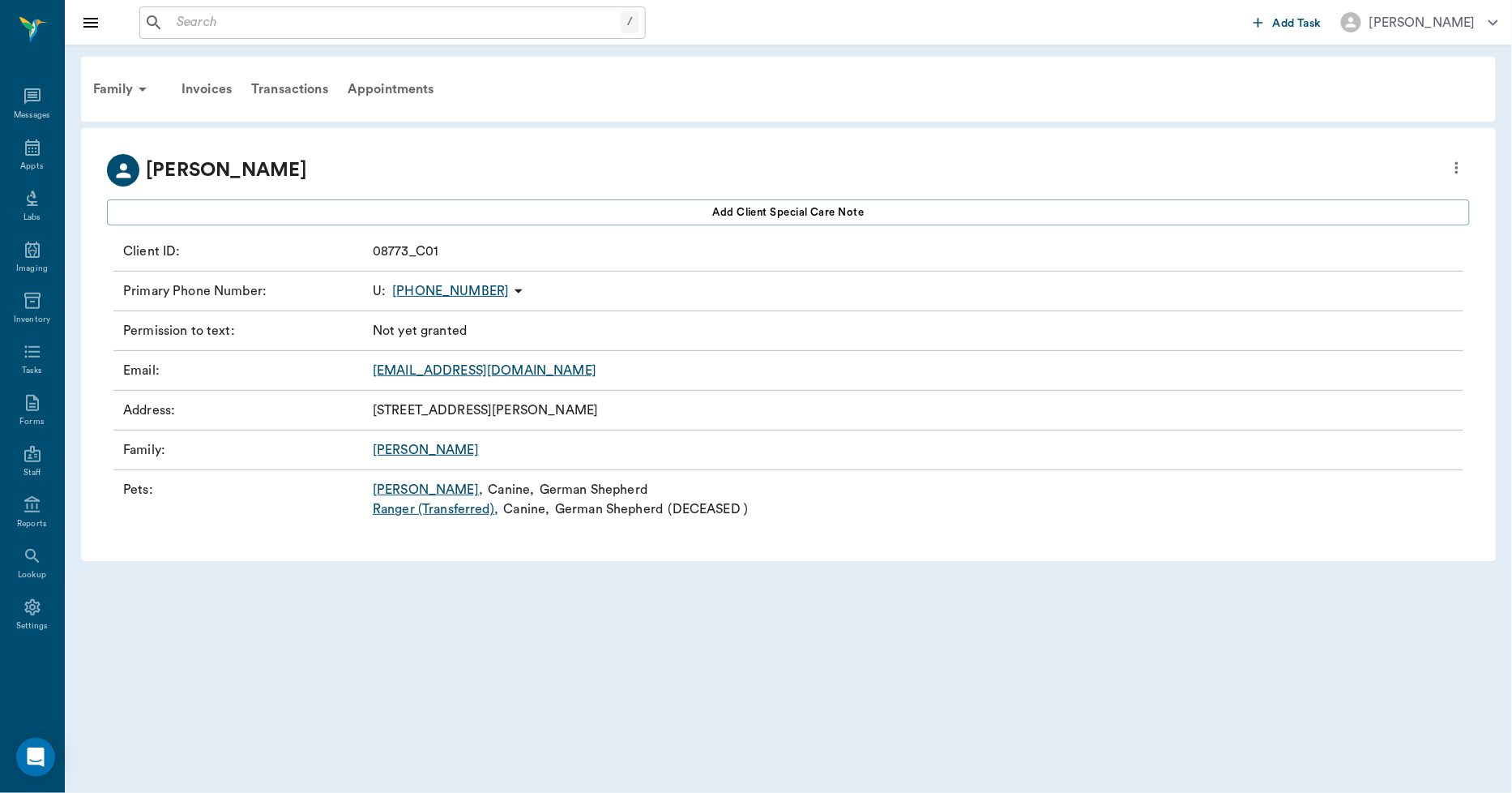
click at [1460, 177] on icon "more" at bounding box center [1457, 167] width 18 height 19
click at [1339, 197] on span "Edit profile" at bounding box center [1340, 196] width 229 height 17
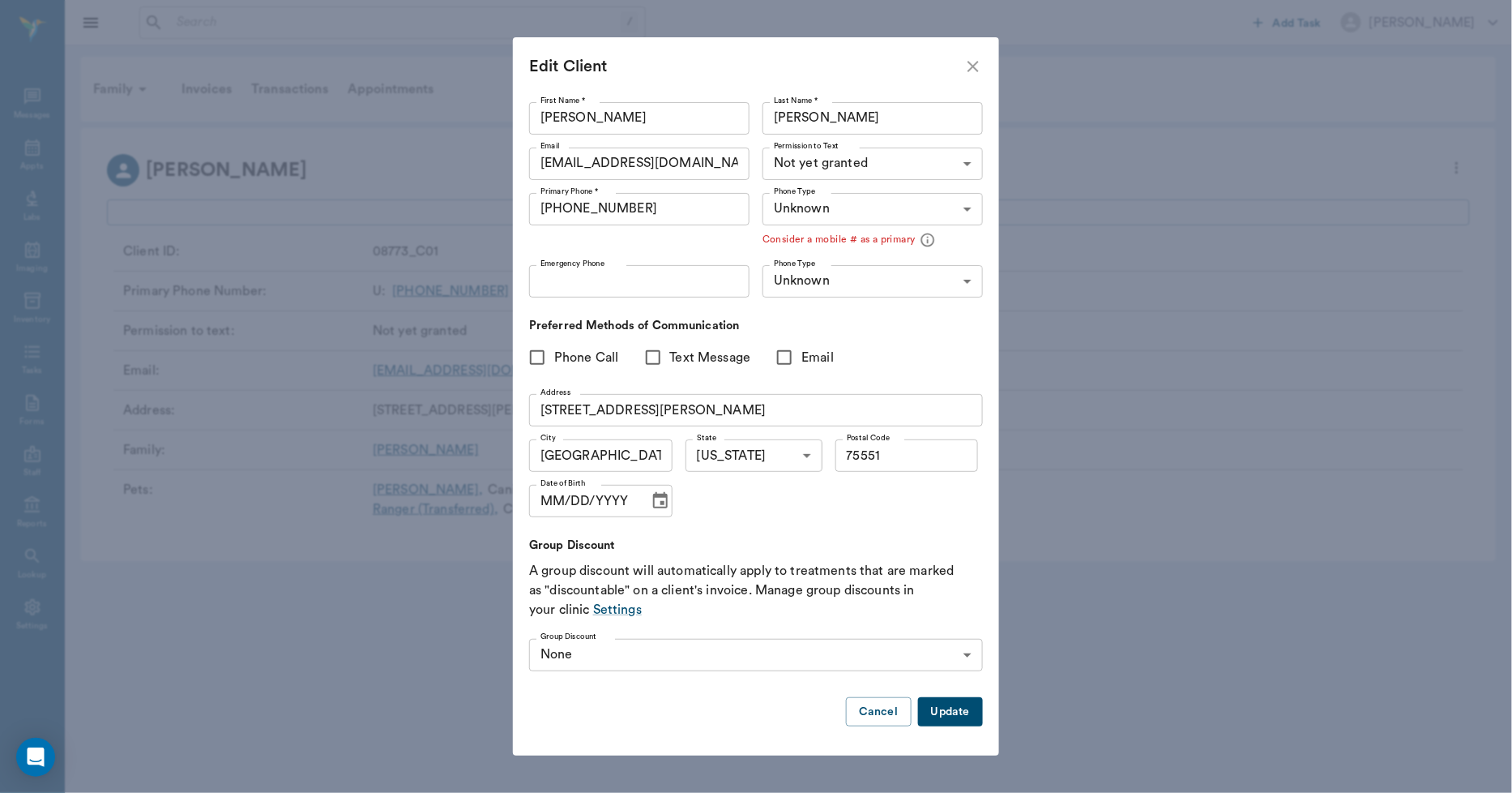
click at [836, 118] on input "Bennett" at bounding box center [872, 118] width 220 height 32
type input "B"
type input "Owen"
click at [868, 159] on body "/ ​ Add Task Dr. Bert Ellsworth Nectar Messages Appts Labs Imaging Inventory Ta…" at bounding box center [756, 396] width 1512 height 793
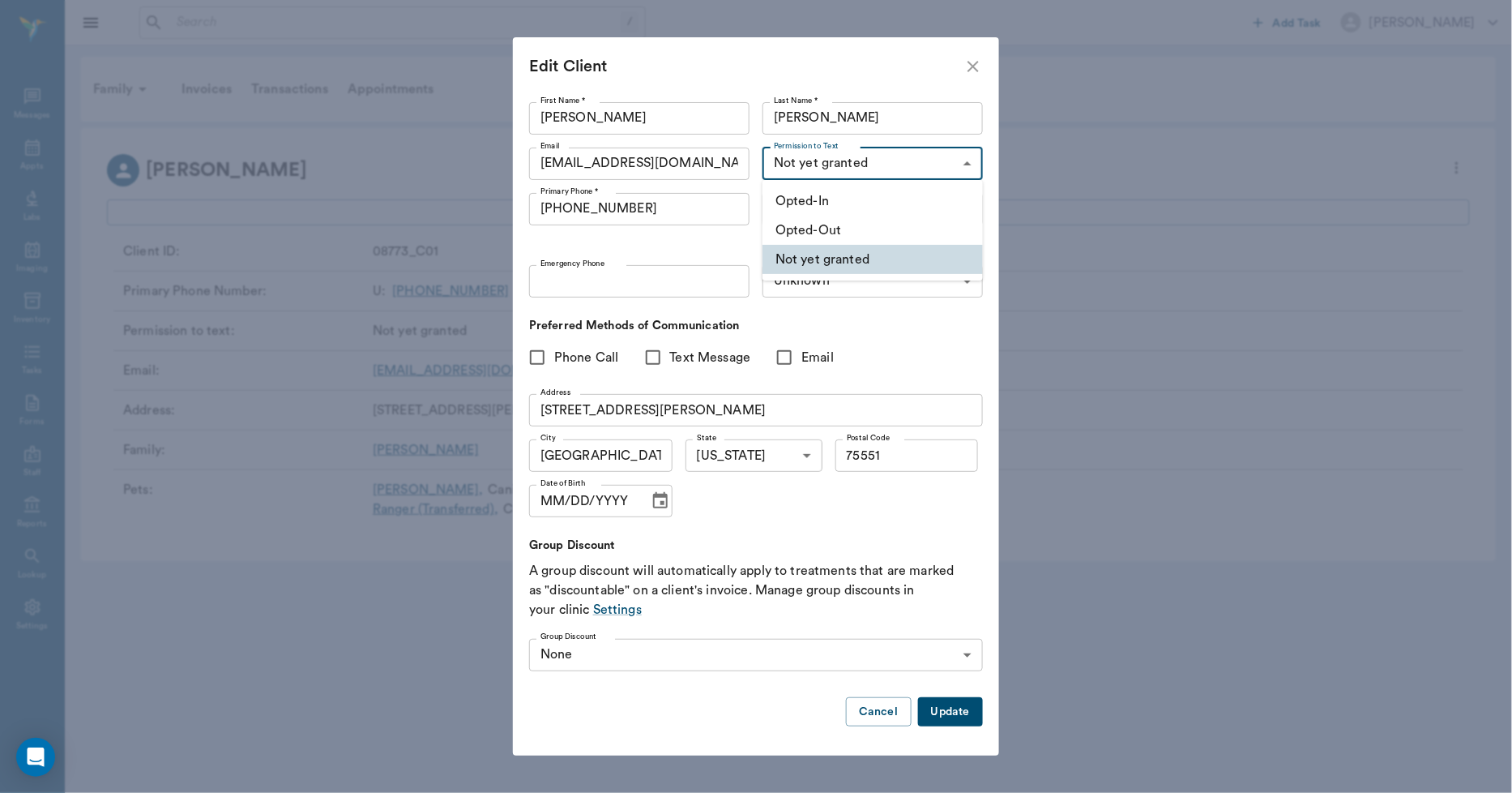
click at [837, 200] on li "Opted-In" at bounding box center [872, 201] width 220 height 29
type input "OPT_IN"
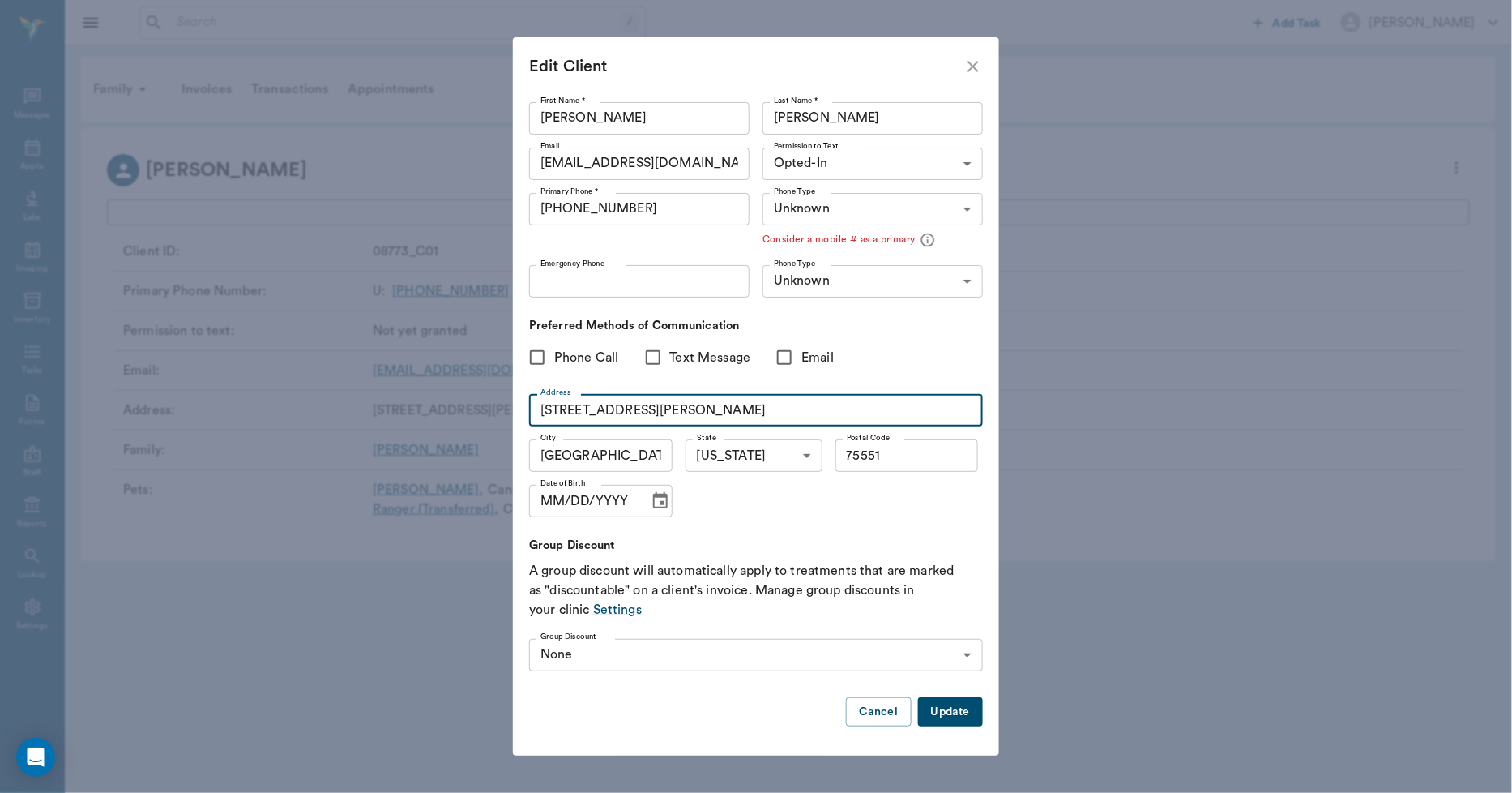
drag, startPoint x: 653, startPoint y: 406, endPoint x: 523, endPoint y: 425, distance: 131.4
click at [523, 425] on div "First Name * Kara First Name * Last Name * Owen Last Name * Email karabennett30…" at bounding box center [756, 426] width 486 height 661
type input "68 Eason Lane"
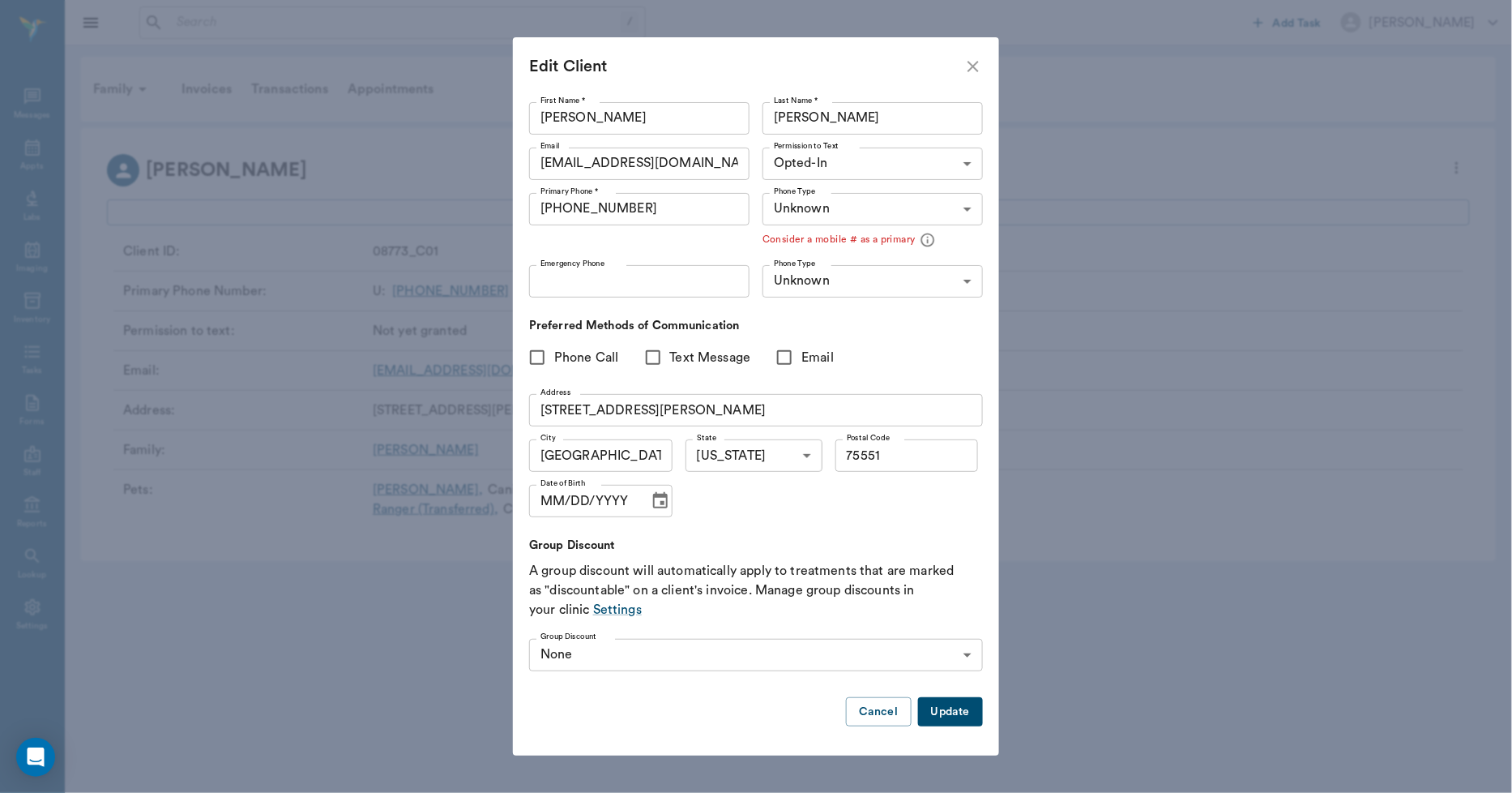
click at [940, 711] on button "Update" at bounding box center [950, 712] width 65 height 30
type input "UNKNOWN"
type input "MOBILE"
type input "LANDLINE"
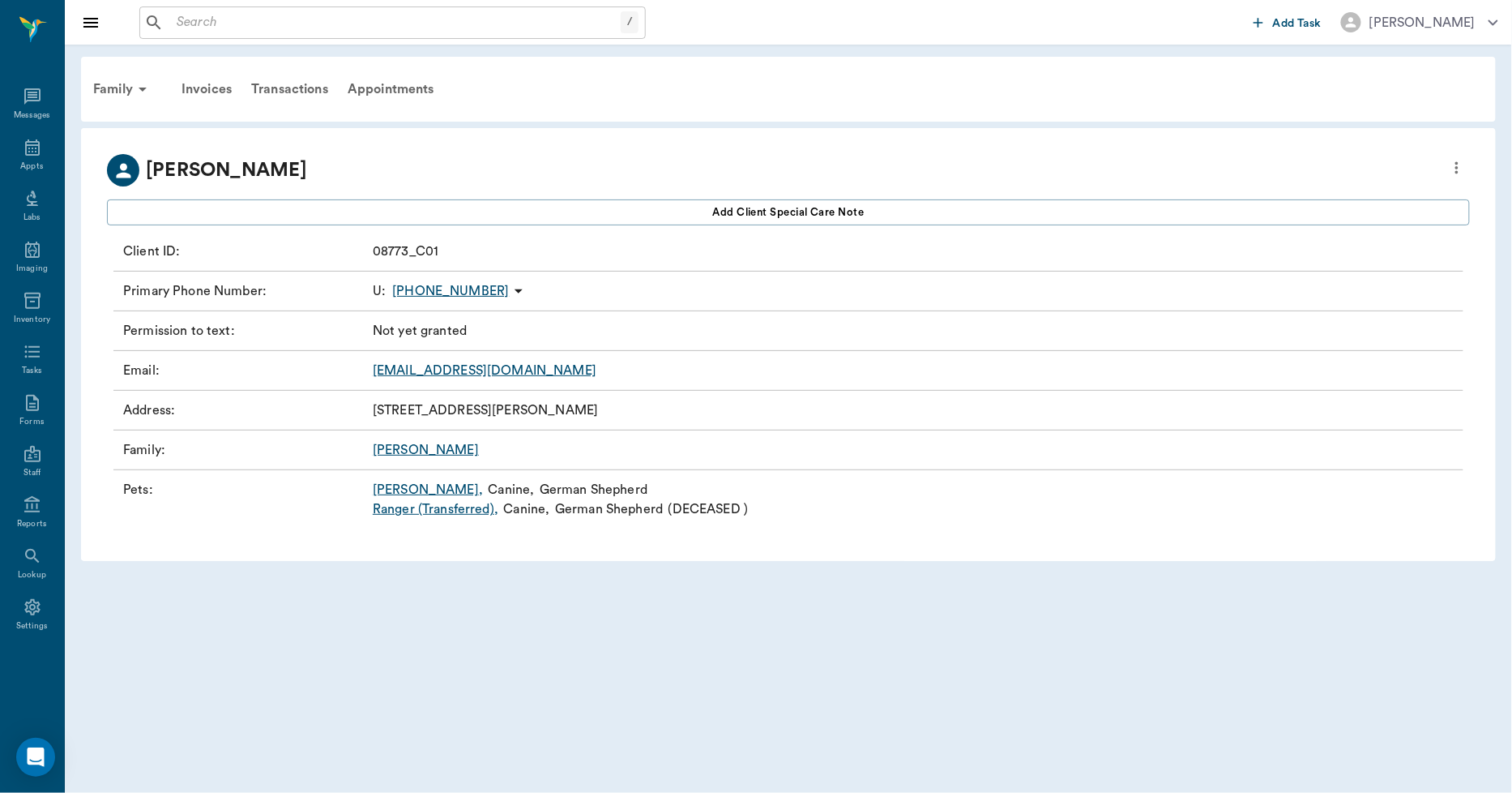
type input "OPT_IN"
type input "UNKNOWN"
type input "75551"
click at [100, 85] on div "Family" at bounding box center [122, 89] width 79 height 39
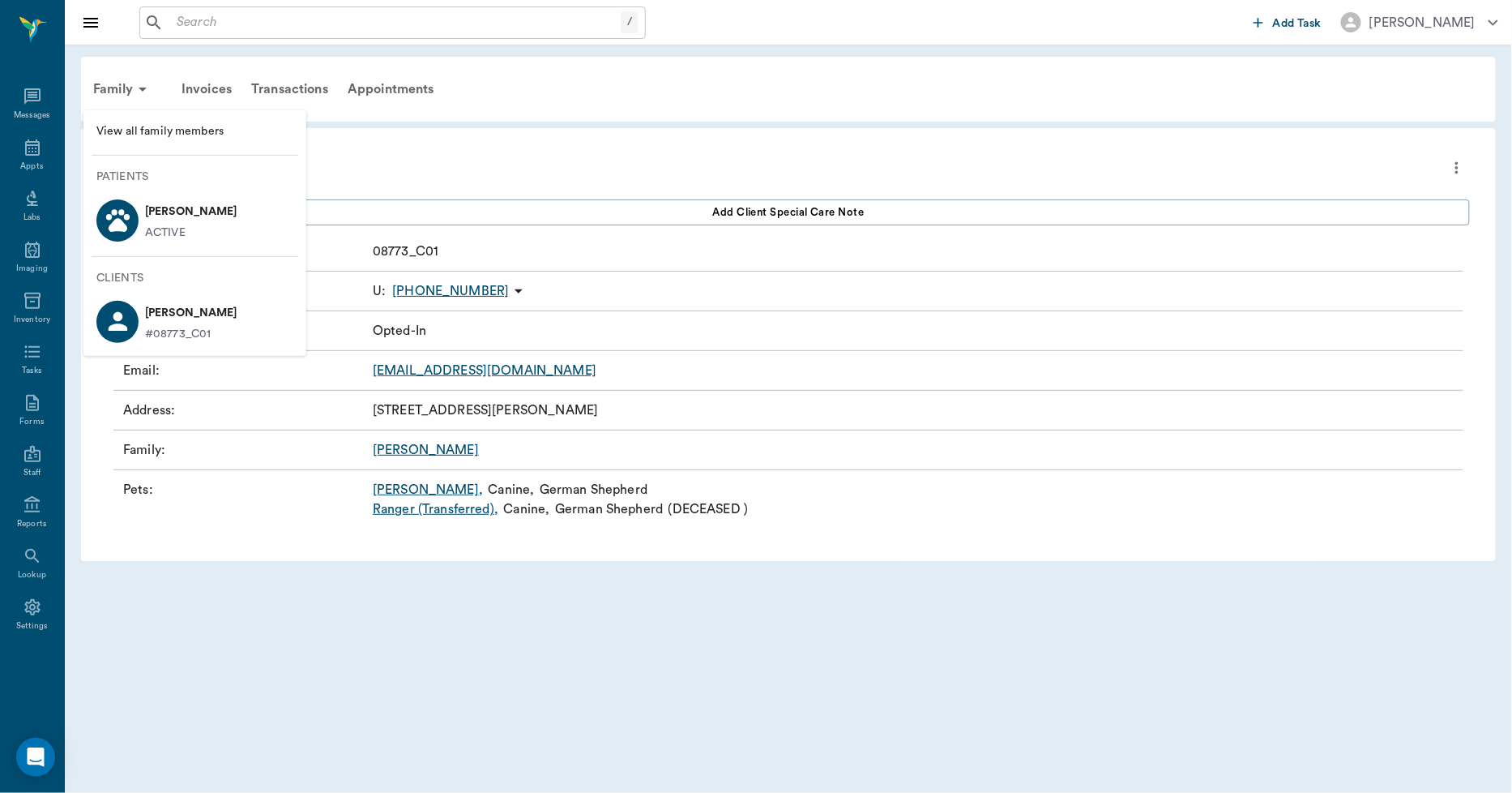
click at [113, 120] on li "View all family members" at bounding box center [195, 132] width 223 height 30
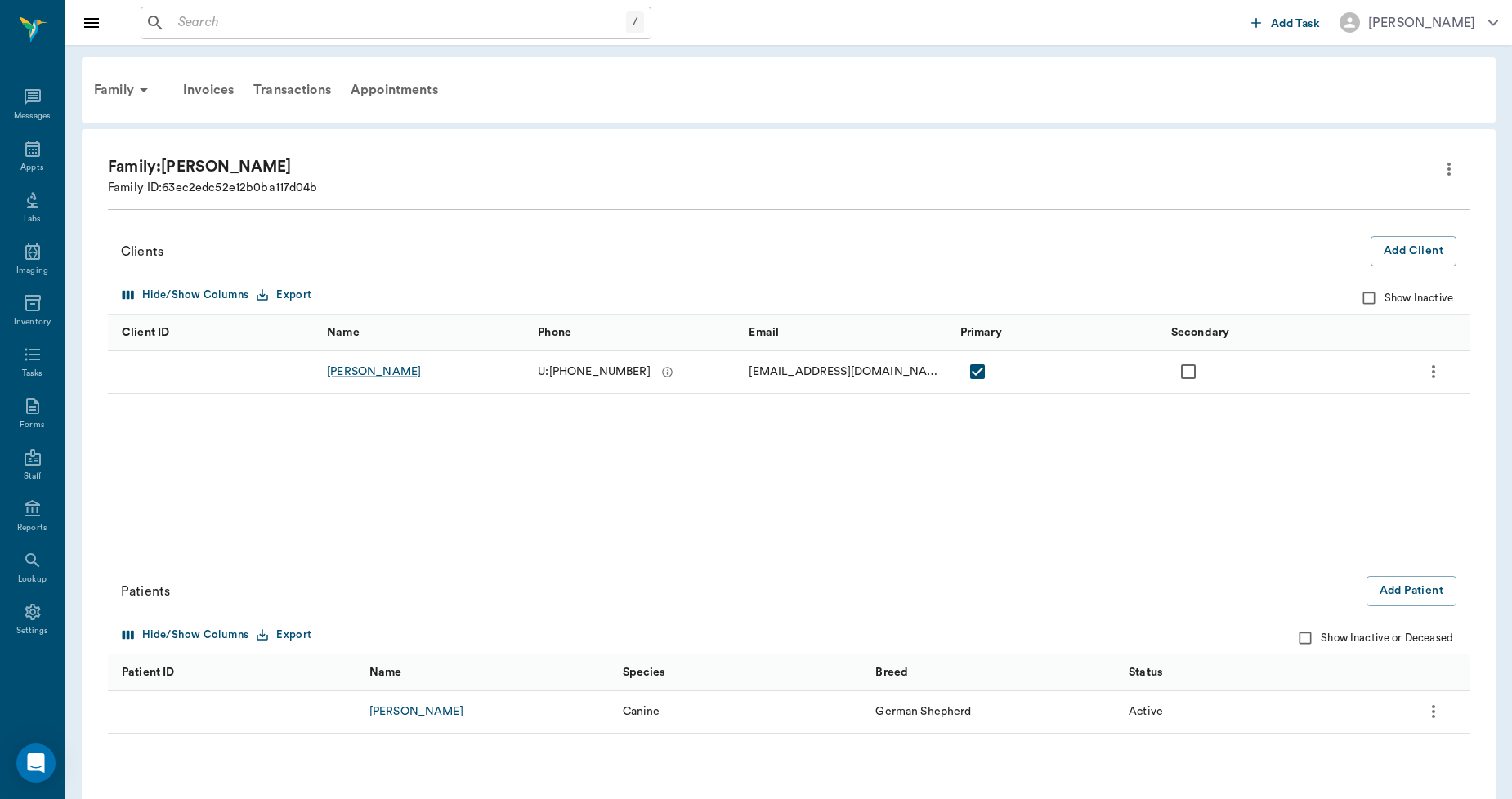
click at [1456, 174] on icon "more" at bounding box center [1448, 169] width 19 height 19
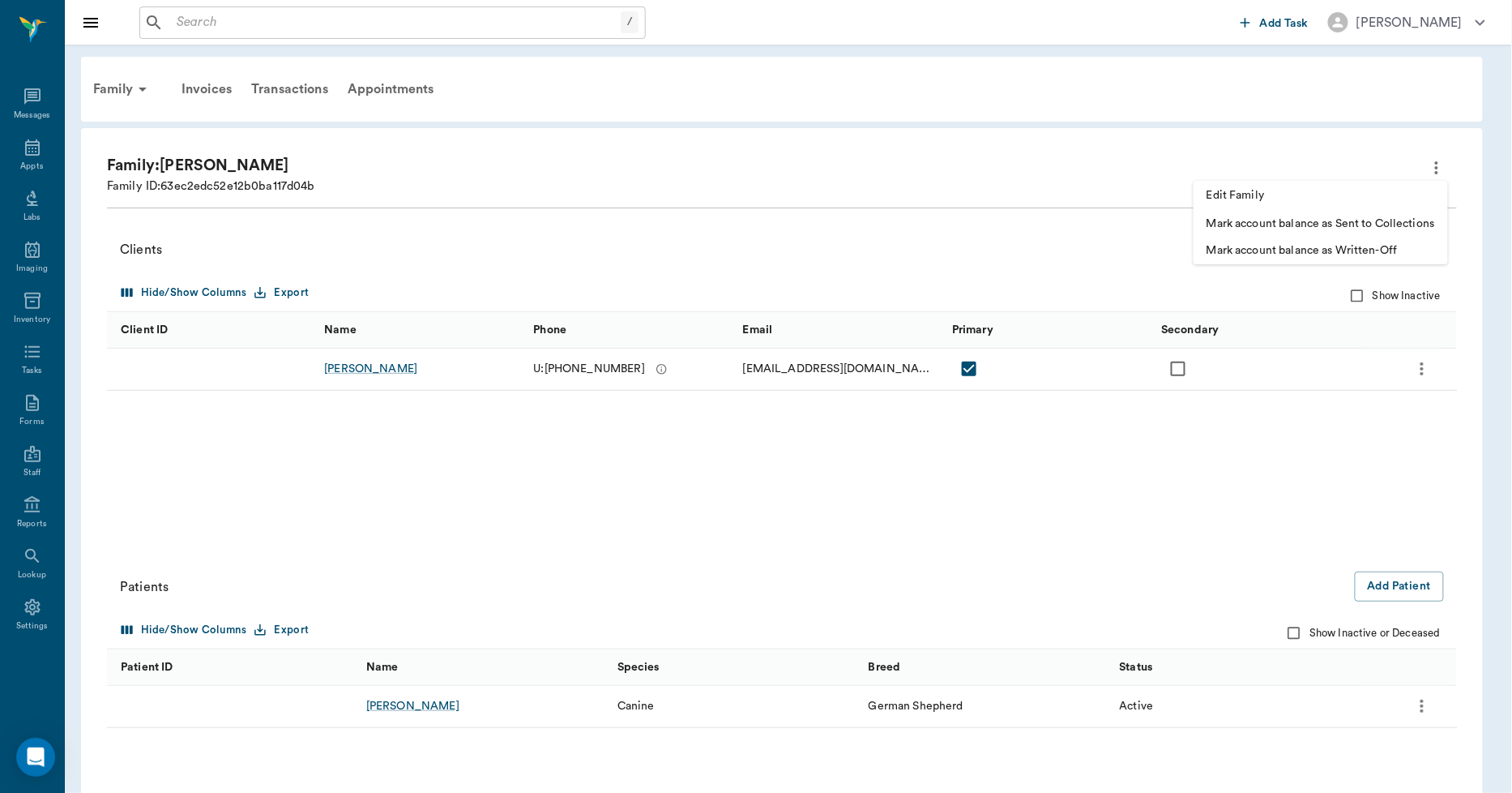
click at [1314, 198] on span "Edit Family" at bounding box center [1321, 196] width 229 height 17
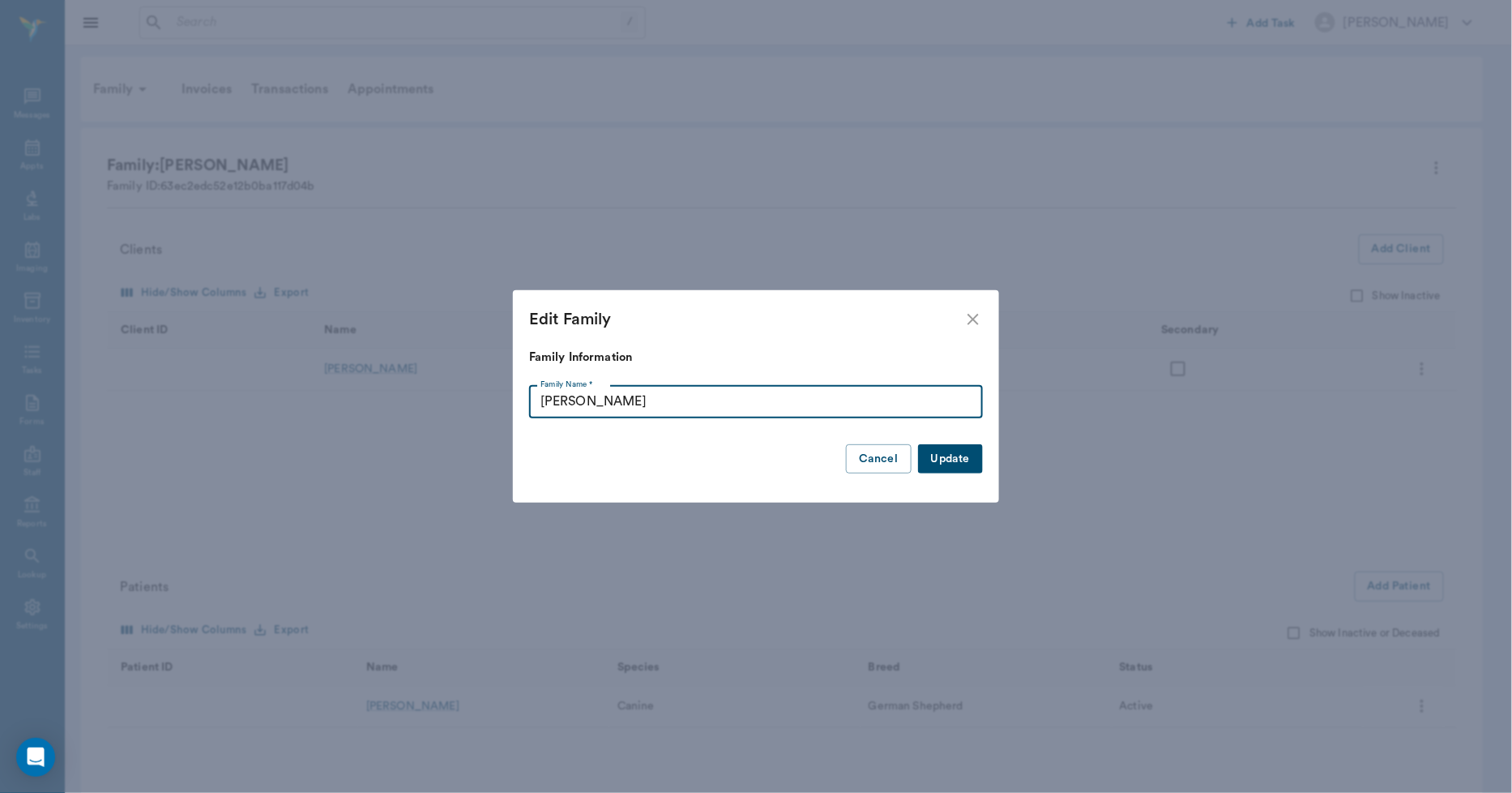
click at [898, 390] on input "Bennett" at bounding box center [756, 402] width 453 height 32
type input "B"
type input "Owen"
click at [942, 463] on button "Update" at bounding box center [950, 459] width 65 height 30
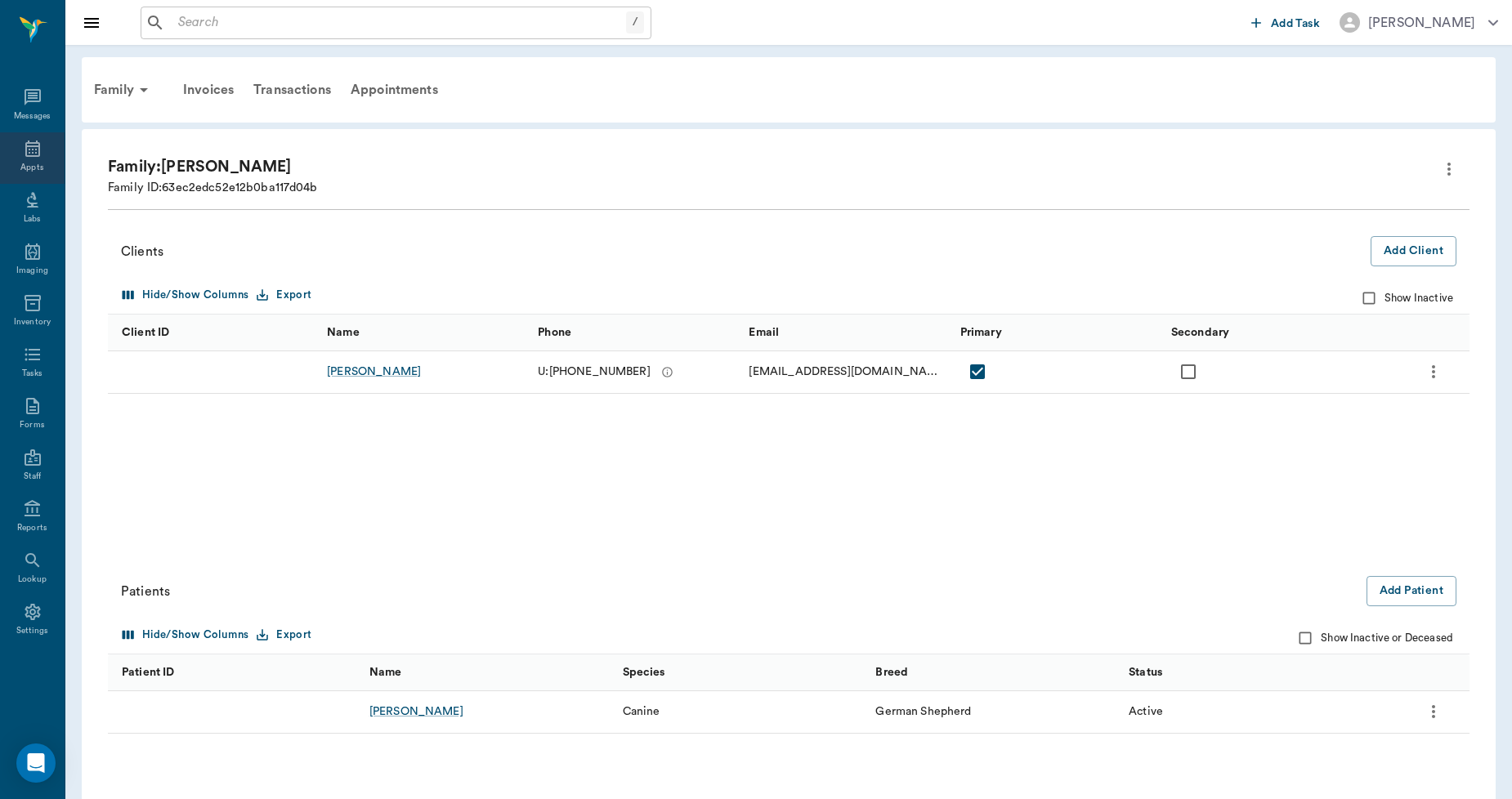
click at [30, 148] on icon at bounding box center [32, 148] width 19 height 19
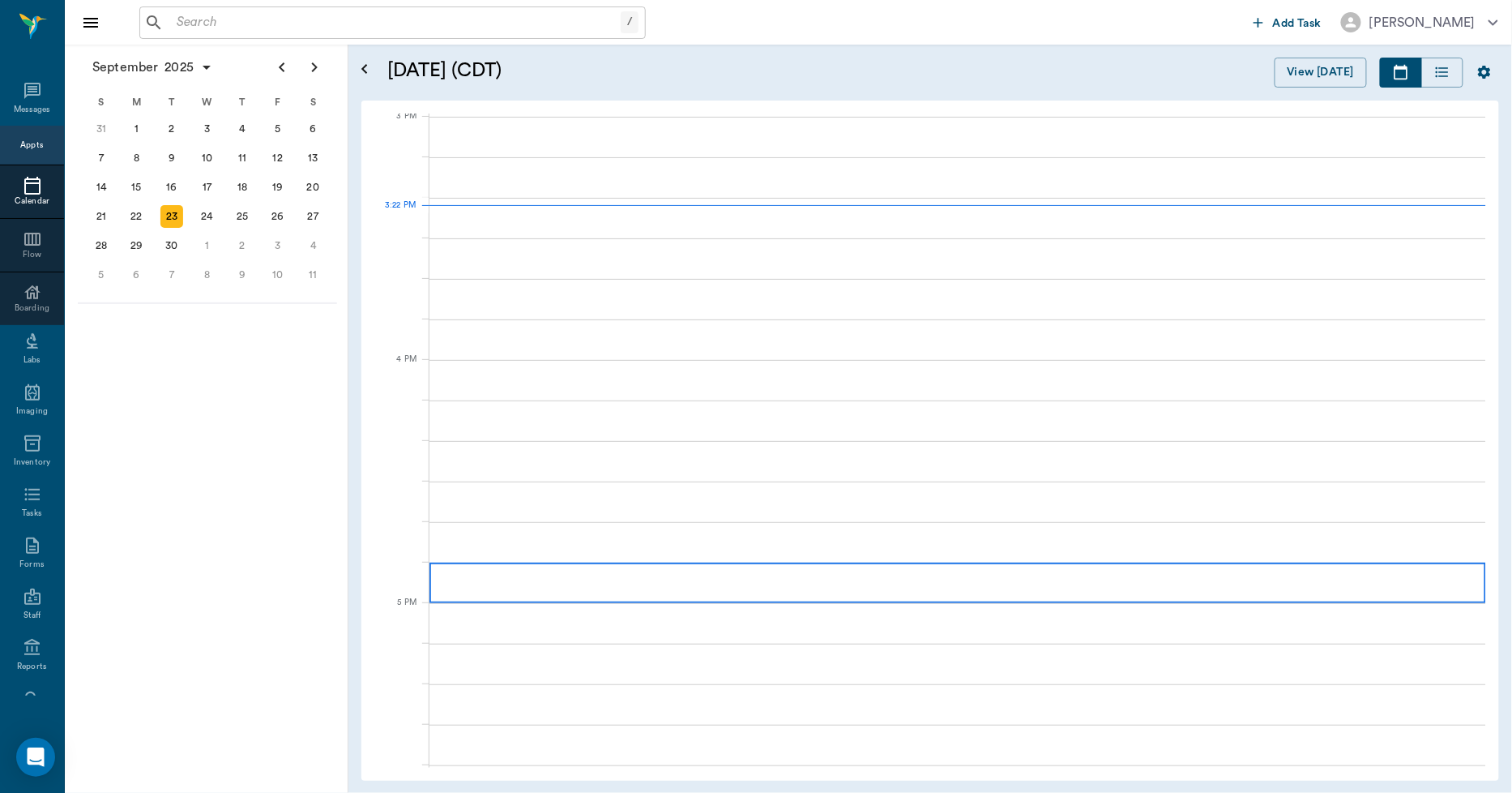
scroll to position [1706, 0]
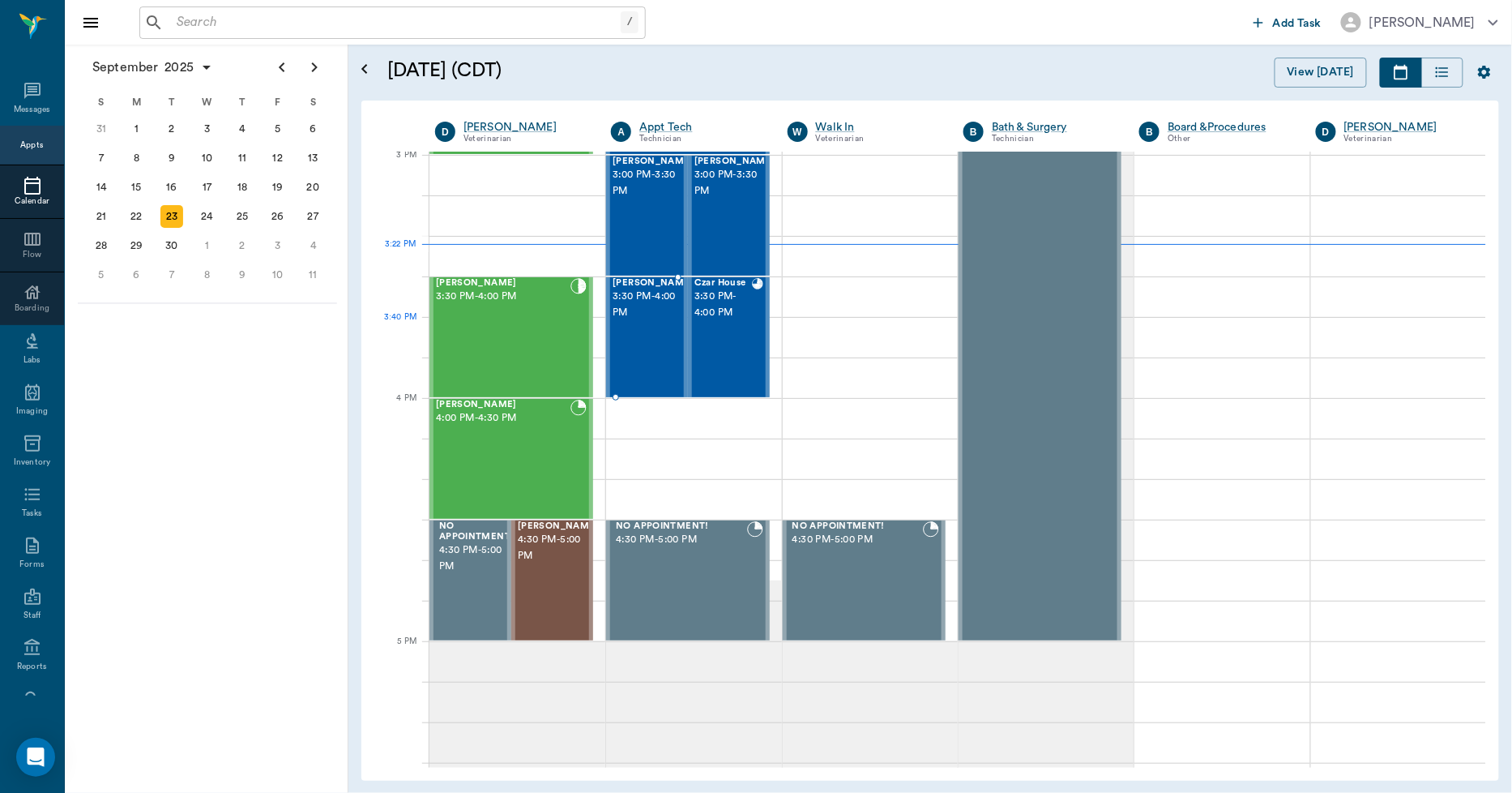
click at [654, 344] on div "[PERSON_NAME] 3:30 PM - 4:00 PM" at bounding box center [653, 337] width 81 height 118
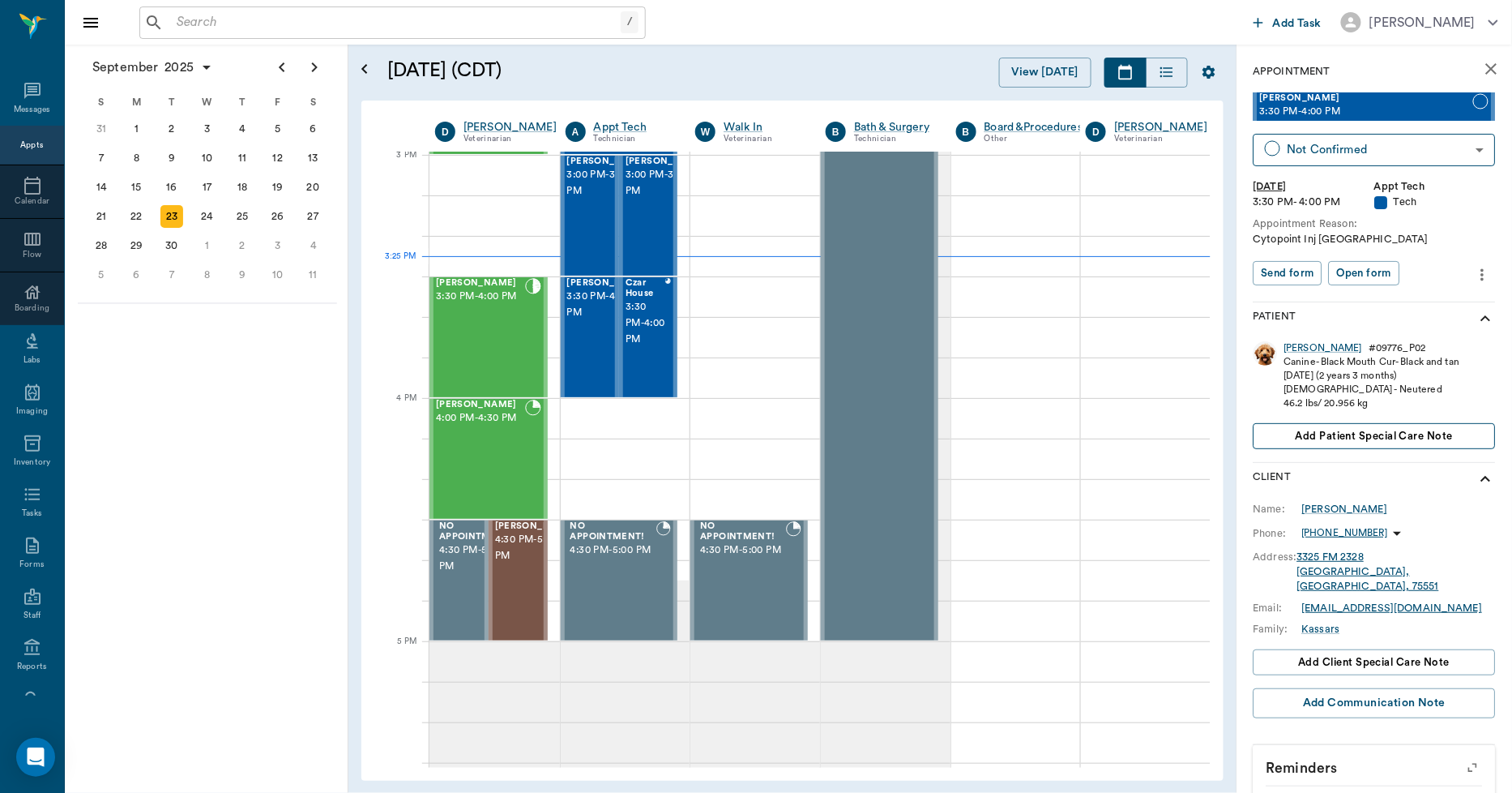
click at [1379, 438] on span "Add patient Special Care Note" at bounding box center [1375, 436] width 157 height 18
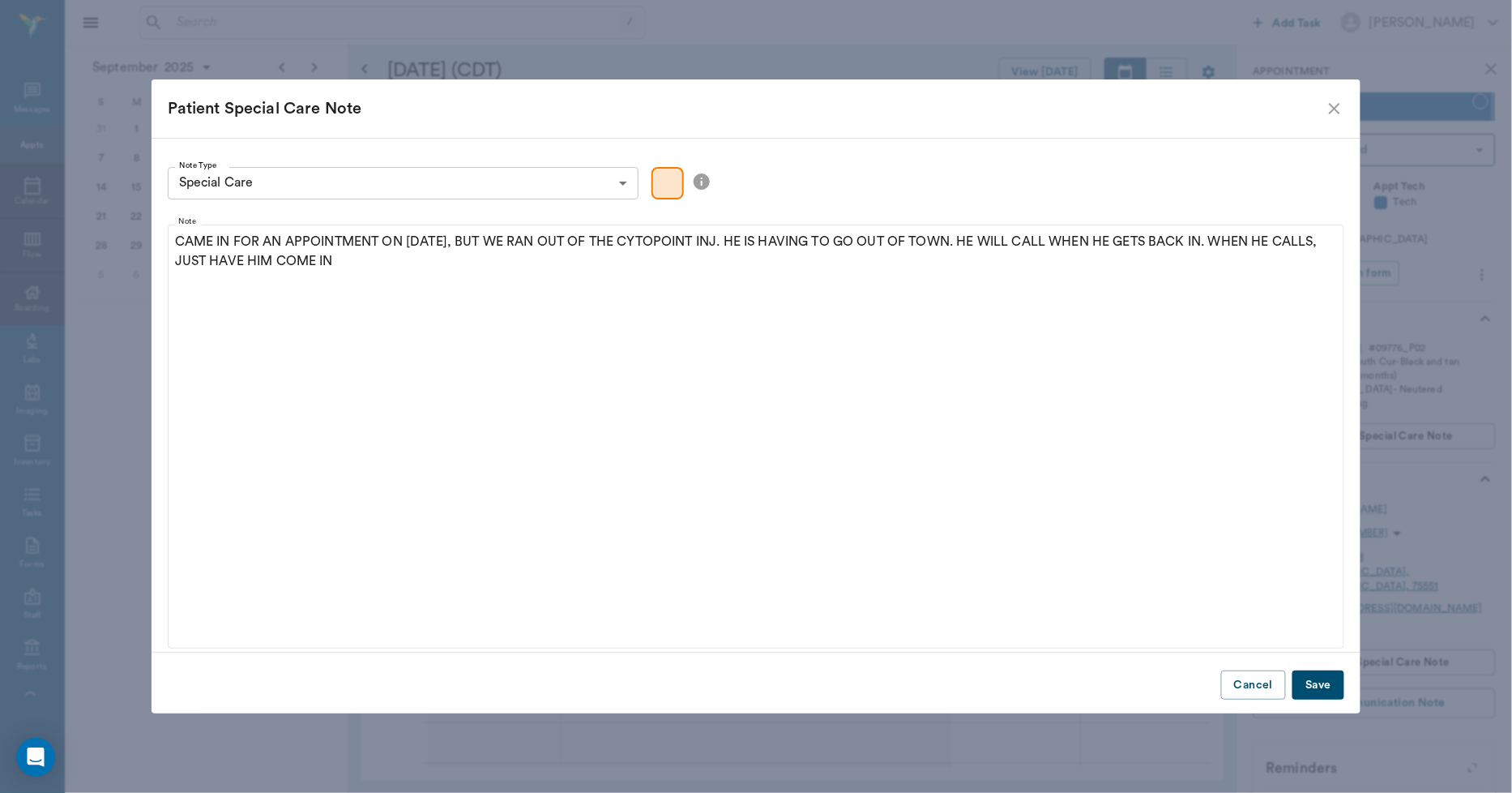
click at [1311, 676] on button "Save" at bounding box center [1318, 685] width 52 height 30
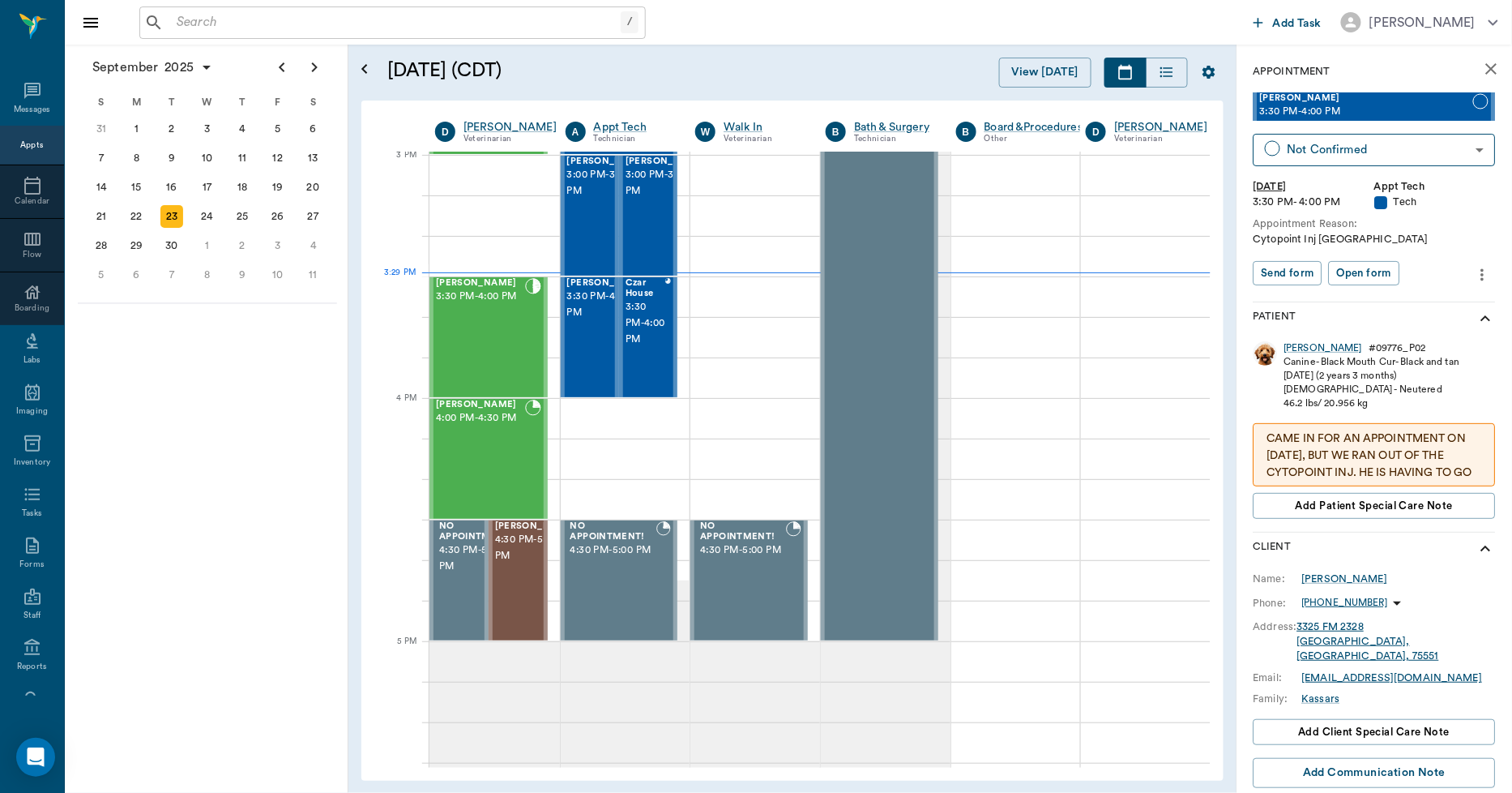
click at [322, 26] on input "text" at bounding box center [395, 22] width 451 height 23
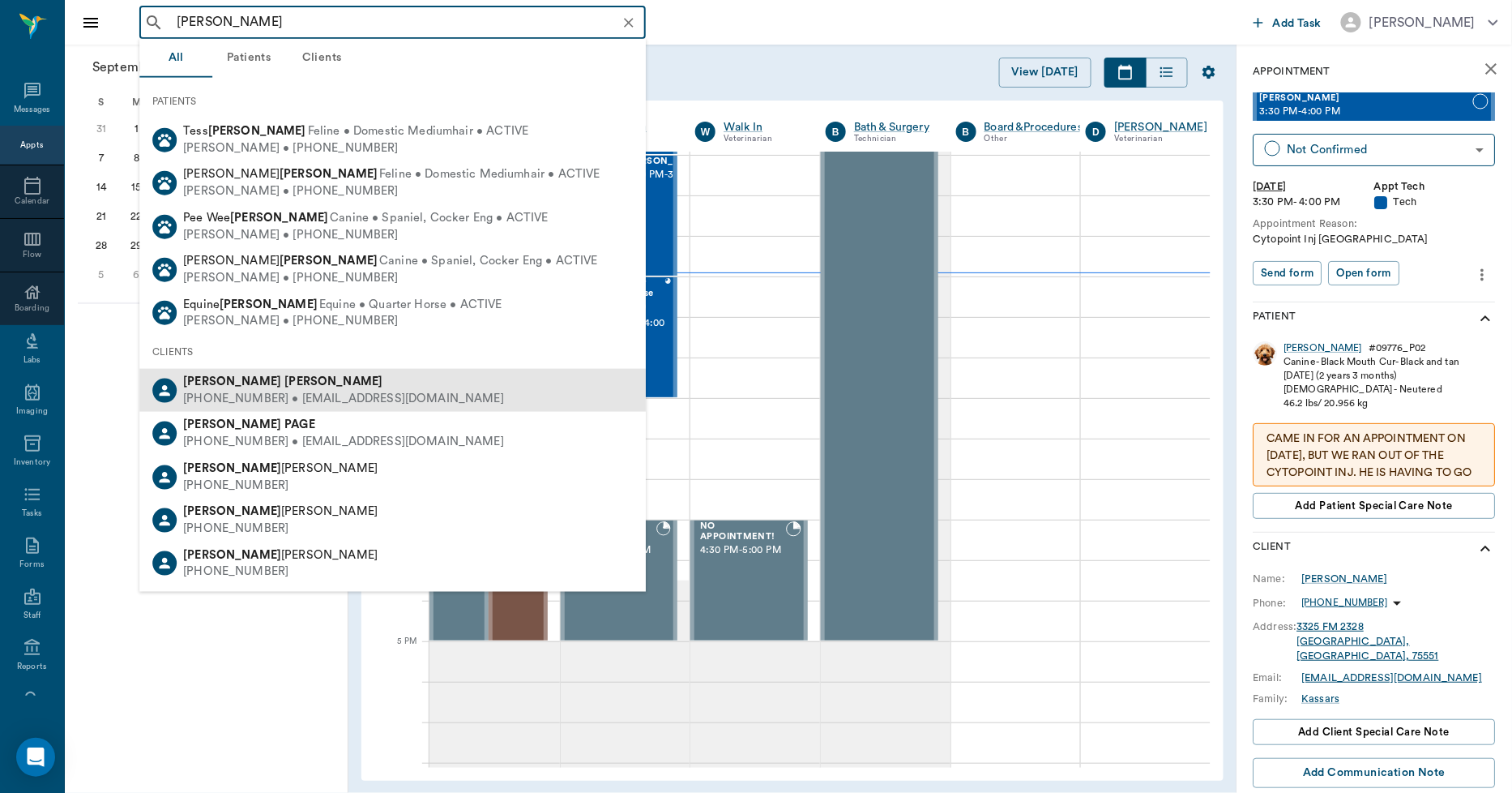
click at [205, 383] on b "PAM" at bounding box center [231, 380] width 98 height 12
type input "PAM PRUI"
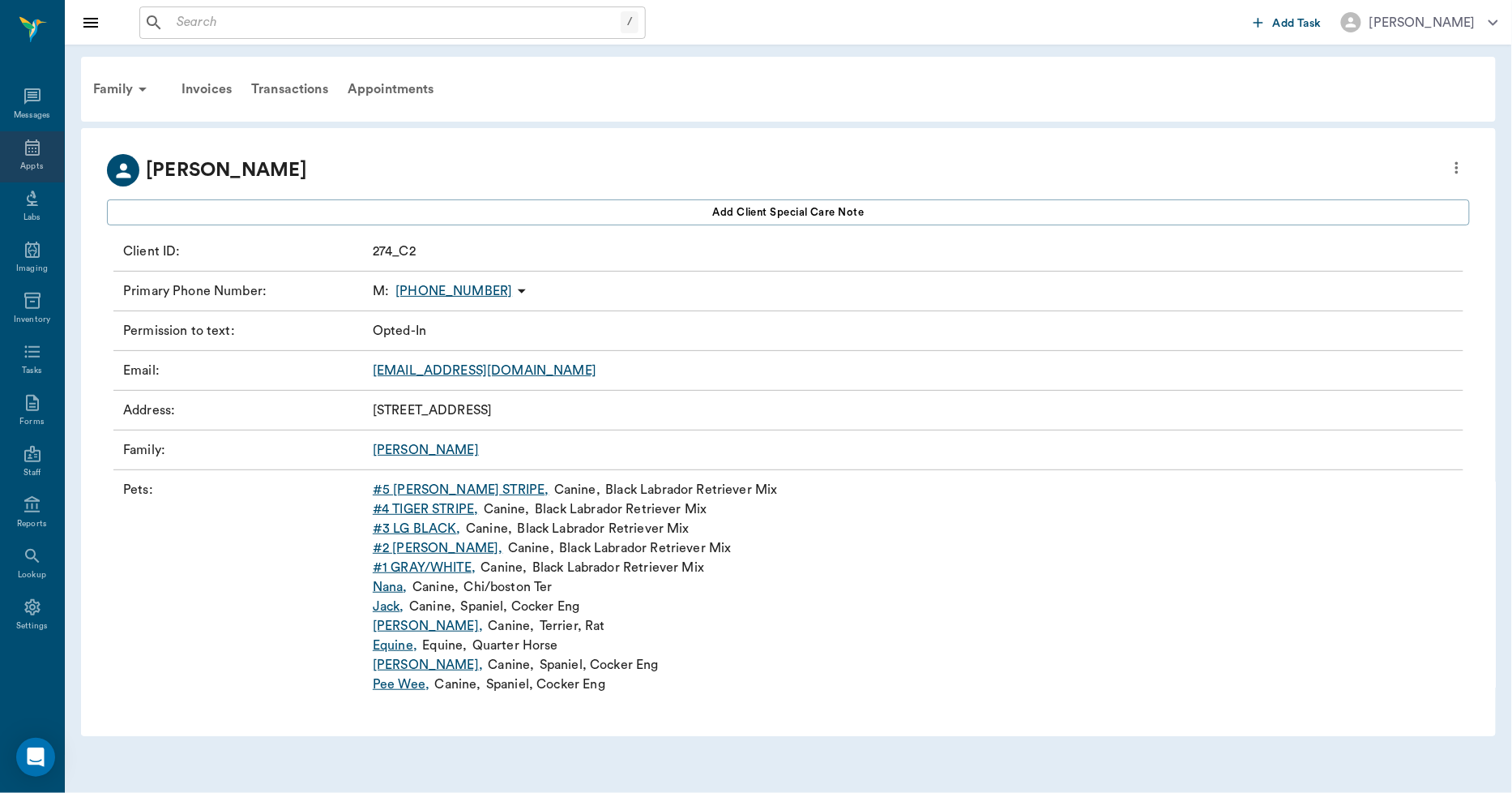
click at [37, 154] on icon at bounding box center [32, 147] width 15 height 16
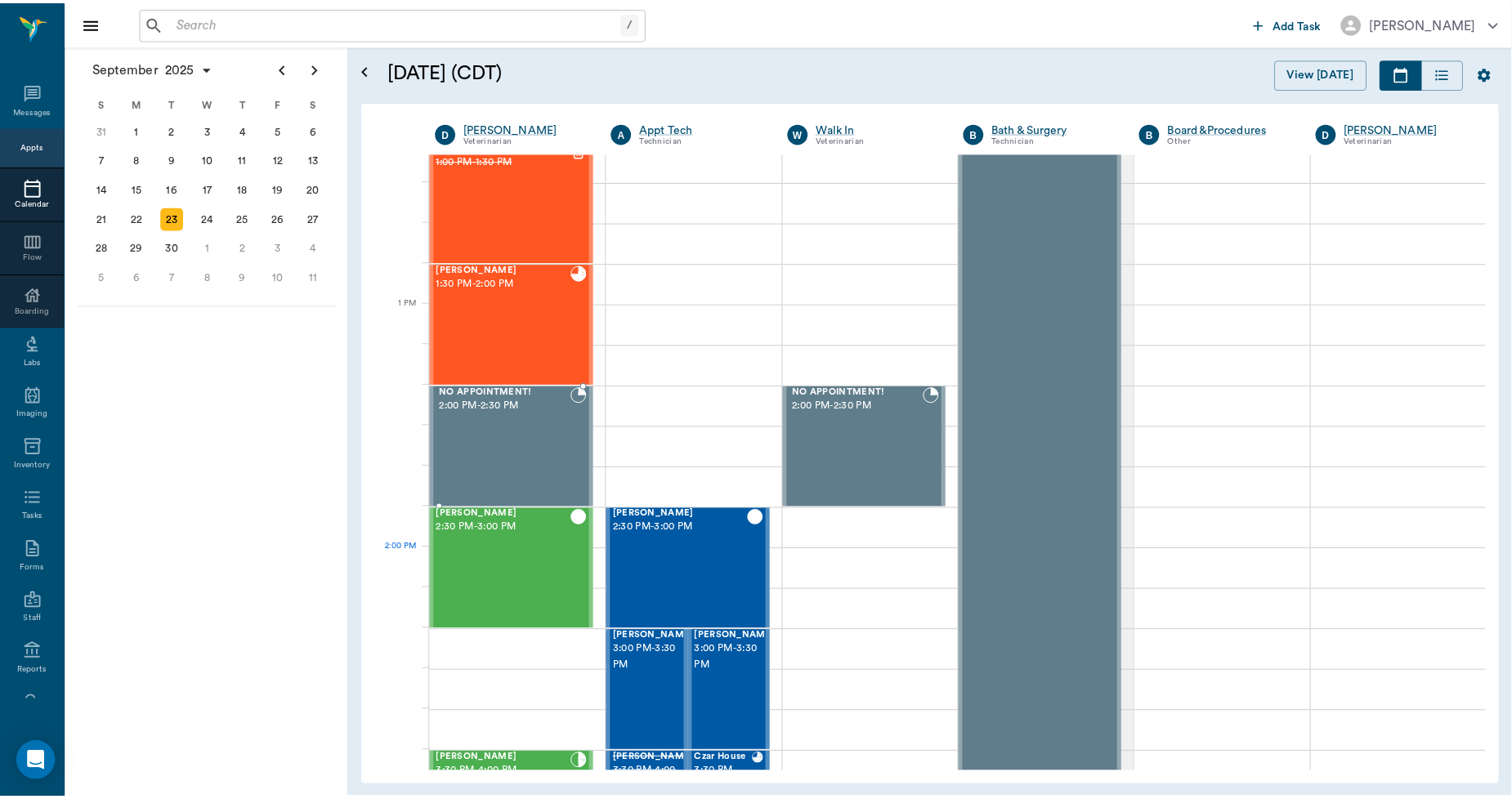
scroll to position [1083, 0]
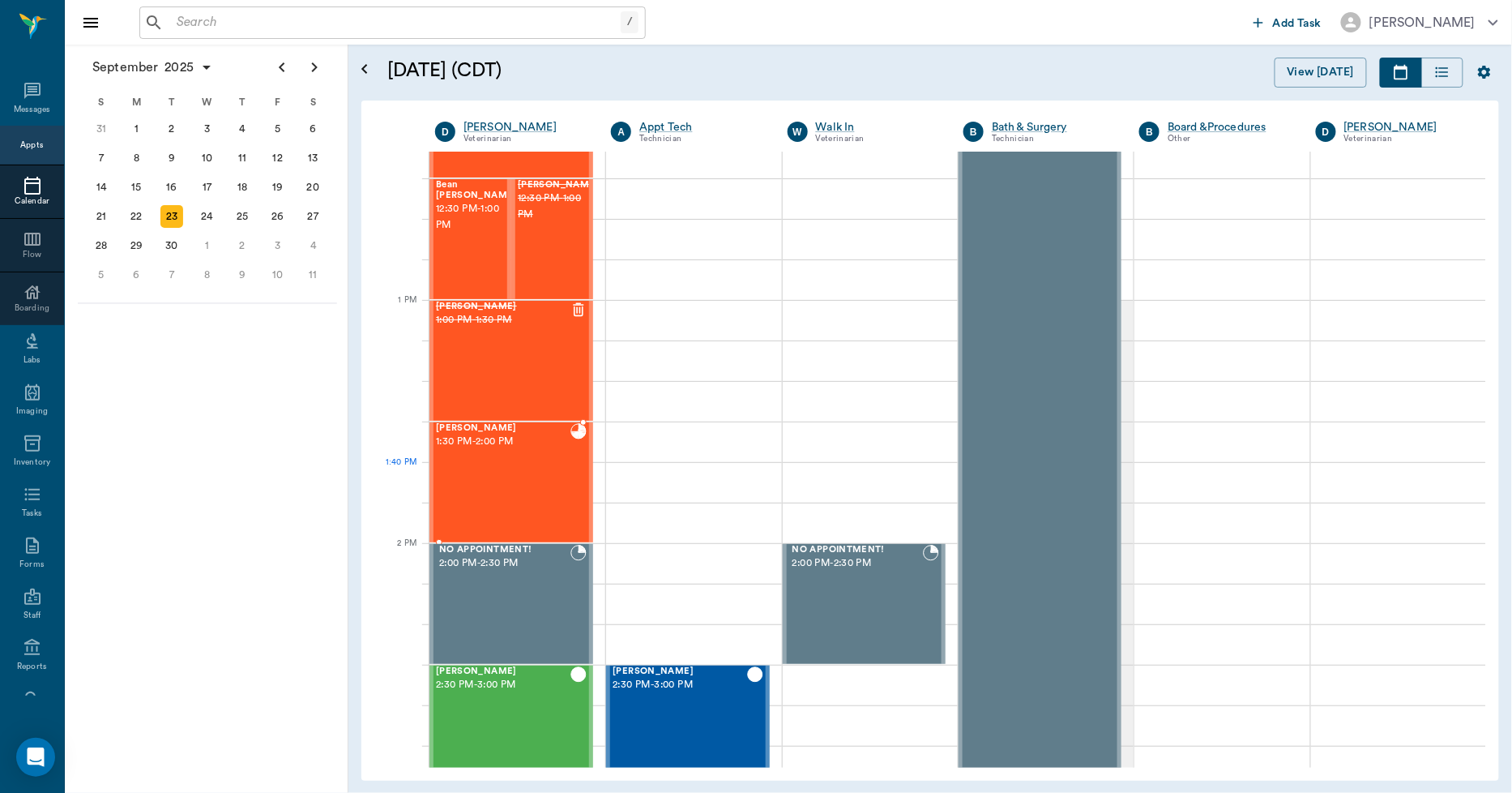
click at [538, 481] on div "Levi Perkins 1:30 PM - 2:00 PM" at bounding box center [503, 482] width 134 height 118
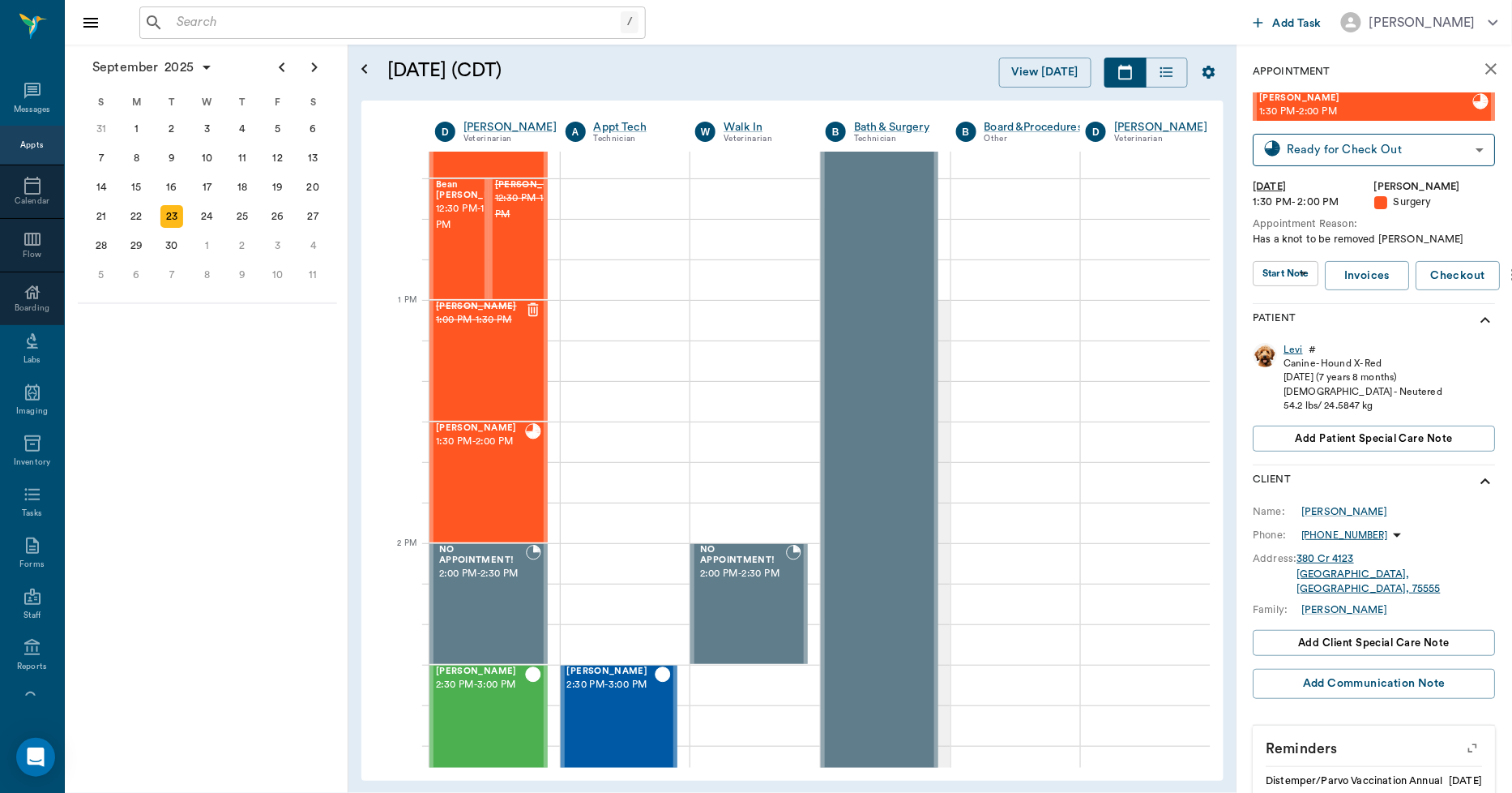
click at [1291, 349] on div "Levi" at bounding box center [1294, 349] width 19 height 14
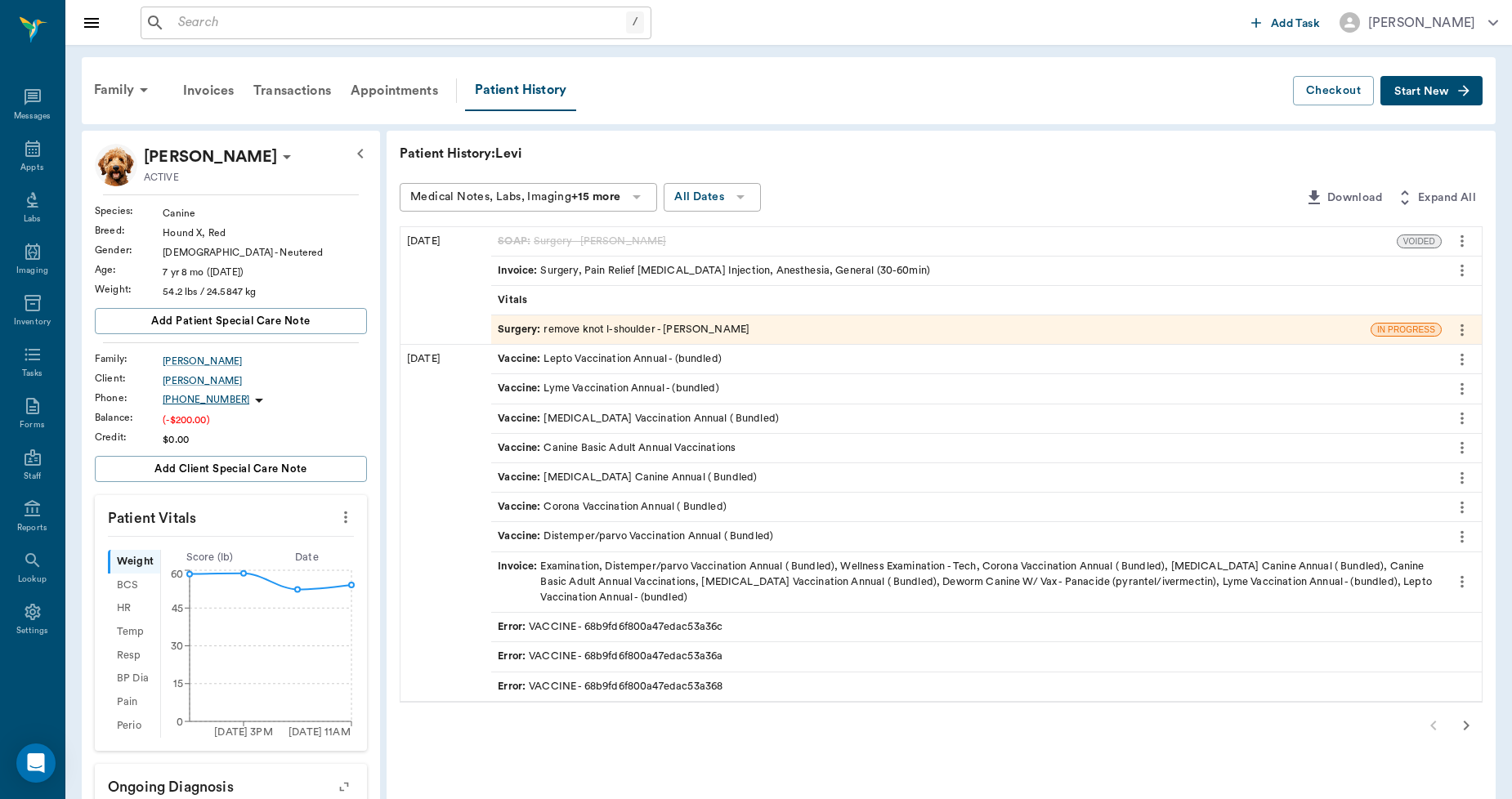
click at [625, 267] on div "Invoice : Surgery, Pain Relief Injection, Antibiotic Injection, Anesthesia, Gen…" at bounding box center [714, 270] width 432 height 16
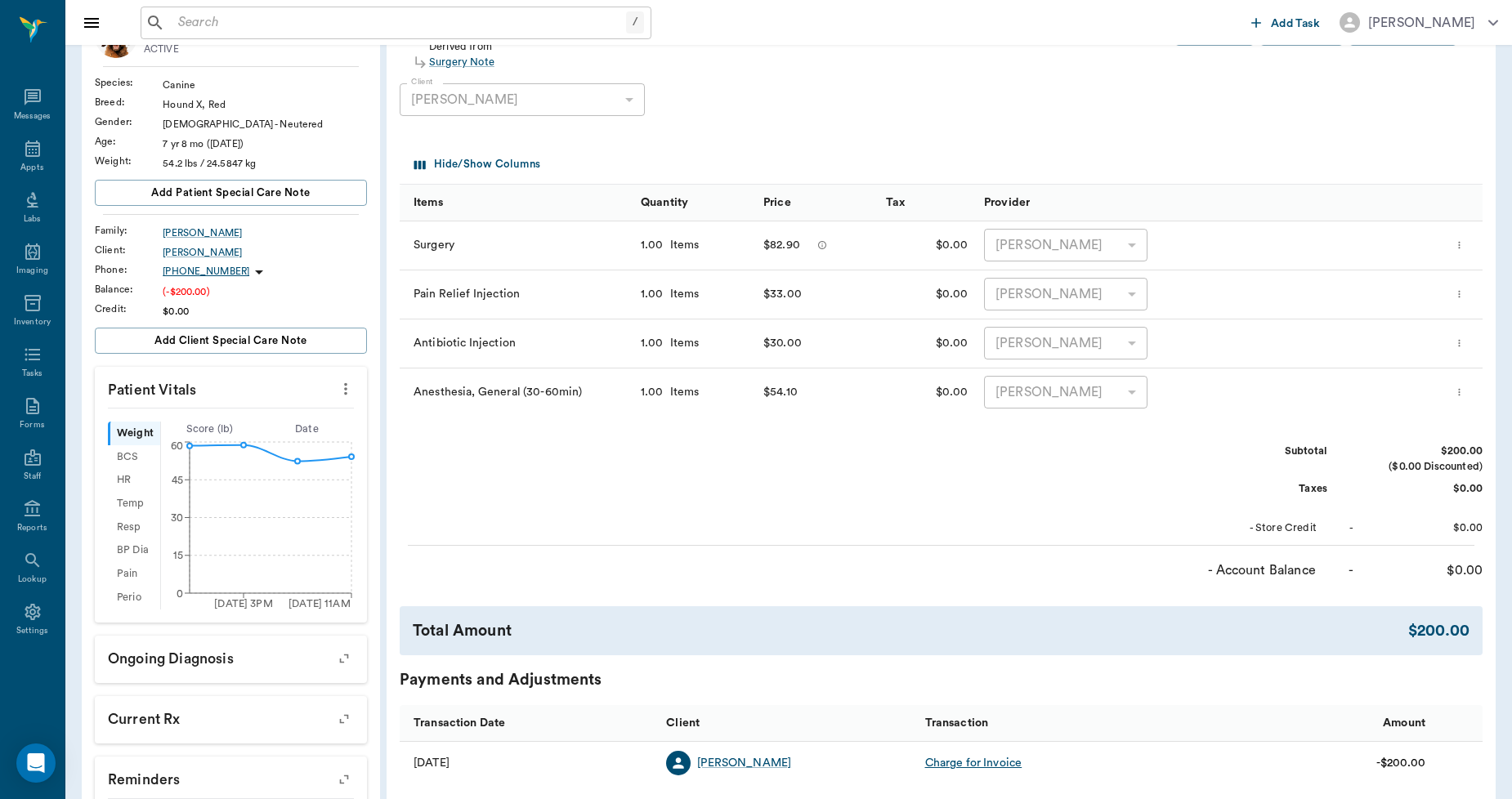
scroll to position [182, 0]
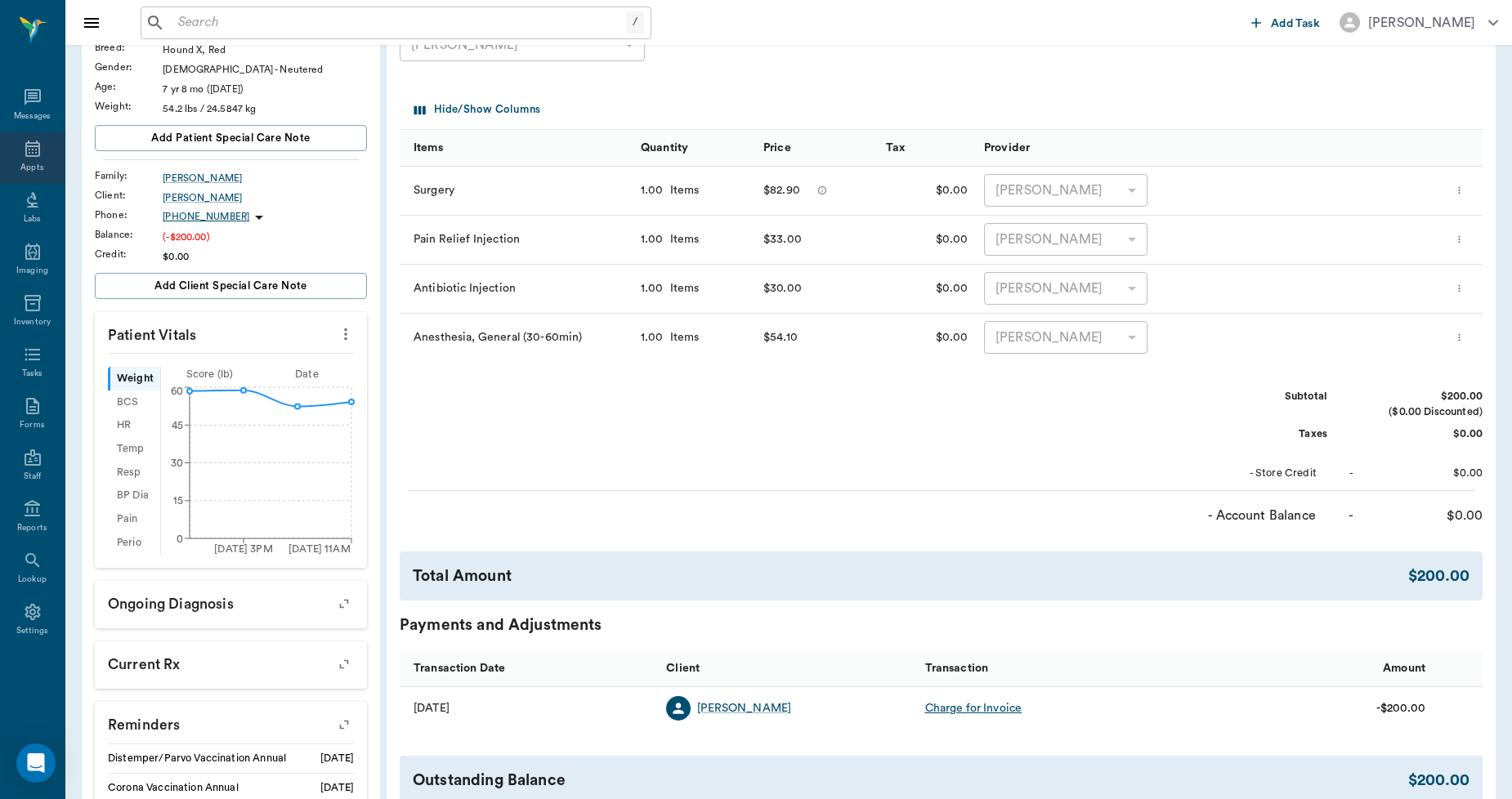
click at [28, 163] on div "Appts" at bounding box center [31, 168] width 23 height 12
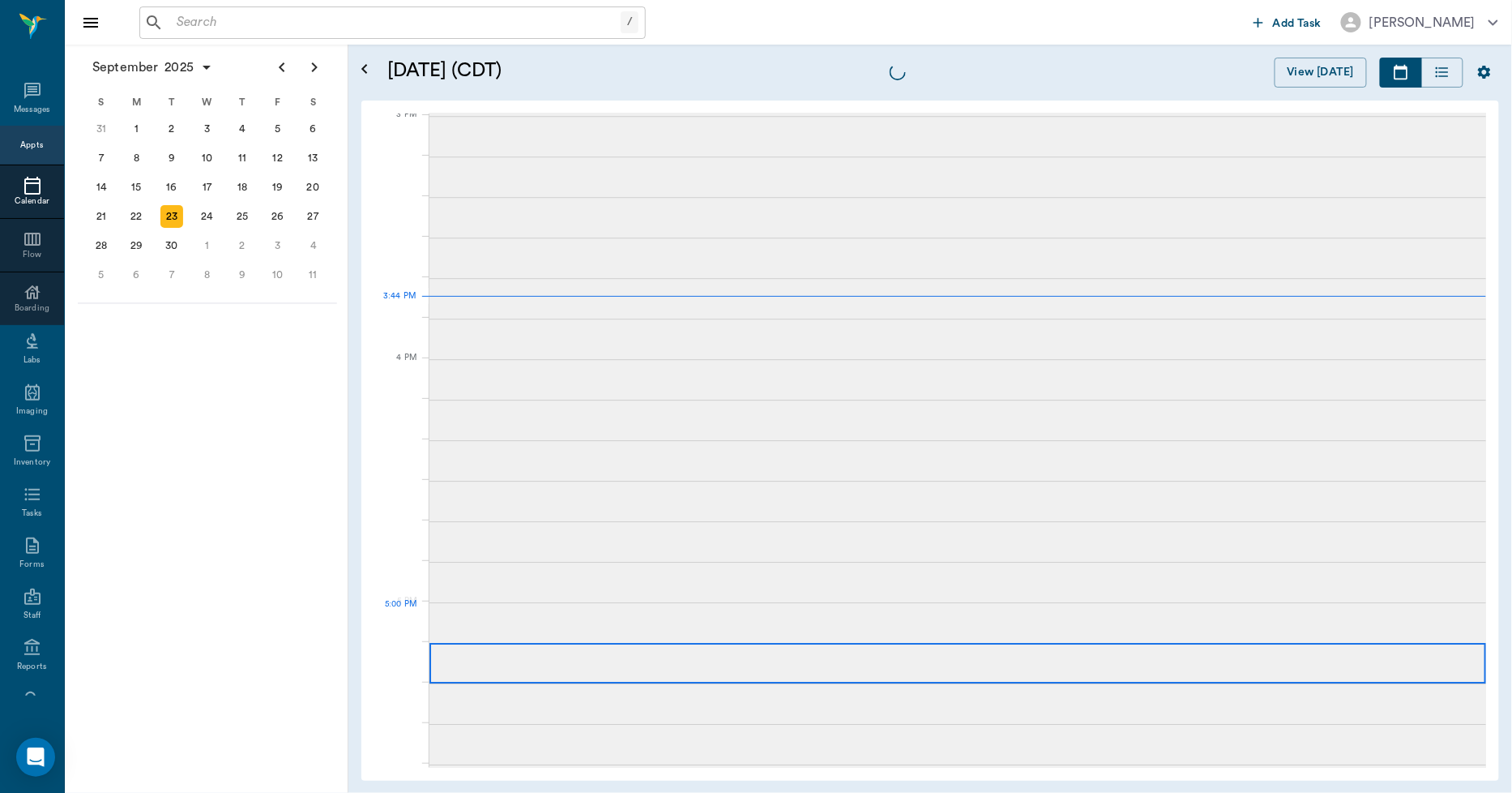
scroll to position [1705, 0]
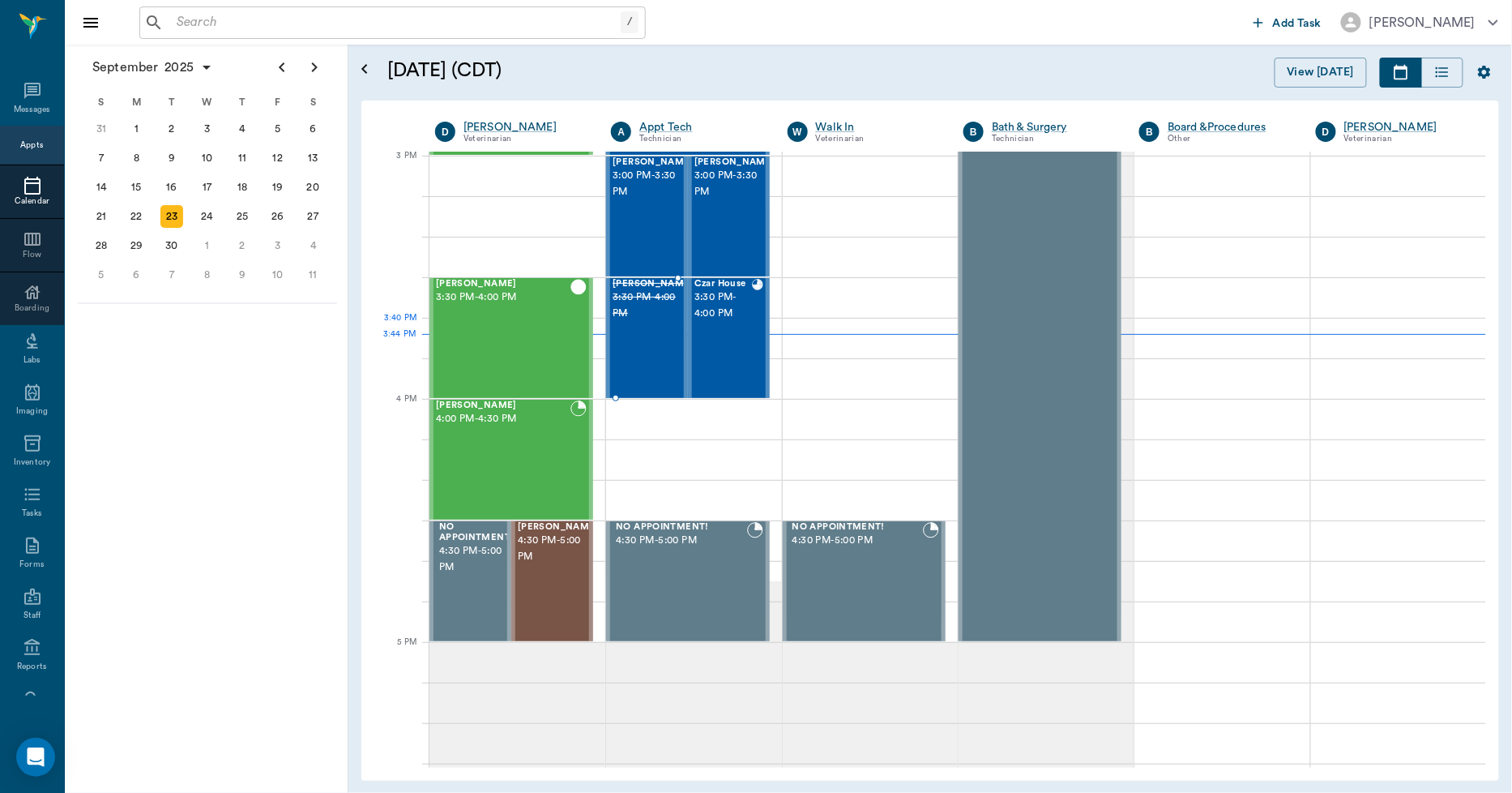
click at [655, 344] on div "[PERSON_NAME] 3:30 PM - 4:00 PM" at bounding box center [653, 338] width 81 height 118
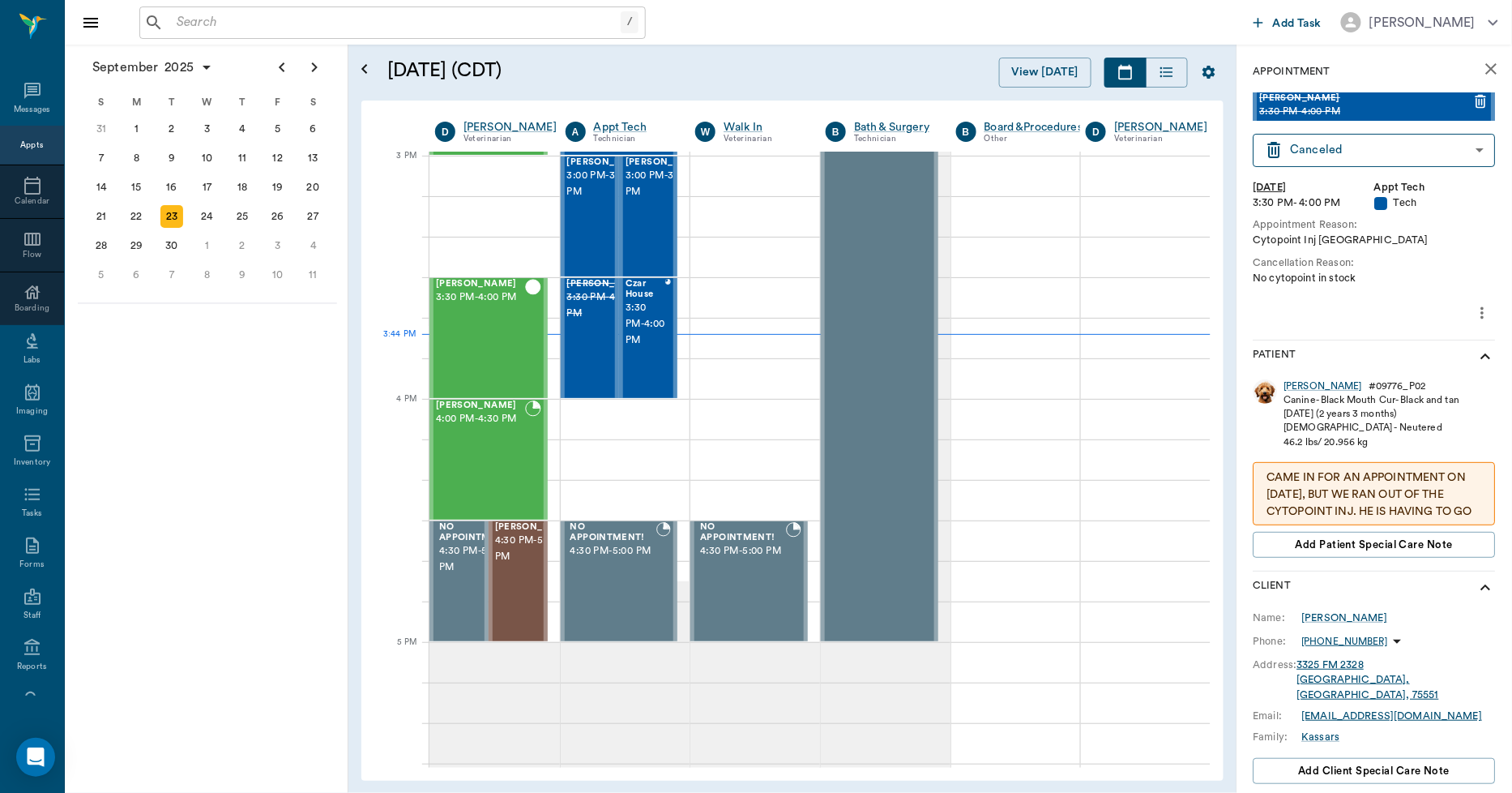
click at [1352, 639] on p "[PHONE_NUMBER]" at bounding box center [1346, 641] width 86 height 14
click at [1295, 667] on span "Send SMS Message" at bounding box center [1307, 673] width 136 height 17
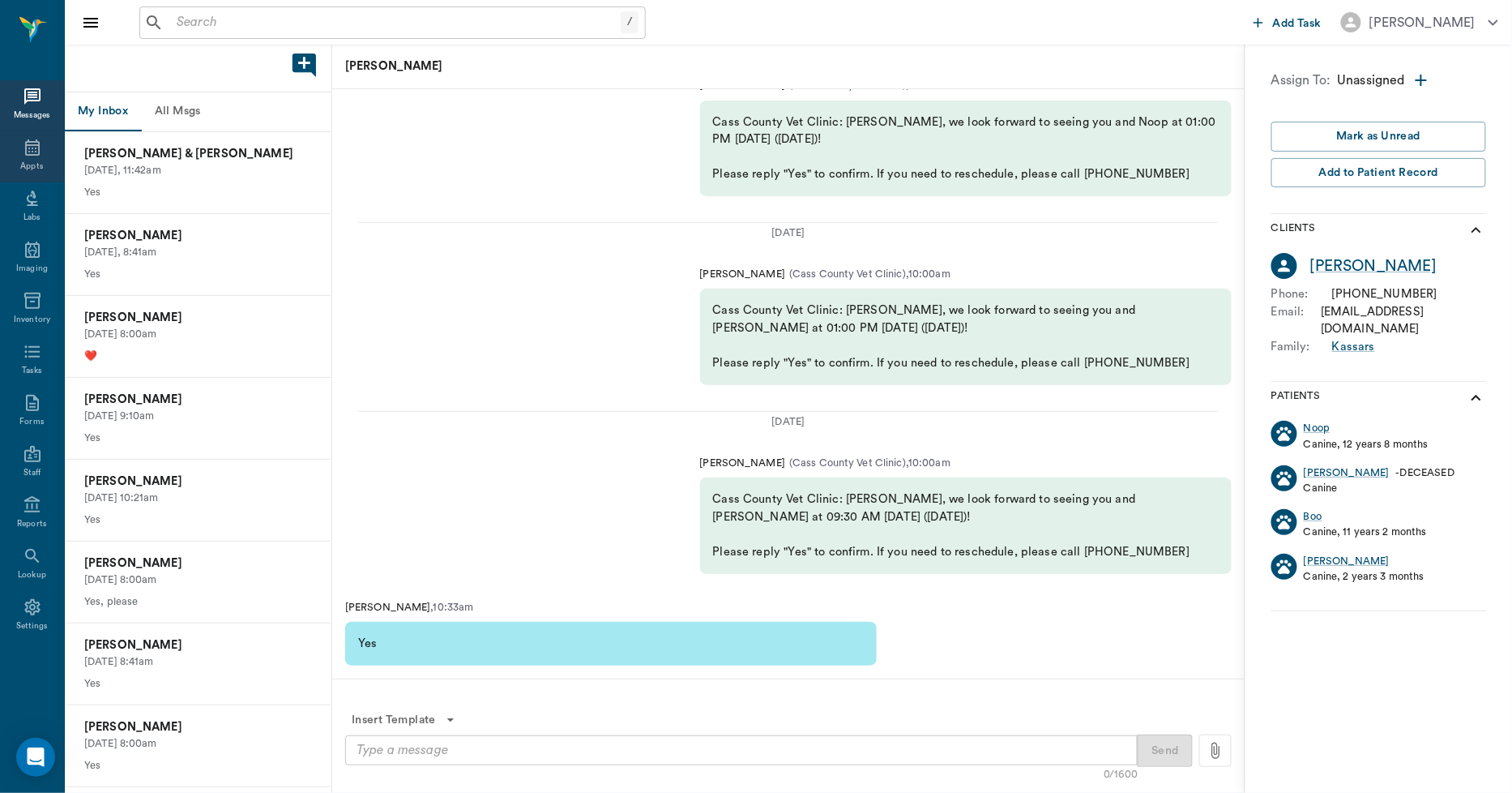
click at [9, 140] on div "Appts" at bounding box center [32, 157] width 64 height 51
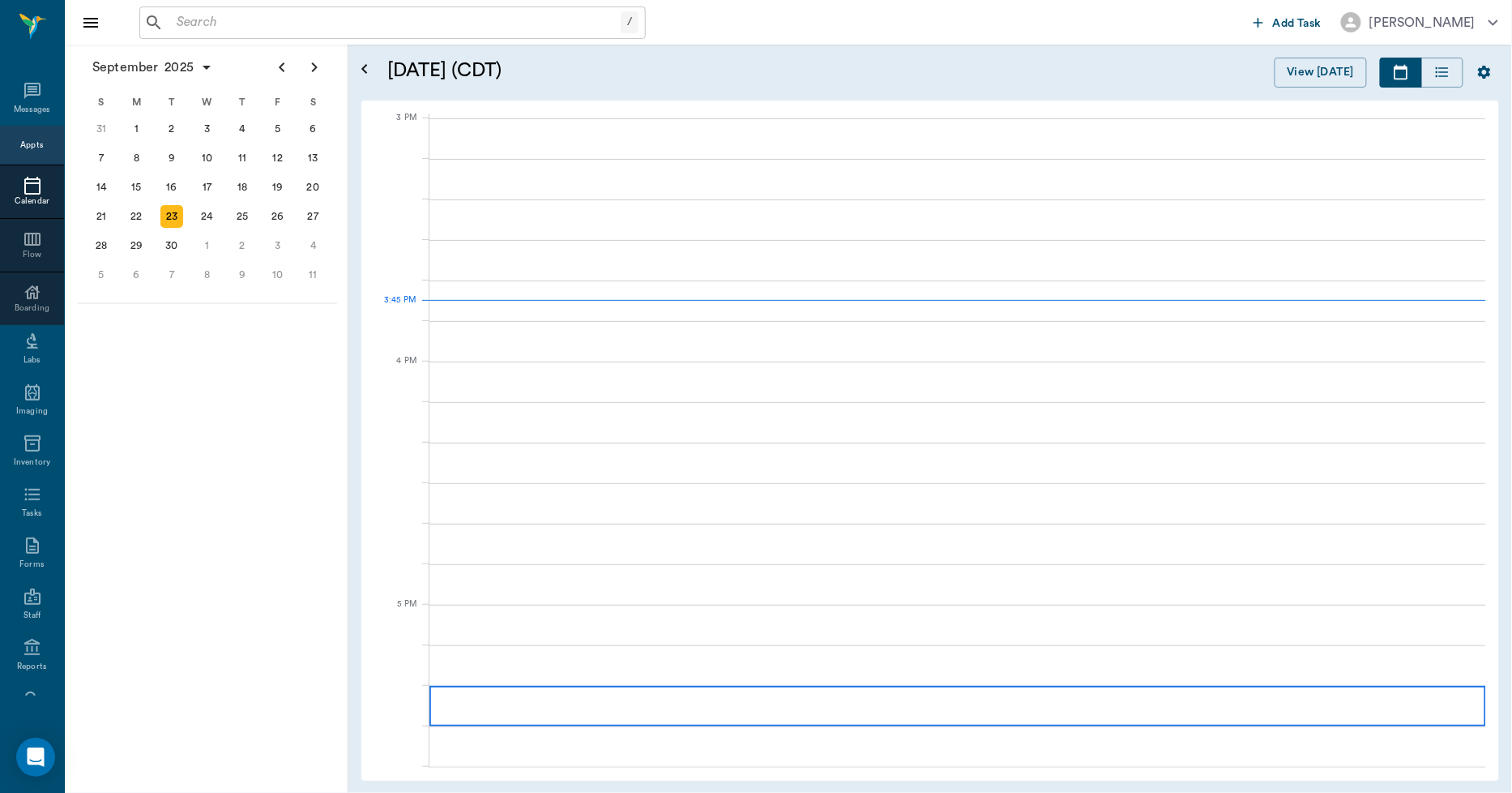
scroll to position [1704, 0]
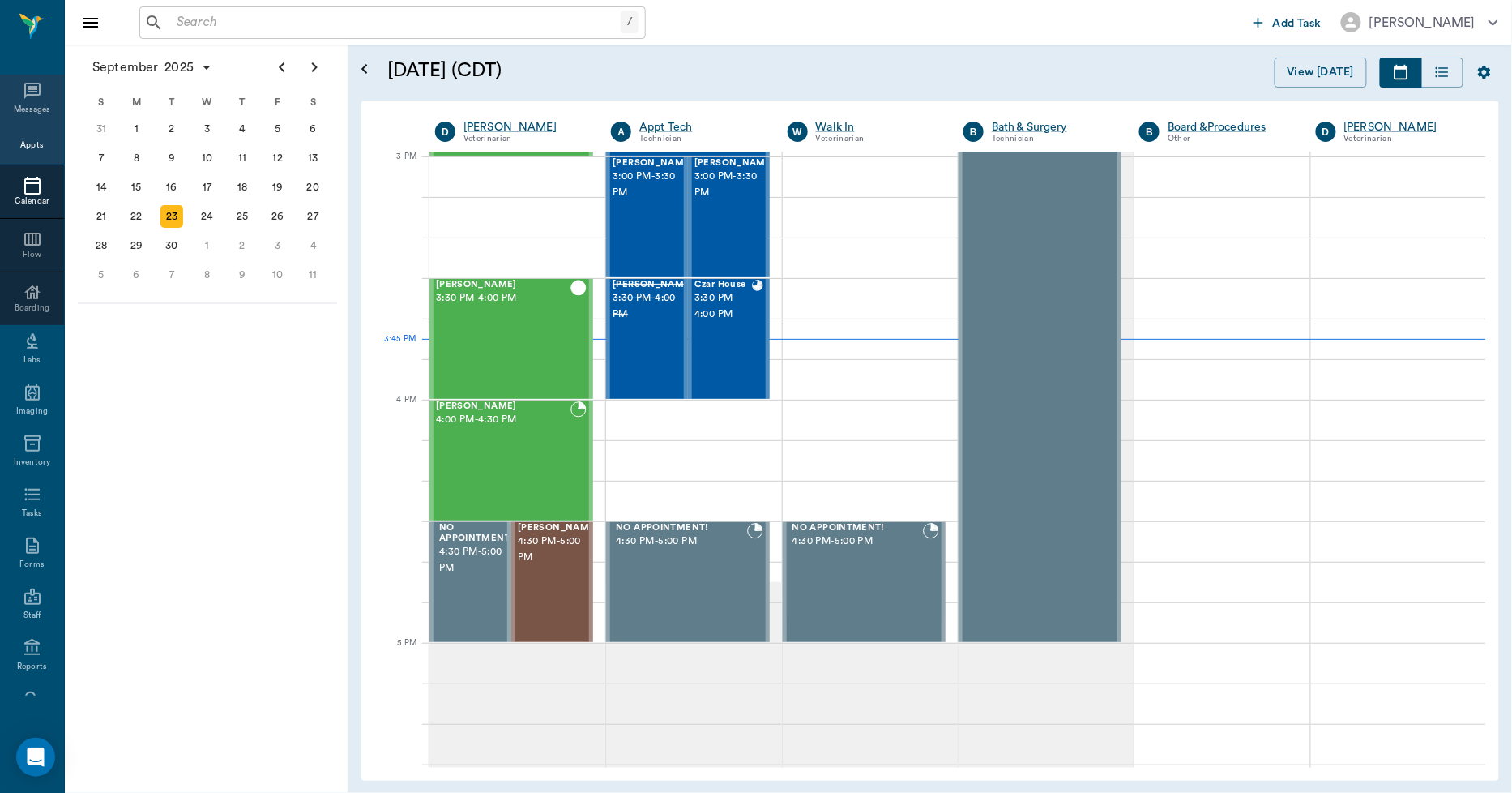
click at [23, 98] on icon at bounding box center [32, 91] width 19 height 19
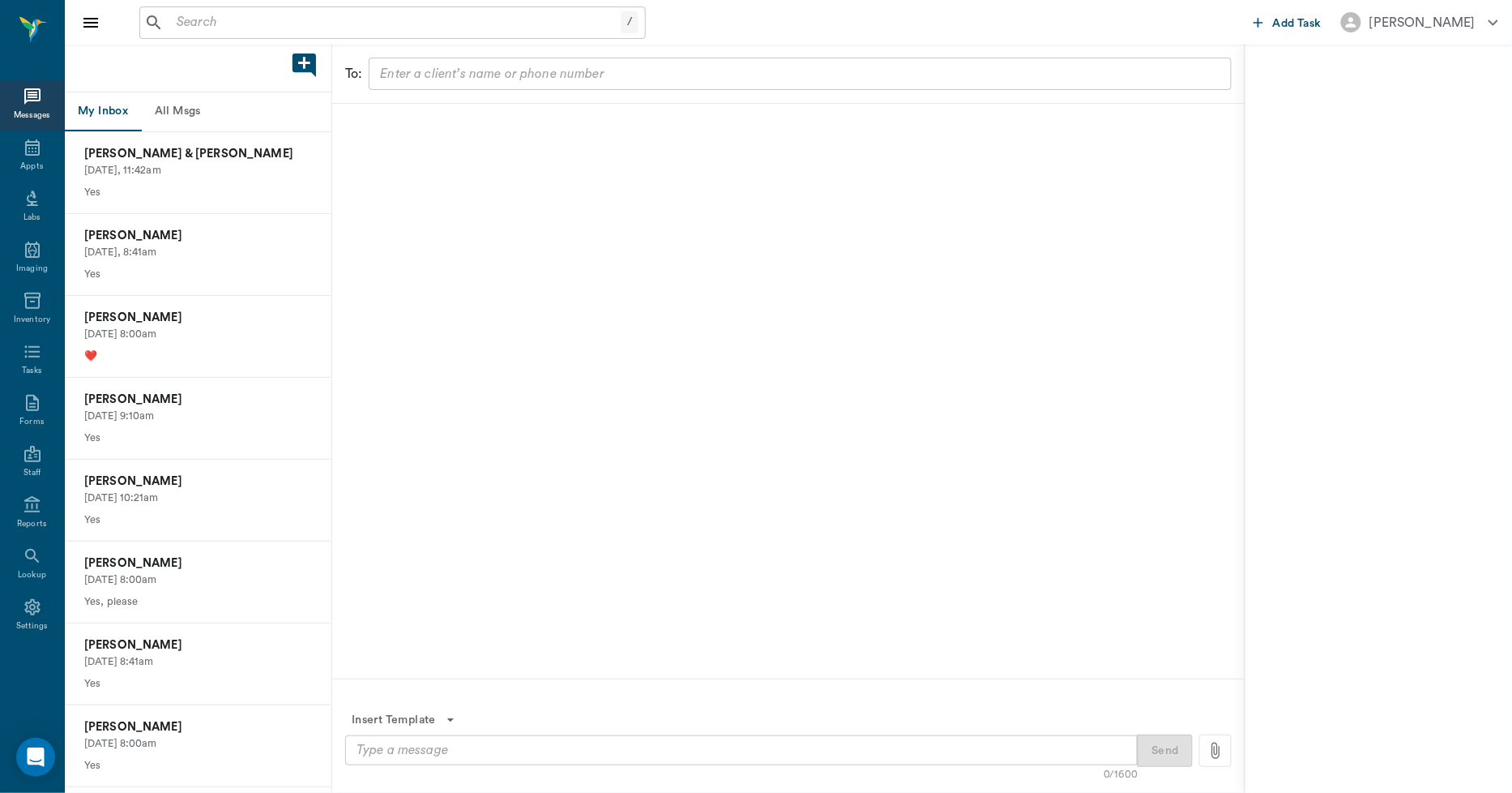
click at [163, 110] on button "All Msgs" at bounding box center [177, 112] width 73 height 39
click at [168, 237] on p "[PERSON_NAME]" at bounding box center [197, 236] width 228 height 18
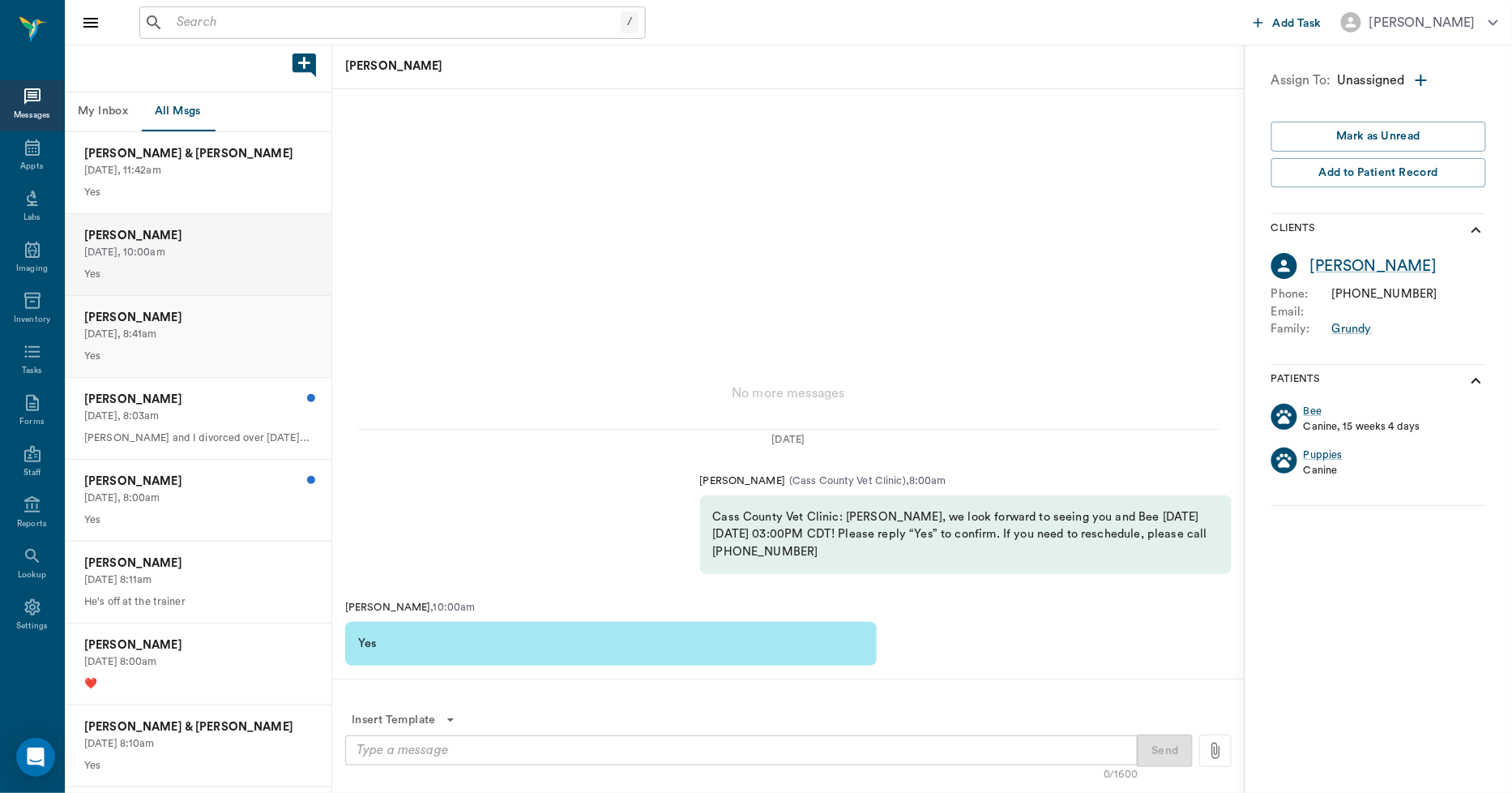
click at [171, 344] on div "Isaiah Henderson Today, 8:41am Yes" at bounding box center [198, 337] width 267 height 81
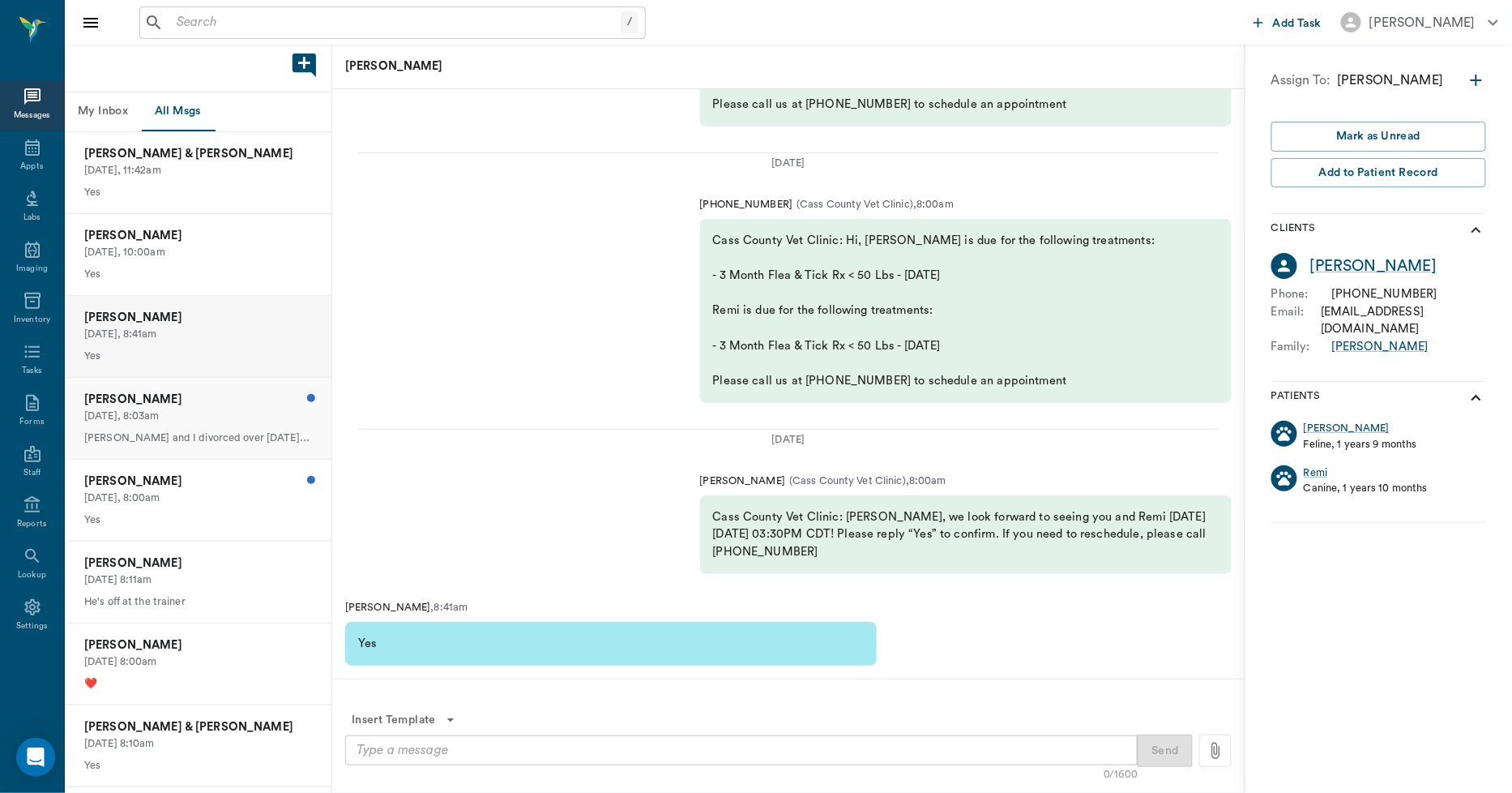
click at [180, 414] on p "[DATE], 8:03am" at bounding box center [197, 416] width 228 height 16
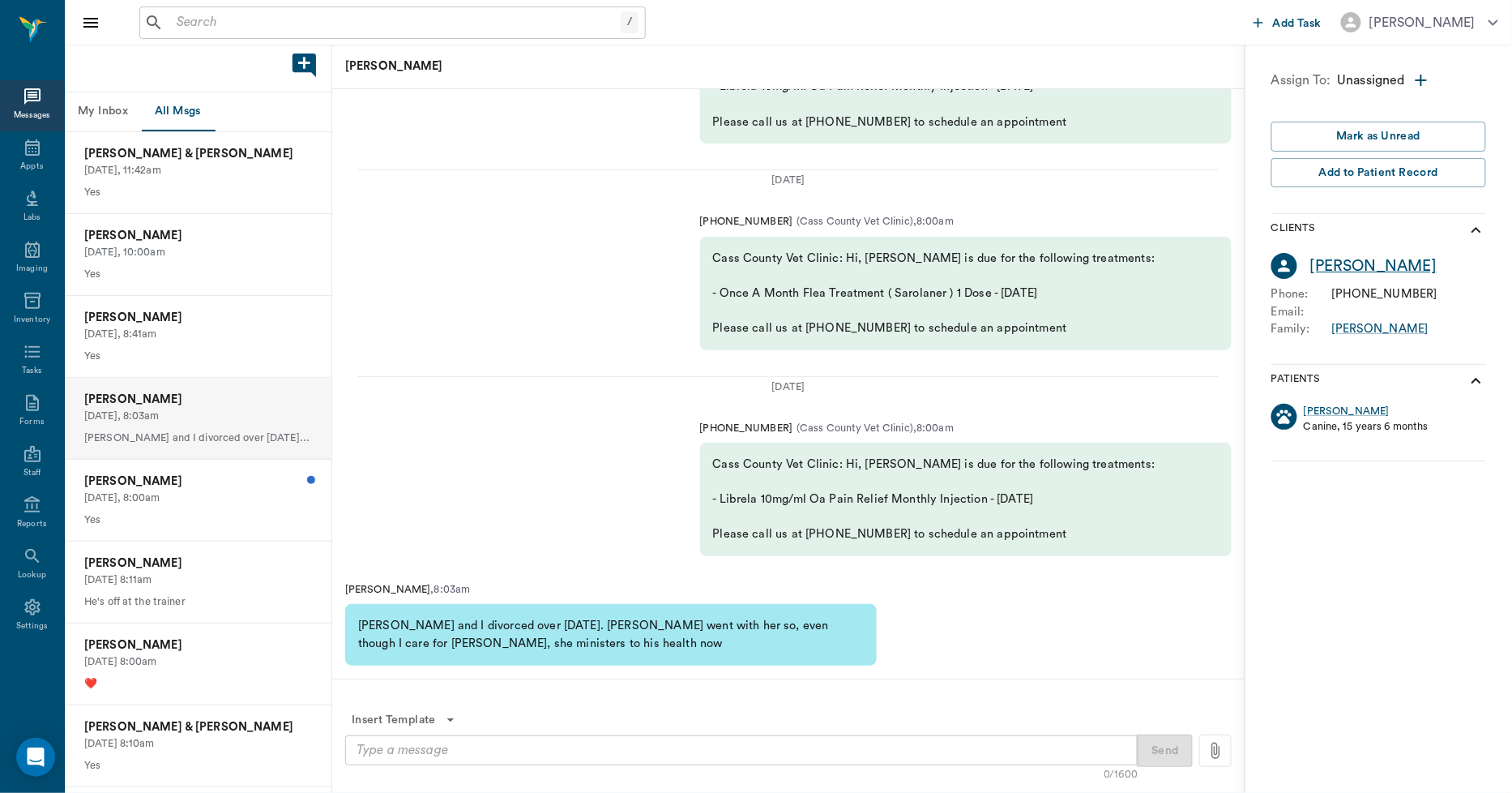
click at [1327, 263] on div "[PERSON_NAME]" at bounding box center [1374, 266] width 126 height 24
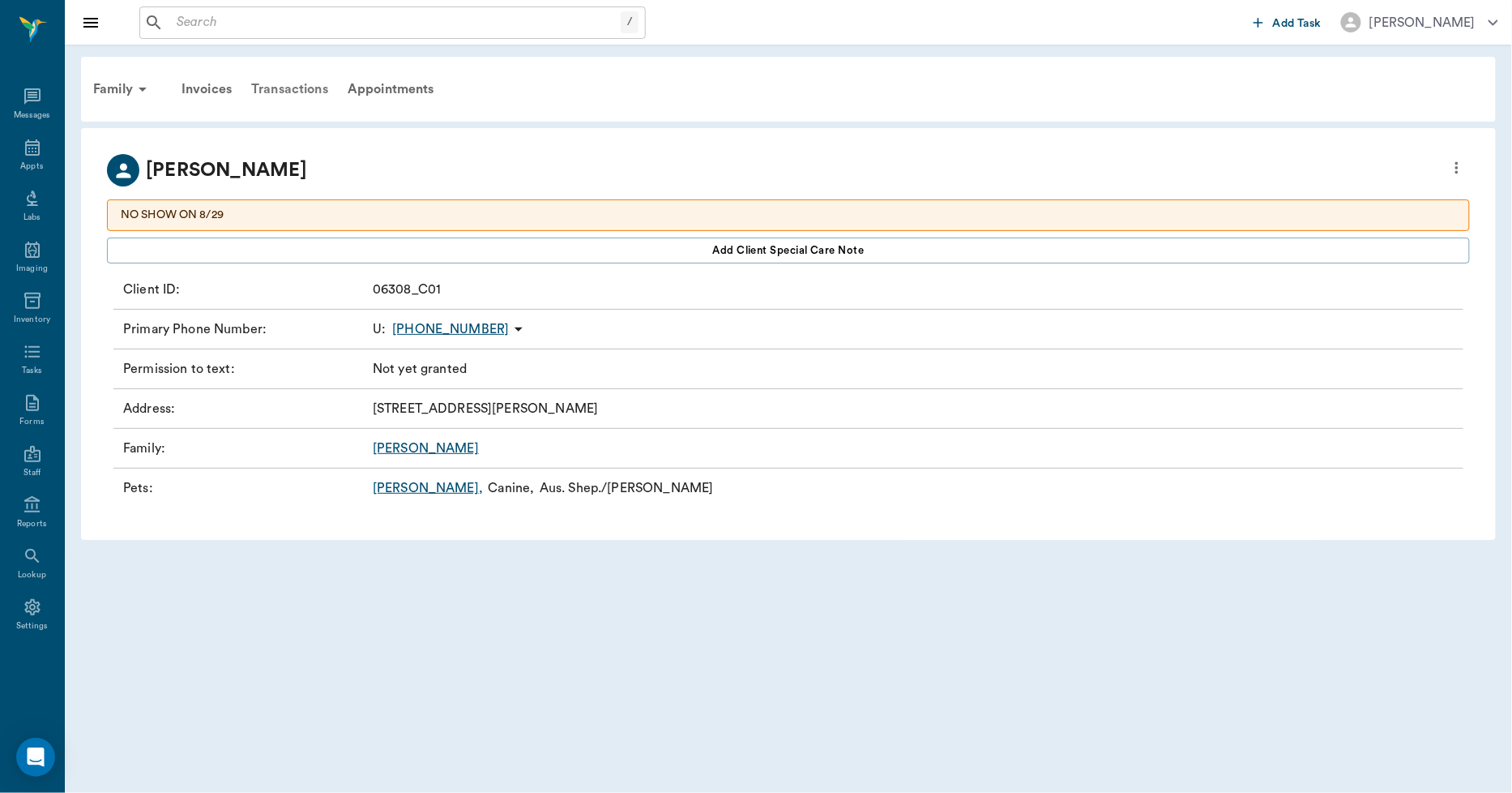
click at [310, 83] on div "Transactions" at bounding box center [289, 89] width 96 height 39
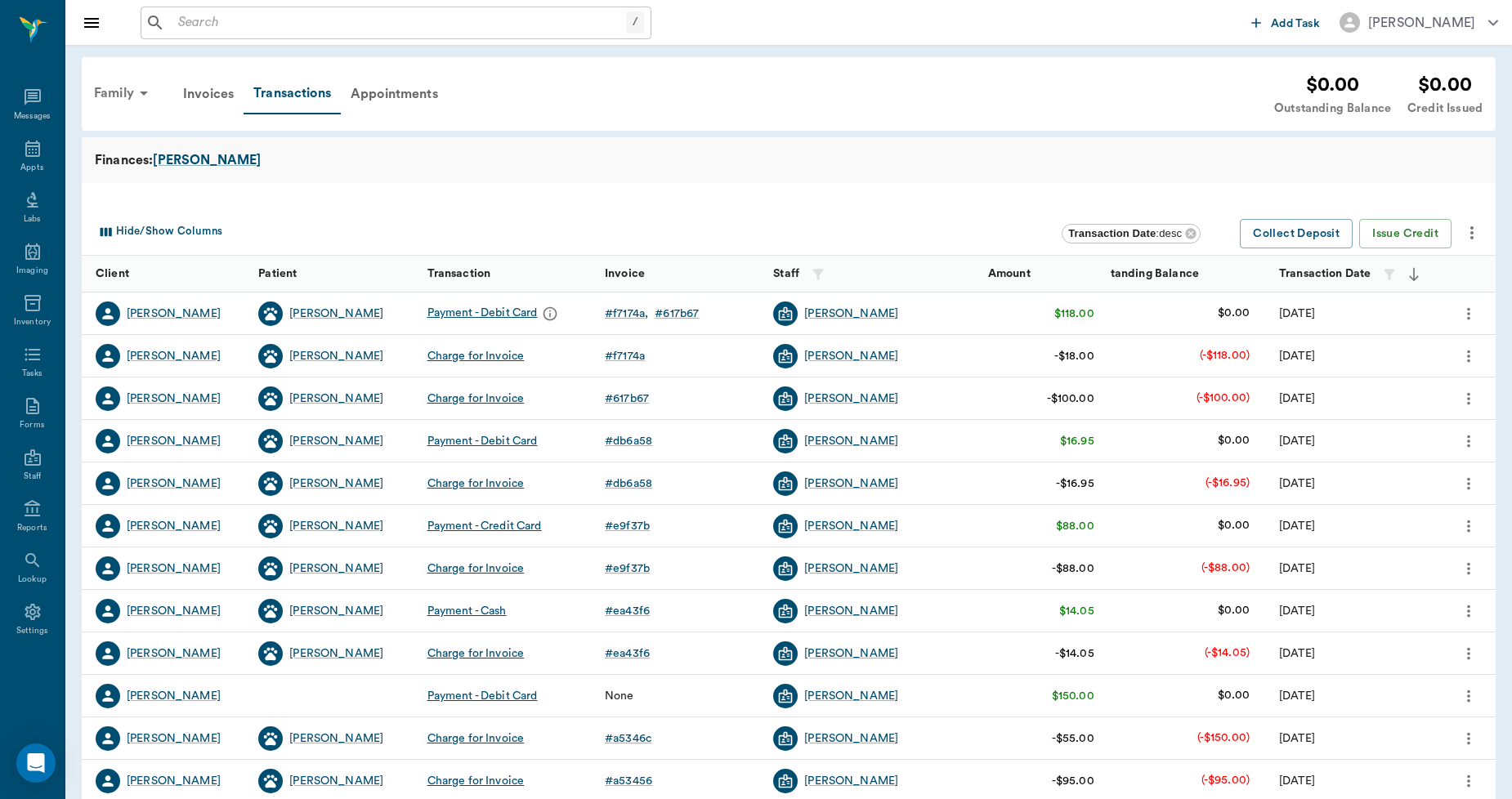
click at [119, 95] on div "Family" at bounding box center [124, 93] width 79 height 40
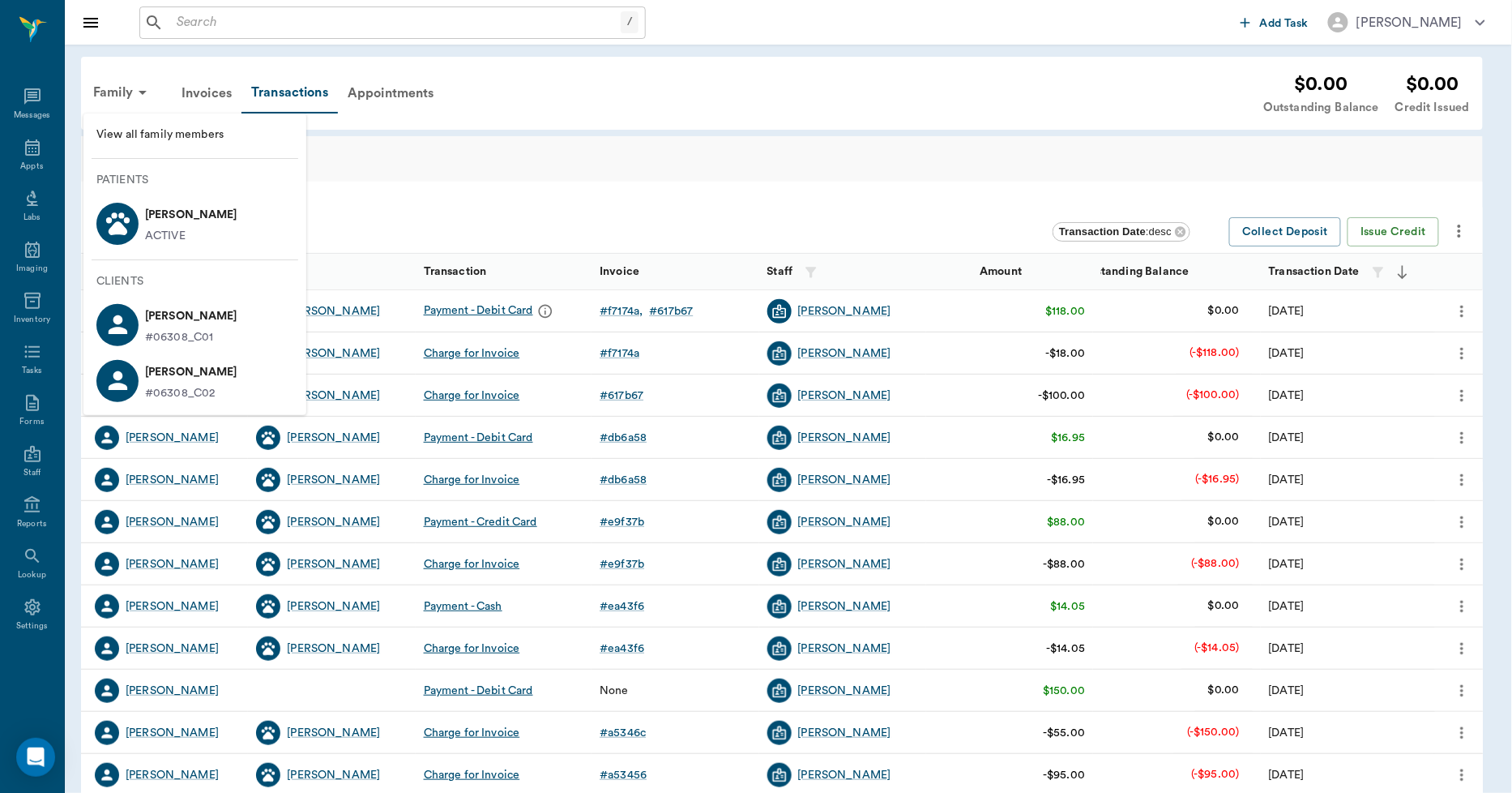
click at [133, 131] on span "View all family members" at bounding box center [194, 134] width 197 height 17
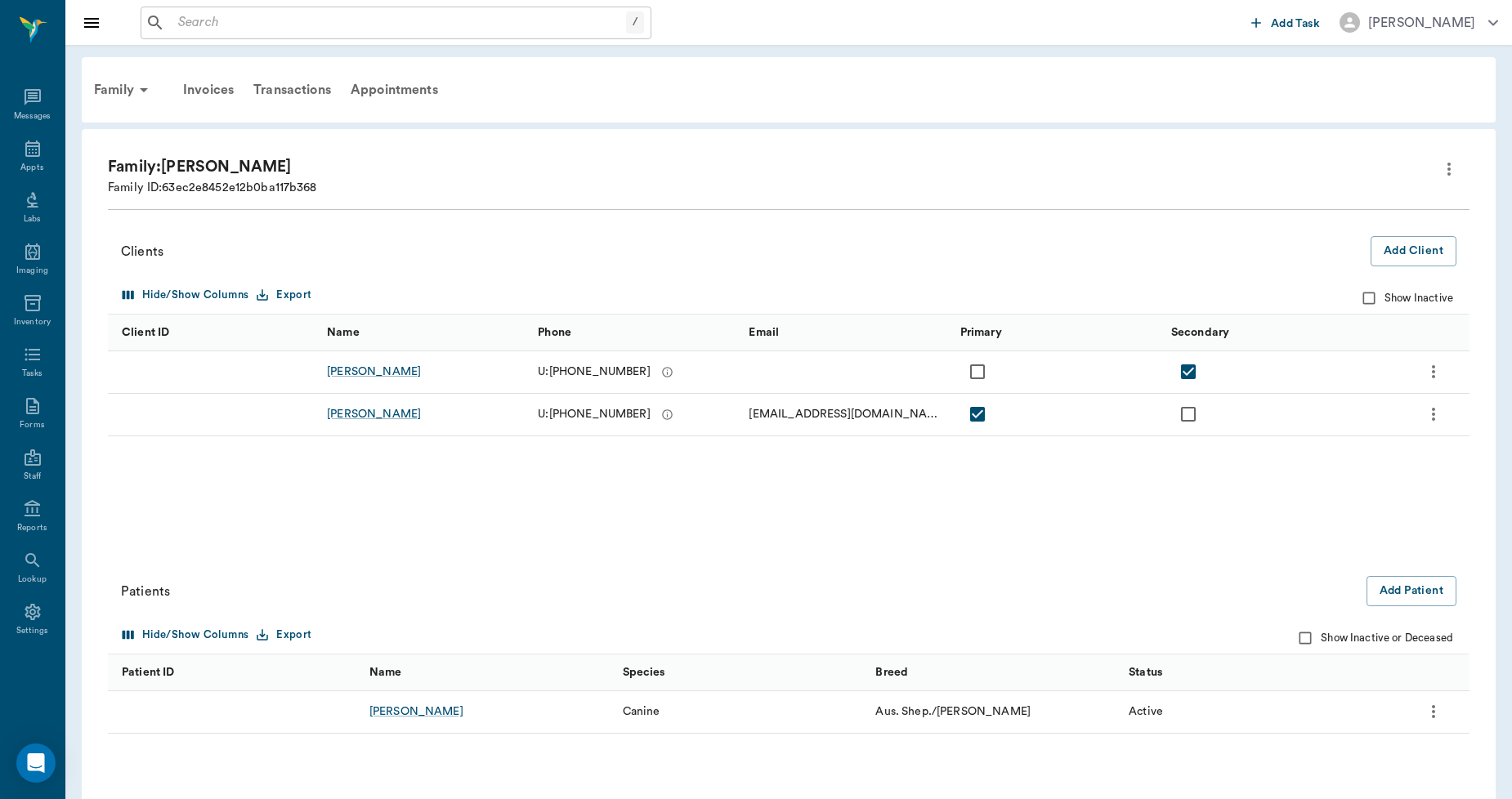
click at [1435, 369] on icon "more" at bounding box center [1433, 371] width 19 height 19
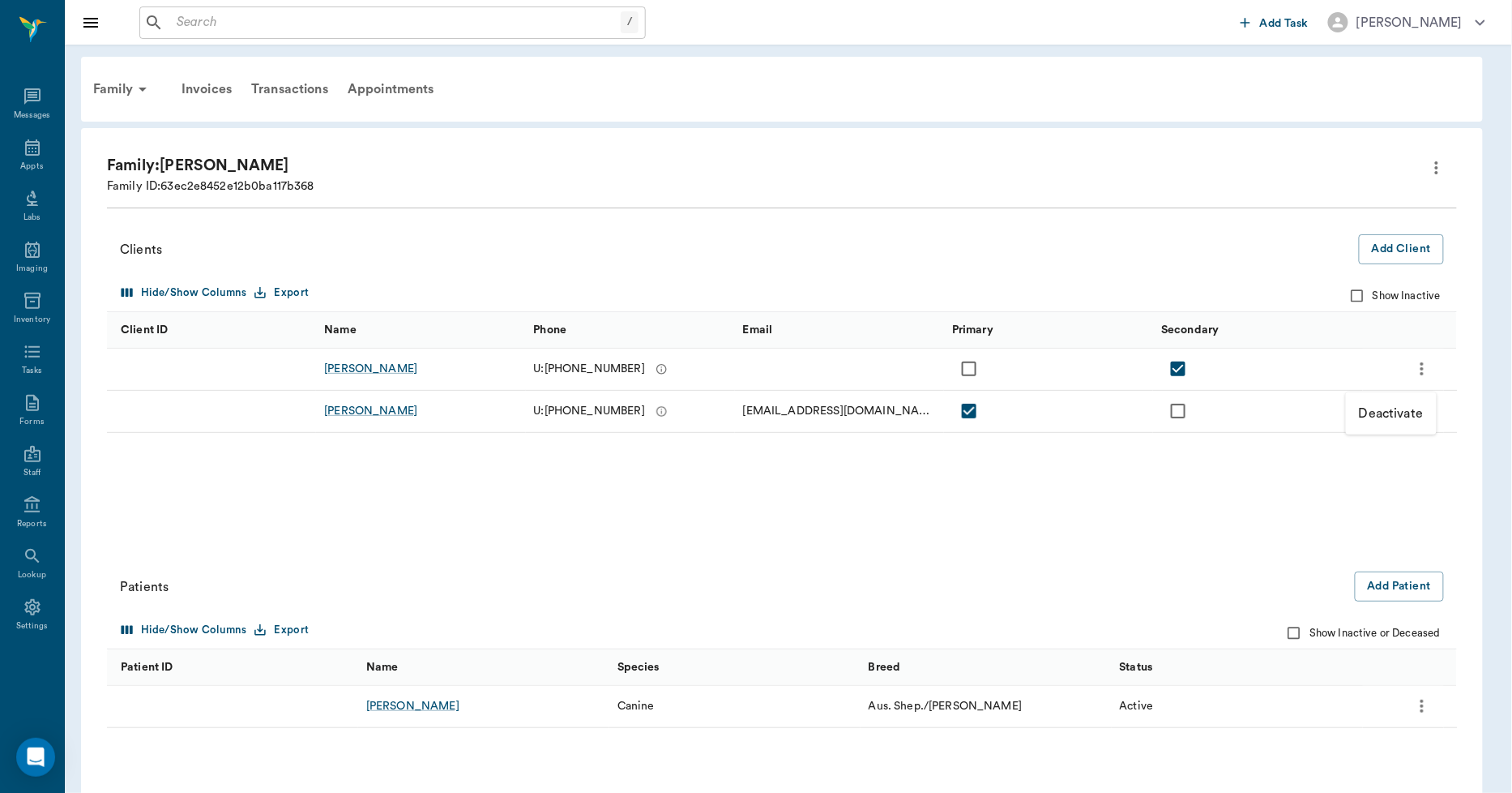
click at [1384, 418] on p "Deactivate" at bounding box center [1391, 413] width 65 height 19
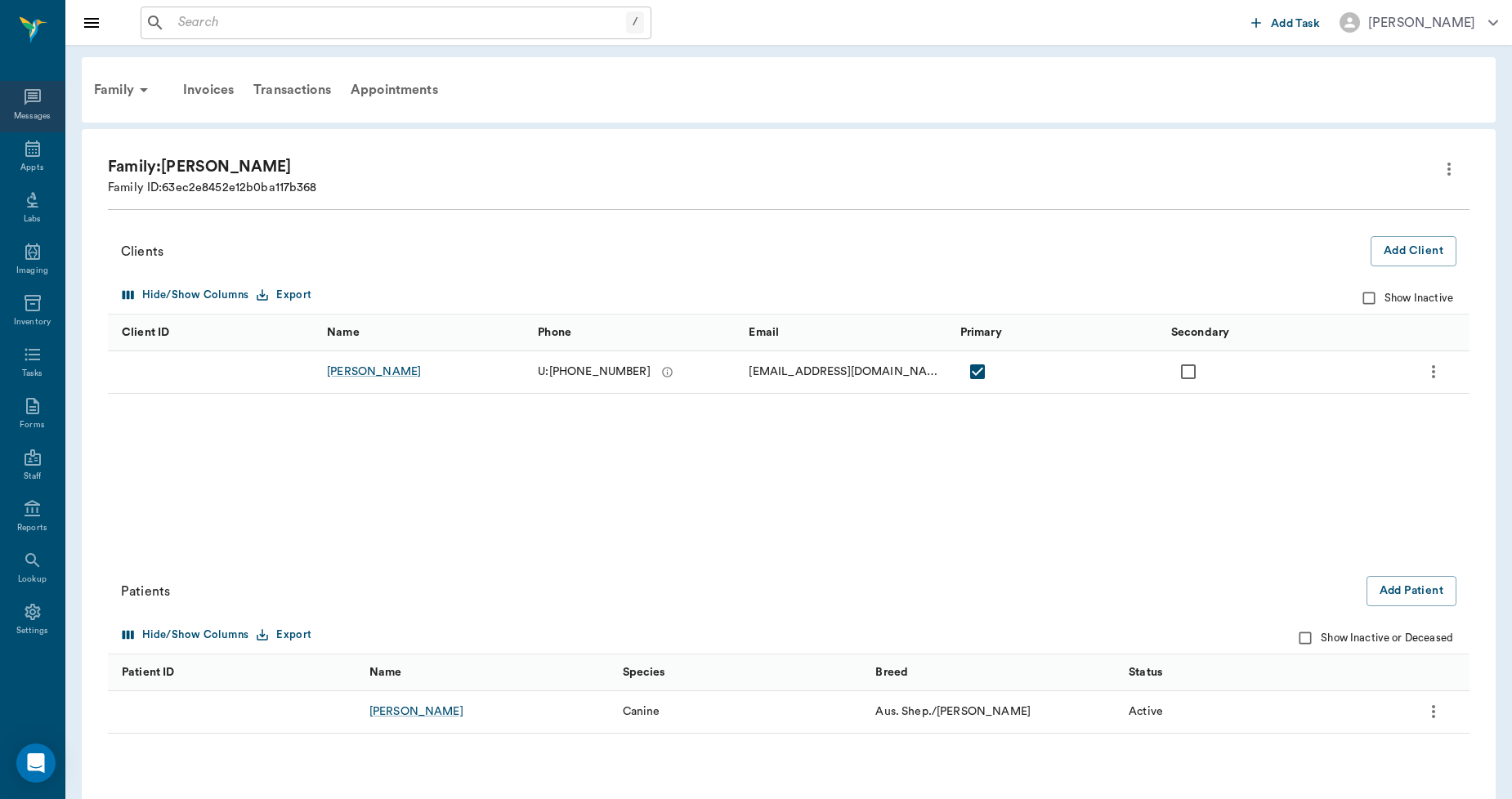
click at [30, 96] on icon at bounding box center [33, 98] width 17 height 17
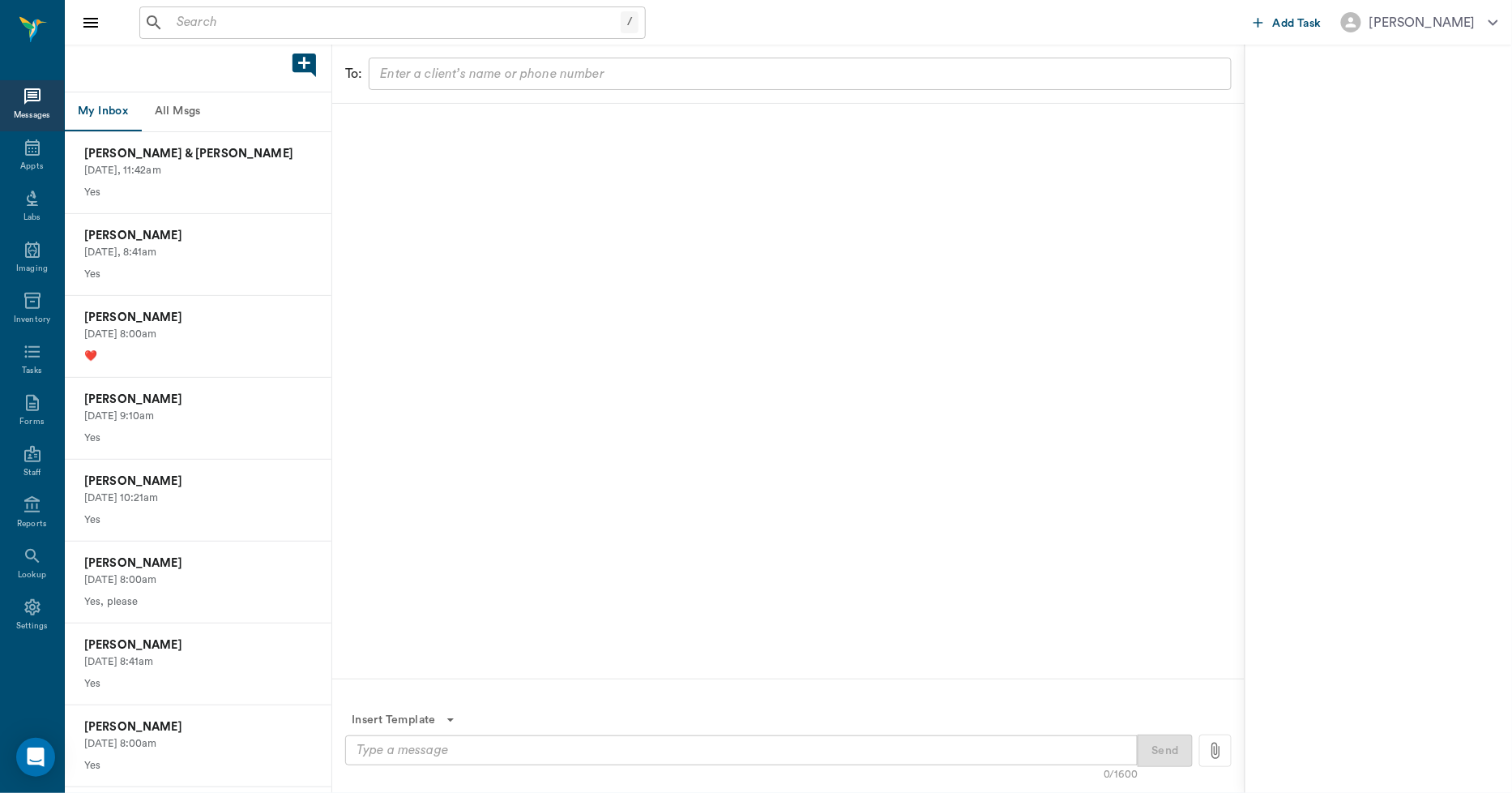
click at [188, 124] on button "All Msgs" at bounding box center [177, 112] width 73 height 39
click at [198, 483] on p "[PERSON_NAME]" at bounding box center [197, 482] width 228 height 18
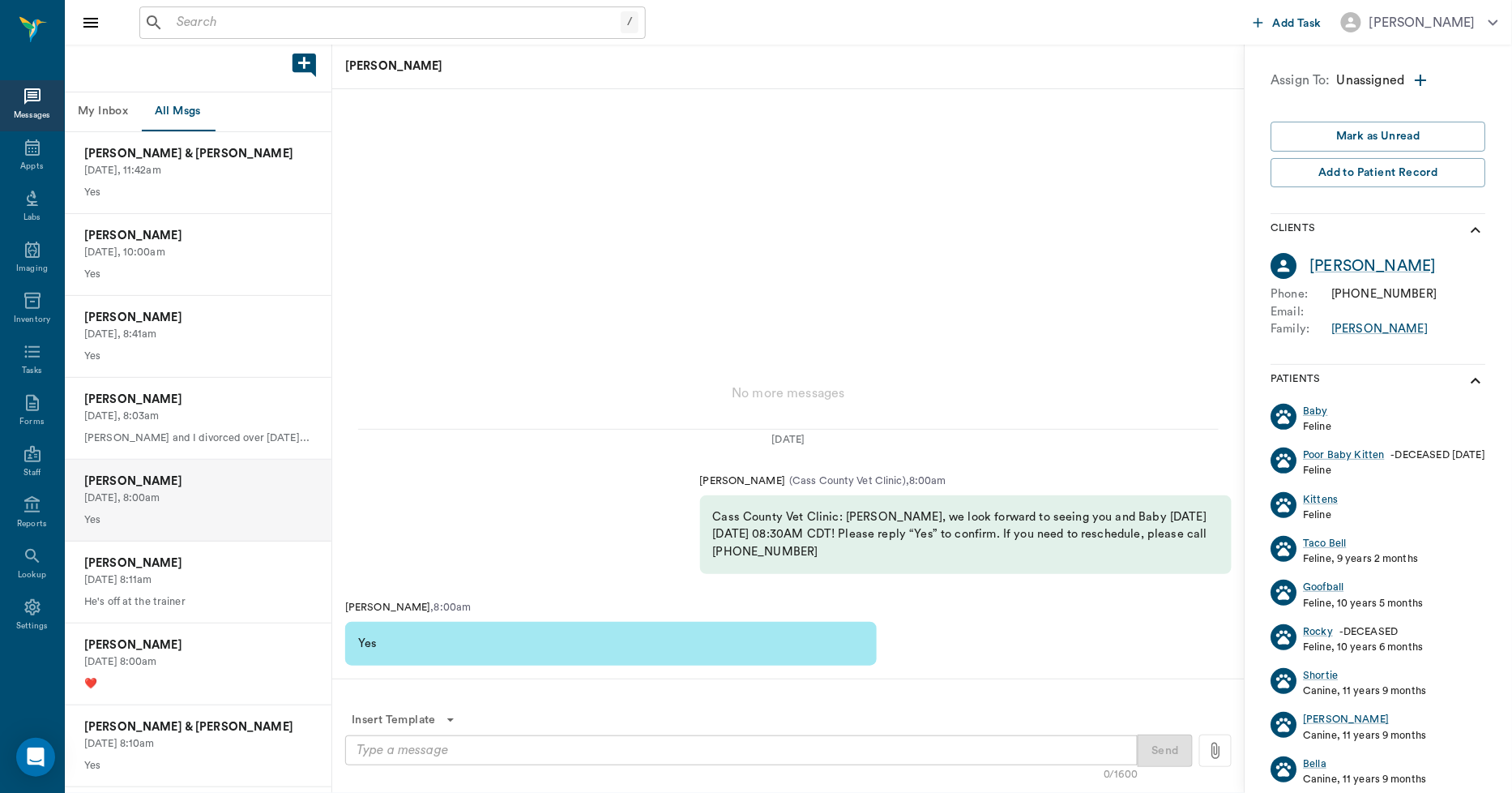
click at [25, 103] on icon at bounding box center [33, 97] width 16 height 16
click at [35, 155] on icon at bounding box center [32, 147] width 19 height 19
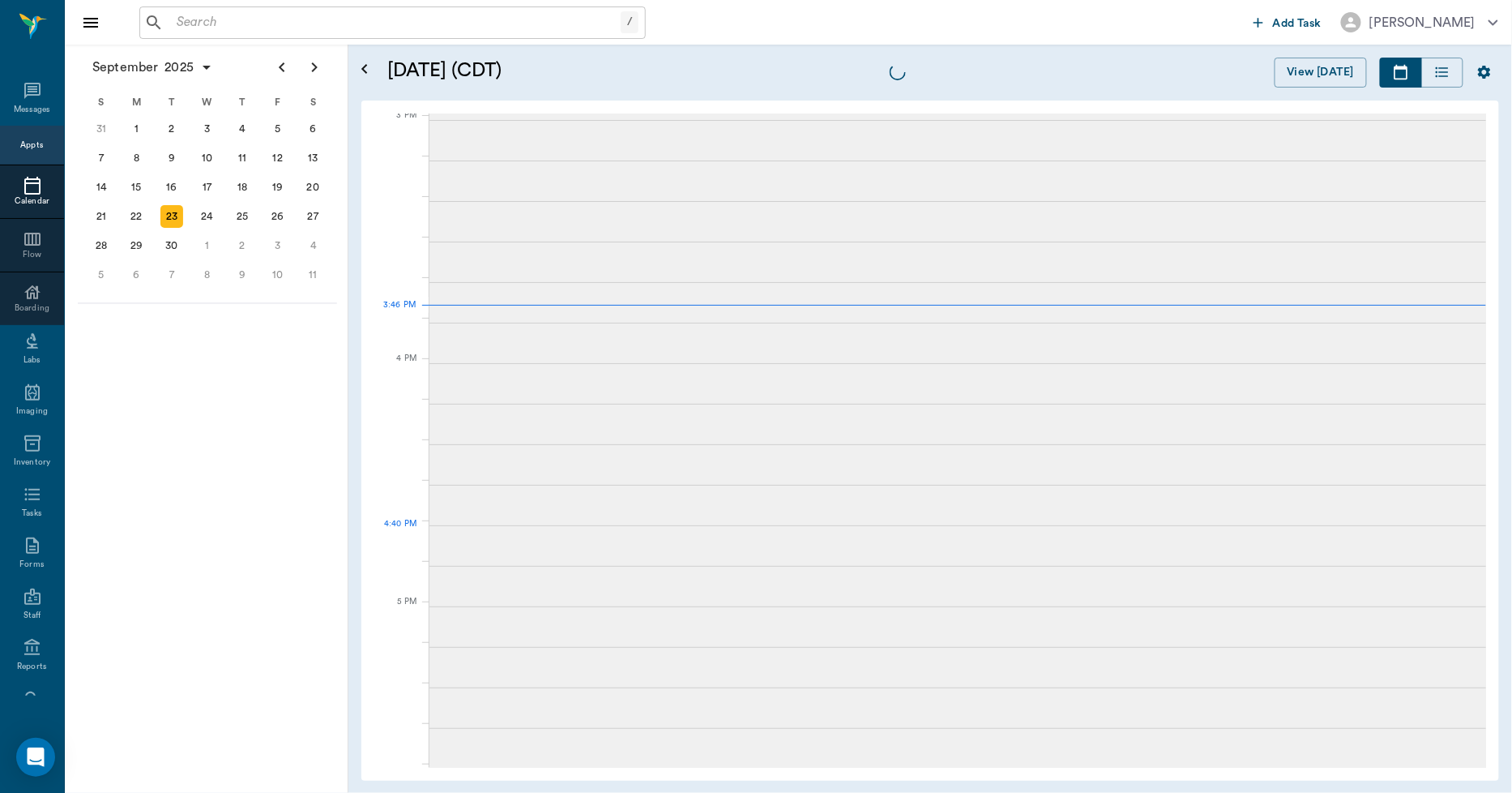
scroll to position [1705, 0]
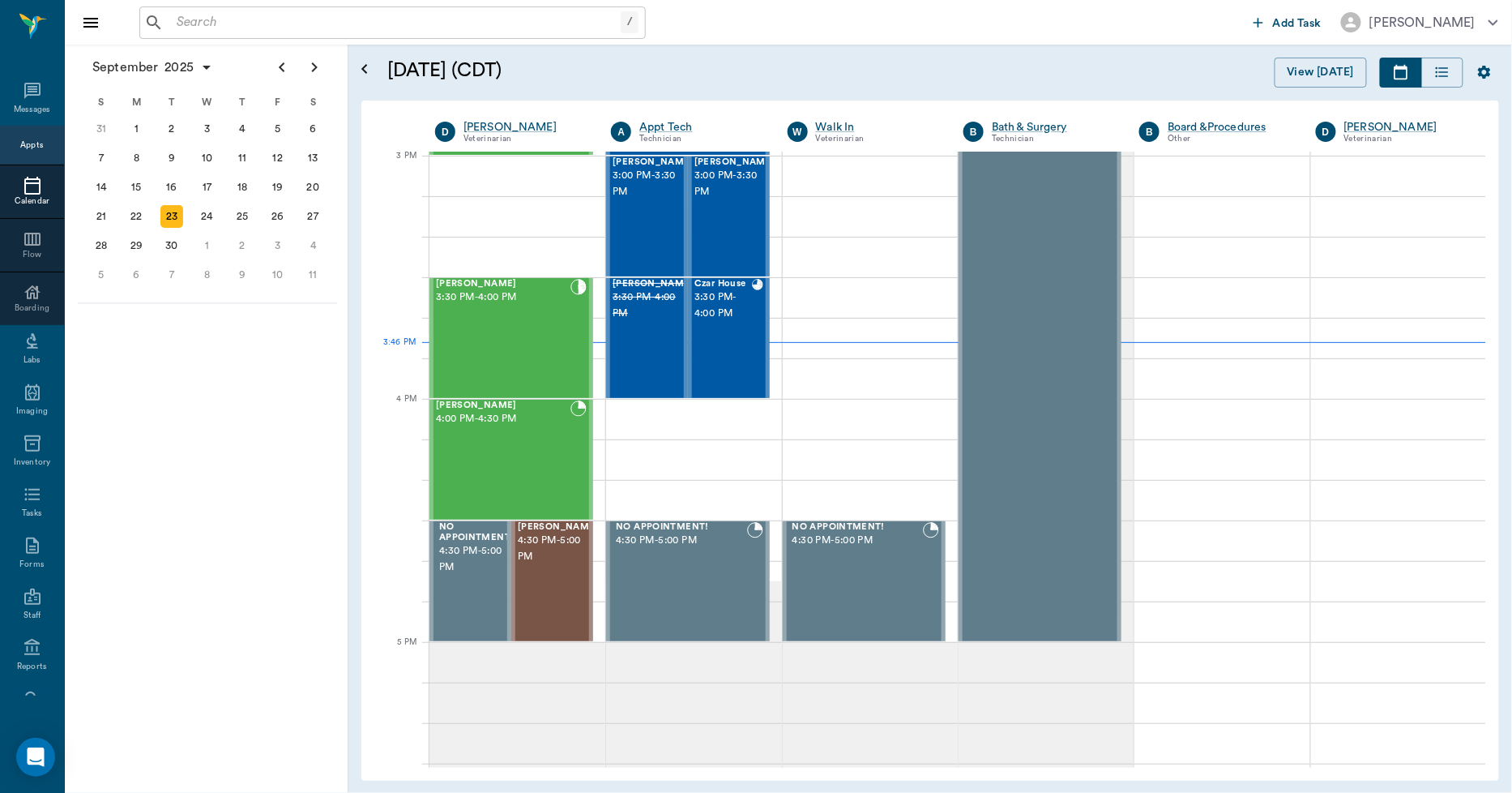
click at [25, 183] on icon at bounding box center [33, 186] width 16 height 18
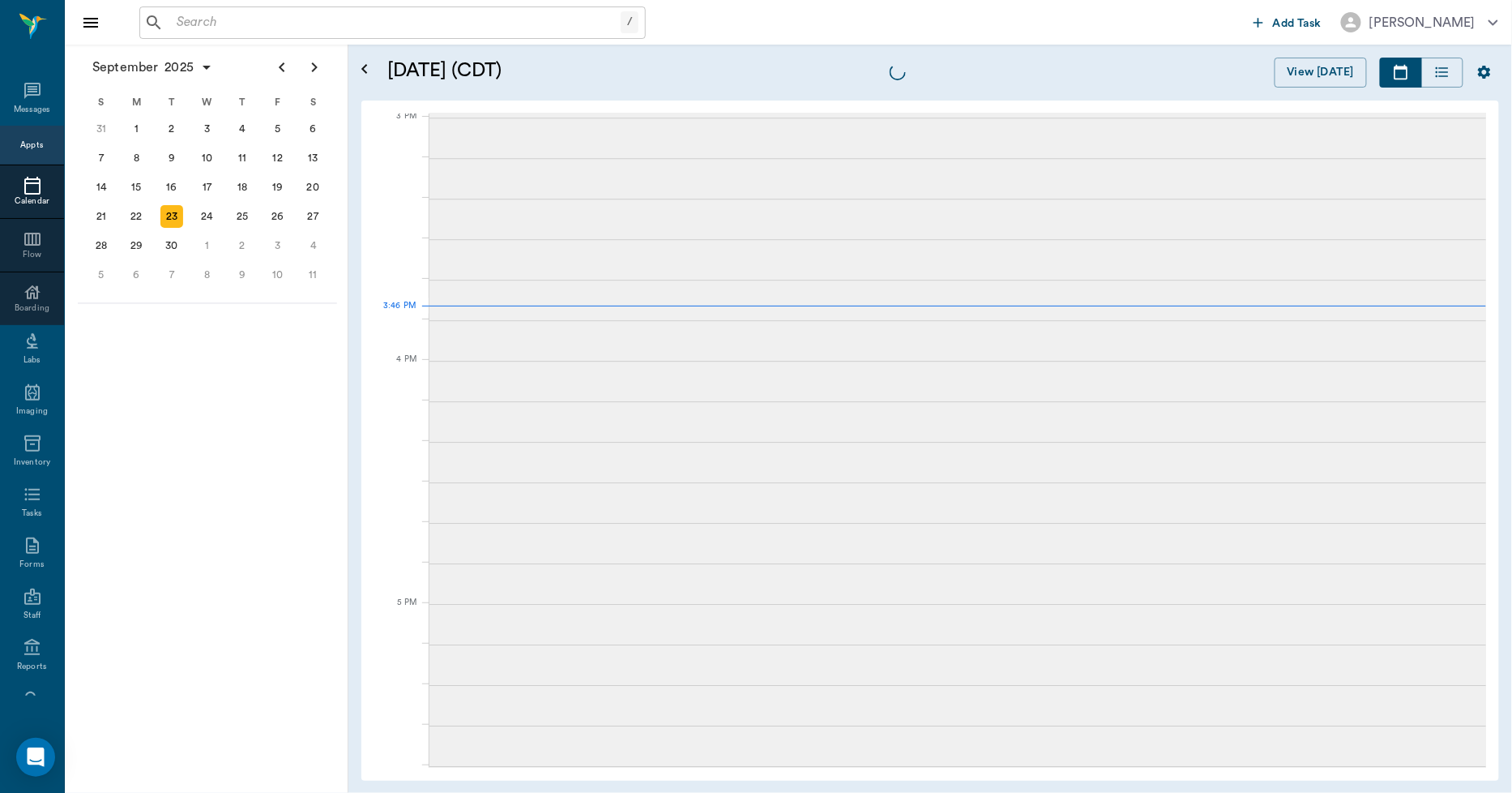
scroll to position [1706, 0]
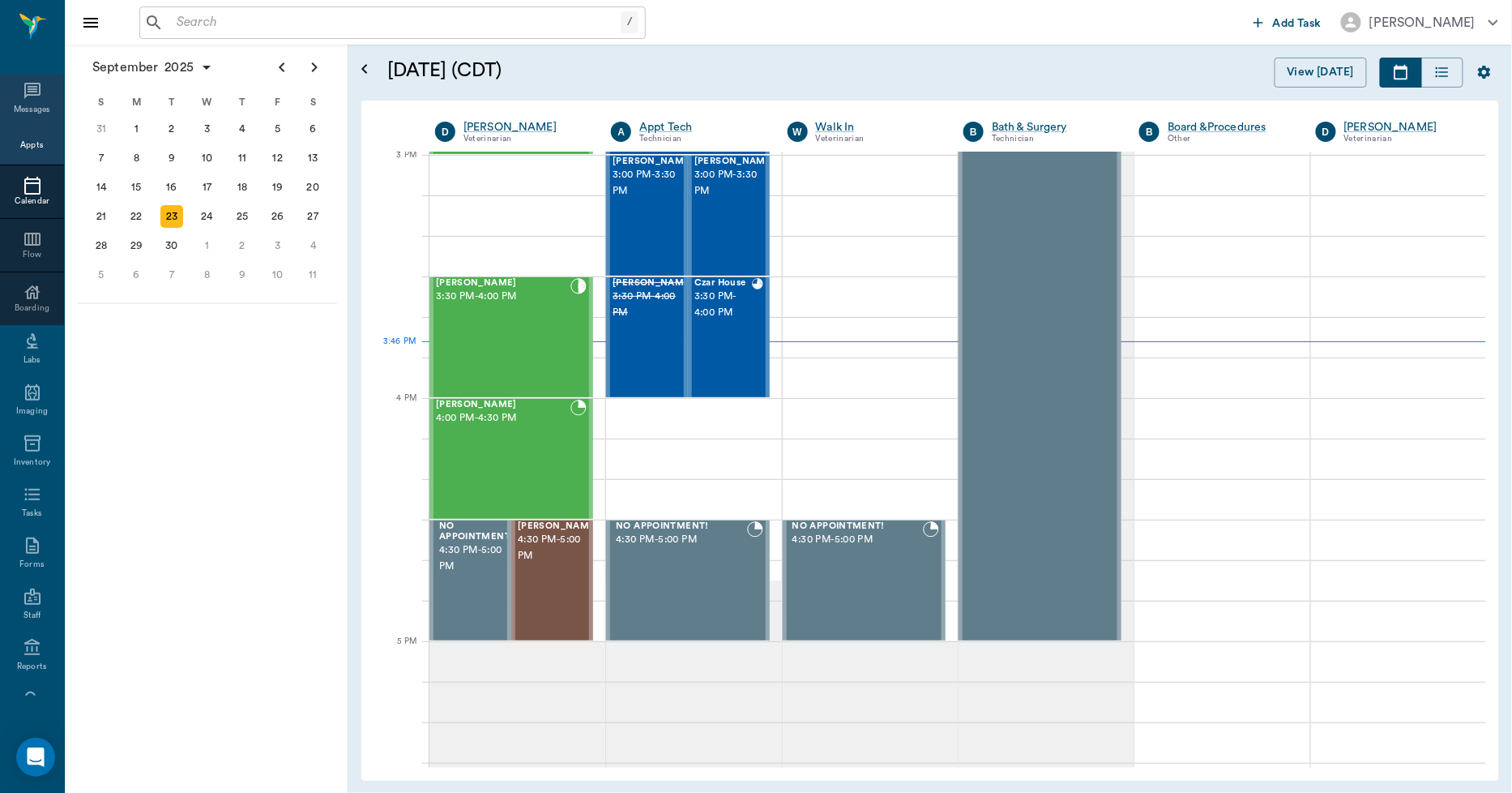
click at [35, 86] on div "Messages" at bounding box center [32, 101] width 64 height 51
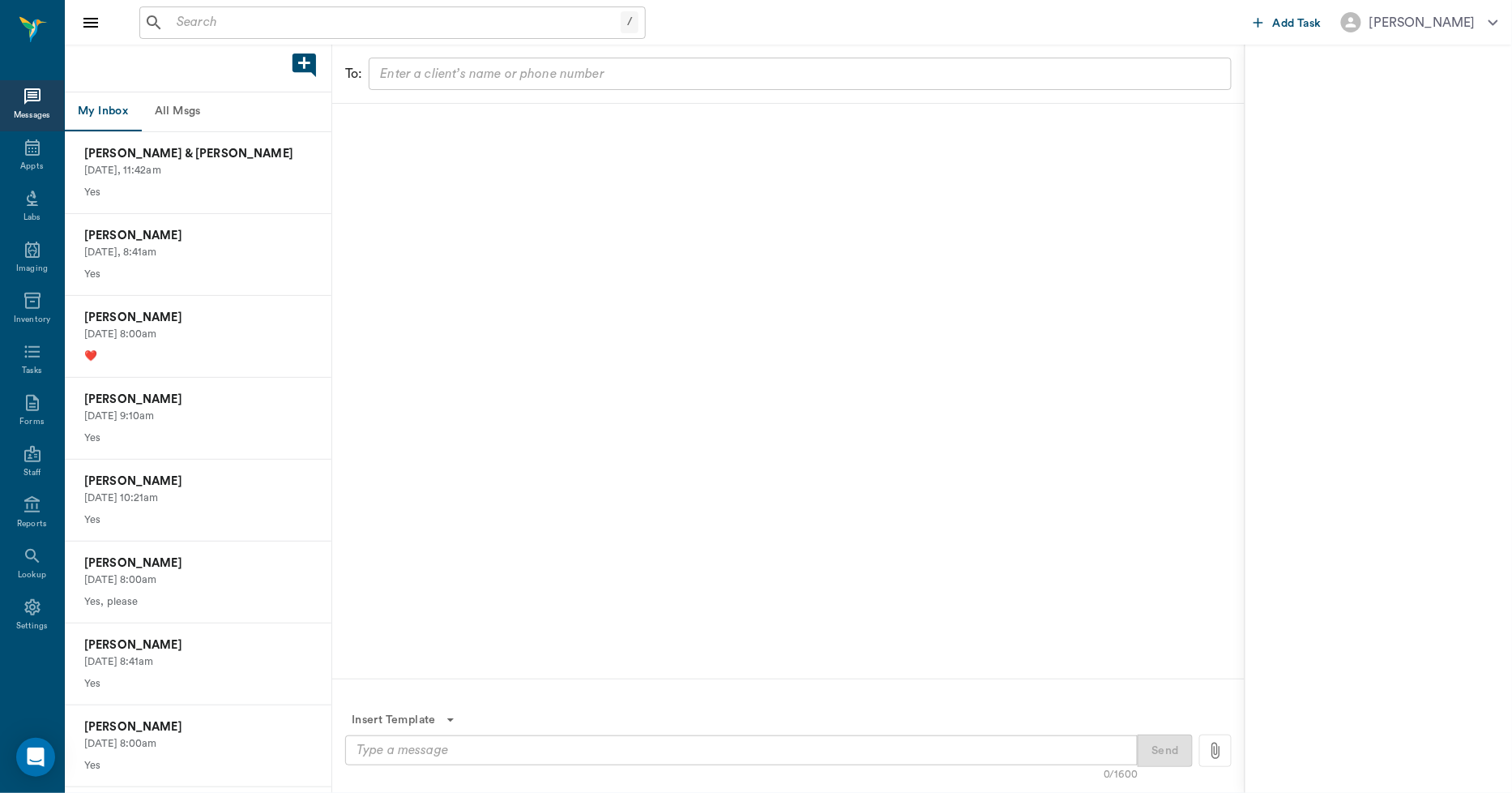
click at [193, 106] on button "All Msgs" at bounding box center [177, 112] width 73 height 39
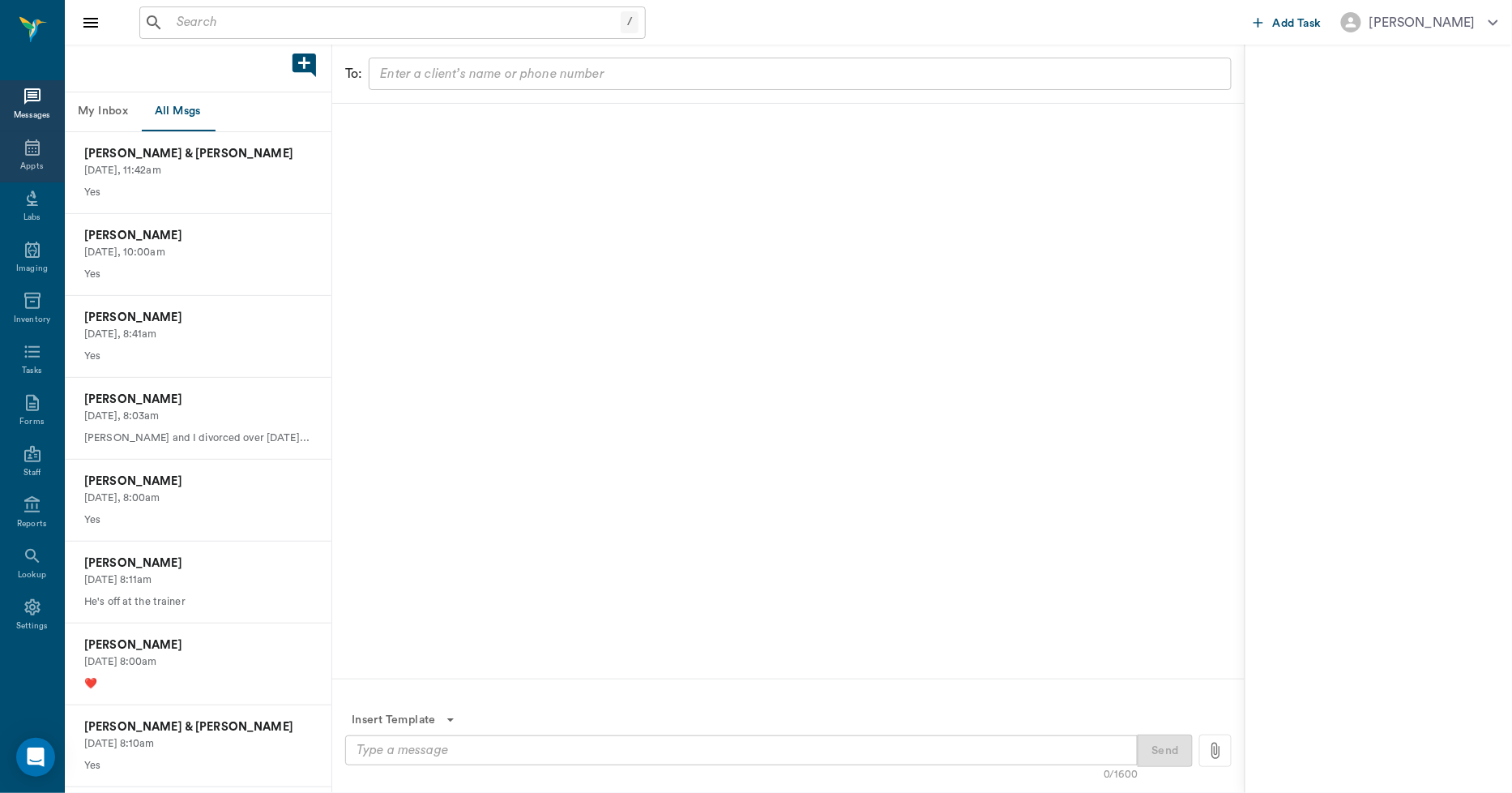
click at [19, 142] on div "Appts" at bounding box center [32, 157] width 64 height 51
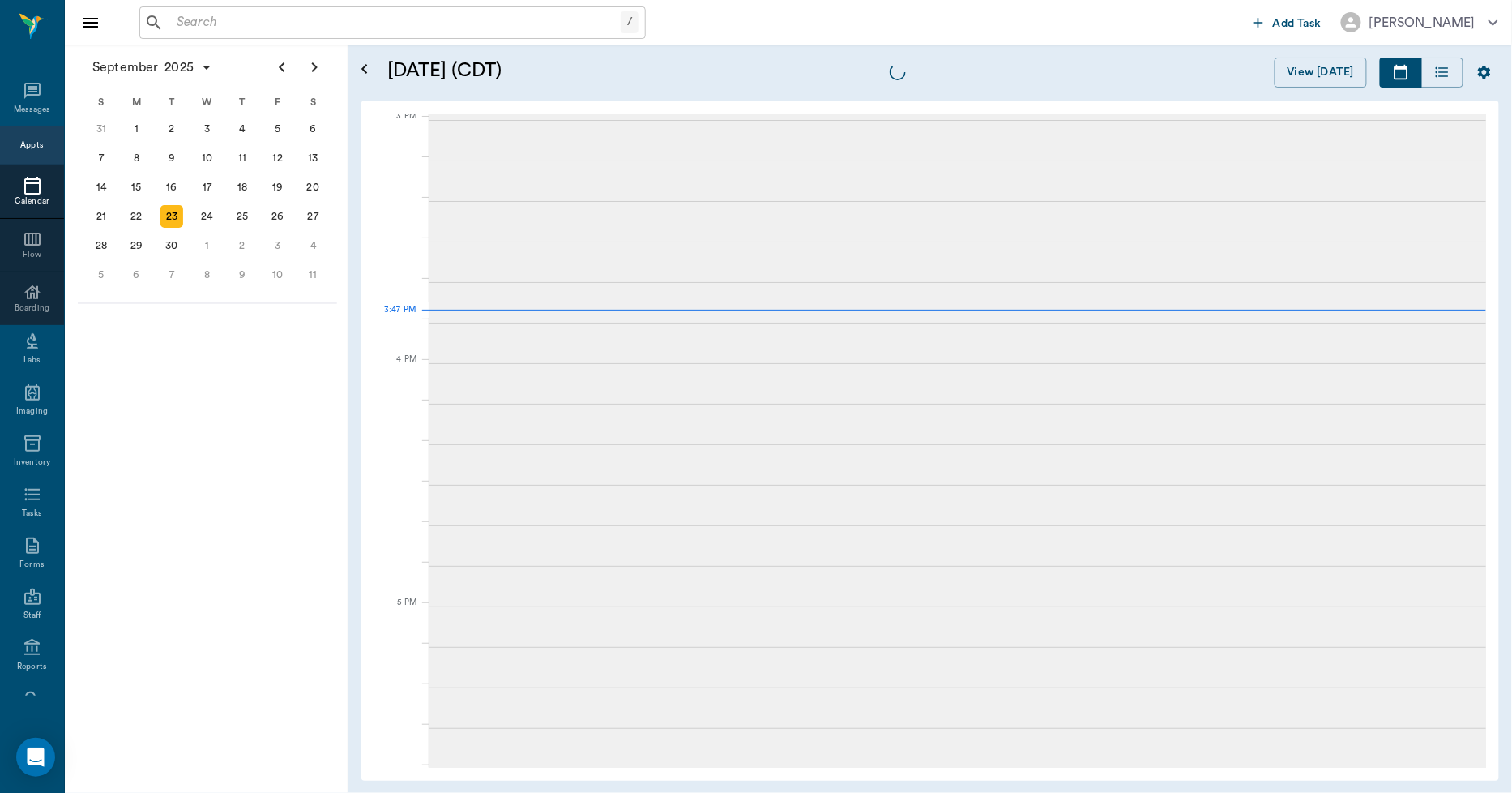
scroll to position [1704, 0]
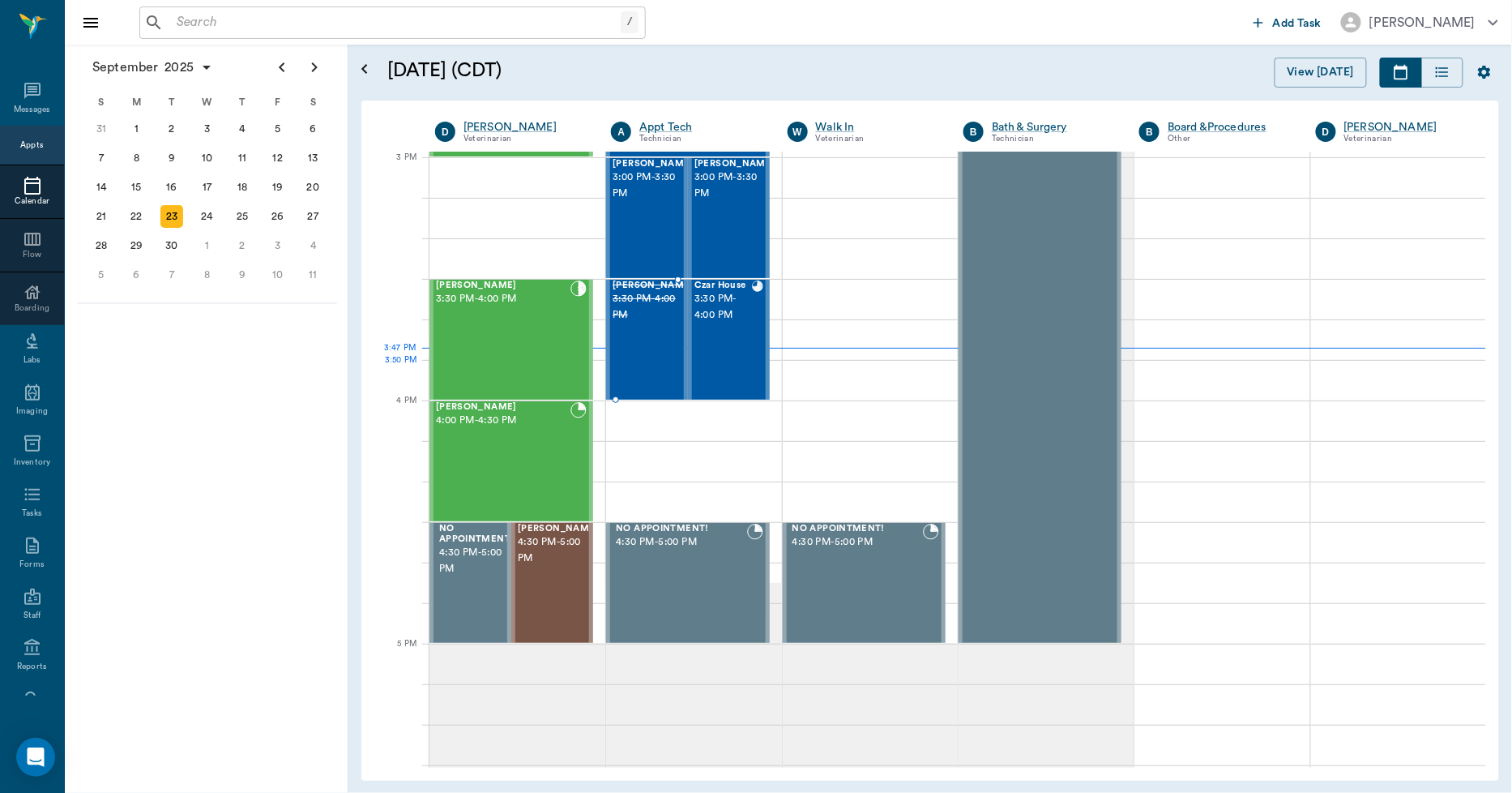
click at [643, 342] on div "[PERSON_NAME] 3:30 PM - 4:00 PM" at bounding box center [653, 339] width 81 height 118
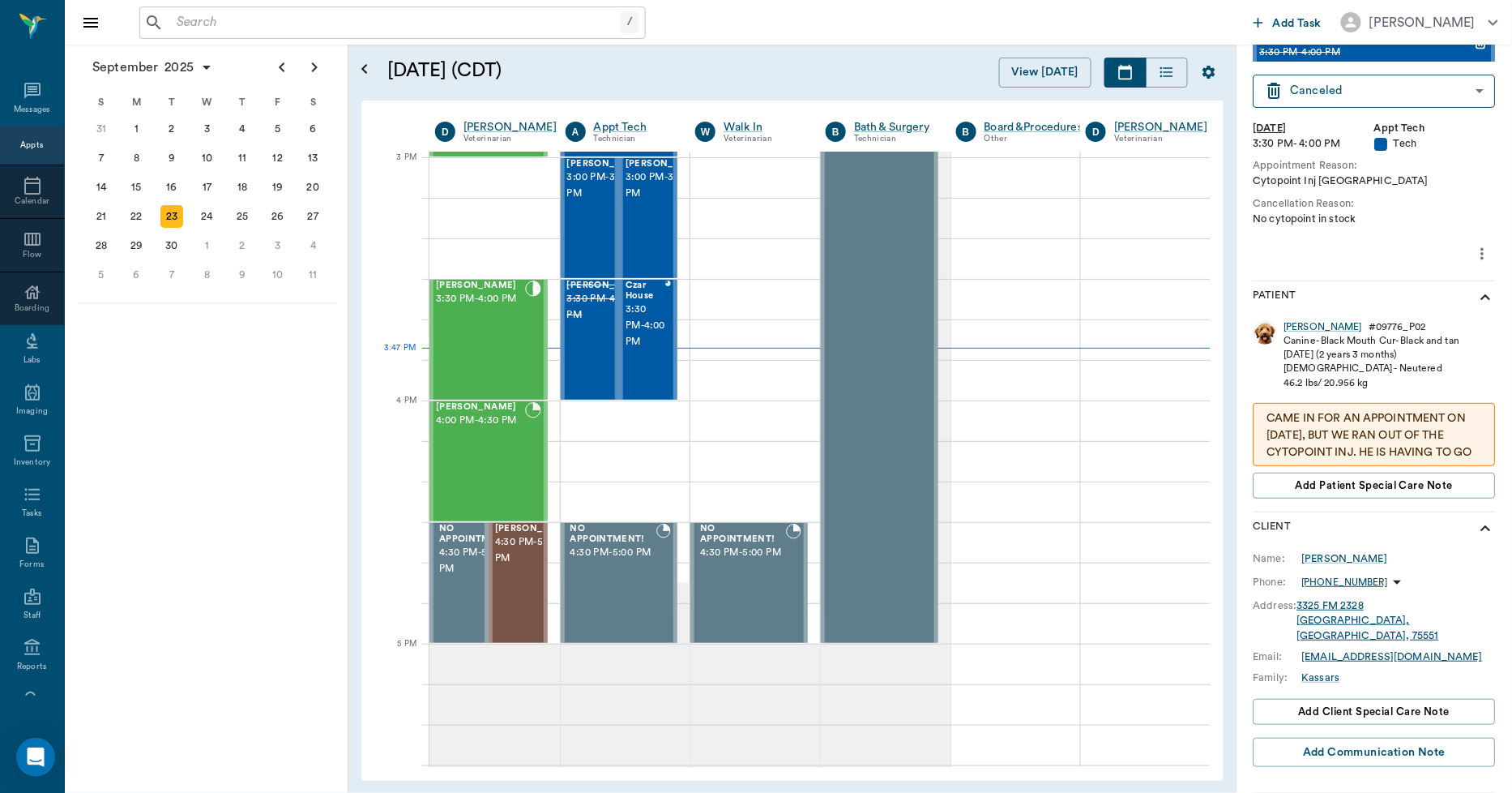
scroll to position [90, 0]
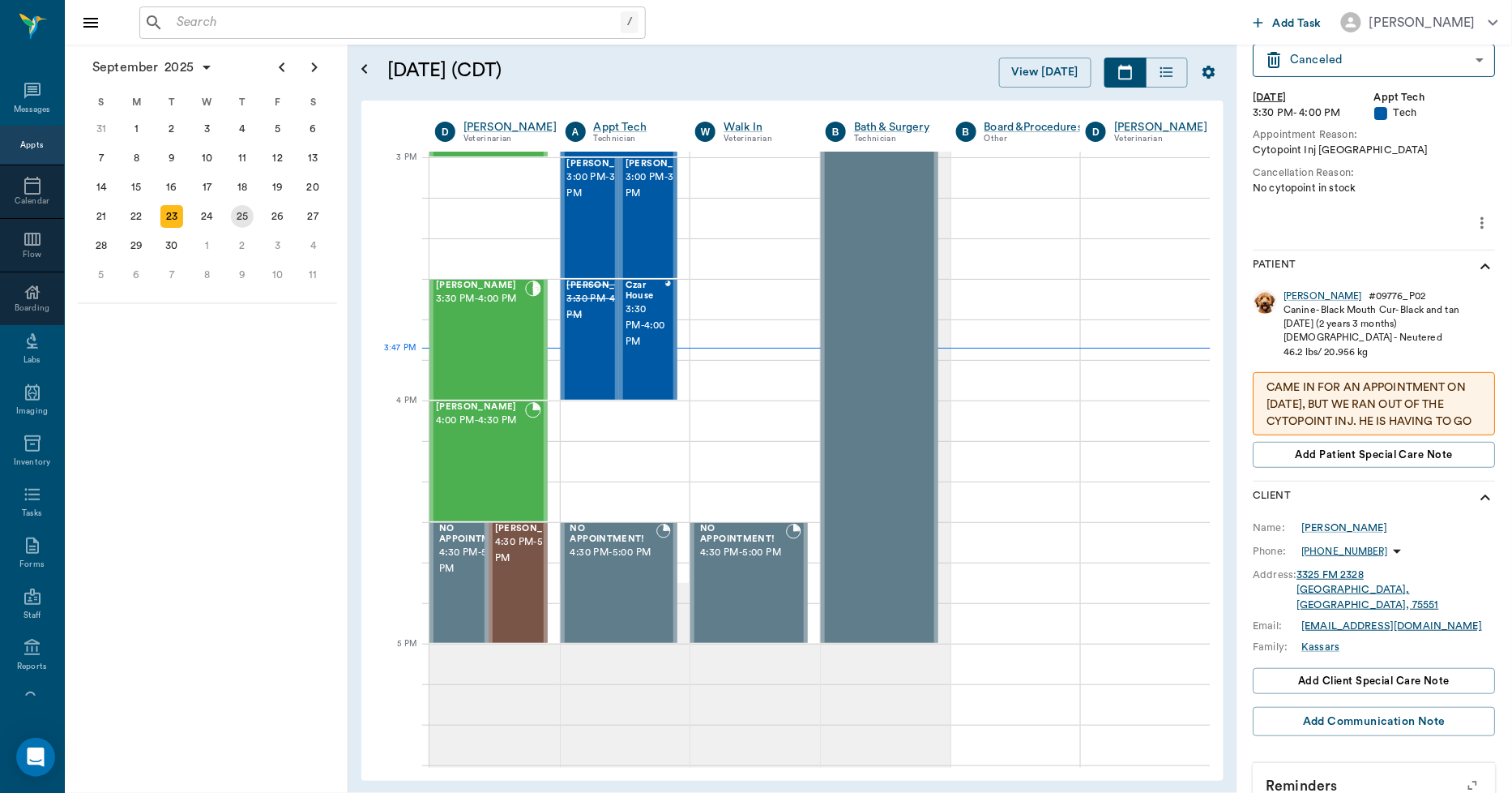
click at [233, 215] on div "25" at bounding box center [242, 216] width 23 height 23
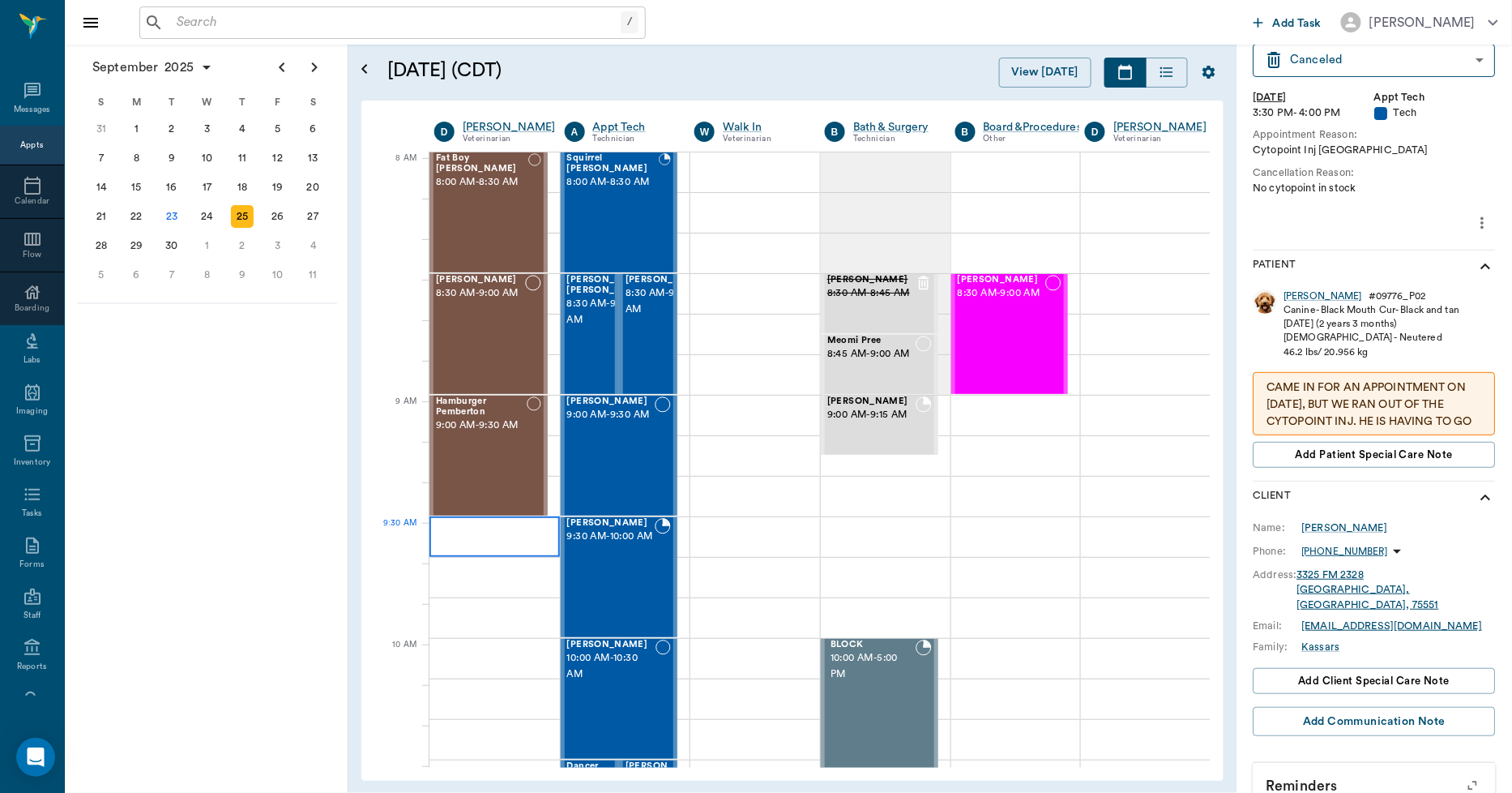
scroll to position [0, 1]
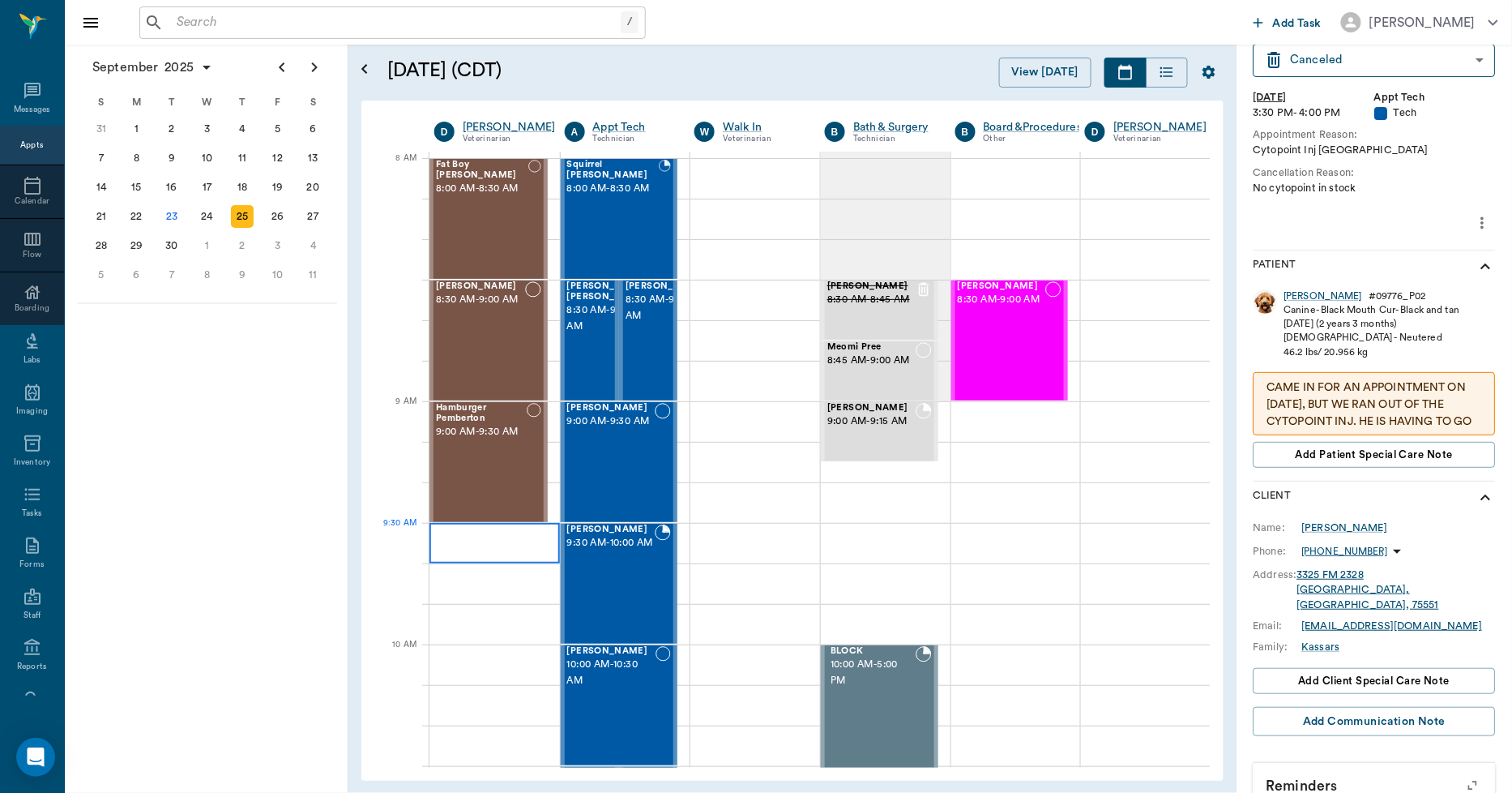
click at [492, 538] on div at bounding box center [495, 543] width 131 height 40
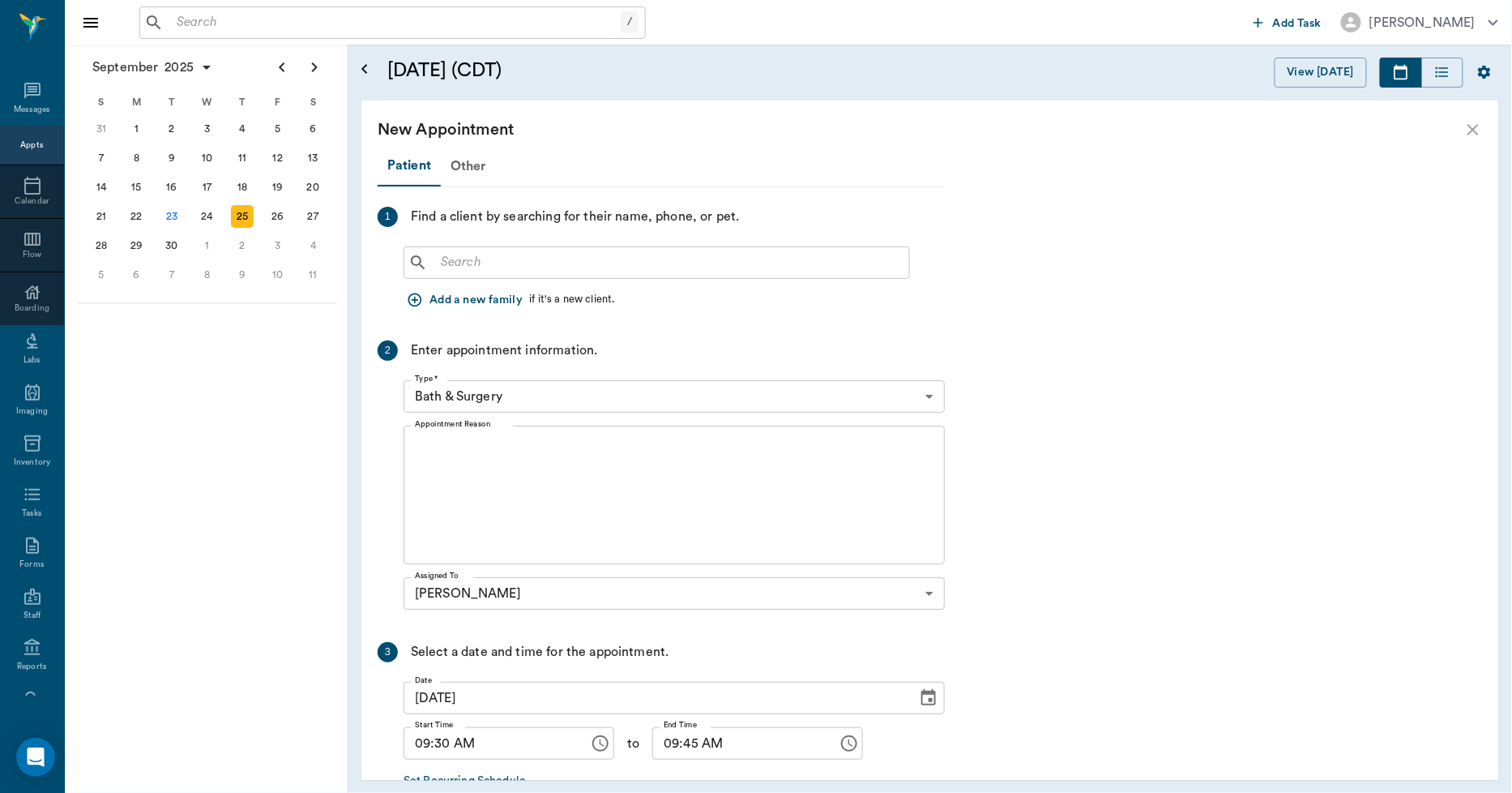
scroll to position [0, 0]
click at [456, 260] on input "text" at bounding box center [668, 263] width 468 height 23
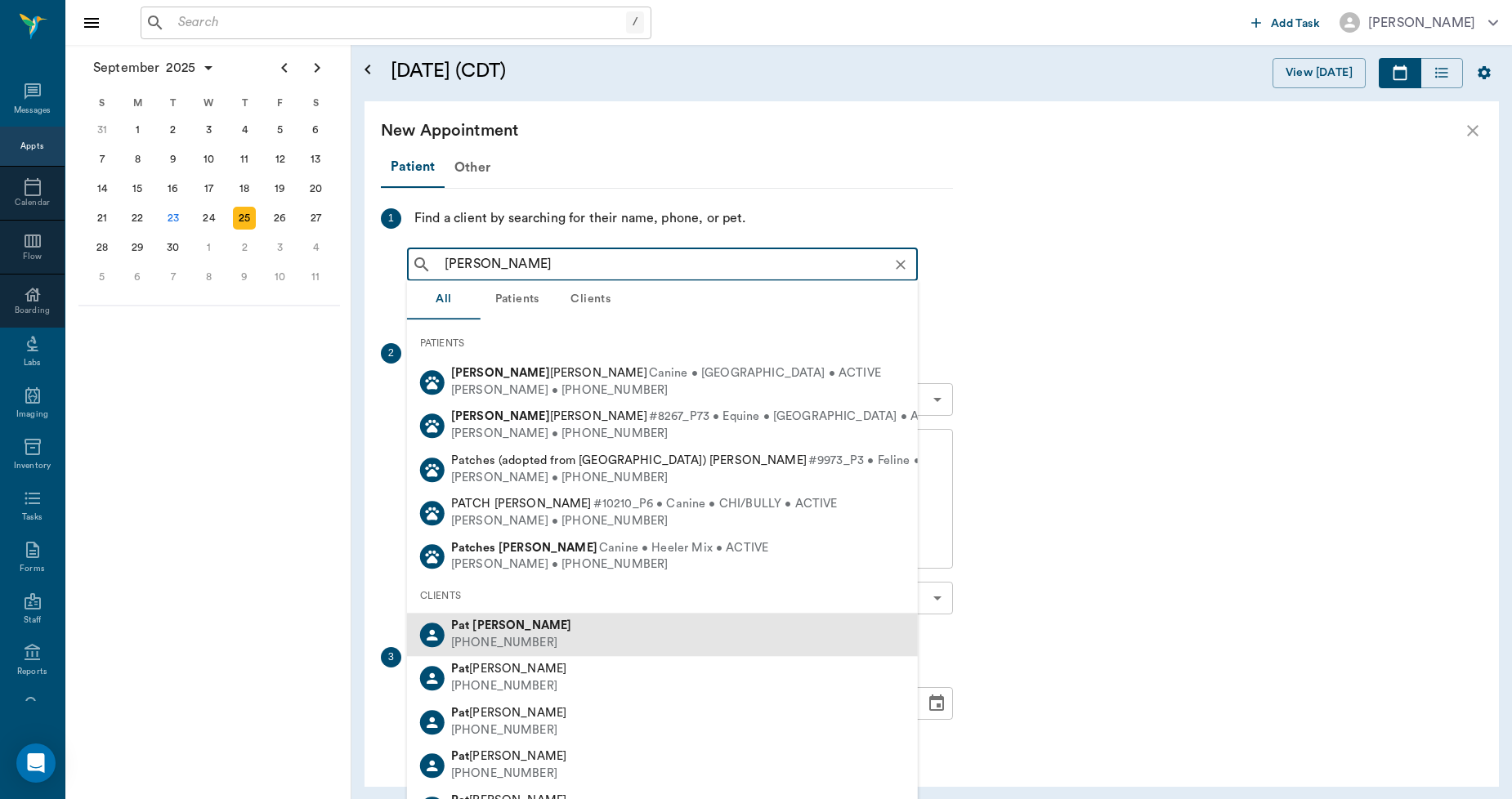
click at [469, 639] on div "(318) 223-4777" at bounding box center [511, 643] width 121 height 18
type input "PAT FERG"
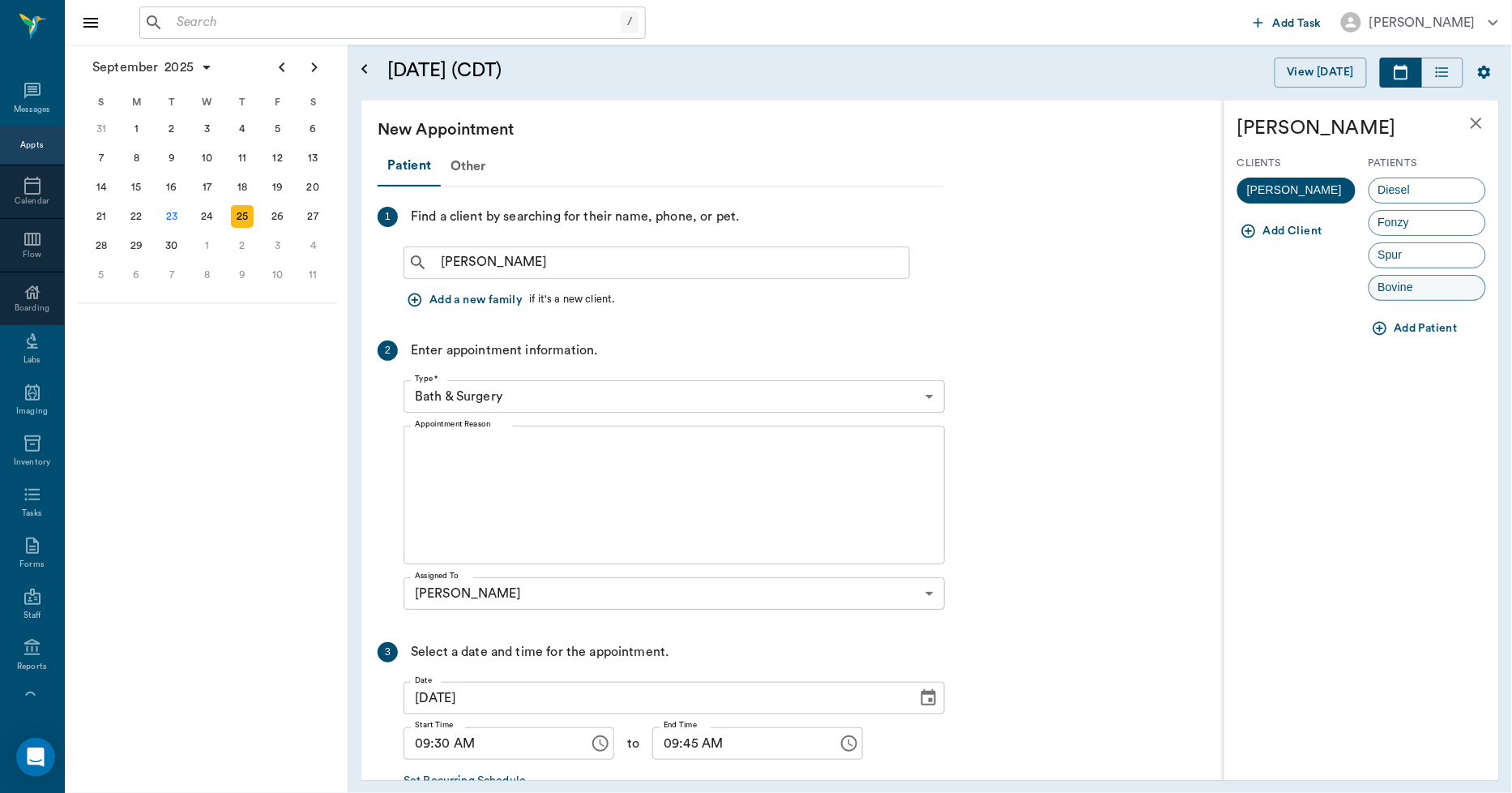
click at [1403, 292] on span "Bovine" at bounding box center [1396, 287] width 54 height 17
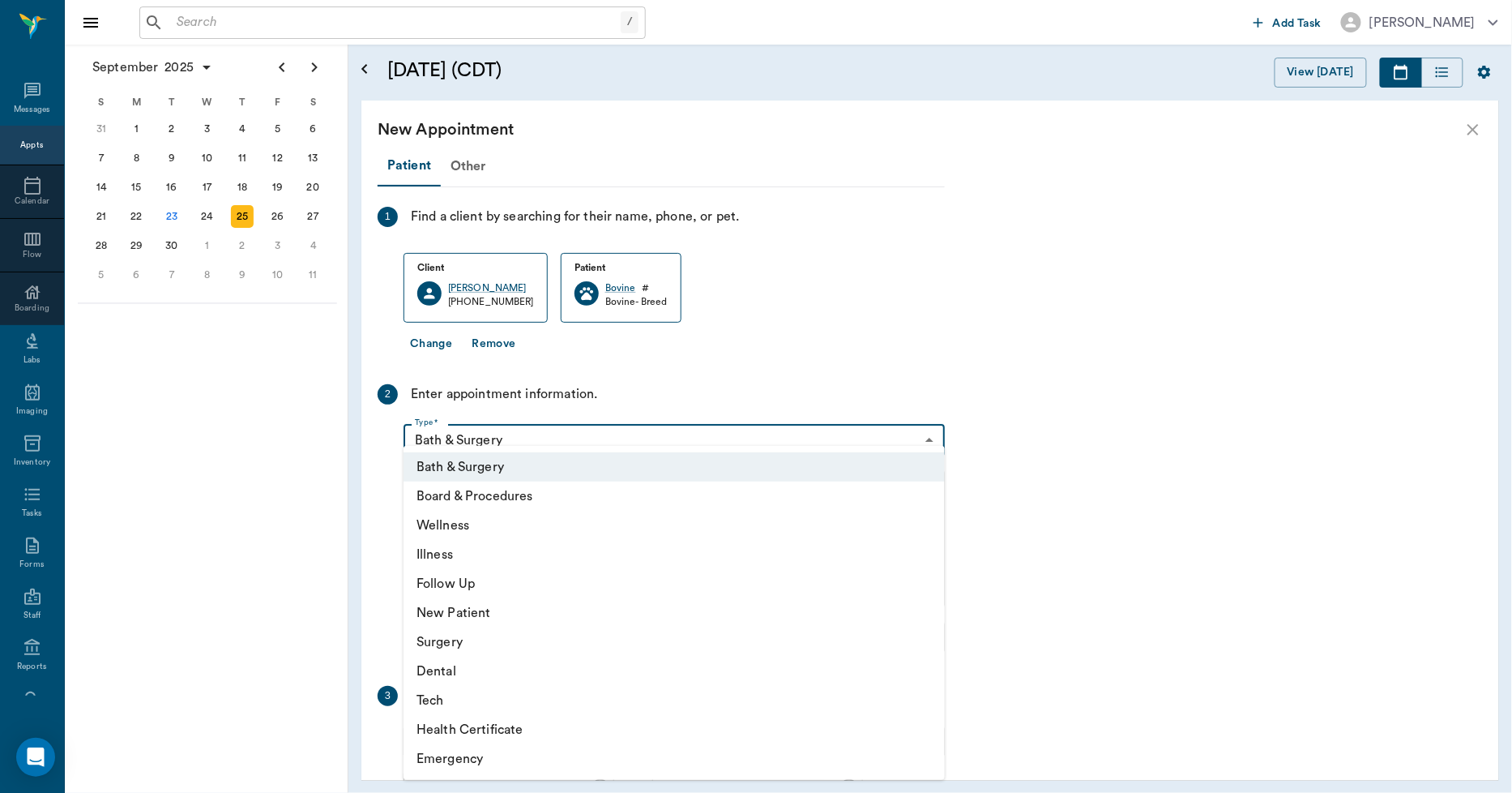
click at [561, 442] on body "/ ​ Add Task Dr. Bert Ellsworth Nectar Messages Appts Calendar Flow Boarding La…" at bounding box center [756, 396] width 1512 height 793
click at [465, 527] on li "Wellness" at bounding box center [674, 526] width 541 height 29
type input "65d2be4f46e3a538d89b8c14"
type input "10:00 AM"
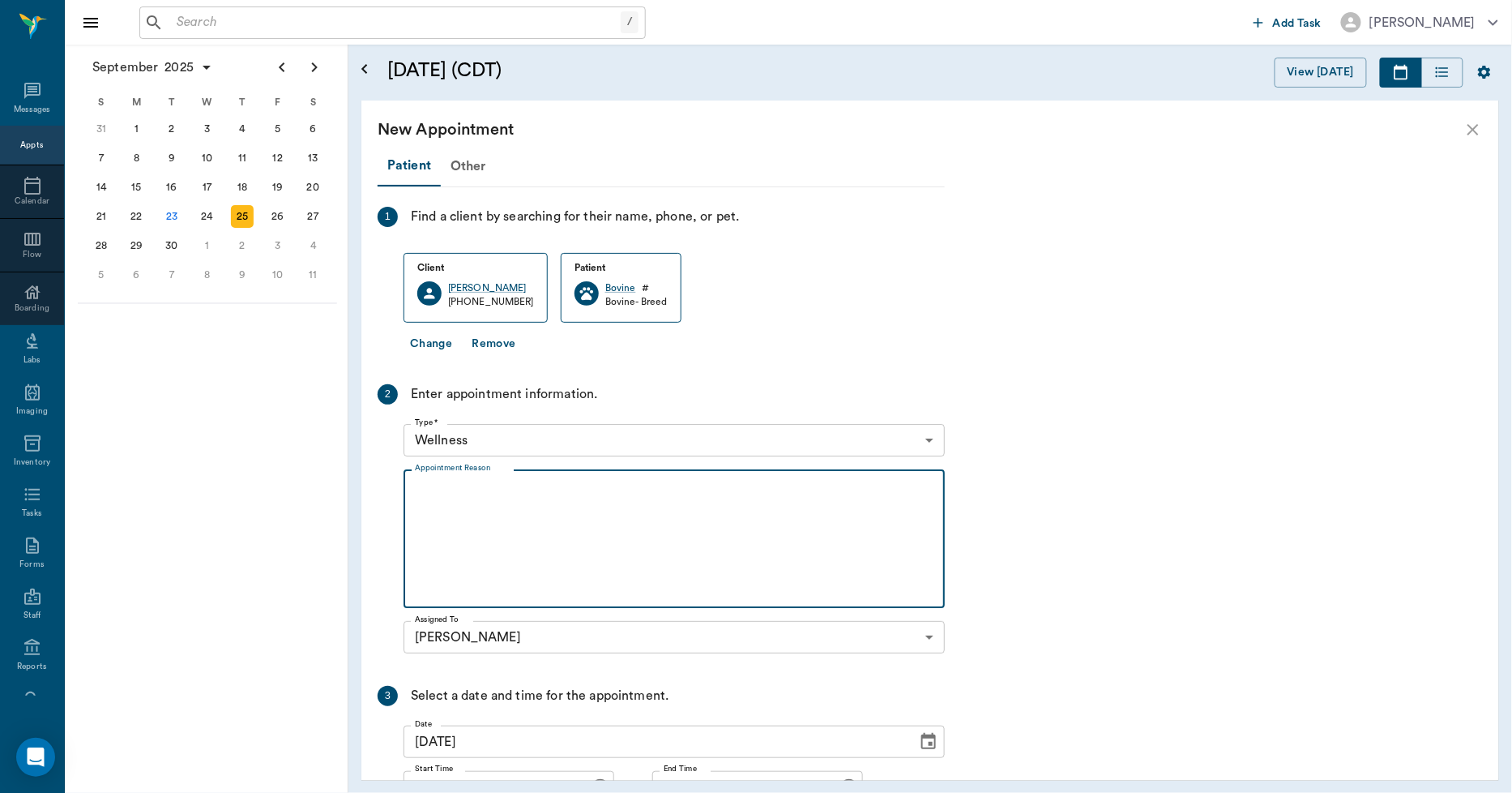
click at [484, 511] on textarea "Appointment Reason" at bounding box center [674, 539] width 518 height 112
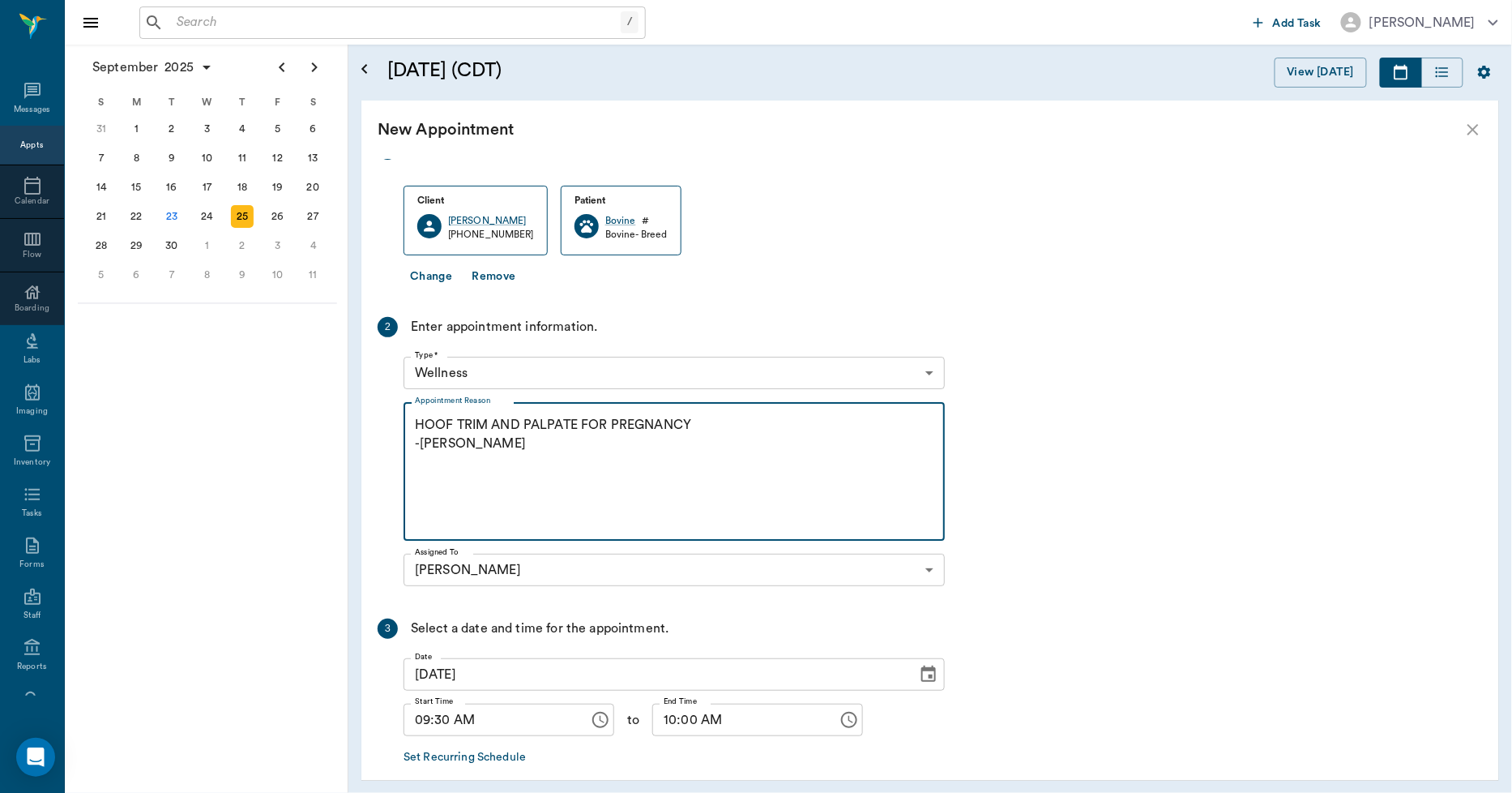
scroll to position [143, 0]
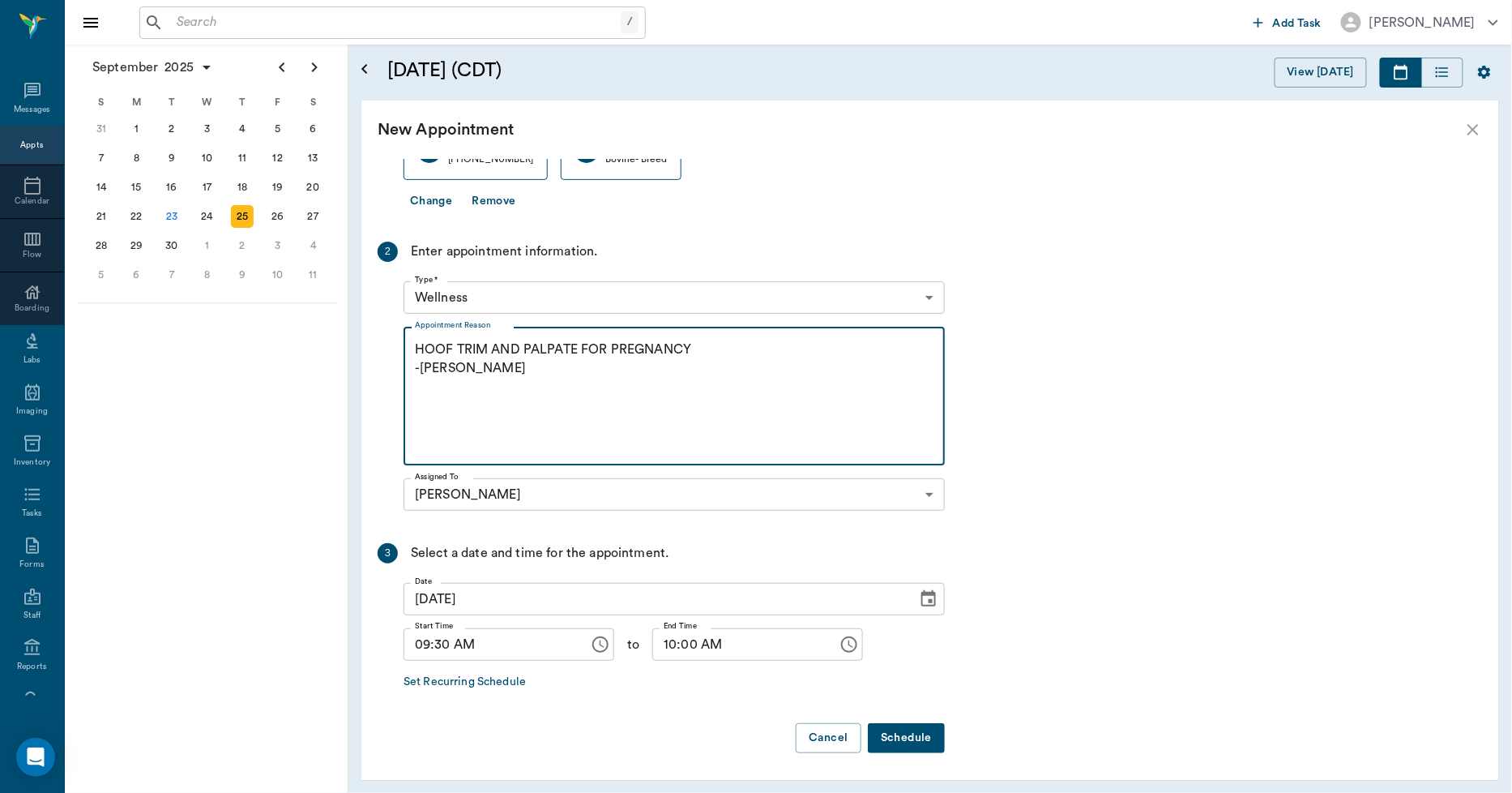
type textarea "HOOF TRIM AND PALPATE FOR PREGNANCY -LORY"
click at [671, 645] on input "10:00 AM" at bounding box center [740, 644] width 175 height 32
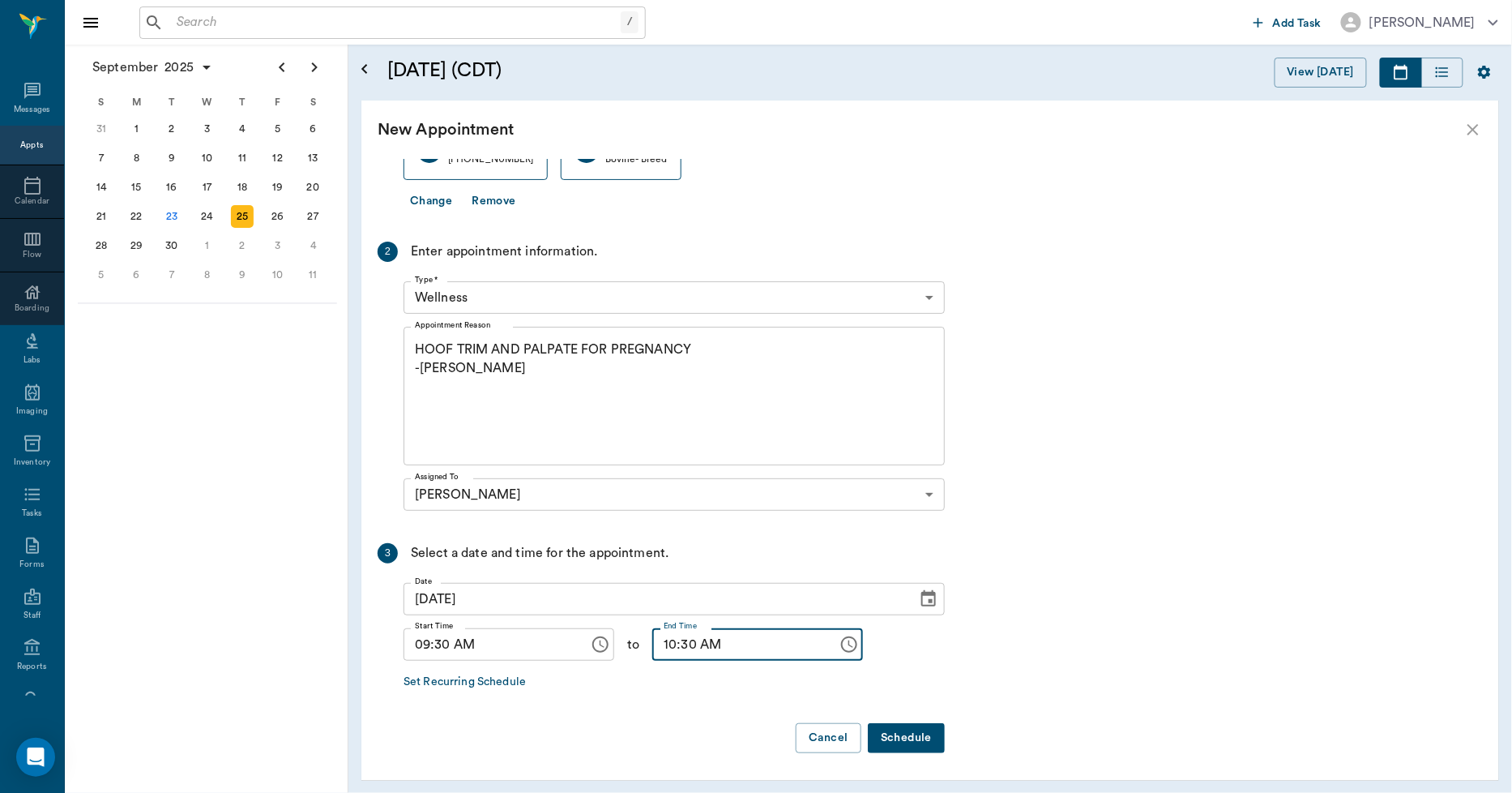
type input "10:30 AM"
click at [893, 740] on button "Schedule" at bounding box center [906, 738] width 77 height 30
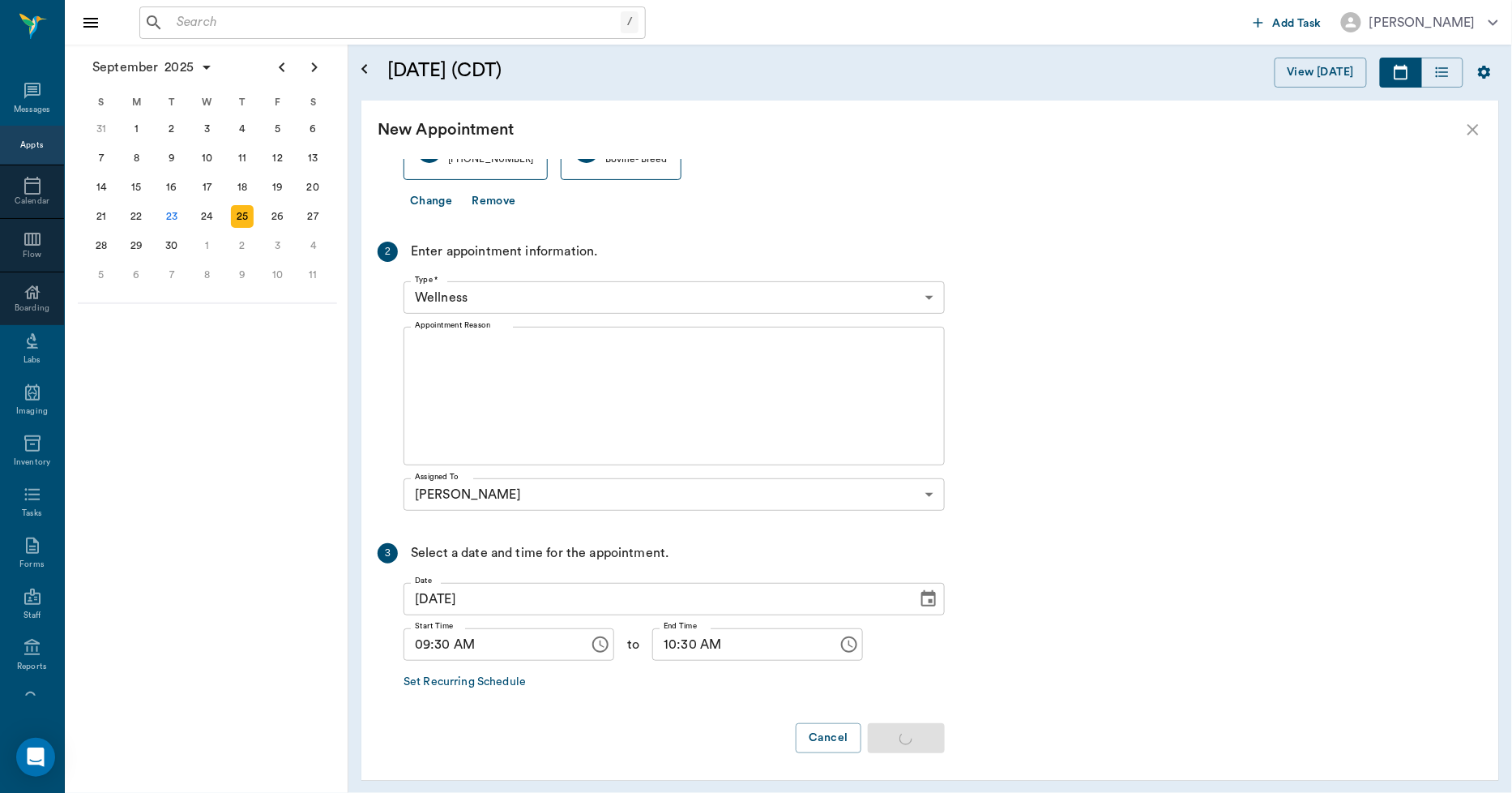
scroll to position [0, 0]
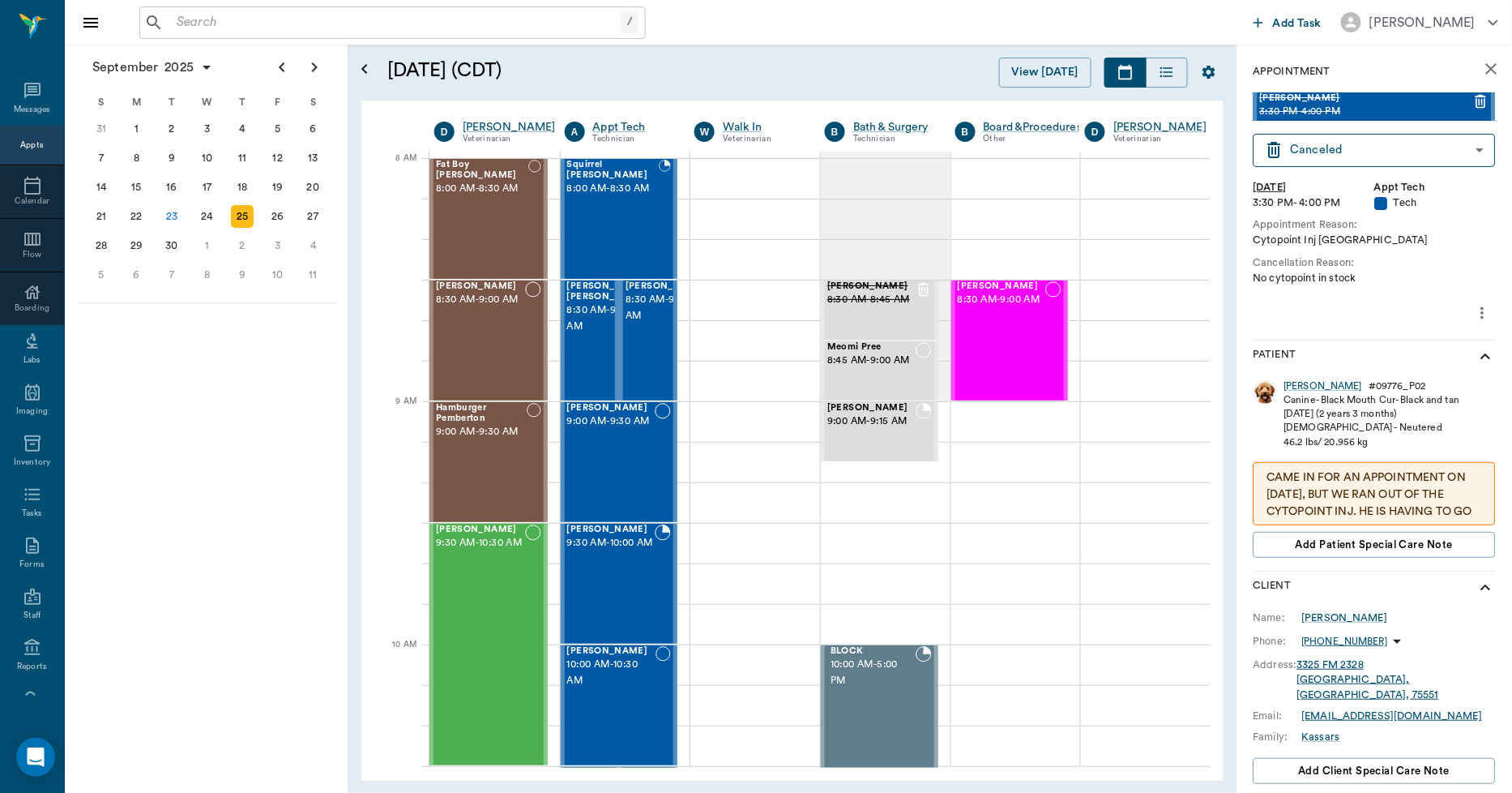
scroll to position [0, 1]
click at [30, 95] on icon at bounding box center [33, 91] width 16 height 16
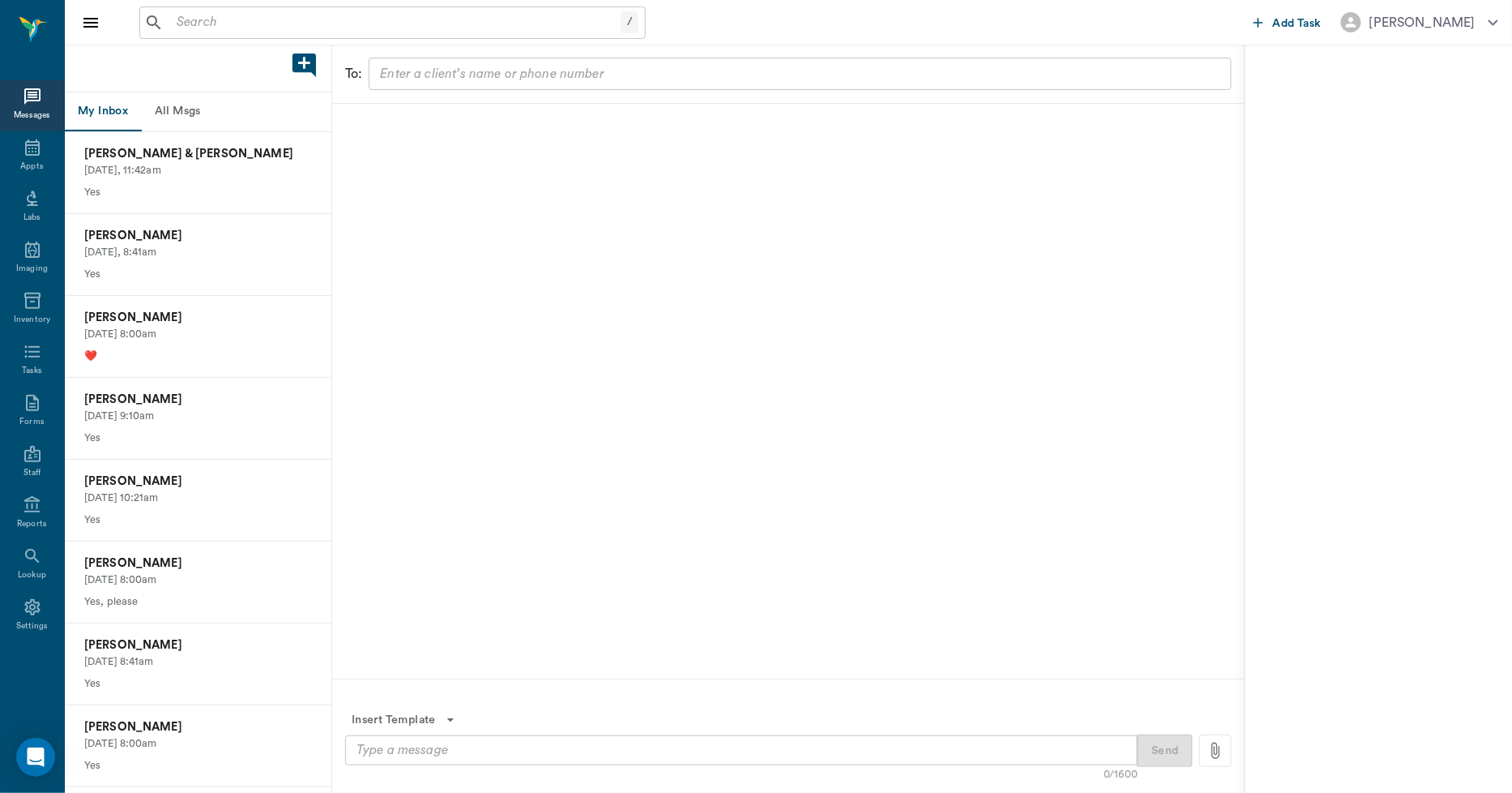
click at [180, 109] on button "All Msgs" at bounding box center [177, 112] width 73 height 39
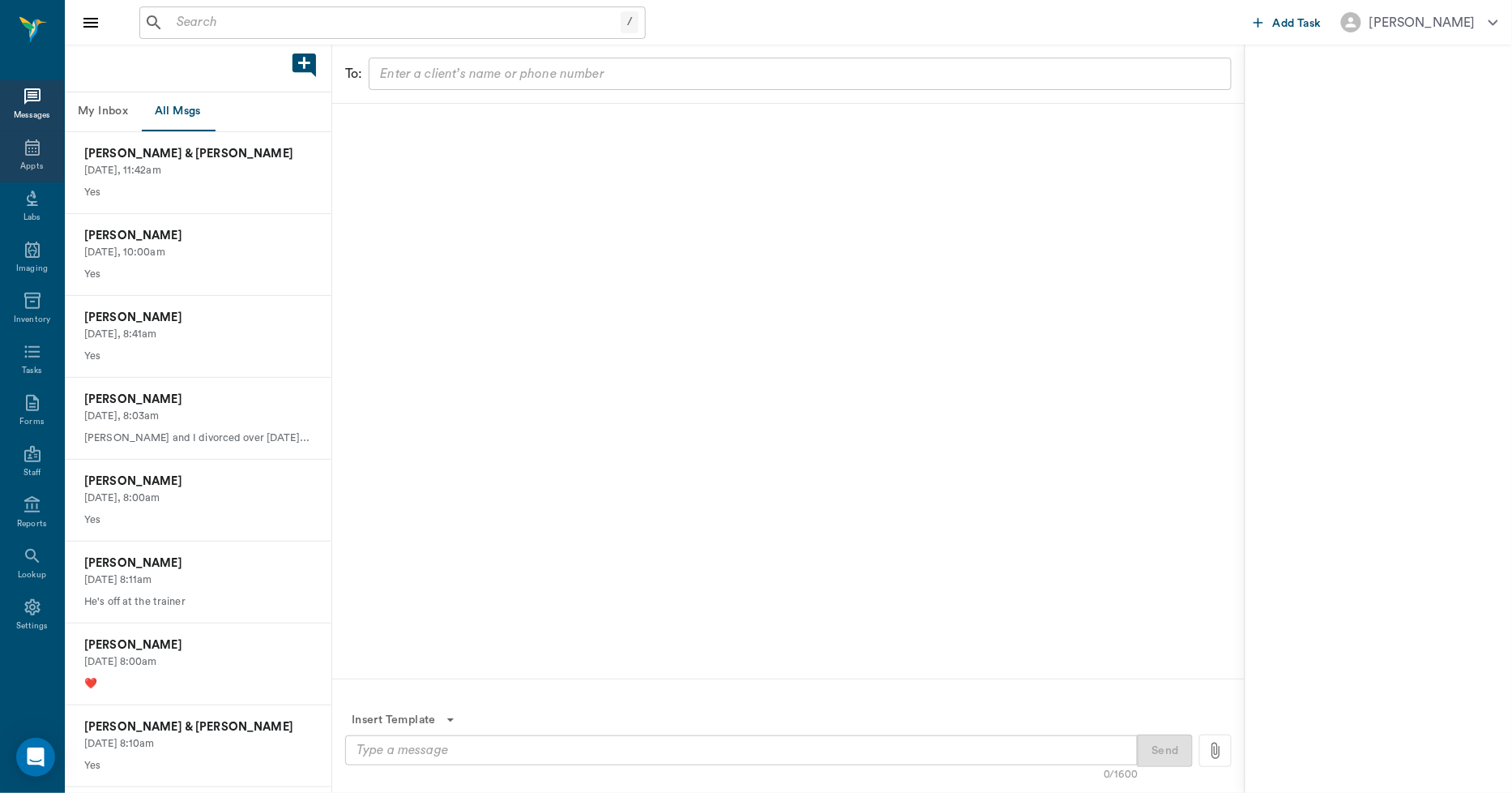
click at [47, 157] on div "Appts" at bounding box center [32, 157] width 64 height 51
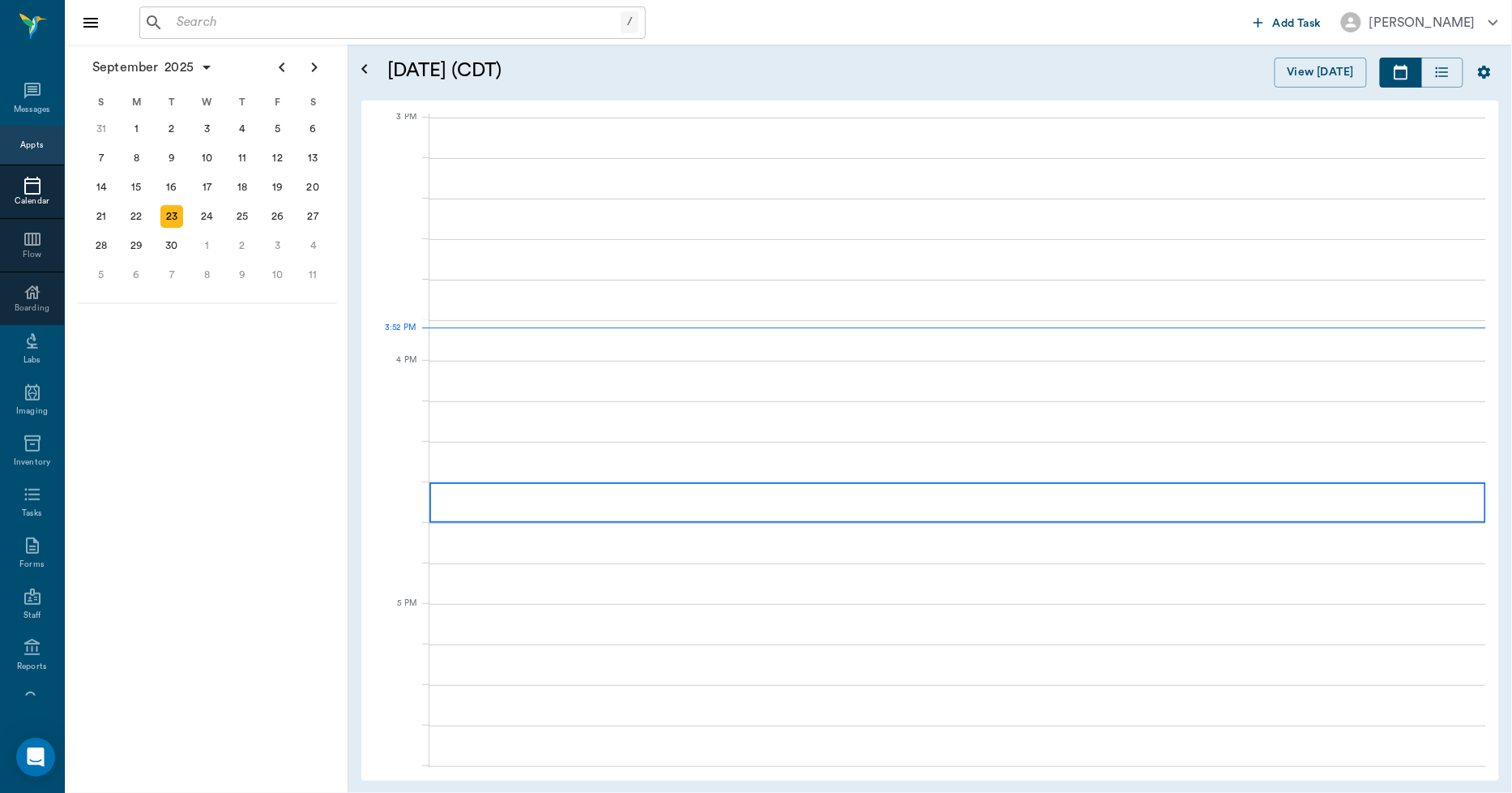
scroll to position [1705, 0]
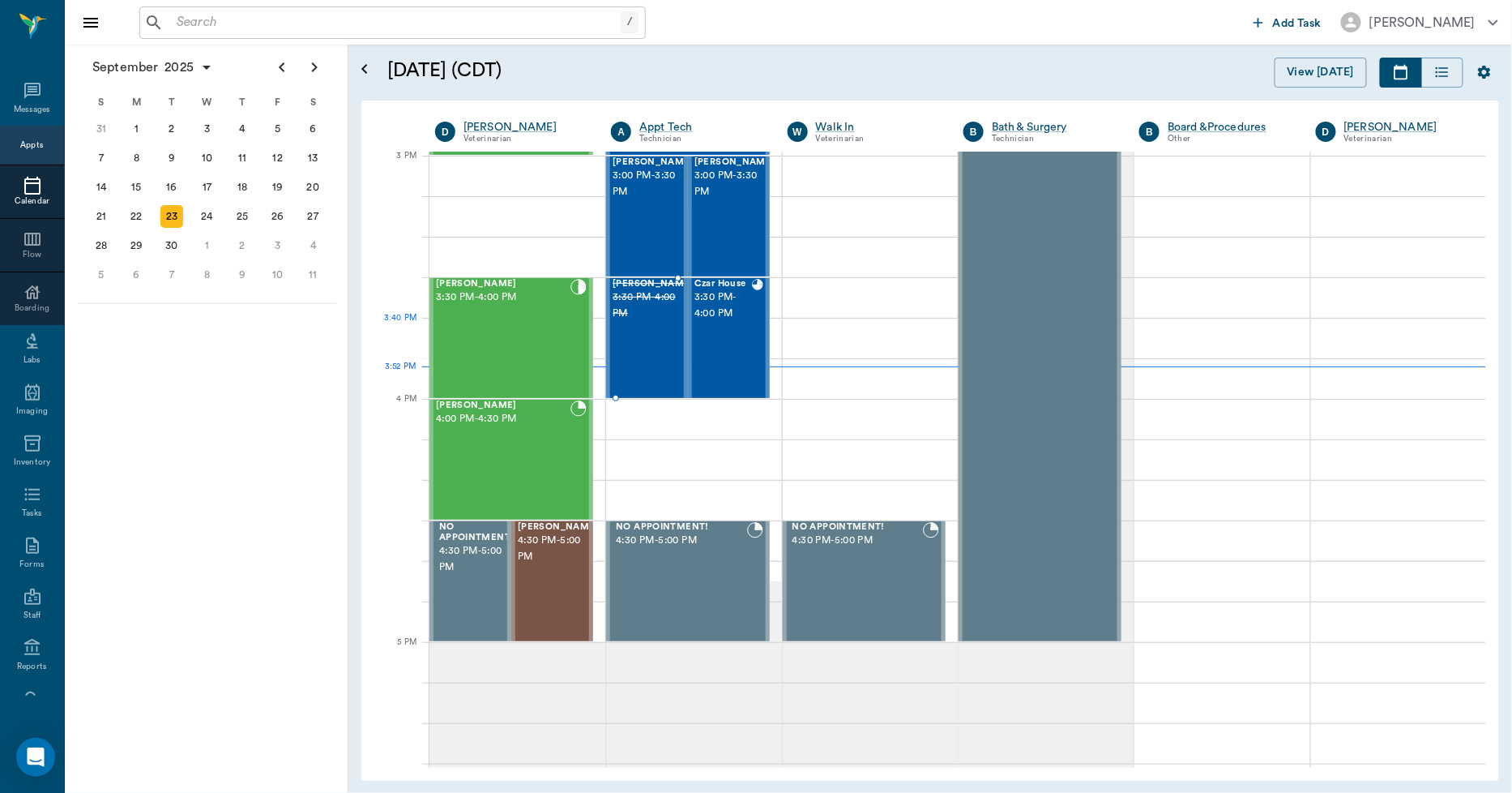
click at [648, 345] on div "[PERSON_NAME] 3:30 PM - 4:00 PM" at bounding box center [653, 338] width 81 height 118
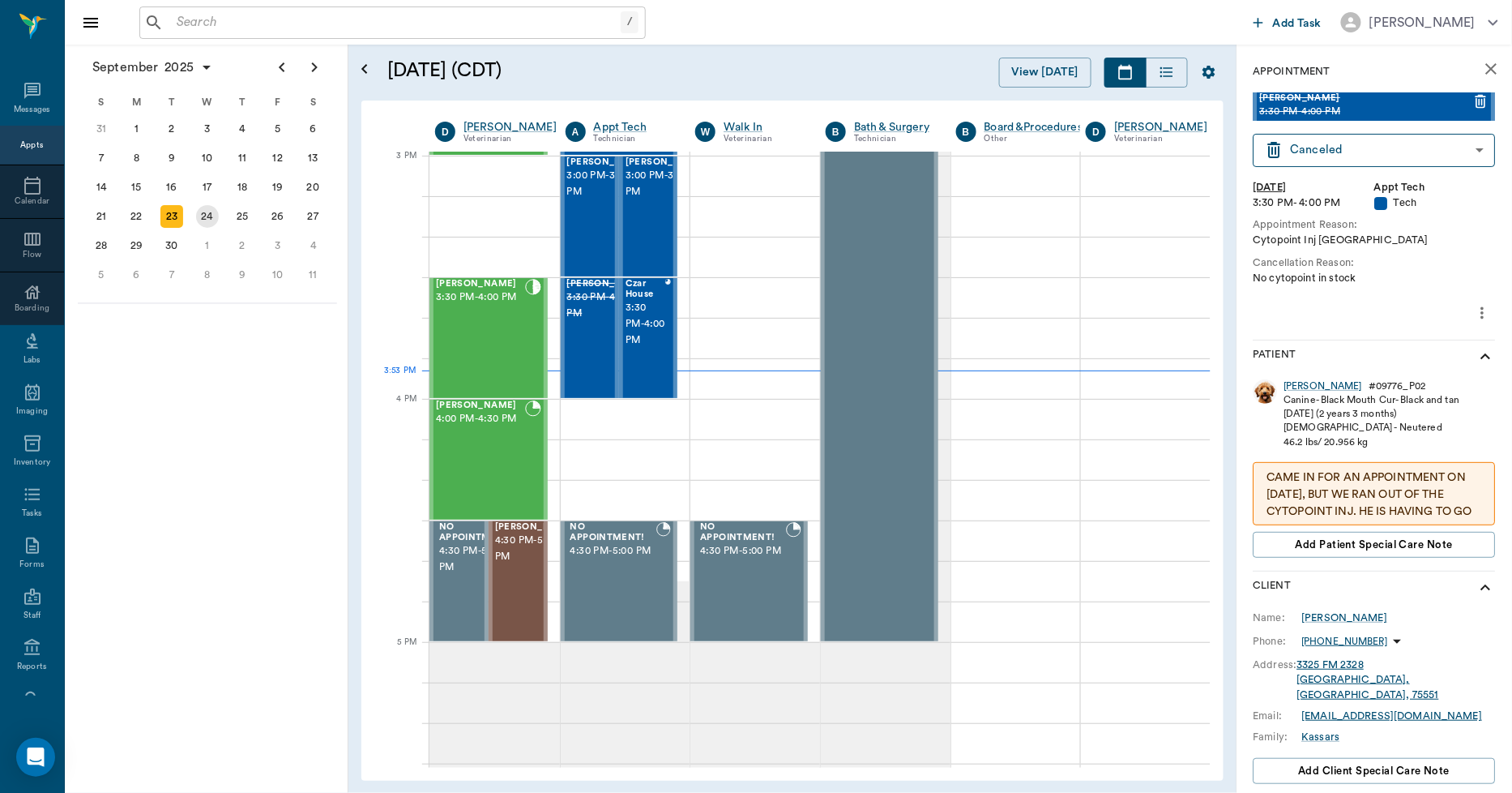
click at [215, 205] on div "24" at bounding box center [208, 216] width 23 height 23
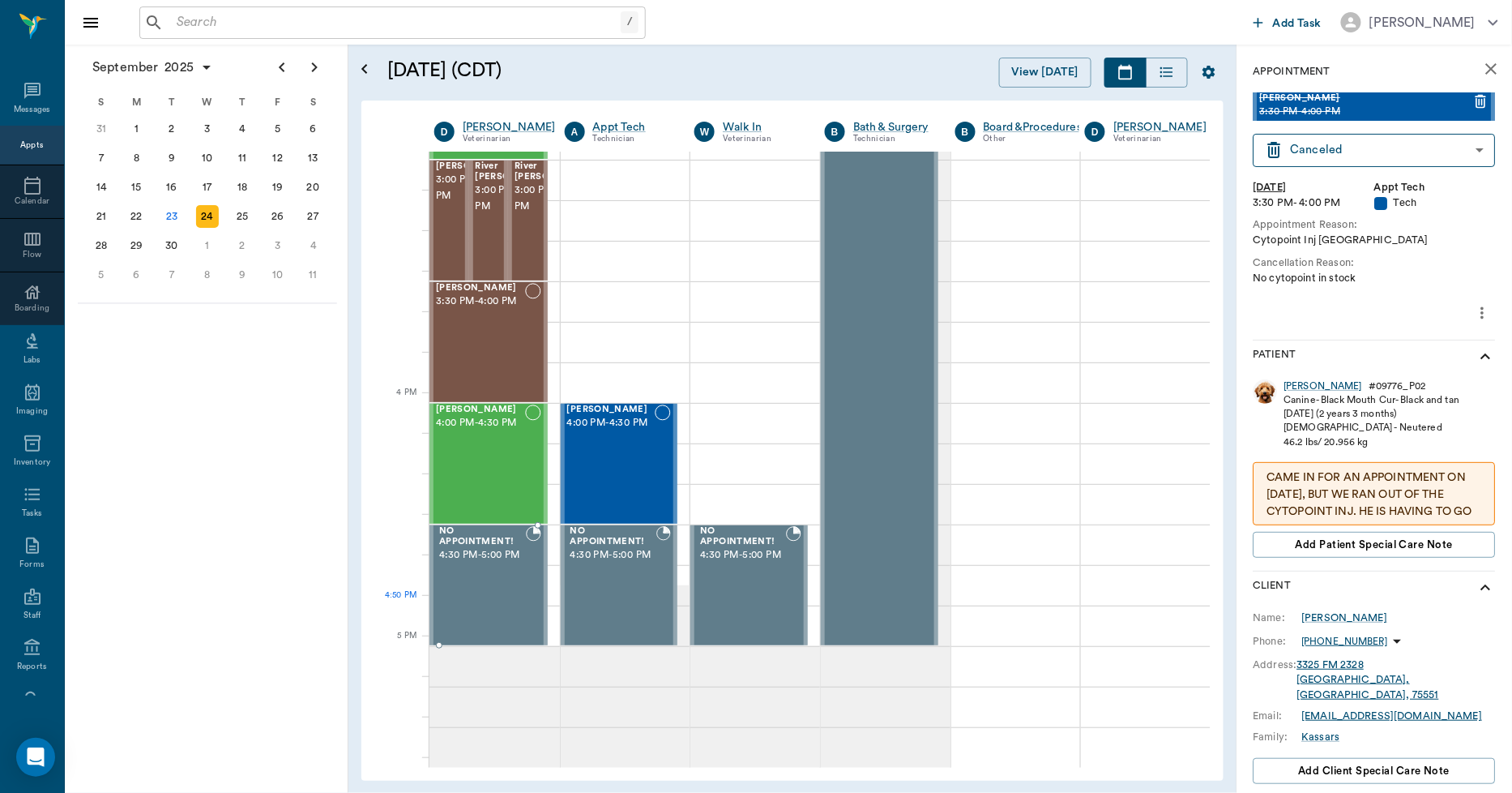
scroll to position [1711, 1]
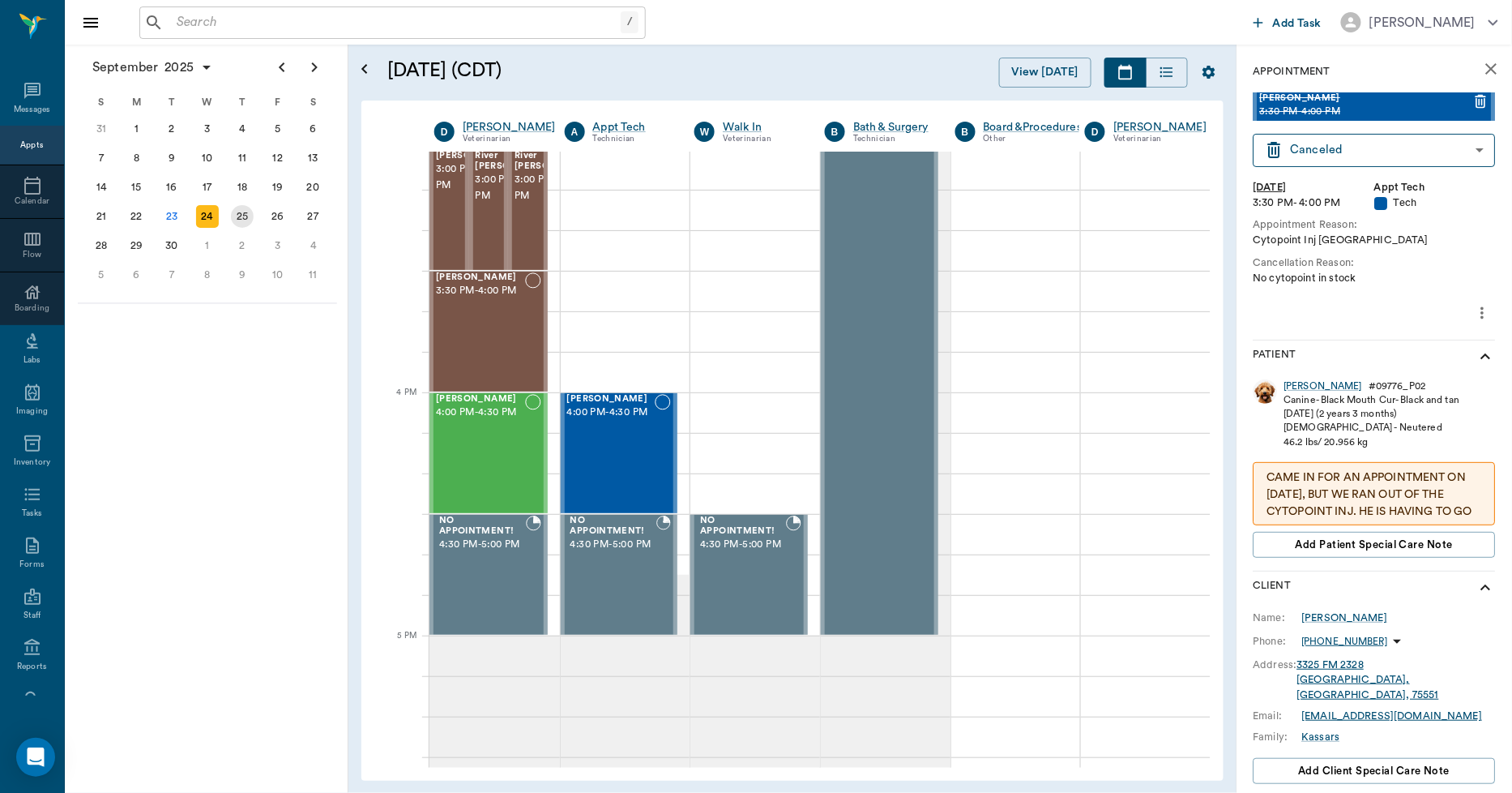
click at [240, 210] on div "25" at bounding box center [242, 216] width 23 height 23
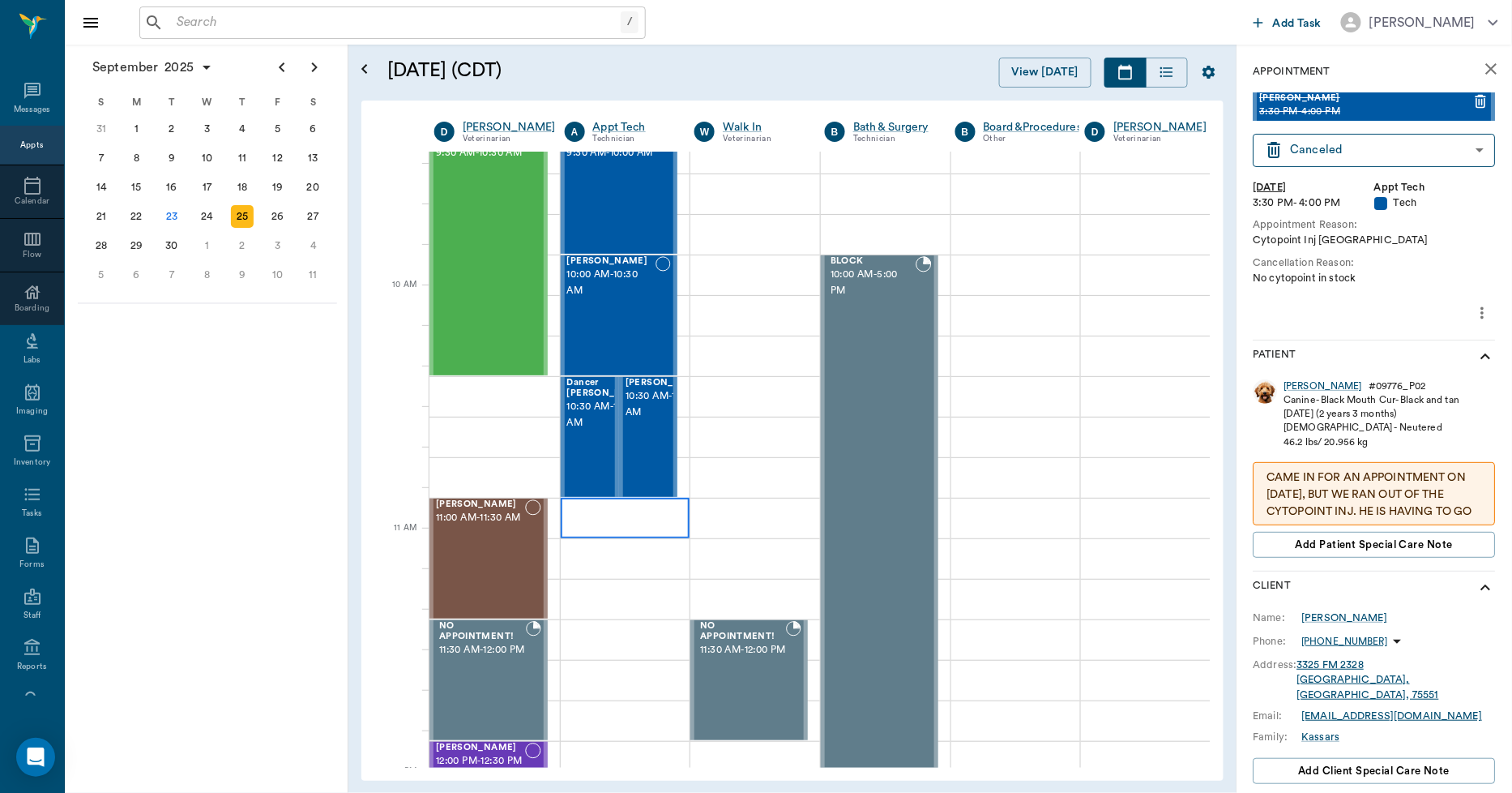
scroll to position [360, 1]
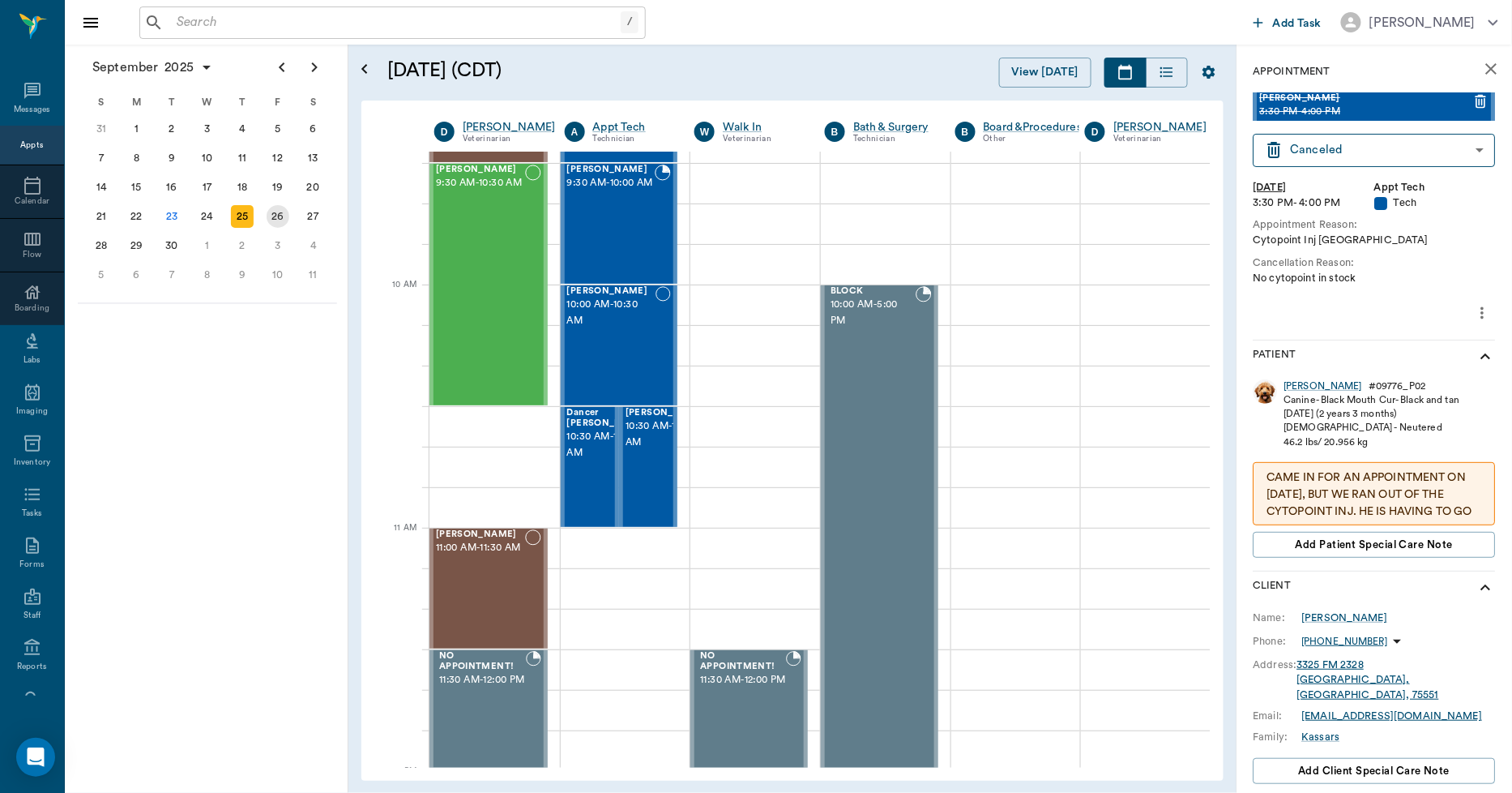
click at [277, 212] on div "26" at bounding box center [278, 216] width 23 height 23
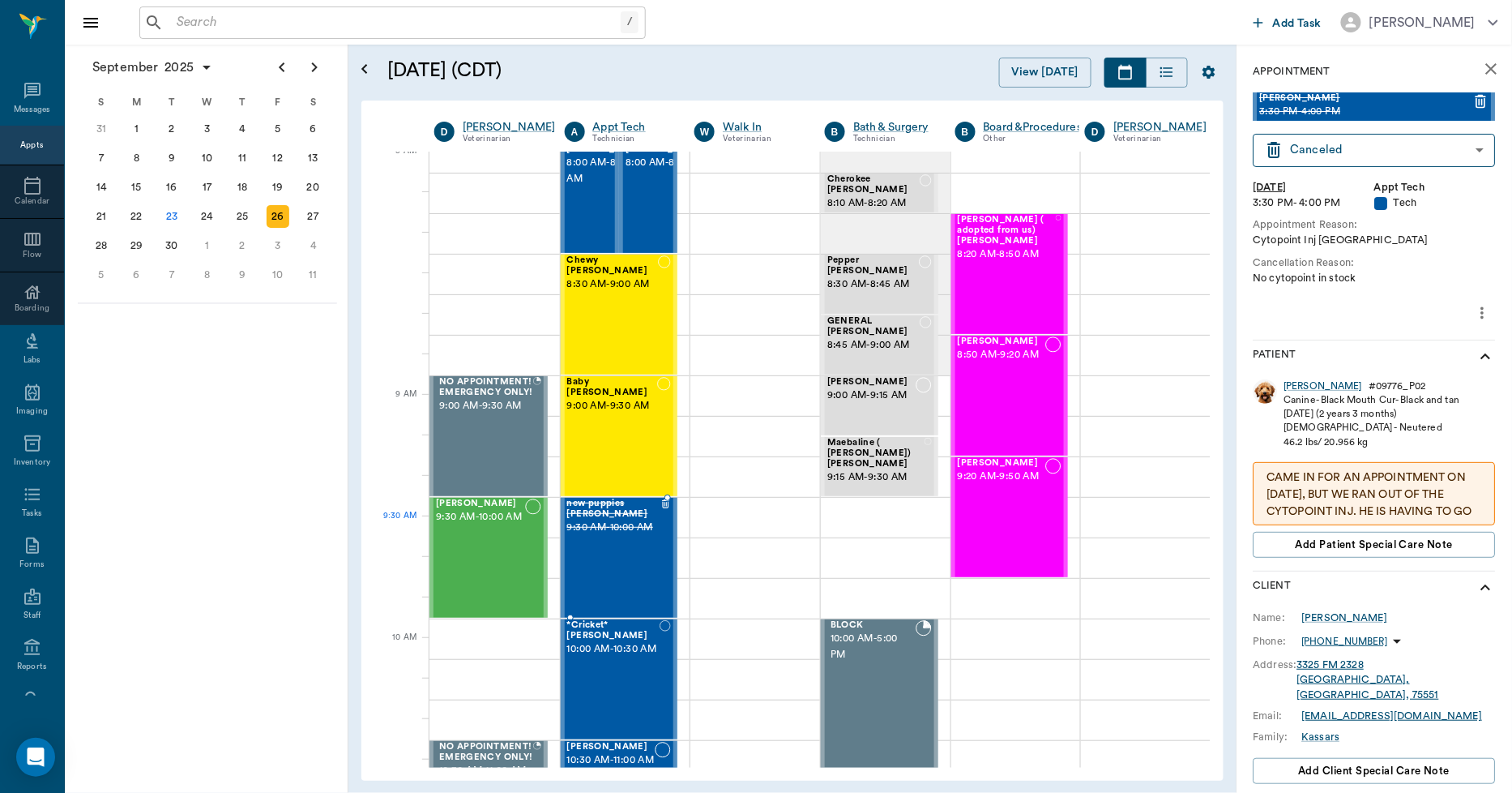
scroll to position [0, 1]
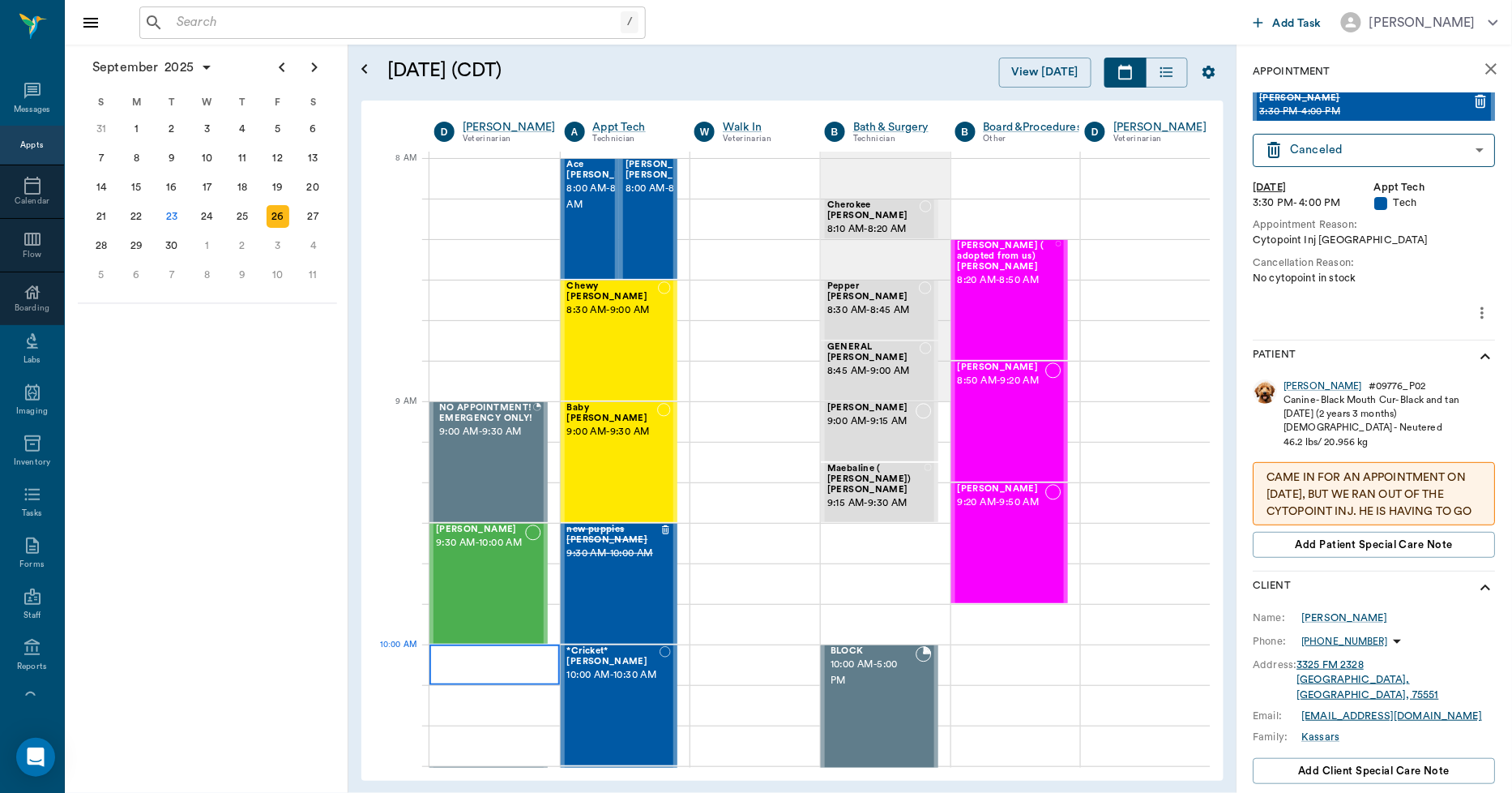
click at [490, 668] on div at bounding box center [495, 665] width 131 height 40
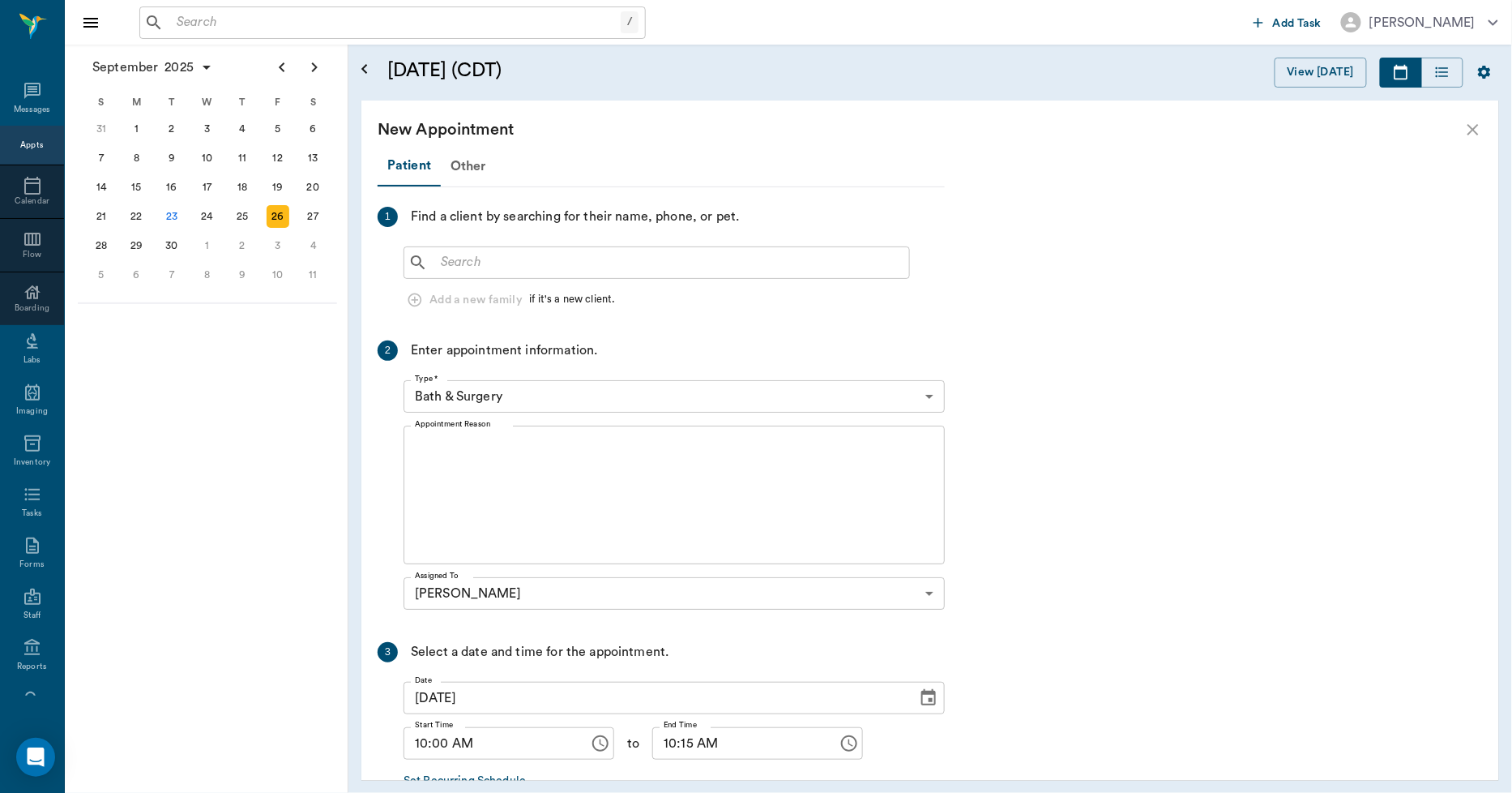
scroll to position [0, 0]
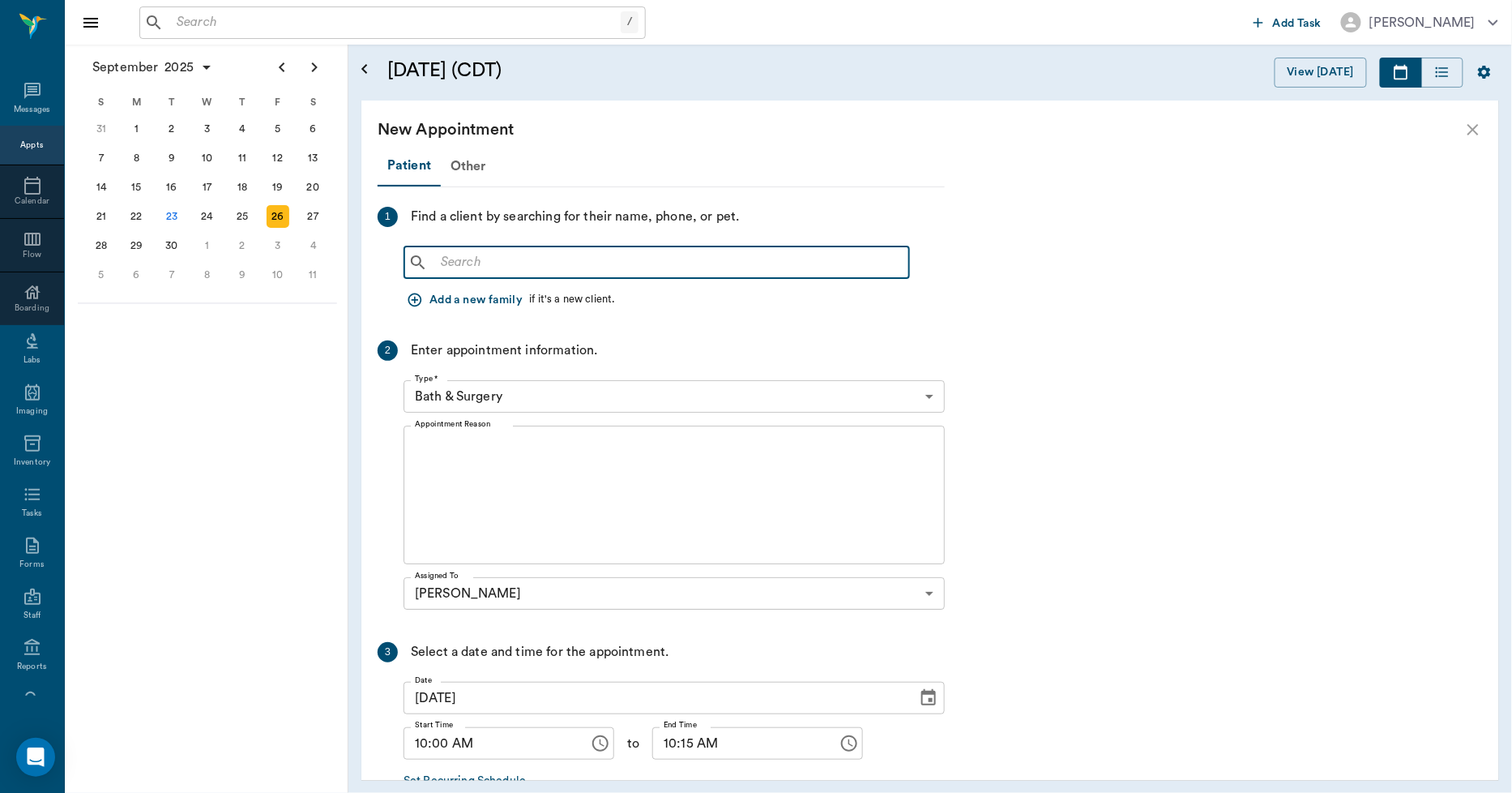
click at [487, 269] on input "text" at bounding box center [668, 263] width 468 height 23
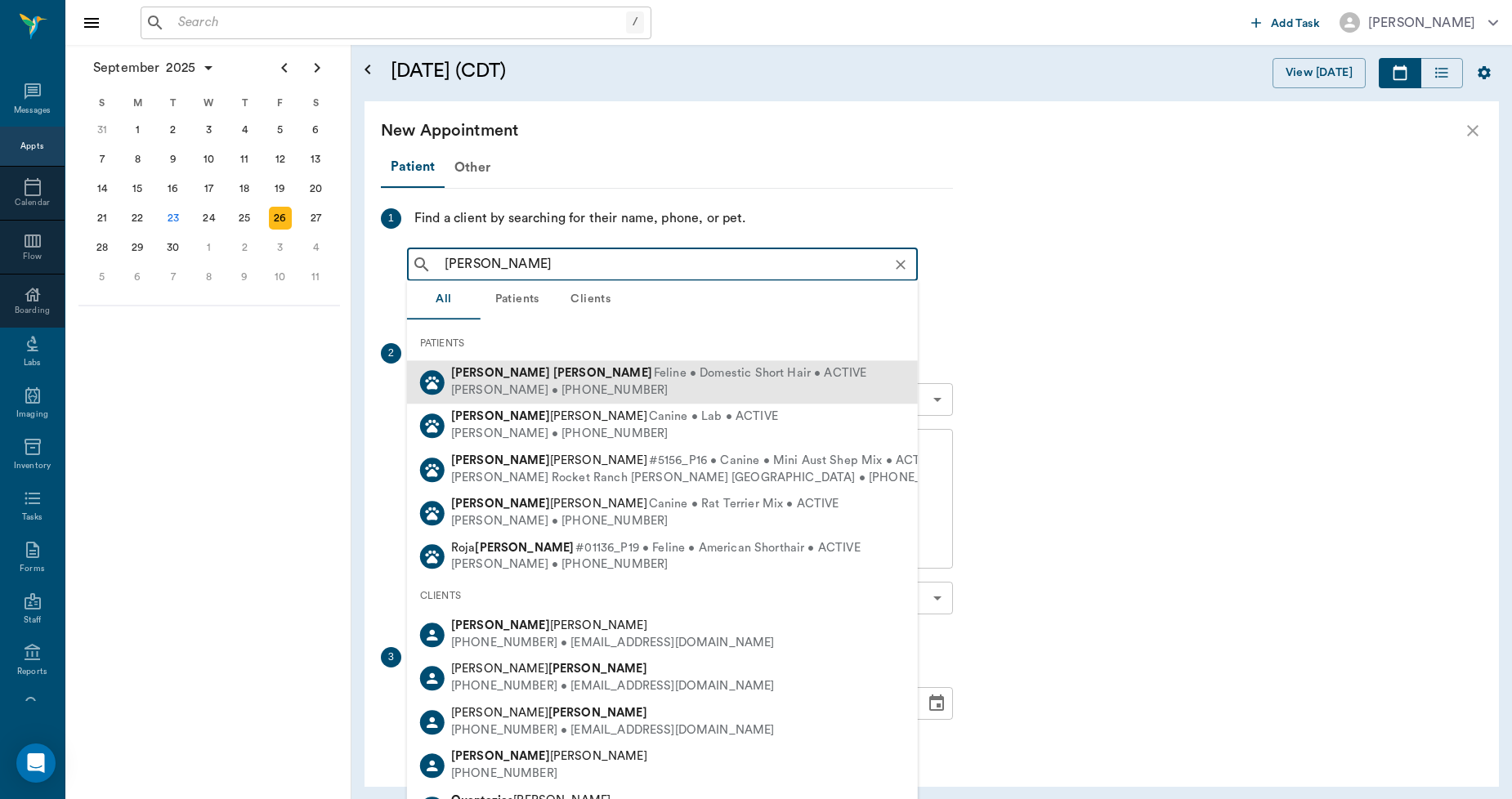
click at [503, 385] on div "[PERSON_NAME] • [PHONE_NUMBER]" at bounding box center [658, 391] width 416 height 18
type input "[PERSON_NAME]"
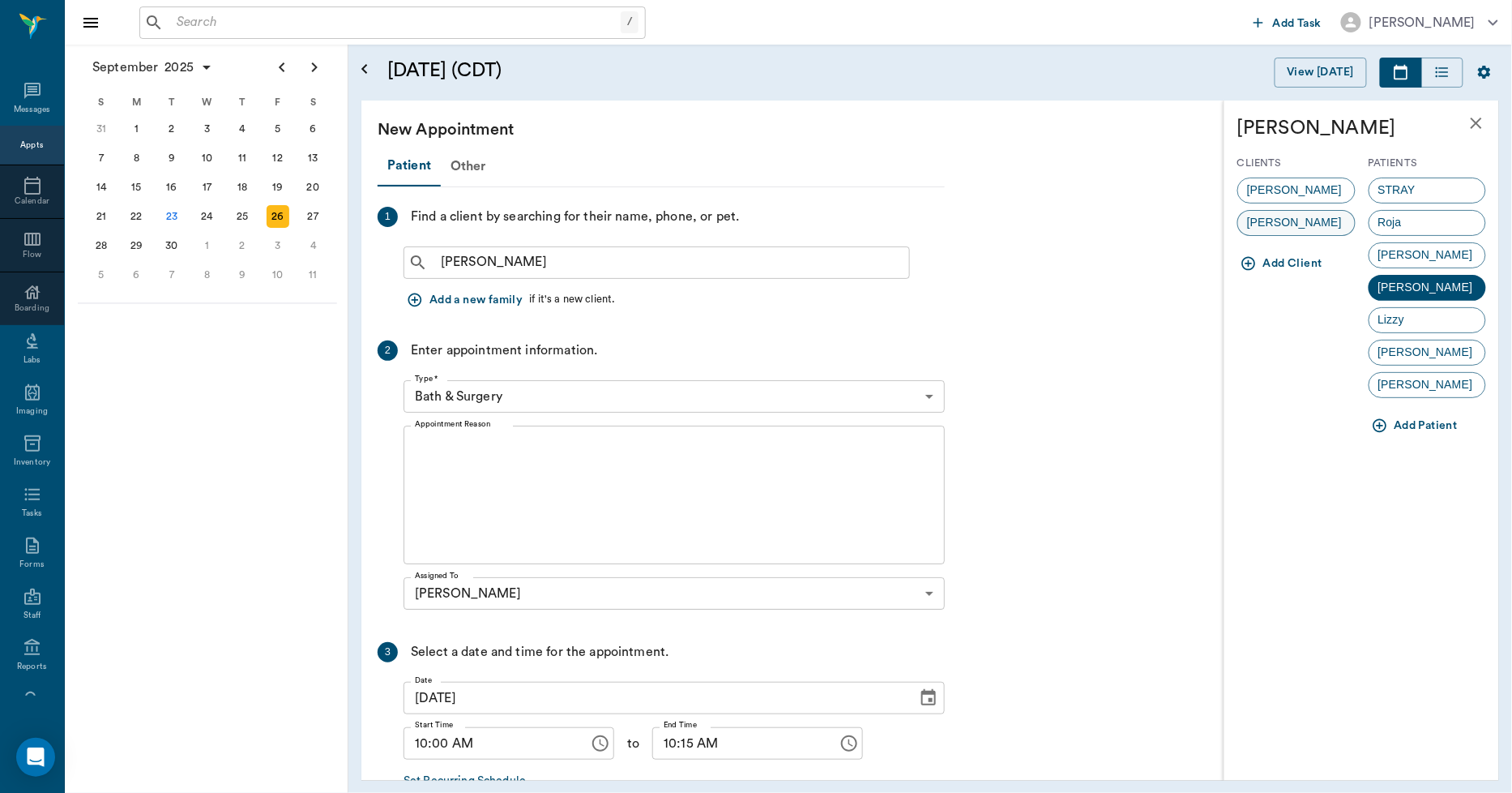
click at [1302, 220] on span "[PERSON_NAME]" at bounding box center [1294, 222] width 112 height 17
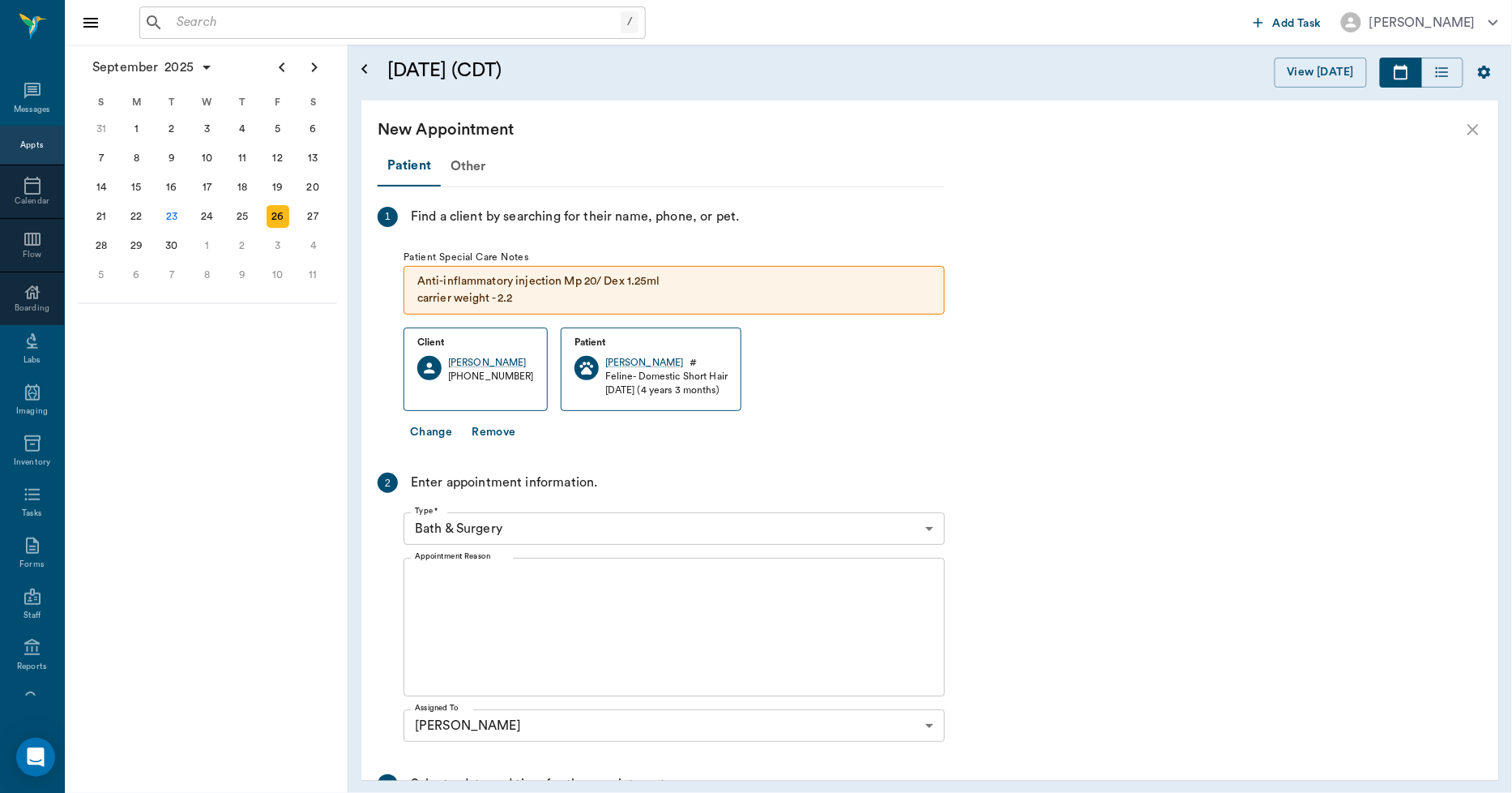
click at [500, 531] on body "/ ​ Add Task [PERSON_NAME] Nectar Messages Appts Calendar Flow Boarding Labs Im…" at bounding box center [756, 396] width 1512 height 793
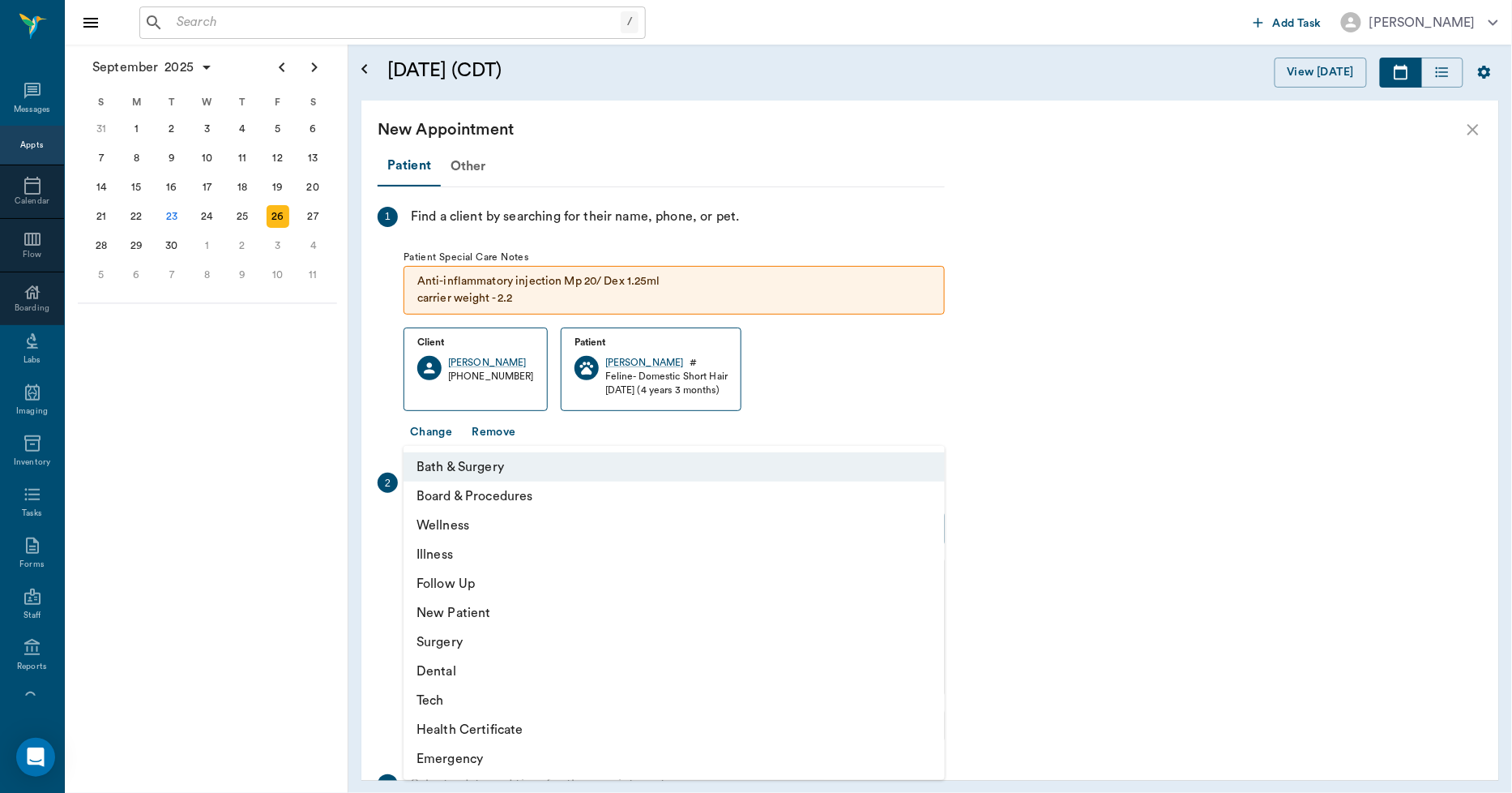
click at [487, 530] on li "Wellness" at bounding box center [674, 526] width 541 height 29
type input "65d2be4f46e3a538d89b8c14"
type input "10:30 AM"
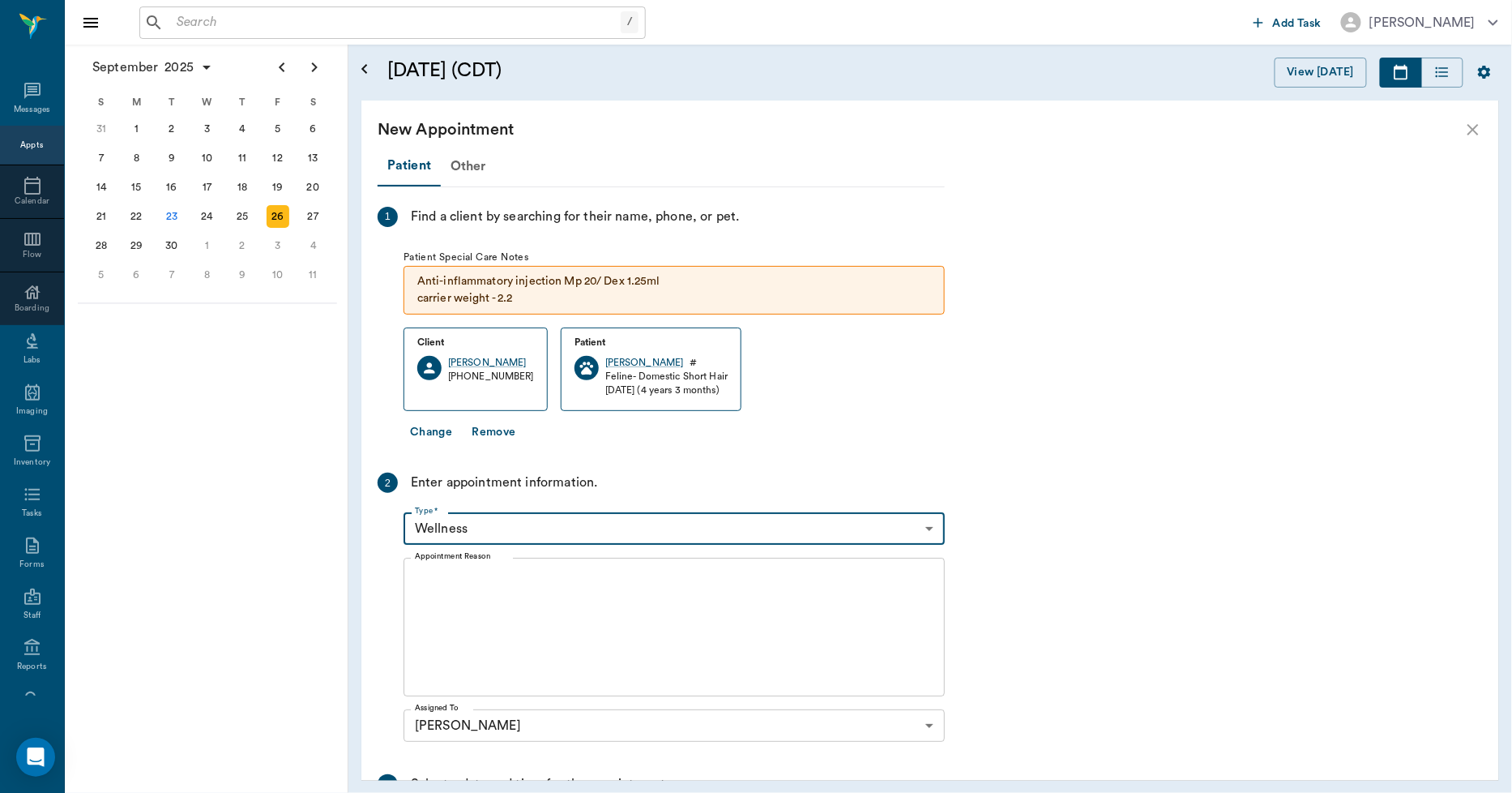
click at [503, 596] on textarea "Appointment Reason" at bounding box center [674, 627] width 518 height 112
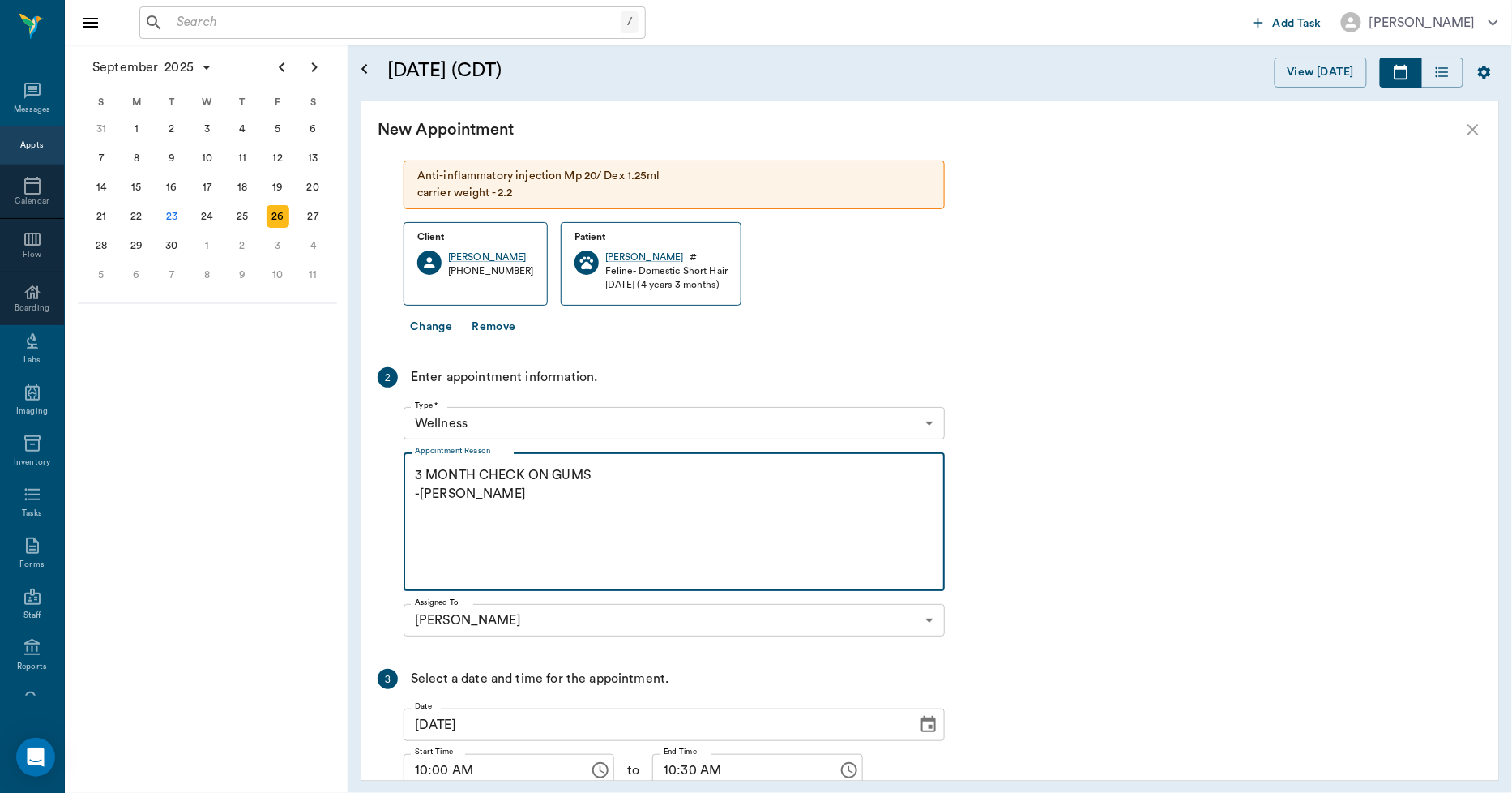
scroll to position [231, 0]
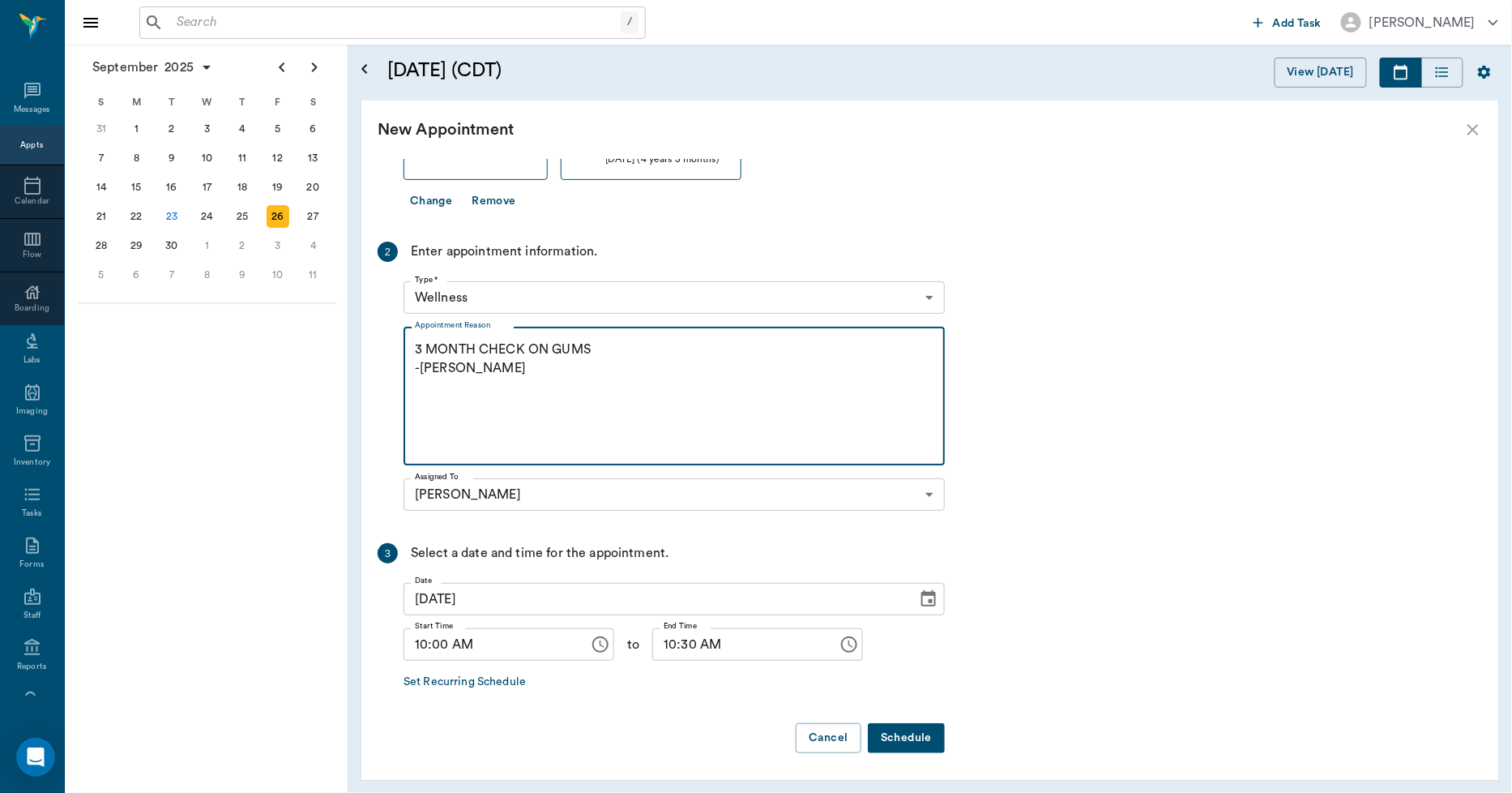
type textarea "3 MONTH CHECK ON GUMS -[PERSON_NAME]"
click at [892, 734] on button "Schedule" at bounding box center [906, 738] width 77 height 30
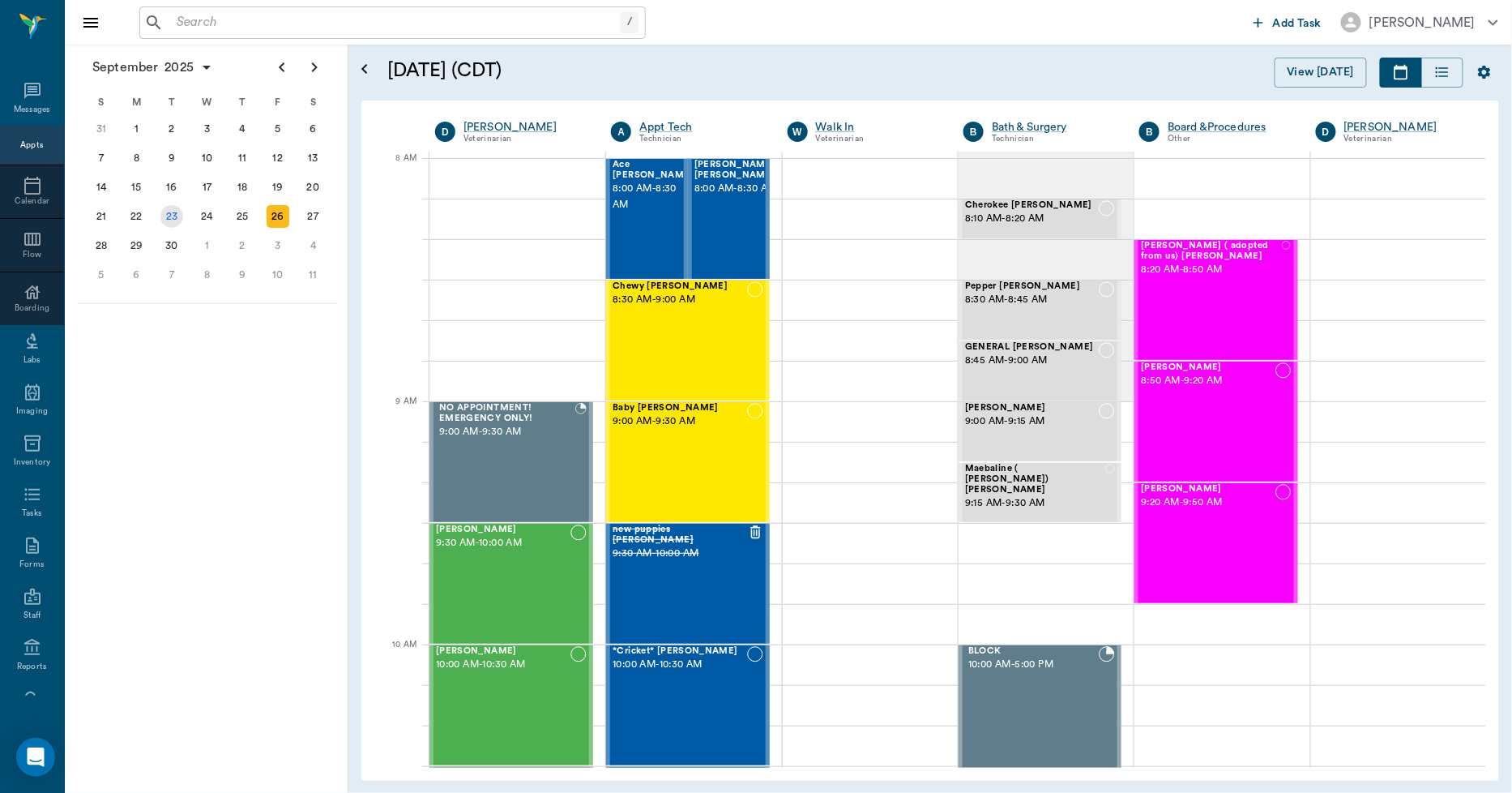
click at [164, 215] on div "23" at bounding box center [172, 216] width 23 height 23
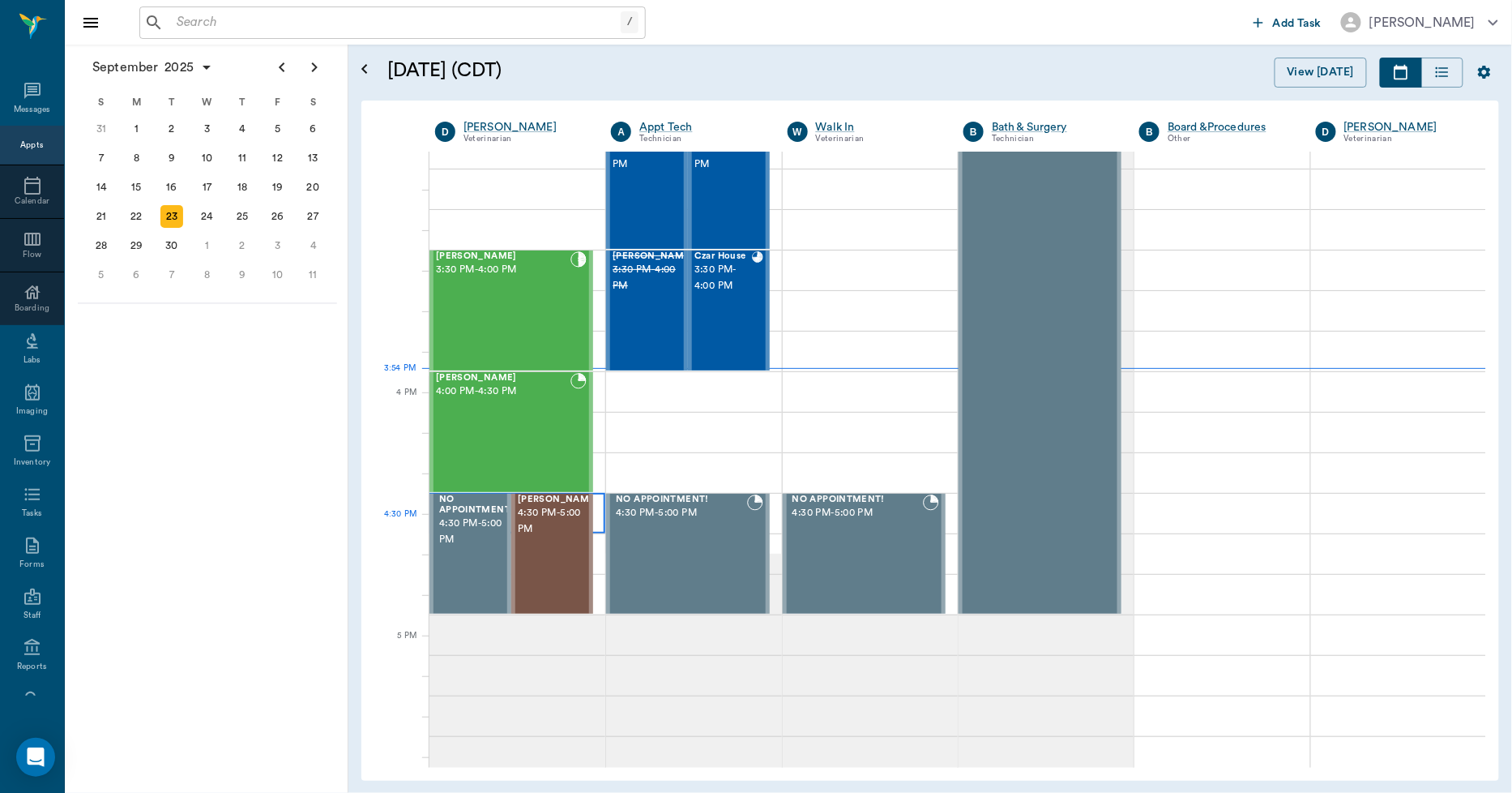
scroll to position [1711, 0]
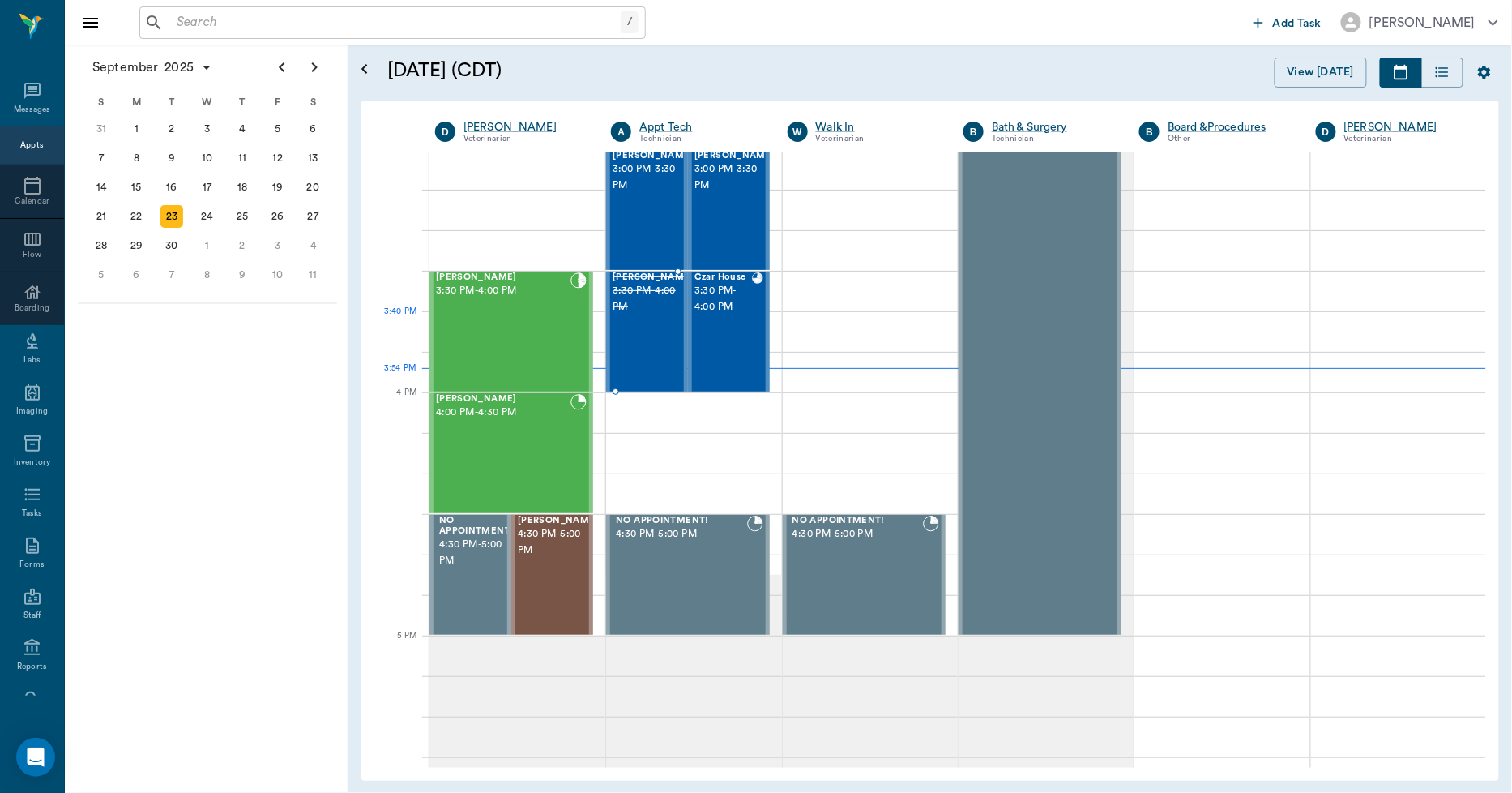
click at [641, 339] on div "[PERSON_NAME] 3:30 PM - 4:00 PM" at bounding box center [653, 331] width 81 height 118
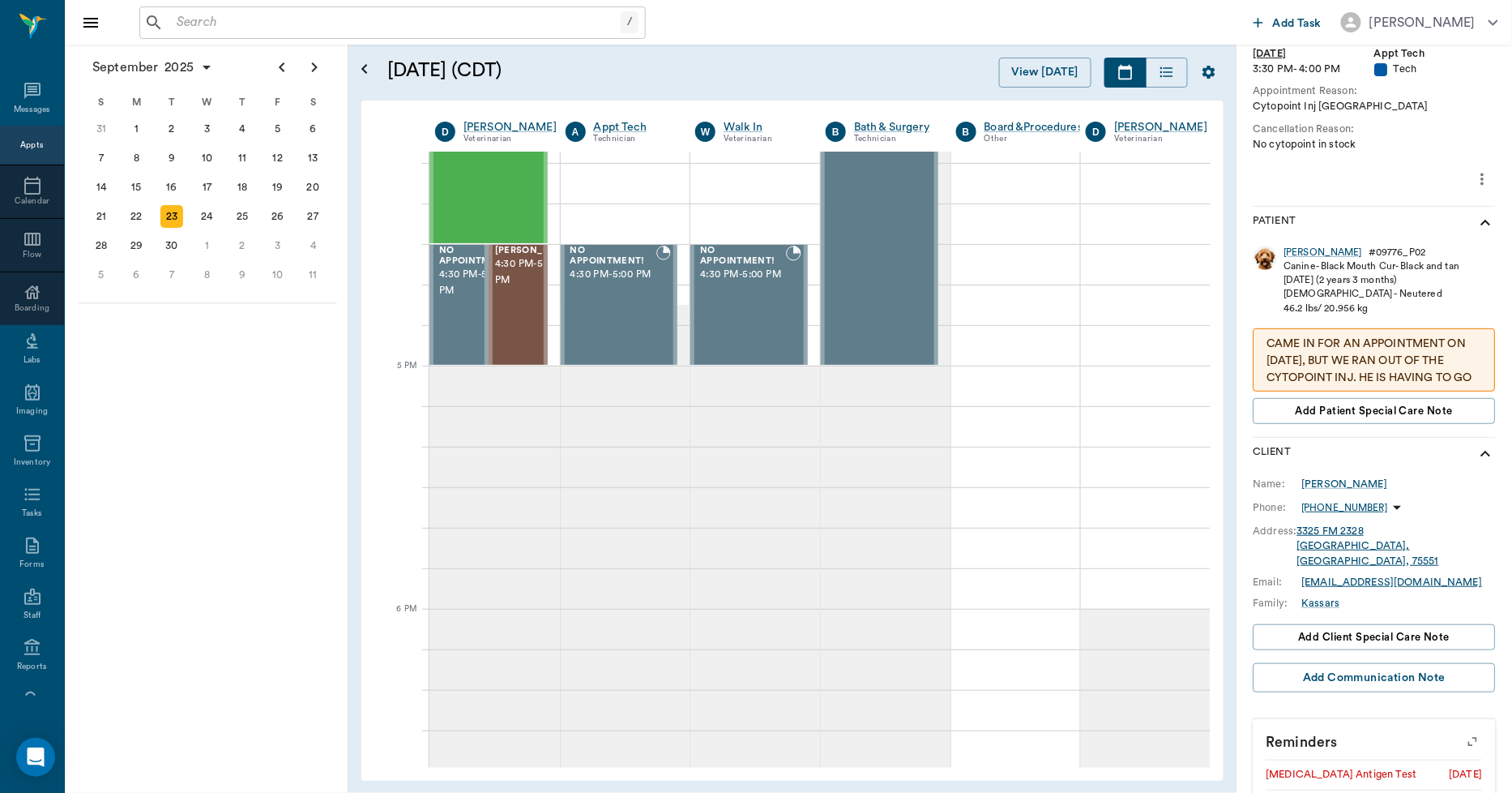
scroll to position [342, 0]
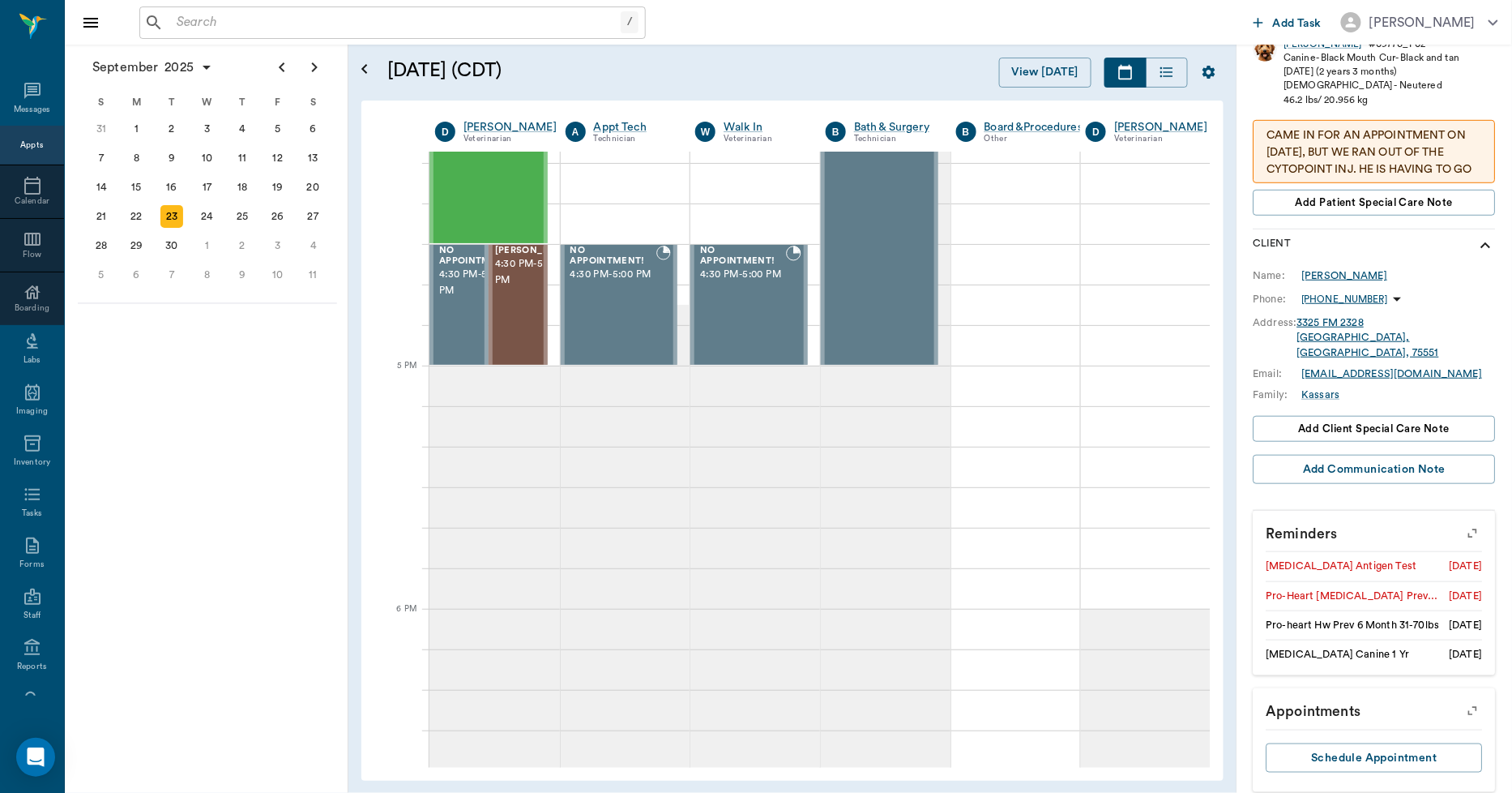
click at [1369, 270] on div "[PERSON_NAME]" at bounding box center [1346, 275] width 86 height 15
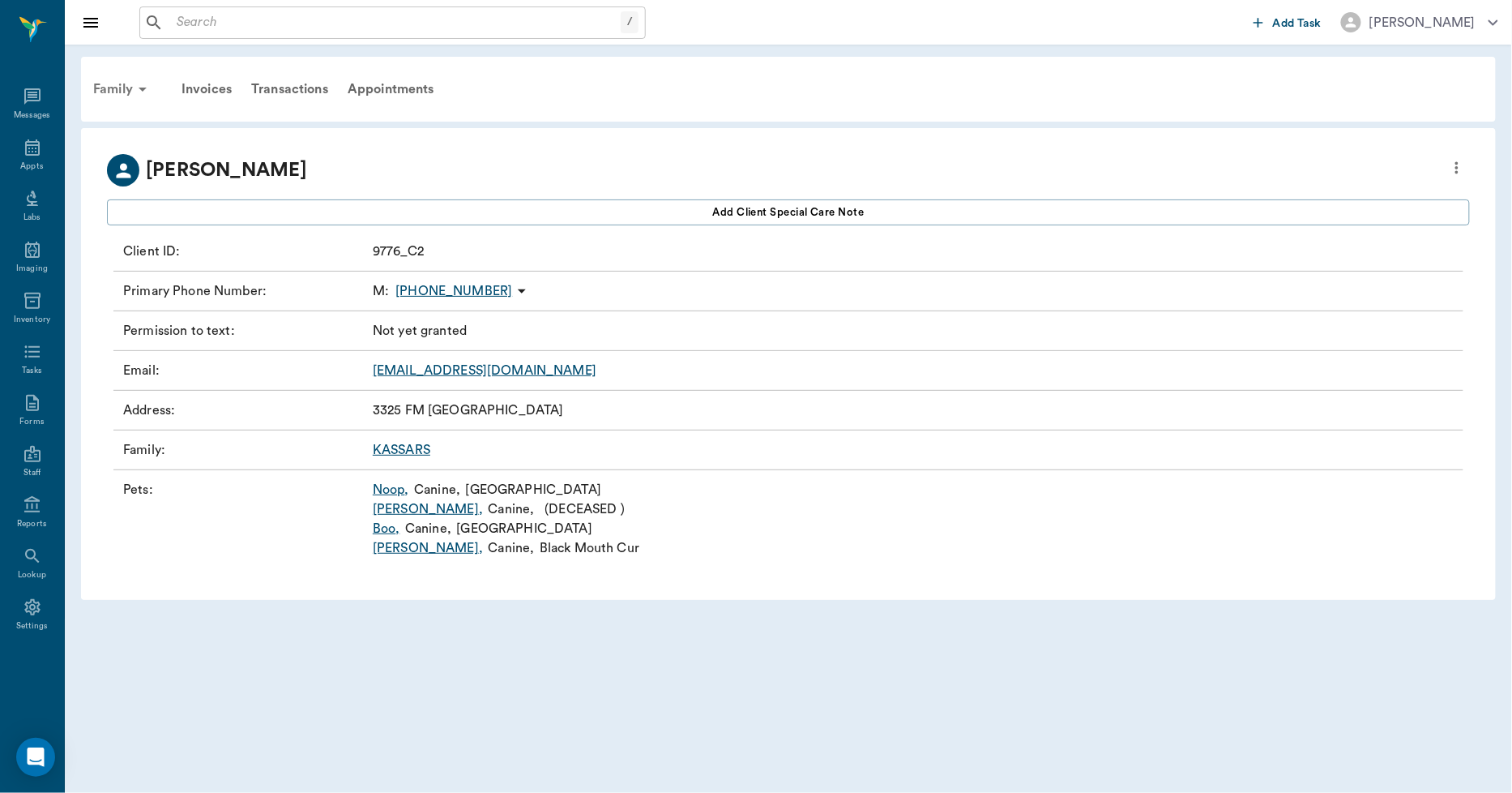
click at [112, 82] on div "Family" at bounding box center [122, 89] width 79 height 39
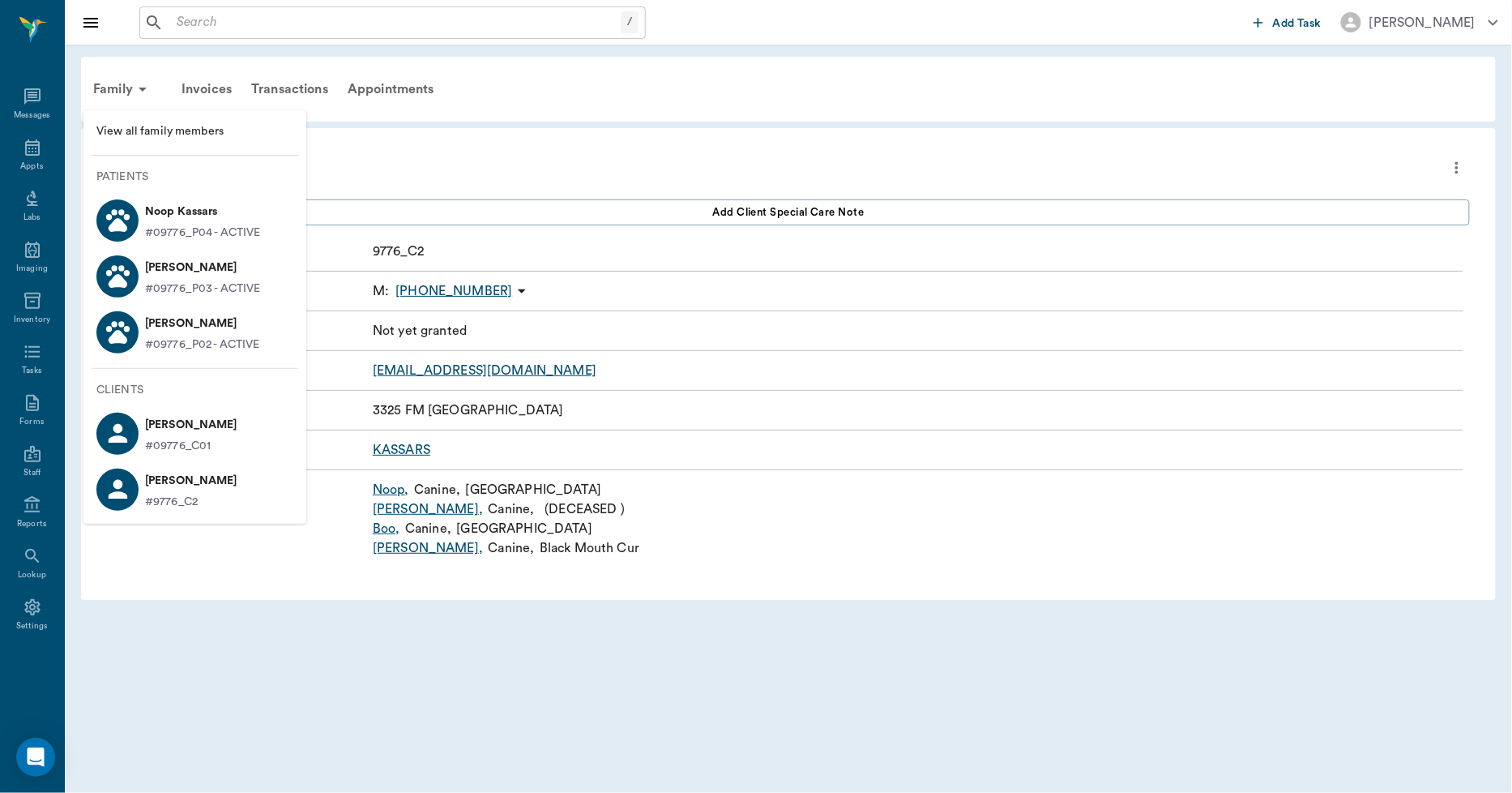
click at [176, 423] on p "[PERSON_NAME]" at bounding box center [191, 424] width 92 height 26
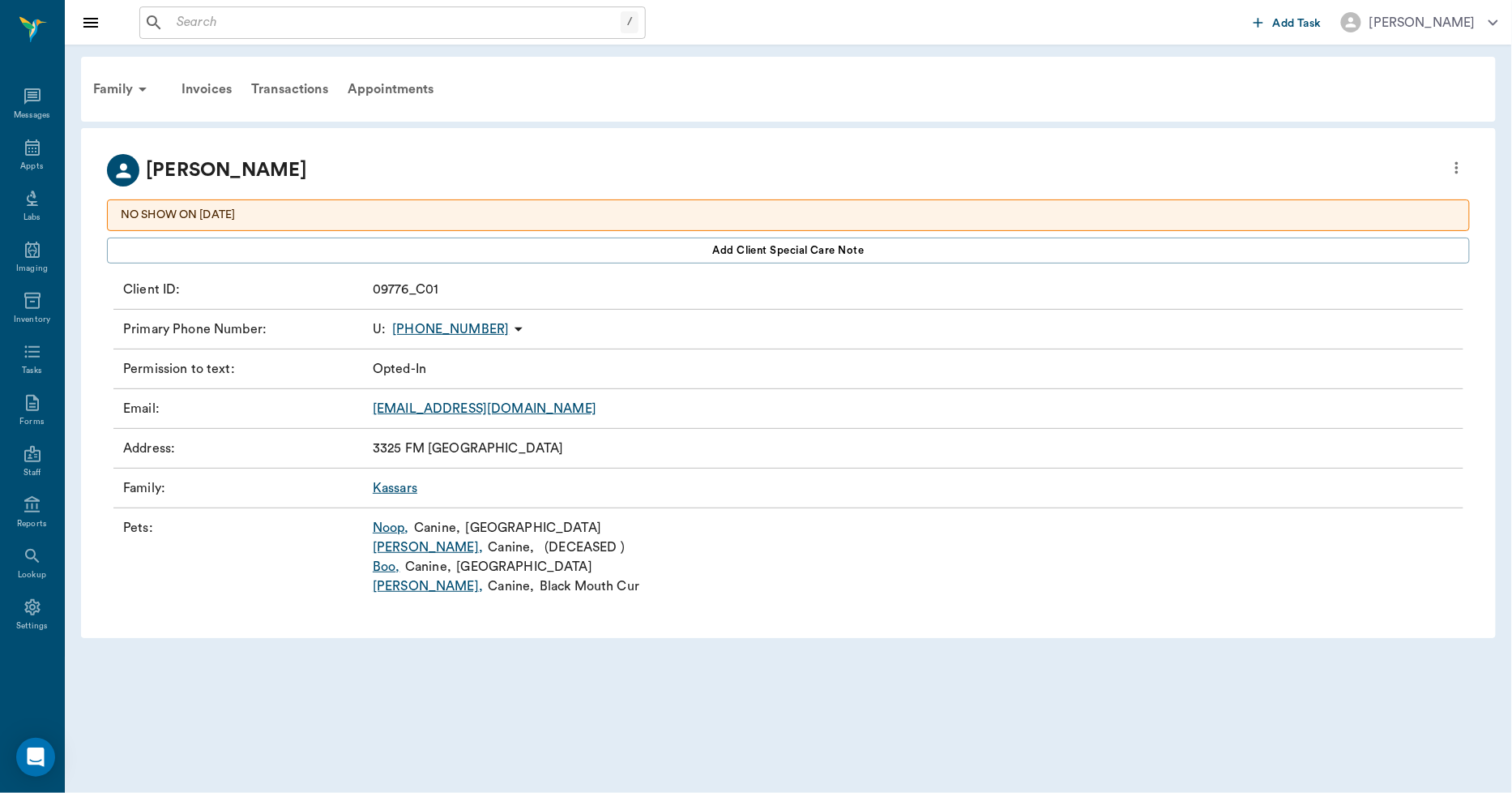
click at [424, 331] on p "[PHONE_NUMBER]" at bounding box center [451, 328] width 117 height 19
click at [418, 357] on span "Send SMS Message" at bounding box center [417, 361] width 136 height 17
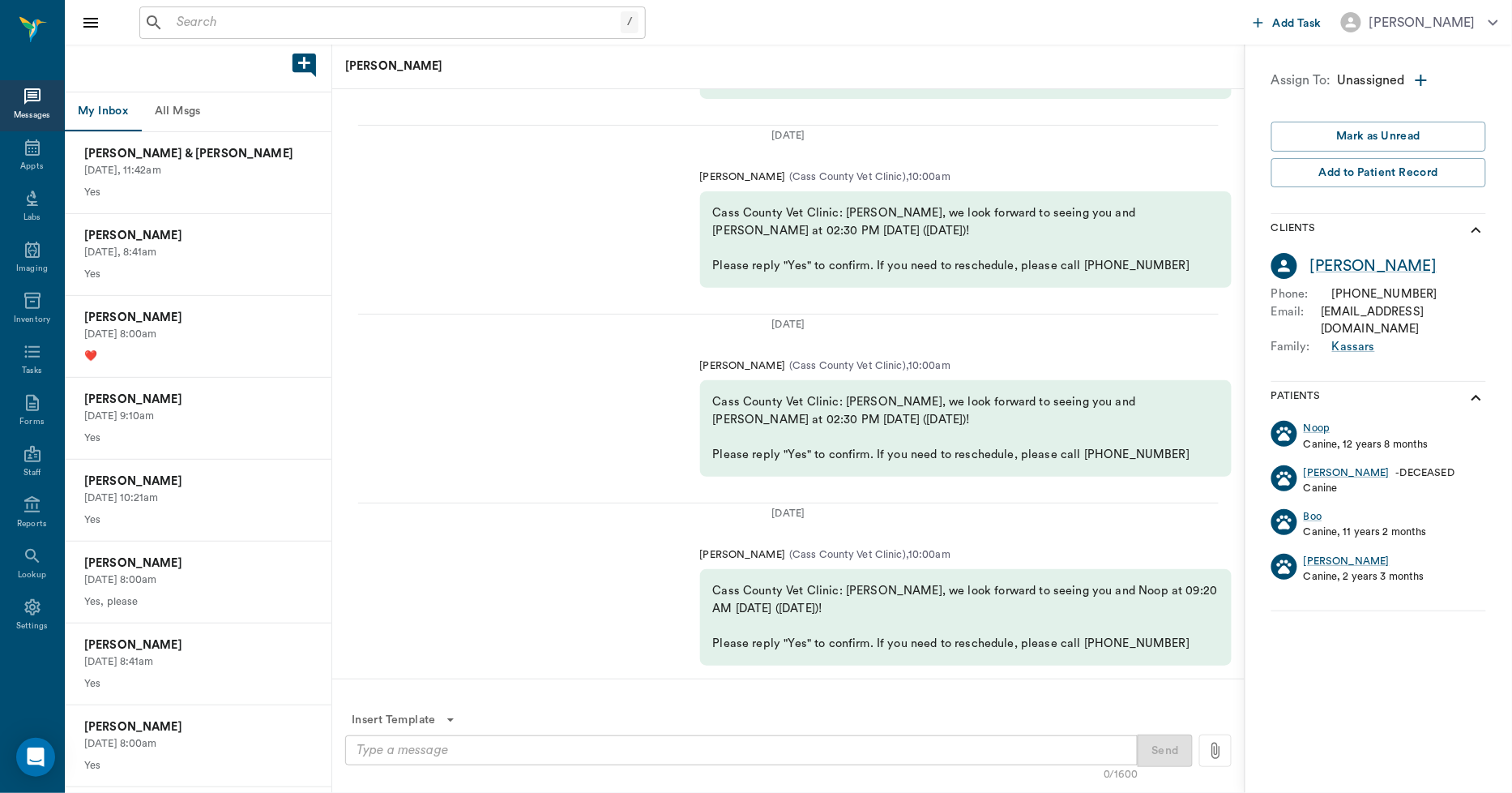
click at [109, 108] on button "My Inbox" at bounding box center [102, 112] width 76 height 39
click at [176, 105] on button "All Msgs" at bounding box center [177, 112] width 73 height 39
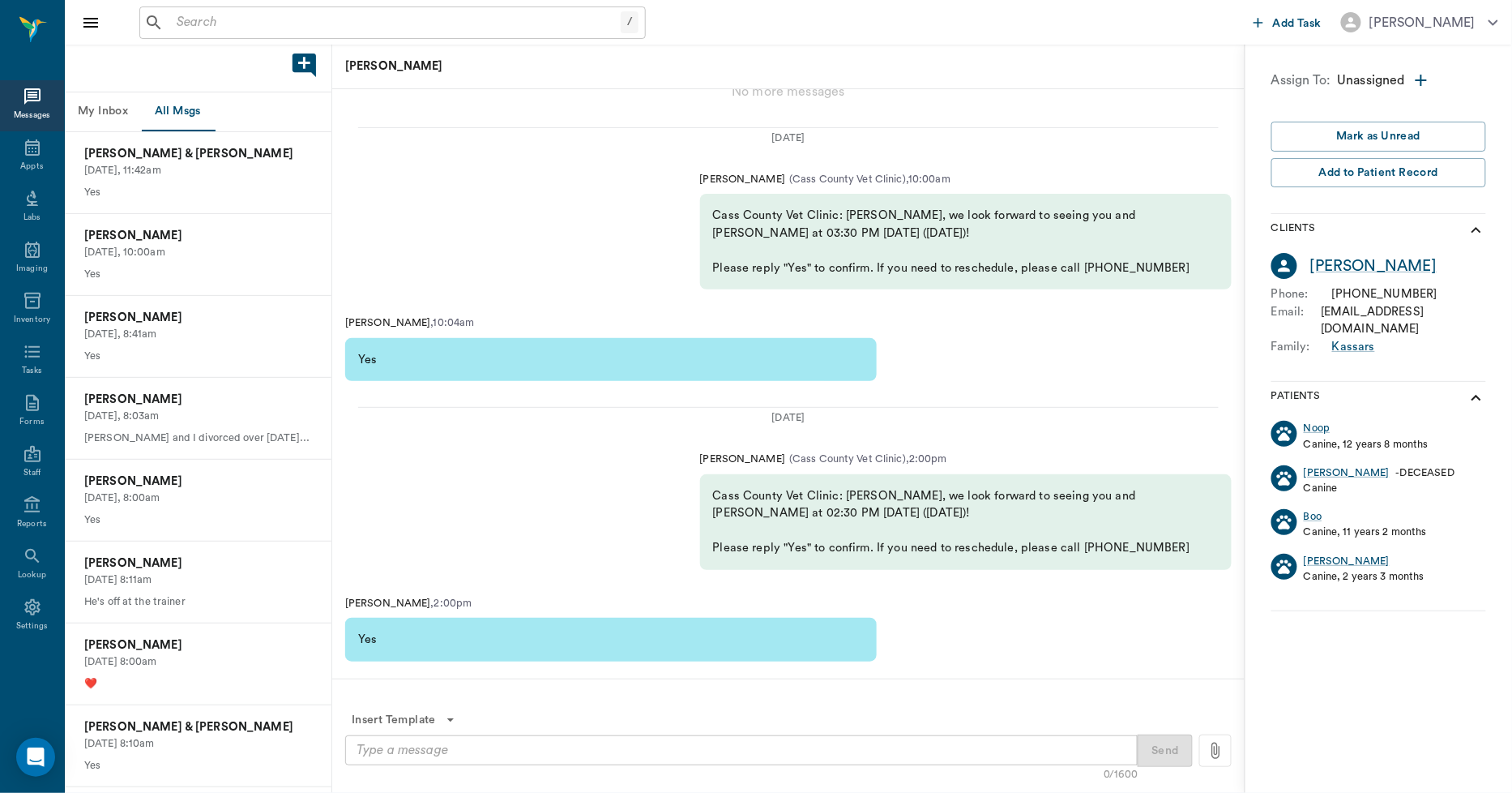
scroll to position [-1103, 0]
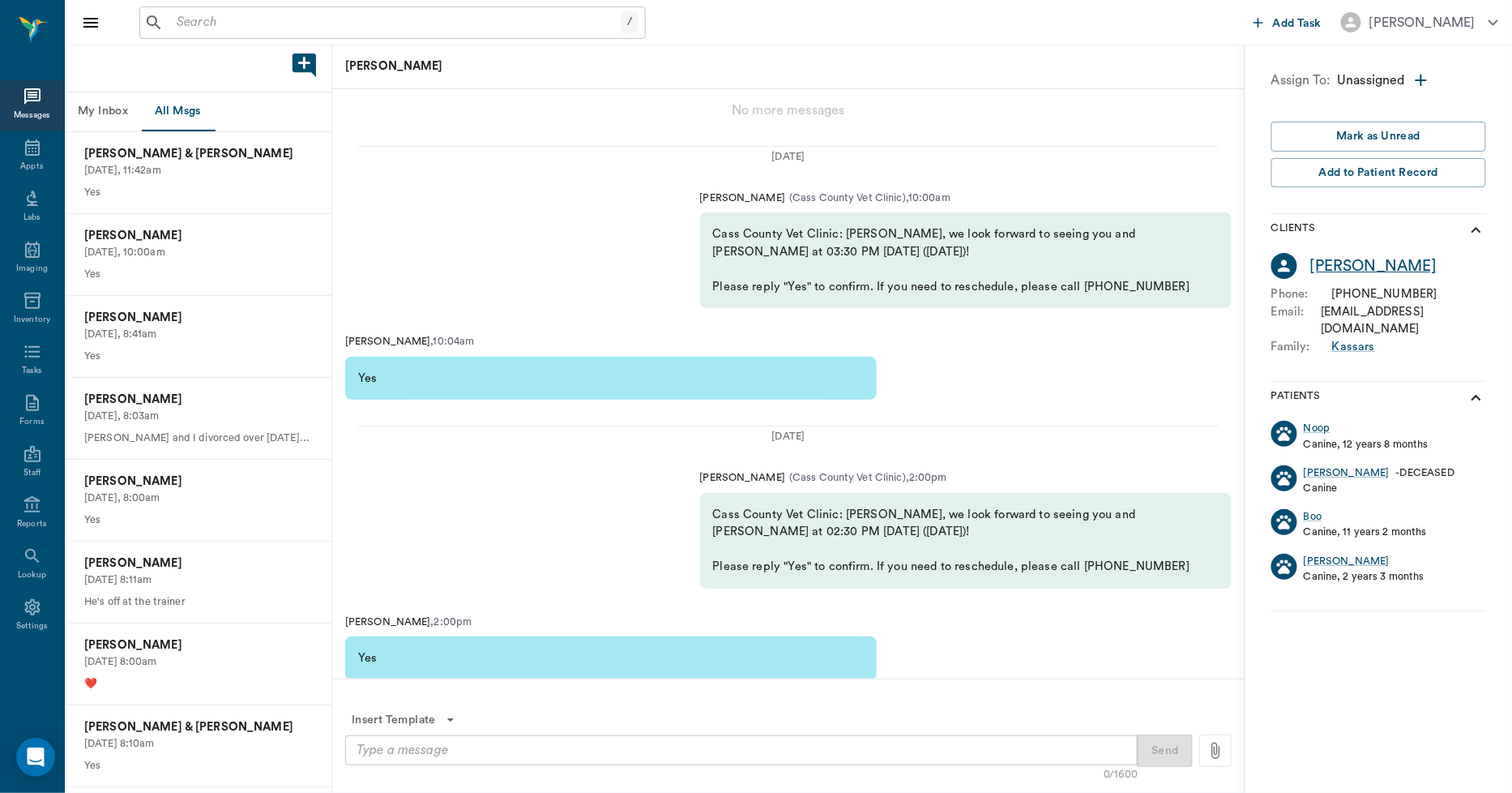
click at [1375, 268] on div "[PERSON_NAME]" at bounding box center [1374, 266] width 126 height 24
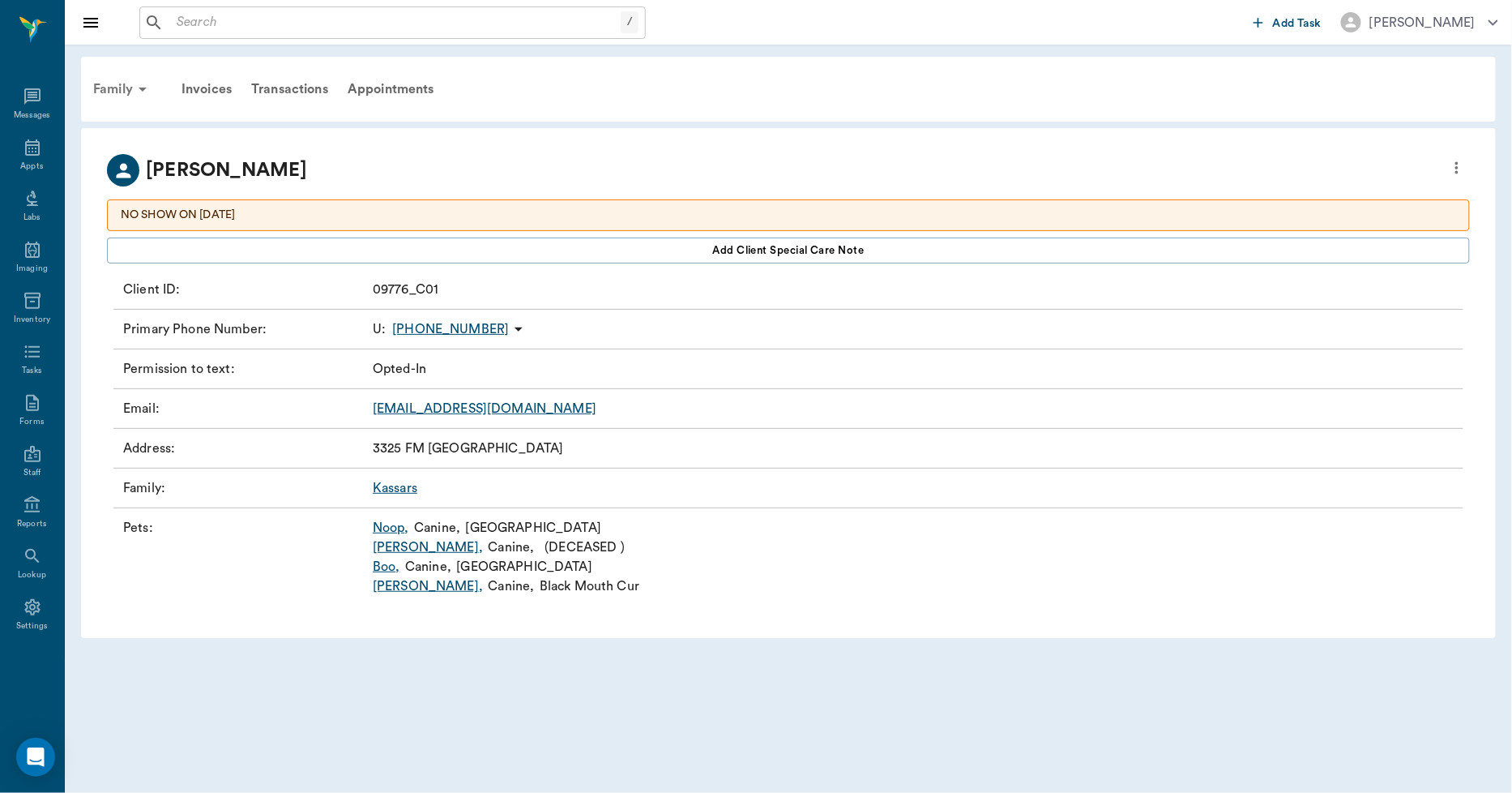
click at [108, 87] on div "Family" at bounding box center [122, 89] width 79 height 39
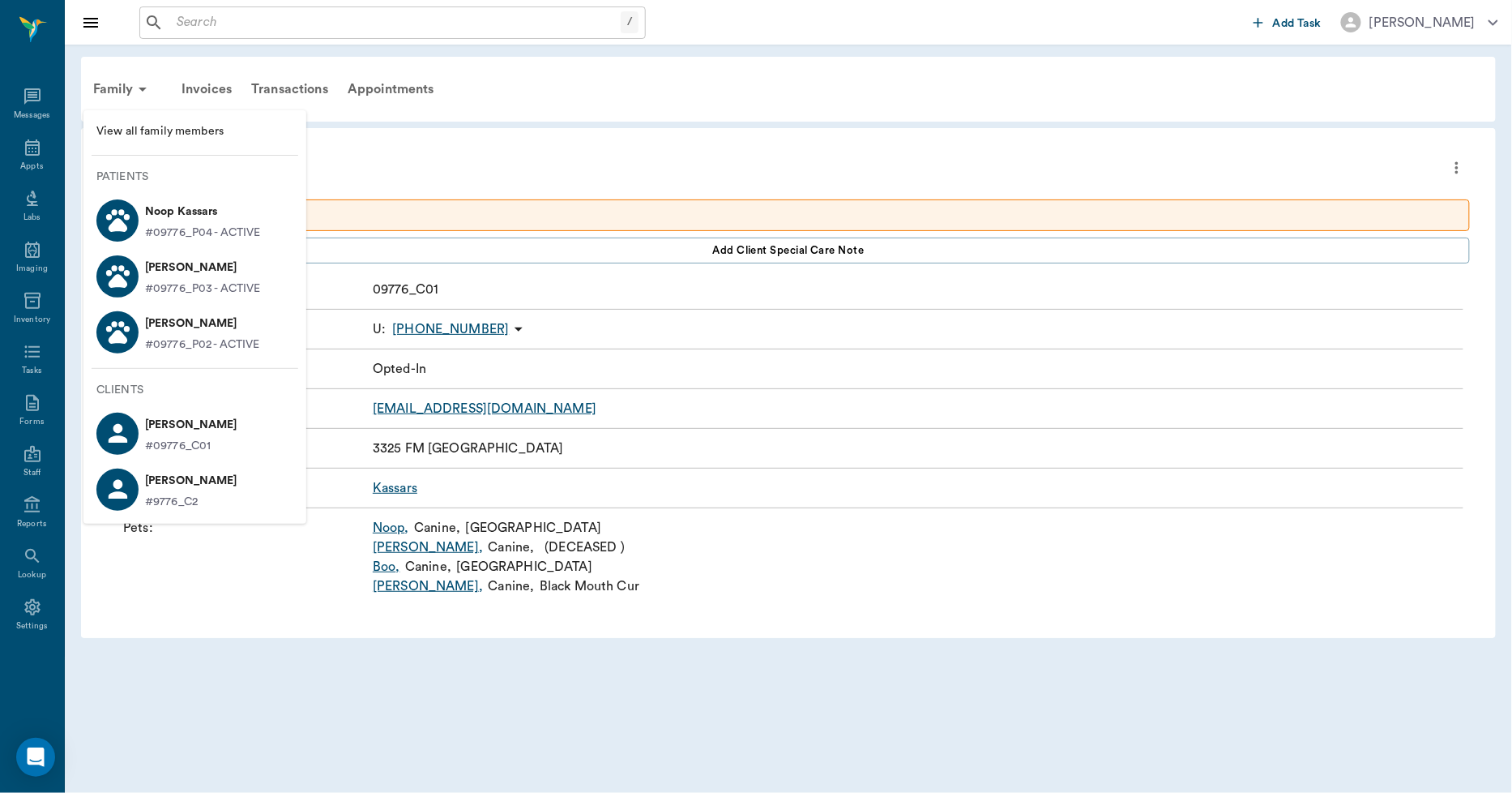
click at [155, 475] on p "[PERSON_NAME]" at bounding box center [191, 481] width 92 height 26
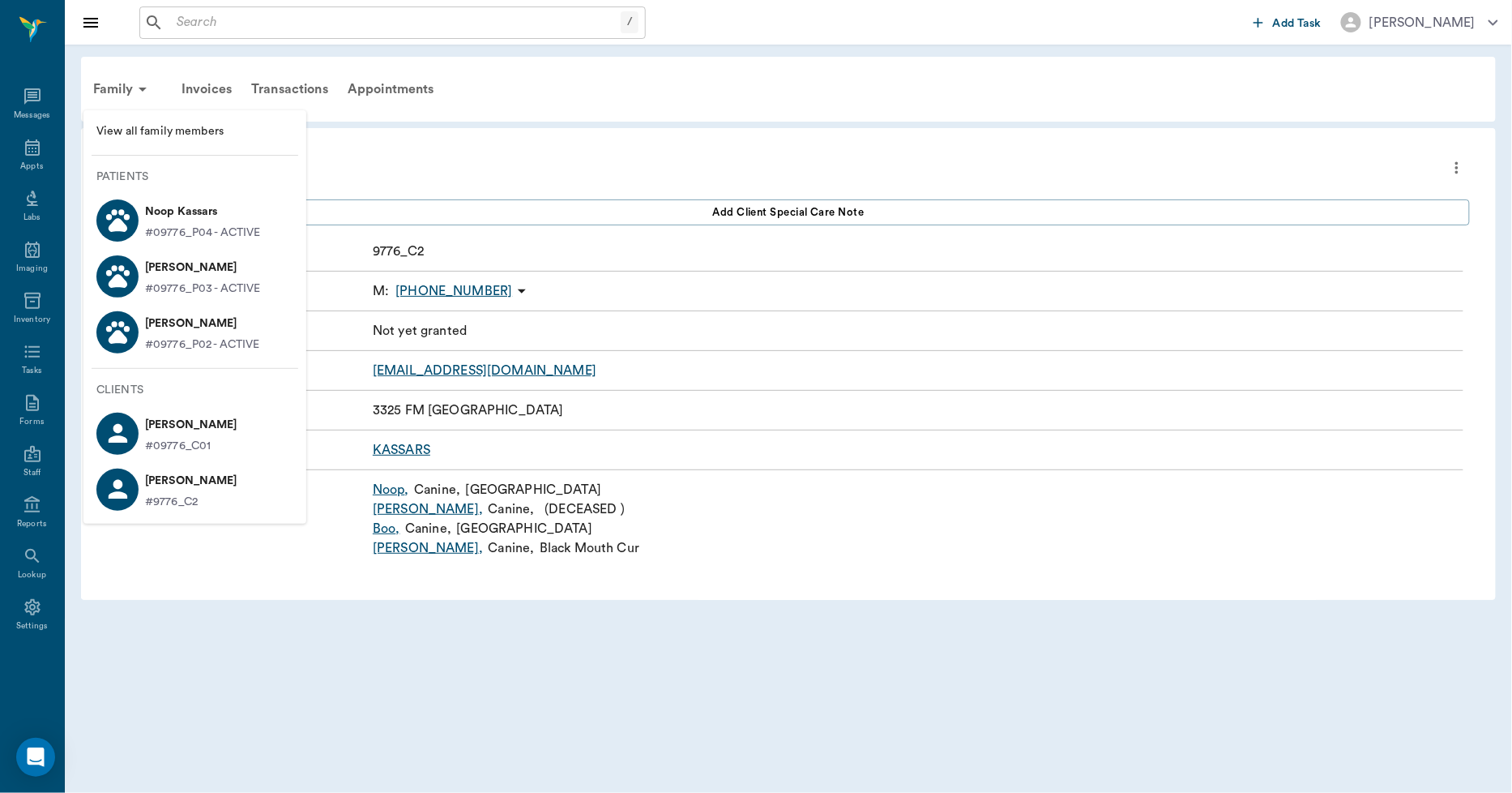
click at [509, 163] on div at bounding box center [756, 396] width 1512 height 793
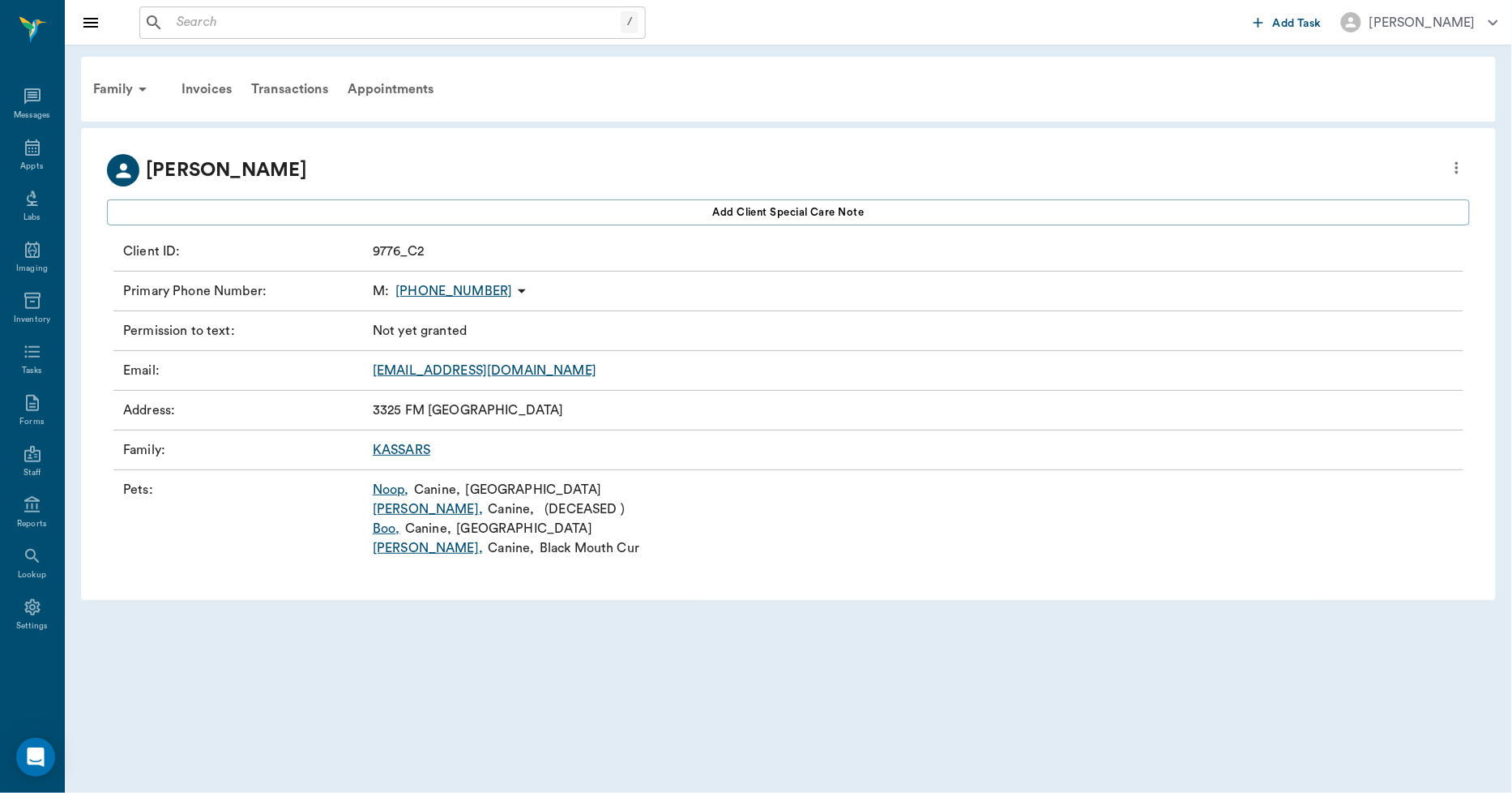
click at [453, 289] on p "[PHONE_NUMBER]" at bounding box center [454, 291] width 117 height 19
click at [439, 311] on li "Send SMS Message" at bounding box center [421, 323] width 162 height 30
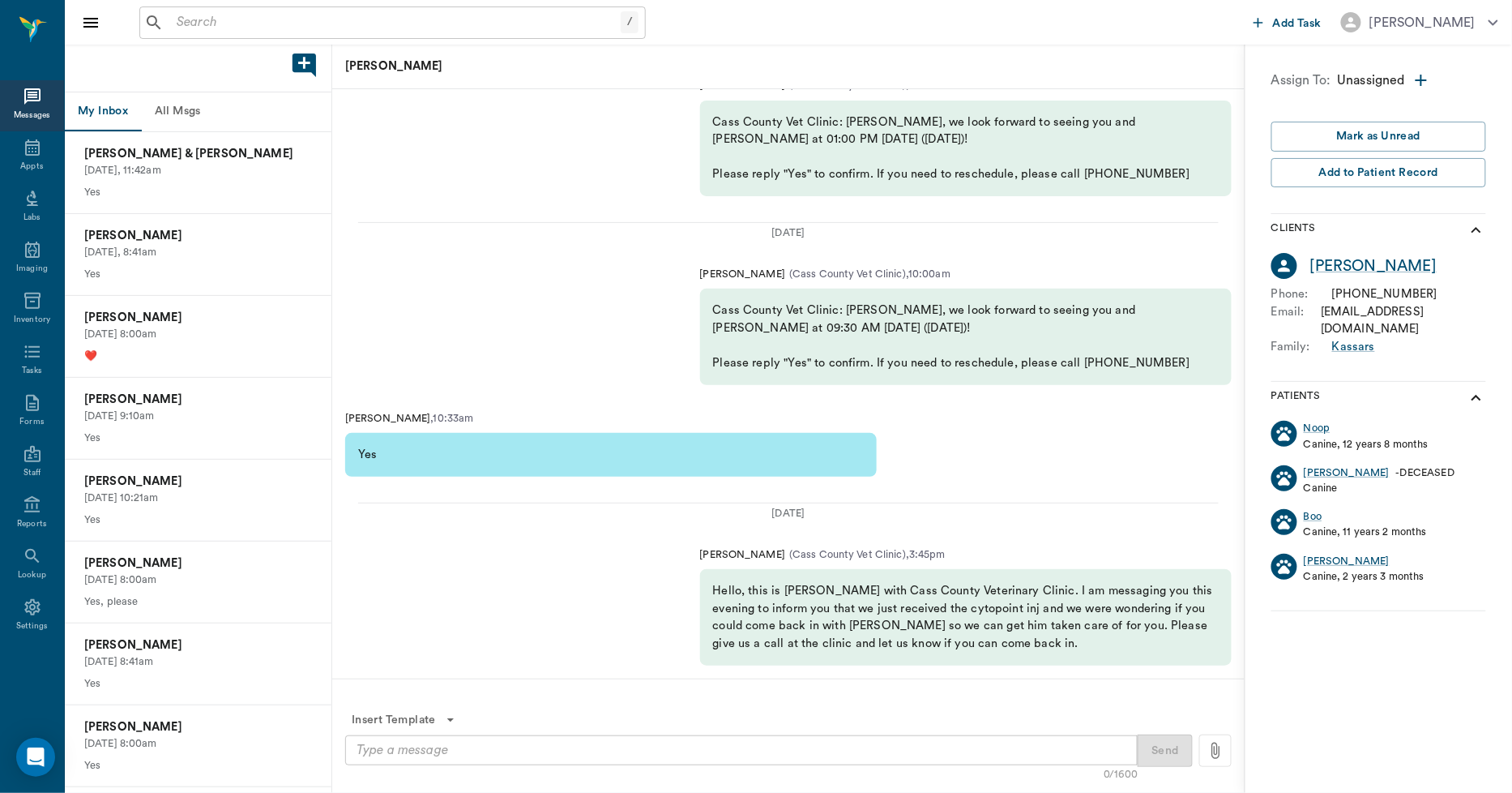
click at [505, 738] on div "x ​" at bounding box center [741, 750] width 793 height 30
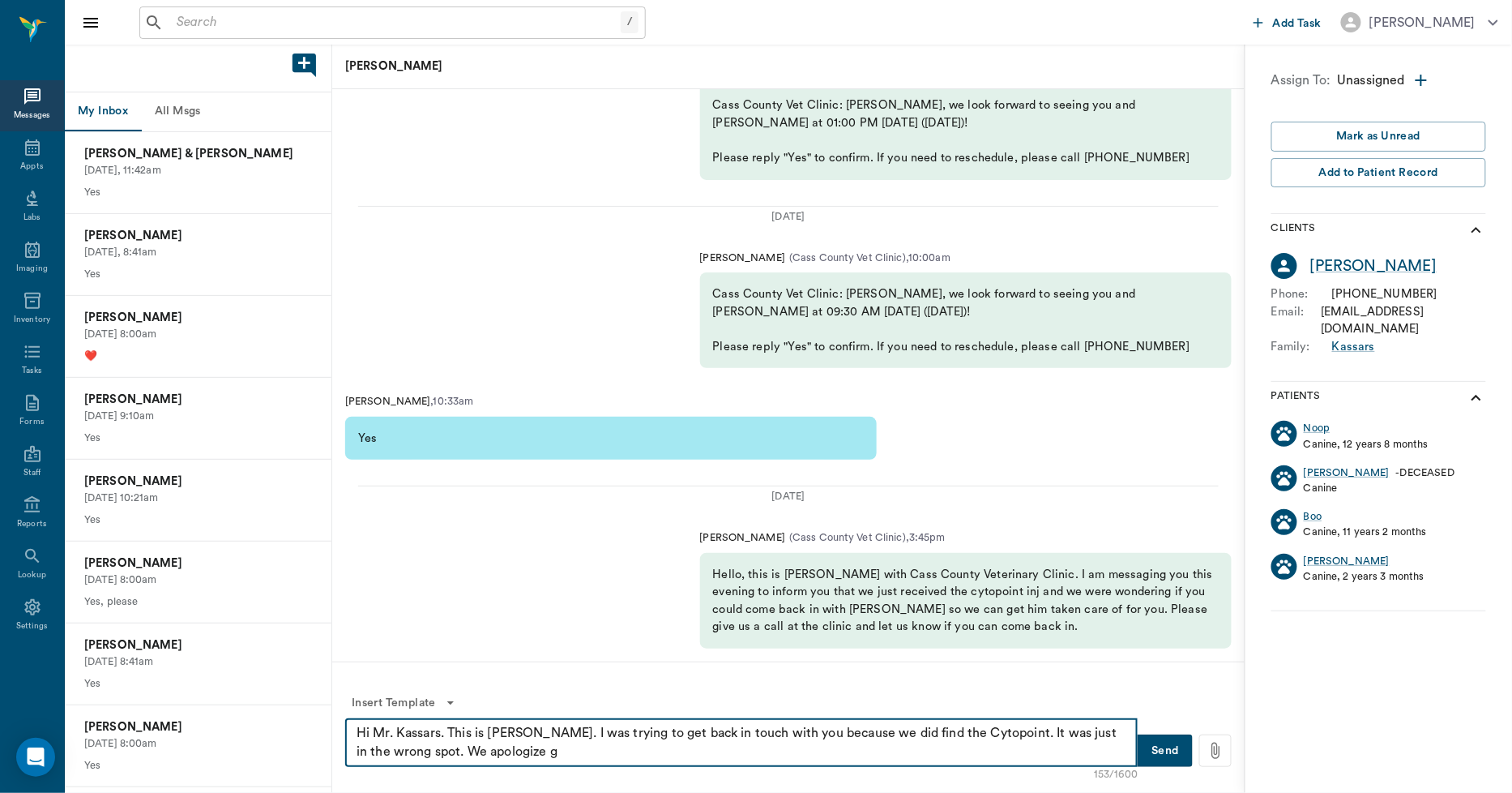
click at [514, 756] on textarea "Hi Mr. Kassars. This is [PERSON_NAME]. I was trying to get back in touch with y…" at bounding box center [741, 743] width 770 height 38
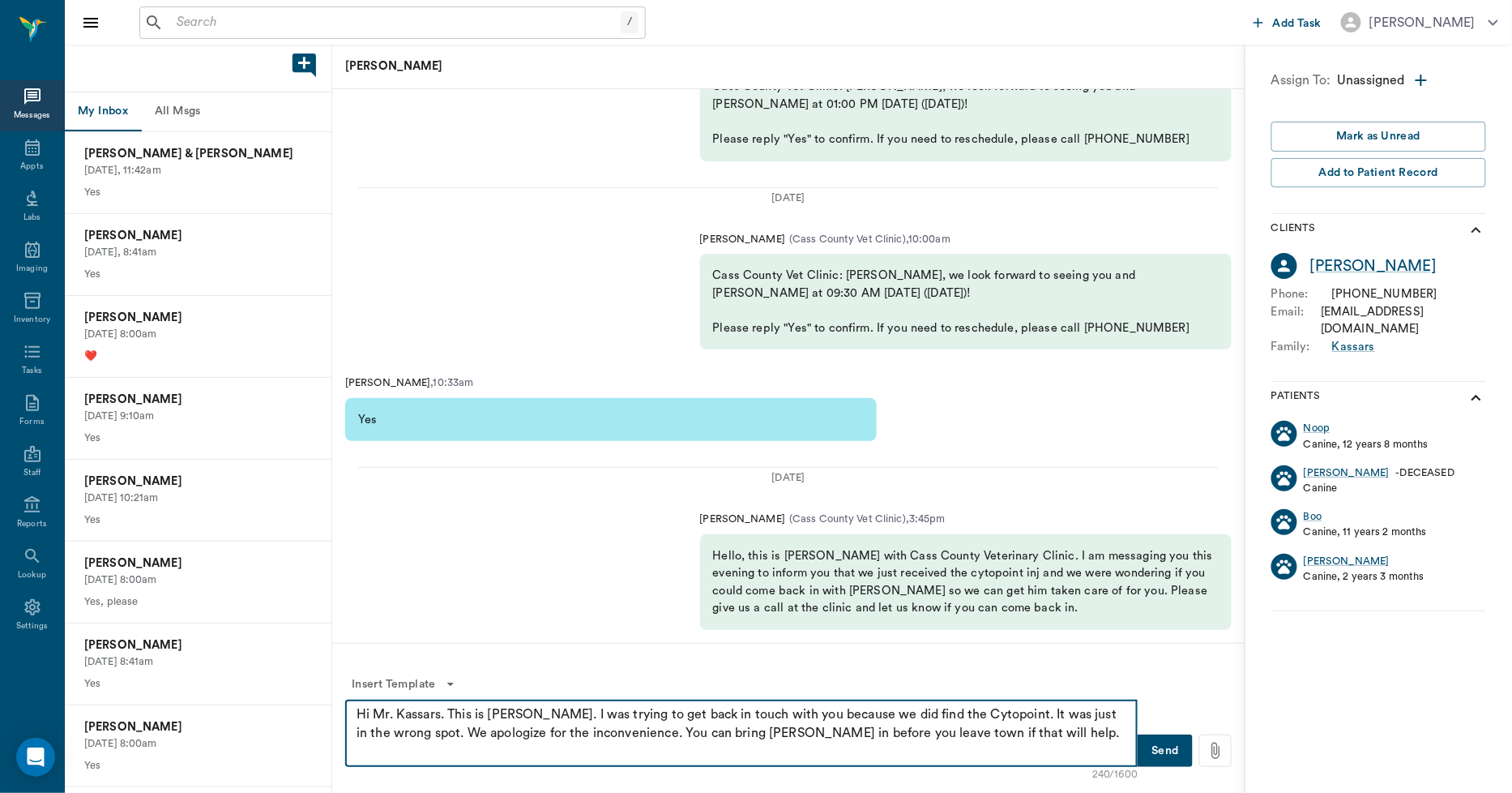
type textarea "Hi Mr. Kassars. This is [PERSON_NAME]. I was trying to get back in touch with y…"
click at [1157, 745] on button "Send" at bounding box center [1166, 750] width 55 height 32
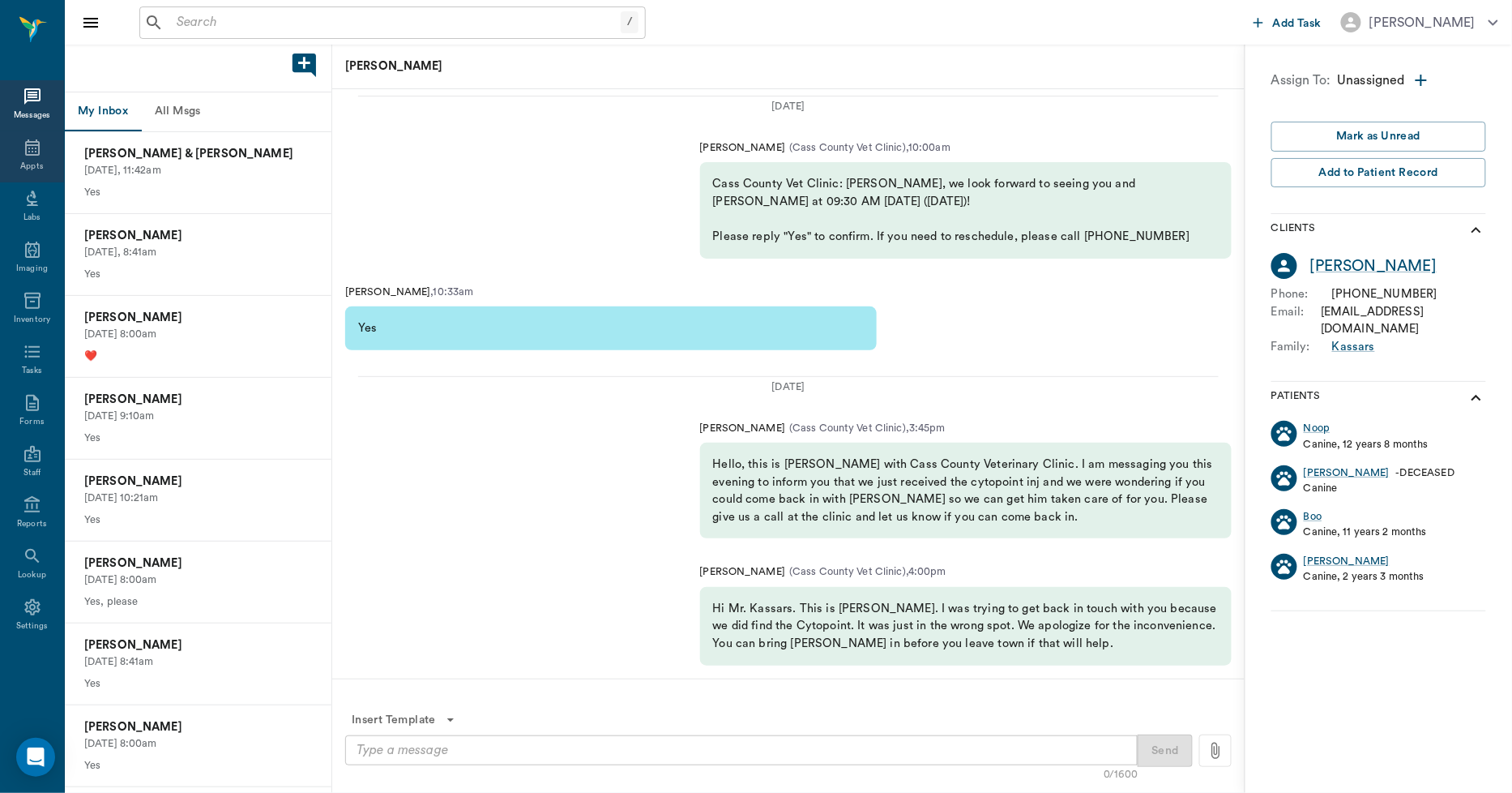
click at [50, 164] on div "Appts" at bounding box center [32, 157] width 64 height 51
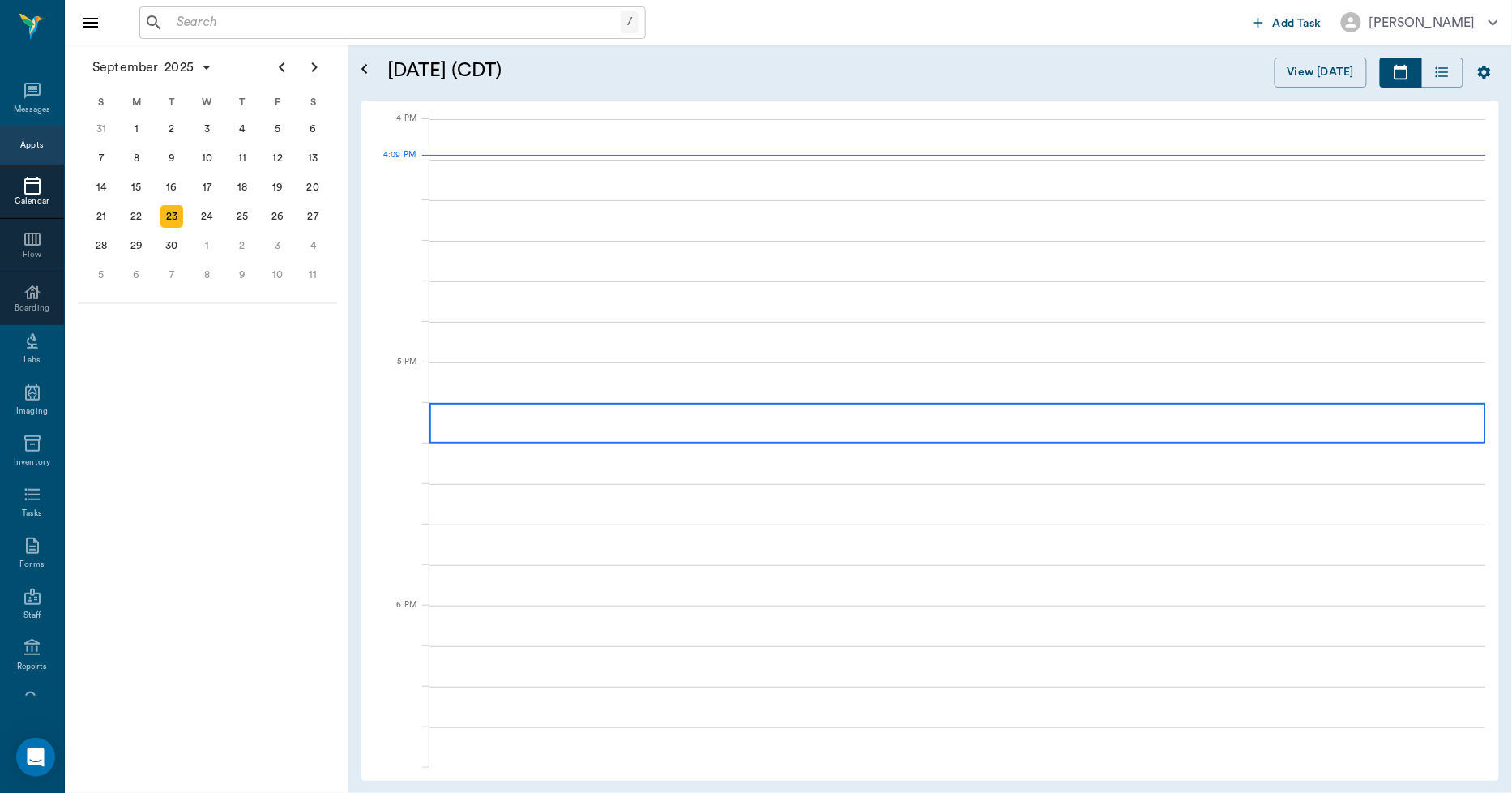
scroll to position [1947, 0]
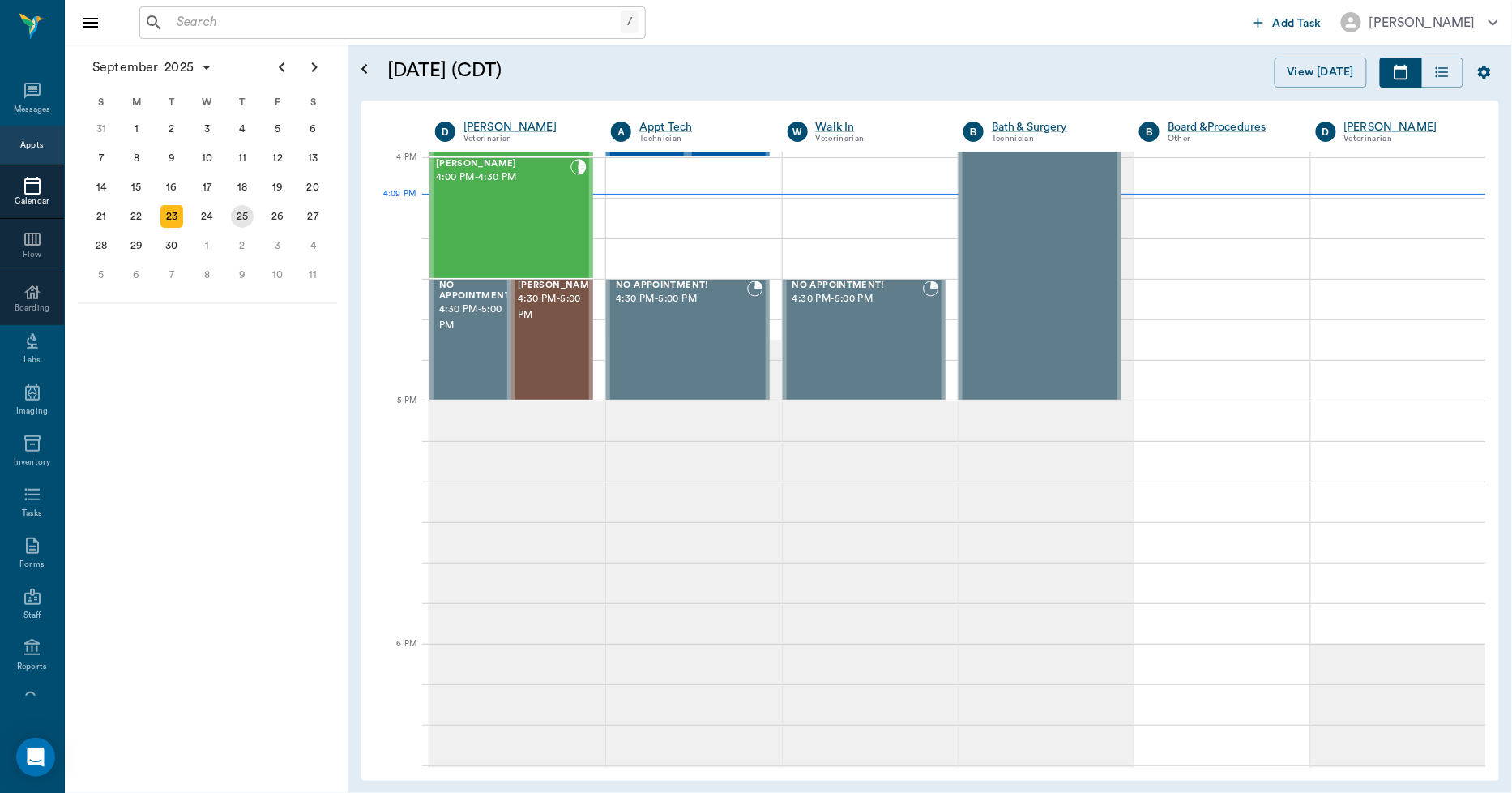
click at [236, 210] on div "25" at bounding box center [242, 216] width 23 height 23
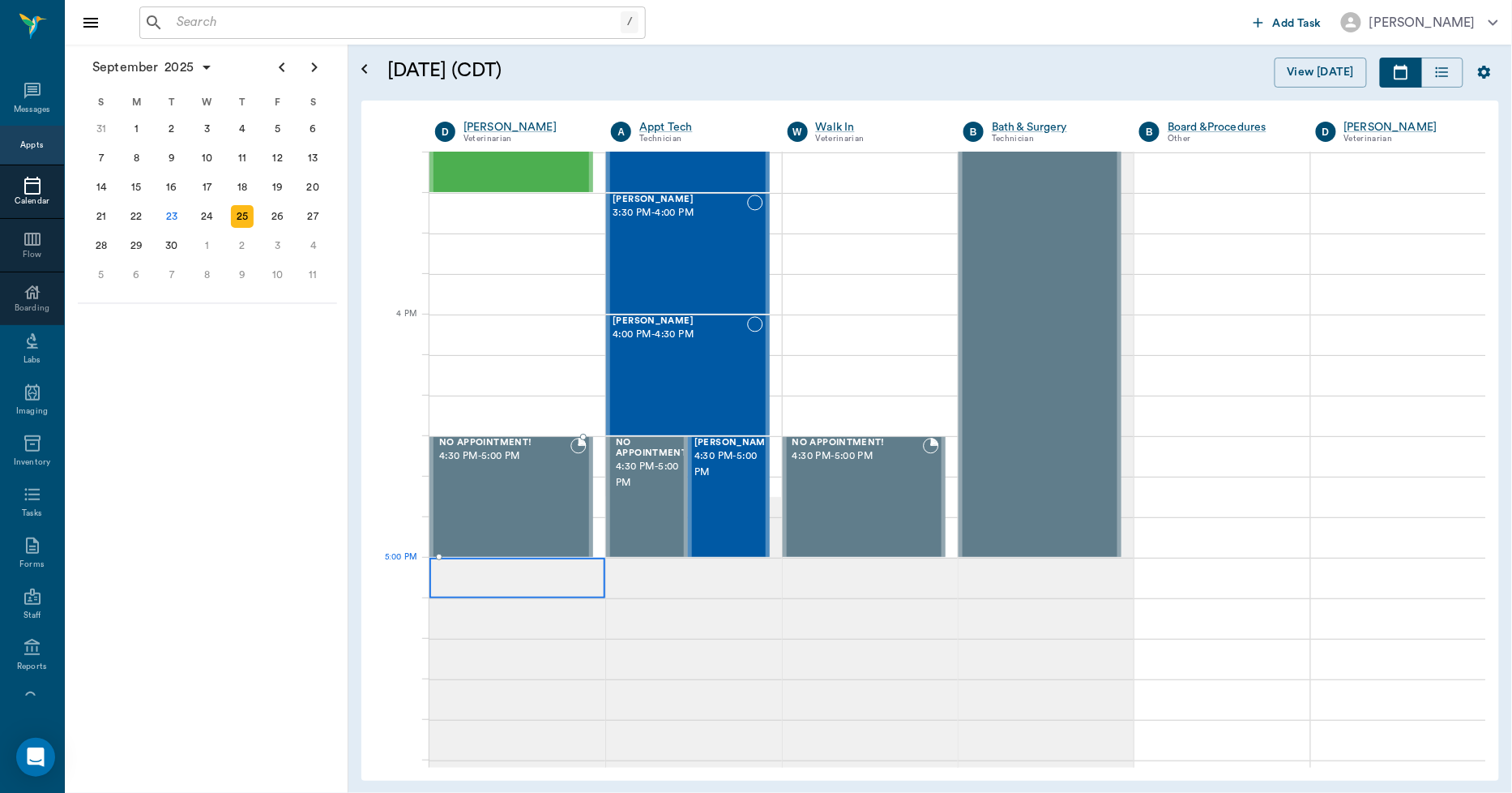
scroll to position [1891, 0]
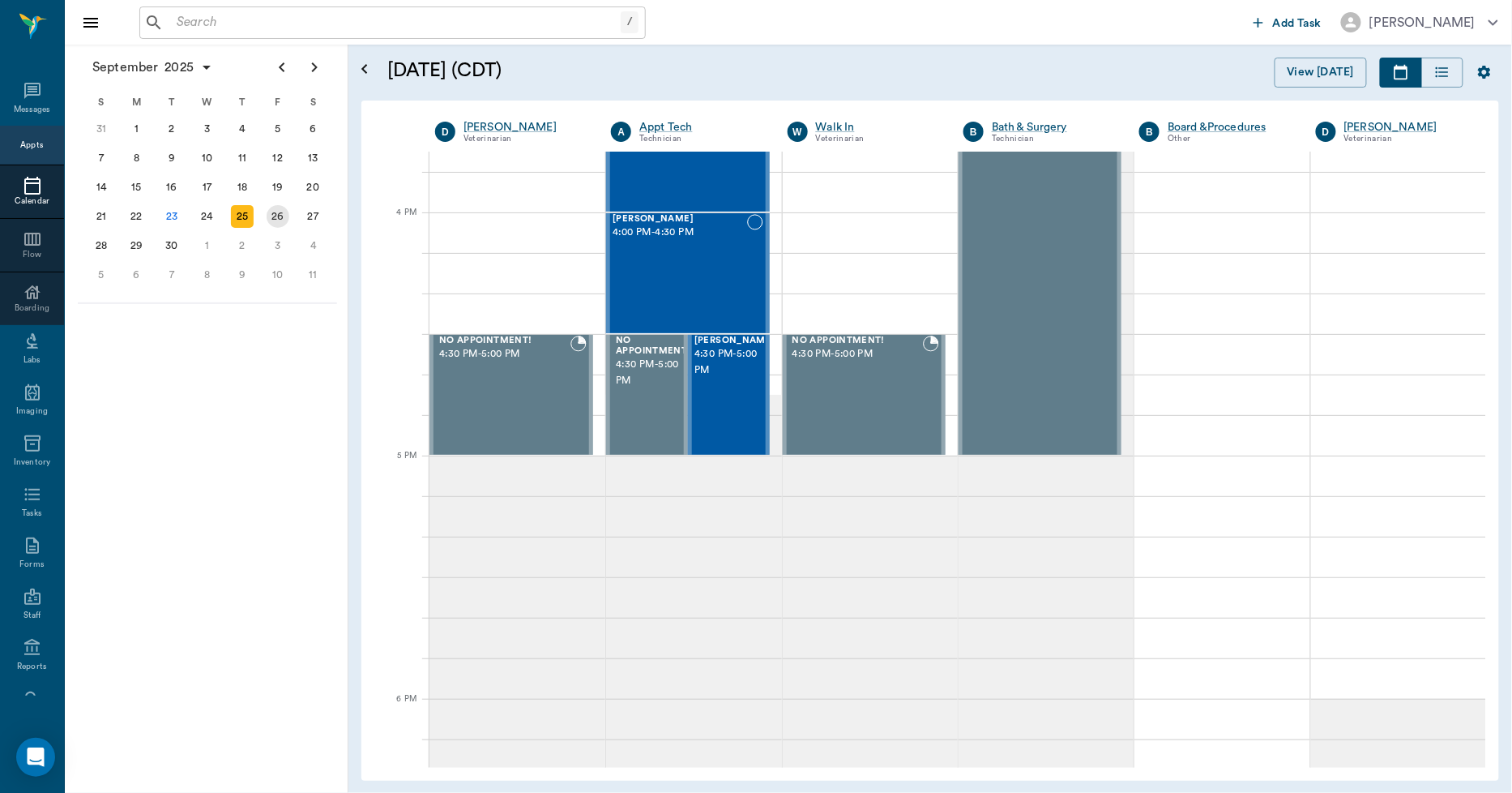
click at [282, 218] on div "26" at bounding box center [278, 216] width 23 height 23
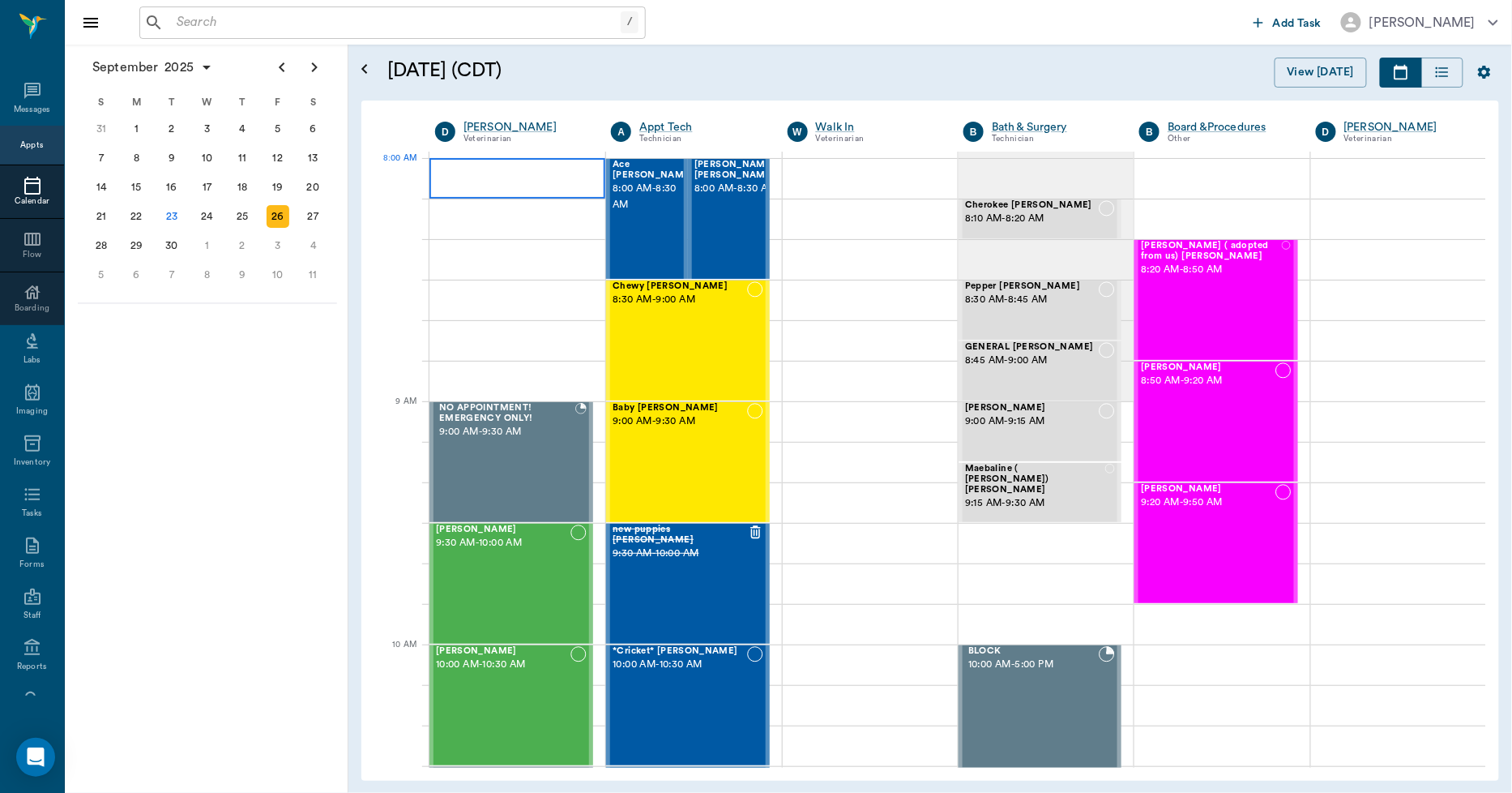
click at [490, 180] on div at bounding box center [517, 178] width 176 height 40
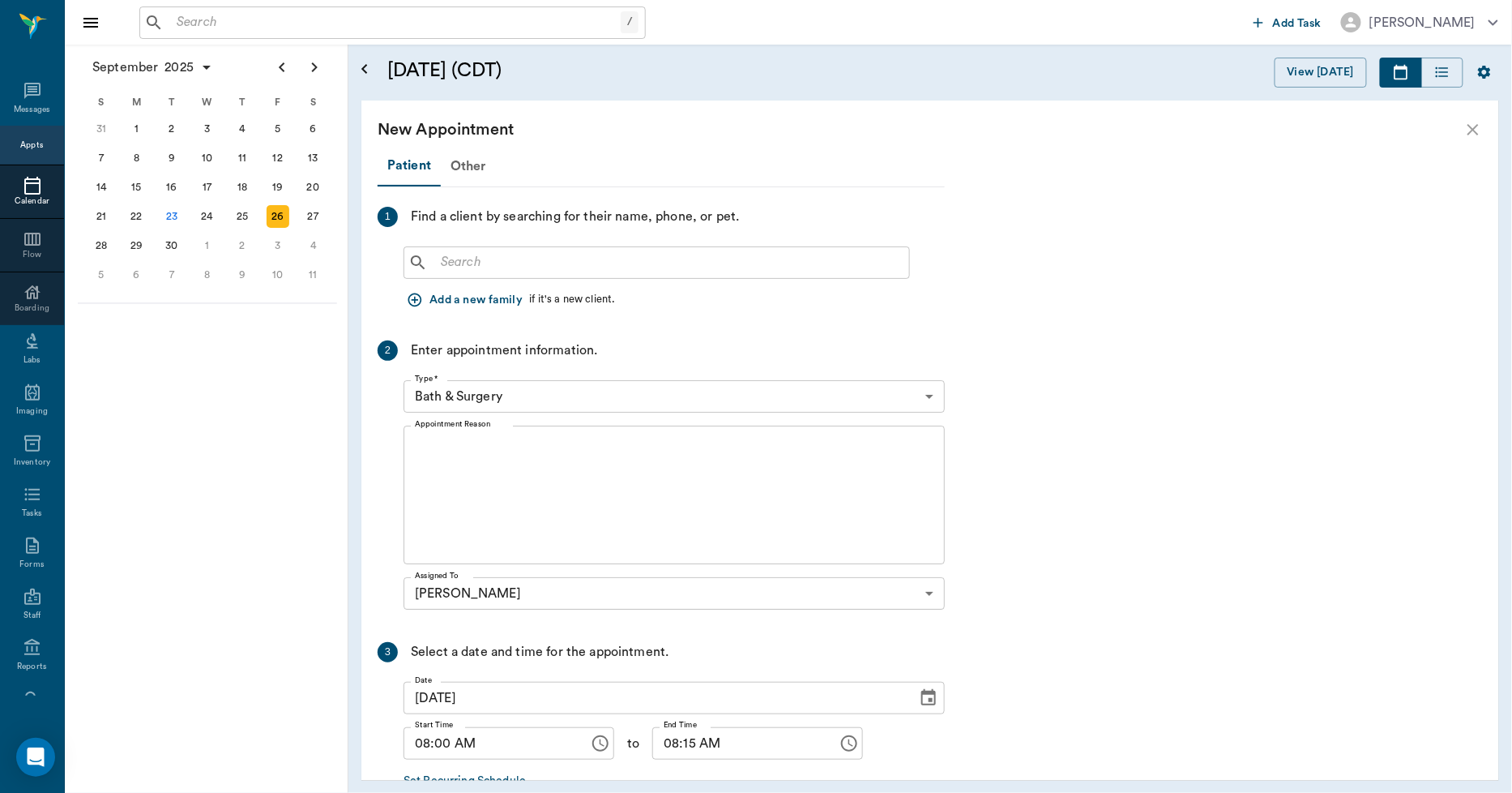
click at [484, 268] on input "text" at bounding box center [668, 263] width 468 height 23
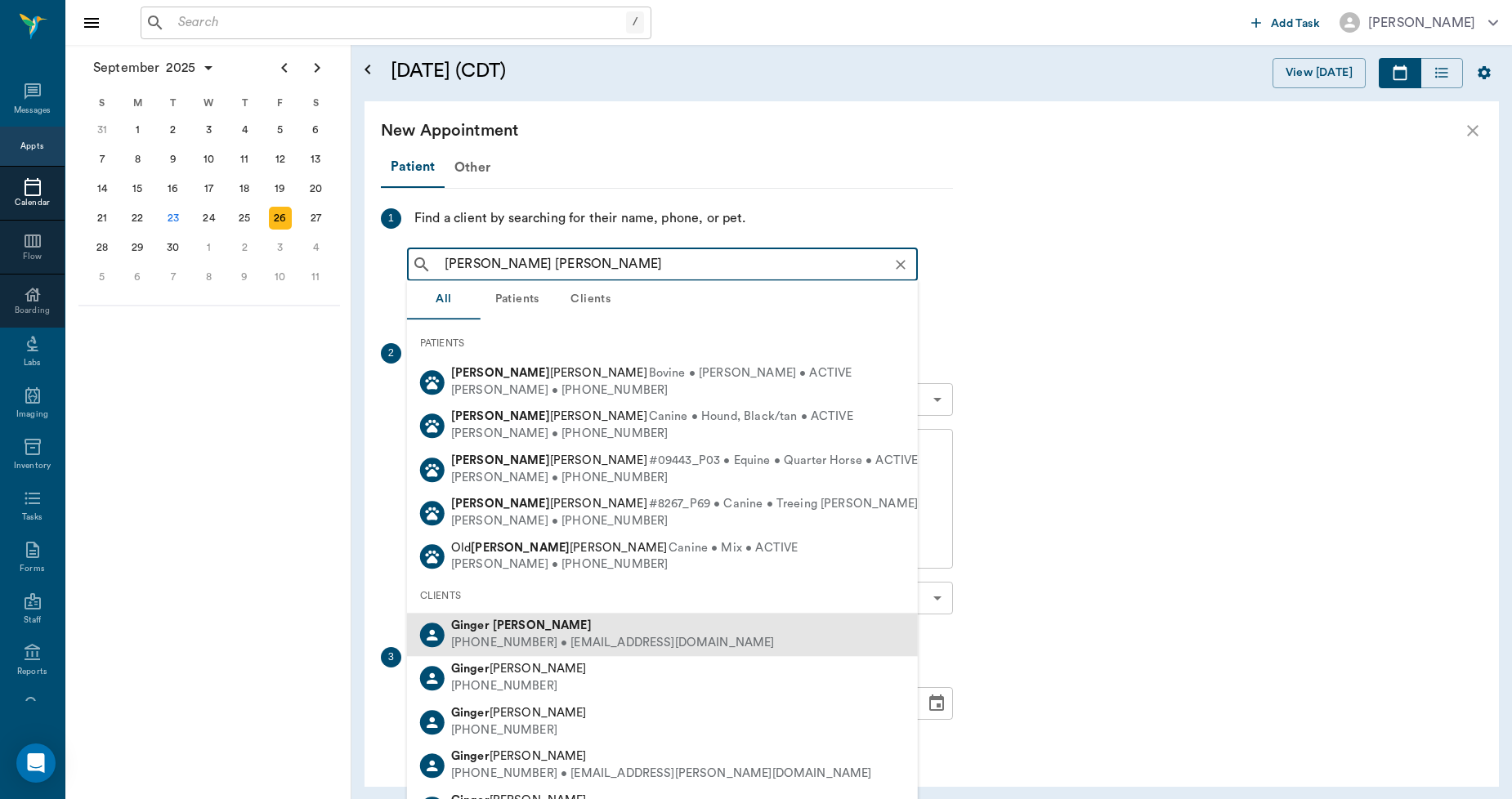
click at [483, 635] on div "[PHONE_NUMBER] • [EMAIL_ADDRESS][DOMAIN_NAME]" at bounding box center [612, 643] width 324 height 18
type input "[PERSON_NAME] [PERSON_NAME]"
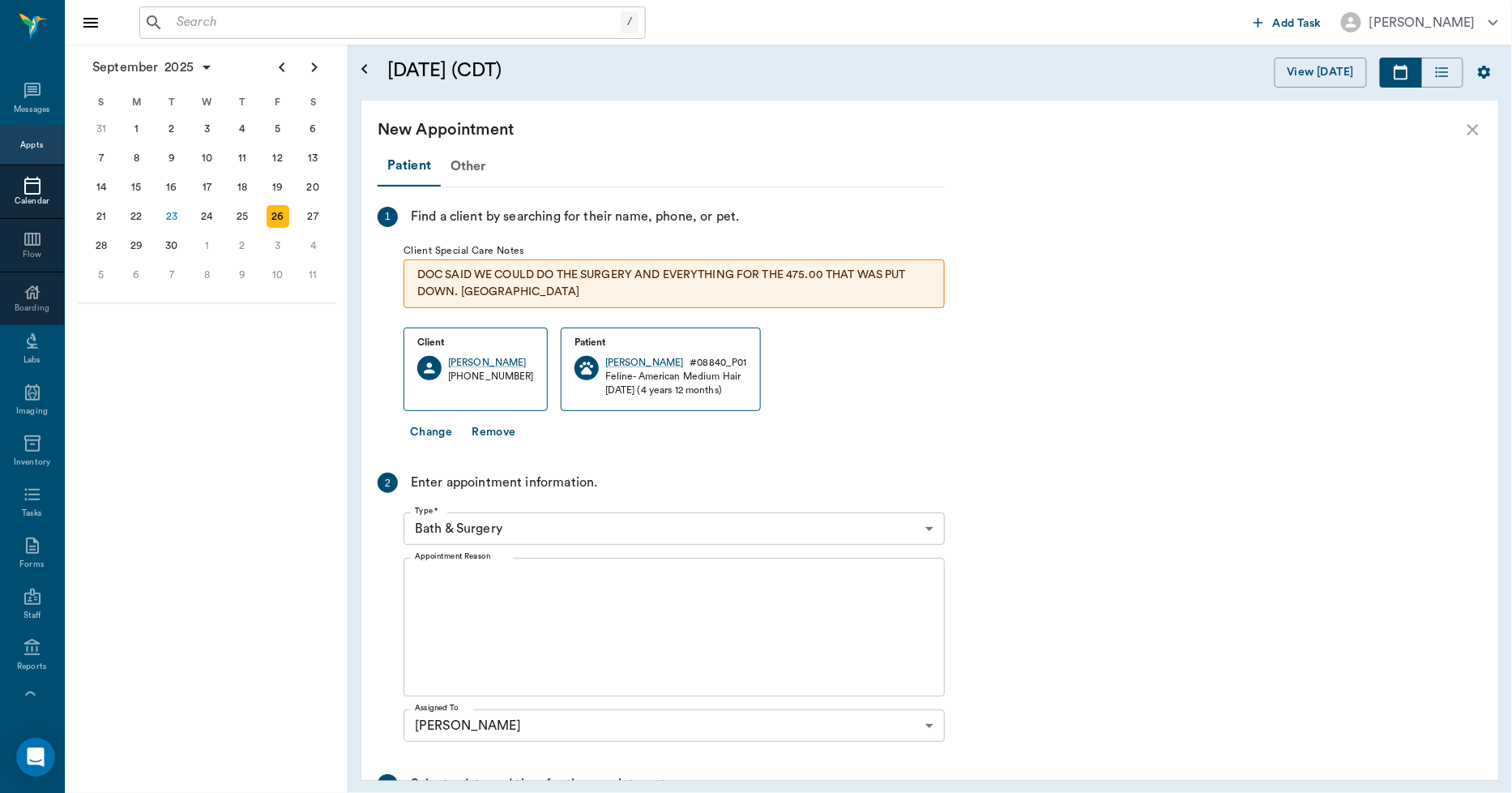
click at [518, 530] on body "/ ​ Add Task [PERSON_NAME] Nectar Messages Appts Calendar Flow Boarding Labs Im…" at bounding box center [756, 396] width 1512 height 793
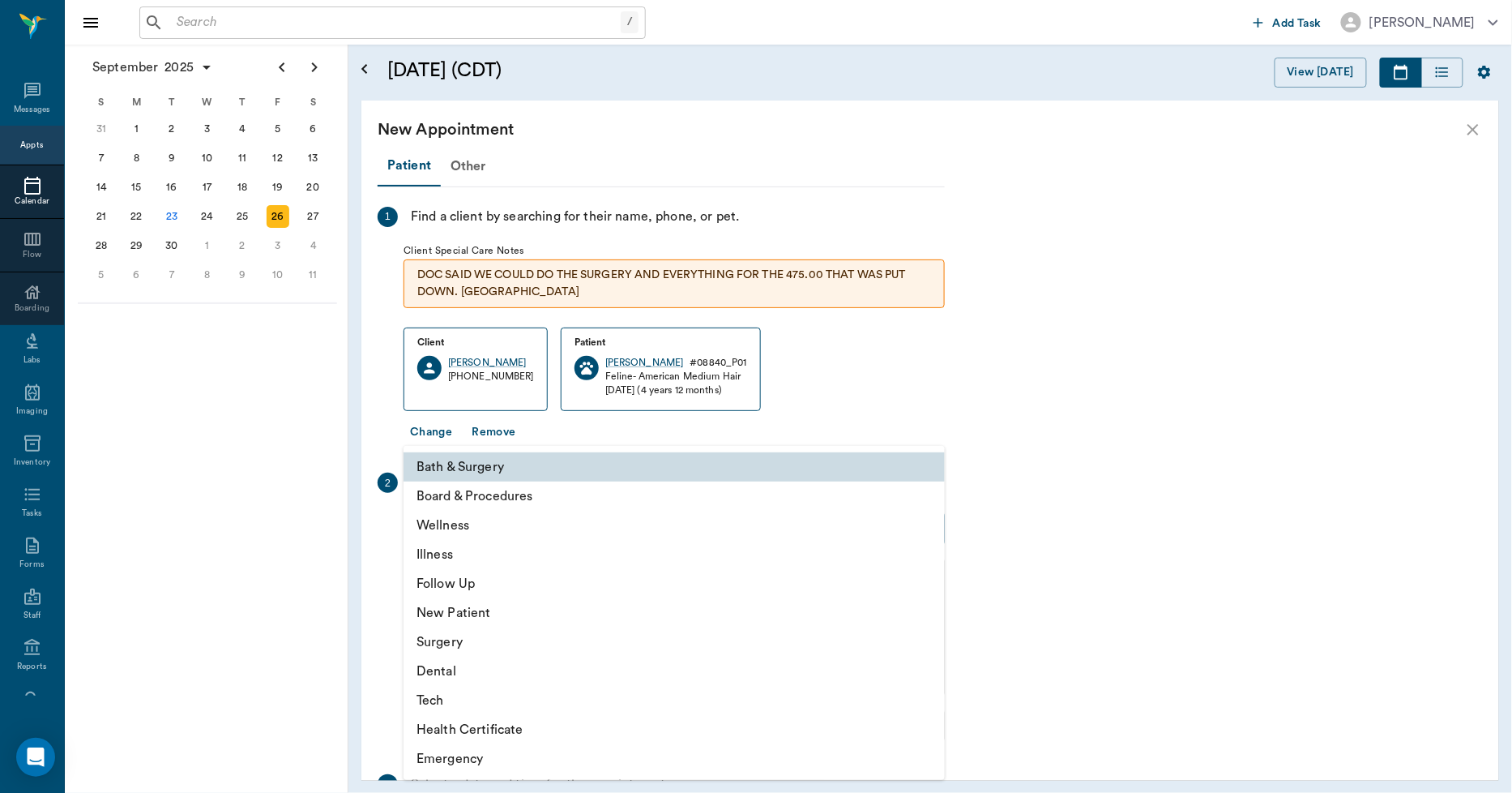
click at [449, 552] on li "Illness" at bounding box center [674, 554] width 541 height 29
type input "65d2be4f46e3a538d89b8c15"
type input "08:30 AM"
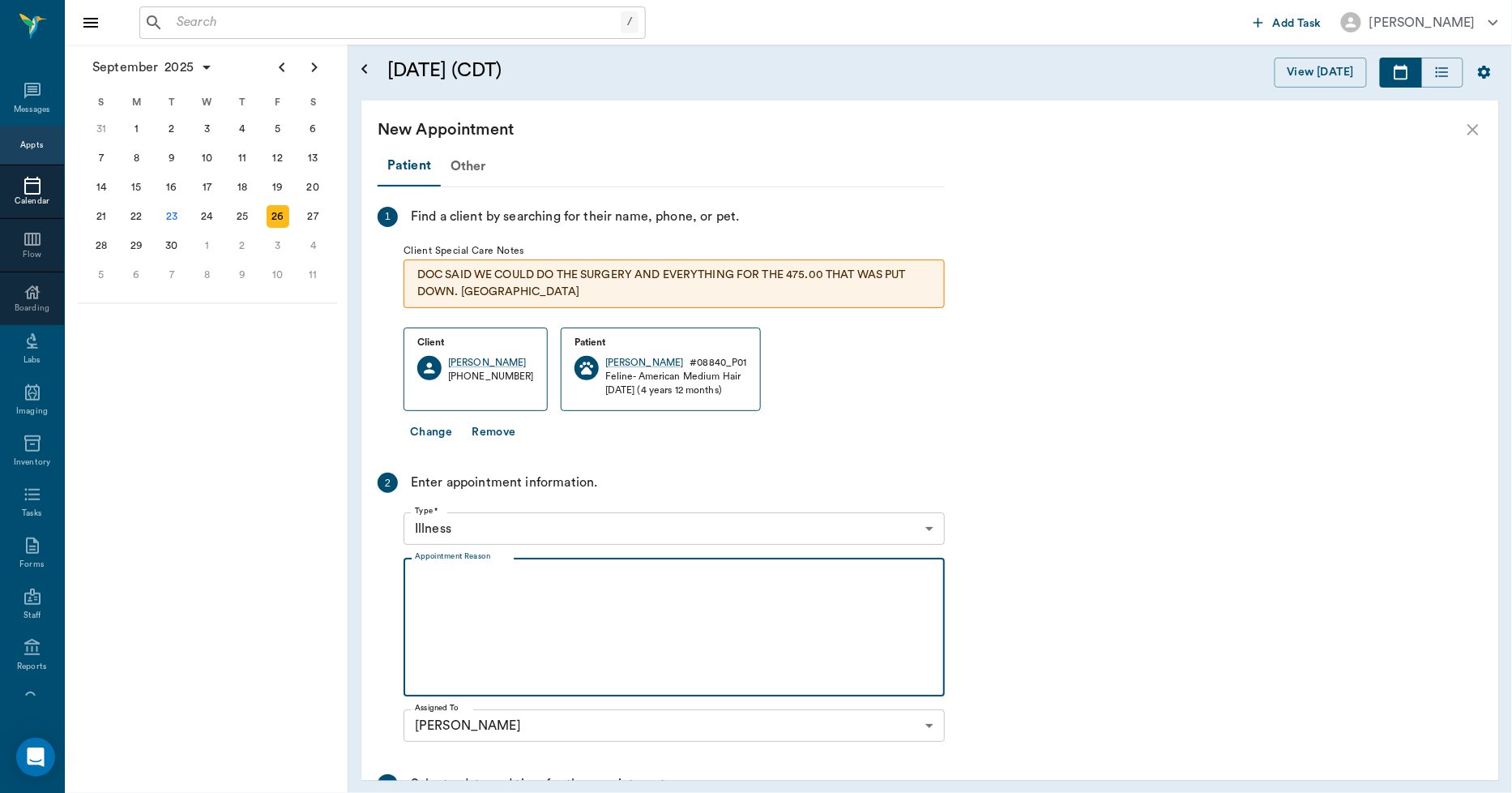
click at [532, 602] on textarea "Appointment Reason" at bounding box center [674, 627] width 518 height 112
type textarea "h"
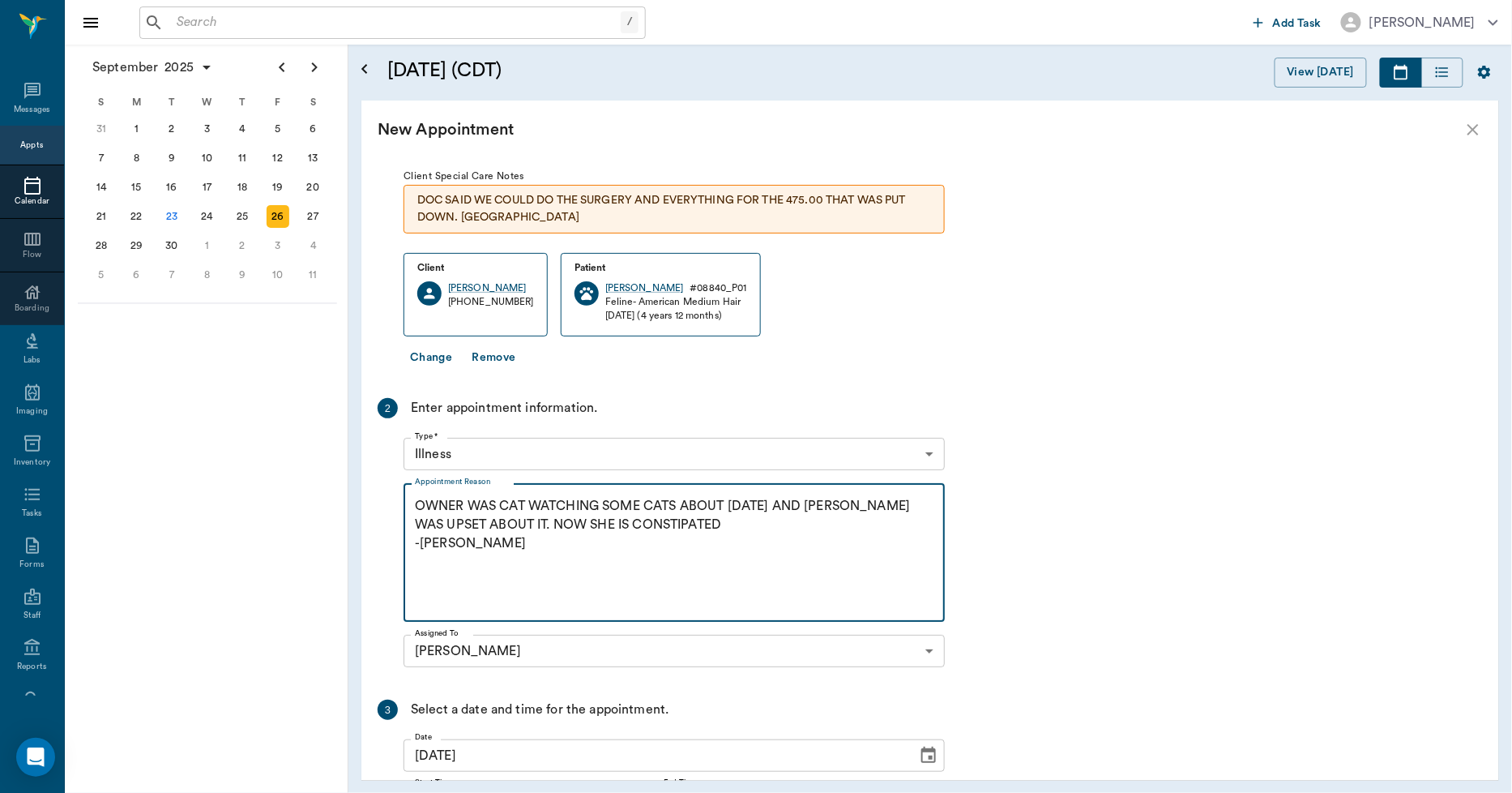
scroll to position [231, 0]
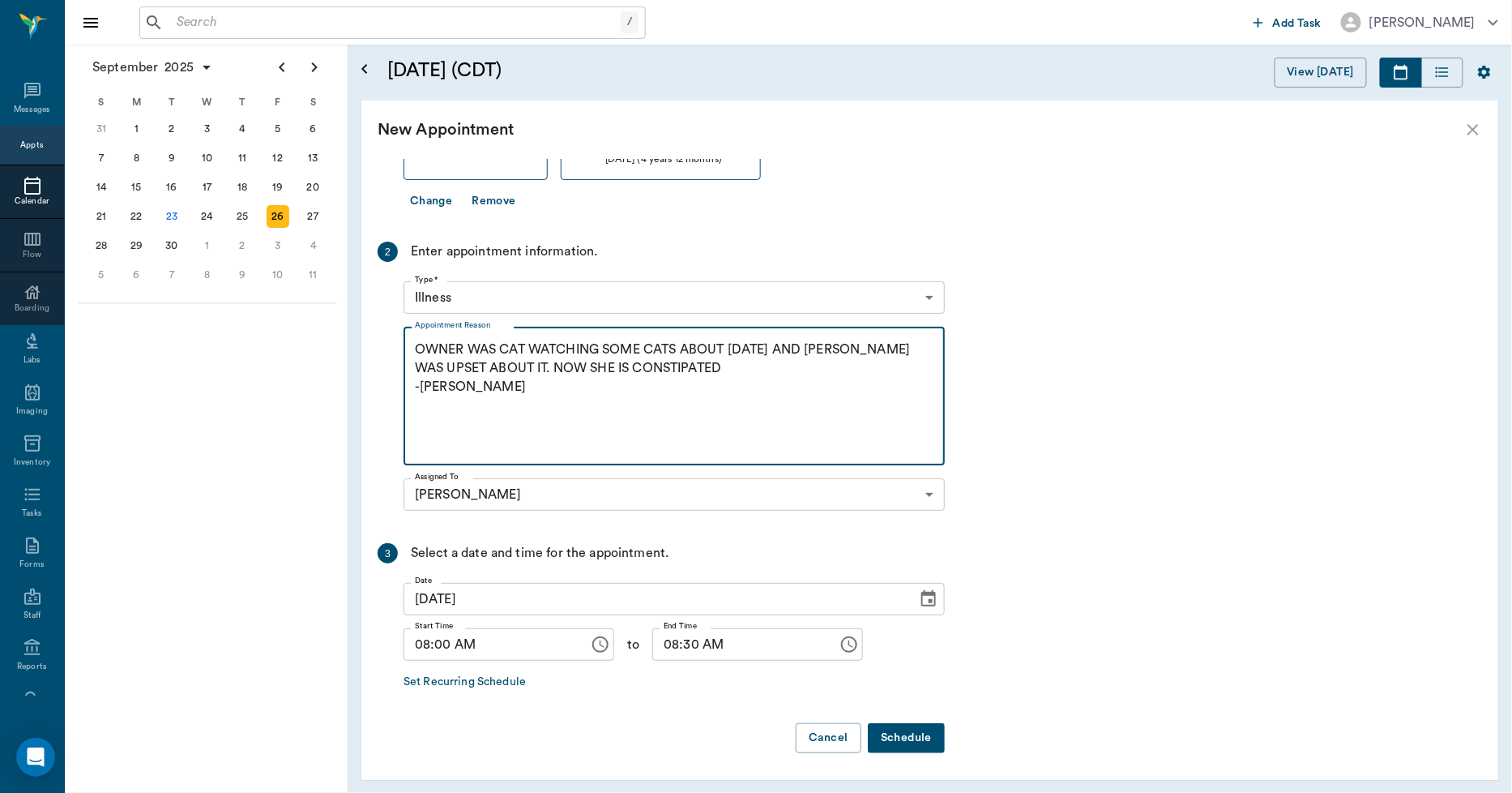
type textarea "OWNER WAS CAT WATCHING SOME CATS ABOUT [DATE] AND [PERSON_NAME] WAS UPSET ABOUT…"
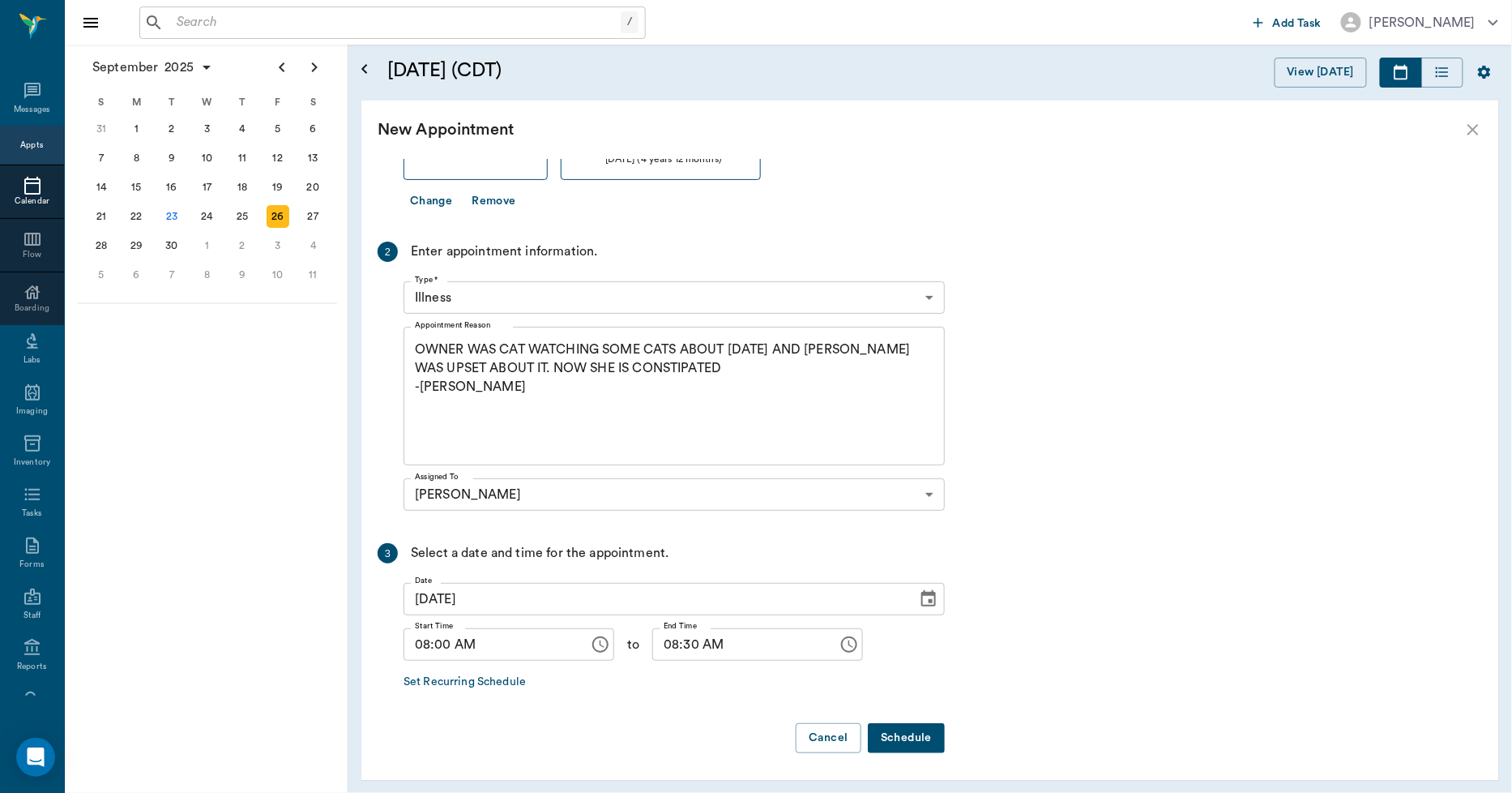
click at [921, 736] on button "Schedule" at bounding box center [906, 738] width 77 height 30
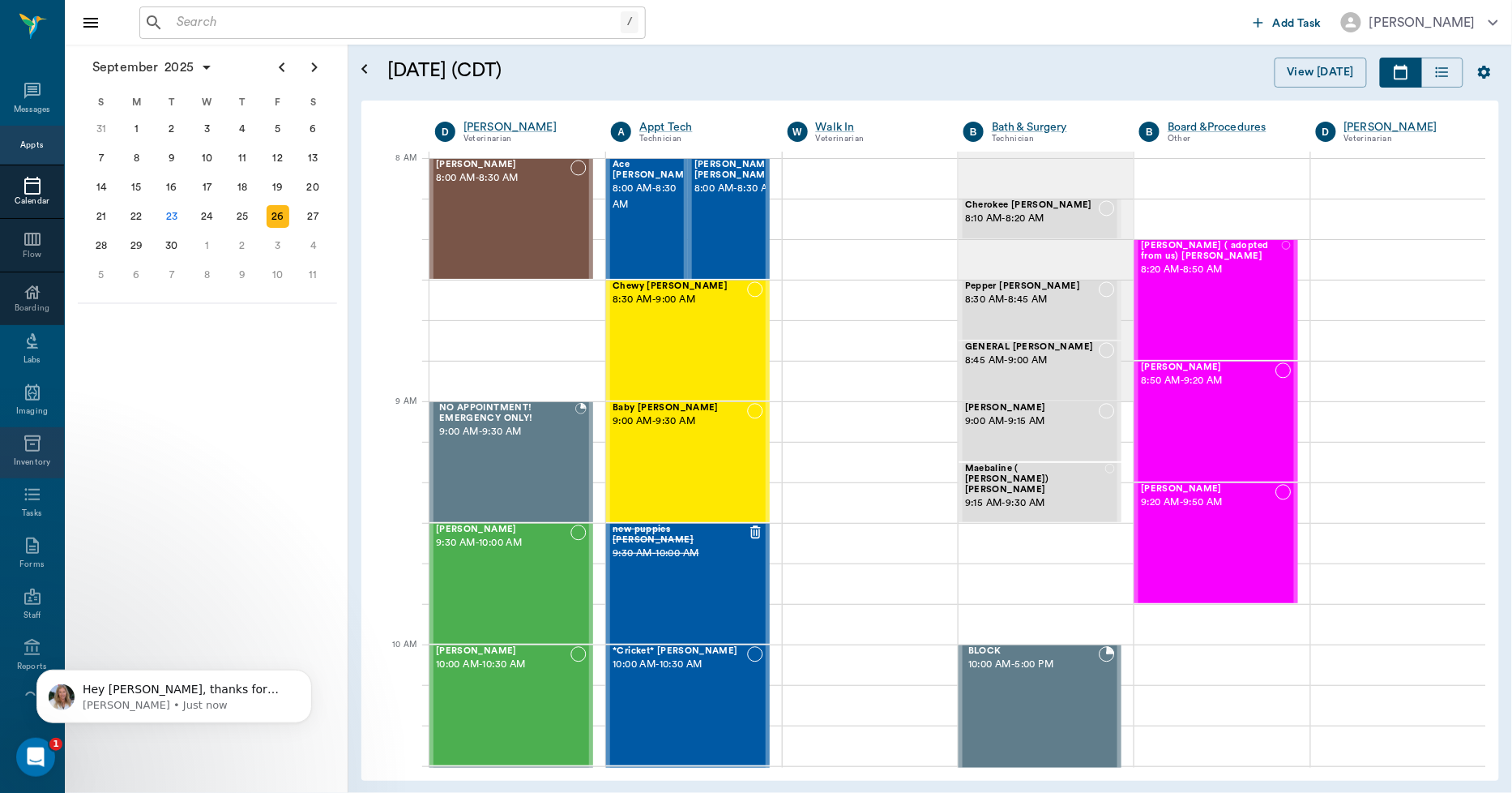
scroll to position [0, 0]
